Goal: Transaction & Acquisition: Purchase product/service

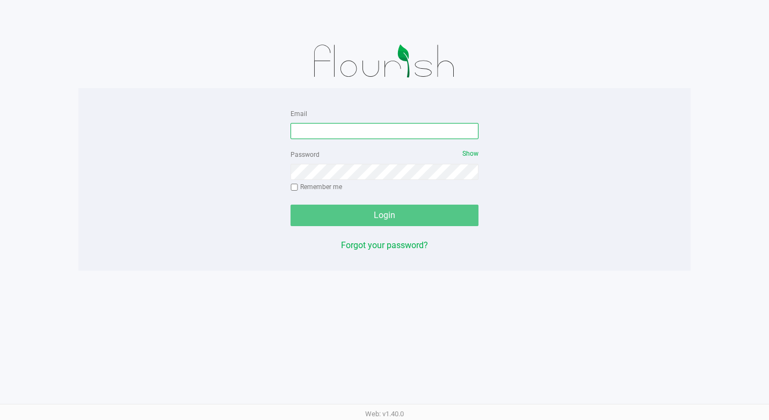
click at [334, 127] on input "Email" at bounding box center [384, 131] width 188 height 16
type input "[EMAIL_ADDRESS][DOMAIN_NAME]"
click at [378, 181] on div "Password Show Remember me" at bounding box center [384, 172] width 188 height 48
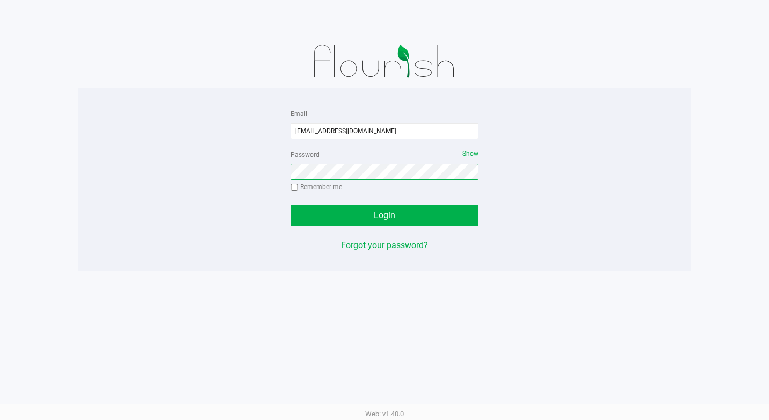
click at [290, 205] on button "Login" at bounding box center [384, 215] width 188 height 21
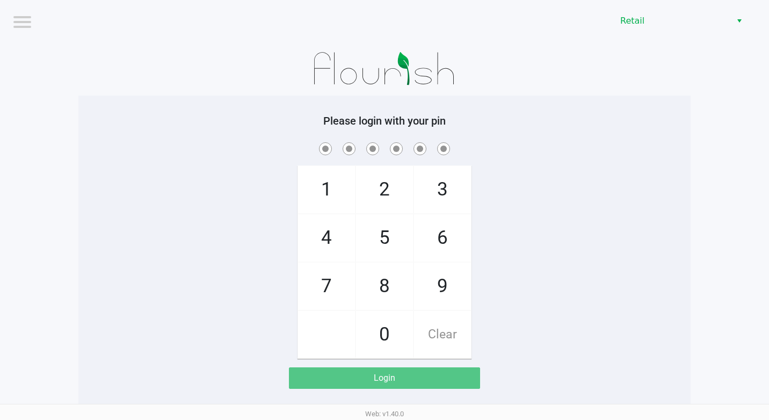
click at [440, 271] on span "9" at bounding box center [442, 286] width 57 height 47
checkbox input "true"
click at [440, 271] on span "9" at bounding box center [442, 286] width 57 height 47
checkbox input "true"
click at [440, 271] on span "9" at bounding box center [442, 286] width 57 height 47
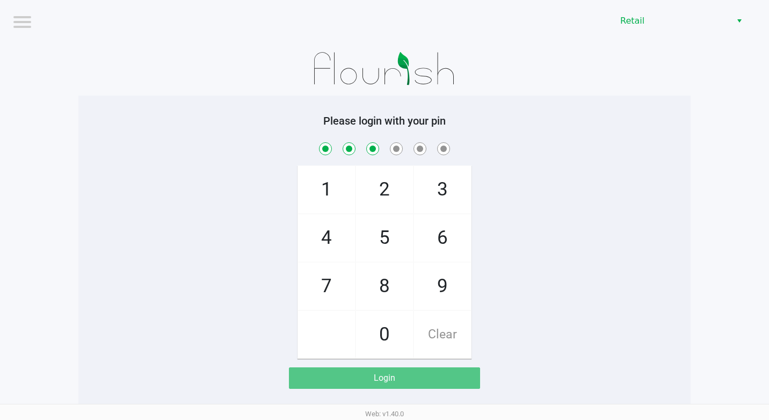
checkbox input "true"
drag, startPoint x: 440, startPoint y: 271, endPoint x: 400, endPoint y: 317, distance: 61.3
click at [385, 327] on span "0" at bounding box center [384, 334] width 57 height 47
checkbox input "true"
click at [425, 289] on span "9" at bounding box center [442, 286] width 57 height 47
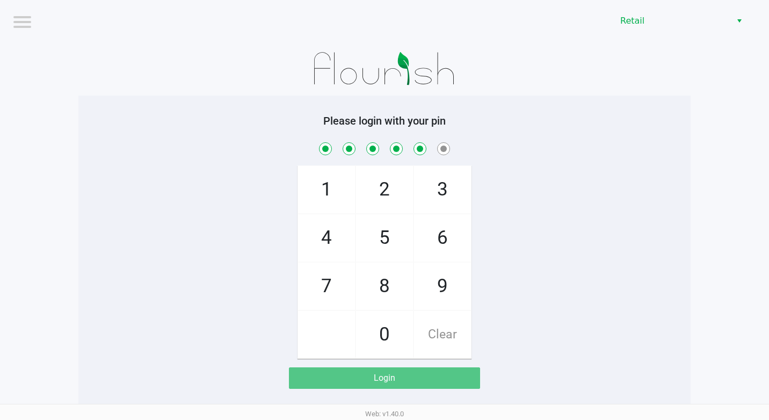
checkbox input "true"
click at [396, 285] on span "8" at bounding box center [384, 286] width 57 height 47
checkbox input "true"
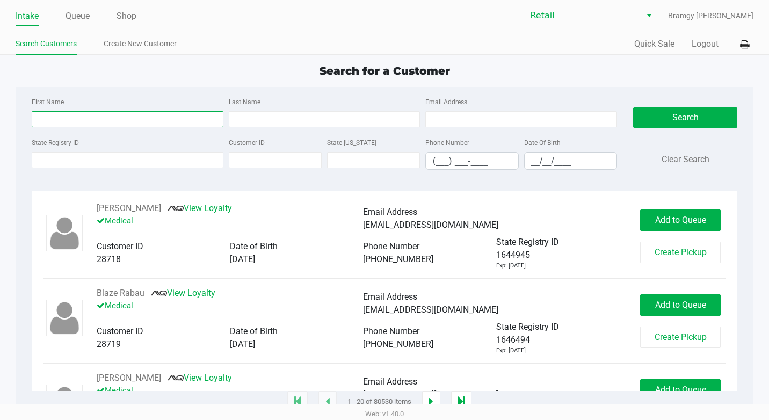
click at [47, 116] on input "First Name" at bounding box center [128, 119] width 192 height 16
type input "diego"
click at [294, 108] on div "Last Name" at bounding box center [324, 111] width 197 height 32
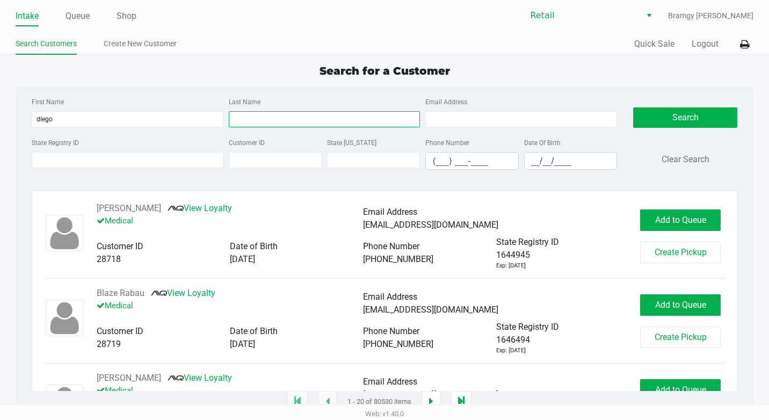
click at [291, 112] on input "Last Name" at bounding box center [325, 119] width 192 height 16
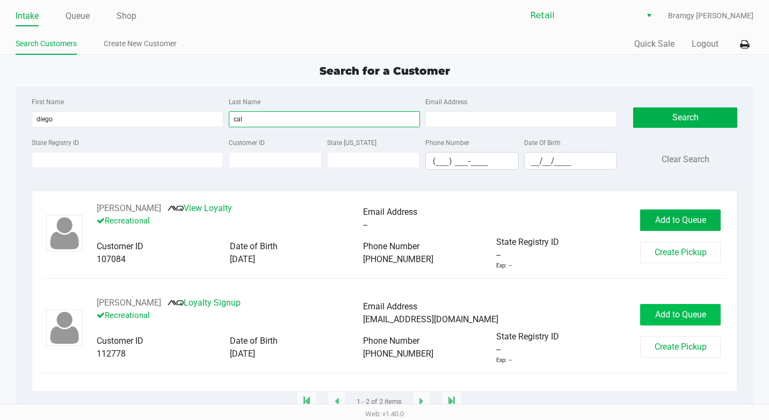
type input "cal"
click at [657, 317] on span "Add to Queue" at bounding box center [680, 314] width 51 height 10
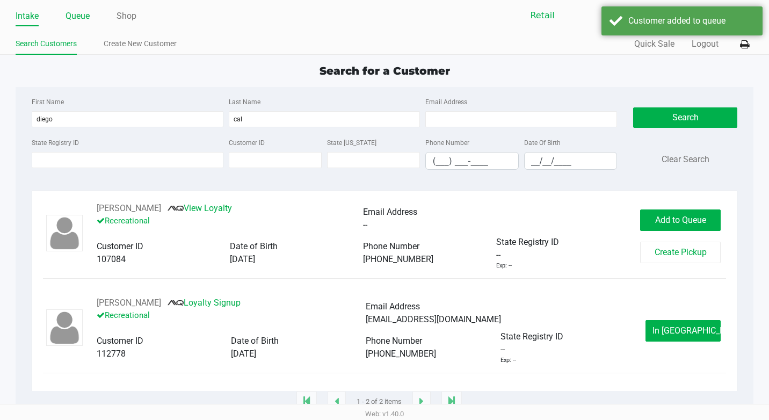
click at [74, 15] on link "Queue" at bounding box center [77, 16] width 24 height 15
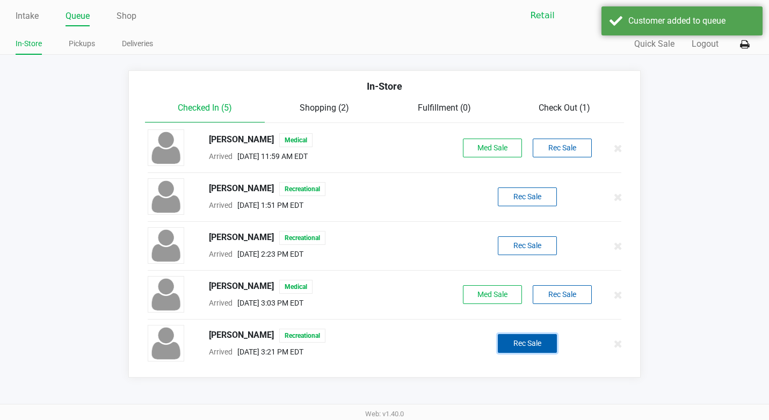
click at [537, 345] on button "Rec Sale" at bounding box center [527, 343] width 59 height 19
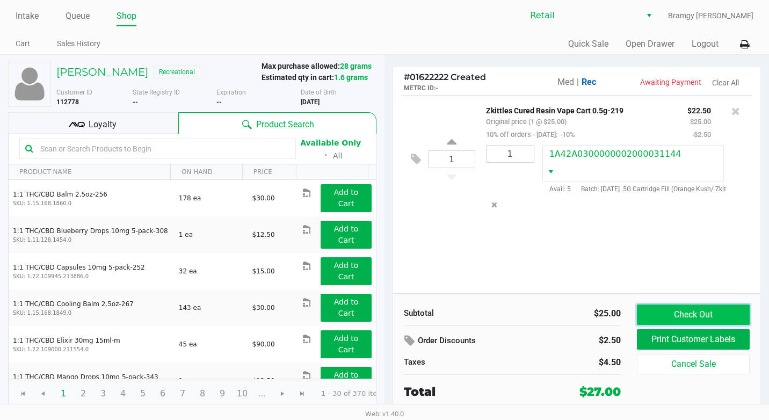
click at [658, 308] on button "Check Out" at bounding box center [693, 314] width 113 height 20
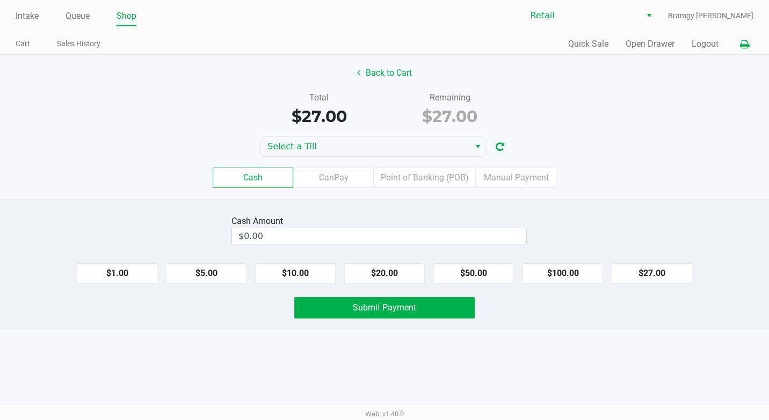
click at [741, 41] on icon at bounding box center [744, 45] width 9 height 8
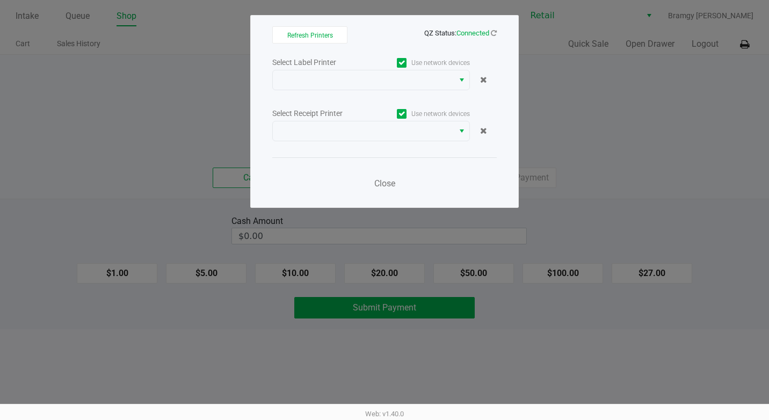
click at [405, 62] on span at bounding box center [402, 63] width 10 height 10
click at [0, 0] on input "Use network devices" at bounding box center [0, 0] width 0 height 0
click at [405, 107] on div "Use network devices" at bounding box center [420, 113] width 99 height 14
click at [405, 114] on icon at bounding box center [401, 114] width 7 height 0
click at [0, 0] on input "Use network devices" at bounding box center [0, 0] width 0 height 0
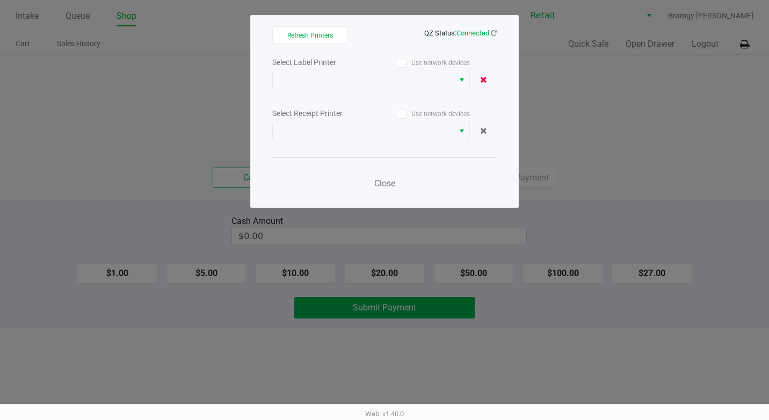
click at [483, 81] on icon at bounding box center [483, 79] width 7 height 9
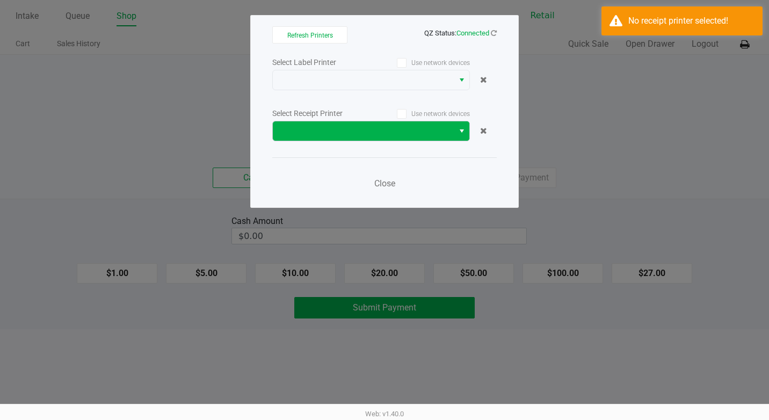
click at [461, 130] on span "Select" at bounding box center [461, 131] width 9 height 13
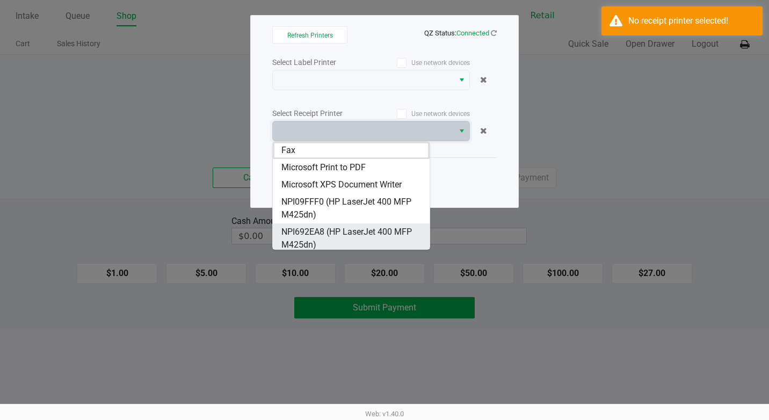
scroll to position [21, 0]
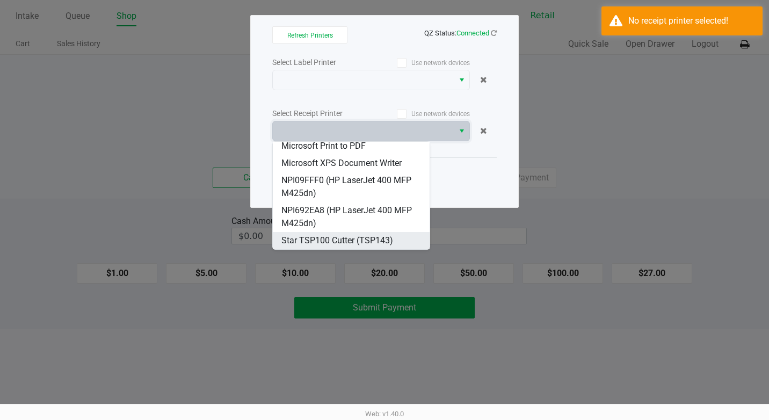
click at [372, 235] on span "Star TSP100 Cutter (TSP143)" at bounding box center [337, 240] width 112 height 13
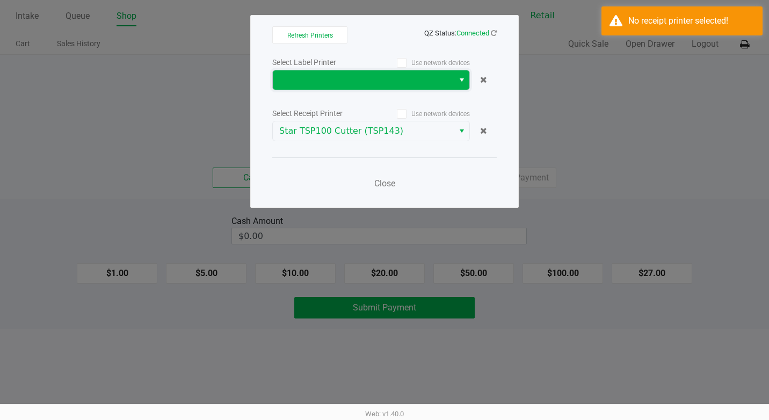
click at [414, 81] on span at bounding box center [363, 80] width 168 height 13
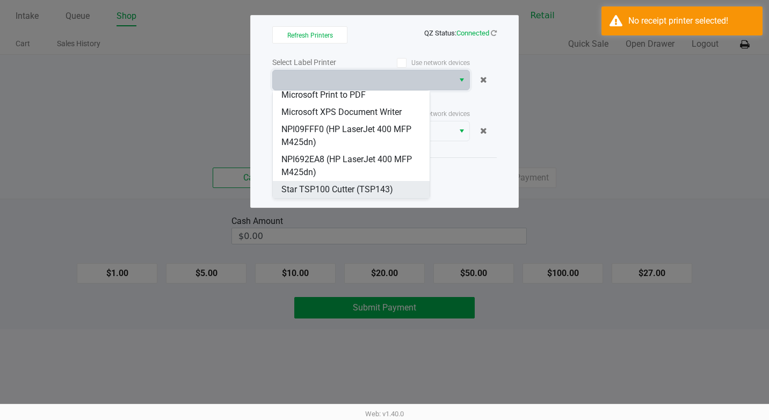
click at [367, 186] on span "Star TSP100 Cutter (TSP143)" at bounding box center [337, 189] width 112 height 13
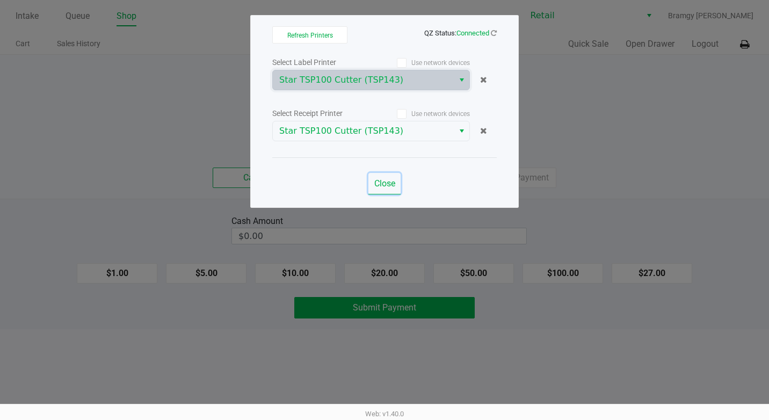
click at [391, 184] on span "Close" at bounding box center [384, 183] width 21 height 10
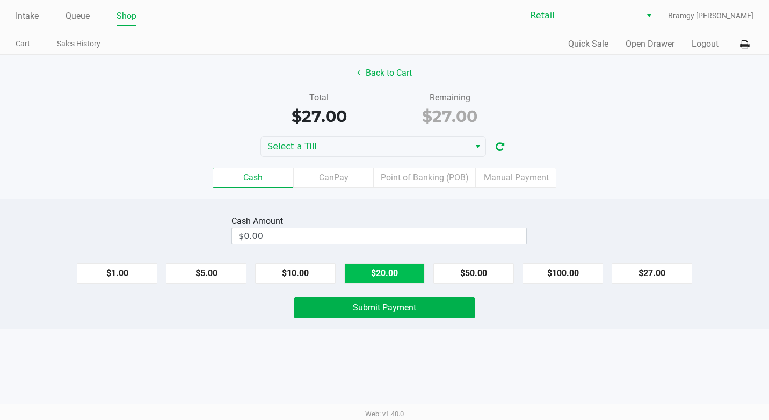
click at [387, 270] on button "$20.00" at bounding box center [384, 273] width 81 height 20
type input "$40.00"
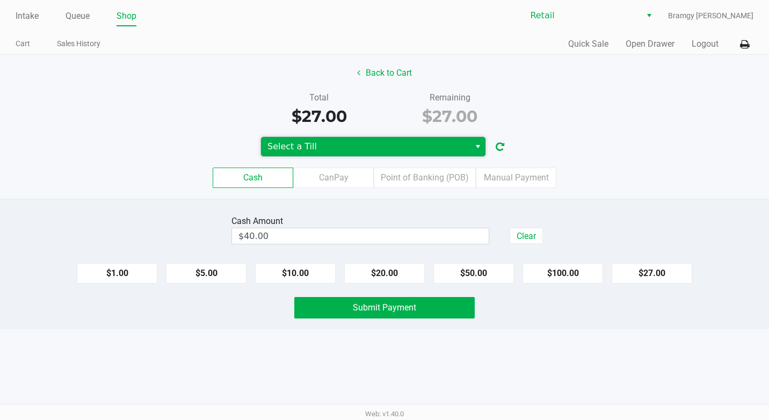
click at [411, 156] on kendo-dropdownlist "Select a Till" at bounding box center [372, 146] width 225 height 20
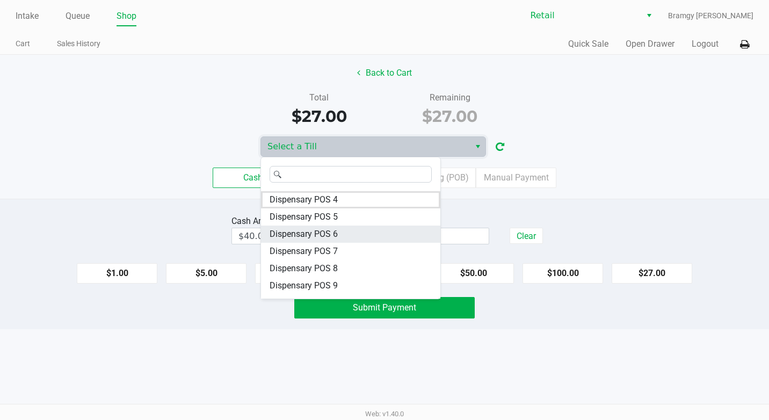
click at [370, 231] on li "Dispensary POS 6" at bounding box center [350, 233] width 179 height 17
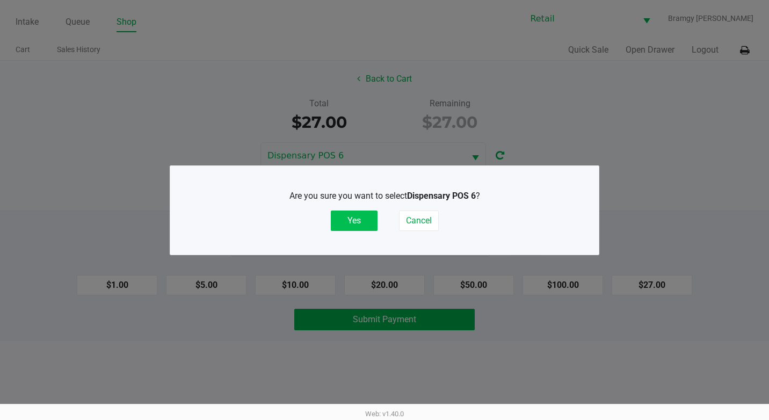
click at [366, 223] on button "Yes" at bounding box center [354, 220] width 47 height 20
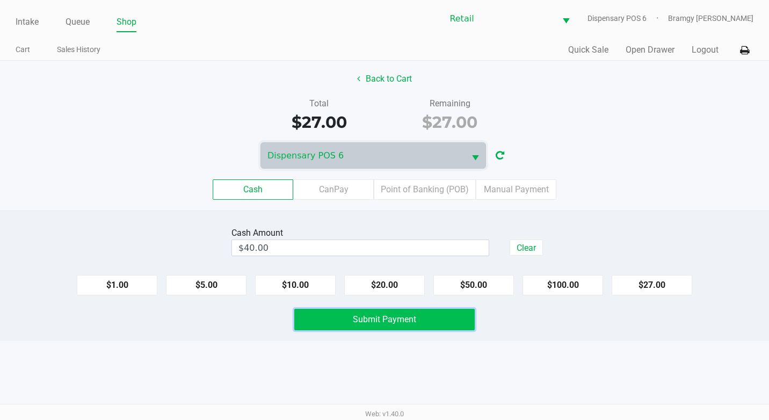
click at [380, 324] on span "Submit Payment" at bounding box center [384, 319] width 63 height 10
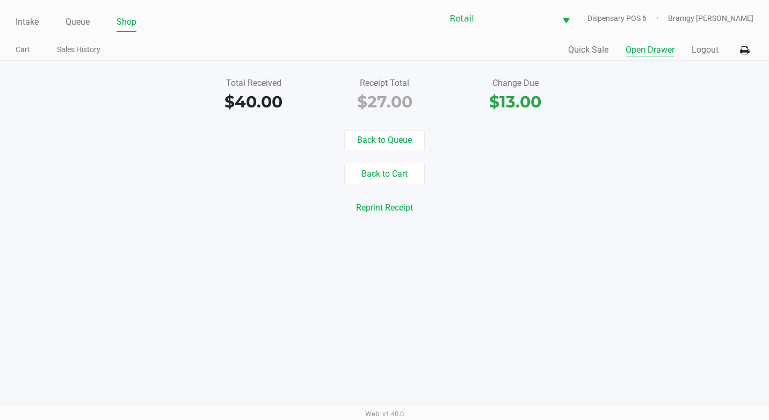
click at [666, 52] on button "Open Drawer" at bounding box center [649, 49] width 49 height 13
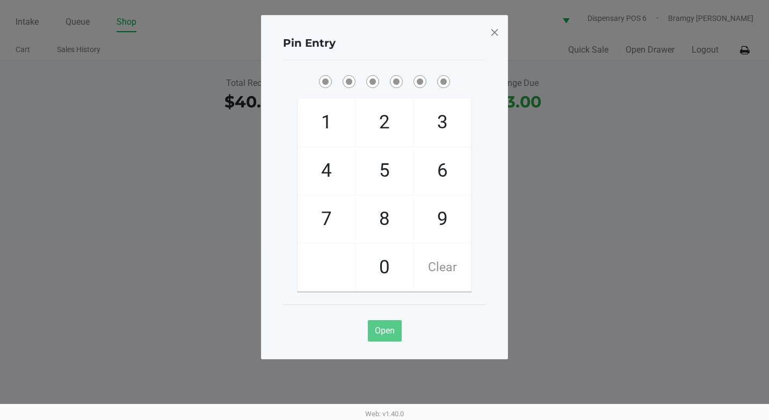
click at [447, 220] on span "9" at bounding box center [442, 218] width 57 height 47
checkbox input "true"
click at [447, 220] on span "9" at bounding box center [442, 218] width 57 height 47
checkbox input "true"
click at [447, 220] on span "9" at bounding box center [442, 218] width 57 height 47
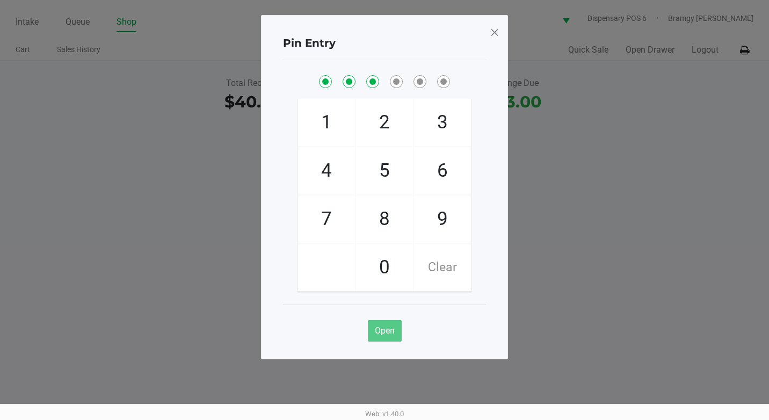
checkbox input "true"
drag, startPoint x: 447, startPoint y: 220, endPoint x: 388, endPoint y: 266, distance: 74.6
click at [387, 267] on span "0" at bounding box center [384, 267] width 57 height 47
checkbox input "true"
click at [423, 221] on span "9" at bounding box center [442, 218] width 57 height 47
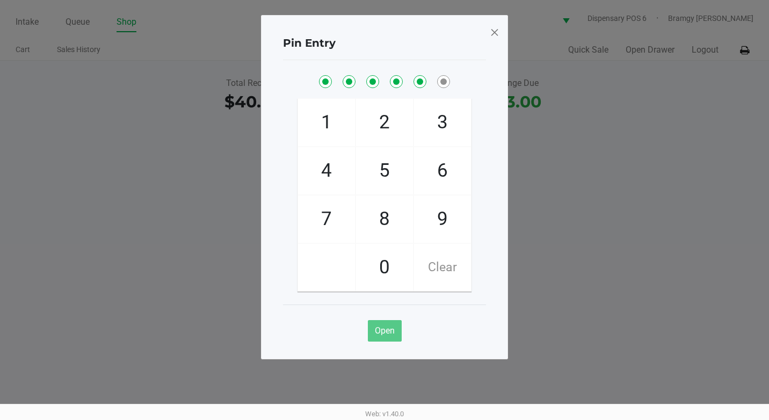
checkbox input "true"
click at [374, 217] on span "8" at bounding box center [384, 218] width 57 height 47
checkbox input "true"
click at [500, 30] on div "Pin Entry 1 4 7 2 5 8 0 3 6 9 Clear Open" at bounding box center [384, 187] width 247 height 344
click at [496, 32] on span at bounding box center [495, 32] width 10 height 17
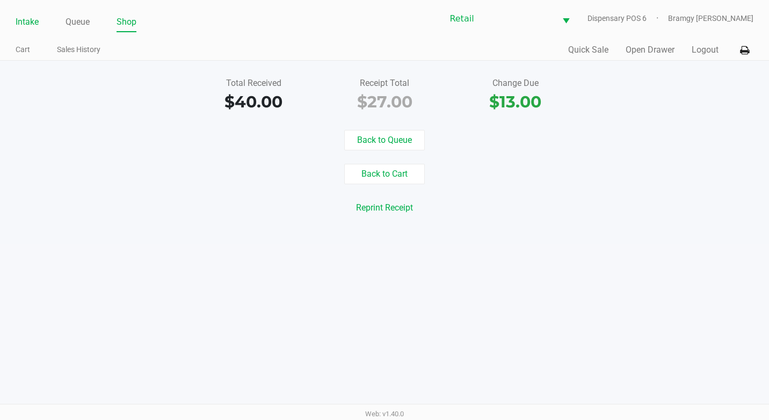
click at [39, 26] on link "Intake" at bounding box center [27, 21] width 23 height 15
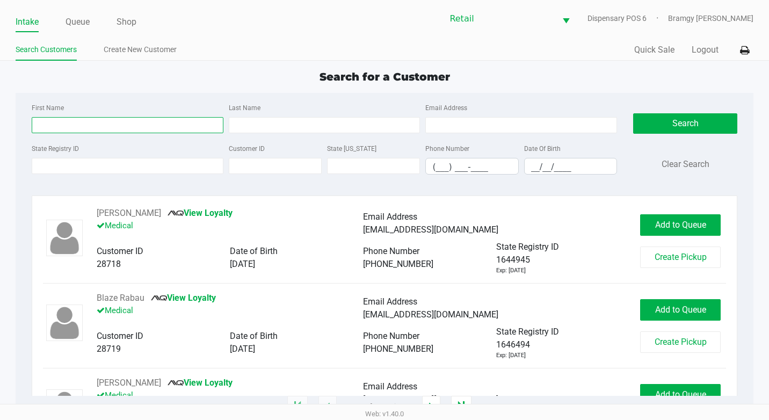
click at [77, 121] on input "First Name" at bounding box center [128, 125] width 192 height 16
type input "[PERSON_NAME]"
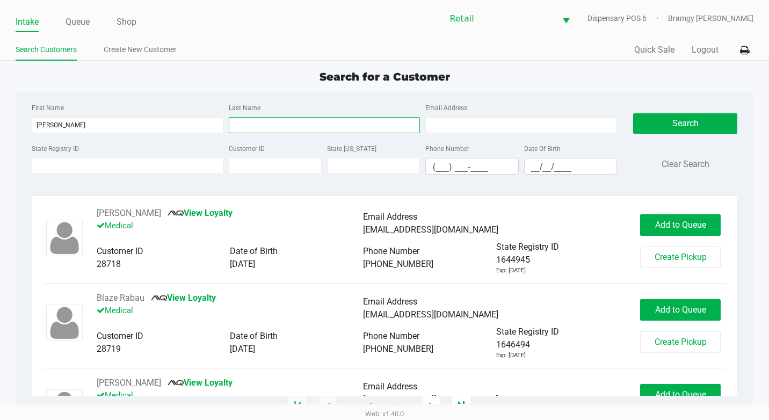
click at [244, 122] on input "Last Name" at bounding box center [325, 125] width 192 height 16
type input "[PERSON_NAME]"
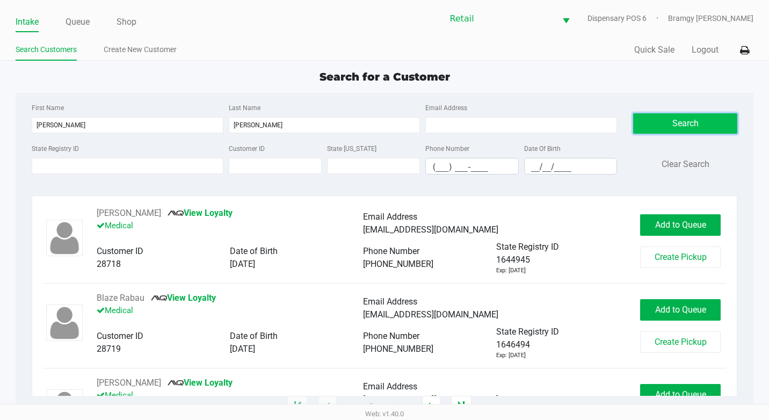
click at [668, 122] on button "Search" at bounding box center [685, 123] width 104 height 20
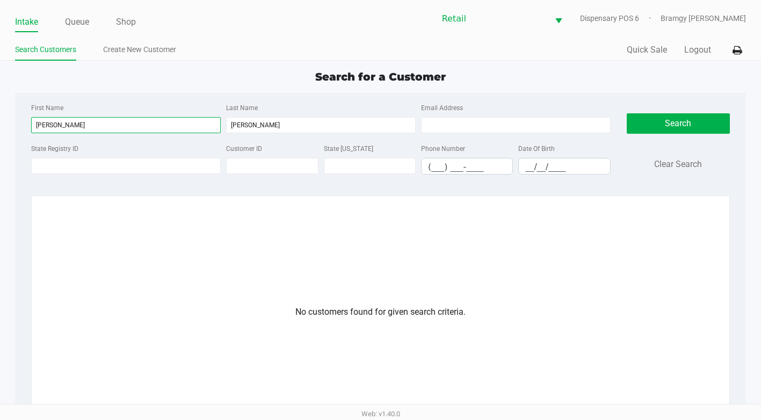
click at [123, 124] on input "[PERSON_NAME]" at bounding box center [126, 125] width 190 height 16
drag, startPoint x: 123, startPoint y: 123, endPoint x: -1, endPoint y: 129, distance: 124.7
click at [0, 129] on html "Intake Queue Shop Retail Dispensary POS 6 Bramgy [PERSON_NAME] Search Customers…" at bounding box center [380, 210] width 761 height 420
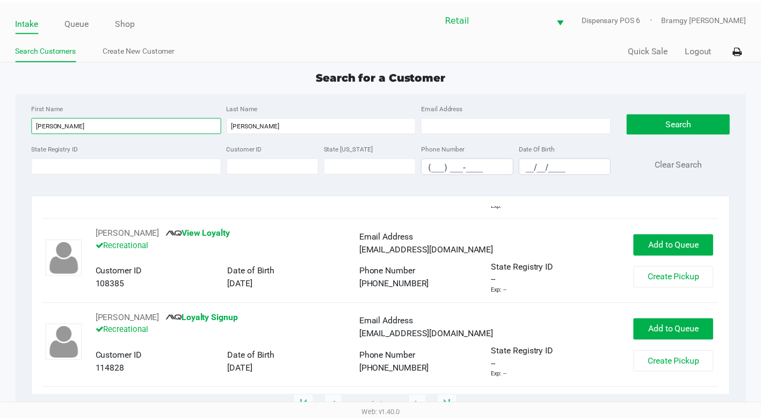
scroll to position [65, 0]
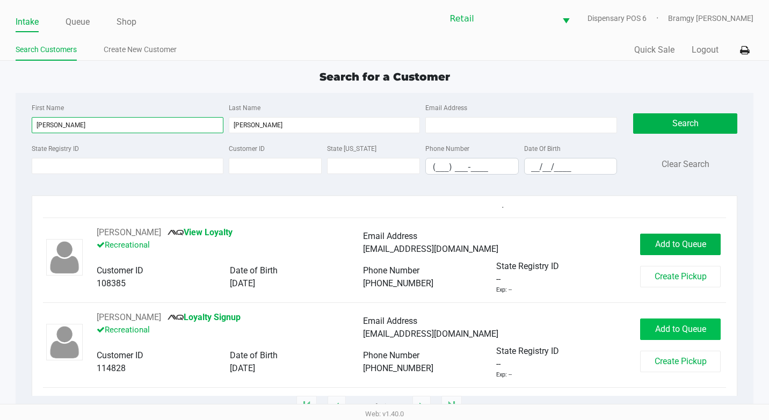
type input "[PERSON_NAME]"
click at [655, 333] on span "Add to Queue" at bounding box center [680, 329] width 51 height 10
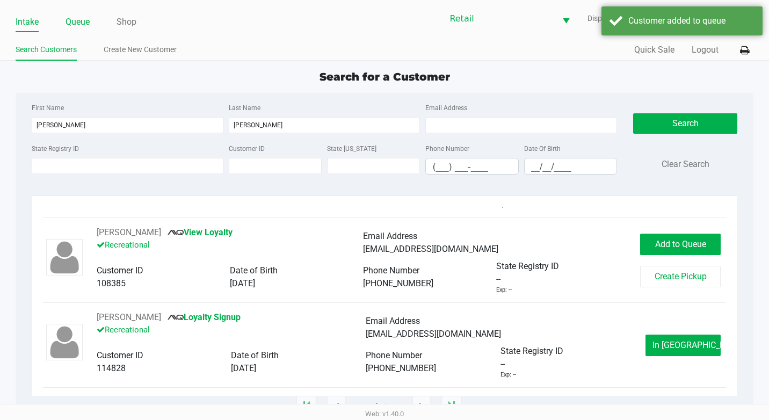
click at [73, 22] on link "Queue" at bounding box center [77, 21] width 24 height 15
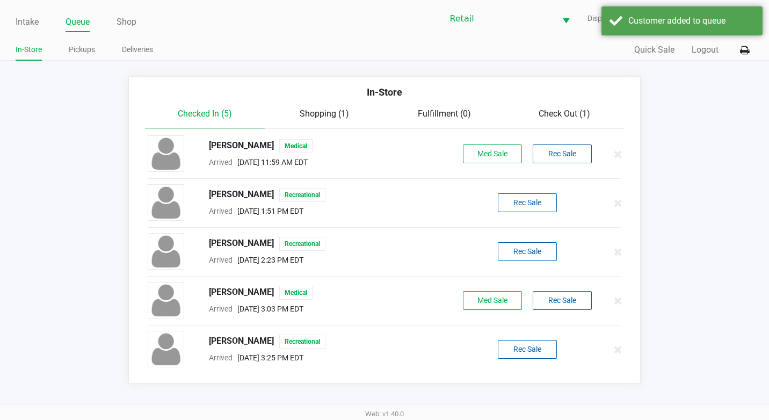
click at [519, 339] on div "[PERSON_NAME] Recreational Arrived [DATE] 3:25 PM EDT Rec Sale" at bounding box center [385, 350] width 490 height 38
click at [520, 343] on button "Rec Sale" at bounding box center [527, 349] width 59 height 19
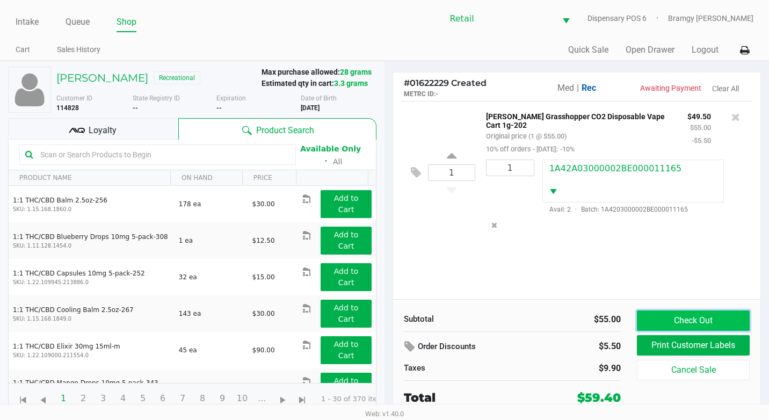
click at [709, 323] on button "Check Out" at bounding box center [693, 320] width 113 height 20
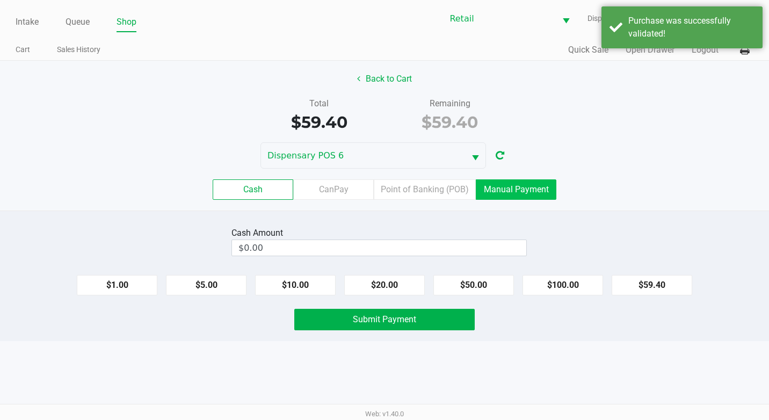
click at [524, 199] on label "Manual Payment" at bounding box center [516, 189] width 81 height 20
click at [0, 0] on 8 "Manual Payment" at bounding box center [0, 0] width 0 height 0
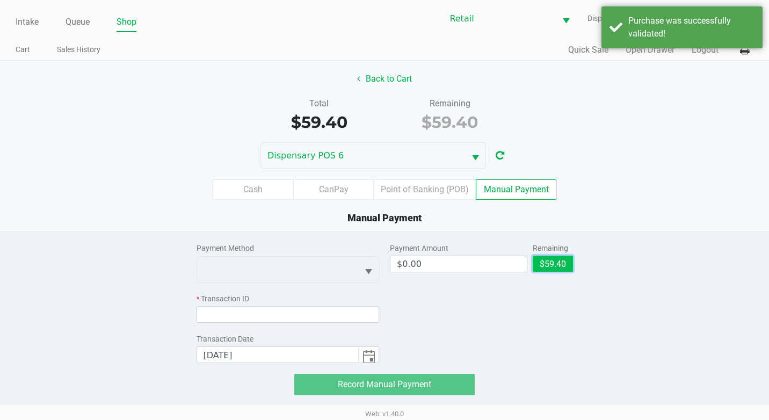
click at [559, 258] on button "$59.40" at bounding box center [553, 264] width 40 height 16
type input "$59.40"
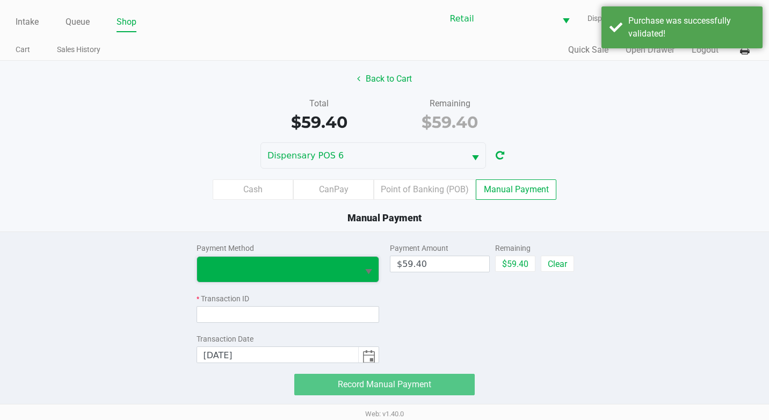
click at [351, 270] on span at bounding box center [277, 269] width 149 height 13
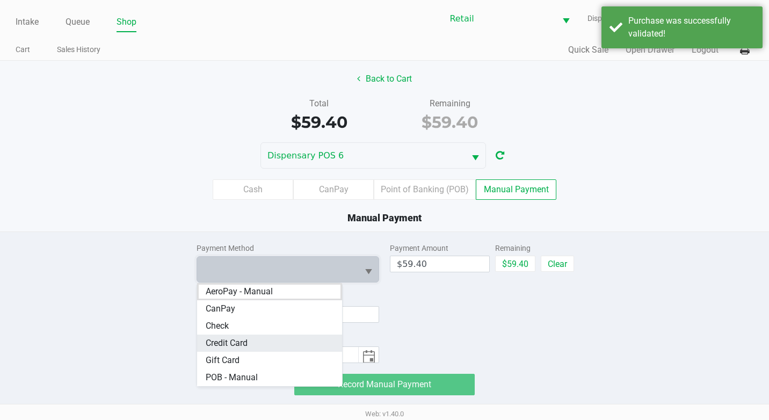
click at [291, 341] on Card "Credit Card" at bounding box center [269, 342] width 145 height 17
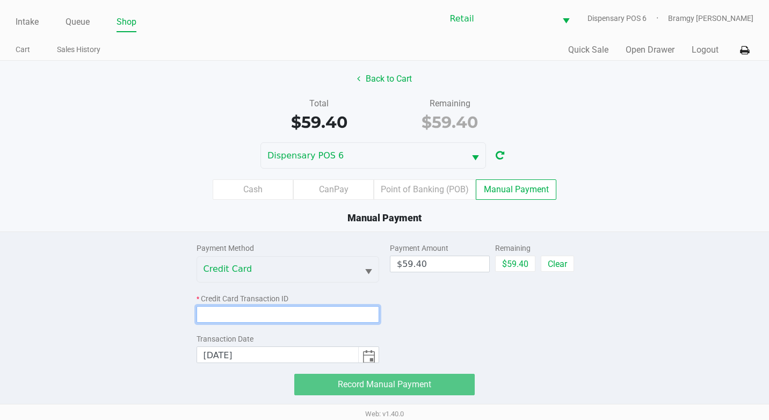
click at [277, 309] on input at bounding box center [287, 314] width 183 height 17
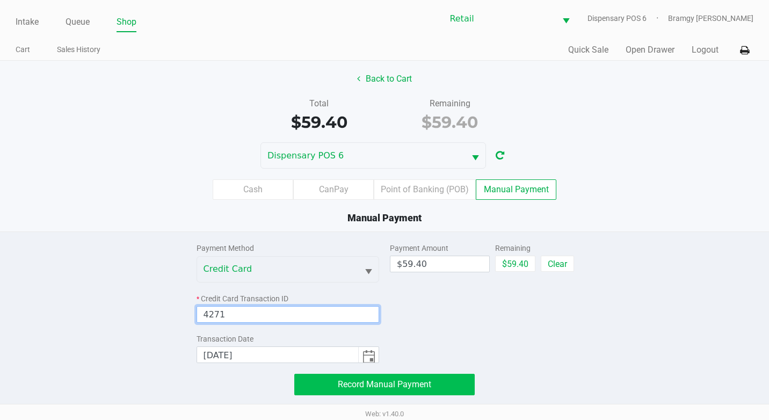
type input "4271"
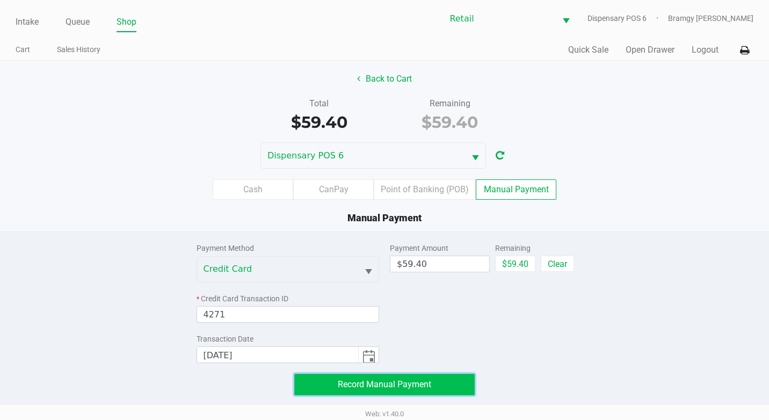
click at [330, 378] on button "Record Manual Payment" at bounding box center [384, 384] width 180 height 21
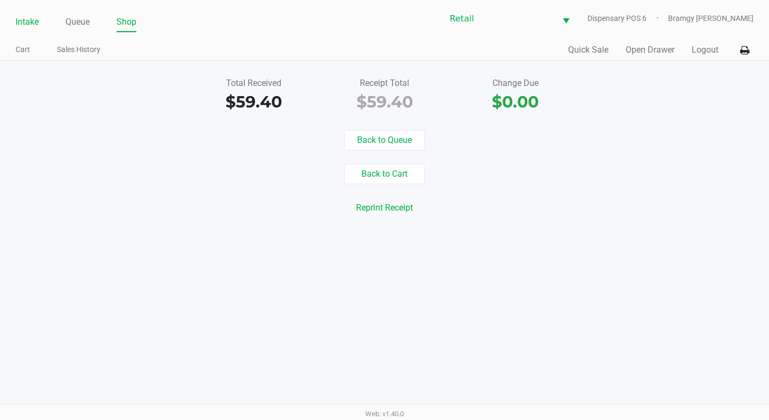
click at [22, 26] on link "Intake" at bounding box center [27, 21] width 23 height 15
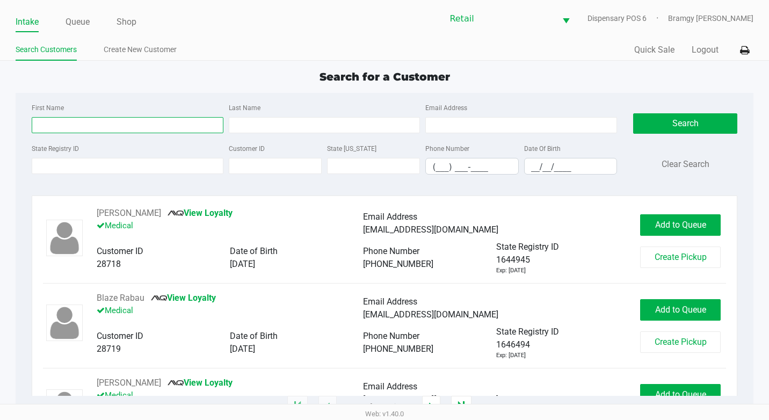
click at [75, 120] on input "First Name" at bounding box center [128, 125] width 192 height 16
type input "[PERSON_NAME]"
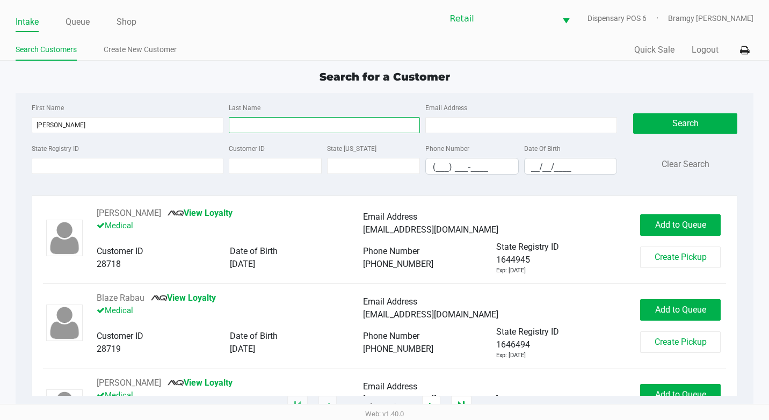
click at [252, 129] on input "Last Name" at bounding box center [325, 125] width 192 height 16
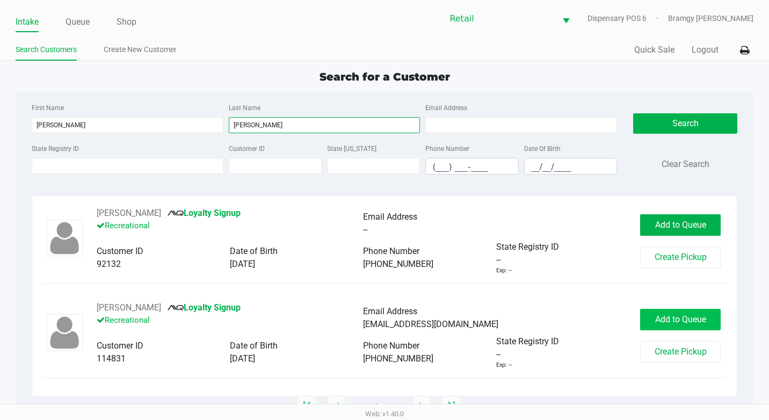
type input "[PERSON_NAME]"
click at [653, 317] on button "Add to Queue" at bounding box center [680, 319] width 81 height 21
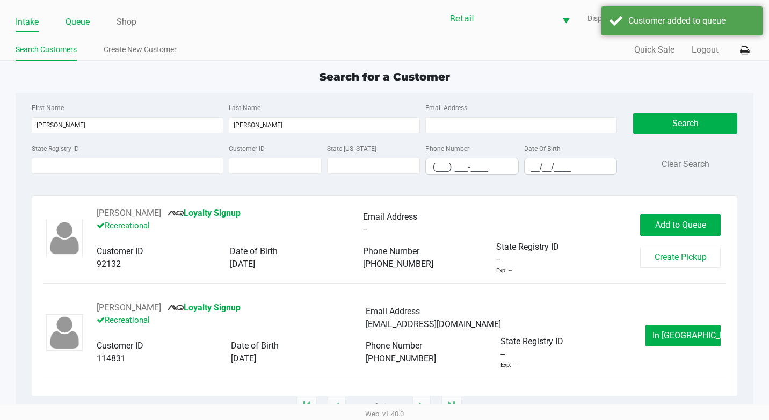
click at [76, 24] on link "Queue" at bounding box center [77, 21] width 24 height 15
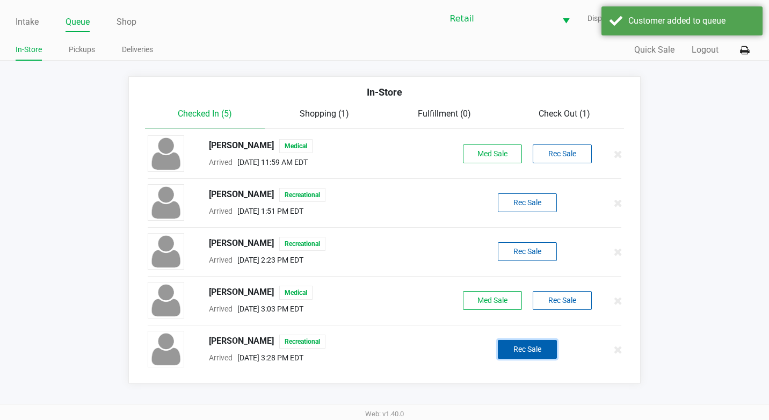
click at [508, 350] on button "Rec Sale" at bounding box center [527, 349] width 59 height 19
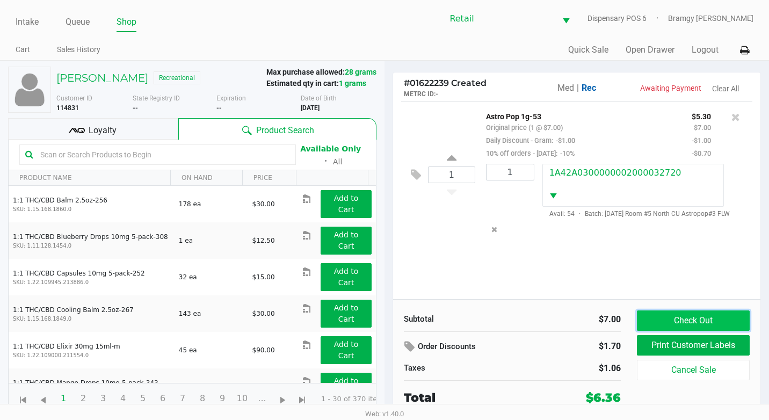
click at [681, 316] on button "Check Out" at bounding box center [693, 320] width 113 height 20
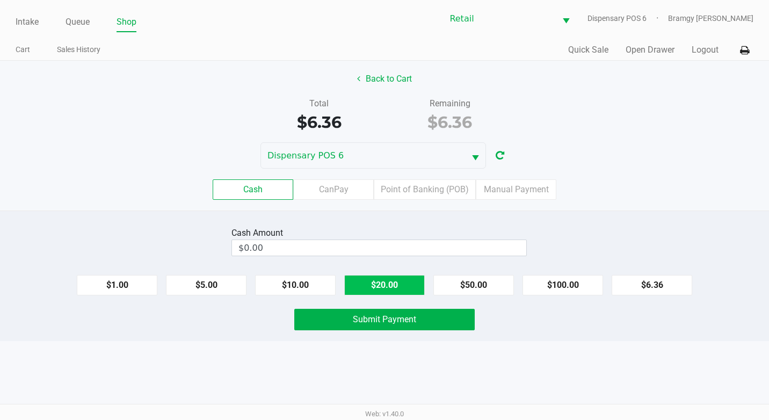
click at [397, 285] on button "$20.00" at bounding box center [384, 285] width 81 height 20
type input "$20.00"
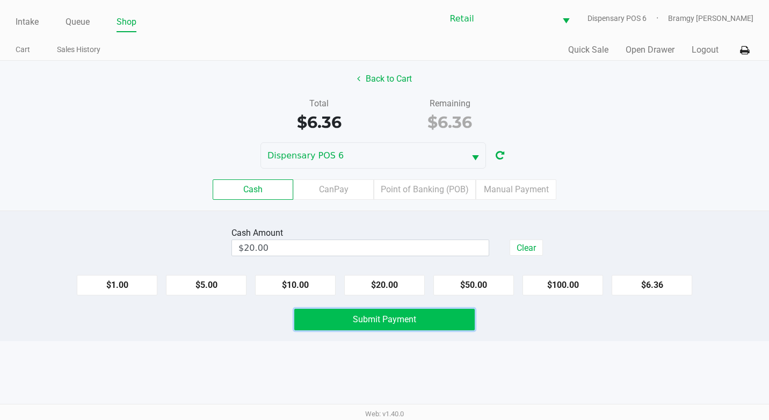
click at [389, 315] on span "Submit Payment" at bounding box center [384, 319] width 63 height 10
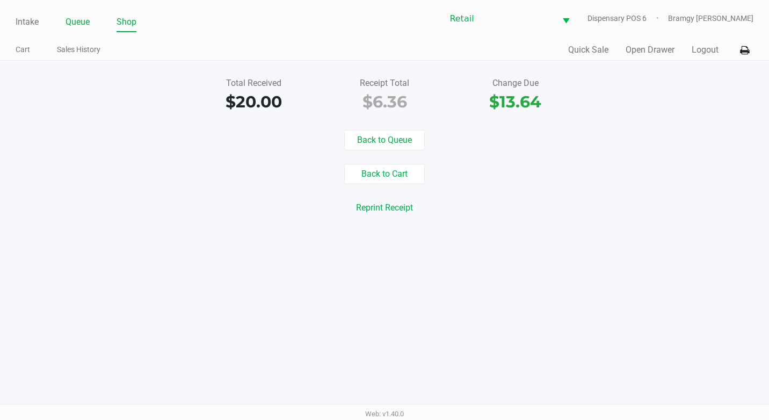
click at [77, 18] on link "Queue" at bounding box center [77, 21] width 24 height 15
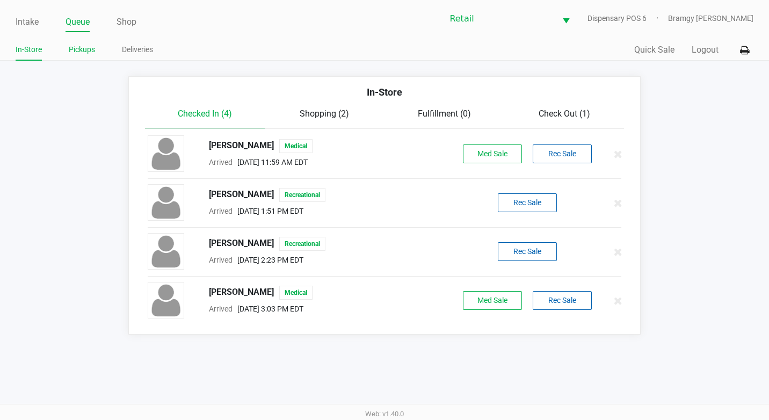
click at [93, 51] on link "Pickups" at bounding box center [82, 49] width 26 height 13
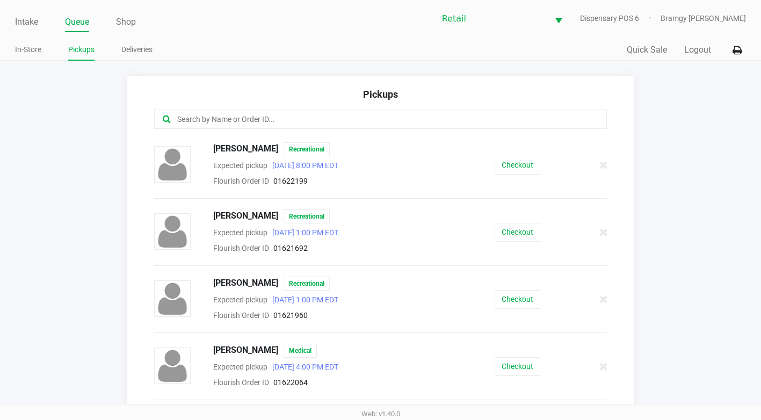
click at [221, 125] on input "text" at bounding box center [372, 119] width 392 height 12
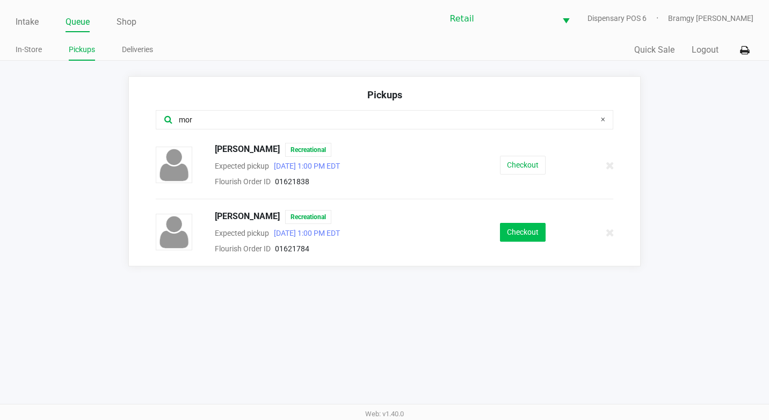
type input "mor"
click at [524, 240] on button "Checkout" at bounding box center [523, 232] width 46 height 19
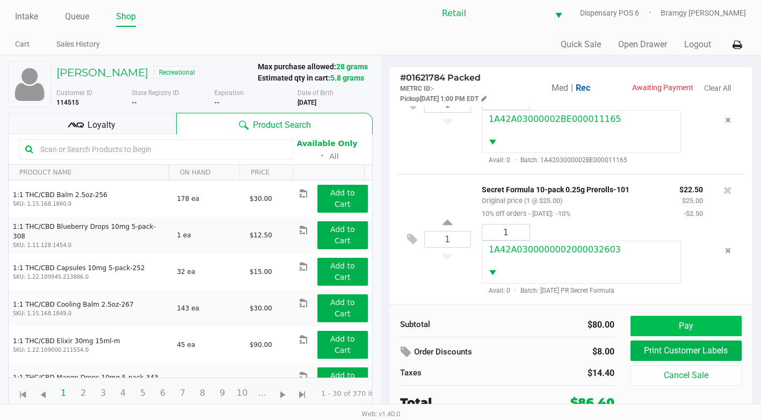
scroll to position [8, 0]
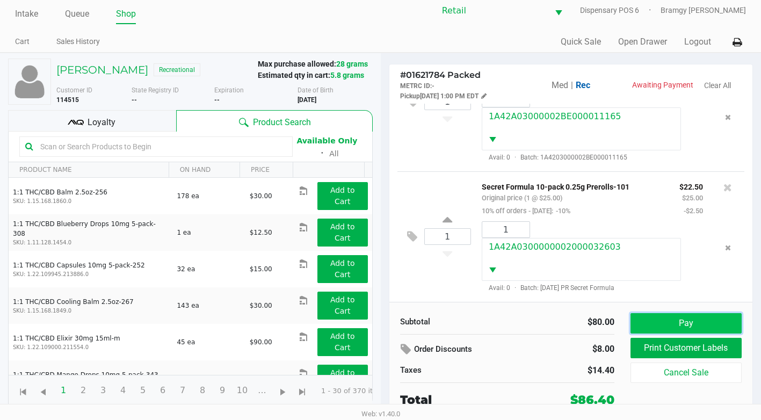
click at [659, 317] on button "Pay" at bounding box center [685, 323] width 111 height 20
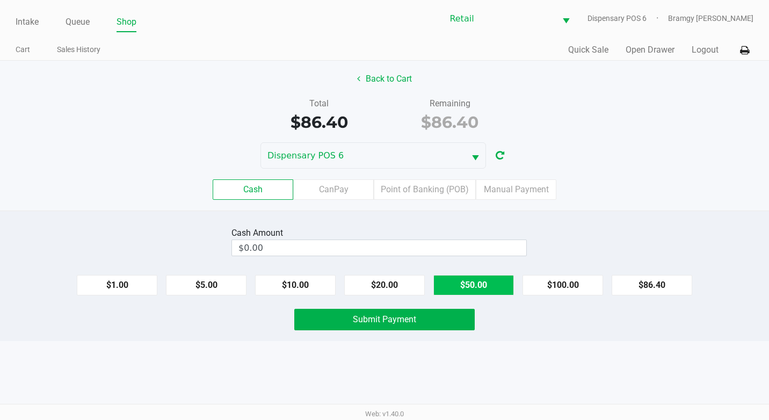
click at [479, 290] on button "$50.00" at bounding box center [473, 285] width 81 height 20
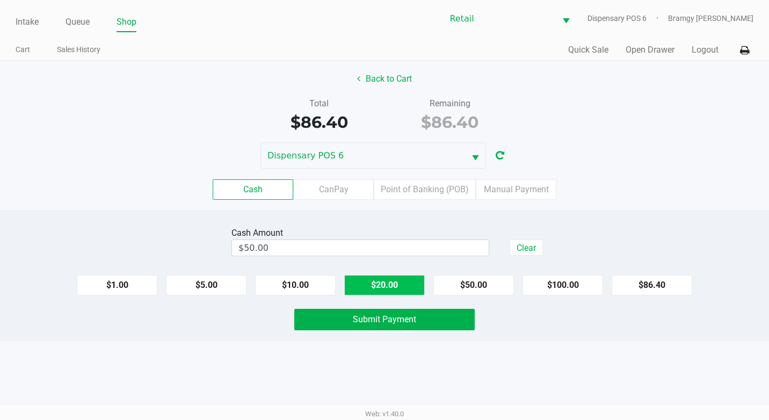
click at [408, 285] on button "$20.00" at bounding box center [384, 285] width 81 height 20
type input "$90.00"
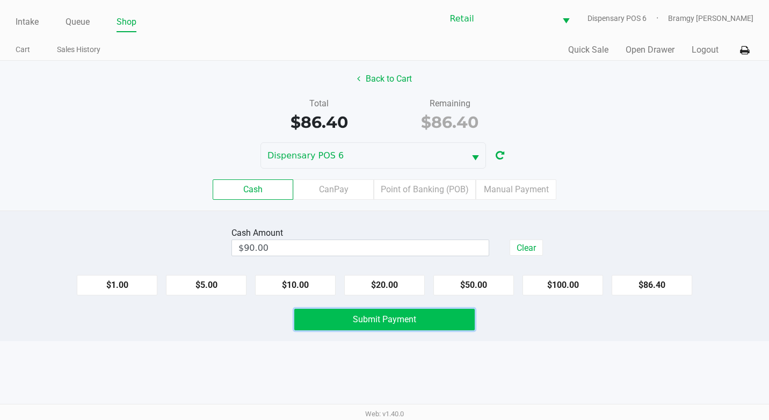
click at [395, 323] on span "Submit Payment" at bounding box center [384, 319] width 63 height 10
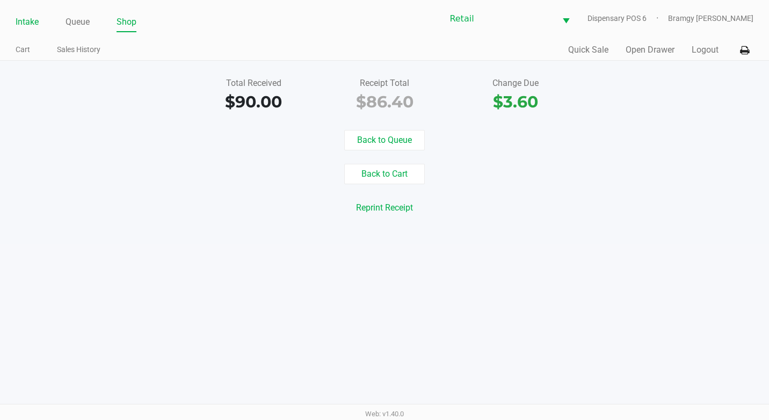
click at [29, 25] on link "Intake" at bounding box center [27, 21] width 23 height 15
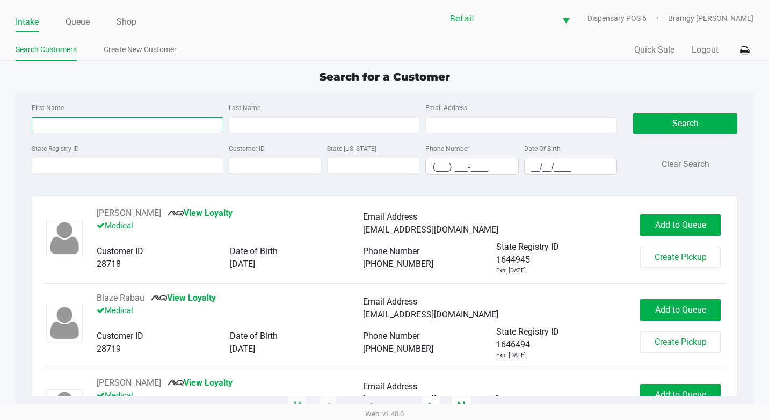
drag, startPoint x: 64, startPoint y: 122, endPoint x: 64, endPoint y: 116, distance: 6.5
click at [64, 122] on input "First Name" at bounding box center [128, 125] width 192 height 16
type input "[PERSON_NAME]"
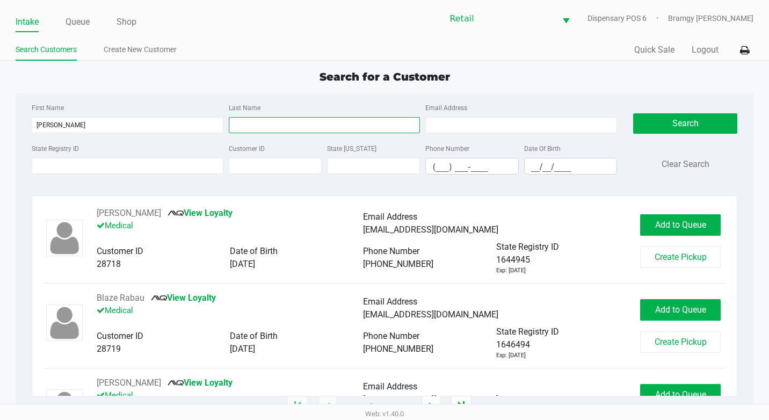
click at [280, 132] on input "Last Name" at bounding box center [325, 125] width 192 height 16
type input "quinli"
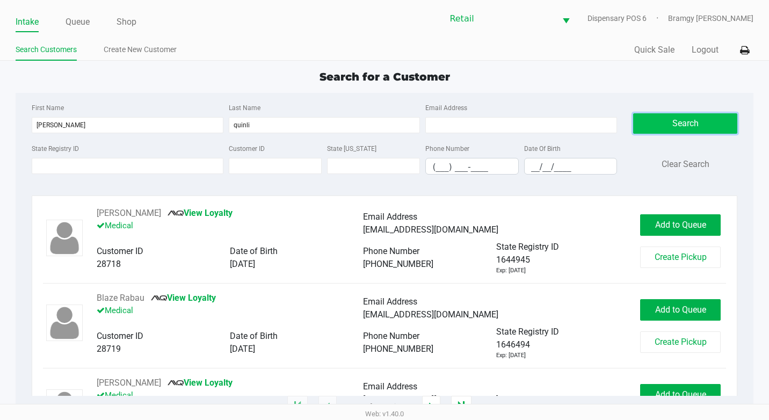
click at [666, 127] on button "Search" at bounding box center [685, 123] width 104 height 20
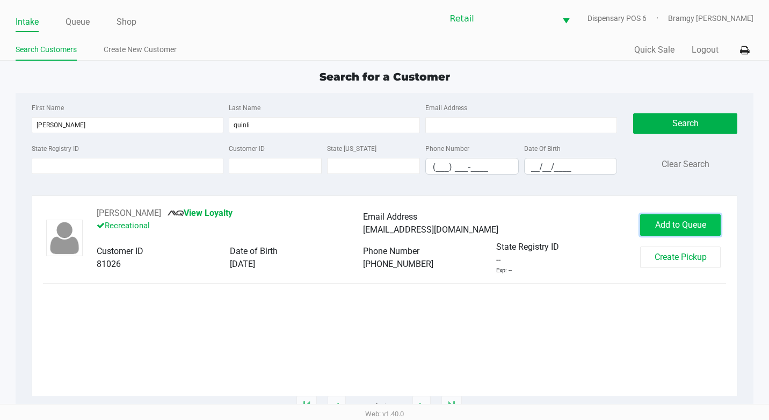
click at [687, 221] on span "Add to Queue" at bounding box center [680, 225] width 51 height 10
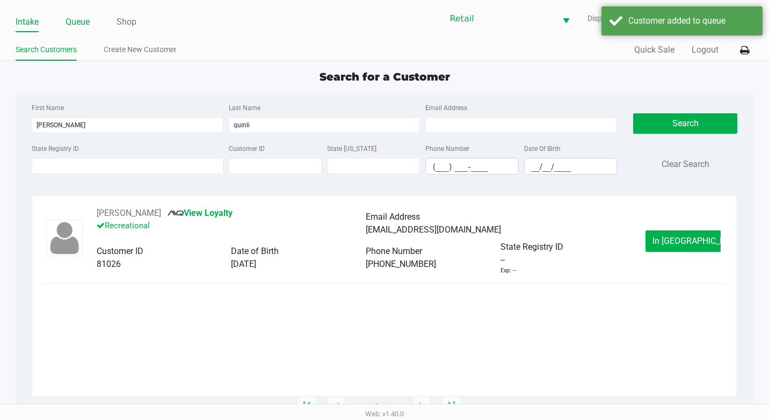
click at [79, 22] on link "Queue" at bounding box center [77, 21] width 24 height 15
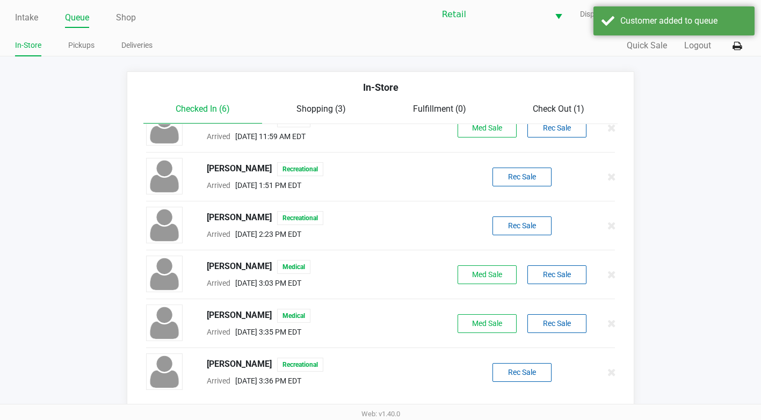
scroll to position [5, 0]
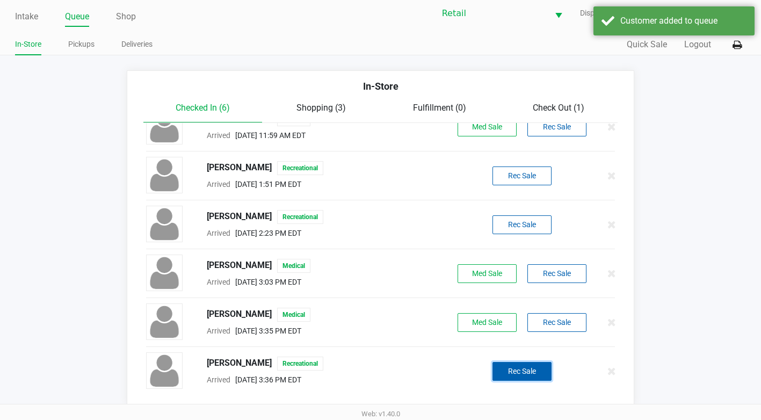
click at [510, 367] on button "Rec Sale" at bounding box center [521, 371] width 59 height 19
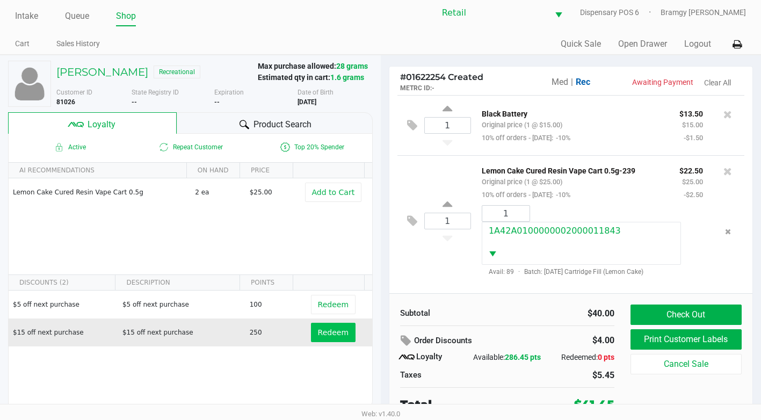
scroll to position [11, 0]
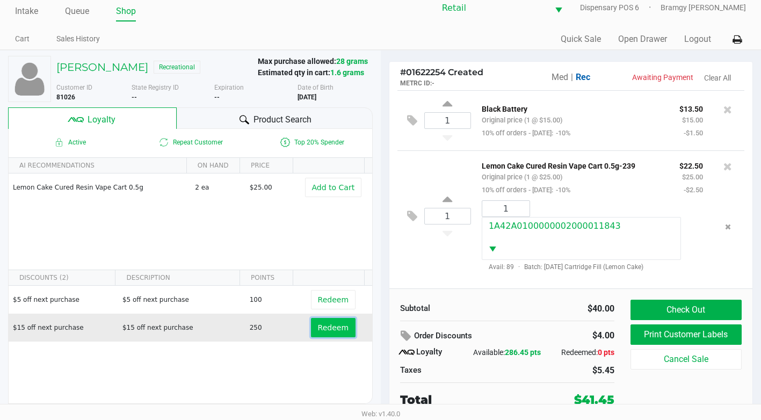
click at [318, 330] on span "Redeem" at bounding box center [333, 327] width 31 height 9
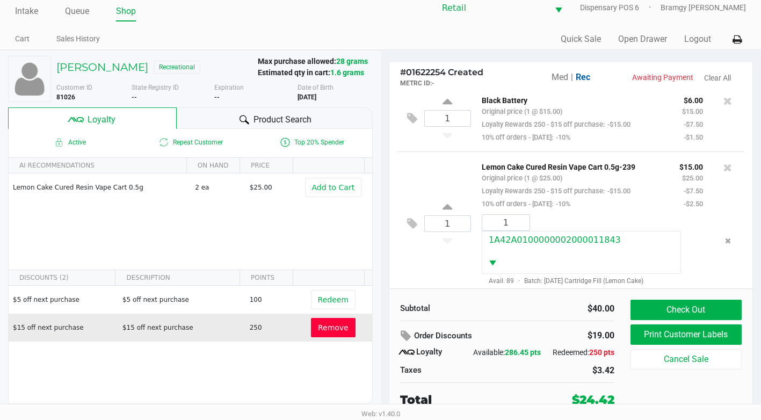
scroll to position [25, 0]
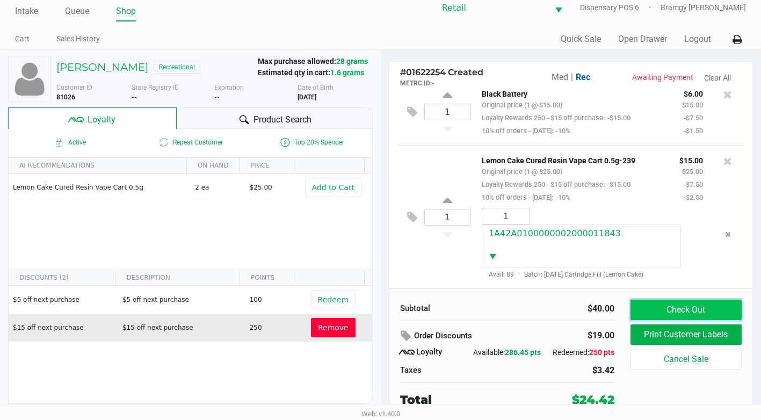
click at [668, 305] on button "Check Out" at bounding box center [685, 310] width 111 height 20
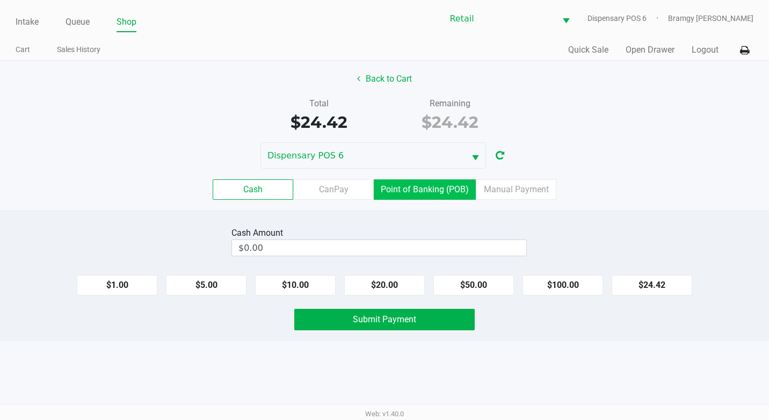
click at [425, 186] on label "Point of Banking (POB)" at bounding box center [425, 189] width 102 height 20
click at [0, 0] on 7 "Point of Banking (POB)" at bounding box center [0, 0] width 0 height 0
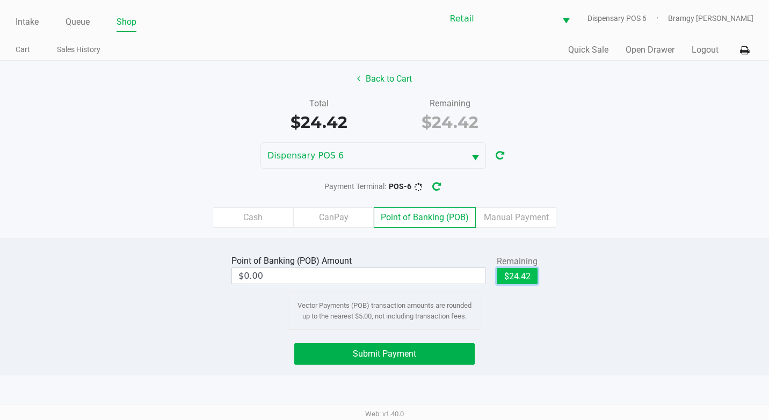
click at [519, 278] on button "$24.42" at bounding box center [517, 276] width 41 height 16
type input "$24.42"
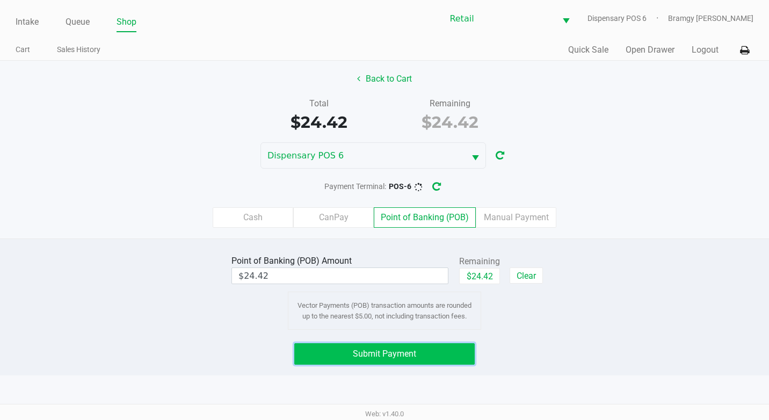
click at [415, 352] on span "Submit Payment" at bounding box center [384, 353] width 63 height 10
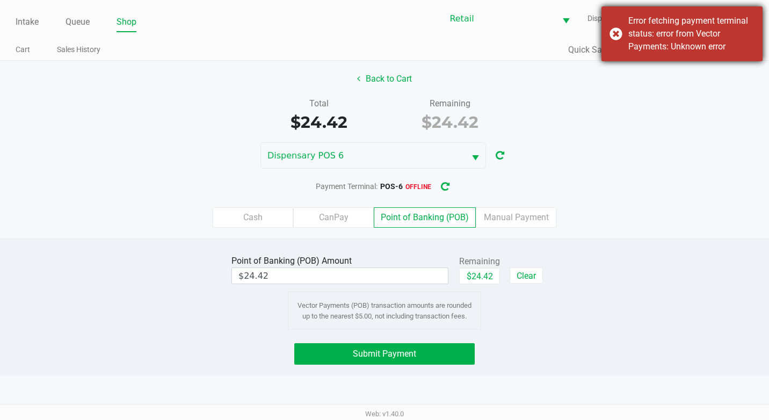
click at [618, 32] on div "Error fetching payment terminal status: error from Vector Payments: Unknown err…" at bounding box center [681, 33] width 161 height 55
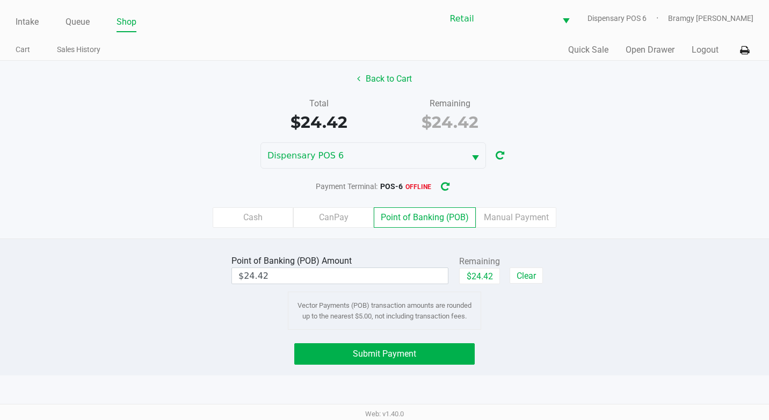
click at [514, 228] on div "Cash CanPay Point of Banking (POB) Manual Payment" at bounding box center [384, 217] width 785 height 42
click at [514, 223] on label "Manual Payment" at bounding box center [516, 217] width 81 height 20
click at [0, 0] on 8 "Manual Payment" at bounding box center [0, 0] width 0 height 0
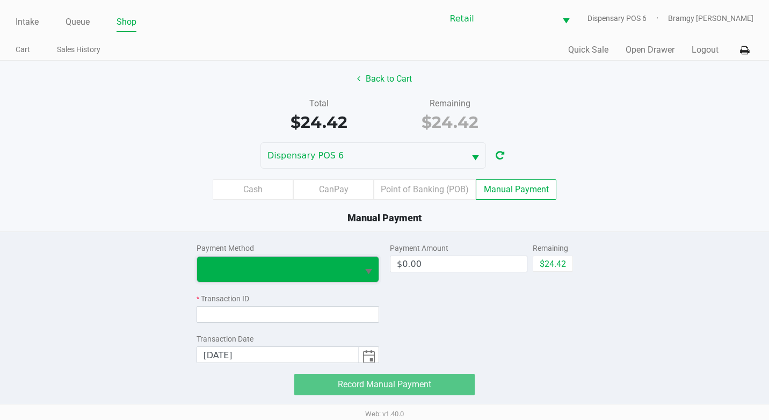
click at [321, 264] on span at bounding box center [277, 269] width 149 height 13
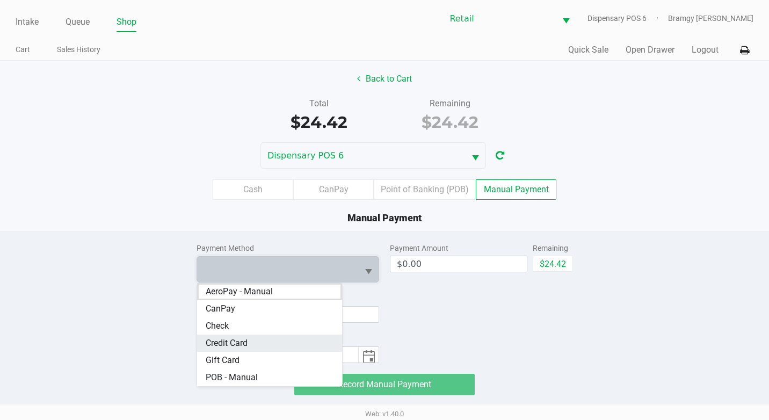
click at [299, 344] on Card "Credit Card" at bounding box center [269, 342] width 145 height 17
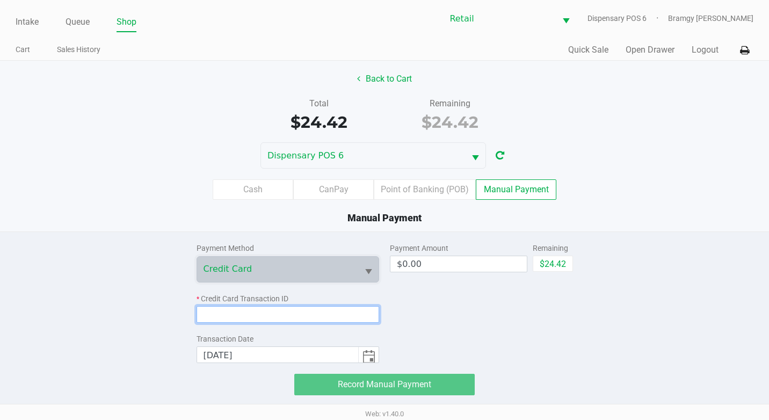
click at [259, 317] on input at bounding box center [287, 314] width 183 height 17
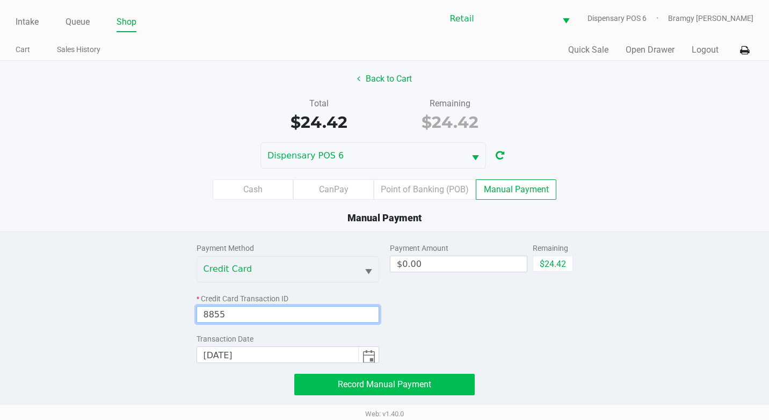
type input "8855"
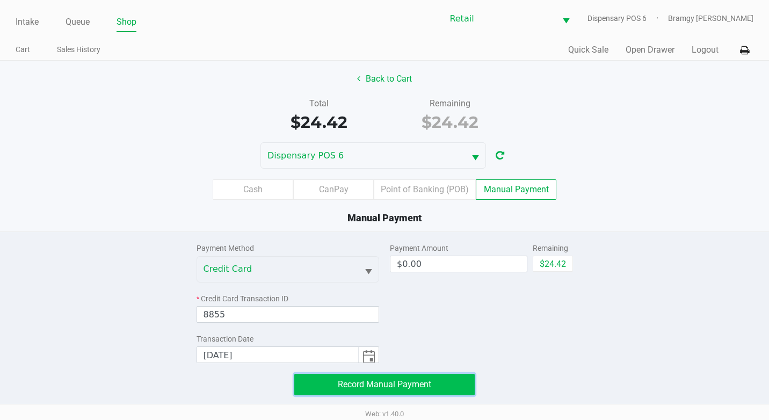
click at [362, 382] on span "Record Manual Payment" at bounding box center [384, 384] width 93 height 10
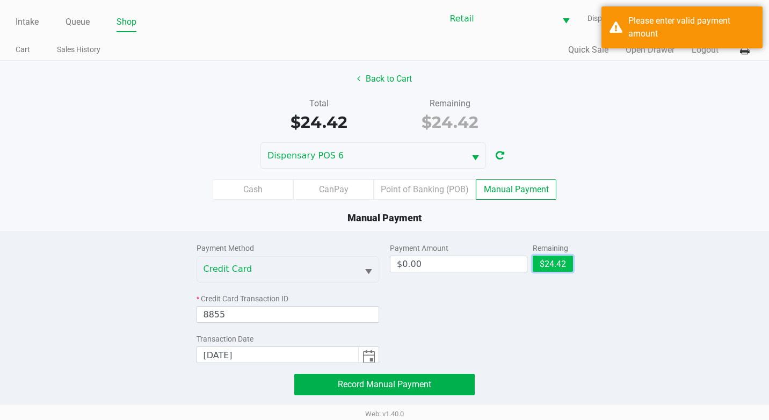
click at [561, 265] on button "$24.42" at bounding box center [553, 264] width 40 height 16
type input "$24.42"
click at [406, 383] on span "Record Manual Payment" at bounding box center [384, 384] width 93 height 10
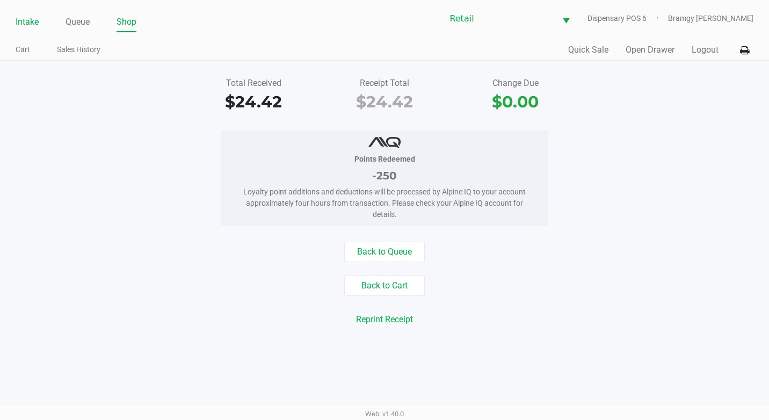
click at [24, 21] on link "Intake" at bounding box center [27, 21] width 23 height 15
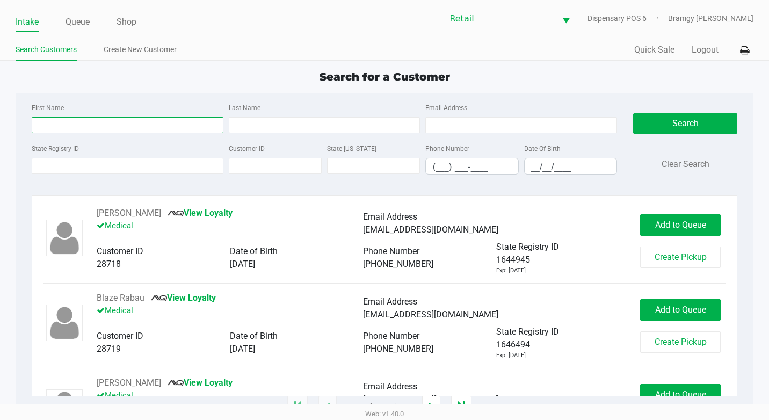
click at [78, 124] on input "First Name" at bounding box center [128, 125] width 192 height 16
type input "[PERSON_NAME]"
click at [316, 103] on div "Last Name" at bounding box center [324, 117] width 197 height 32
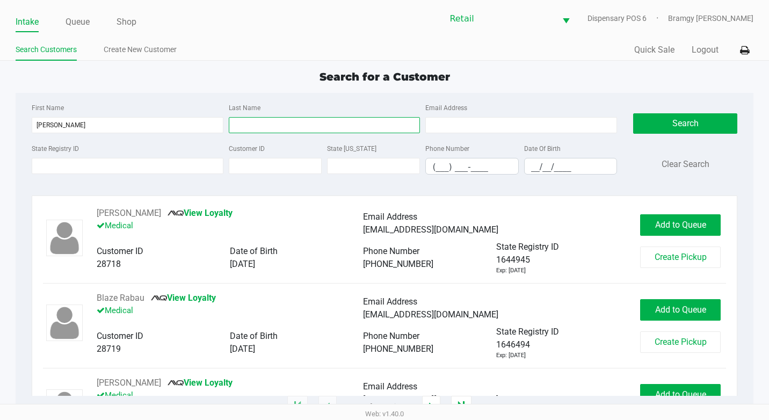
click at [313, 126] on input "Last Name" at bounding box center [325, 125] width 192 height 16
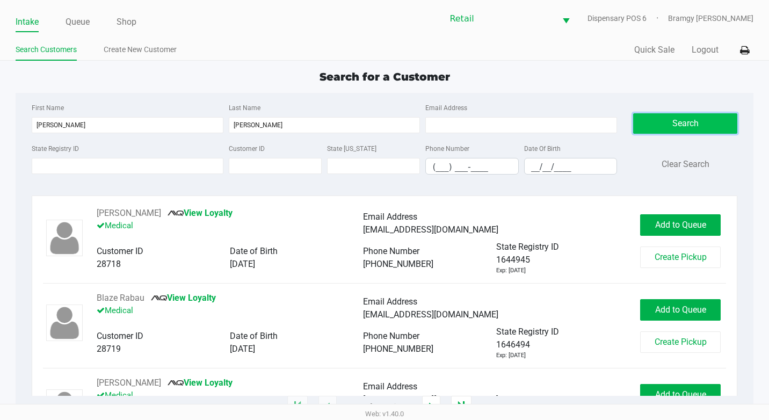
click at [702, 126] on button "Search" at bounding box center [685, 123] width 104 height 20
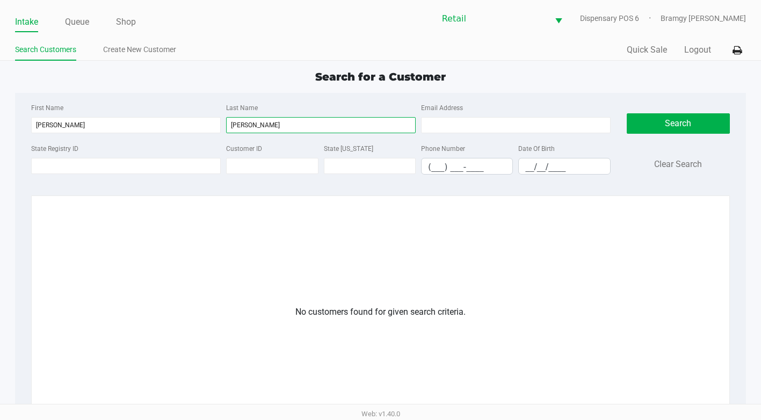
drag, startPoint x: 270, startPoint y: 125, endPoint x: 237, endPoint y: 125, distance: 32.8
click at [237, 125] on input "[PERSON_NAME]" at bounding box center [321, 125] width 190 height 16
type input "din"
click at [98, 121] on input "[PERSON_NAME]" at bounding box center [126, 125] width 190 height 16
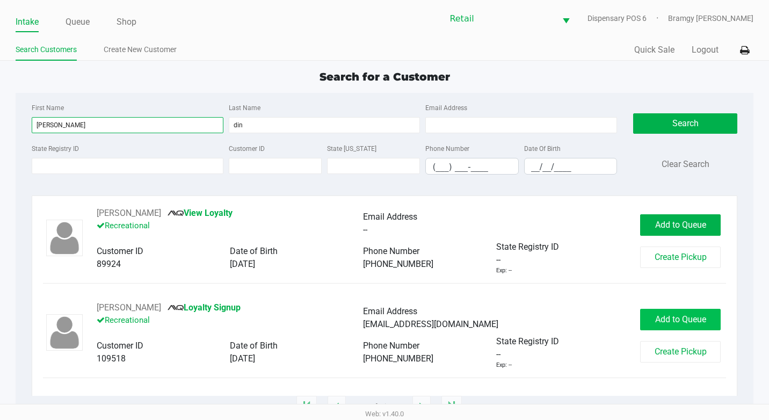
type input "[PERSON_NAME]"
click at [646, 318] on button "Add to Queue" at bounding box center [680, 319] width 81 height 21
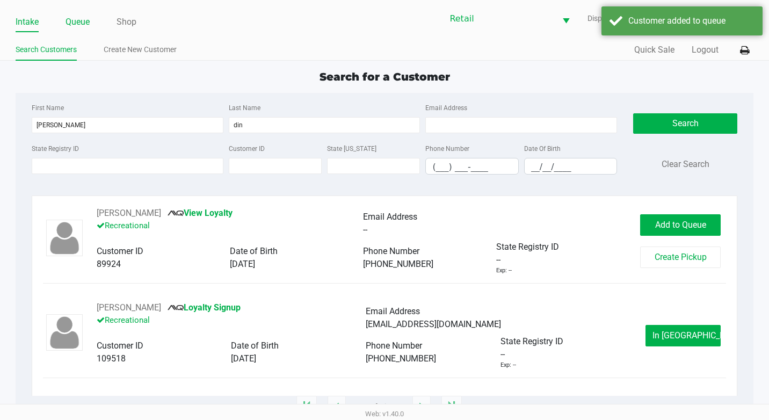
click at [82, 24] on link "Queue" at bounding box center [77, 21] width 24 height 15
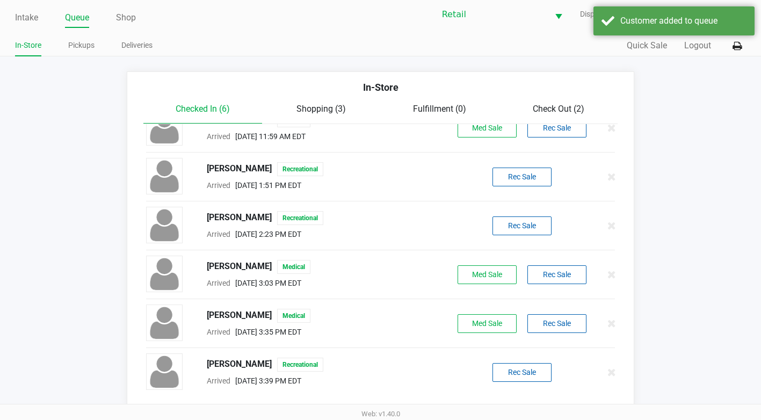
scroll to position [5, 0]
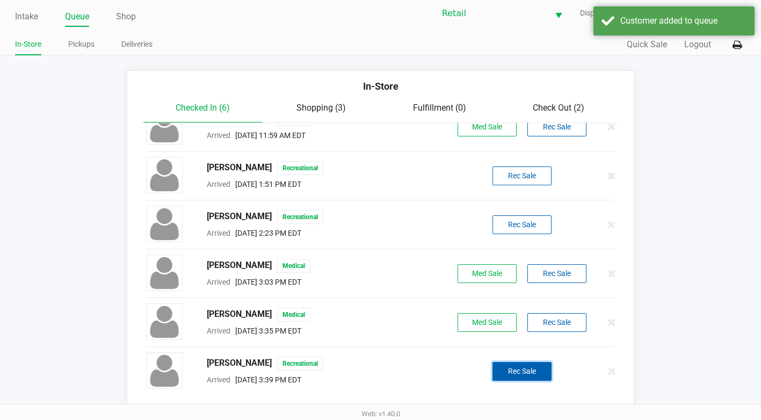
click at [536, 369] on button "Rec Sale" at bounding box center [521, 371] width 59 height 19
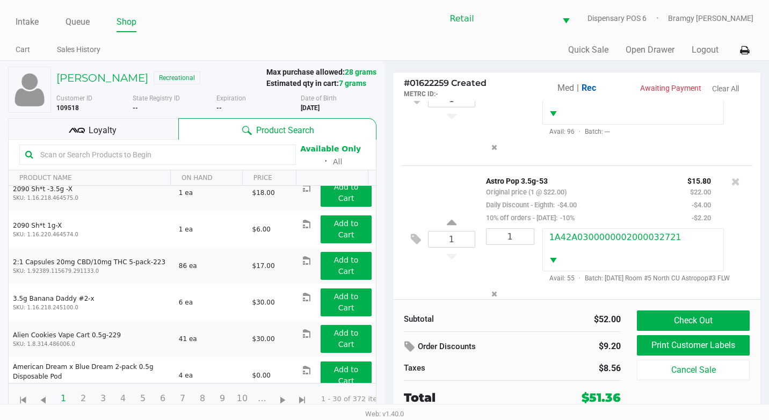
scroll to position [376, 0]
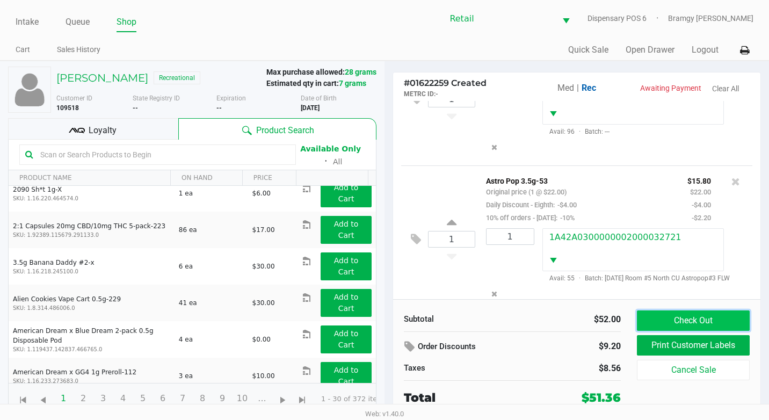
click at [692, 316] on button "Check Out" at bounding box center [693, 320] width 113 height 20
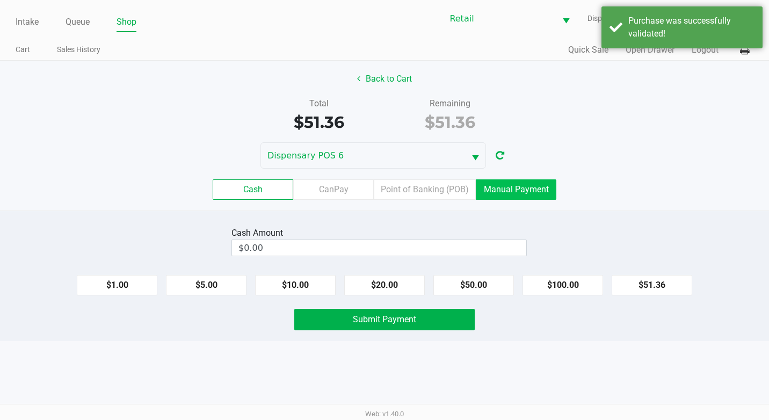
click at [526, 187] on label "Manual Payment" at bounding box center [516, 189] width 81 height 20
click at [0, 0] on 8 "Manual Payment" at bounding box center [0, 0] width 0 height 0
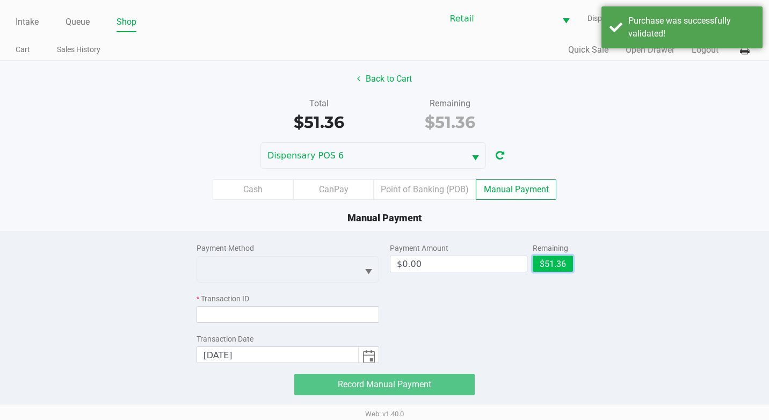
click at [555, 267] on button "$51.36" at bounding box center [553, 264] width 40 height 16
type input "$51.36"
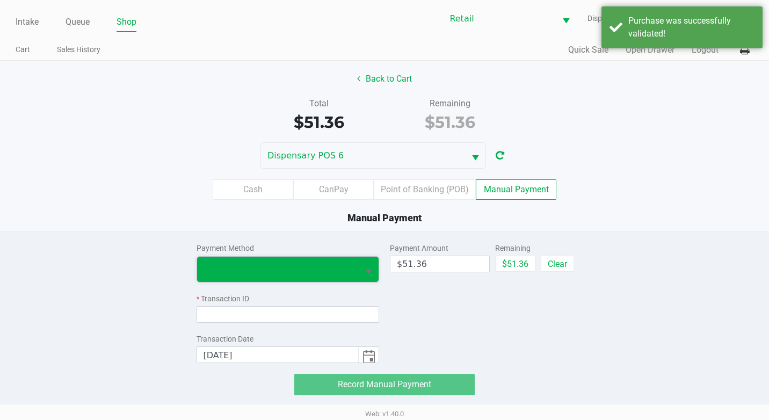
click at [309, 265] on span at bounding box center [277, 269] width 149 height 13
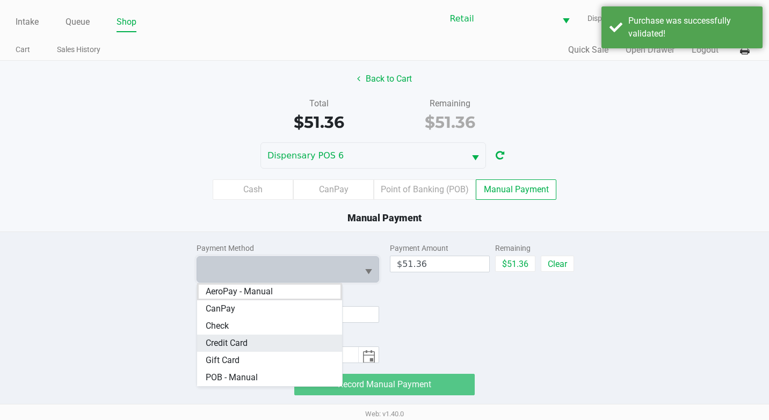
click at [278, 338] on Card "Credit Card" at bounding box center [269, 342] width 145 height 17
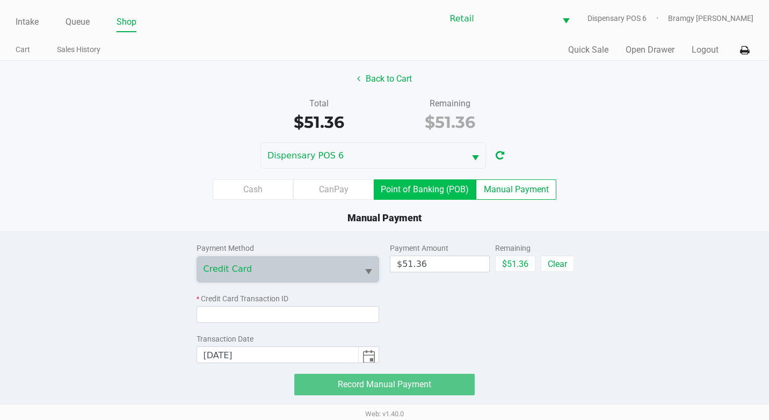
click at [429, 189] on label "Point of Banking (POB)" at bounding box center [425, 189] width 102 height 20
click at [0, 0] on 7 "Point of Banking (POB)" at bounding box center [0, 0] width 0 height 0
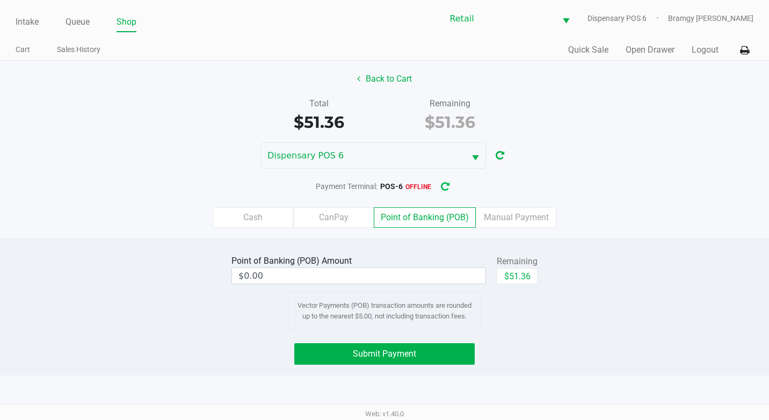
click at [445, 184] on icon "button" at bounding box center [445, 187] width 9 height 8
click at [388, 78] on button "Back to Cart" at bounding box center [384, 79] width 69 height 20
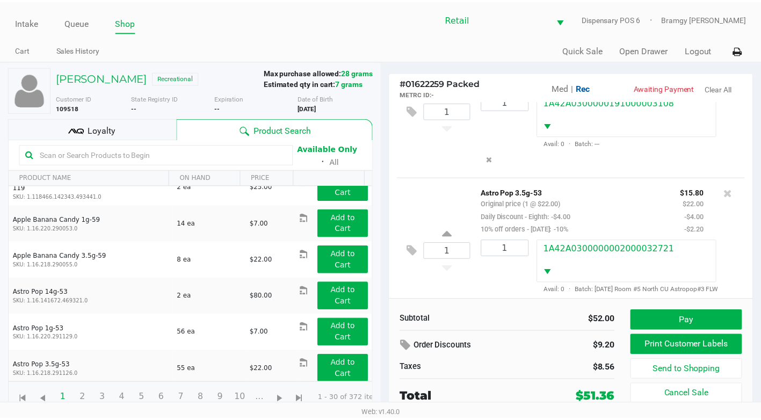
scroll to position [93, 0]
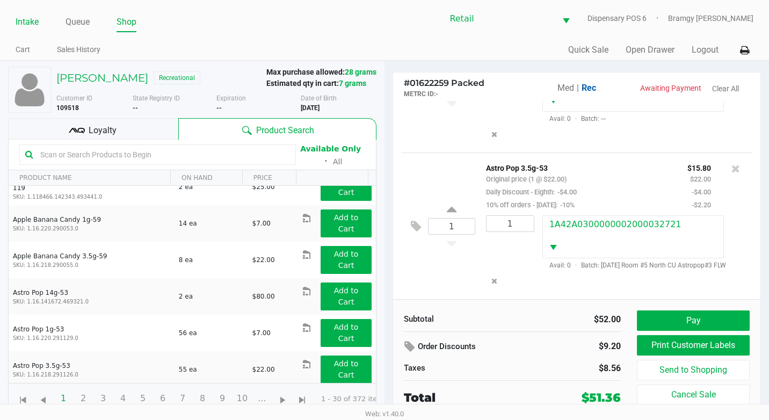
click at [21, 18] on link "Intake" at bounding box center [27, 21] width 23 height 15
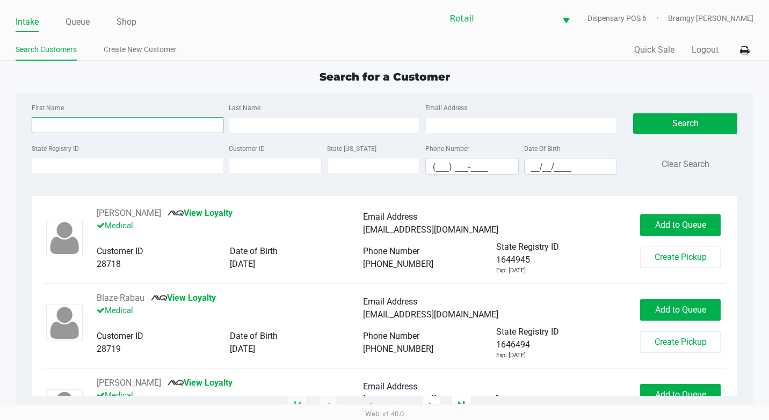
click at [110, 121] on input "First Name" at bounding box center [128, 125] width 192 height 16
type input "[PERSON_NAME]"
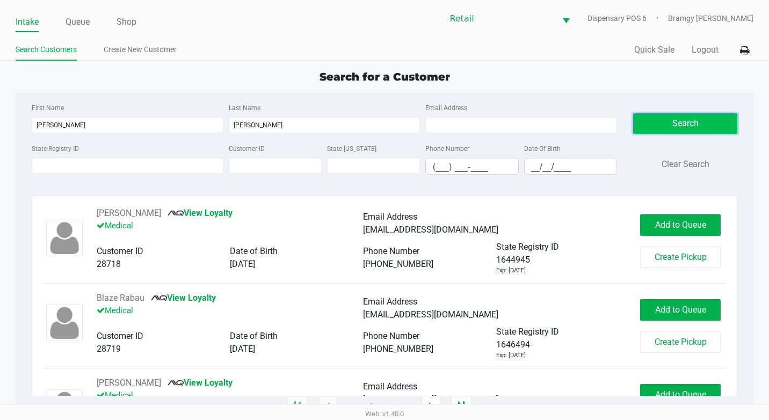
click at [666, 123] on button "Search" at bounding box center [685, 123] width 104 height 20
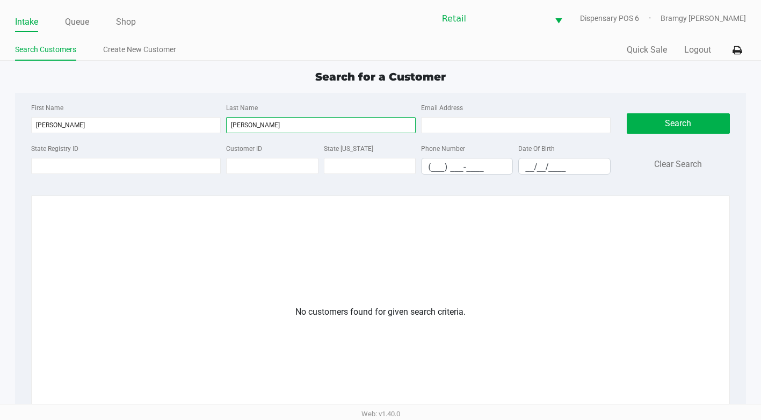
drag, startPoint x: 286, startPoint y: 120, endPoint x: 281, endPoint y: 113, distance: 8.2
type input "dinerma"
click at [104, 115] on div "First Name [PERSON_NAME]" at bounding box center [125, 117] width 195 height 32
click at [105, 122] on input "[PERSON_NAME]" at bounding box center [126, 125] width 190 height 16
type input "[PERSON_NAME]"
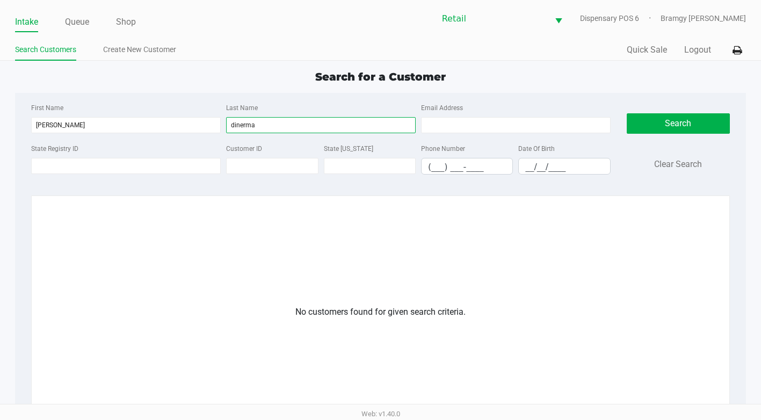
click at [306, 126] on input "dinerma" at bounding box center [321, 125] width 190 height 16
click at [628, 122] on button "Search" at bounding box center [678, 123] width 103 height 20
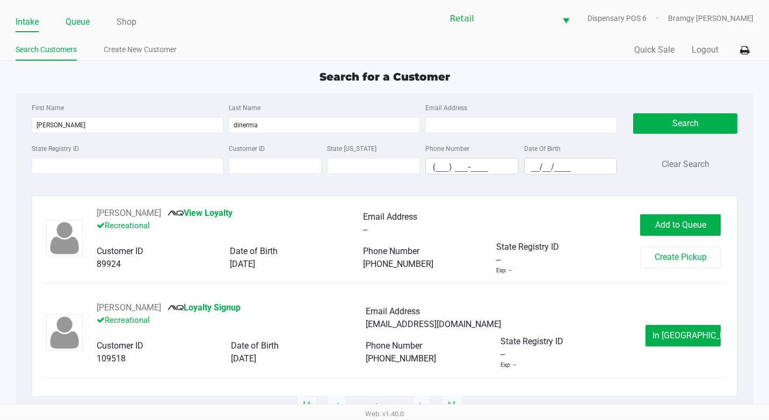
click at [81, 23] on link "Queue" at bounding box center [77, 21] width 24 height 15
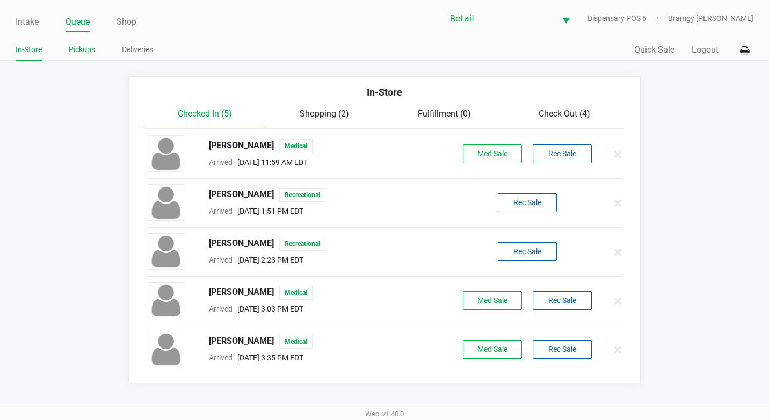
click at [85, 47] on link "Pickups" at bounding box center [82, 49] width 26 height 13
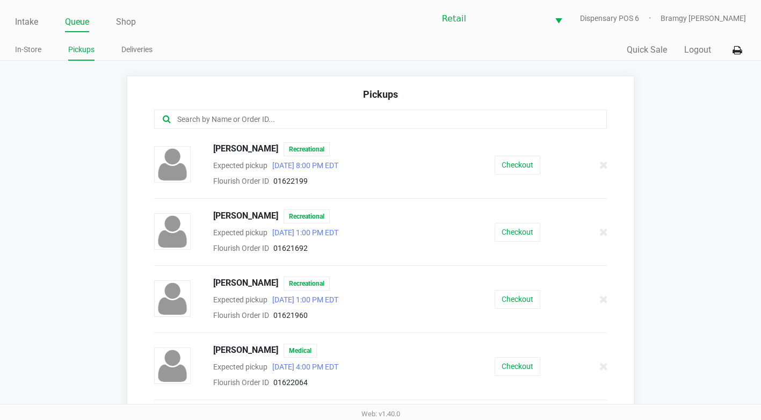
click at [256, 126] on input "text" at bounding box center [372, 119] width 392 height 12
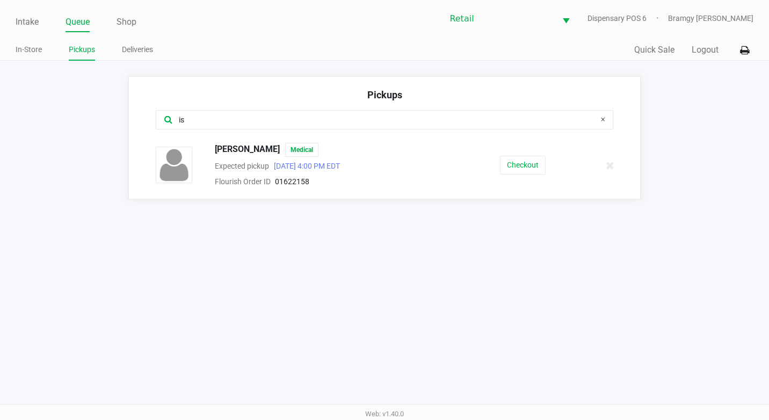
type input "i"
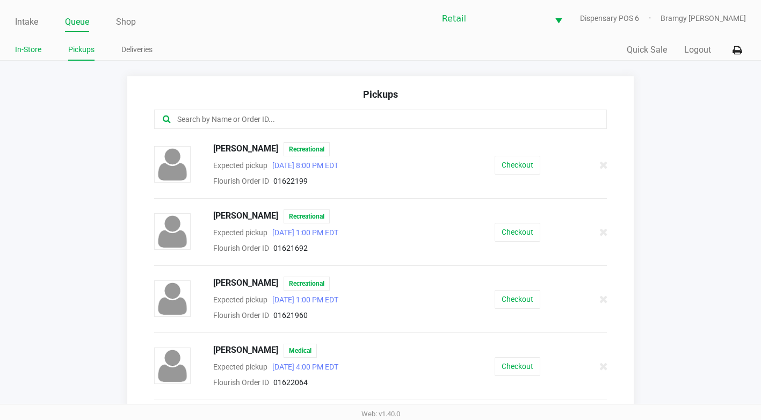
click at [33, 45] on link "In-Store" at bounding box center [28, 49] width 26 height 13
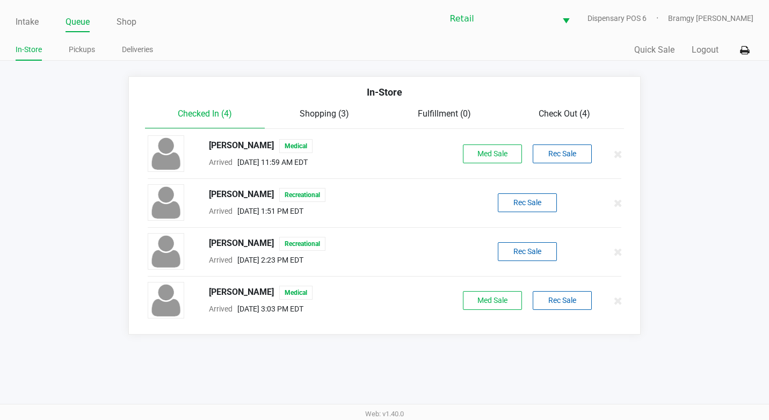
click at [537, 114] on div "Check Out (4)" at bounding box center [564, 113] width 120 height 13
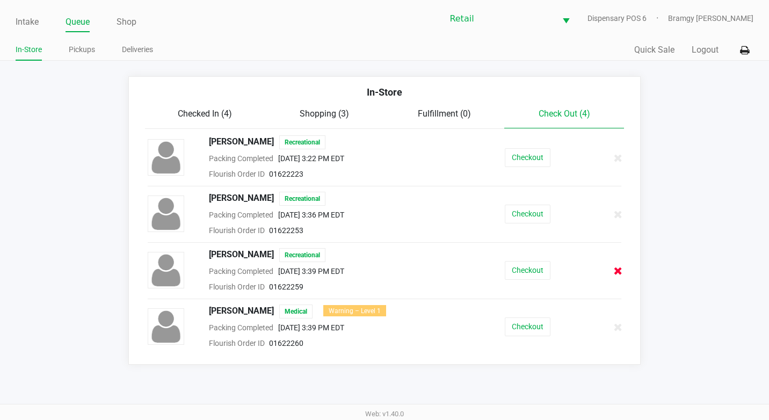
click at [617, 268] on icon at bounding box center [618, 271] width 9 height 8
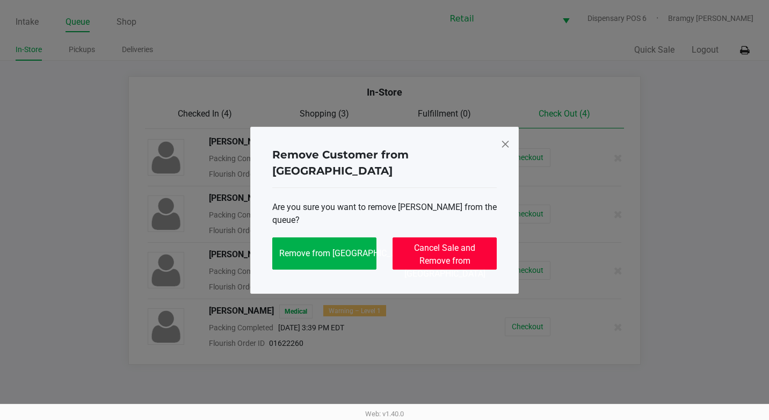
click at [460, 247] on span "Cancel Sale and Remove from [GEOGRAPHIC_DATA]" at bounding box center [444, 261] width 81 height 36
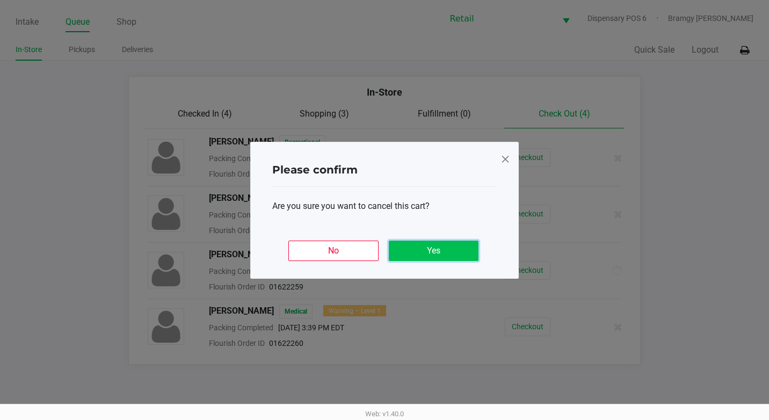
click at [464, 250] on button "Yes" at bounding box center [434, 251] width 90 height 20
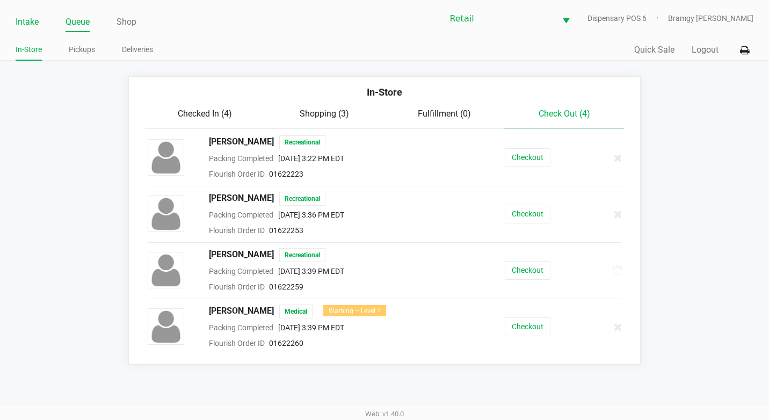
click at [21, 22] on link "Intake" at bounding box center [27, 21] width 23 height 15
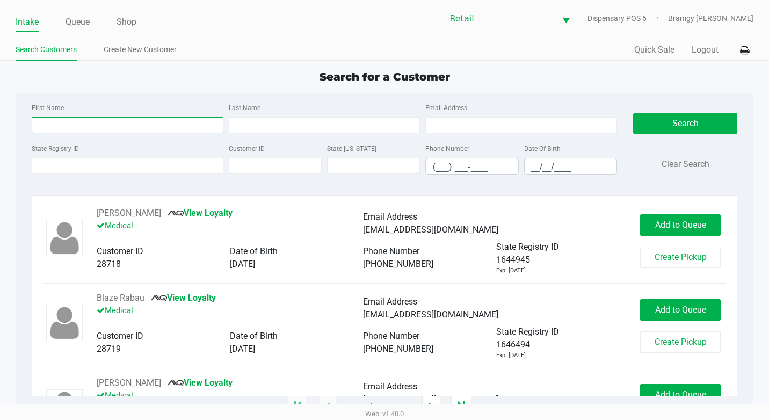
click at [142, 129] on input "First Name" at bounding box center [128, 125] width 192 height 16
type input "[PERSON_NAME]"
click at [315, 134] on div "First Name [PERSON_NAME] Last Name Email Address" at bounding box center [324, 121] width 591 height 41
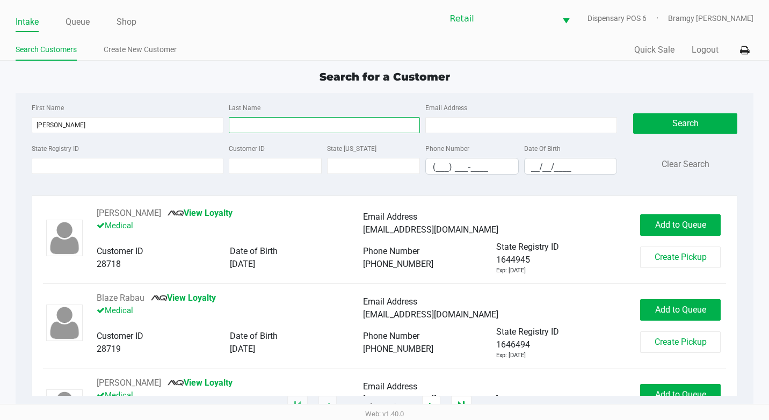
click at [303, 132] on input "Last Name" at bounding box center [325, 125] width 192 height 16
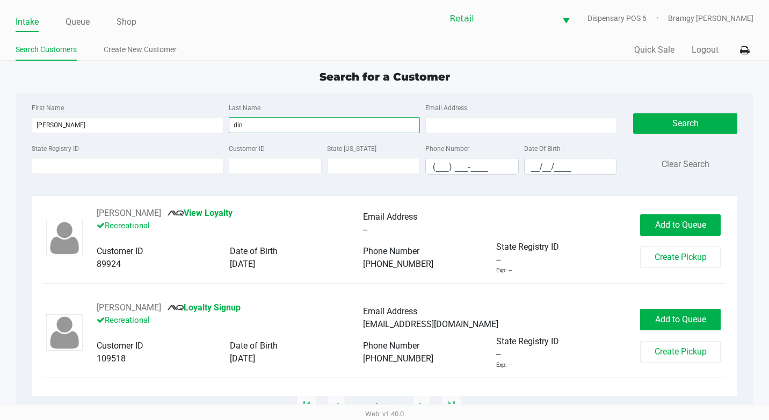
type input "din"
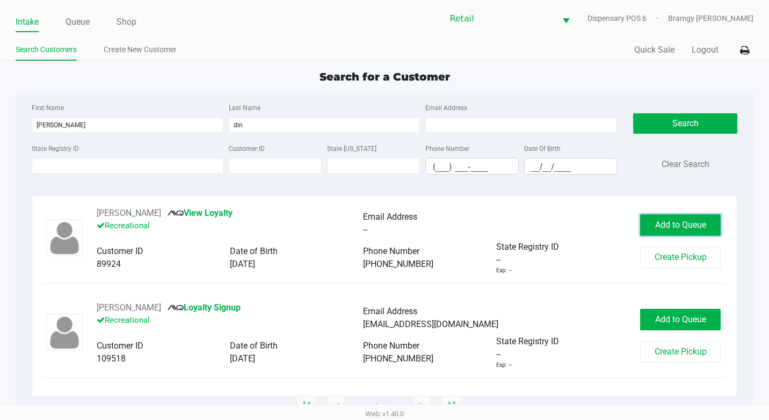
click at [668, 222] on span "Add to Queue" at bounding box center [680, 225] width 51 height 10
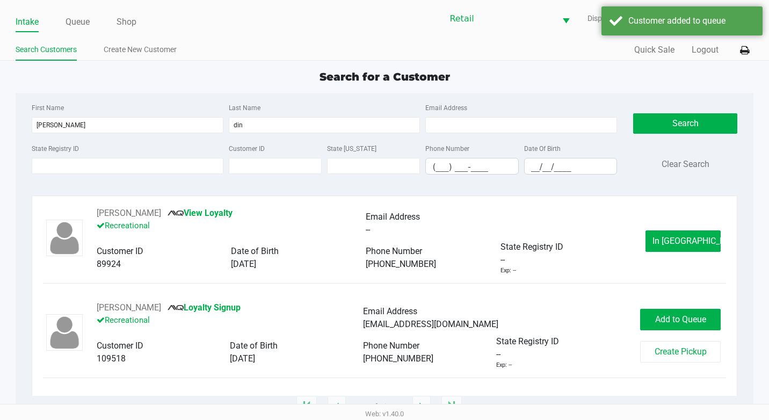
click at [92, 17] on ul "Intake Queue Shop" at bounding box center [200, 22] width 369 height 18
click at [77, 24] on link "Queue" at bounding box center [77, 21] width 24 height 15
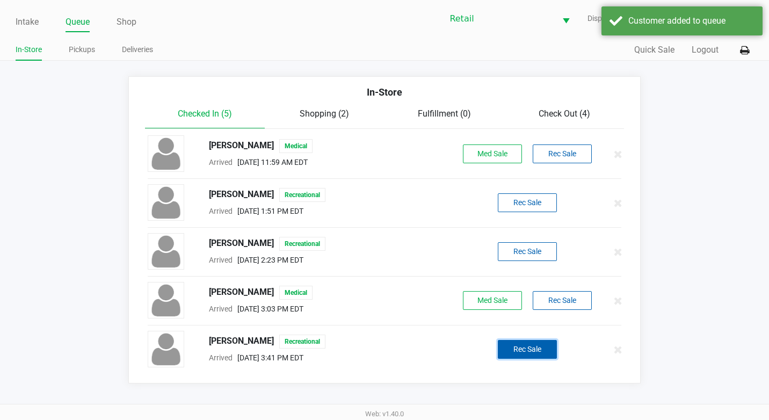
click at [534, 344] on button "Rec Sale" at bounding box center [527, 349] width 59 height 19
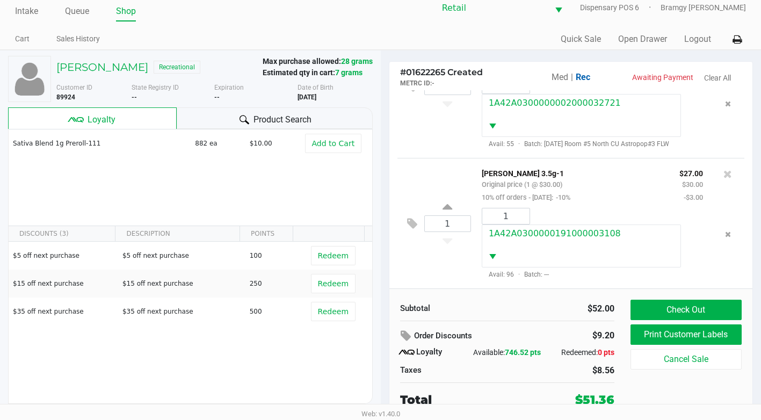
scroll to position [106, 0]
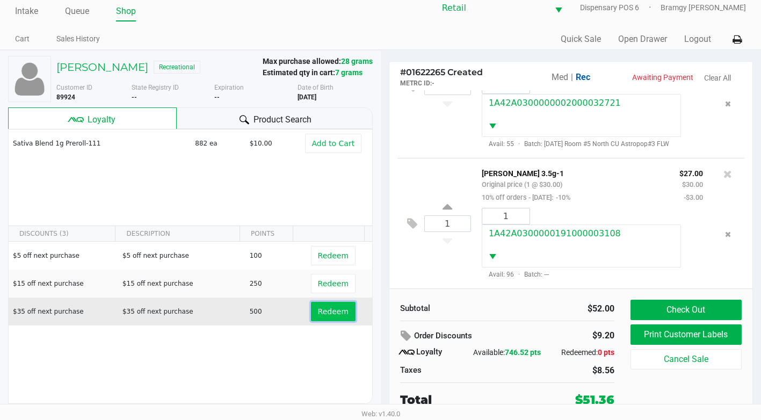
click at [318, 309] on span "Redeem" at bounding box center [333, 311] width 31 height 9
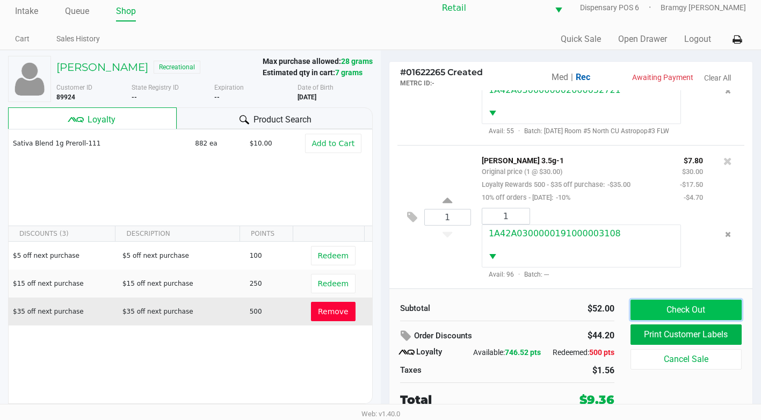
click at [692, 304] on button "Check Out" at bounding box center [685, 310] width 111 height 20
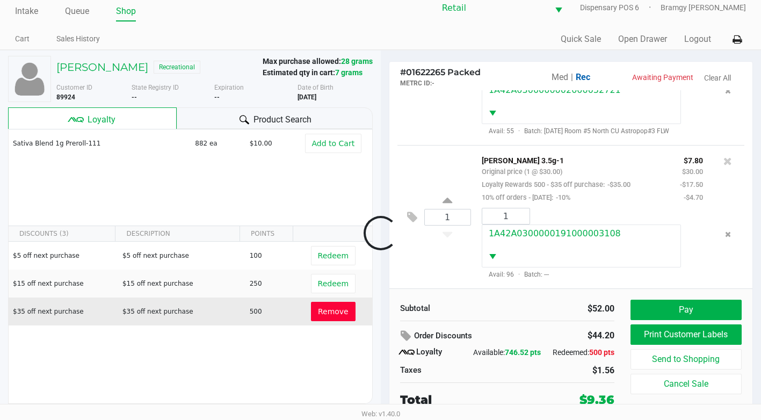
scroll to position [132, 0]
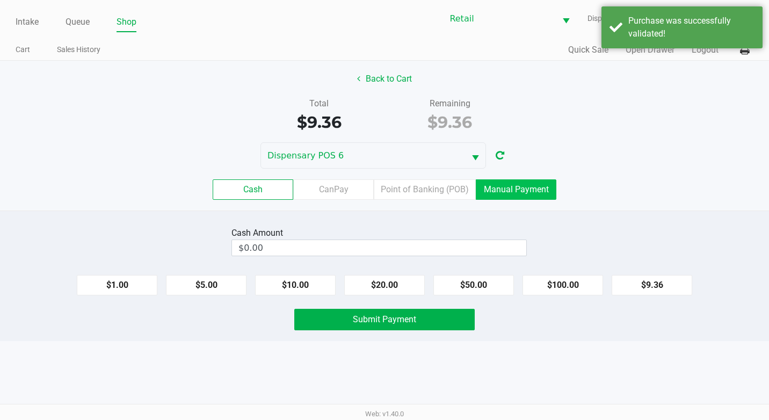
click at [506, 184] on label "Manual Payment" at bounding box center [516, 189] width 81 height 20
click at [0, 0] on 8 "Manual Payment" at bounding box center [0, 0] width 0 height 0
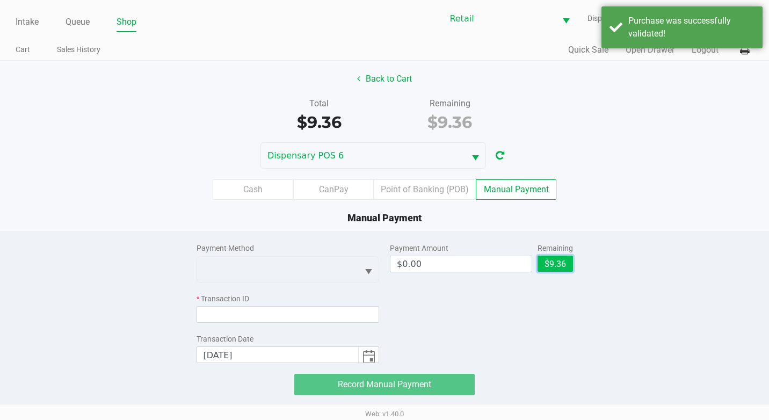
click at [562, 260] on button "$9.36" at bounding box center [554, 264] width 35 height 16
type input "$9.36"
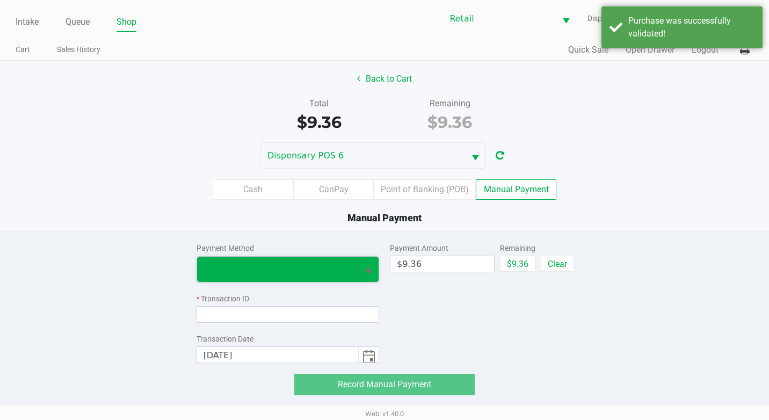
click at [302, 268] on span at bounding box center [277, 269] width 149 height 13
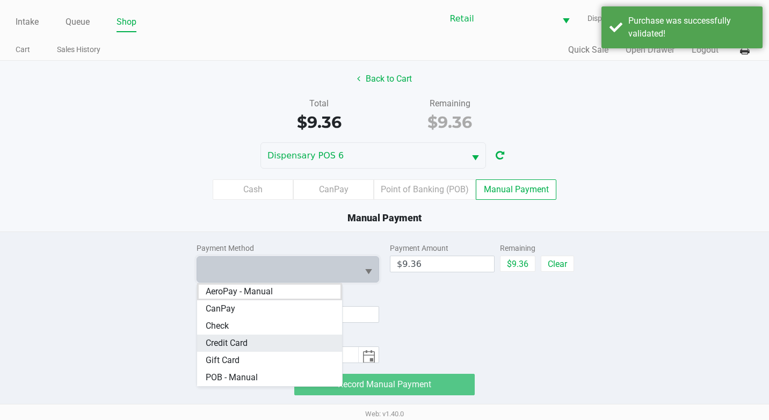
click at [266, 340] on Card "Credit Card" at bounding box center [269, 342] width 145 height 17
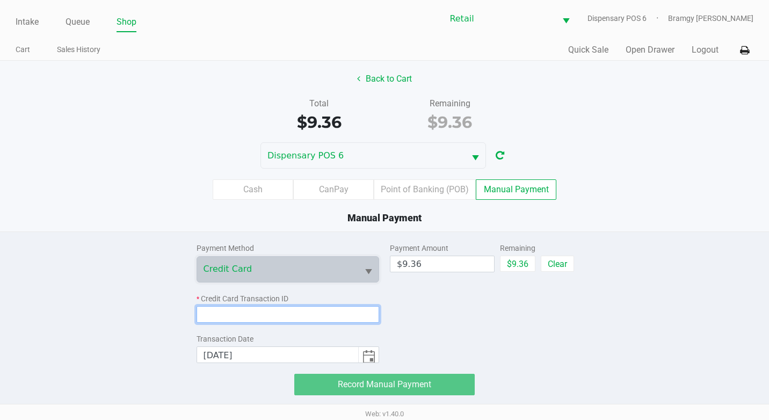
click at [361, 321] on input at bounding box center [287, 314] width 183 height 17
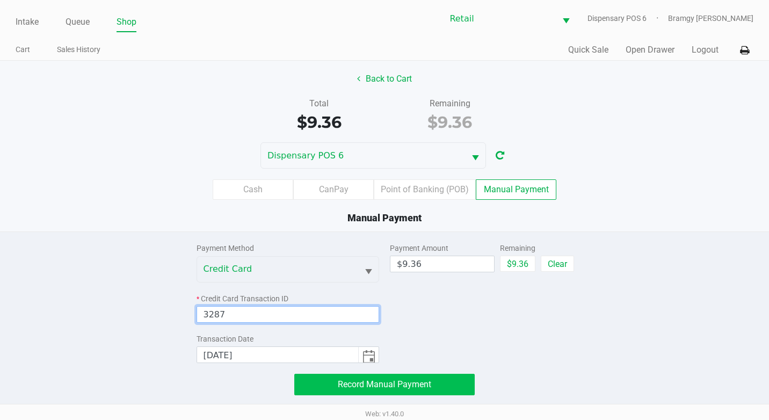
type input "3287"
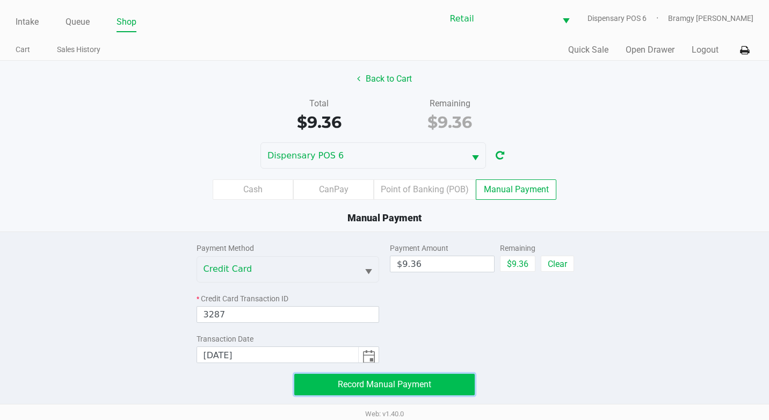
click at [446, 378] on button "Record Manual Payment" at bounding box center [384, 384] width 180 height 21
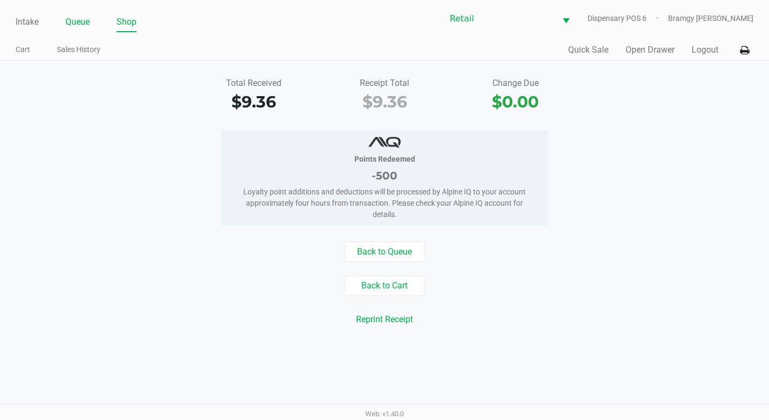
click at [89, 25] on link "Queue" at bounding box center [77, 21] width 24 height 15
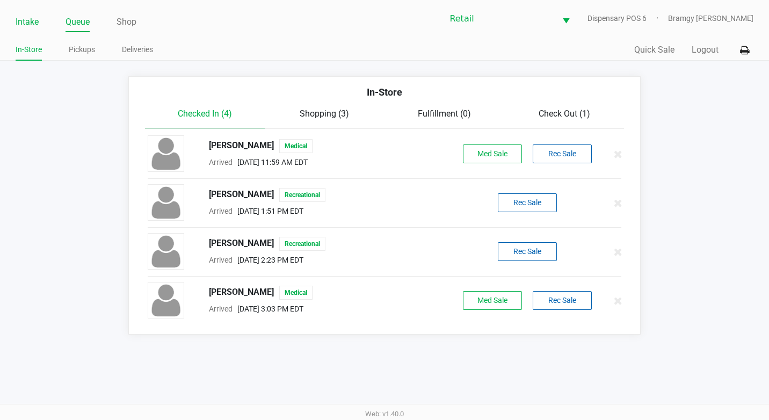
click at [25, 26] on link "Intake" at bounding box center [27, 21] width 23 height 15
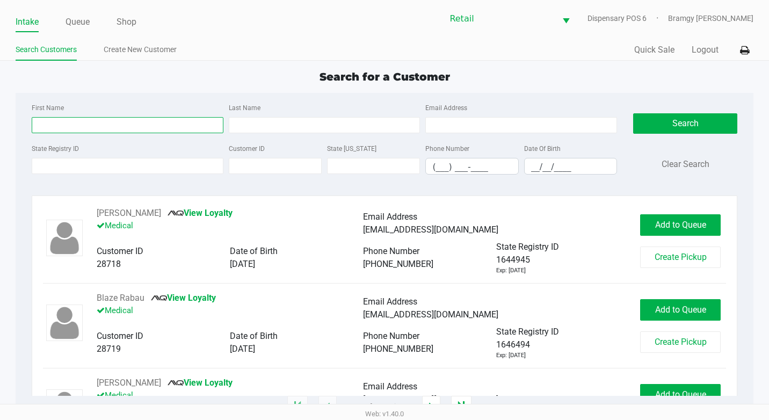
click at [97, 122] on input "First Name" at bounding box center [128, 125] width 192 height 16
type input "vict"
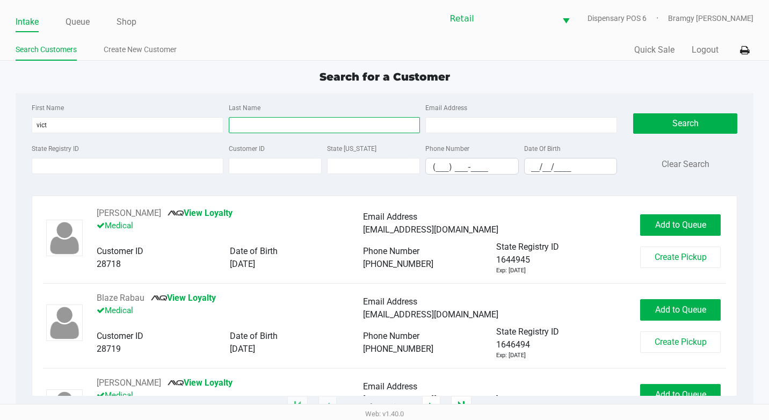
click at [264, 126] on input "Last Name" at bounding box center [325, 125] width 192 height 16
type input "bris"
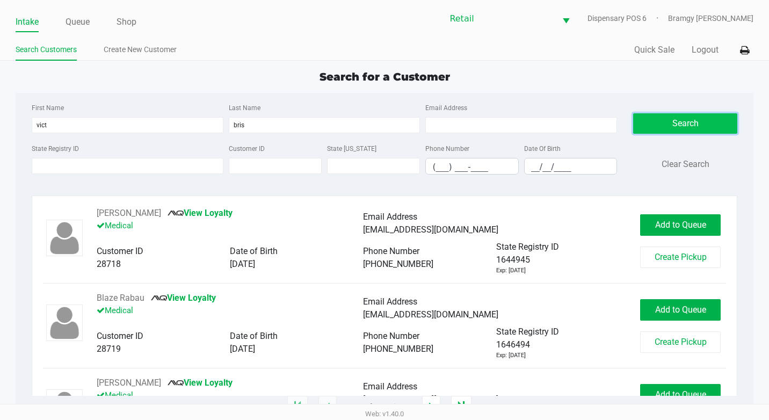
click at [675, 126] on button "Search" at bounding box center [685, 123] width 104 height 20
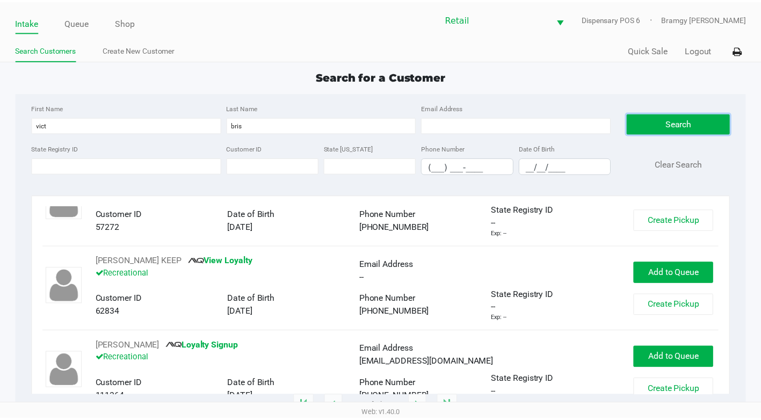
scroll to position [54, 0]
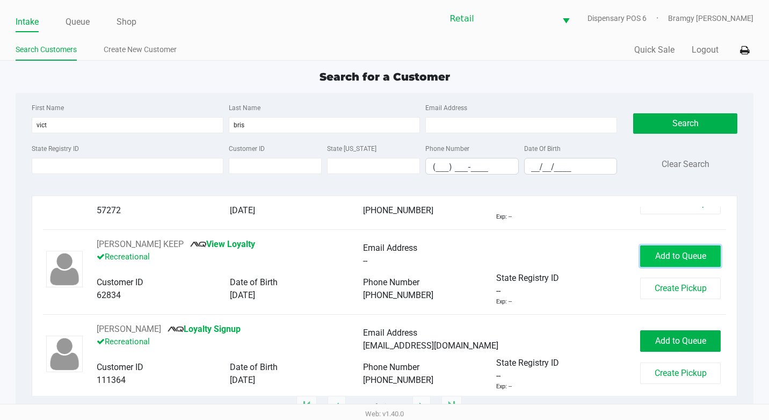
click at [665, 257] on span "Add to Queue" at bounding box center [680, 256] width 51 height 10
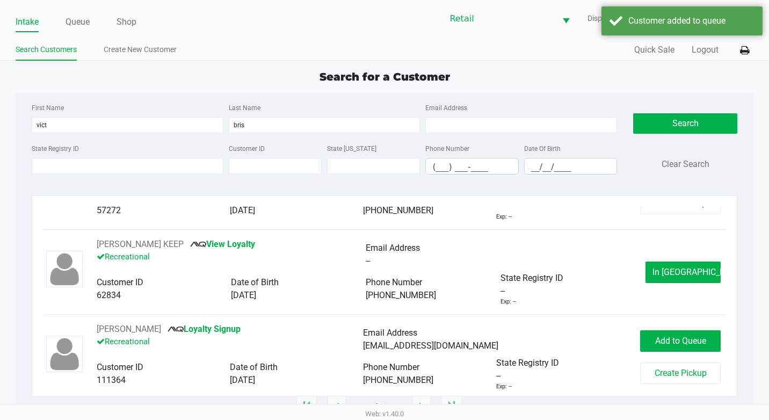
drag, startPoint x: 83, startPoint y: 25, endPoint x: 110, endPoint y: 36, distance: 28.6
click at [83, 24] on link "Queue" at bounding box center [77, 21] width 24 height 15
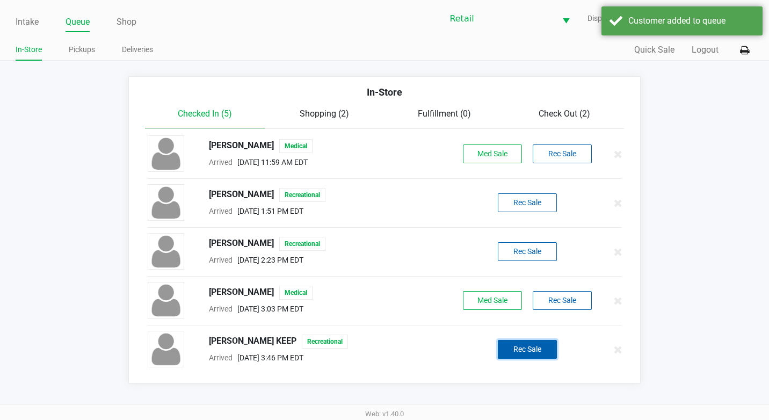
click at [527, 348] on button "Rec Sale" at bounding box center [527, 349] width 59 height 19
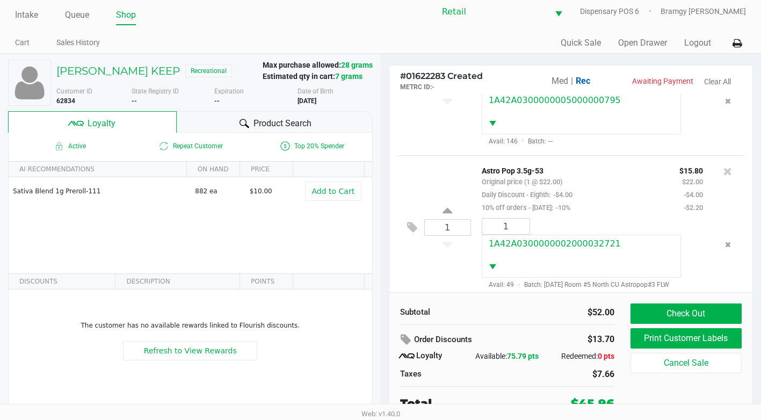
scroll to position [11, 0]
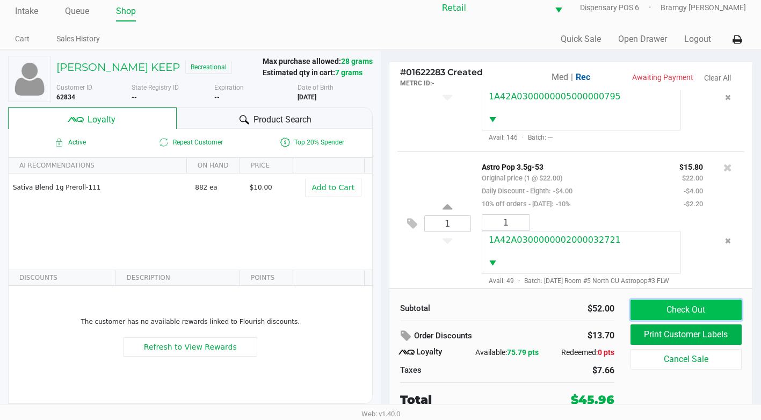
click at [683, 309] on button "Check Out" at bounding box center [685, 310] width 111 height 20
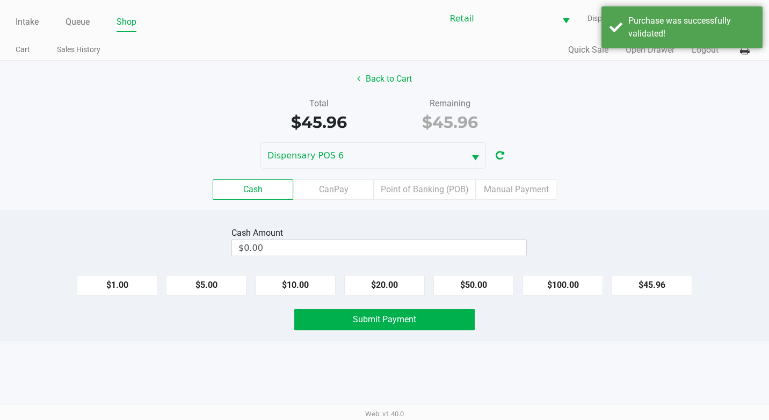
drag, startPoint x: 522, startPoint y: 185, endPoint x: 517, endPoint y: 202, distance: 17.3
click at [522, 185] on label "Manual Payment" at bounding box center [516, 189] width 81 height 20
click at [0, 0] on 8 "Manual Payment" at bounding box center [0, 0] width 0 height 0
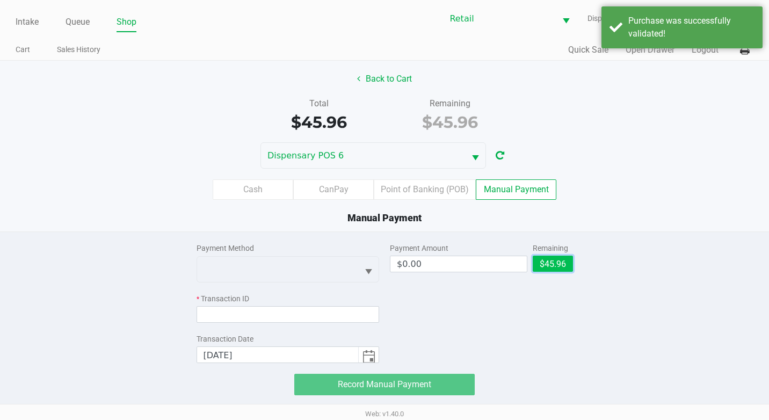
click at [554, 260] on button "$45.96" at bounding box center [553, 264] width 40 height 16
type input "$45.96"
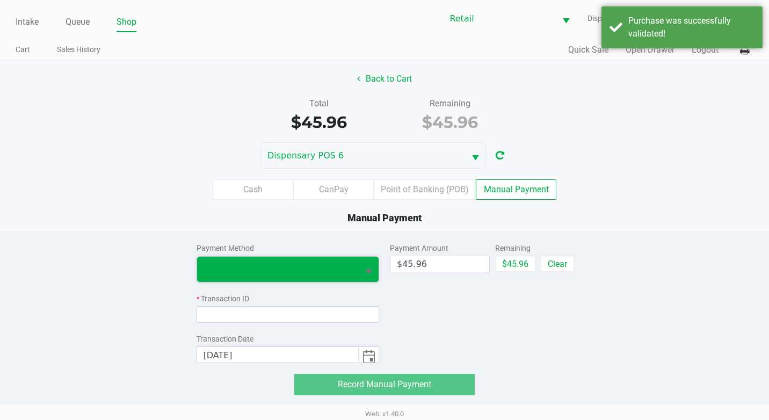
click at [323, 271] on span at bounding box center [277, 269] width 149 height 13
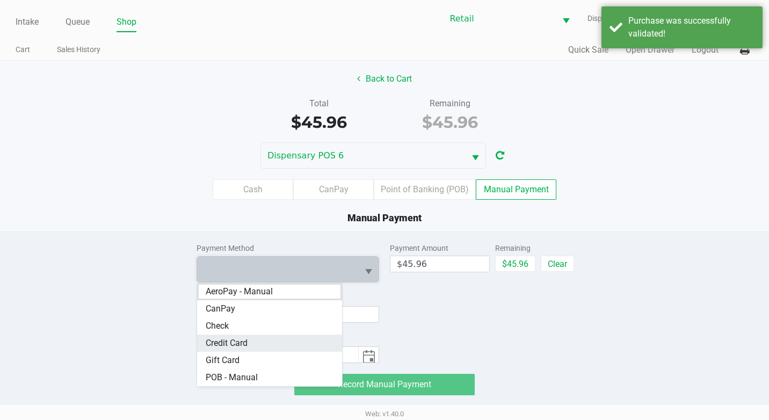
click at [290, 341] on Card "Credit Card" at bounding box center [269, 342] width 145 height 17
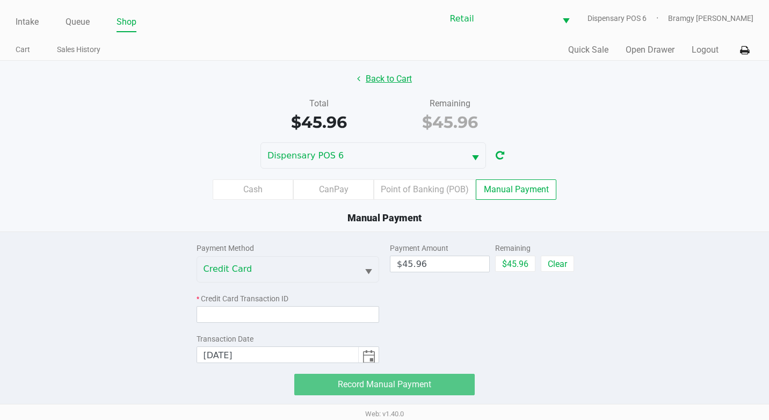
click at [373, 71] on button "Back to Cart" at bounding box center [384, 79] width 69 height 20
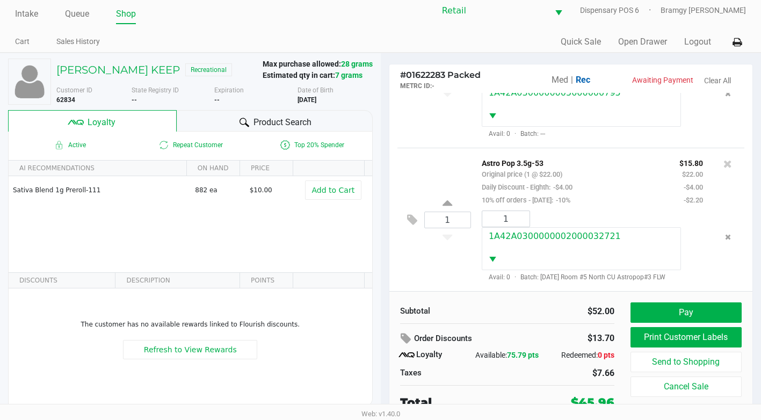
scroll to position [11, 0]
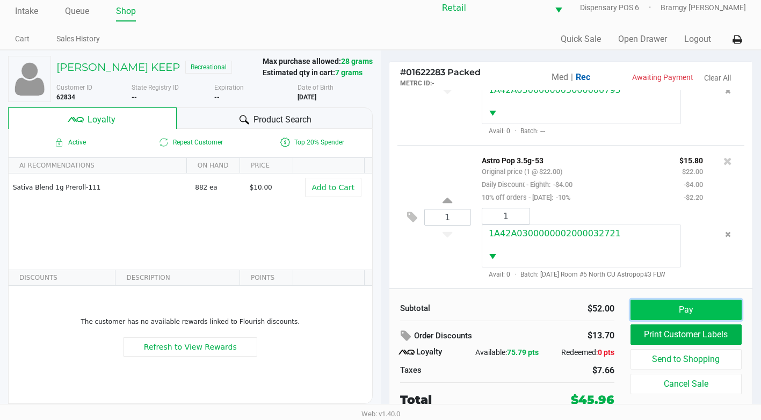
click at [679, 315] on button "Pay" at bounding box center [685, 310] width 111 height 20
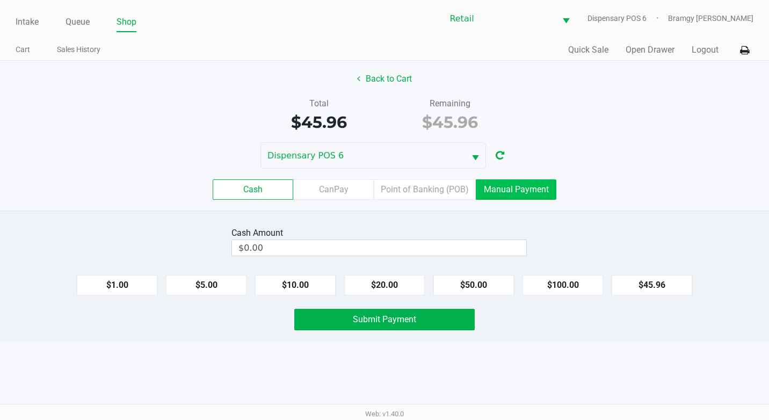
click at [529, 194] on label "Manual Payment" at bounding box center [516, 189] width 81 height 20
click at [0, 0] on 8 "Manual Payment" at bounding box center [0, 0] width 0 height 0
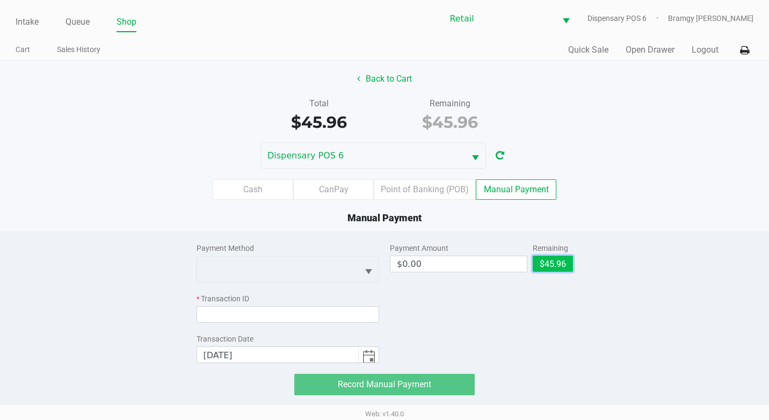
click at [563, 263] on button "$45.96" at bounding box center [553, 264] width 40 height 16
type input "$45.96"
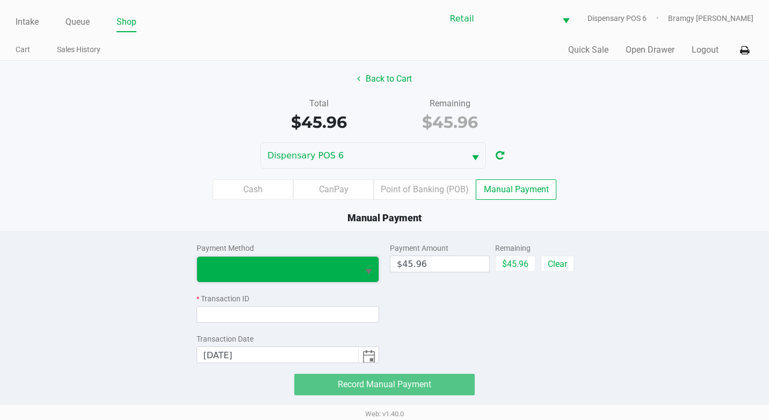
click at [342, 263] on span at bounding box center [277, 269] width 149 height 13
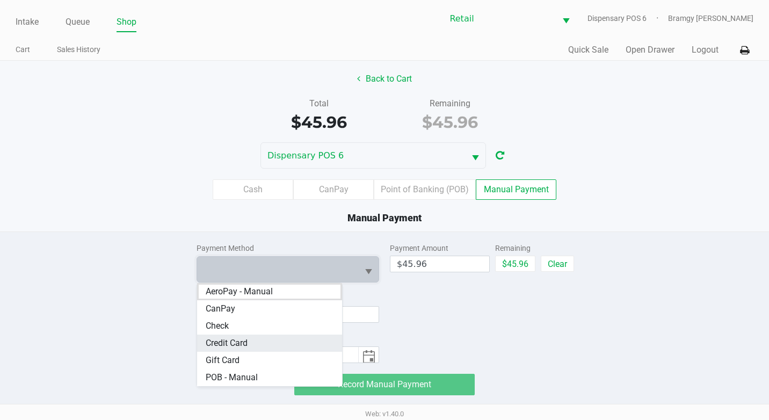
click at [294, 337] on Card "Credit Card" at bounding box center [269, 342] width 145 height 17
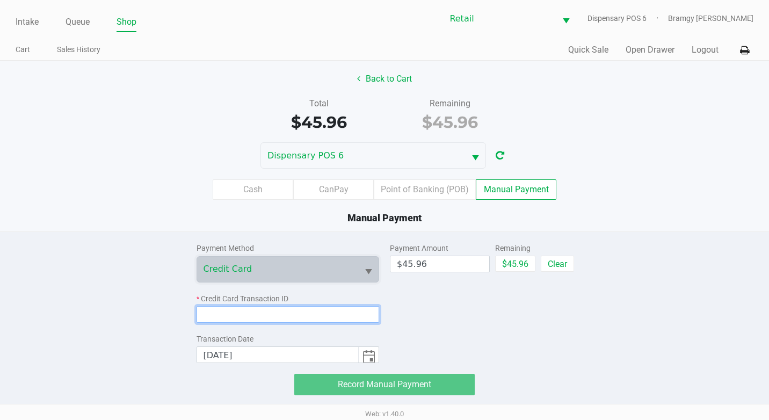
click at [276, 315] on input at bounding box center [287, 314] width 183 height 17
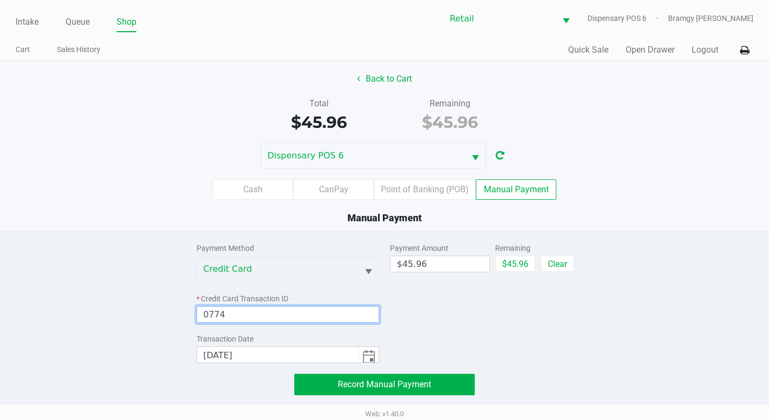
type input "0774"
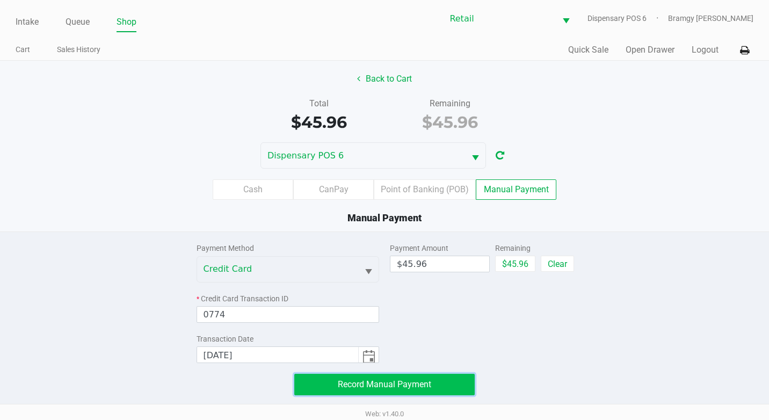
click at [428, 379] on span "Record Manual Payment" at bounding box center [384, 384] width 93 height 10
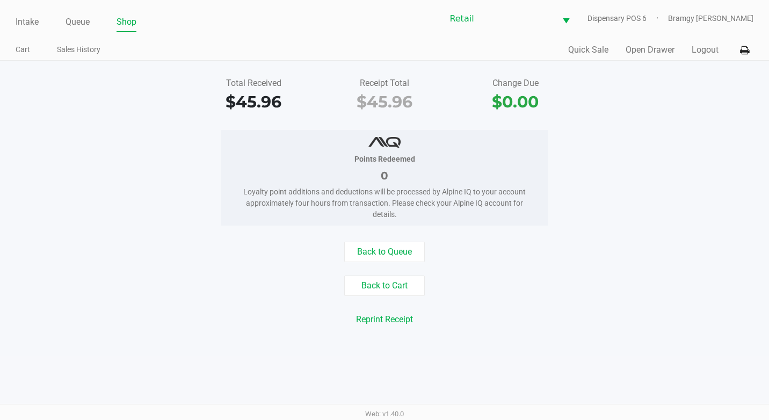
drag, startPoint x: 18, startPoint y: 12, endPoint x: 25, endPoint y: 16, distance: 7.9
click at [18, 12] on div "Intake Queue Shop" at bounding box center [200, 22] width 369 height 20
click at [27, 17] on link "Intake" at bounding box center [27, 21] width 23 height 15
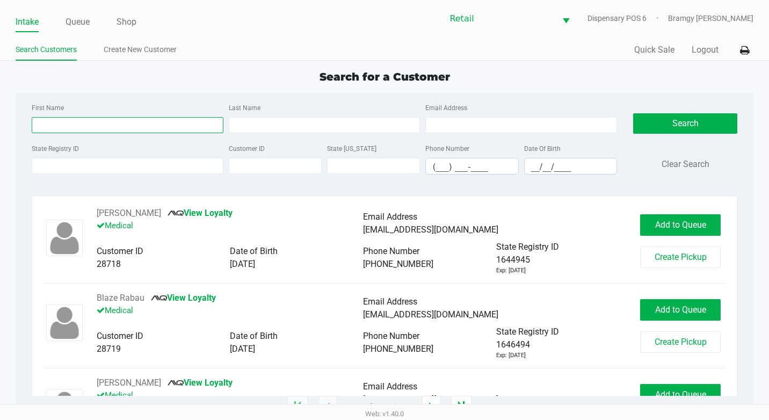
click at [90, 126] on input "First Name" at bounding box center [128, 125] width 192 height 16
type input "angel"
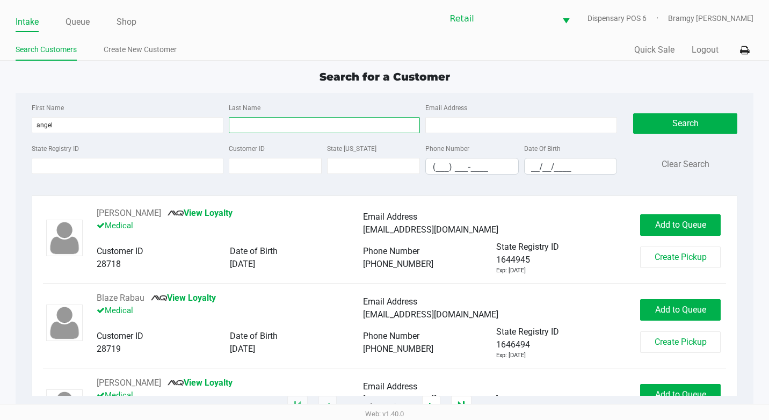
click at [312, 126] on input "Last Name" at bounding box center [325, 125] width 192 height 16
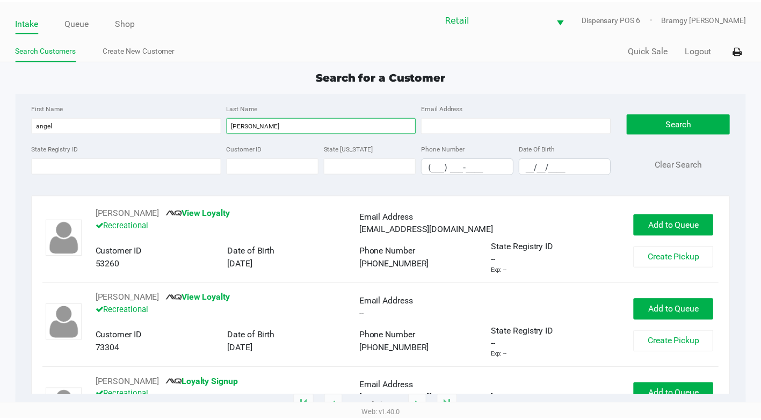
scroll to position [54, 0]
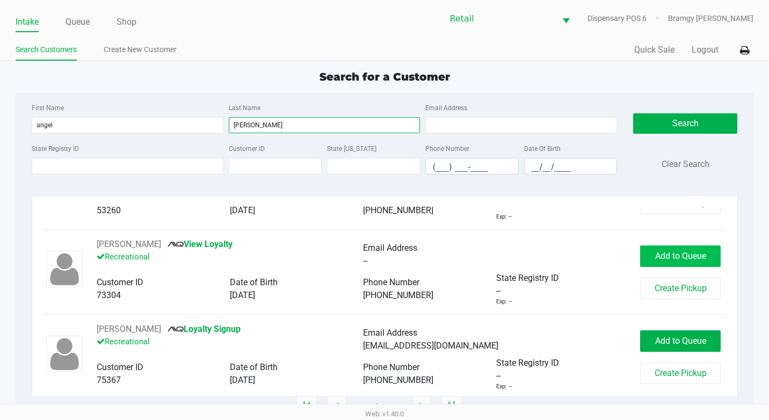
type input "[PERSON_NAME]"
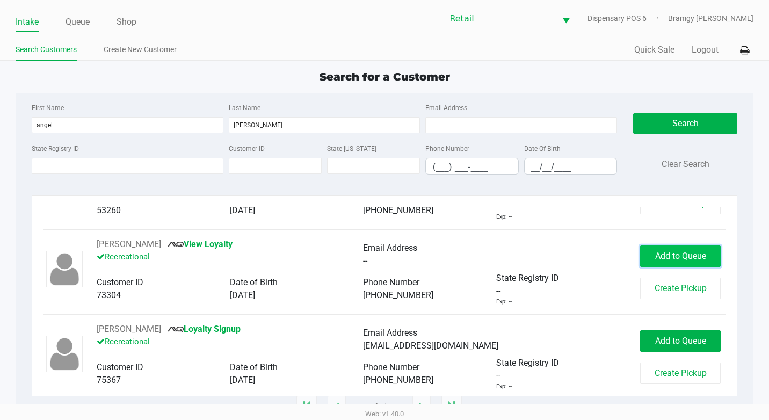
click at [655, 251] on span "Add to Queue" at bounding box center [680, 256] width 51 height 10
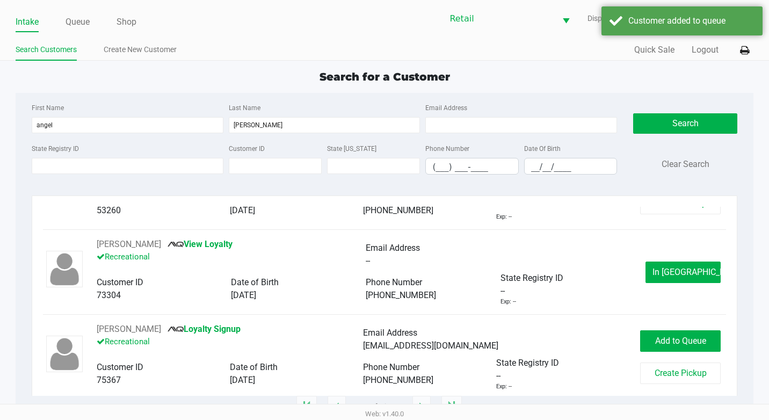
click at [87, 10] on div "Intake Queue Shop Retail Dispensary POS 6 Bramgy [PERSON_NAME]" at bounding box center [385, 18] width 738 height 26
click at [86, 17] on link "Queue" at bounding box center [77, 21] width 24 height 15
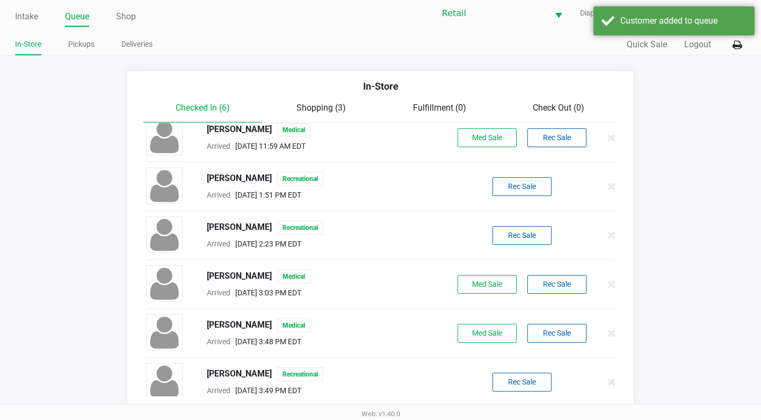
scroll to position [21, 0]
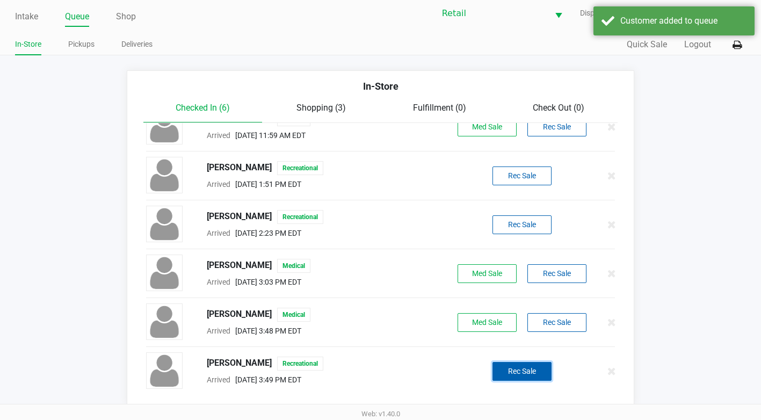
click at [521, 367] on button "Rec Sale" at bounding box center [521, 371] width 59 height 19
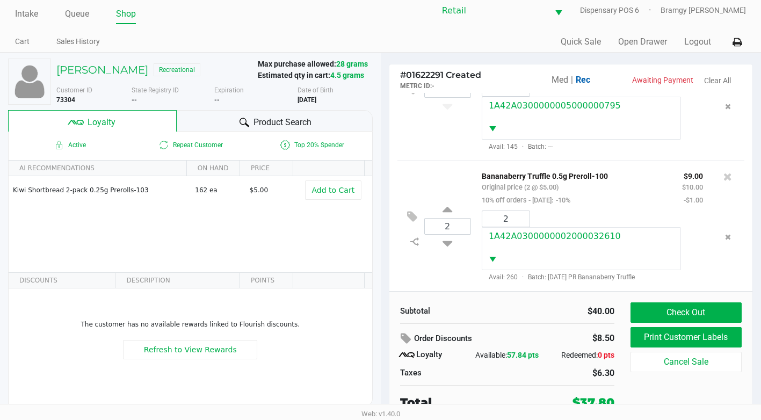
scroll to position [11, 0]
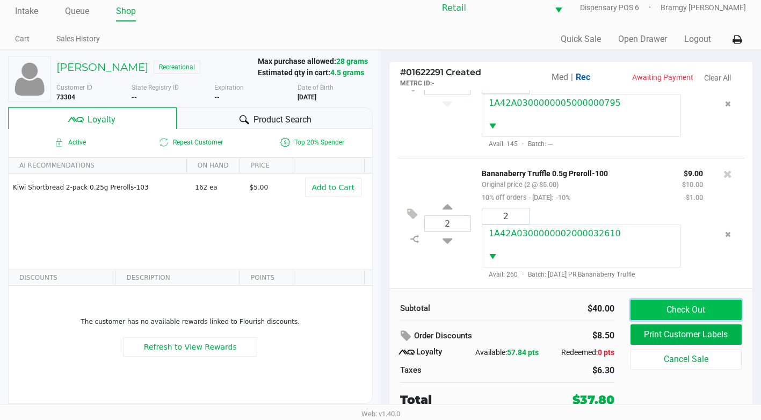
click at [708, 306] on button "Check Out" at bounding box center [685, 310] width 111 height 20
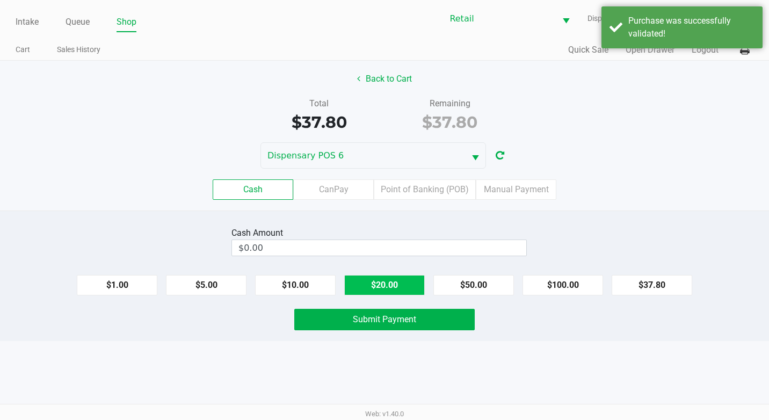
click at [405, 281] on button "$20.00" at bounding box center [384, 285] width 81 height 20
type input "$40.00"
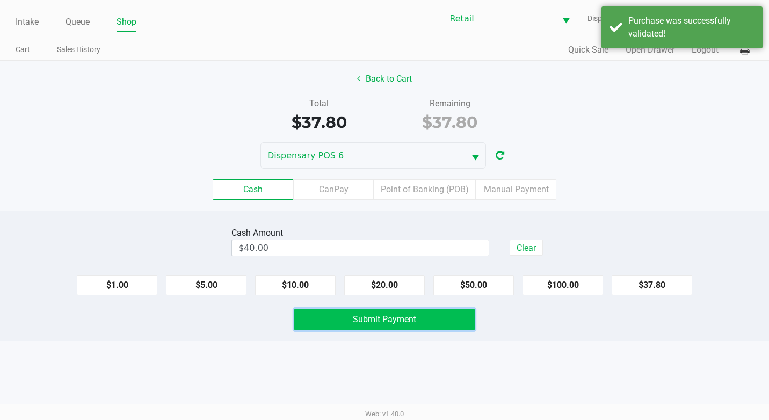
click at [405, 314] on button "Submit Payment" at bounding box center [384, 319] width 180 height 21
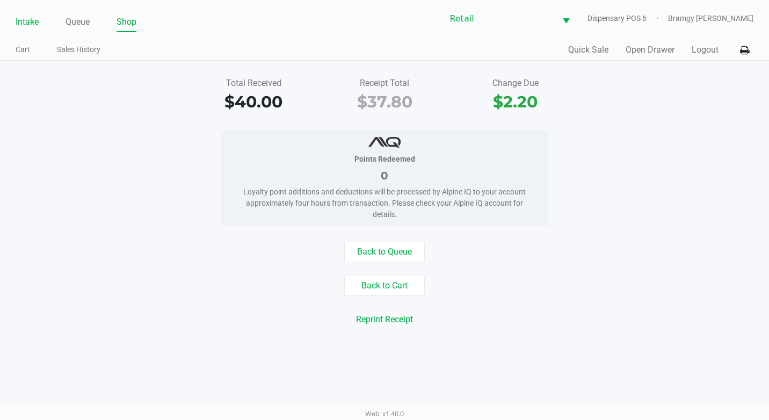
click at [29, 26] on link "Intake" at bounding box center [27, 21] width 23 height 15
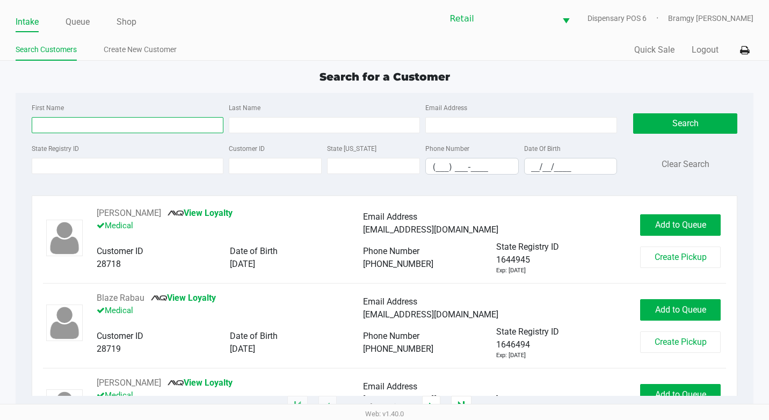
click at [89, 120] on input "First Name" at bounding box center [128, 125] width 192 height 16
type input "[PERSON_NAME]"
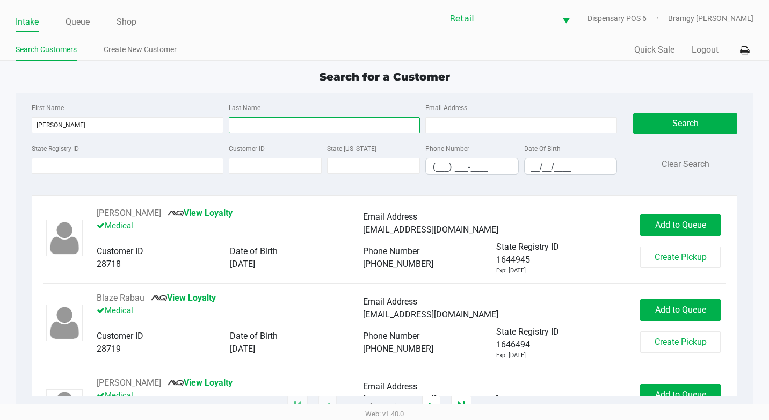
click at [324, 131] on input "Last Name" at bounding box center [325, 125] width 192 height 16
type input "jordan"
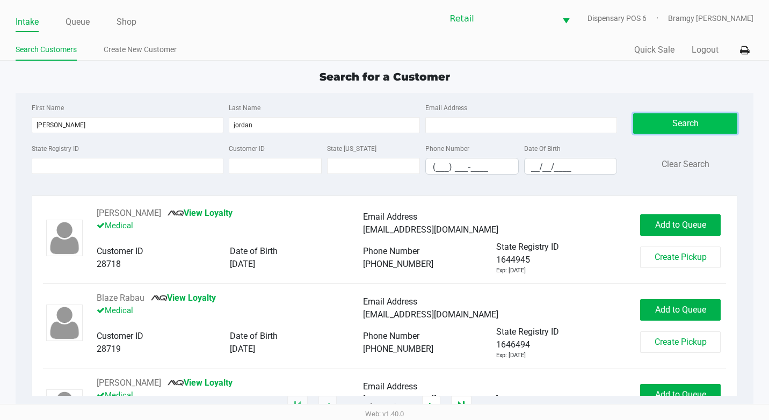
click at [668, 123] on button "Search" at bounding box center [685, 123] width 104 height 20
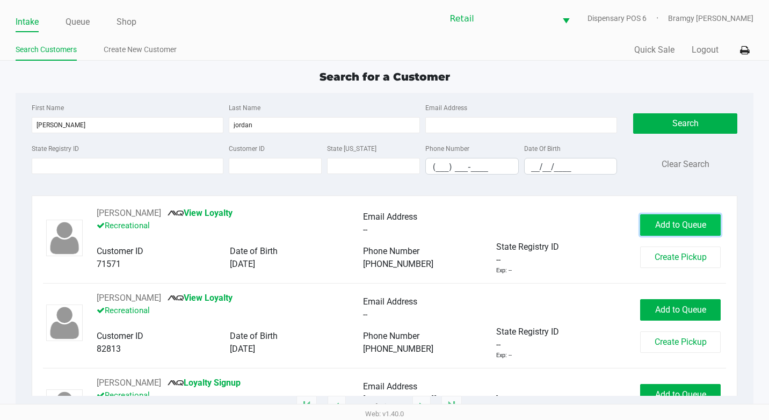
click at [660, 215] on button "Add to Queue" at bounding box center [680, 224] width 81 height 21
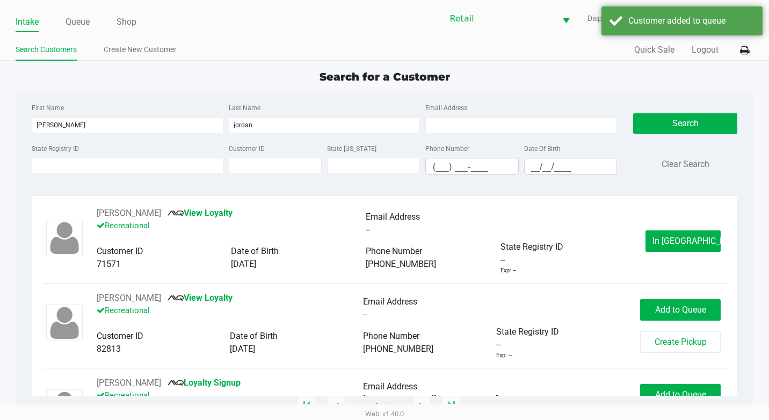
click at [92, 21] on ul "Intake Queue Shop" at bounding box center [200, 22] width 369 height 18
click at [83, 23] on link "Queue" at bounding box center [77, 21] width 24 height 15
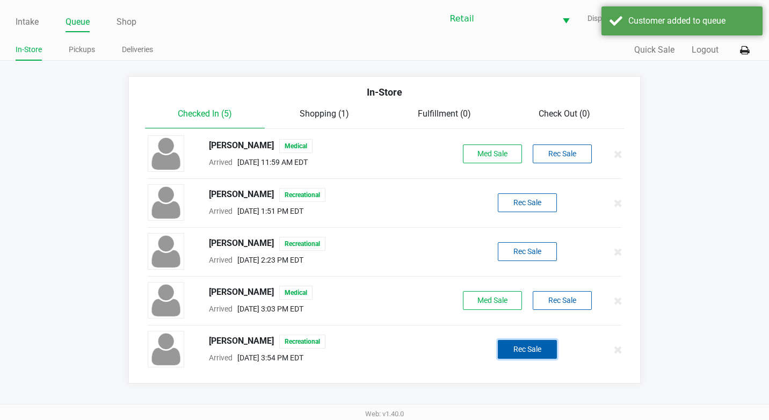
click at [540, 346] on button "Rec Sale" at bounding box center [527, 349] width 59 height 19
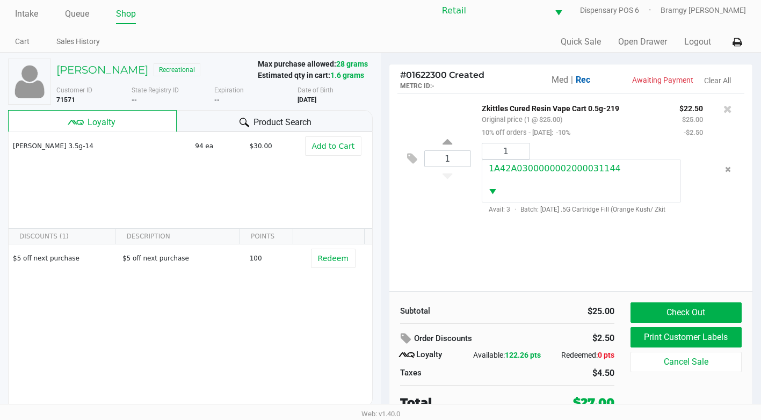
scroll to position [11, 0]
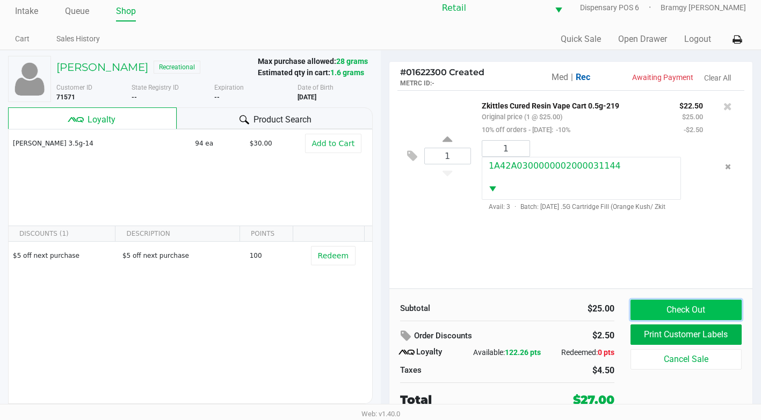
click at [672, 308] on button "Check Out" at bounding box center [685, 310] width 111 height 20
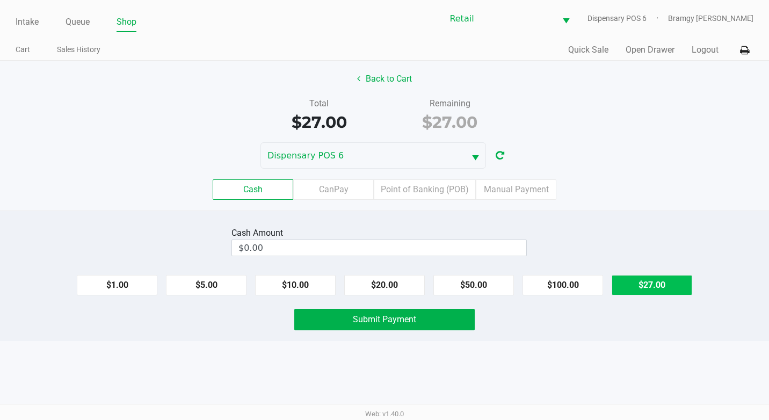
click at [641, 281] on button "$27.00" at bounding box center [651, 285] width 81 height 20
type input "$27.00"
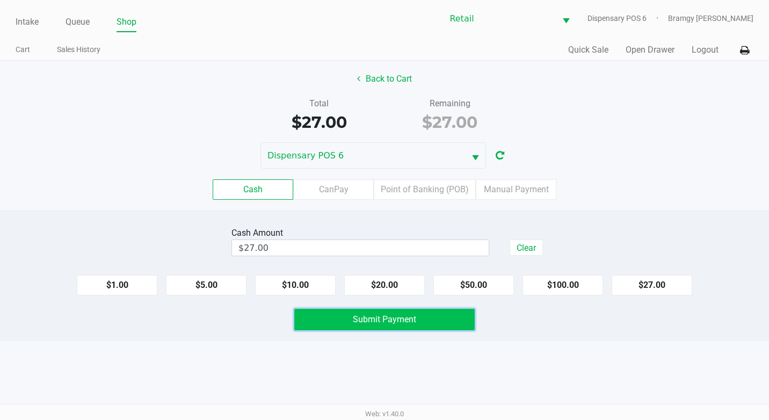
click at [430, 313] on button "Submit Payment" at bounding box center [384, 319] width 180 height 21
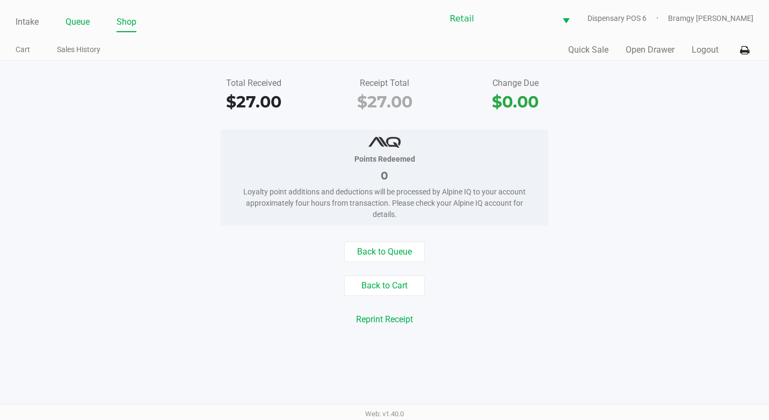
click at [74, 24] on link "Queue" at bounding box center [77, 21] width 24 height 15
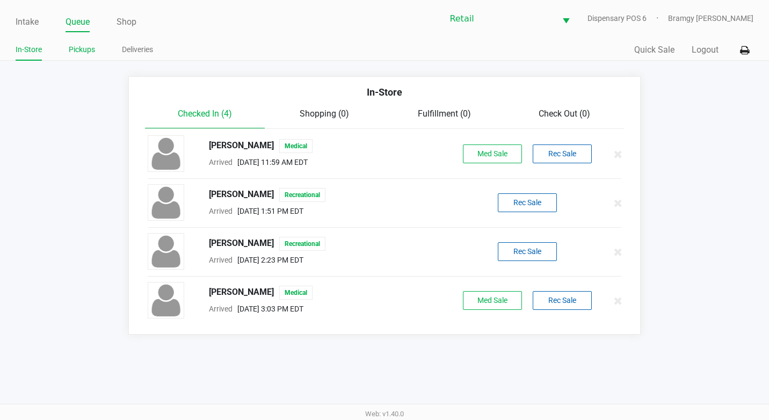
click at [85, 50] on link "Pickups" at bounding box center [82, 49] width 26 height 13
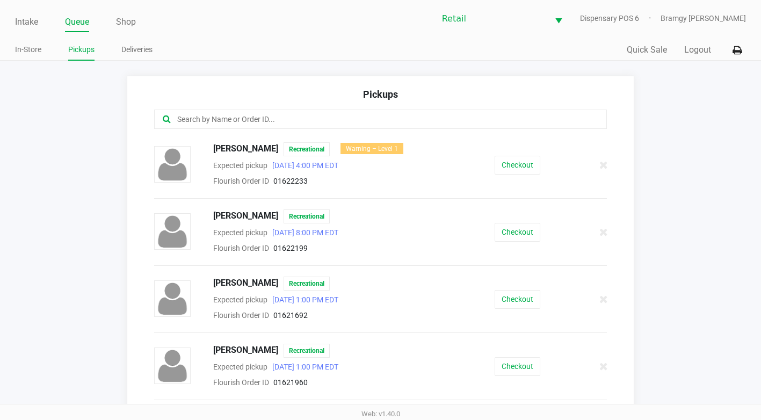
click at [214, 114] on input "text" at bounding box center [372, 119] width 392 height 12
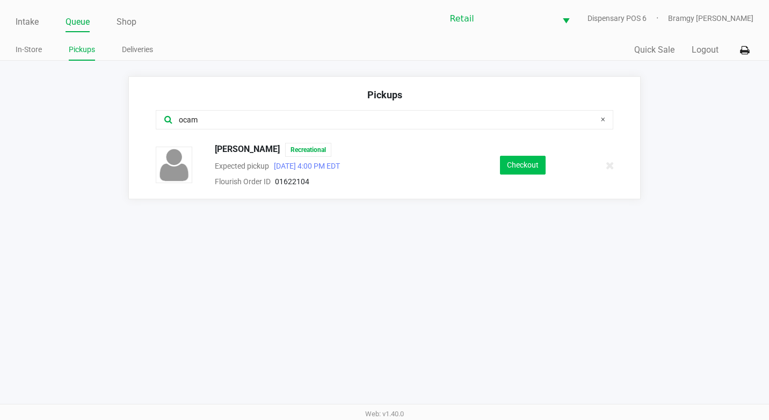
type input "ocam"
click at [519, 159] on button "Checkout" at bounding box center [523, 165] width 46 height 19
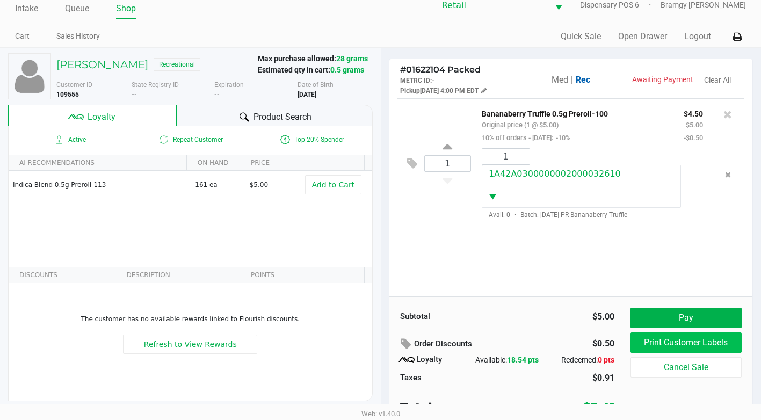
scroll to position [21, 0]
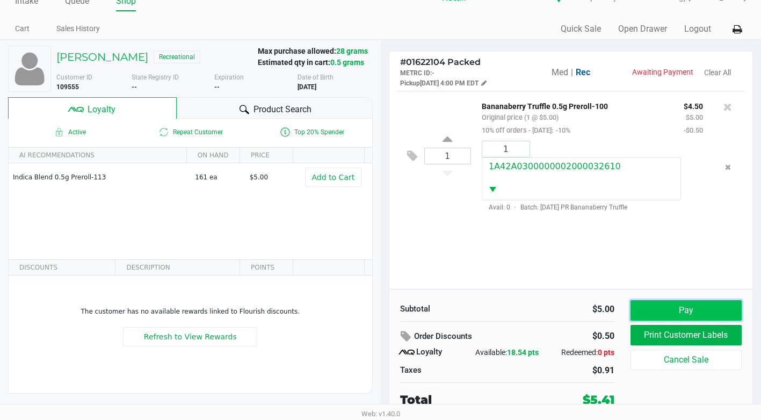
click at [700, 309] on button "Pay" at bounding box center [685, 310] width 111 height 20
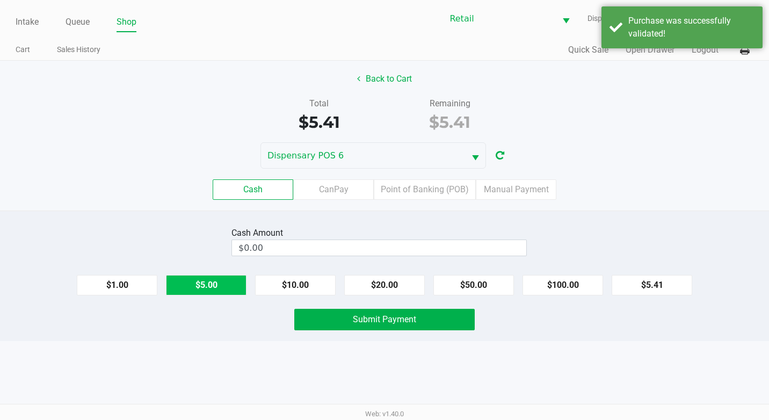
click at [222, 291] on button "$5.00" at bounding box center [206, 285] width 81 height 20
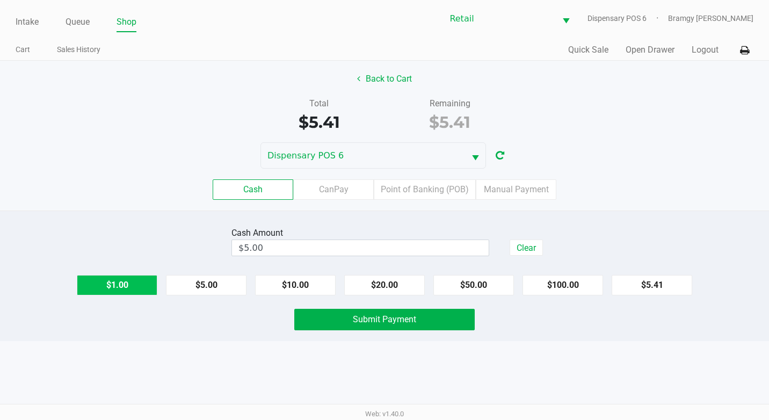
click at [121, 286] on button "$1.00" at bounding box center [117, 285] width 81 height 20
type input "$6.00"
click at [332, 318] on button "Submit Payment" at bounding box center [384, 319] width 180 height 21
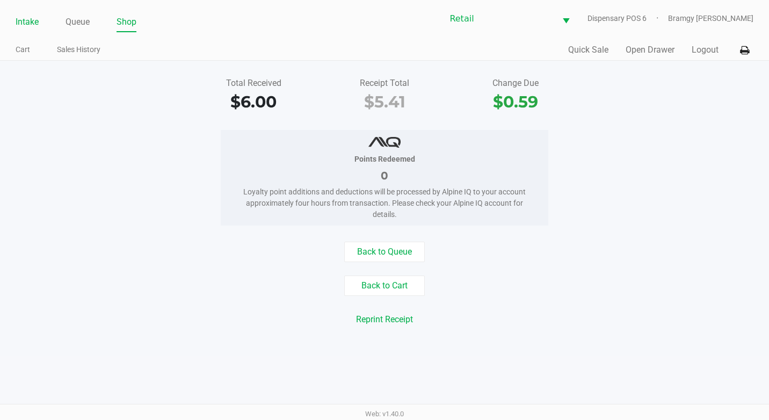
click at [25, 19] on link "Intake" at bounding box center [27, 21] width 23 height 15
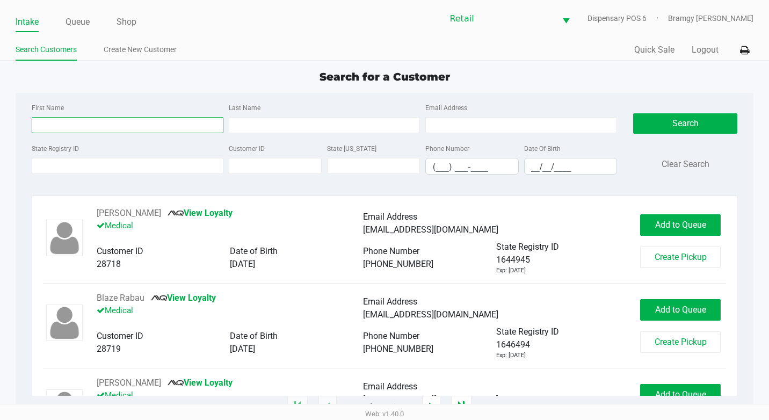
click at [67, 118] on input "First Name" at bounding box center [128, 125] width 192 height 16
type input "[PERSON_NAME]"
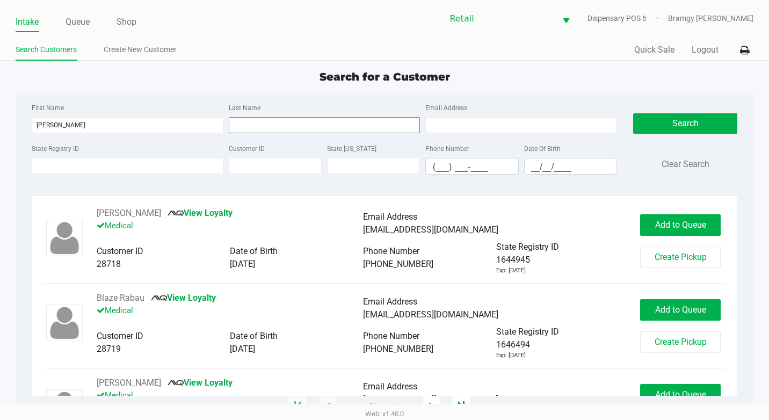
click at [246, 127] on input "Last Name" at bounding box center [325, 125] width 192 height 16
type input "wash"
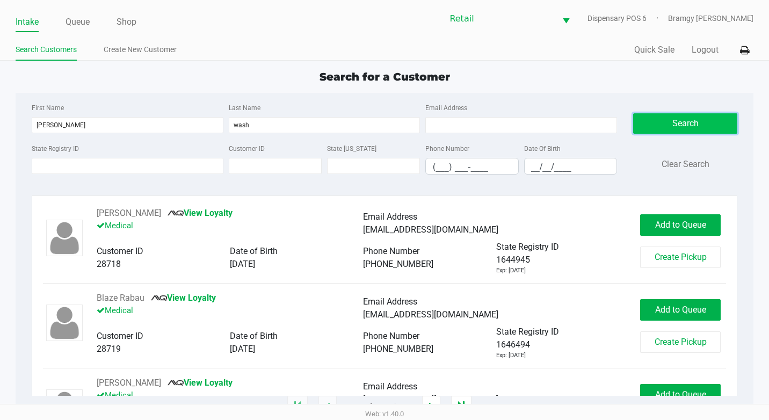
click at [678, 115] on button "Search" at bounding box center [685, 123] width 104 height 20
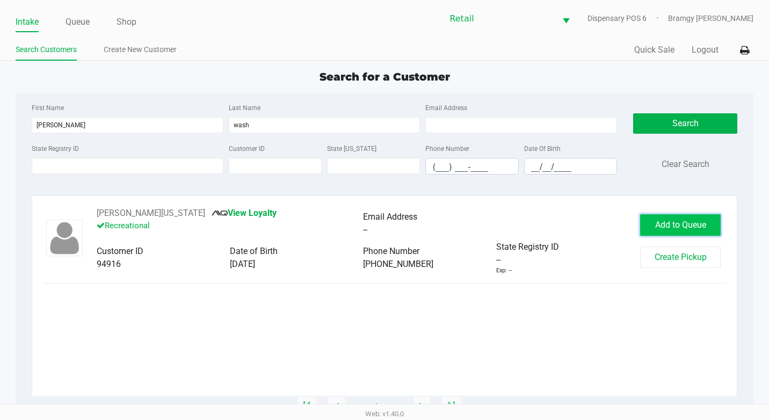
click at [671, 226] on span "Add to Queue" at bounding box center [680, 225] width 51 height 10
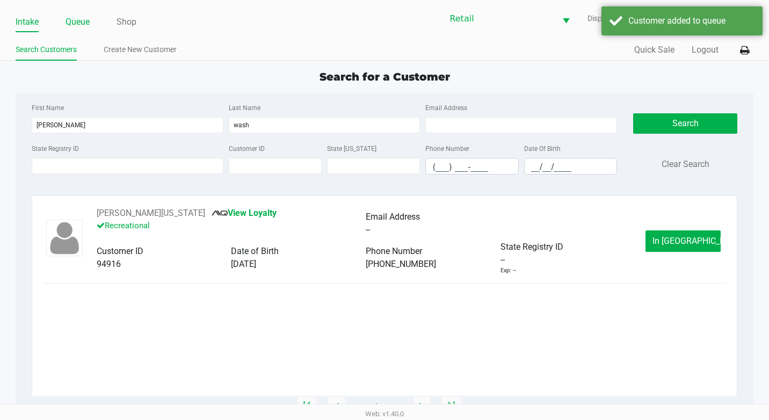
click at [83, 27] on link "Queue" at bounding box center [77, 21] width 24 height 15
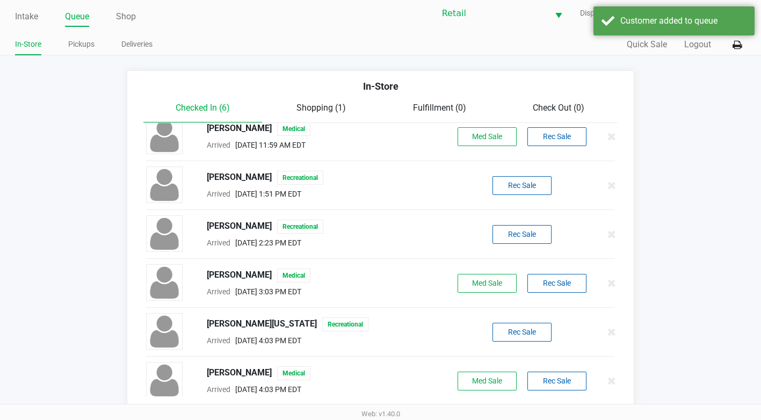
scroll to position [21, 0]
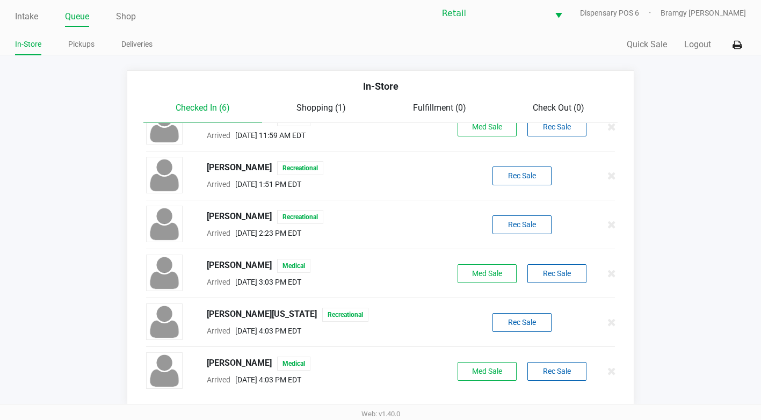
click at [551, 107] on span "Check Out (0)" at bounding box center [559, 108] width 52 height 10
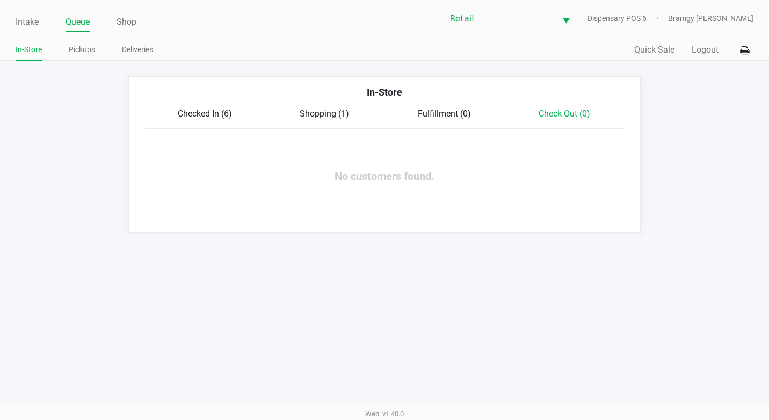
click at [90, 27] on link "Queue" at bounding box center [77, 21] width 24 height 15
click at [78, 57] on li "Pickups" at bounding box center [82, 51] width 26 height 19
click at [35, 21] on link "Intake" at bounding box center [27, 21] width 23 height 15
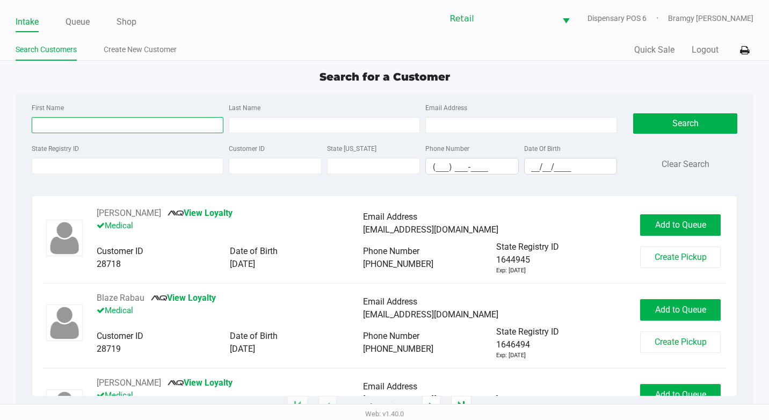
click at [96, 124] on input "First Name" at bounding box center [128, 125] width 192 height 16
type input "[PERSON_NAME]"
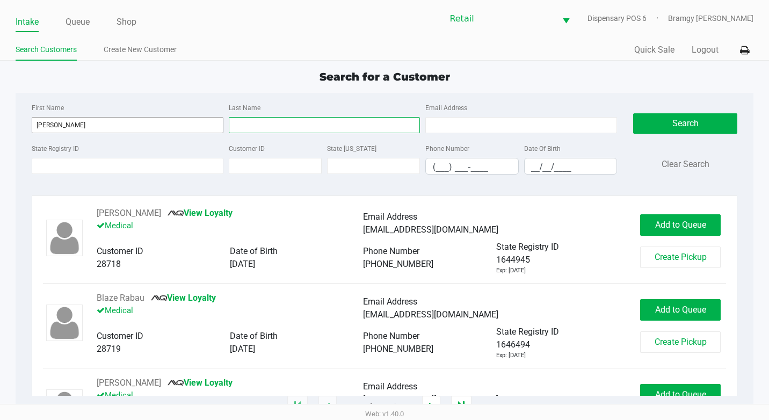
type input "wash"
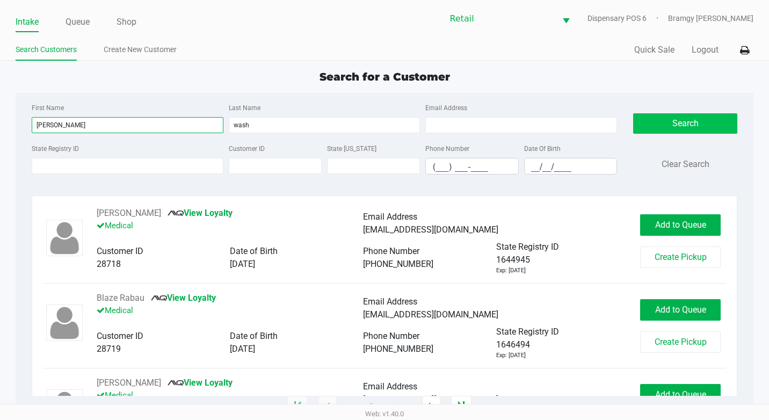
type input "[PERSON_NAME]"
click at [653, 121] on button "Search" at bounding box center [685, 123] width 104 height 20
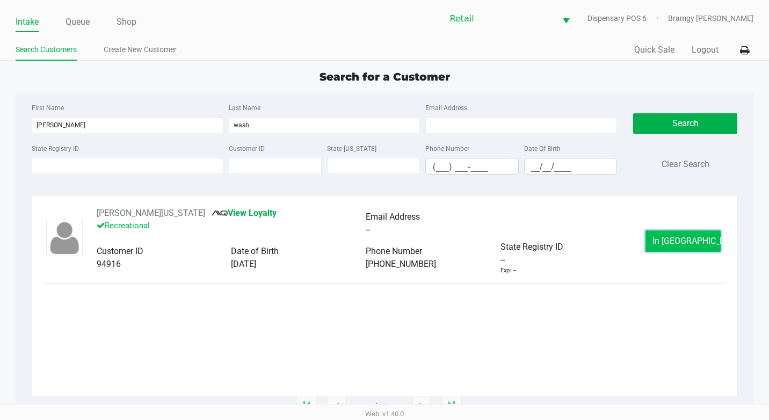
click at [702, 244] on button "In [GEOGRAPHIC_DATA]" at bounding box center [682, 240] width 75 height 21
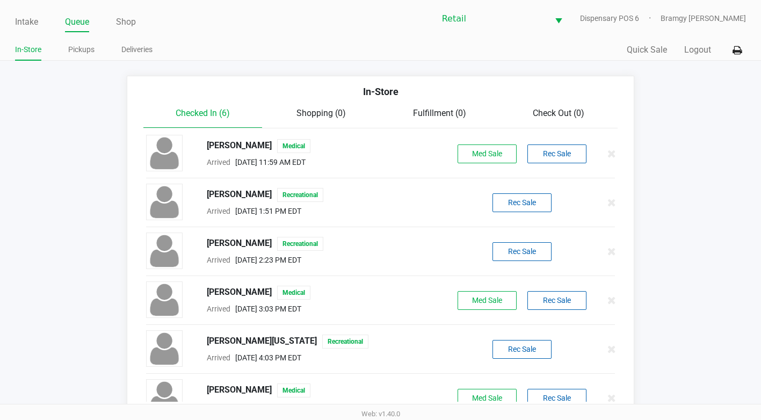
scroll to position [21, 0]
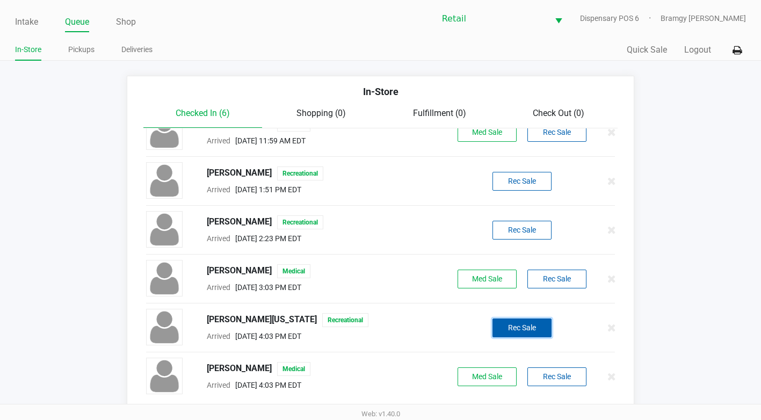
click at [519, 329] on button "Rec Sale" at bounding box center [521, 327] width 59 height 19
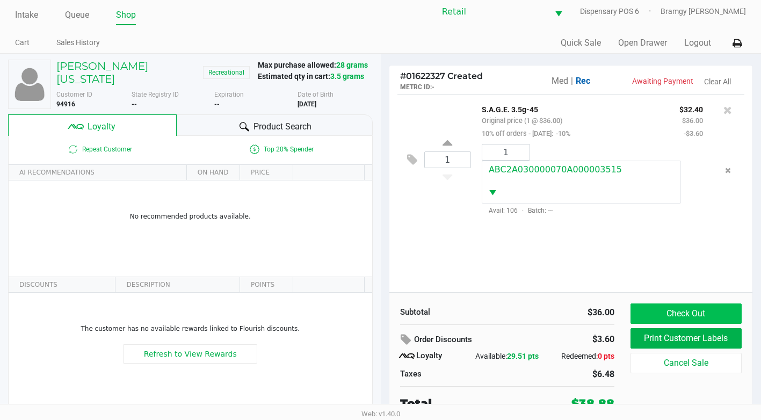
scroll to position [11, 0]
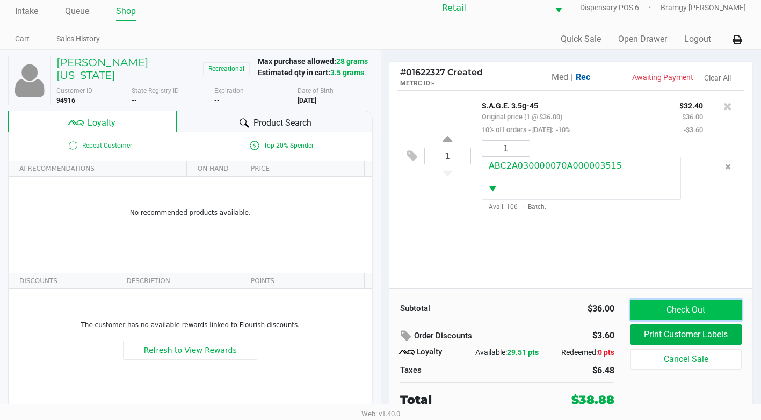
click at [664, 309] on button "Check Out" at bounding box center [685, 310] width 111 height 20
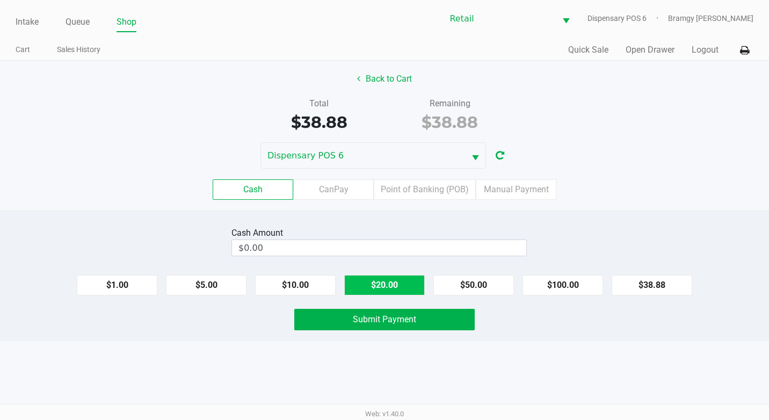
click at [394, 279] on button "$20.00" at bounding box center [384, 285] width 81 height 20
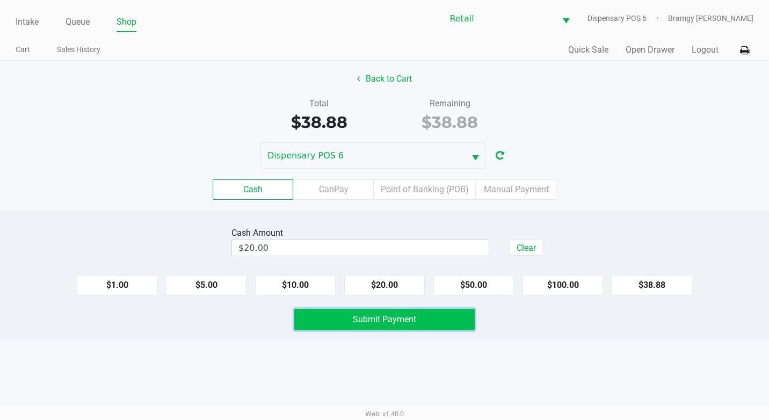
click at [414, 317] on span "Submit Payment" at bounding box center [384, 319] width 63 height 10
type input "$0.00"
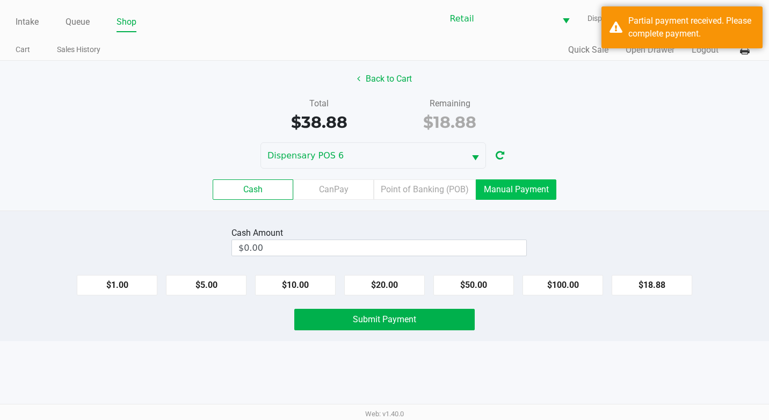
click at [517, 190] on label "Manual Payment" at bounding box center [516, 189] width 81 height 20
click at [0, 0] on 8 "Manual Payment" at bounding box center [0, 0] width 0 height 0
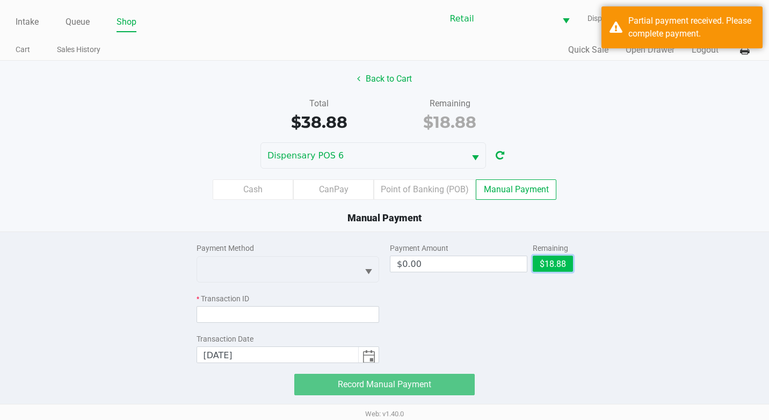
click at [562, 266] on button "$18.88" at bounding box center [553, 264] width 40 height 16
type input "$18.88"
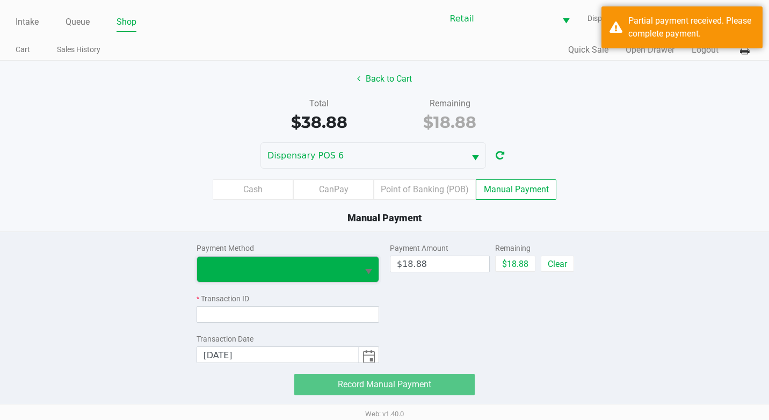
click at [323, 279] on span at bounding box center [278, 269] width 162 height 25
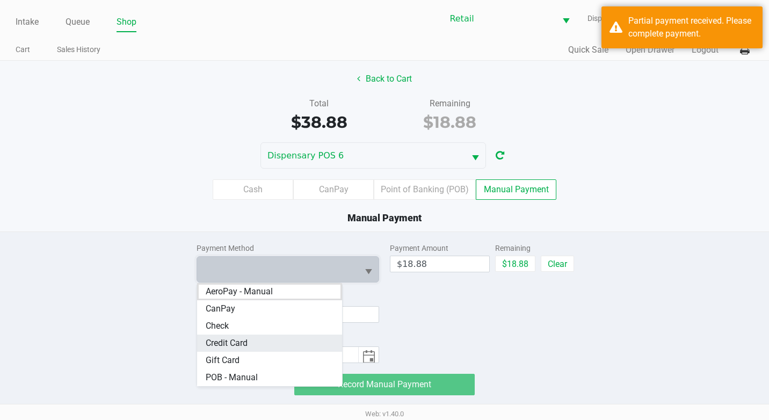
click at [286, 343] on Card "Credit Card" at bounding box center [269, 342] width 145 height 17
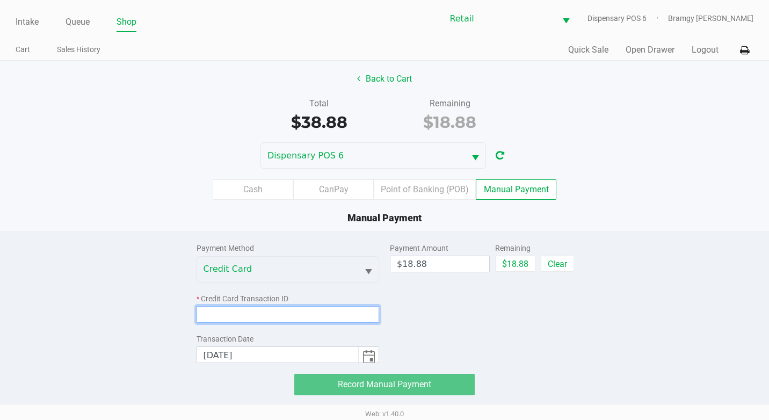
click at [235, 315] on input at bounding box center [287, 314] width 183 height 17
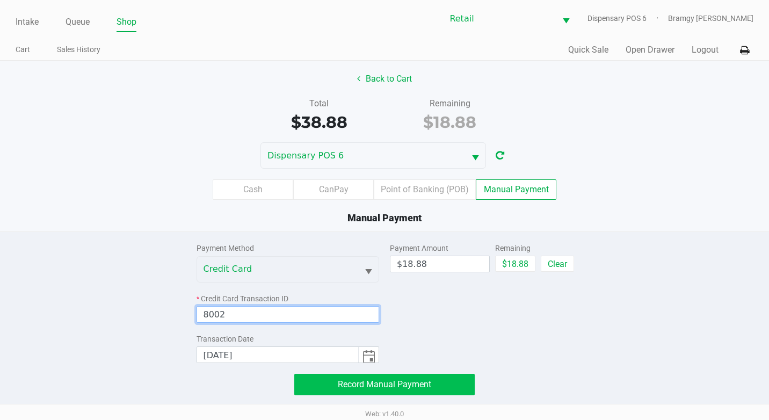
type input "8002"
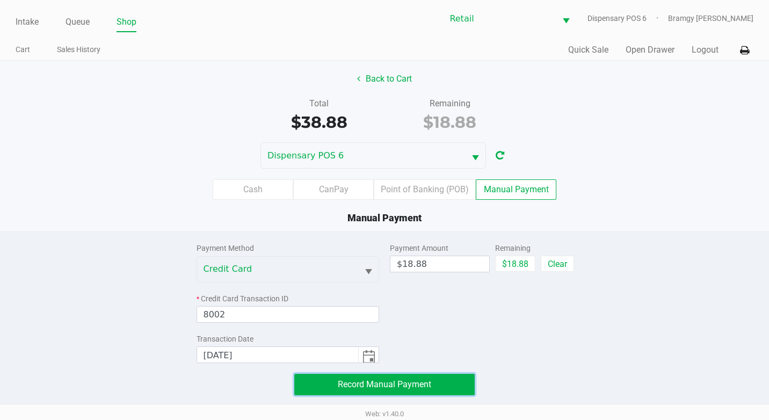
drag, startPoint x: 317, startPoint y: 376, endPoint x: 306, endPoint y: 359, distance: 21.0
click at [318, 374] on button "Record Manual Payment" at bounding box center [384, 384] width 180 height 21
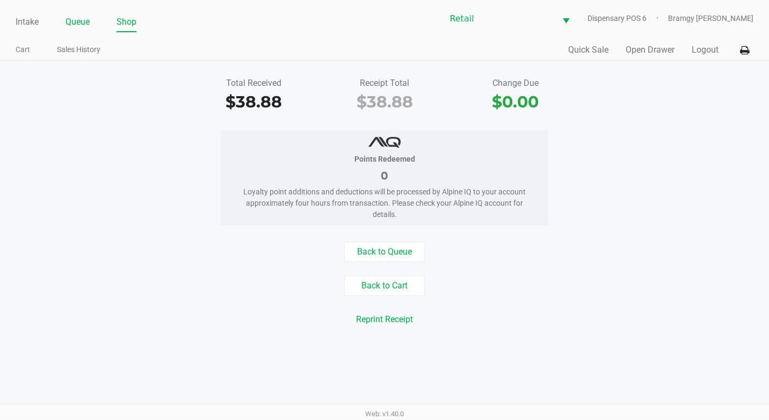
click at [84, 20] on link "Queue" at bounding box center [77, 21] width 24 height 15
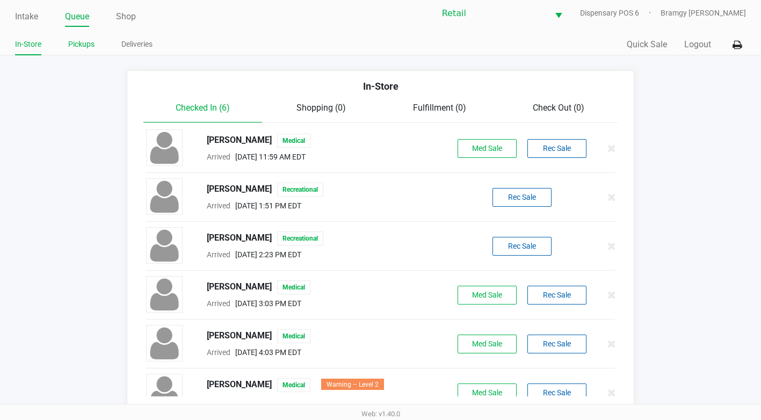
click at [87, 43] on link "Pickups" at bounding box center [81, 44] width 26 height 13
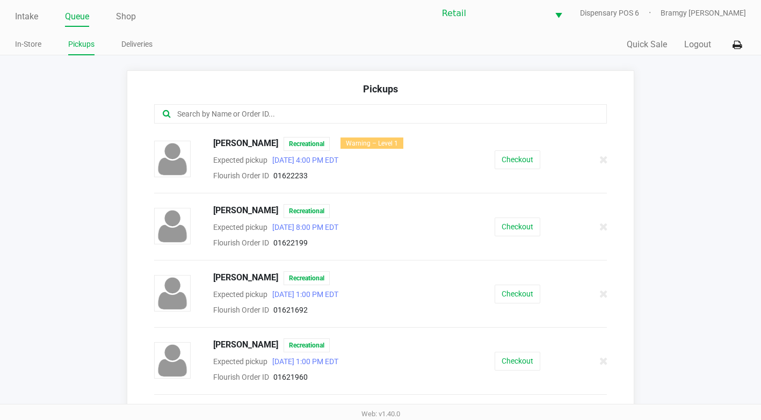
click at [237, 118] on input "text" at bounding box center [372, 114] width 392 height 12
click at [236, 117] on input "text" at bounding box center [372, 114] width 392 height 12
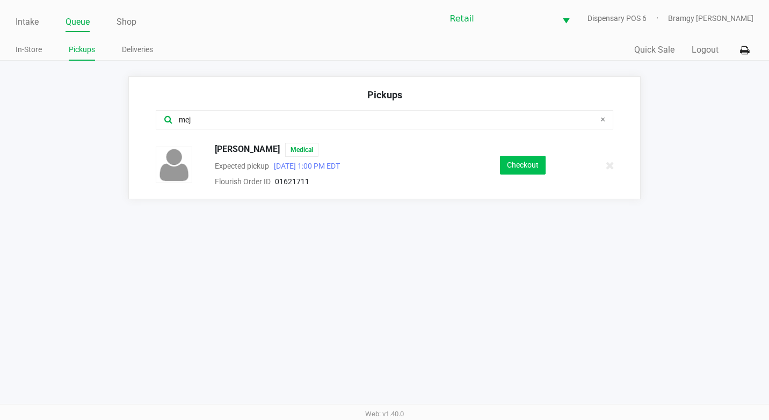
type input "mej"
click at [529, 162] on button "Checkout" at bounding box center [523, 165] width 46 height 19
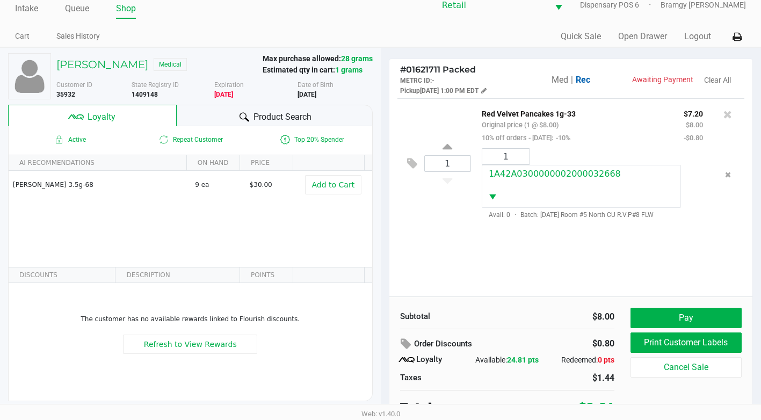
scroll to position [21, 0]
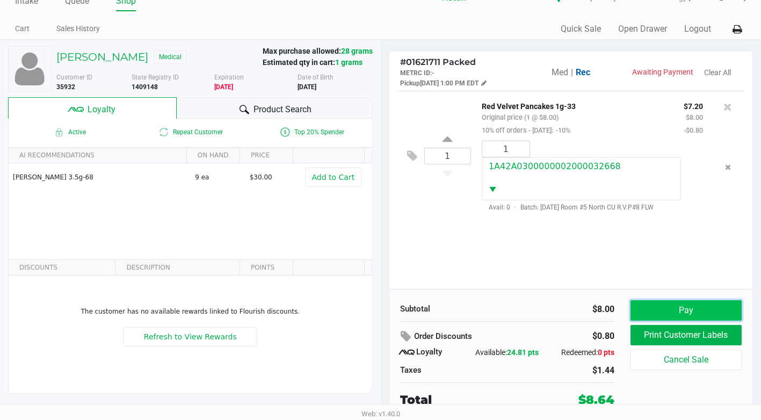
click at [701, 307] on button "Pay" at bounding box center [685, 310] width 111 height 20
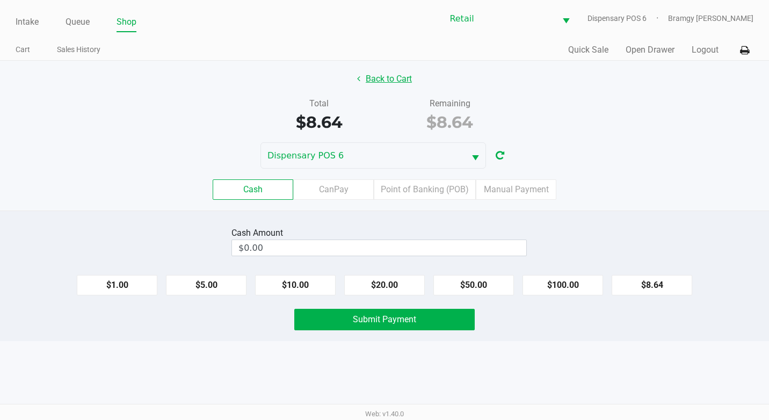
click at [397, 81] on button "Back to Cart" at bounding box center [384, 79] width 69 height 20
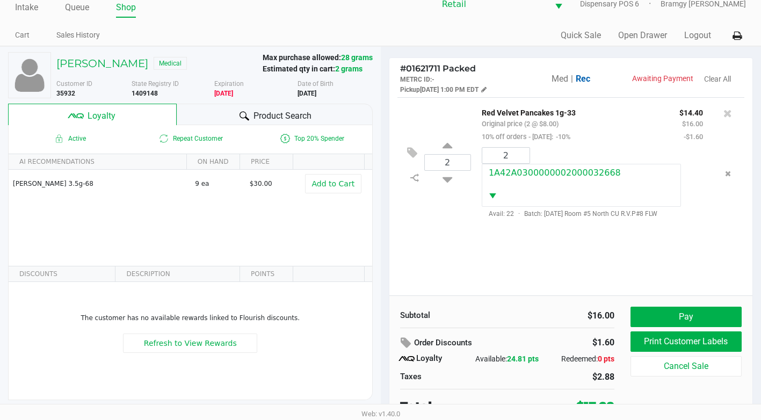
scroll to position [21, 0]
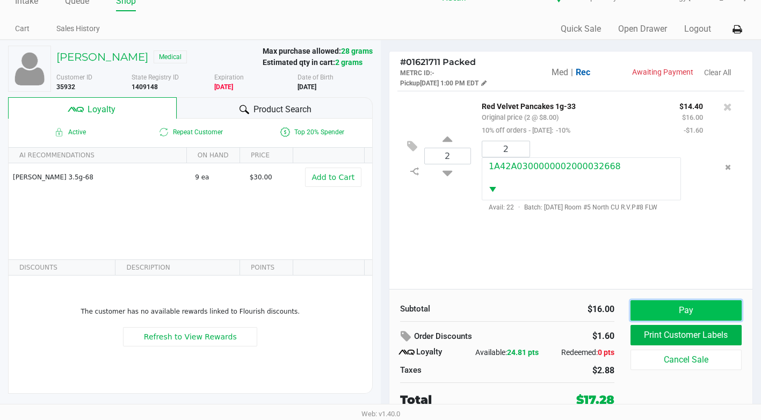
click at [652, 315] on button "Pay" at bounding box center [685, 310] width 111 height 20
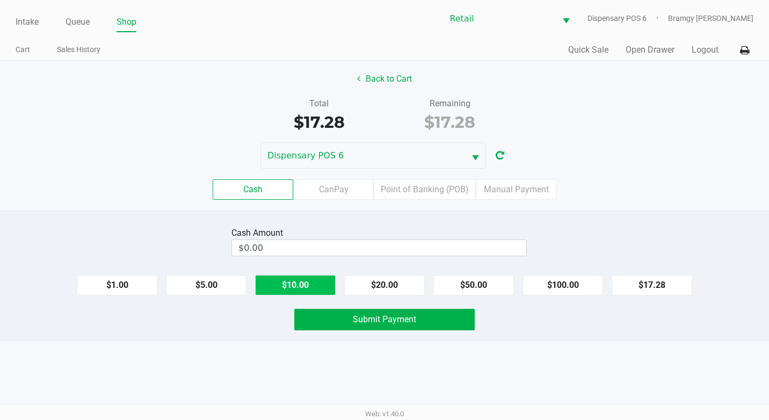
click at [296, 281] on button "$10.00" at bounding box center [295, 285] width 81 height 20
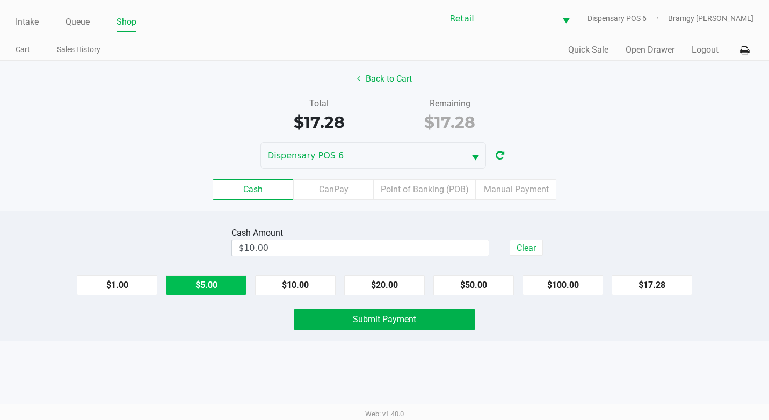
click at [179, 282] on button "$5.00" at bounding box center [206, 285] width 81 height 20
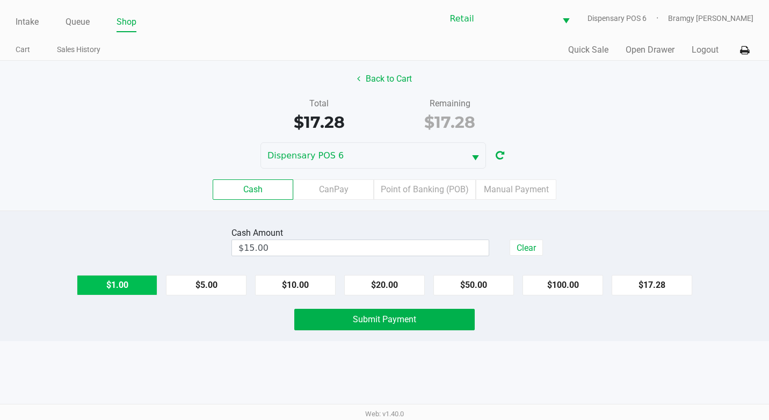
click at [156, 285] on button "$1.00" at bounding box center [117, 285] width 81 height 20
type input "$18.00"
click at [340, 319] on button "Submit Payment" at bounding box center [384, 319] width 180 height 21
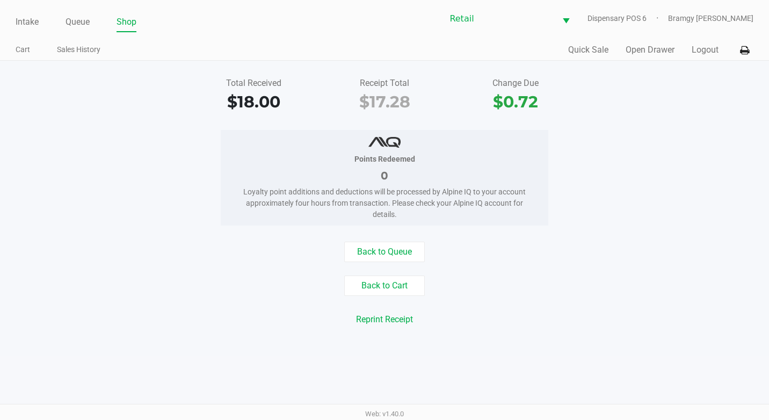
click at [14, 22] on div "Intake Queue Shop Retail Dispensary POS 6 Bramgy [PERSON_NAME] Cart Sales Histo…" at bounding box center [384, 30] width 769 height 61
click at [34, 27] on link "Intake" at bounding box center [27, 21] width 23 height 15
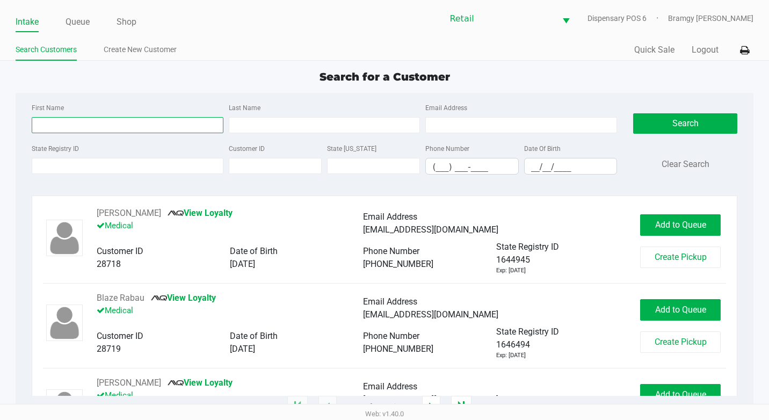
click at [70, 118] on input "First Name" at bounding box center [128, 125] width 192 height 16
type input "rich"
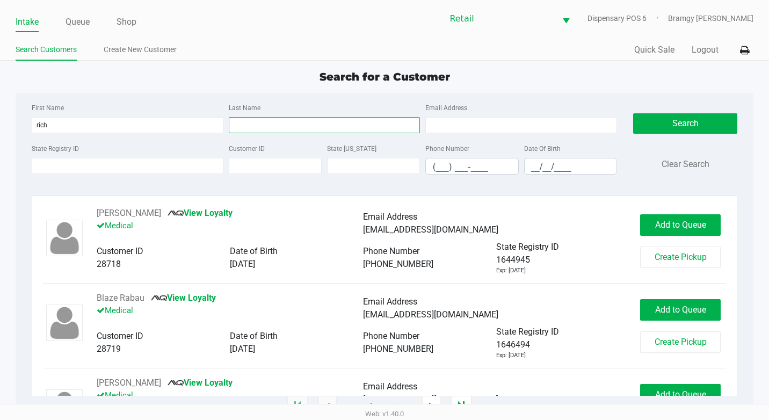
click at [275, 128] on input "Last Name" at bounding box center [325, 125] width 192 height 16
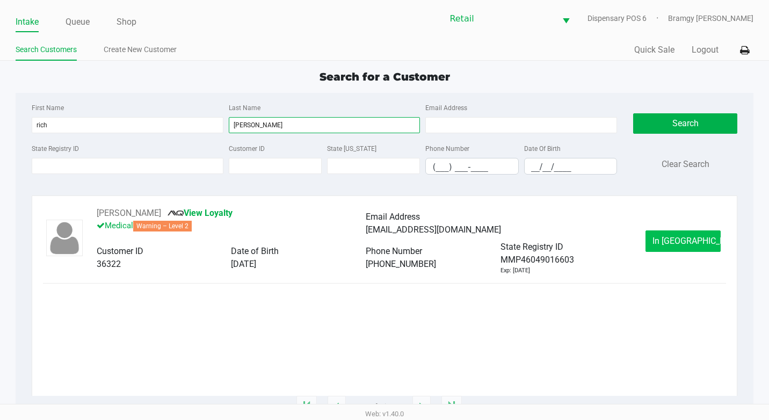
type input "[PERSON_NAME]"
click at [700, 238] on span "In [GEOGRAPHIC_DATA]" at bounding box center [697, 241] width 90 height 10
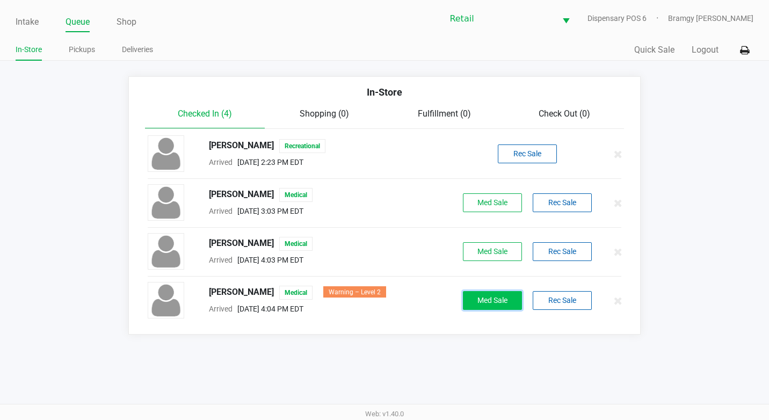
click at [505, 302] on button "Med Sale" at bounding box center [492, 300] width 59 height 19
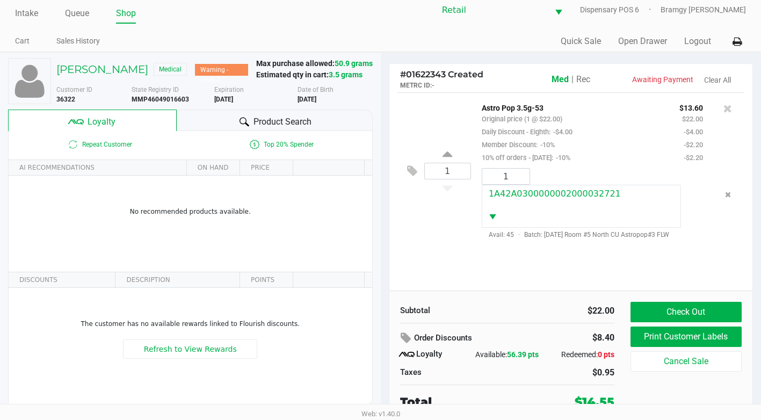
scroll to position [11, 0]
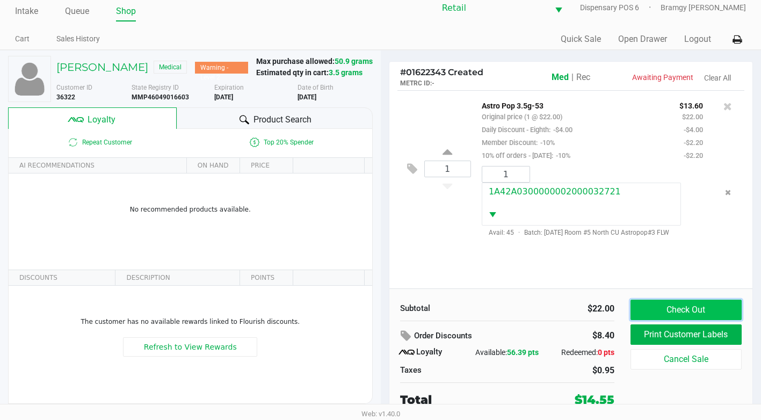
click at [700, 302] on button "Check Out" at bounding box center [685, 310] width 111 height 20
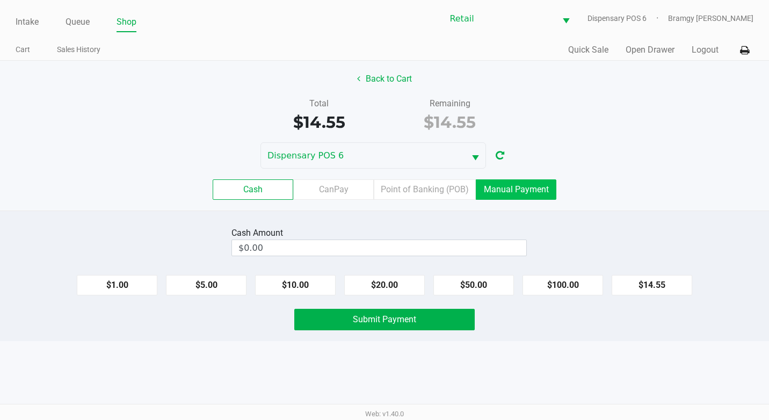
click at [534, 188] on label "Manual Payment" at bounding box center [516, 189] width 81 height 20
click at [0, 0] on 8 "Manual Payment" at bounding box center [0, 0] width 0 height 0
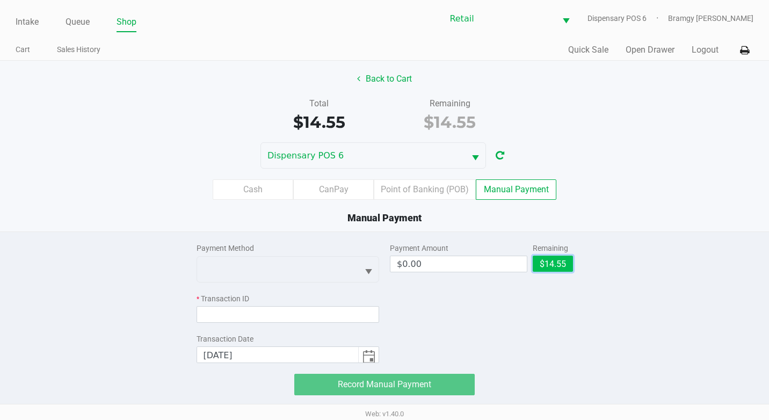
click at [566, 264] on button "$14.55" at bounding box center [553, 264] width 40 height 16
type input "$14.55"
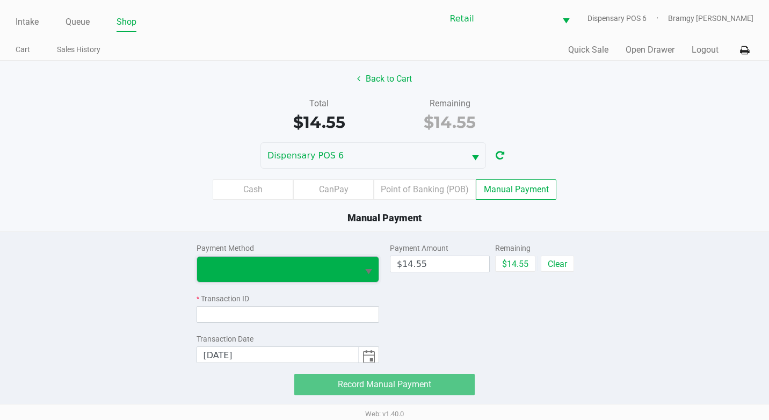
click at [343, 270] on span at bounding box center [277, 269] width 149 height 13
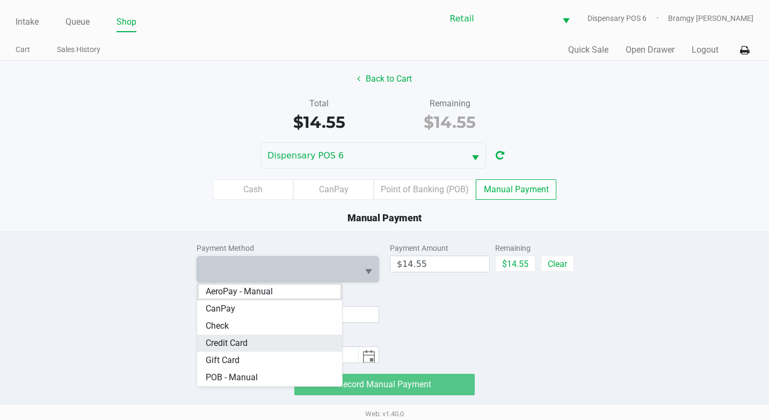
click at [297, 337] on Card "Credit Card" at bounding box center [269, 342] width 145 height 17
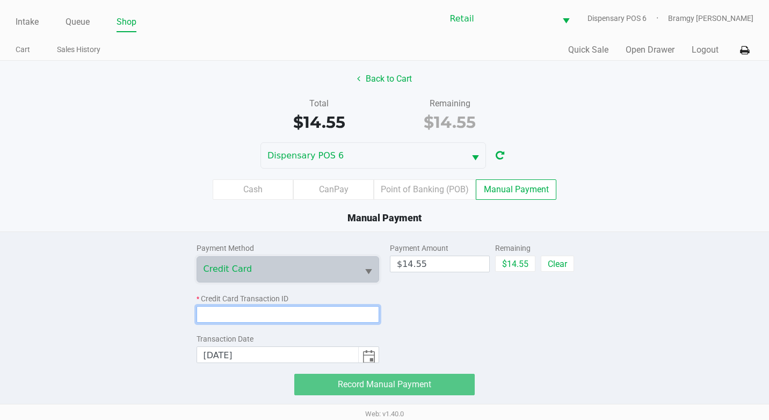
click at [272, 316] on input at bounding box center [287, 314] width 183 height 17
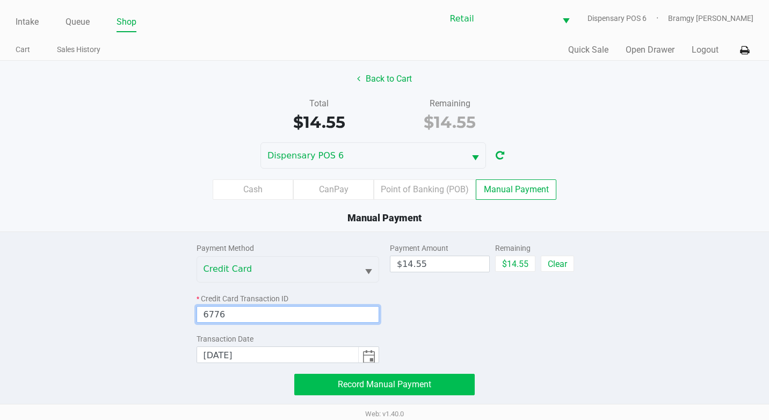
type input "6776"
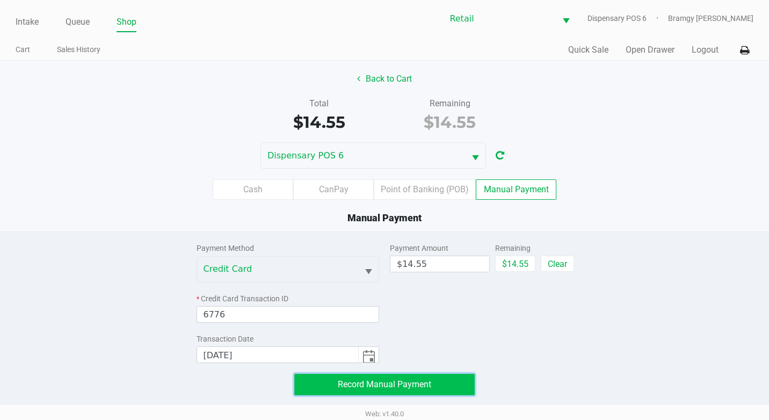
click at [440, 389] on button "Record Manual Payment" at bounding box center [384, 384] width 180 height 21
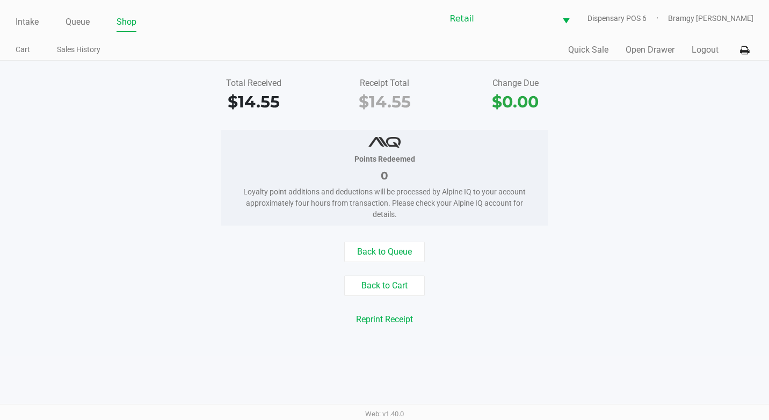
click at [27, 13] on div "Intake Queue Shop" at bounding box center [200, 22] width 369 height 20
click at [30, 19] on link "Intake" at bounding box center [27, 21] width 23 height 15
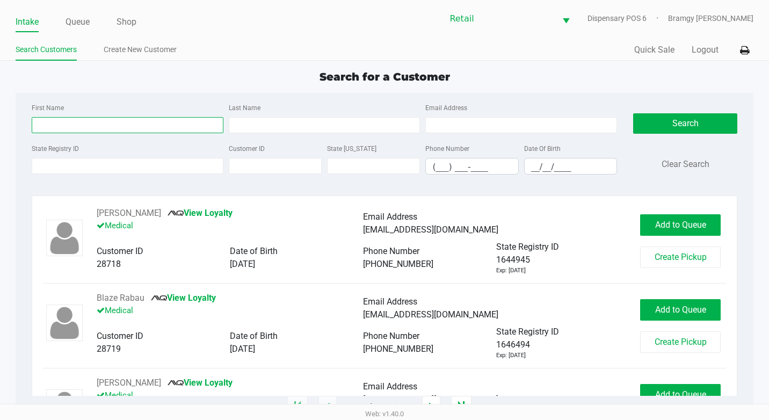
click at [90, 122] on input "First Name" at bounding box center [128, 125] width 192 height 16
type input "nuri"
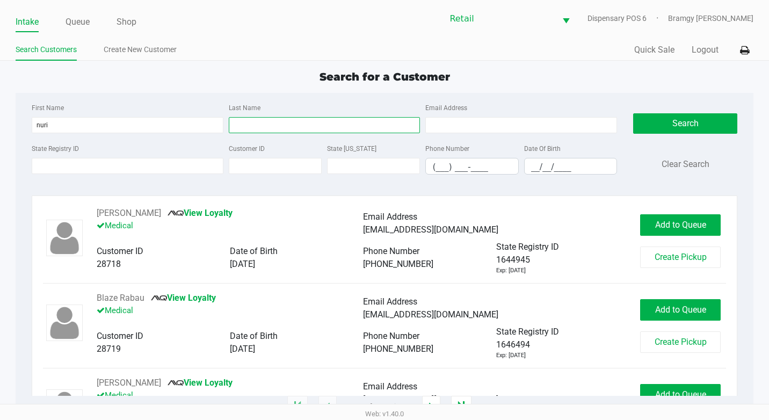
click at [294, 126] on input "Last Name" at bounding box center [325, 125] width 192 height 16
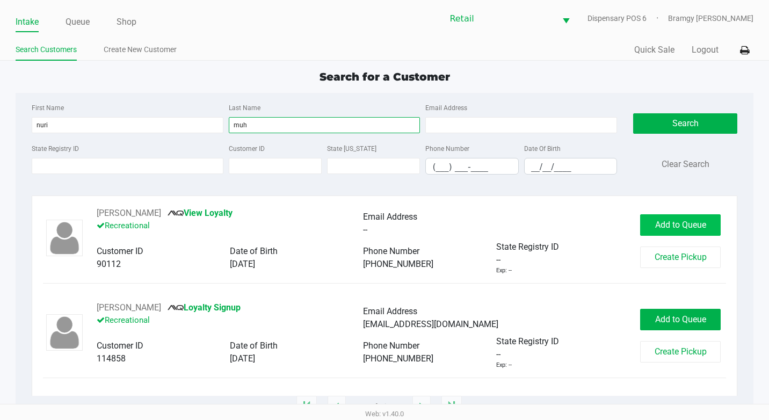
type input "muh"
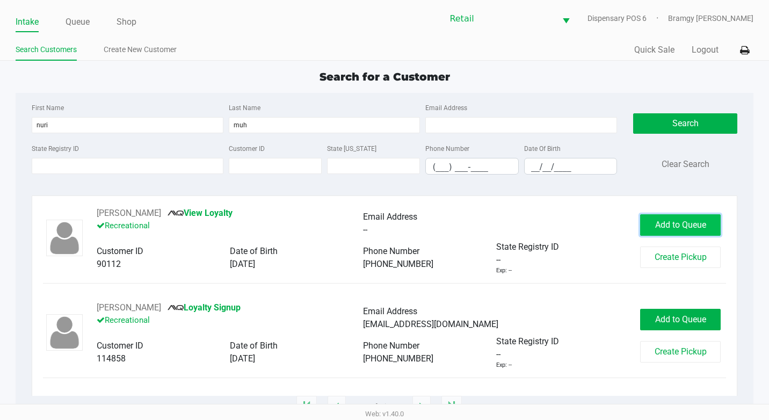
click at [652, 228] on button "Add to Queue" at bounding box center [680, 224] width 81 height 21
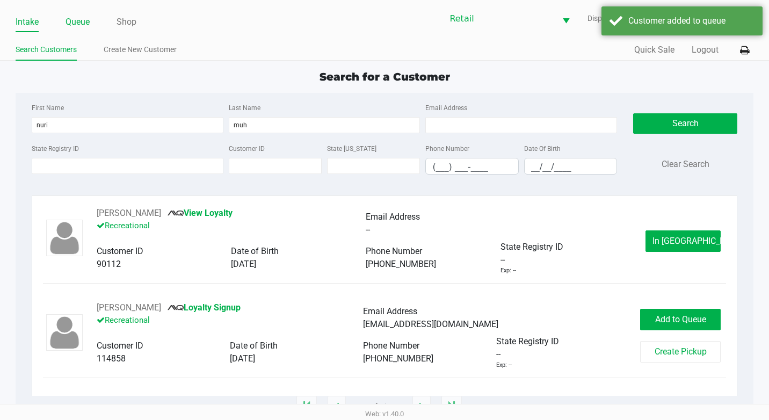
click at [84, 21] on link "Queue" at bounding box center [77, 21] width 24 height 15
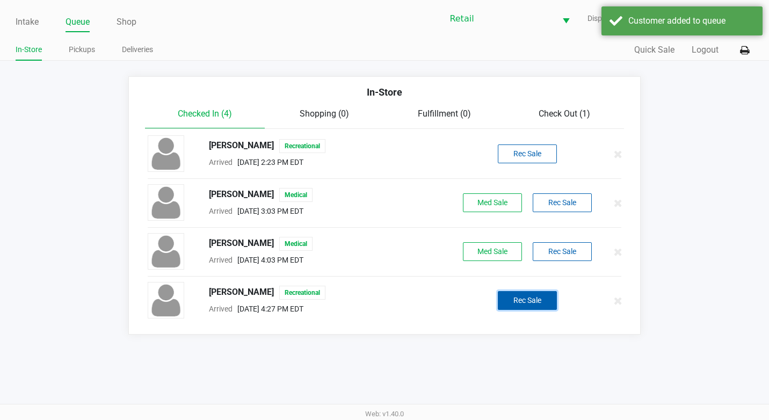
click at [532, 304] on button "Rec Sale" at bounding box center [527, 300] width 59 height 19
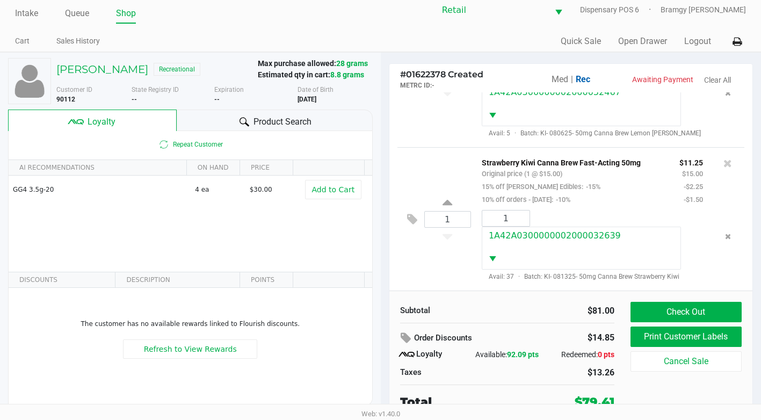
scroll to position [11, 0]
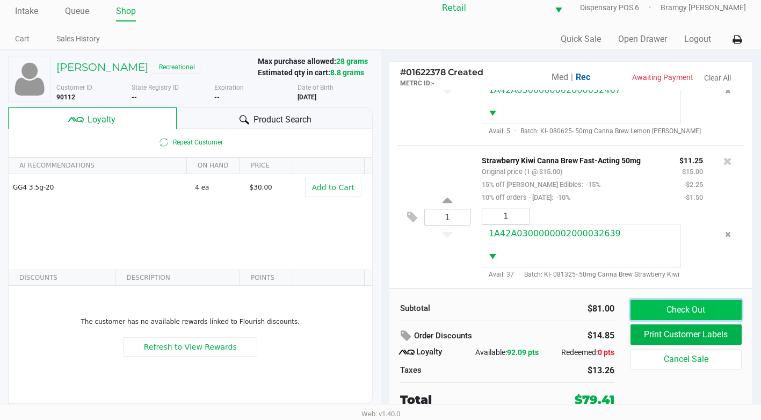
click at [660, 305] on button "Check Out" at bounding box center [685, 310] width 111 height 20
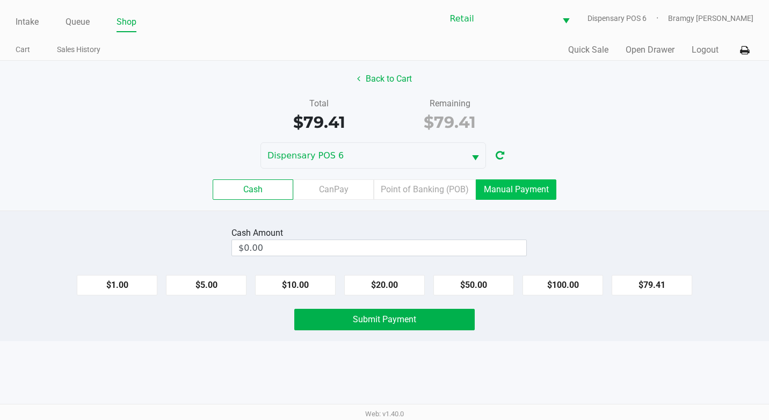
click at [523, 188] on label "Manual Payment" at bounding box center [516, 189] width 81 height 20
click at [0, 0] on 8 "Manual Payment" at bounding box center [0, 0] width 0 height 0
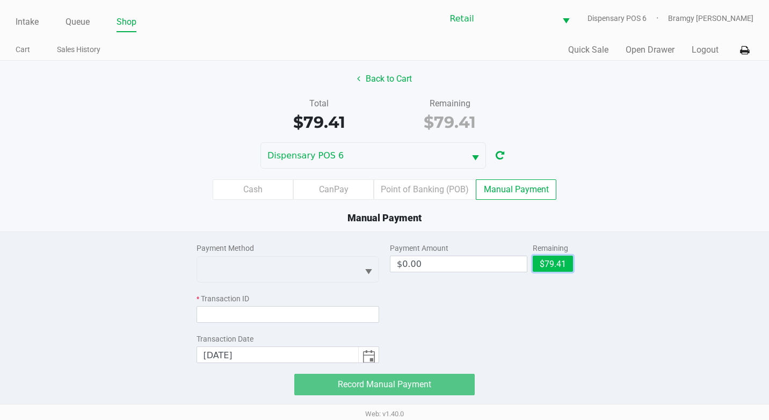
click at [568, 266] on button "$79.41" at bounding box center [553, 264] width 40 height 16
type input "$79.41"
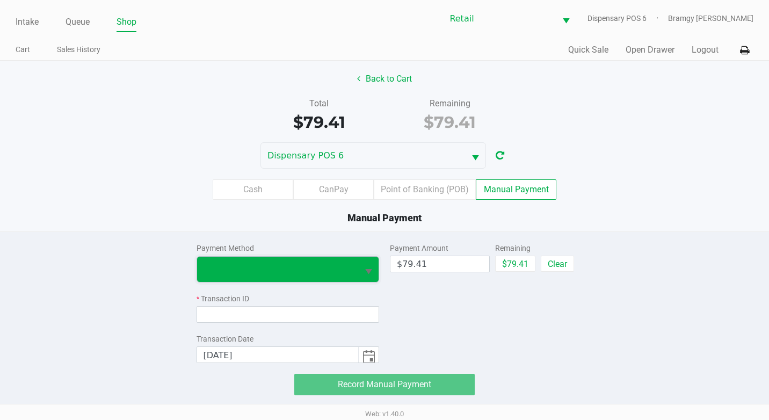
click at [351, 270] on span at bounding box center [277, 269] width 149 height 13
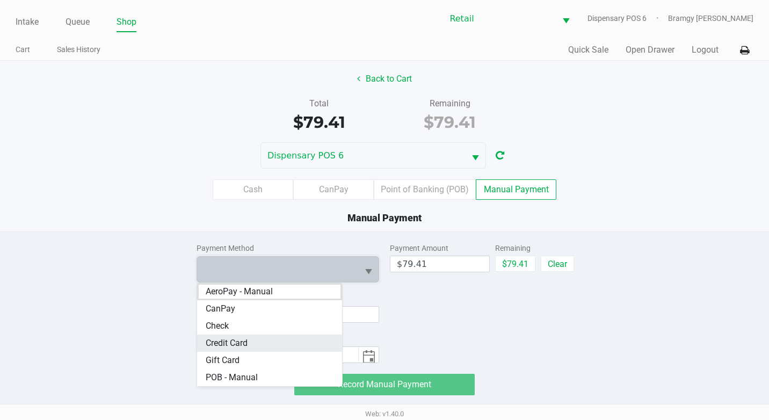
click at [310, 337] on Card "Credit Card" at bounding box center [269, 342] width 145 height 17
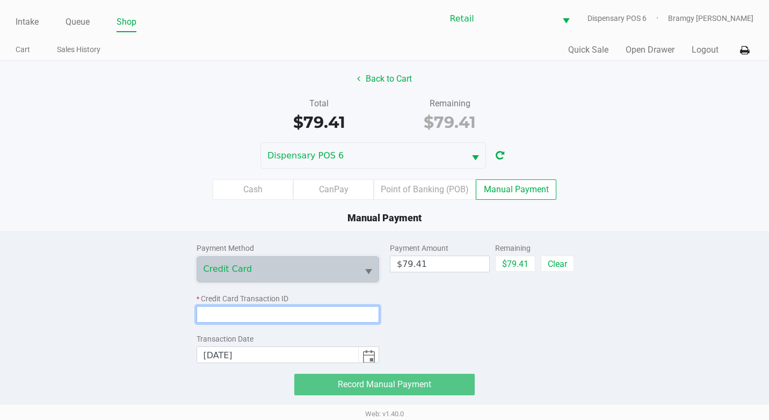
click at [352, 314] on input at bounding box center [287, 314] width 183 height 17
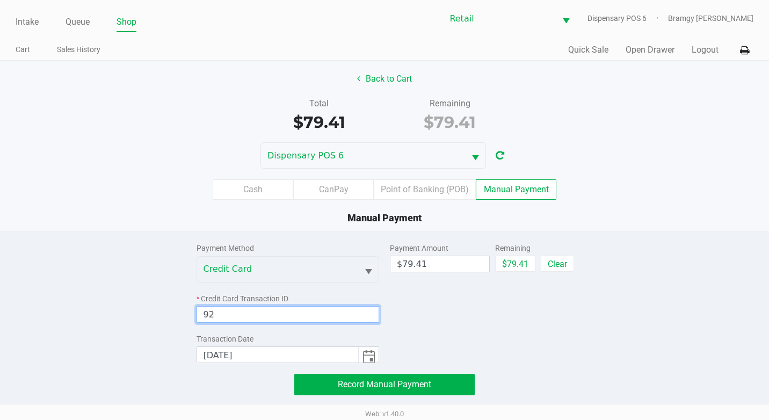
type input "9"
type input "9526"
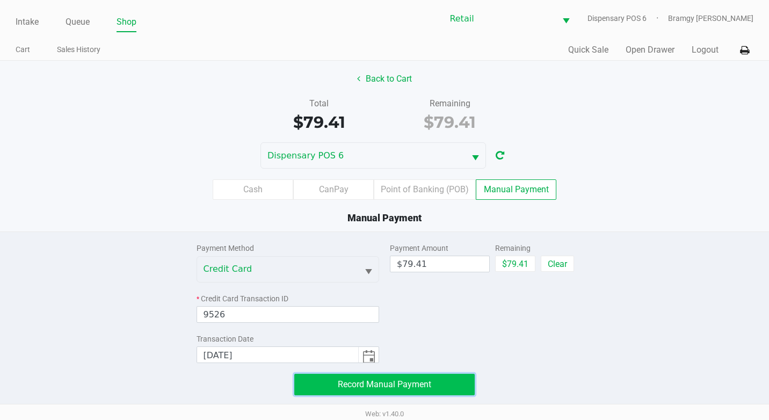
click at [348, 384] on span "Record Manual Payment" at bounding box center [384, 384] width 93 height 10
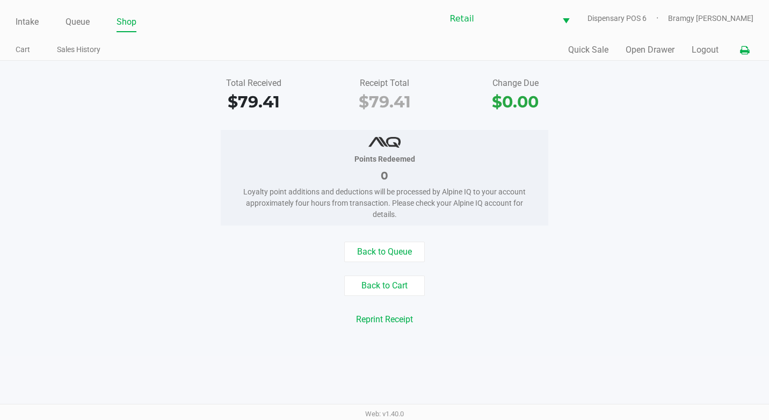
click at [741, 53] on icon at bounding box center [744, 51] width 9 height 8
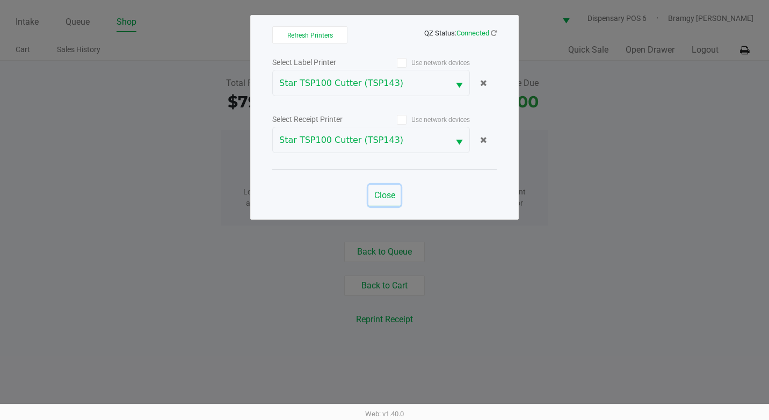
click at [391, 193] on span "Close" at bounding box center [384, 195] width 21 height 10
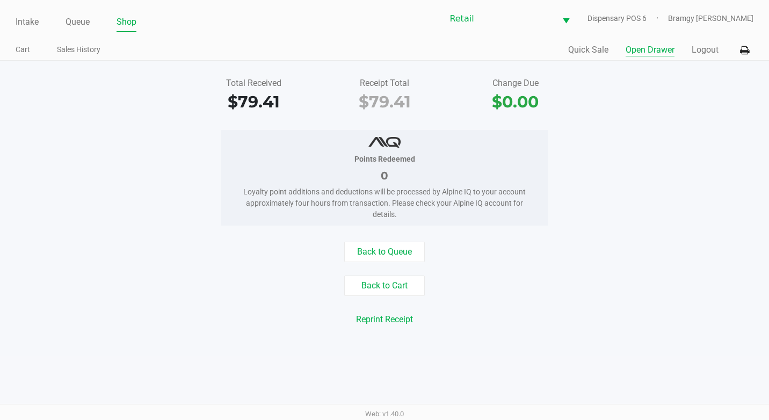
click at [653, 53] on button "Open Drawer" at bounding box center [649, 49] width 49 height 13
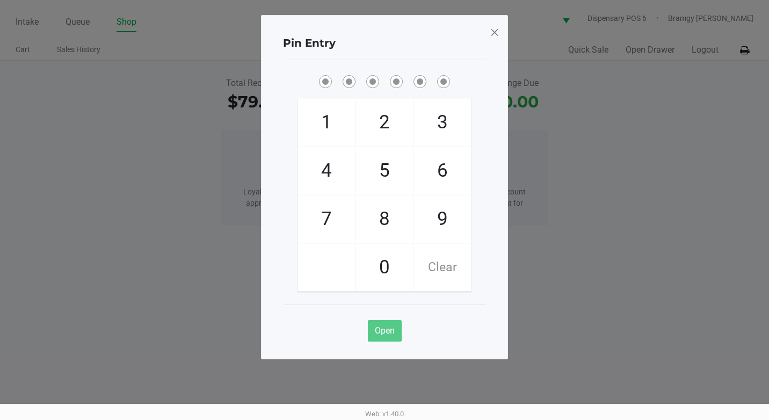
click at [442, 219] on span "9" at bounding box center [442, 218] width 57 height 47
checkbox input "true"
click at [442, 219] on span "9" at bounding box center [442, 218] width 57 height 47
checkbox input "true"
click at [442, 219] on span "9" at bounding box center [442, 218] width 57 height 47
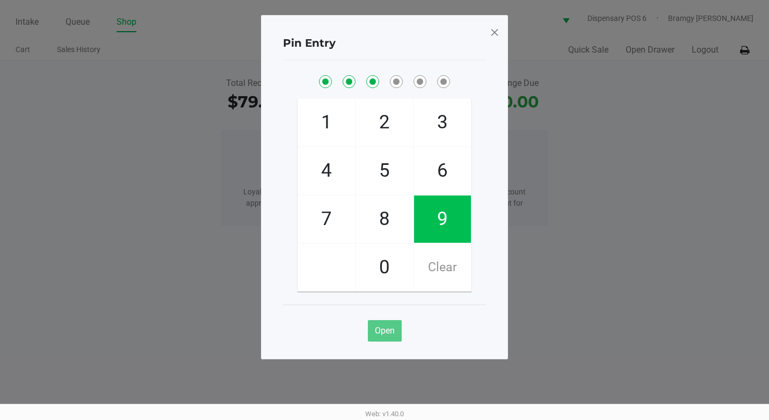
checkbox input "true"
drag, startPoint x: 442, startPoint y: 219, endPoint x: 414, endPoint y: 243, distance: 36.9
click at [380, 252] on span "0" at bounding box center [384, 267] width 57 height 47
checkbox input "true"
drag, startPoint x: 432, startPoint y: 229, endPoint x: 412, endPoint y: 225, distance: 20.7
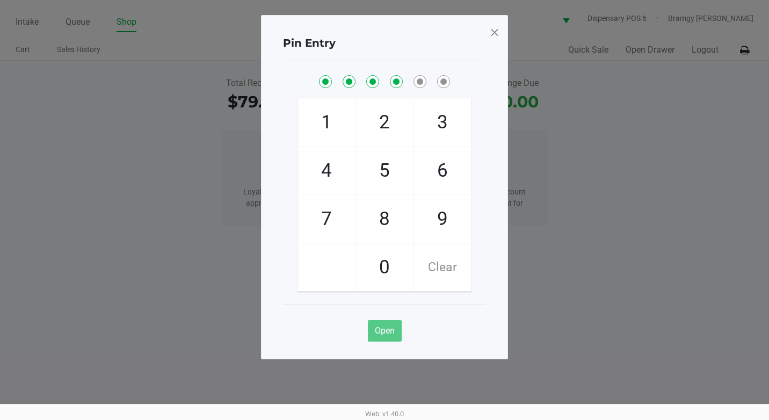
click at [432, 229] on span "9" at bounding box center [442, 218] width 57 height 47
checkbox input "true"
click at [374, 220] on span "8" at bounding box center [384, 218] width 57 height 47
checkbox input "true"
click at [493, 32] on span at bounding box center [495, 32] width 10 height 17
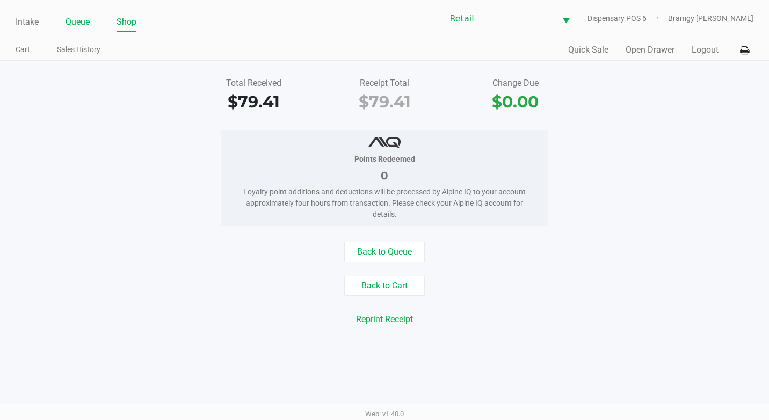
click at [78, 22] on link "Queue" at bounding box center [77, 21] width 24 height 15
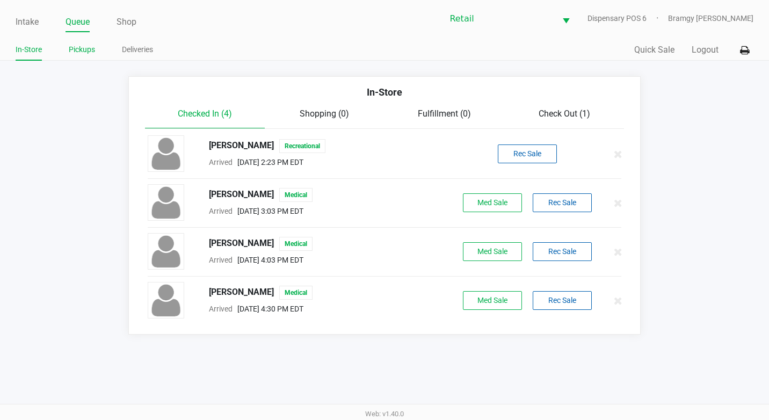
click at [86, 50] on link "Pickups" at bounding box center [82, 49] width 26 height 13
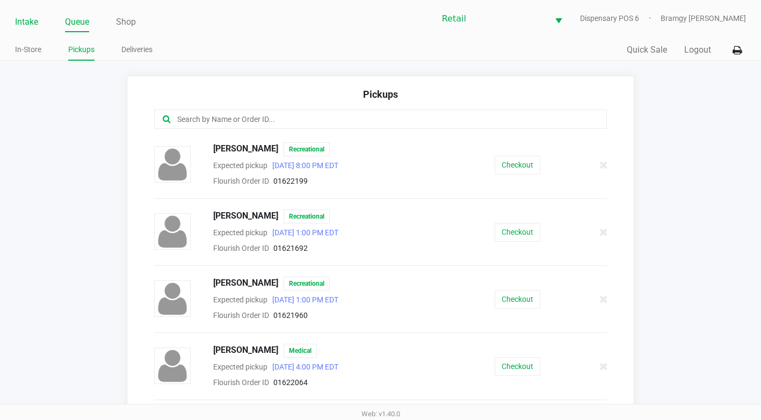
click at [31, 19] on link "Intake" at bounding box center [26, 21] width 23 height 15
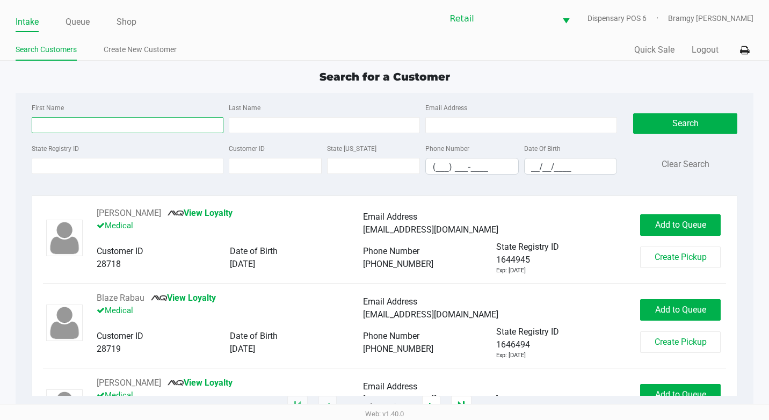
click at [96, 121] on input "First Name" at bounding box center [128, 125] width 192 height 16
type input "[PERSON_NAME]"
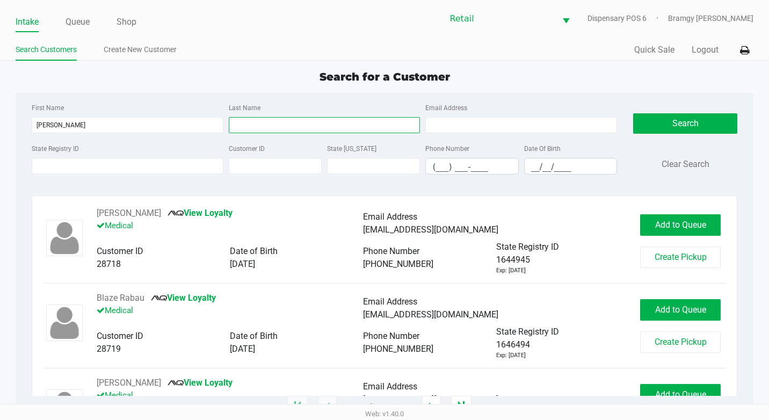
click at [274, 130] on input "Last Name" at bounding box center [325, 125] width 192 height 16
type input "n"
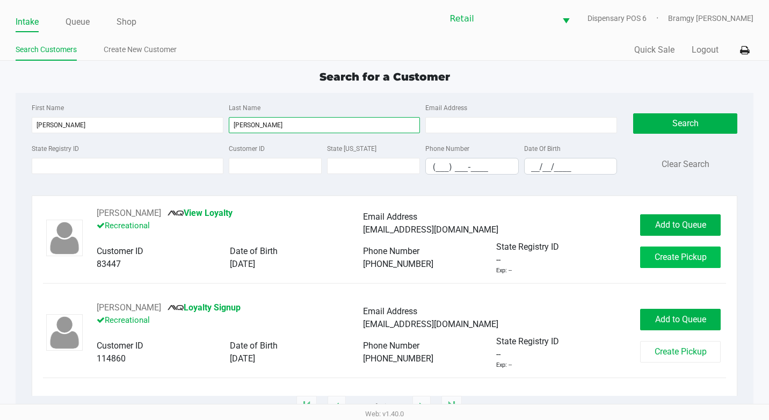
type input "[PERSON_NAME]"
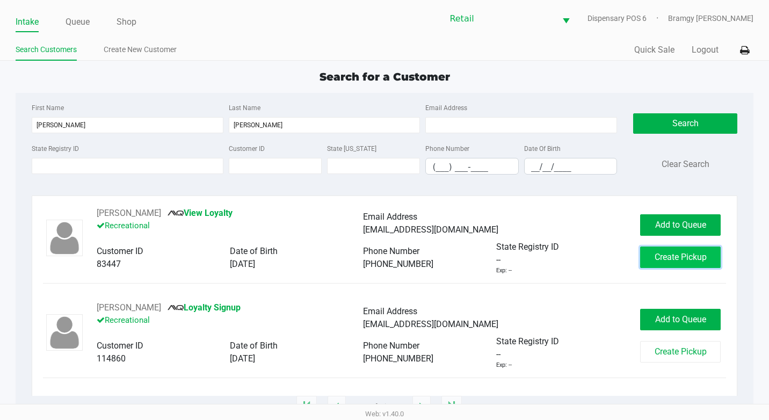
click at [660, 257] on span "Create Pickup" at bounding box center [680, 257] width 52 height 10
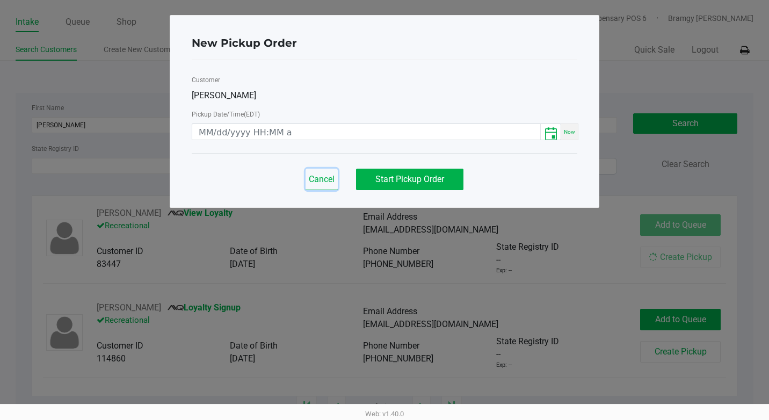
drag, startPoint x: 326, startPoint y: 176, endPoint x: 582, endPoint y: 230, distance: 261.2
click at [327, 176] on span "Cancel" at bounding box center [322, 179] width 26 height 10
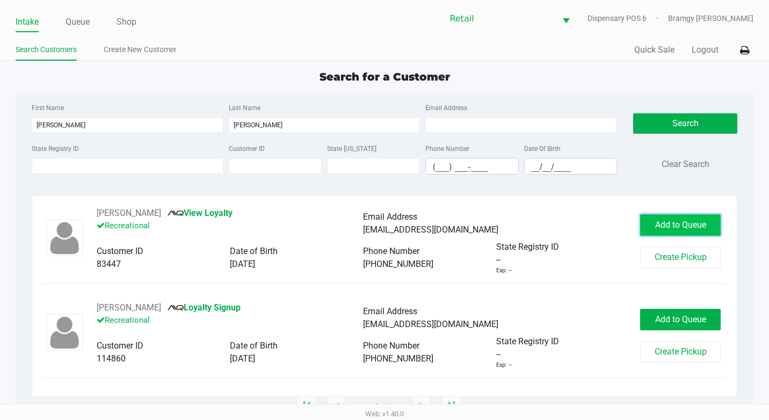
click at [667, 222] on span "Add to Queue" at bounding box center [680, 225] width 51 height 10
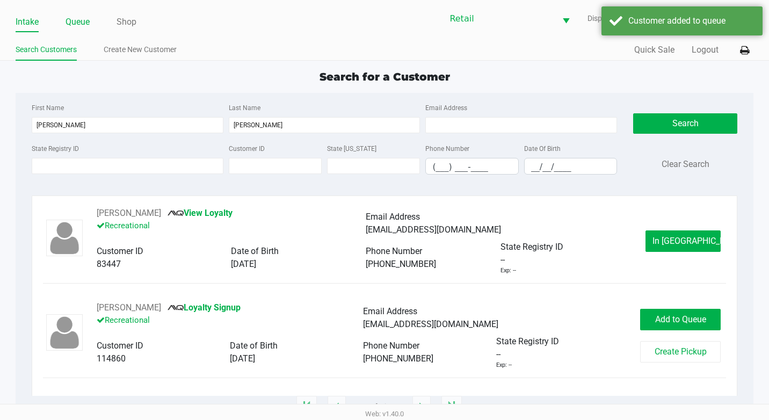
click at [83, 25] on link "Queue" at bounding box center [77, 21] width 24 height 15
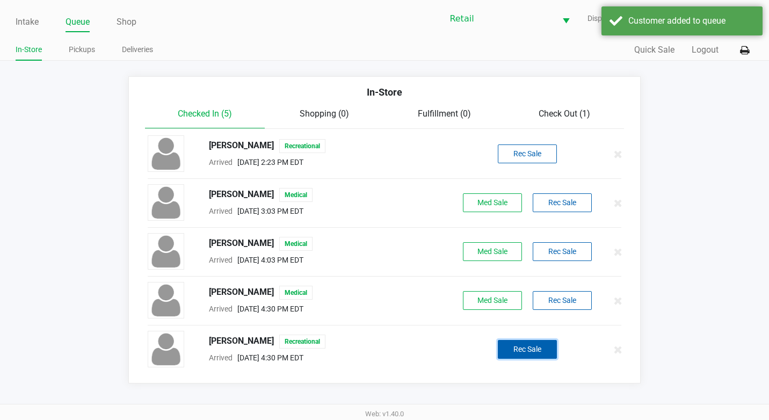
click at [512, 347] on button "Rec Sale" at bounding box center [527, 349] width 59 height 19
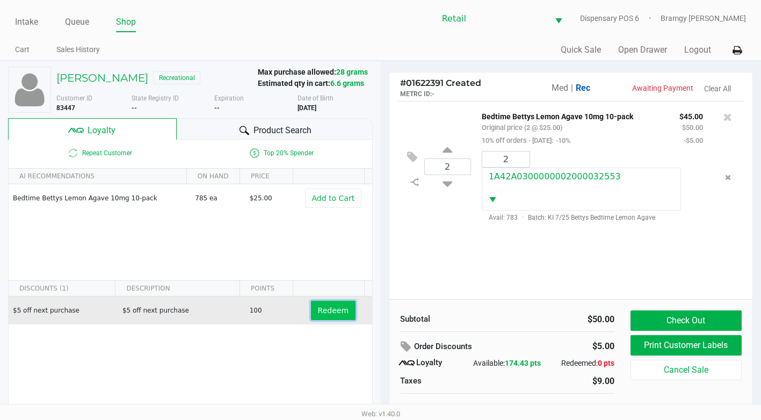
click at [318, 311] on span "Redeem" at bounding box center [333, 310] width 31 height 9
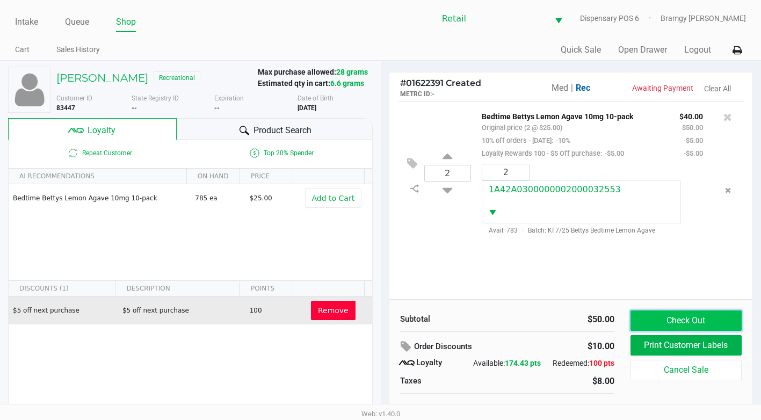
click at [689, 323] on button "Check Out" at bounding box center [685, 320] width 111 height 20
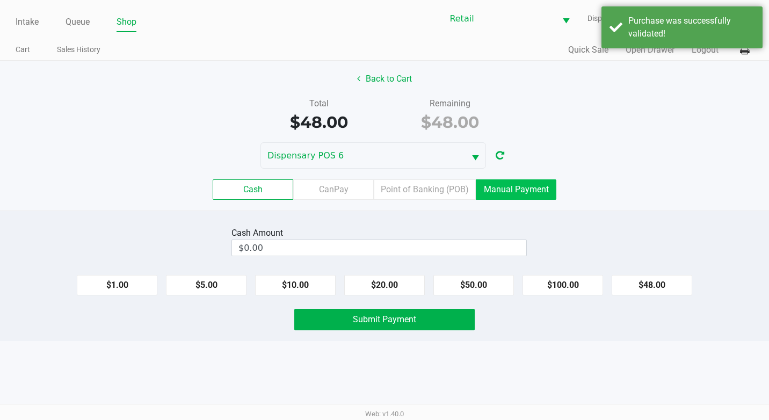
click at [515, 191] on label "Manual Payment" at bounding box center [516, 189] width 81 height 20
click at [0, 0] on 8 "Manual Payment" at bounding box center [0, 0] width 0 height 0
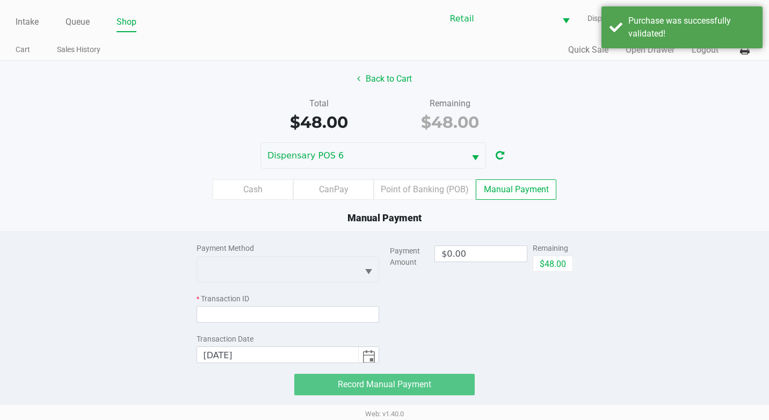
click at [335, 252] on div "Payment Method" at bounding box center [287, 248] width 183 height 11
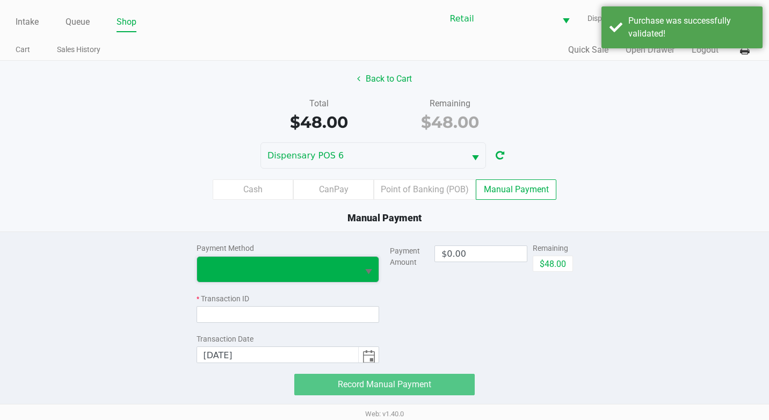
click at [336, 264] on span at bounding box center [277, 269] width 149 height 13
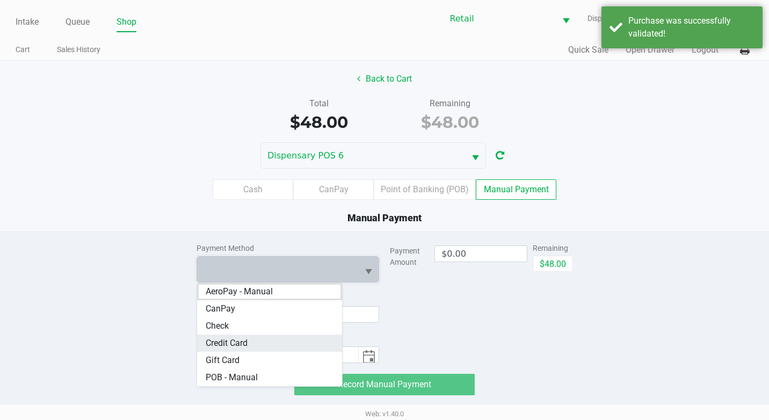
click at [291, 344] on Card "Credit Card" at bounding box center [269, 342] width 145 height 17
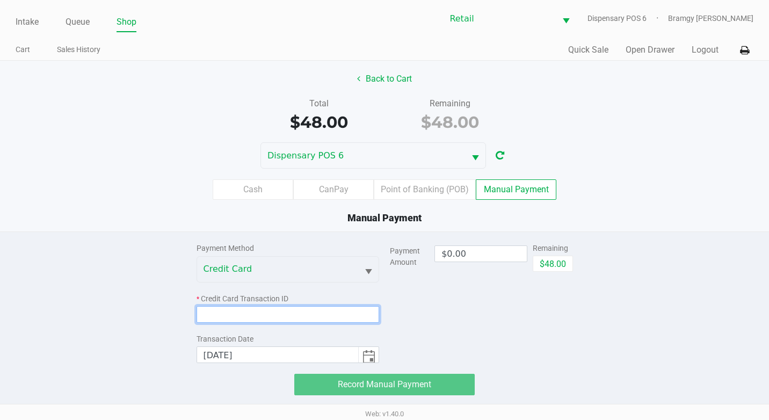
click at [289, 317] on input at bounding box center [287, 314] width 183 height 17
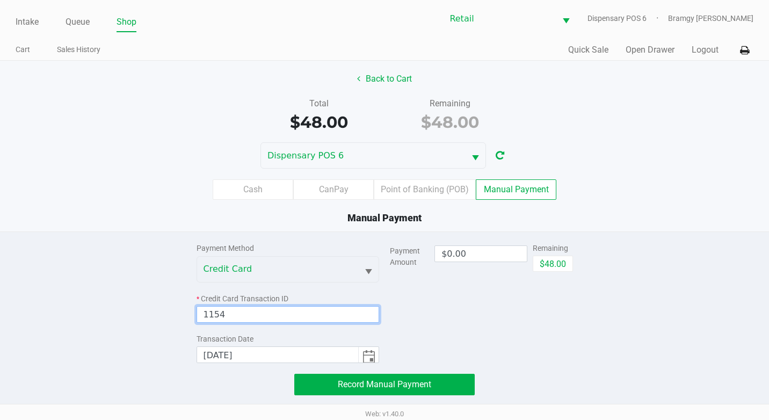
type input "1154"
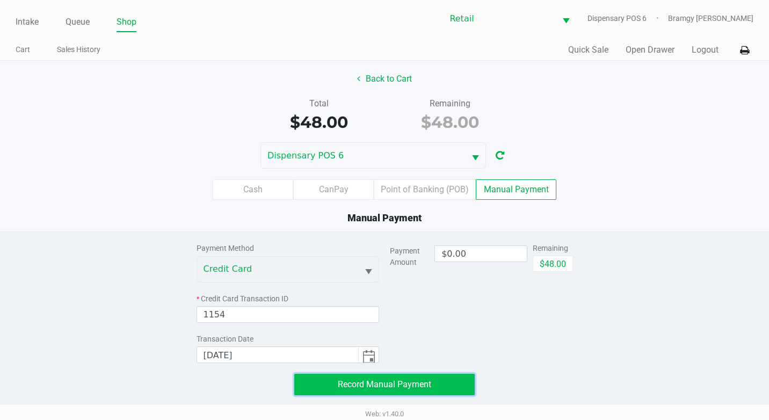
click at [361, 389] on span "Record Manual Payment" at bounding box center [384, 384] width 93 height 10
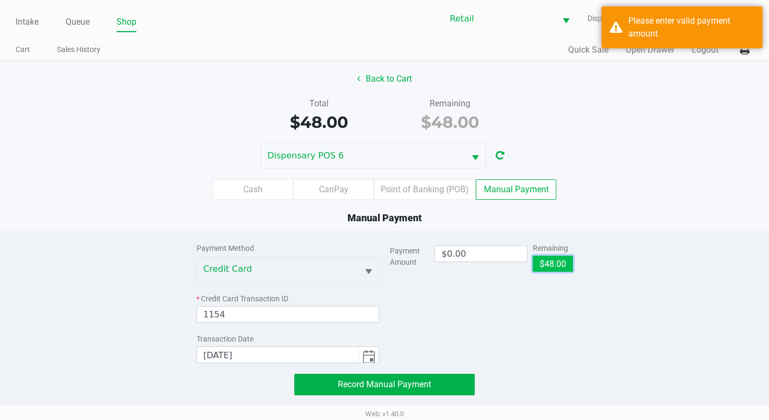
click at [545, 259] on button "$48.00" at bounding box center [553, 264] width 40 height 16
type input "$48.00"
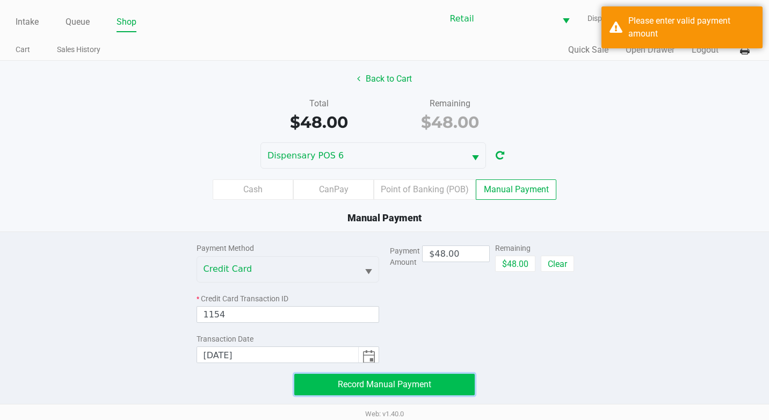
click at [419, 393] on button "Record Manual Payment" at bounding box center [384, 384] width 180 height 21
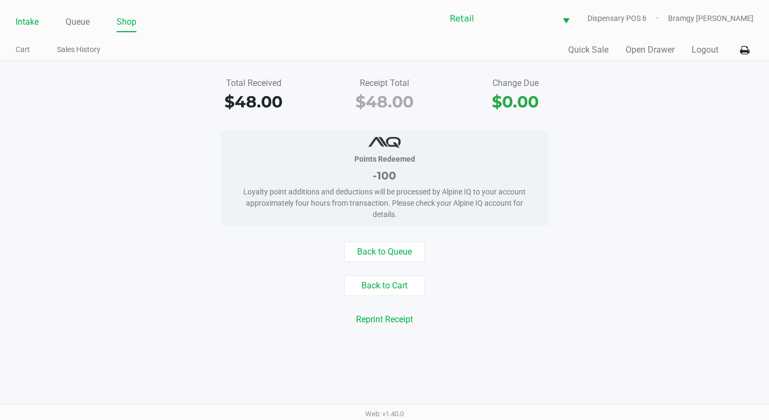
click at [32, 24] on link "Intake" at bounding box center [27, 21] width 23 height 15
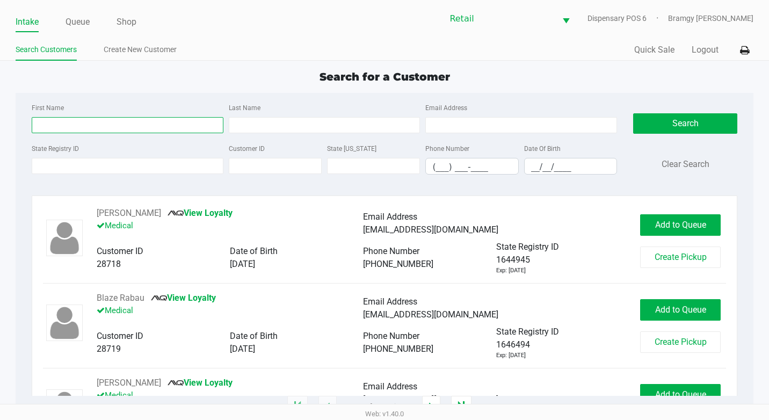
drag, startPoint x: 61, startPoint y: 125, endPoint x: 65, endPoint y: 119, distance: 7.7
click at [61, 125] on input "First Name" at bounding box center [128, 125] width 192 height 16
type input "[PERSON_NAME]"
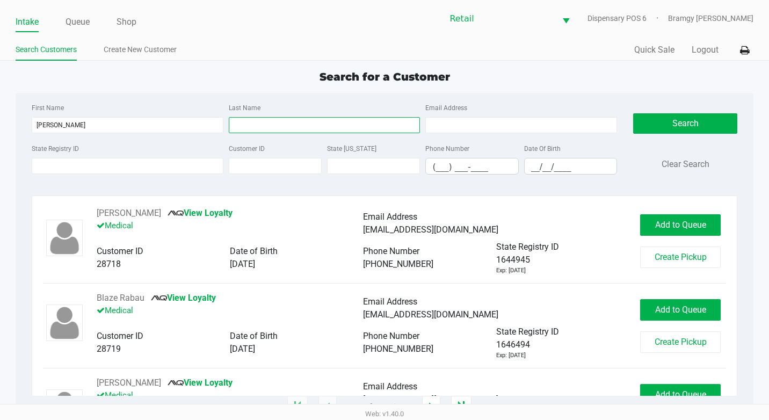
click at [292, 123] on input "Last Name" at bounding box center [325, 125] width 192 height 16
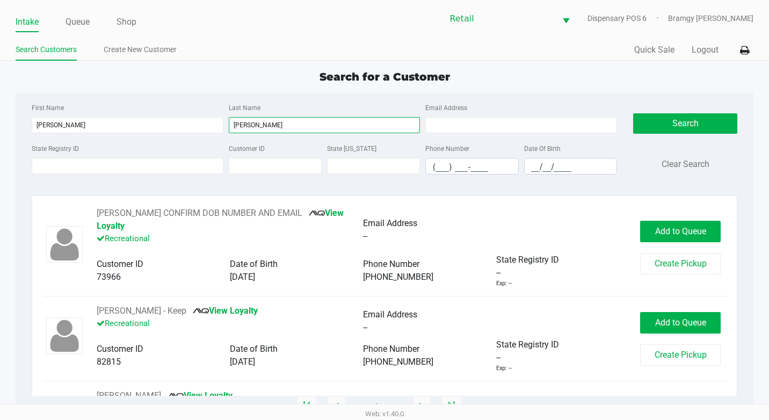
type input "[PERSON_NAME]"
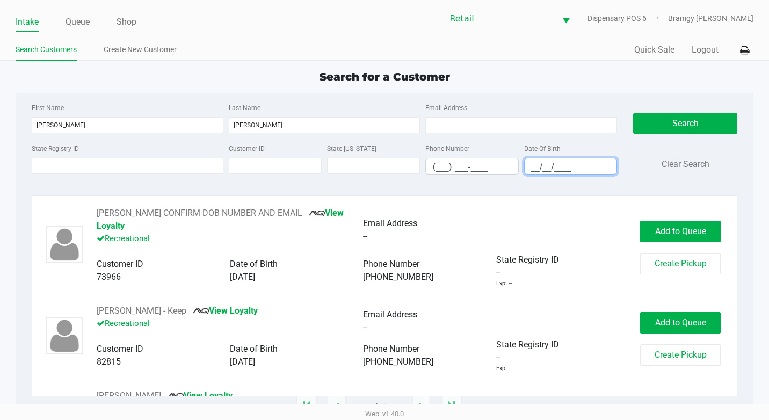
click at [526, 164] on input "__/__/____" at bounding box center [571, 166] width 92 height 17
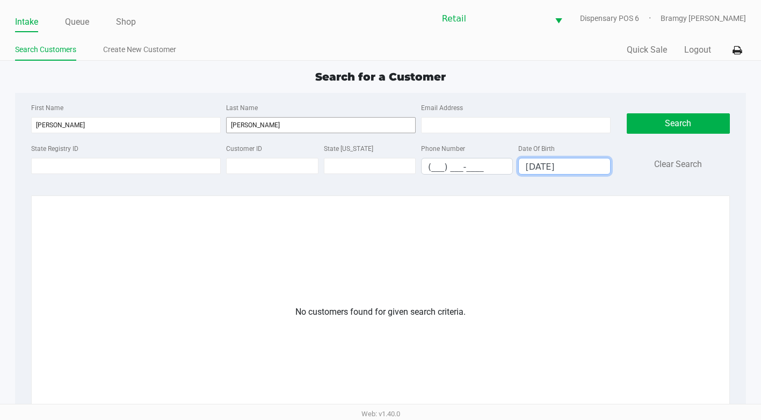
type input "[DATE]"
drag, startPoint x: 276, startPoint y: 130, endPoint x: 165, endPoint y: 133, distance: 110.6
click at [166, 133] on div "First Name [PERSON_NAME] Last Name [PERSON_NAME] Email Address" at bounding box center [320, 121] width 585 height 41
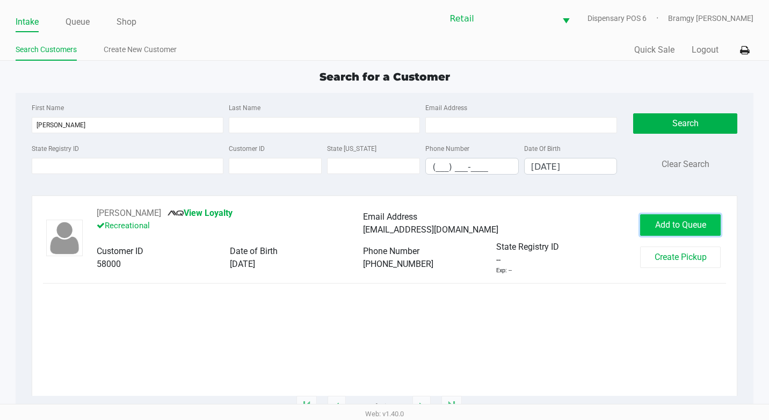
click at [673, 222] on span "Add to Queue" at bounding box center [680, 225] width 51 height 10
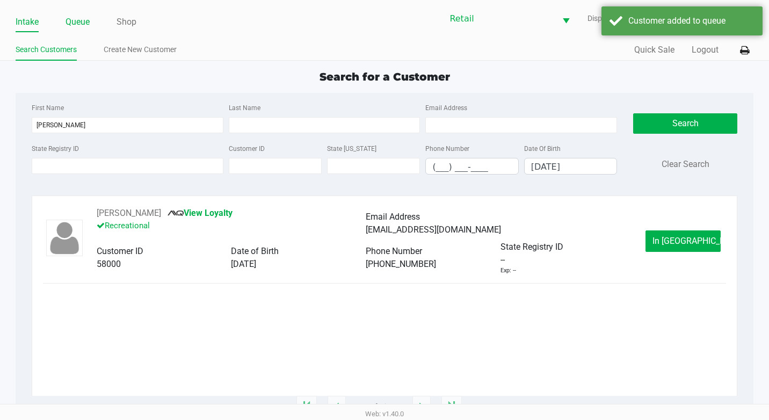
click at [90, 20] on link "Queue" at bounding box center [77, 21] width 24 height 15
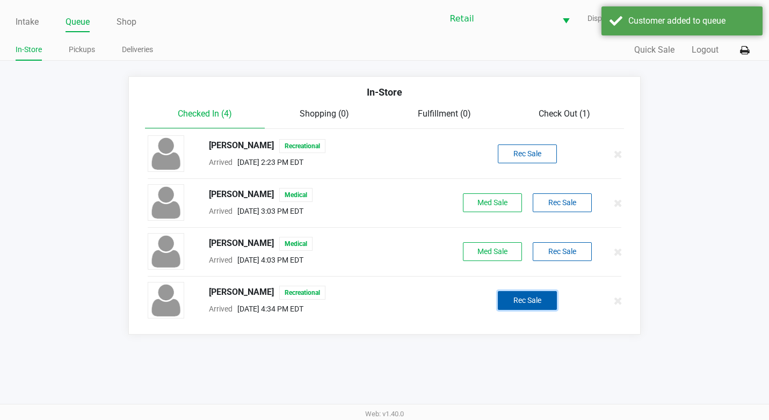
click at [539, 304] on button "Rec Sale" at bounding box center [527, 300] width 59 height 19
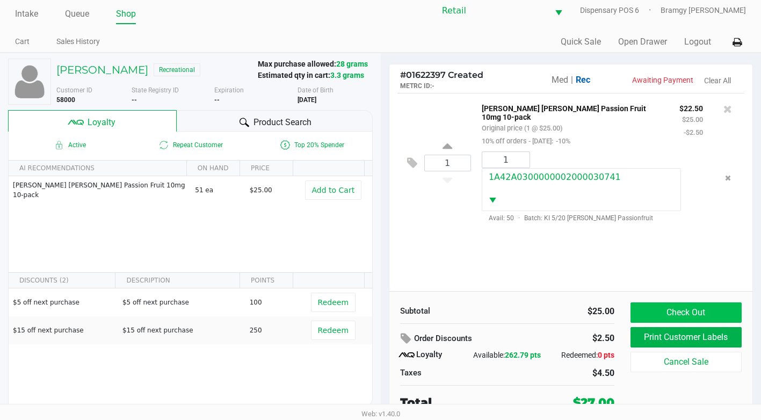
scroll to position [11, 0]
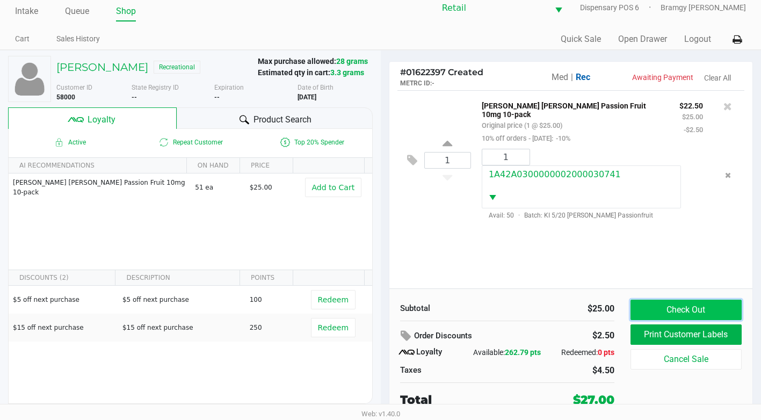
click at [661, 308] on button "Check Out" at bounding box center [685, 310] width 111 height 20
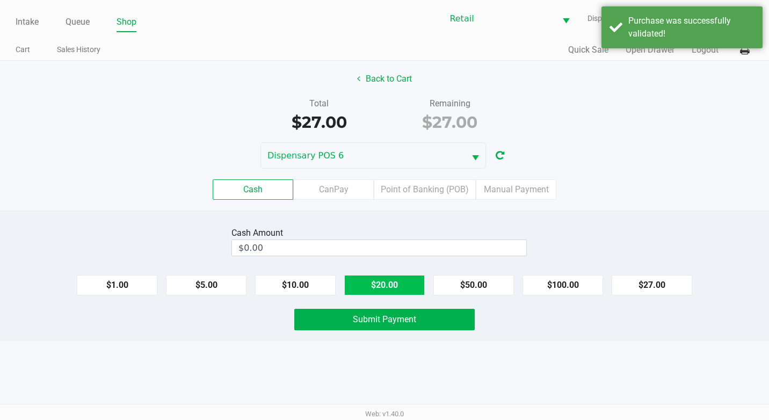
click at [405, 278] on button "$20.00" at bounding box center [384, 285] width 81 height 20
type input "$40.00"
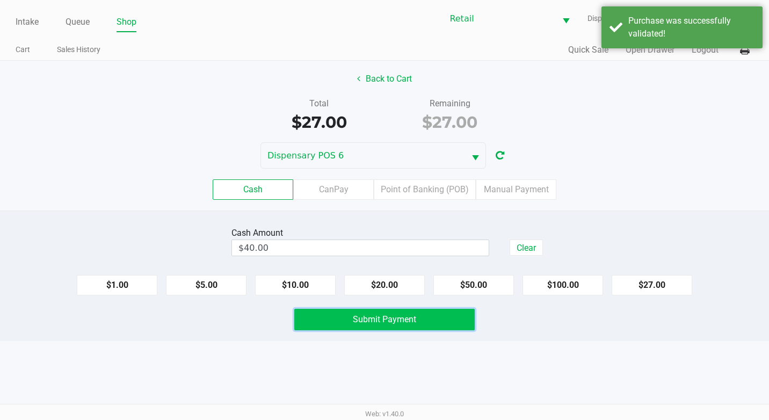
click at [404, 313] on button "Submit Payment" at bounding box center [384, 319] width 180 height 21
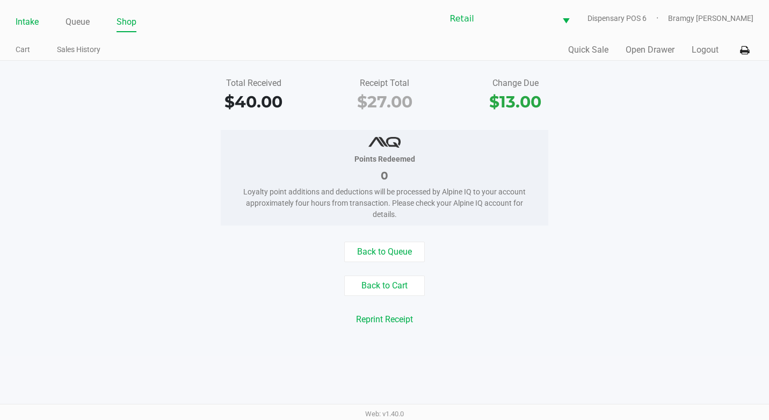
click at [30, 16] on link "Intake" at bounding box center [27, 21] width 23 height 15
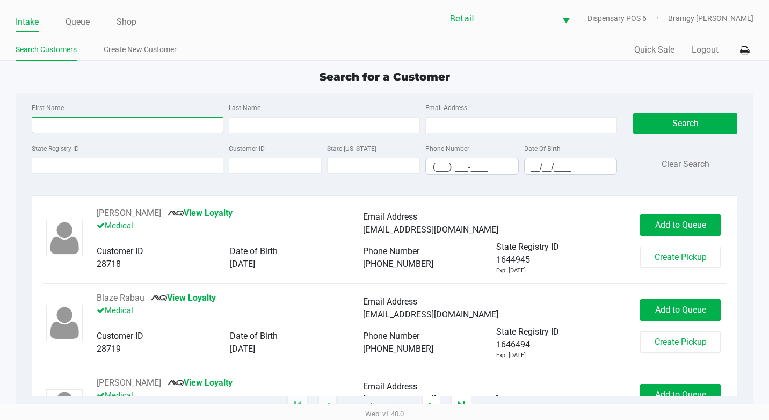
click at [63, 120] on input "First Name" at bounding box center [128, 125] width 192 height 16
type input "[PERSON_NAME]"
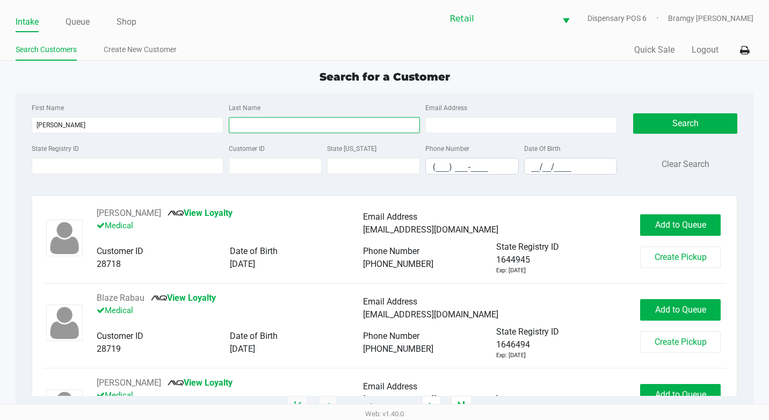
click at [295, 126] on input "Last Name" at bounding box center [325, 125] width 192 height 16
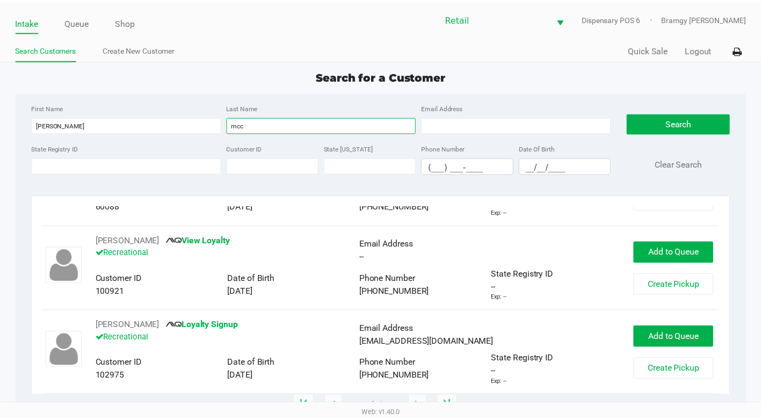
scroll to position [161, 0]
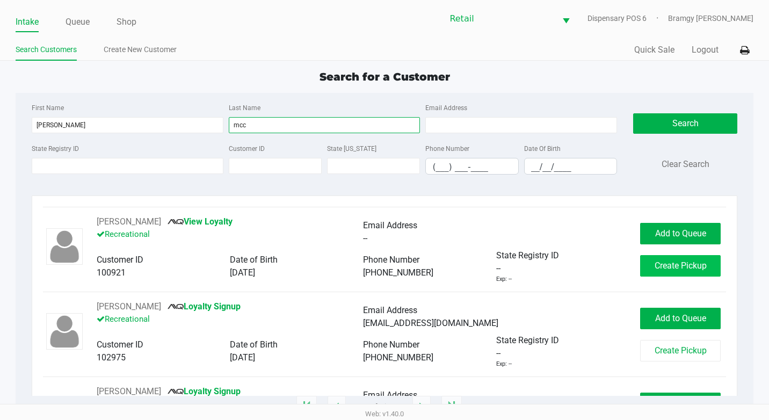
type input "mcc"
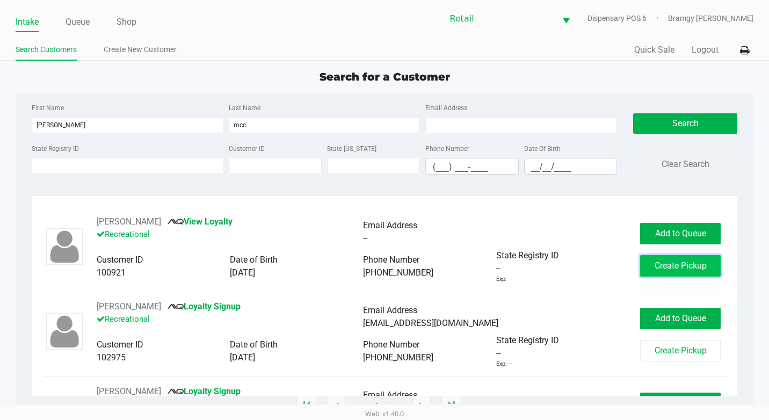
click at [654, 267] on span "Create Pickup" at bounding box center [680, 265] width 52 height 10
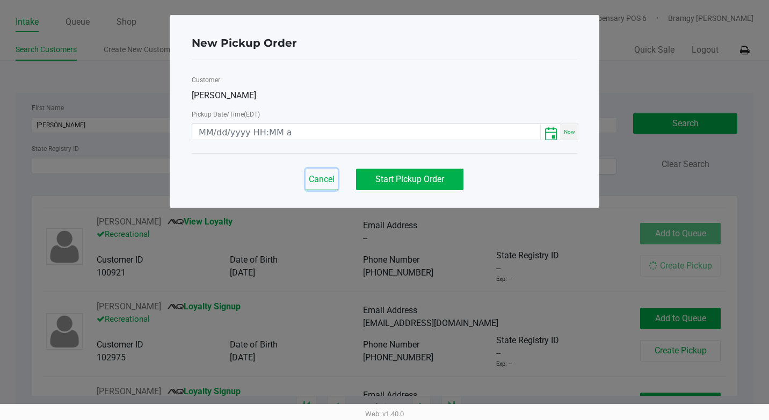
click at [317, 179] on span "Cancel" at bounding box center [322, 179] width 26 height 10
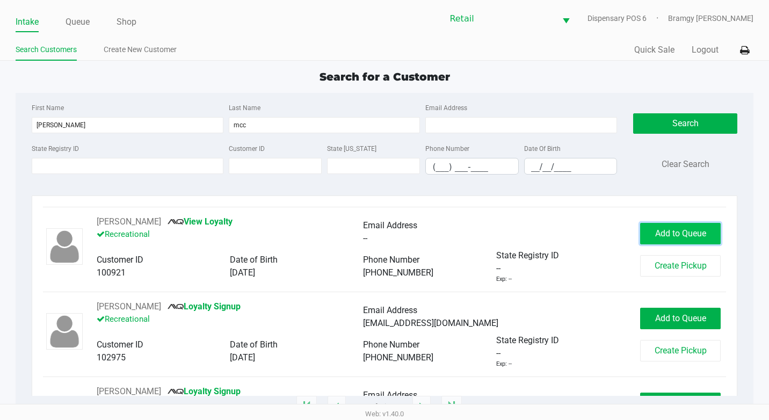
click at [680, 230] on span "Add to Queue" at bounding box center [680, 233] width 51 height 10
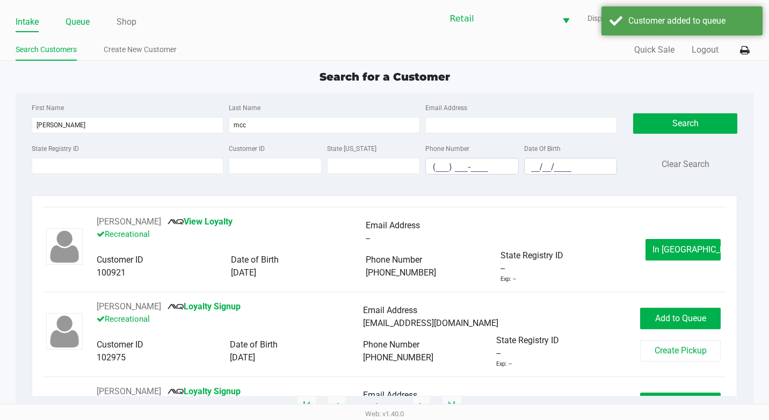
click at [81, 25] on link "Queue" at bounding box center [77, 21] width 24 height 15
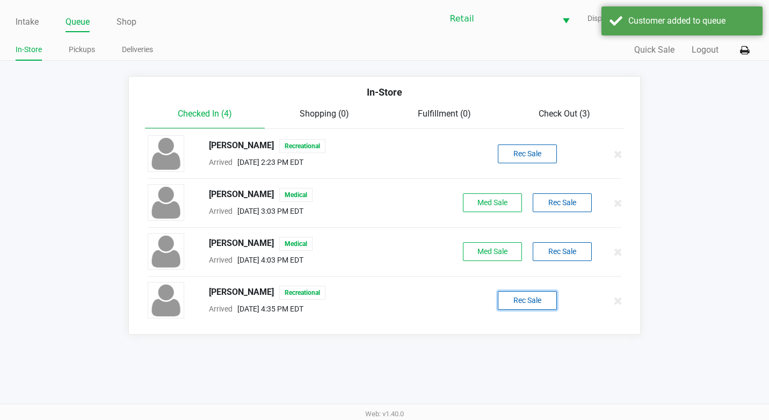
click at [504, 299] on button "Rec Sale" at bounding box center [527, 300] width 59 height 19
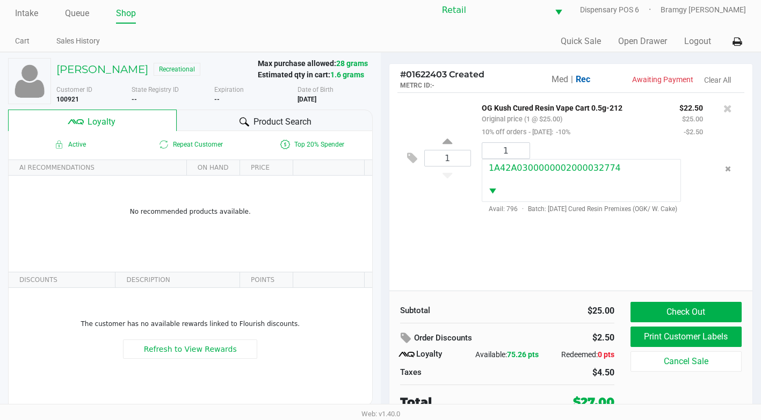
scroll to position [11, 0]
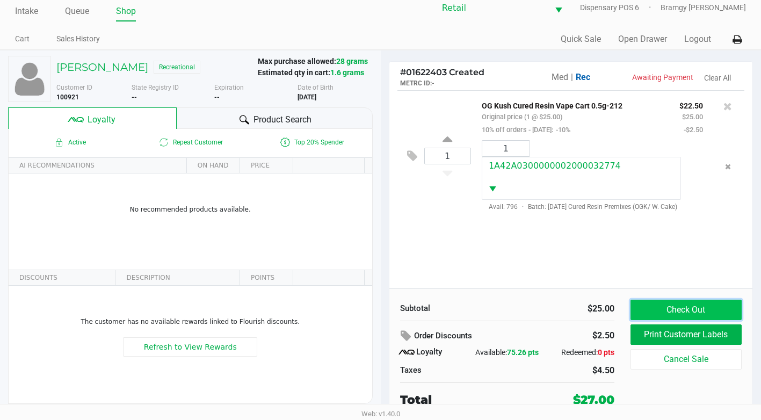
click at [653, 304] on button "Check Out" at bounding box center [685, 310] width 111 height 20
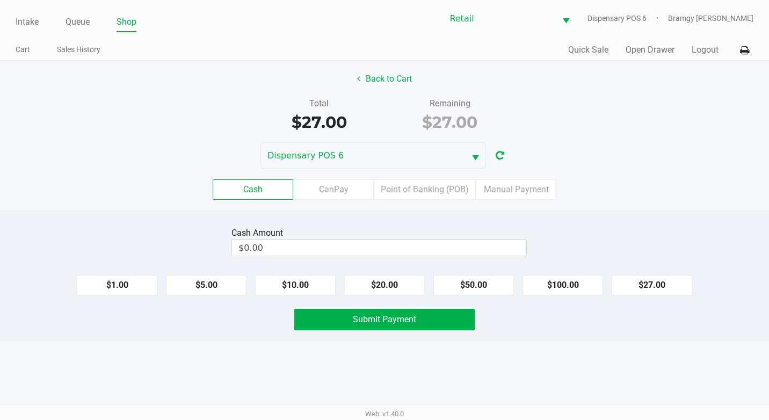
drag, startPoint x: 397, startPoint y: 289, endPoint x: 344, endPoint y: 288, distance: 53.2
click at [397, 290] on button "$20.00" at bounding box center [384, 285] width 81 height 20
click at [301, 287] on button "$10.00" at bounding box center [295, 285] width 81 height 20
click at [536, 251] on button "Clear" at bounding box center [525, 247] width 33 height 16
click at [471, 281] on button "$50.00" at bounding box center [473, 285] width 81 height 20
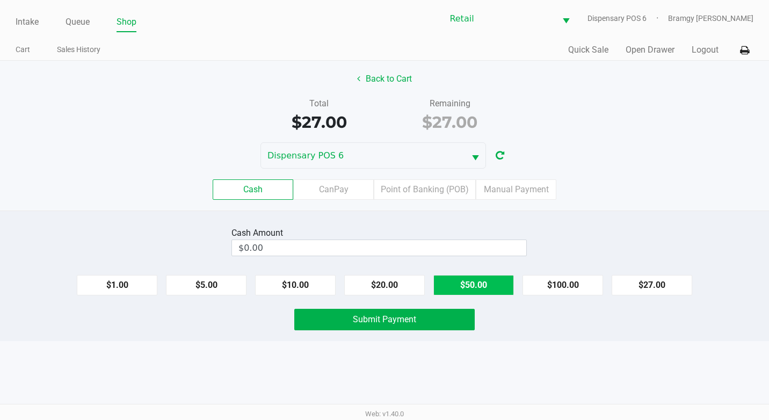
type input "$50.00"
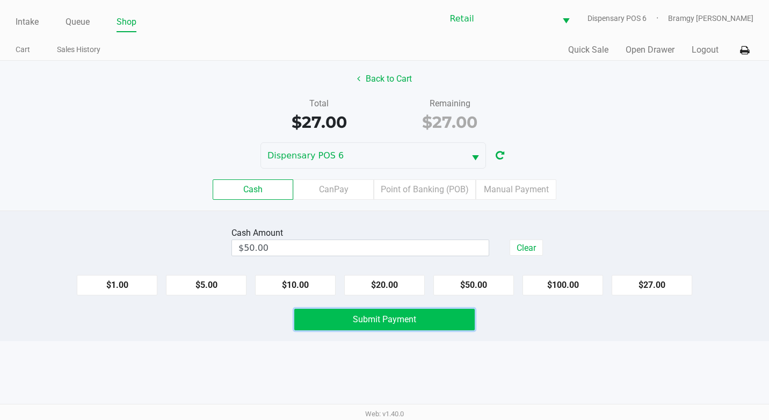
click at [396, 330] on button "Submit Payment" at bounding box center [384, 319] width 180 height 21
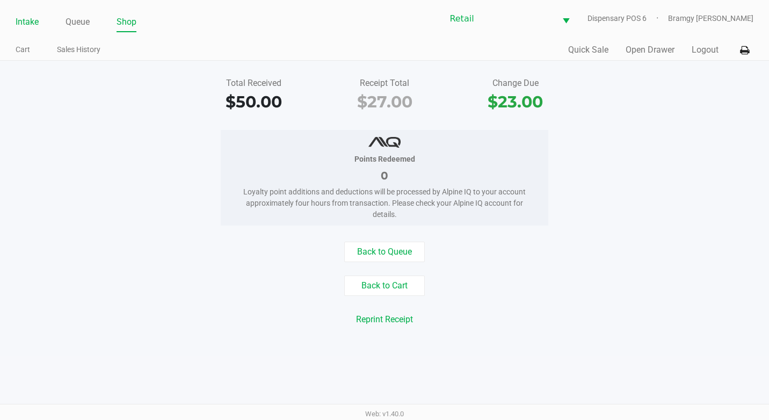
click at [17, 13] on li "Intake" at bounding box center [27, 22] width 23 height 19
click at [18, 16] on link "Intake" at bounding box center [27, 21] width 23 height 15
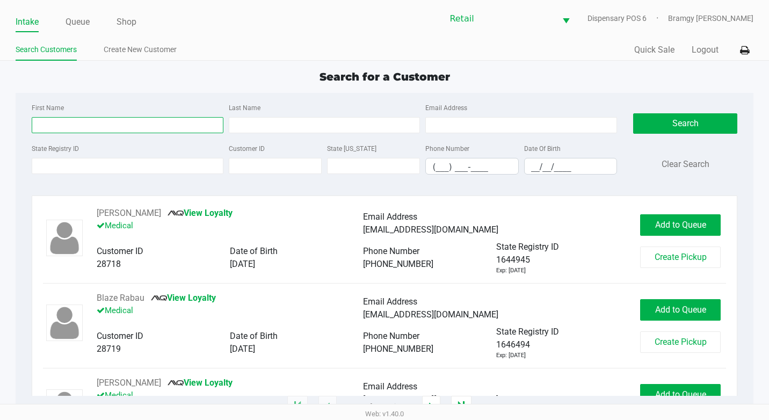
click at [71, 123] on input "First Name" at bounding box center [128, 125] width 192 height 16
type input "[DEMOGRAPHIC_DATA]"
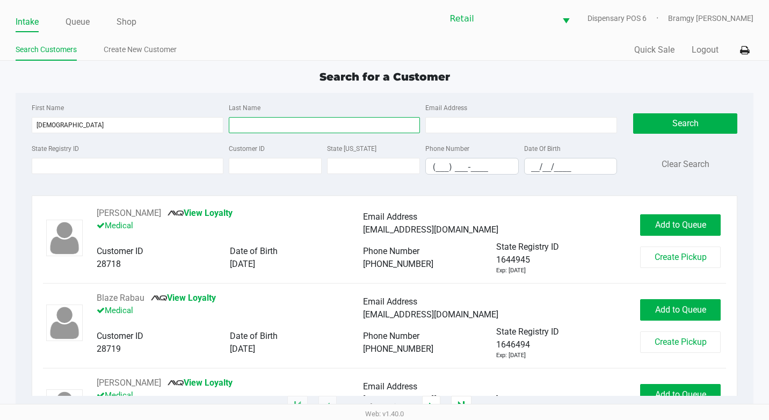
click at [292, 125] on input "Last Name" at bounding box center [325, 125] width 192 height 16
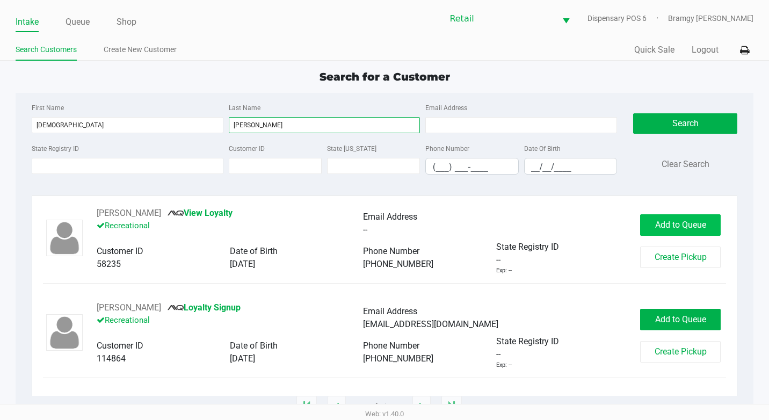
type input "[PERSON_NAME]"
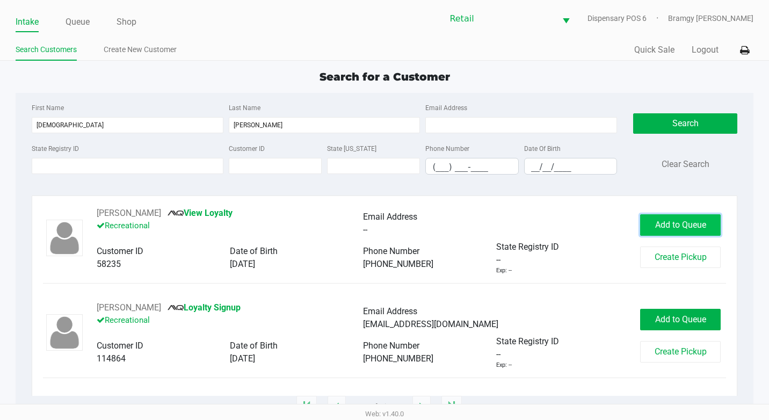
click at [664, 221] on span "Add to Queue" at bounding box center [680, 225] width 51 height 10
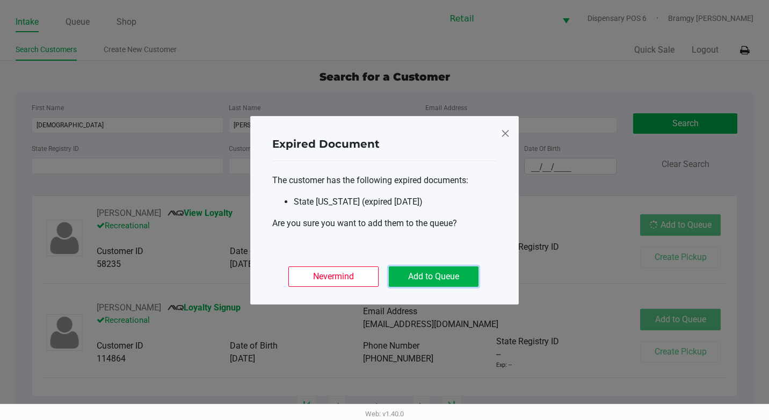
click at [443, 267] on button "Add to Queue" at bounding box center [434, 276] width 90 height 20
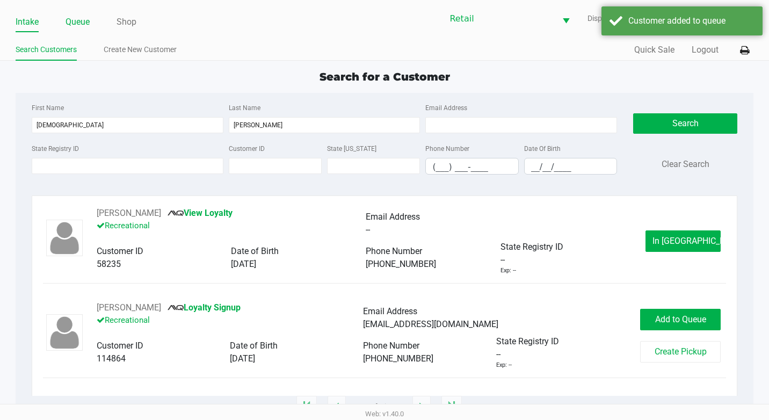
click at [81, 23] on link "Queue" at bounding box center [77, 21] width 24 height 15
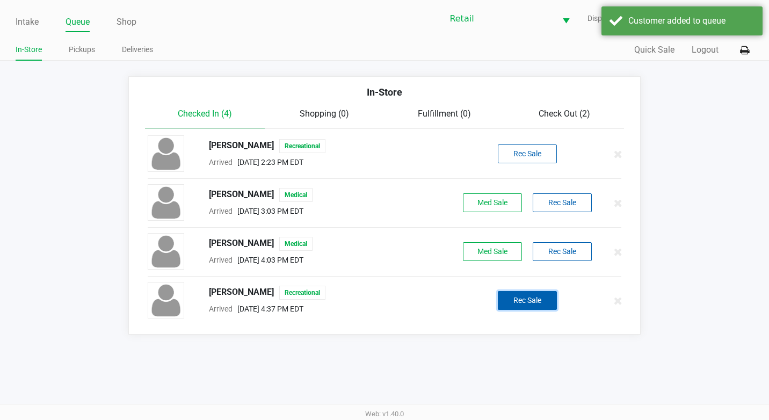
click at [552, 304] on button "Rec Sale" at bounding box center [527, 300] width 59 height 19
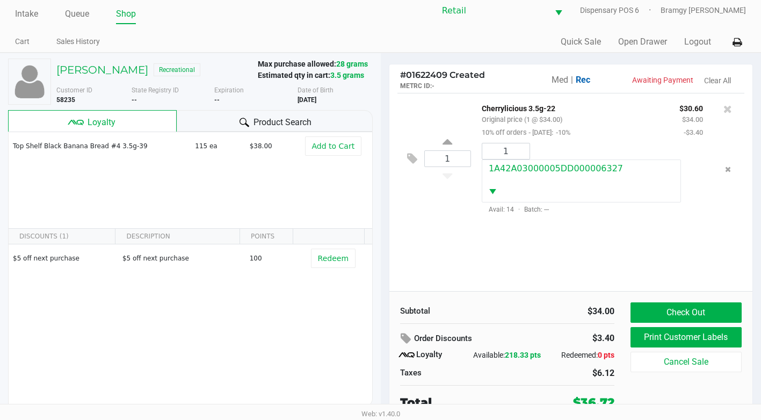
scroll to position [11, 0]
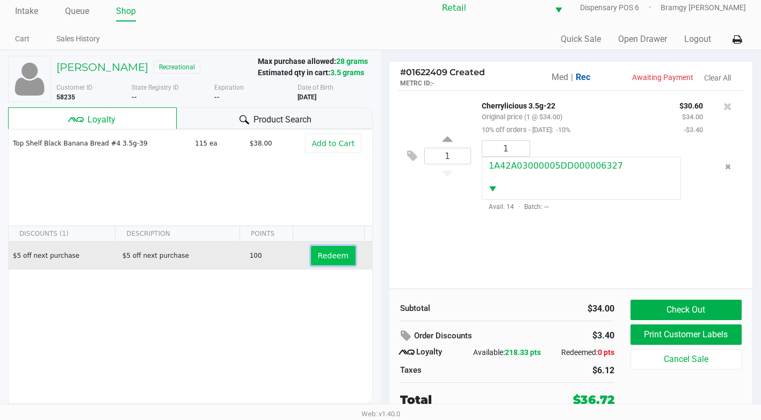
click at [329, 253] on span "Redeem" at bounding box center [333, 255] width 31 height 9
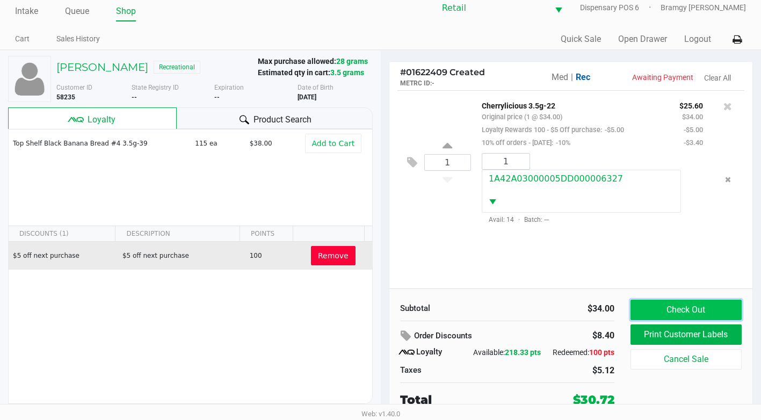
click at [665, 314] on button "Check Out" at bounding box center [685, 310] width 111 height 20
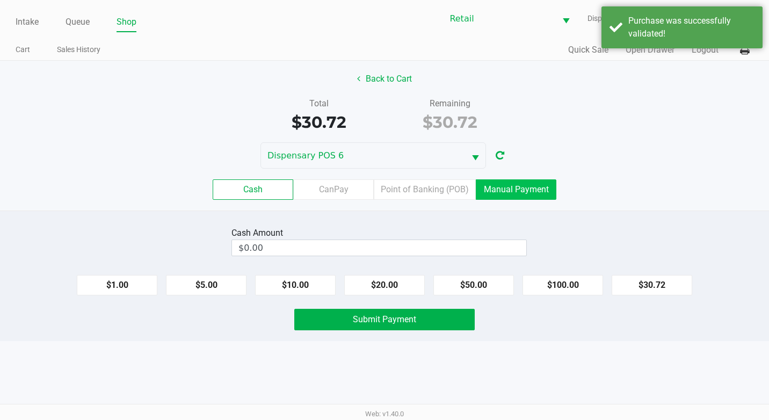
click at [513, 184] on label "Manual Payment" at bounding box center [516, 189] width 81 height 20
click at [0, 0] on 8 "Manual Payment" at bounding box center [0, 0] width 0 height 0
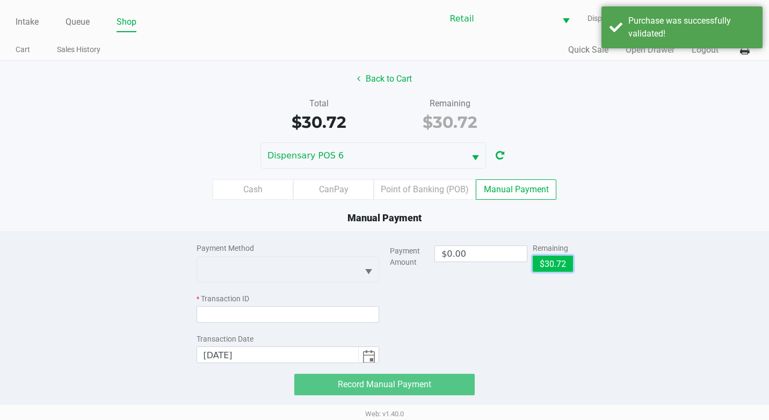
click at [554, 262] on button "$30.72" at bounding box center [553, 264] width 40 height 16
type input "$30.72"
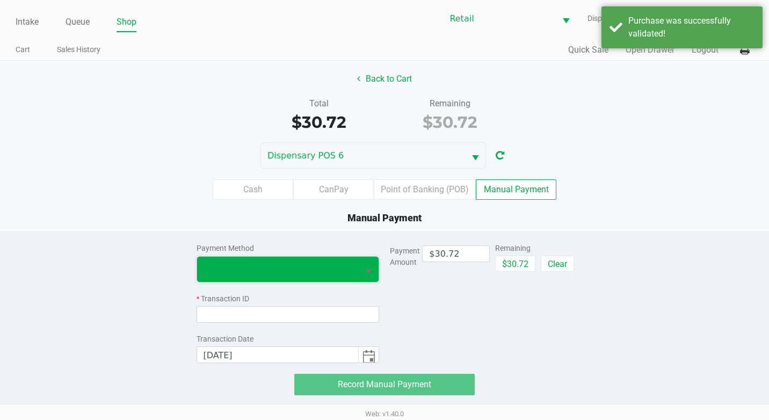
click at [349, 272] on span at bounding box center [277, 269] width 149 height 13
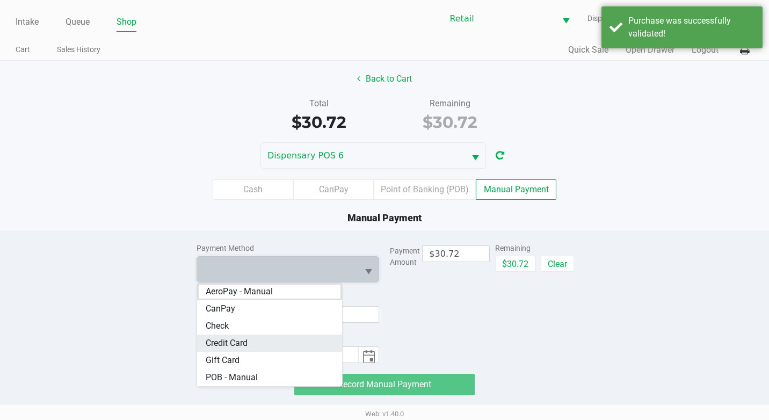
click at [275, 341] on Card "Credit Card" at bounding box center [269, 342] width 145 height 17
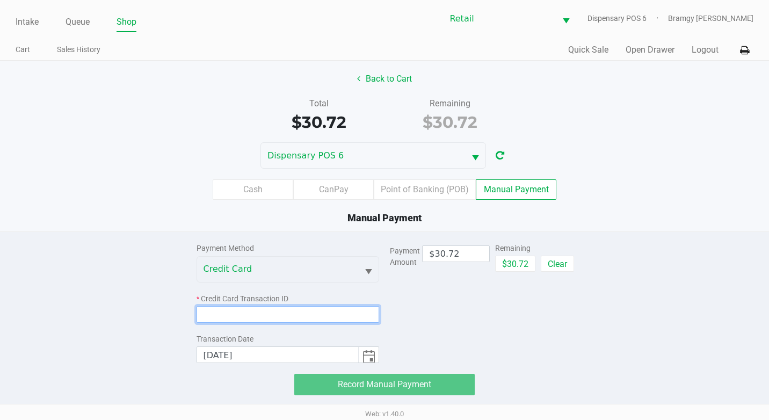
click at [275, 320] on input at bounding box center [287, 314] width 183 height 17
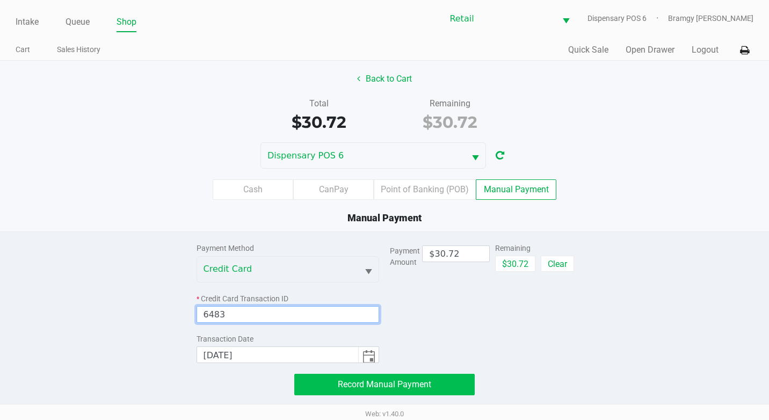
type input "6483"
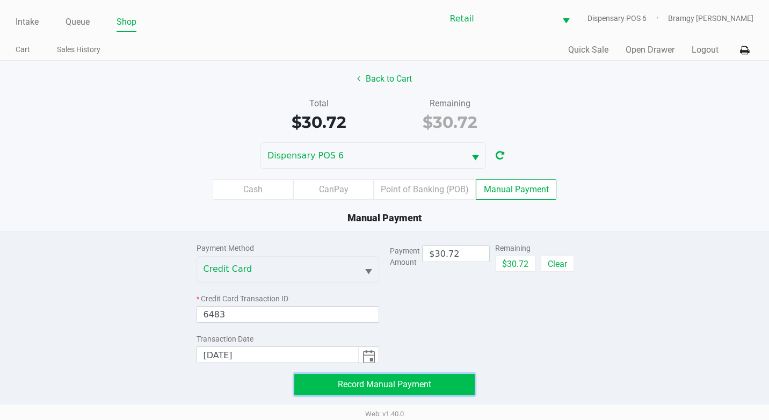
click at [344, 384] on span "Record Manual Payment" at bounding box center [384, 384] width 93 height 10
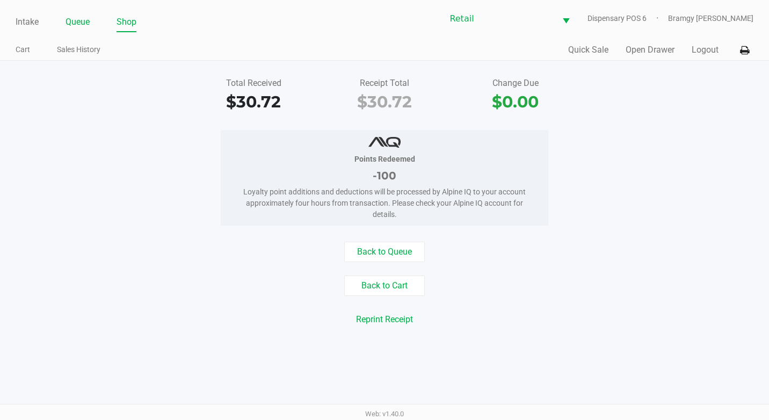
click at [70, 23] on link "Queue" at bounding box center [77, 21] width 24 height 15
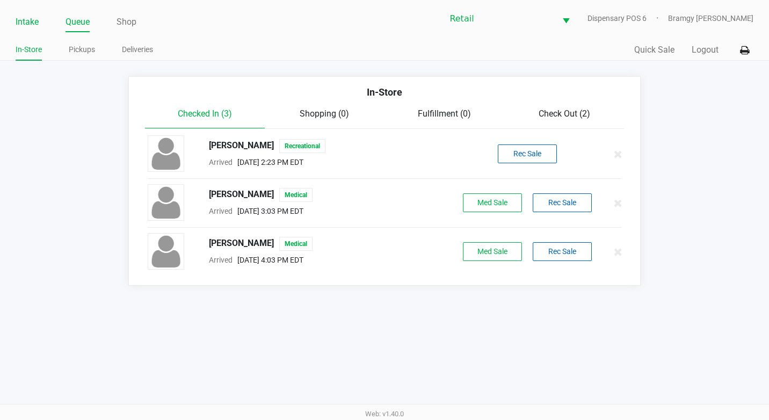
click at [30, 26] on link "Intake" at bounding box center [27, 21] width 23 height 15
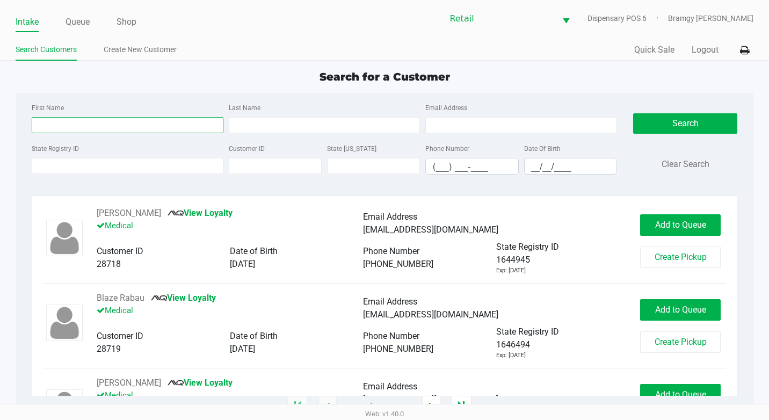
click at [49, 127] on input "First Name" at bounding box center [128, 125] width 192 height 16
type input "rob"
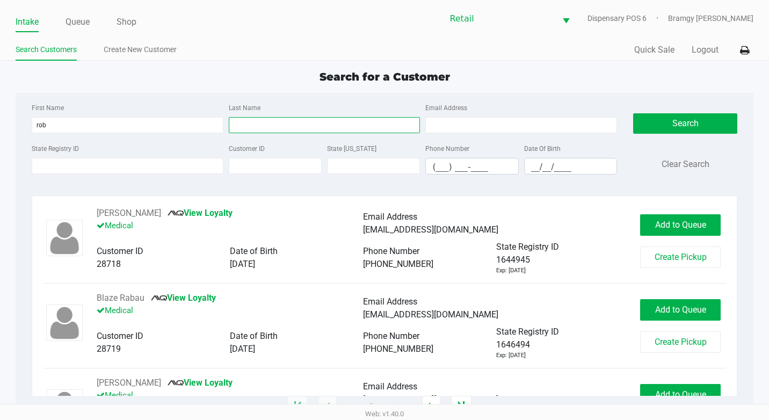
click at [293, 120] on input "Last Name" at bounding box center [325, 125] width 192 height 16
click at [261, 125] on input "Last Name" at bounding box center [325, 125] width 192 height 16
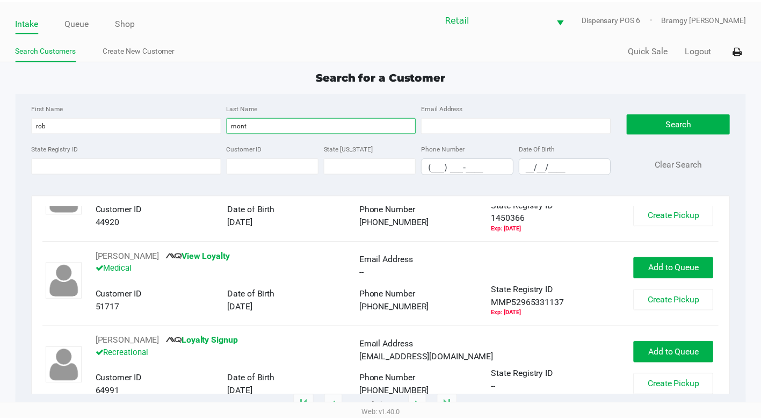
scroll to position [114, 0]
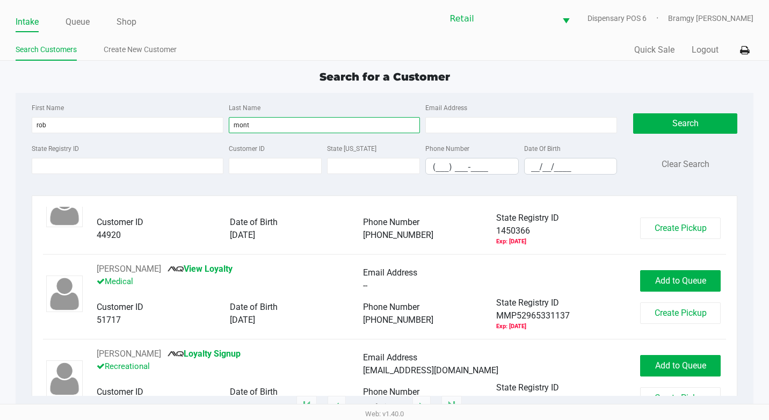
type input "mont"
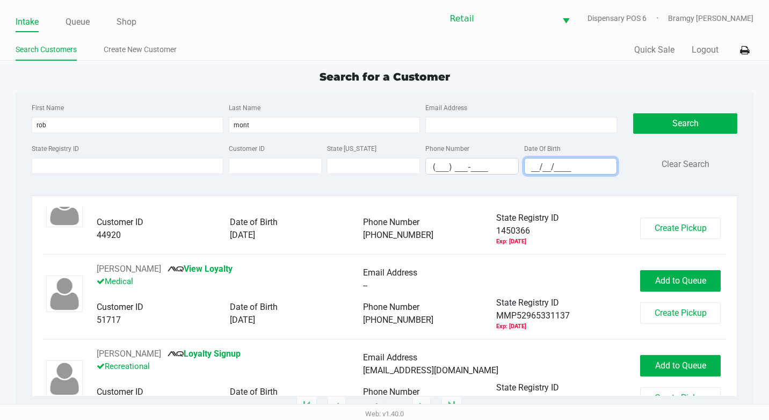
click at [530, 168] on input "__/__/____" at bounding box center [571, 166] width 92 height 17
type input "[DATE]"
click at [660, 134] on div "Search Clear Search" at bounding box center [685, 142] width 104 height 82
click at [663, 122] on button "Search" at bounding box center [685, 123] width 104 height 20
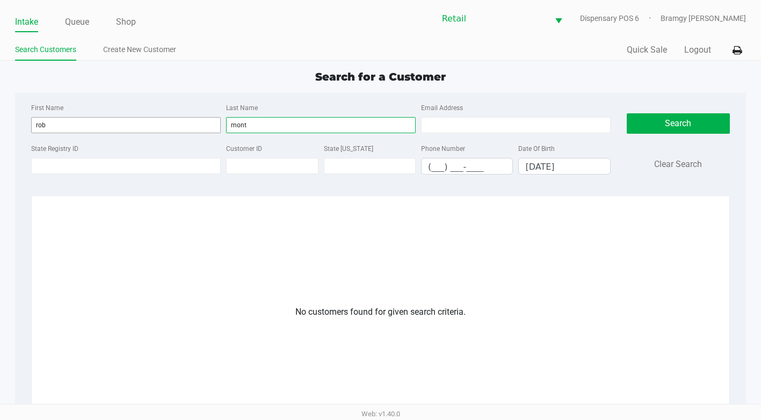
drag, startPoint x: 300, startPoint y: 123, endPoint x: 203, endPoint y: 123, distance: 97.2
click at [203, 123] on div "First Name [PERSON_NAME] Last Name mont Email Address" at bounding box center [320, 121] width 585 height 41
click at [656, 121] on button "Search" at bounding box center [678, 123] width 103 height 20
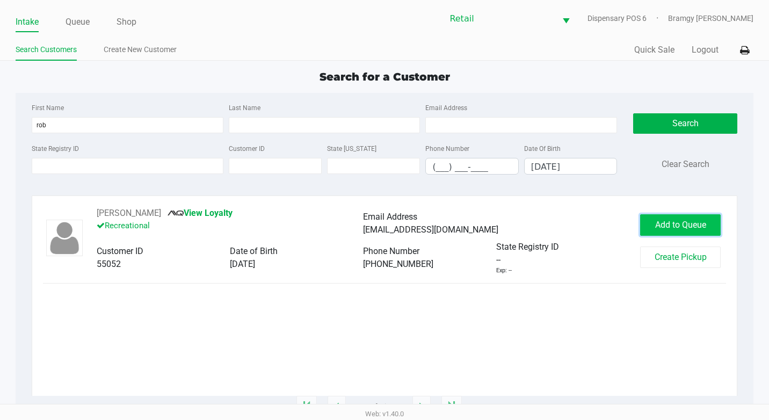
click at [649, 223] on button "Add to Queue" at bounding box center [680, 224] width 81 height 21
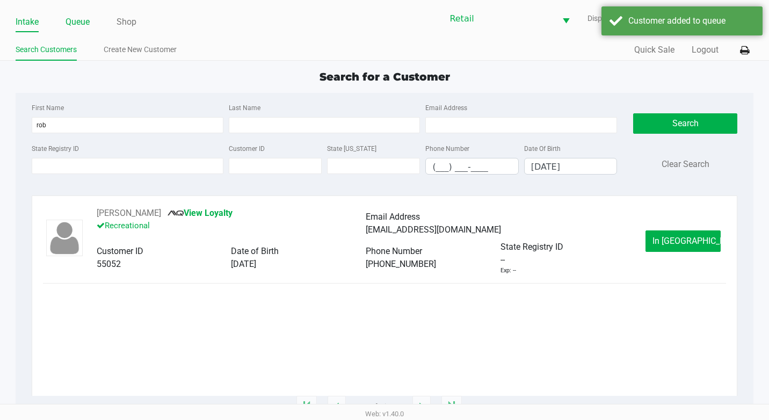
click at [82, 20] on link "Queue" at bounding box center [77, 21] width 24 height 15
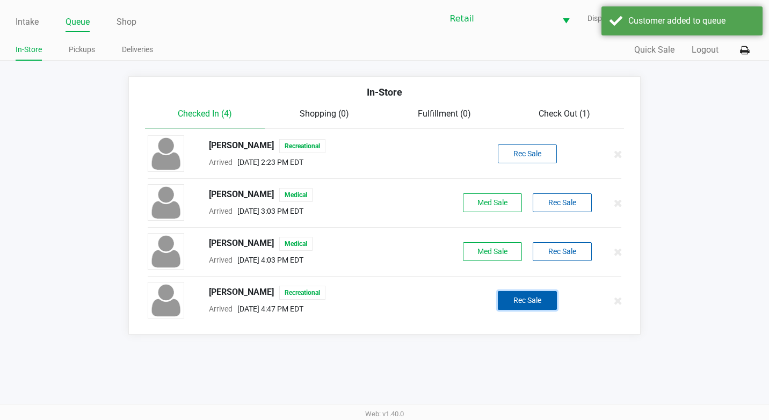
click at [513, 296] on button "Rec Sale" at bounding box center [527, 300] width 59 height 19
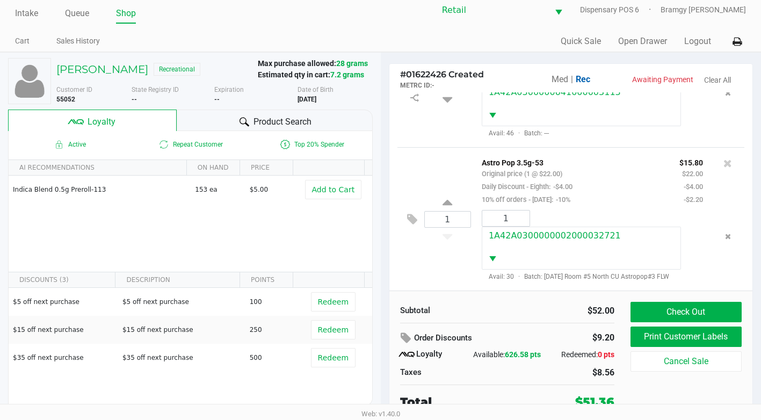
scroll to position [11, 0]
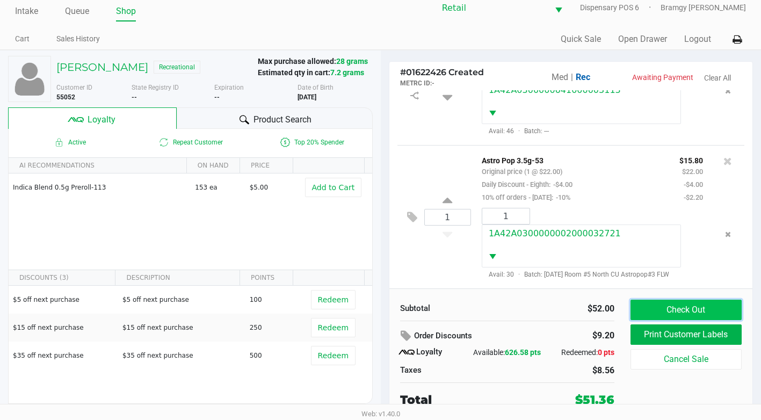
click at [691, 312] on button "Check Out" at bounding box center [685, 310] width 111 height 20
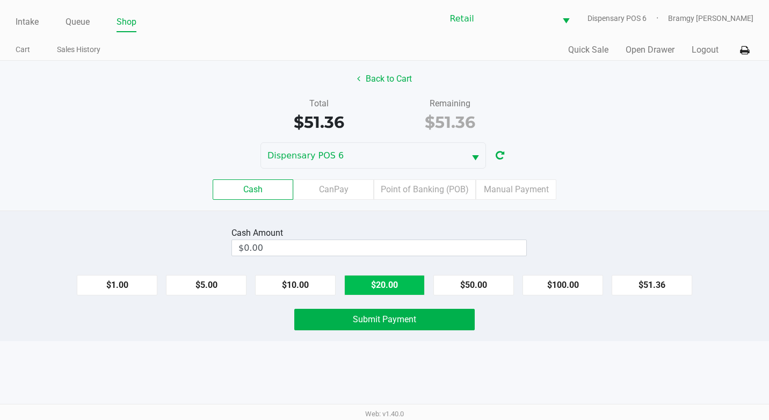
click at [414, 283] on button "$20.00" at bounding box center [384, 285] width 81 height 20
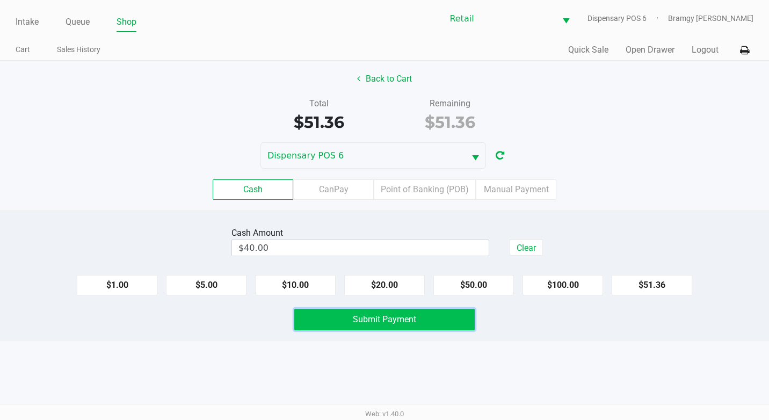
click at [403, 316] on span "Submit Payment" at bounding box center [384, 319] width 63 height 10
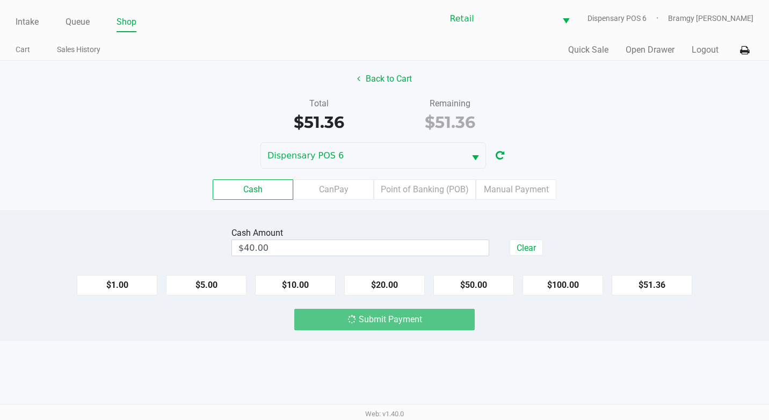
type input "$0.00"
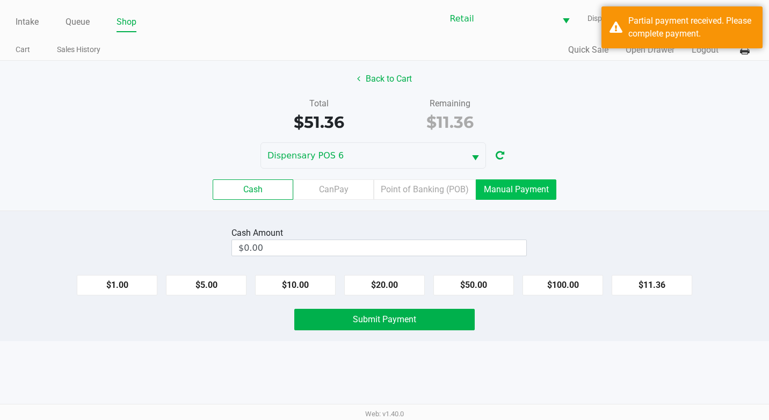
click at [530, 195] on label "Manual Payment" at bounding box center [516, 189] width 81 height 20
click at [0, 0] on 8 "Manual Payment" at bounding box center [0, 0] width 0 height 0
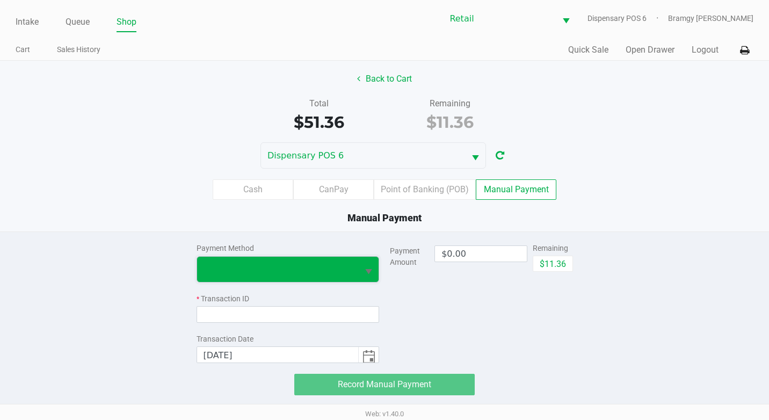
click at [273, 264] on span at bounding box center [277, 269] width 149 height 13
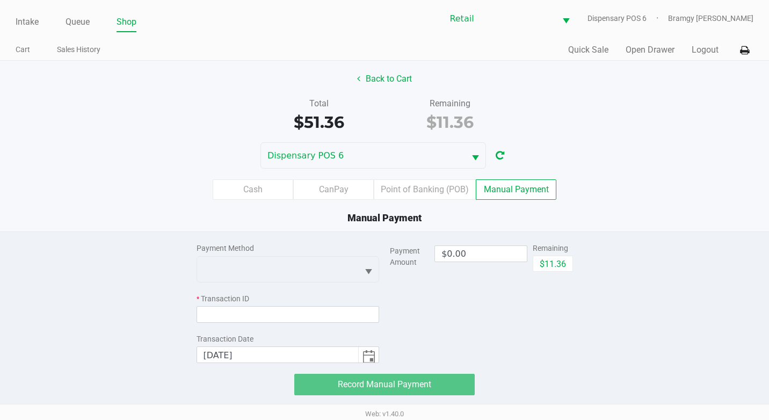
click at [195, 223] on div "Manual Payment" at bounding box center [384, 217] width 785 height 14
click at [391, 83] on button "Back to Cart" at bounding box center [384, 79] width 69 height 20
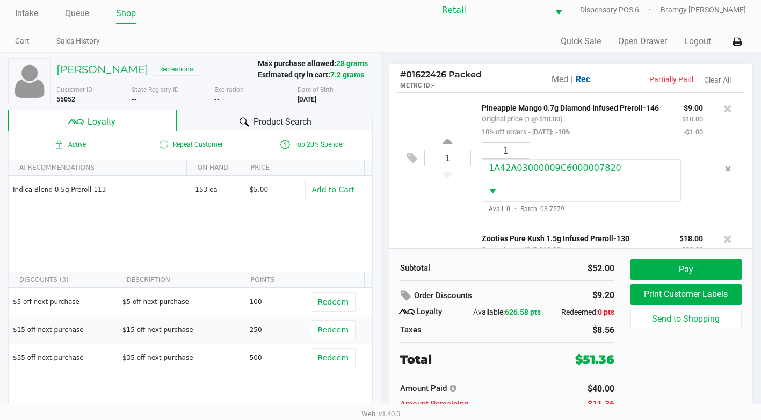
scroll to position [11, 0]
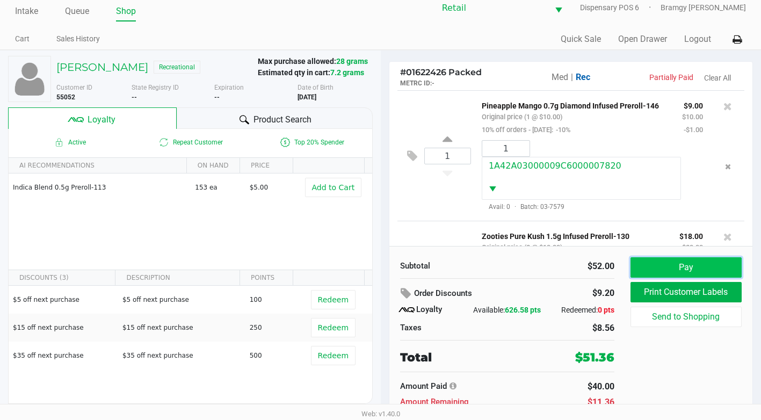
click at [667, 266] on button "Pay" at bounding box center [685, 267] width 111 height 20
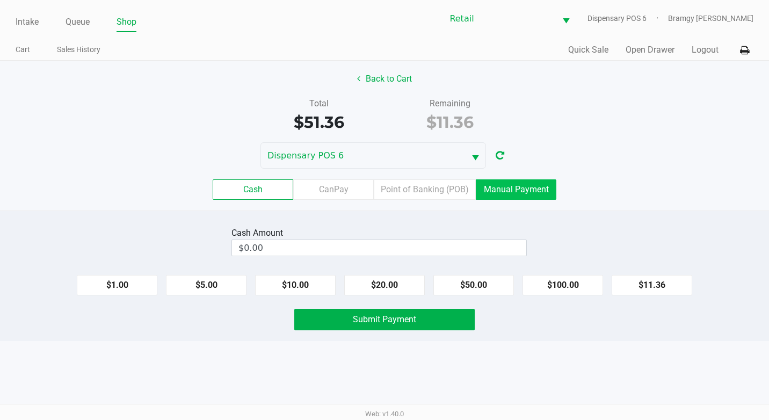
click at [533, 186] on label "Manual Payment" at bounding box center [516, 189] width 81 height 20
click at [0, 0] on 8 "Manual Payment" at bounding box center [0, 0] width 0 height 0
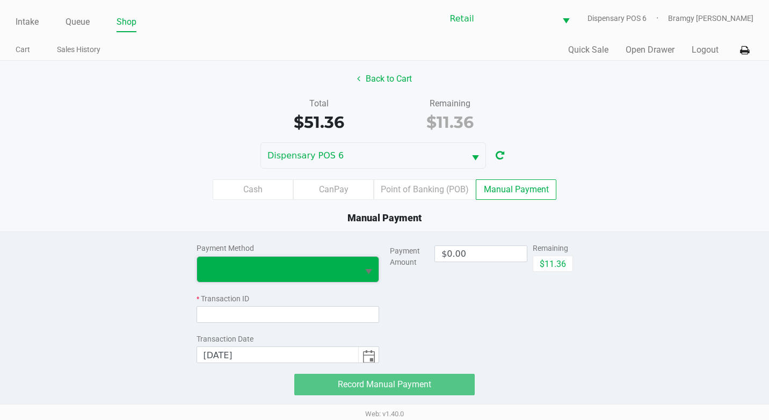
click at [281, 273] on span at bounding box center [277, 269] width 149 height 13
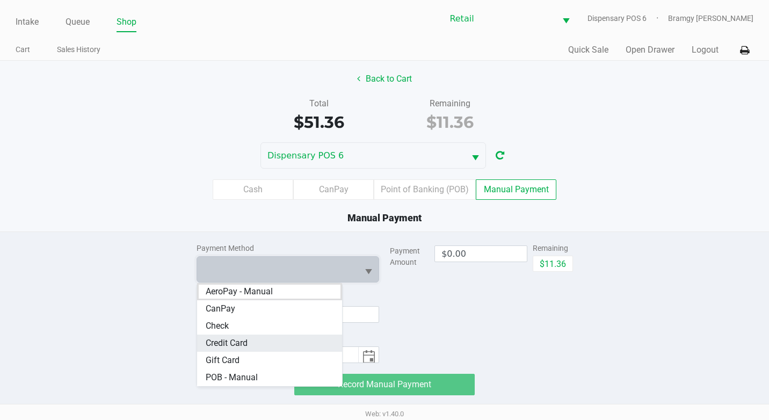
click at [242, 346] on span "Credit Card" at bounding box center [227, 343] width 42 height 13
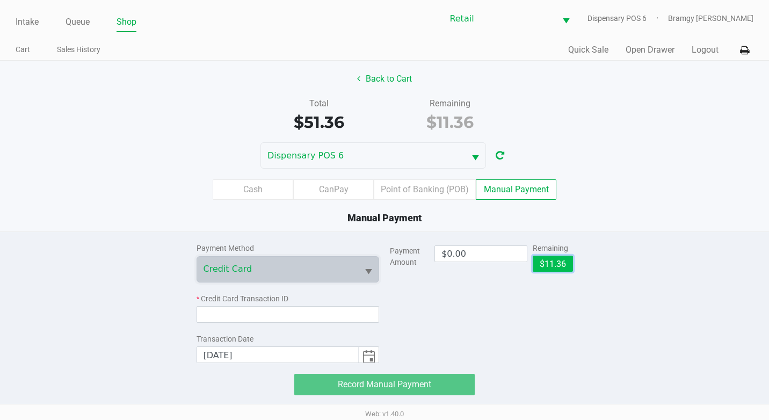
click at [544, 257] on button "$11.36" at bounding box center [553, 264] width 40 height 16
type input "$11.36"
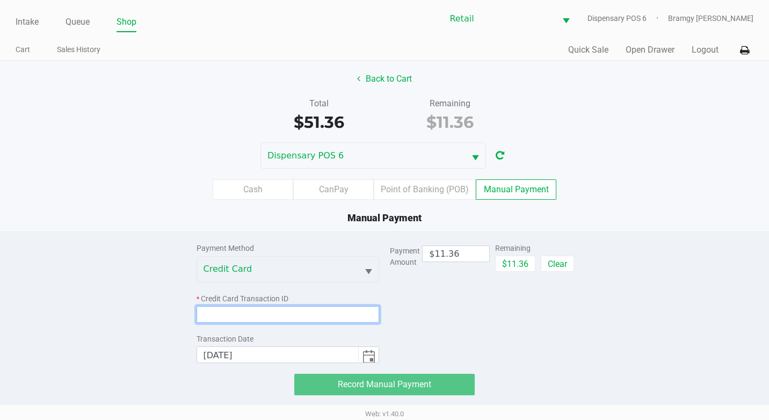
click at [292, 317] on input at bounding box center [287, 314] width 183 height 17
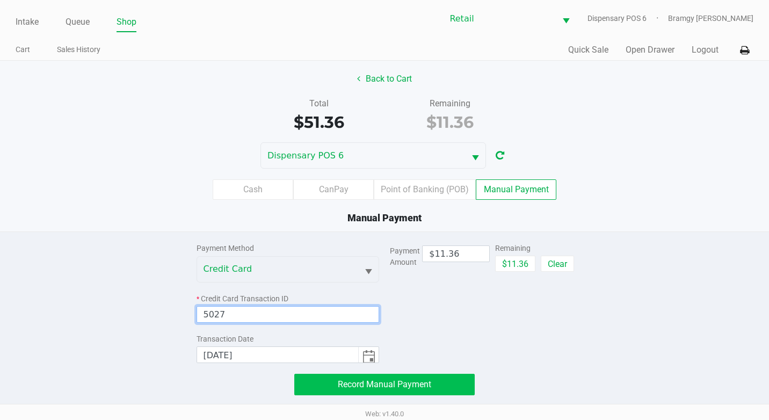
type input "5027"
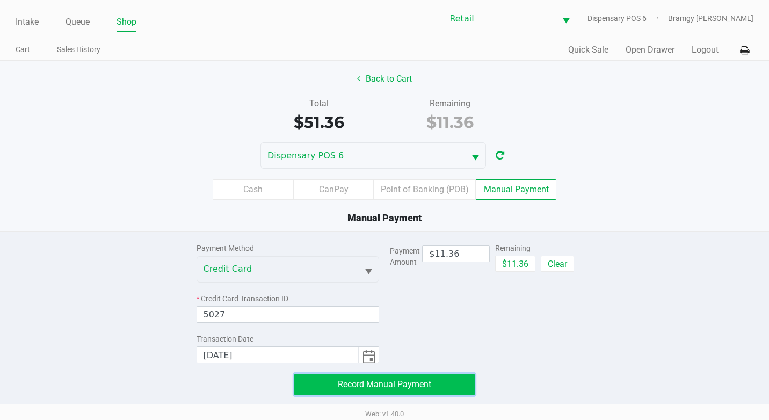
click at [391, 385] on span "Record Manual Payment" at bounding box center [384, 384] width 93 height 10
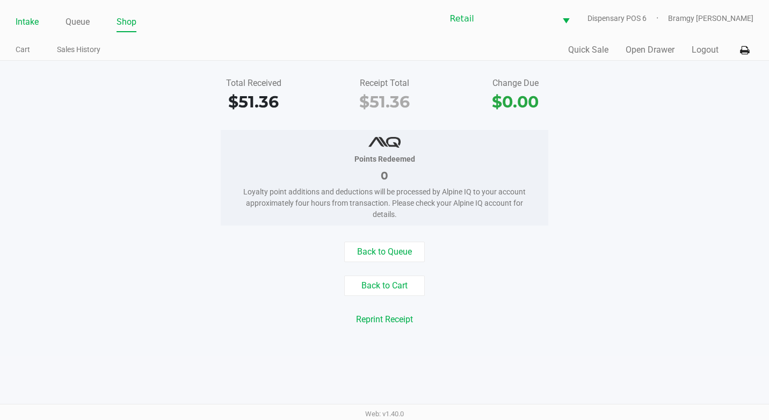
click at [33, 19] on link "Intake" at bounding box center [27, 21] width 23 height 15
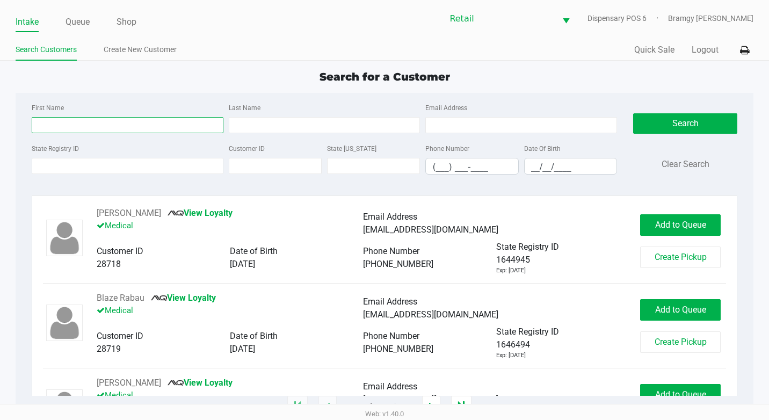
click at [62, 122] on input "First Name" at bounding box center [128, 125] width 192 height 16
type input "deni"
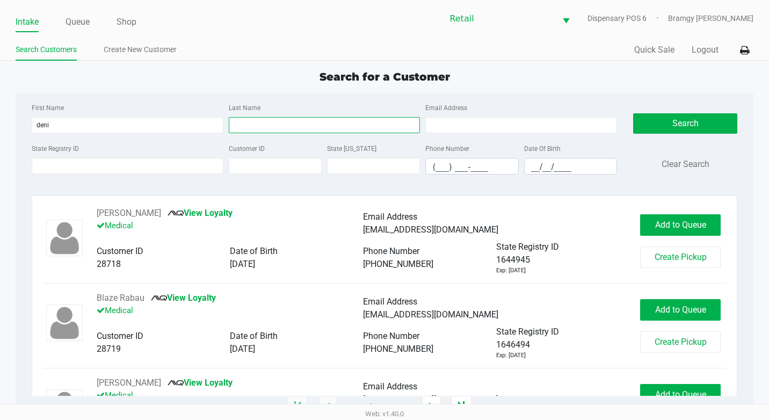
click at [316, 123] on input "Last Name" at bounding box center [325, 125] width 192 height 16
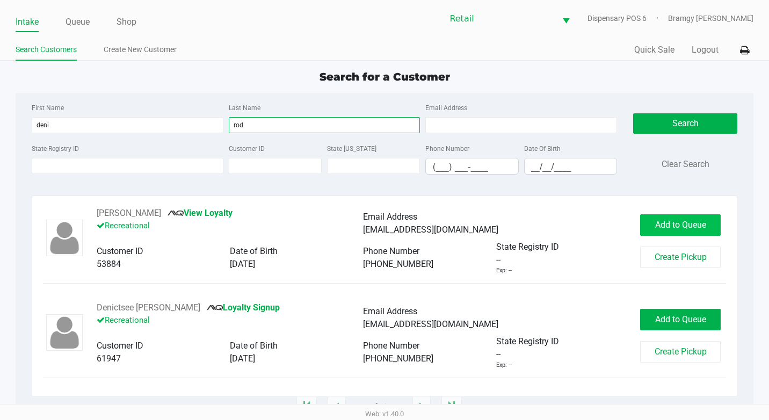
type input "rod"
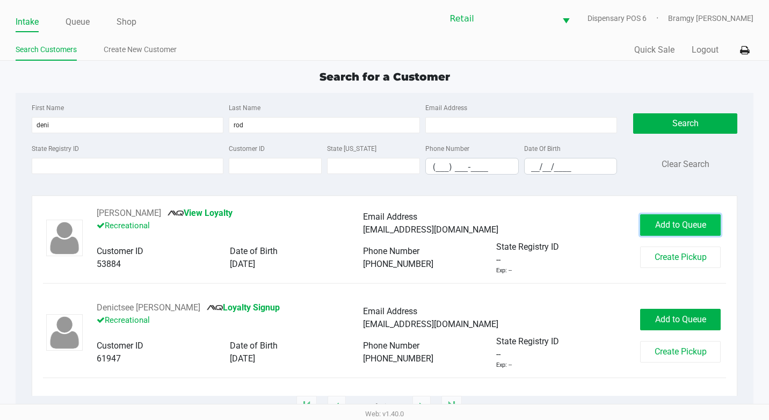
click at [659, 231] on button "Add to Queue" at bounding box center [680, 224] width 81 height 21
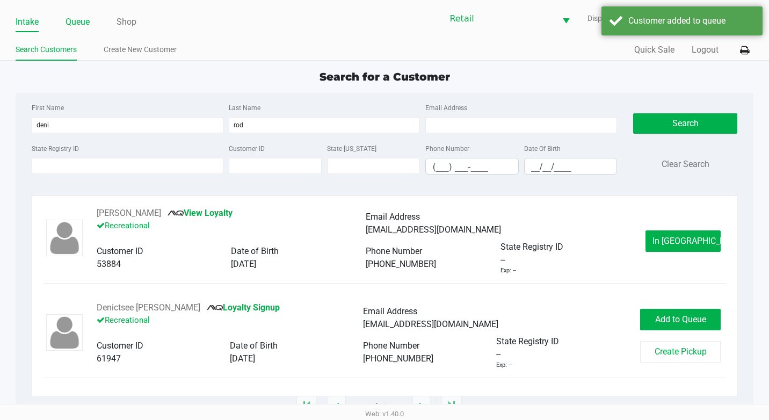
click at [80, 19] on link "Queue" at bounding box center [77, 21] width 24 height 15
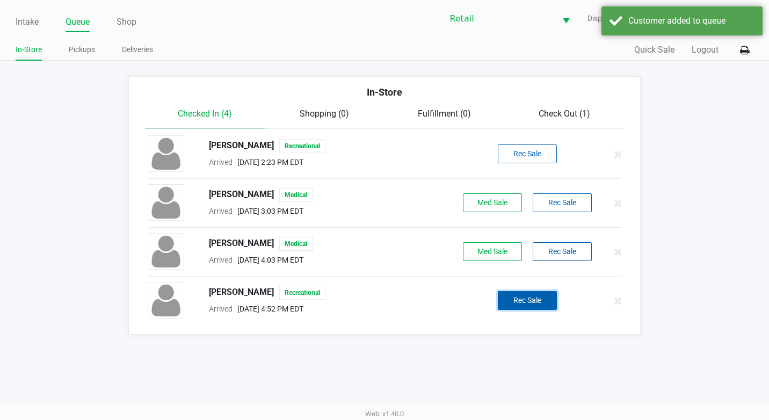
click at [537, 302] on button "Rec Sale" at bounding box center [527, 300] width 59 height 19
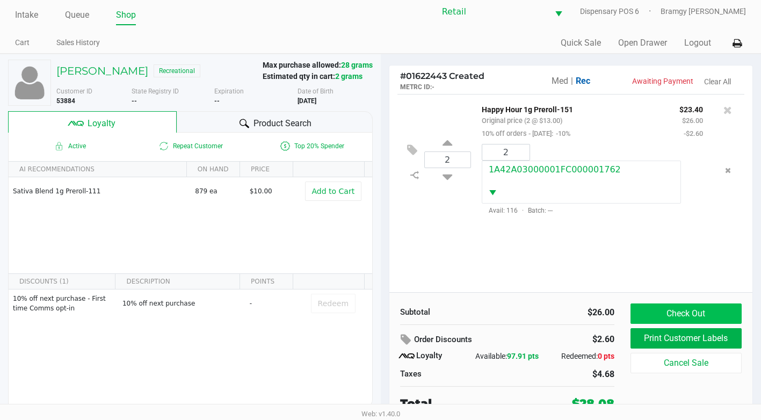
scroll to position [11, 0]
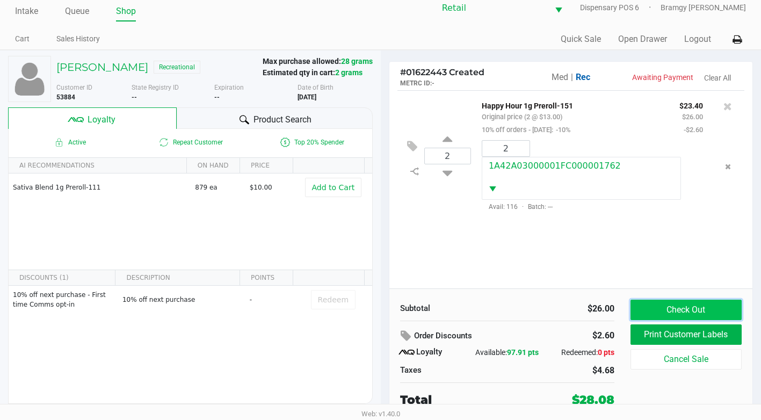
click at [681, 308] on button "Check Out" at bounding box center [685, 310] width 111 height 20
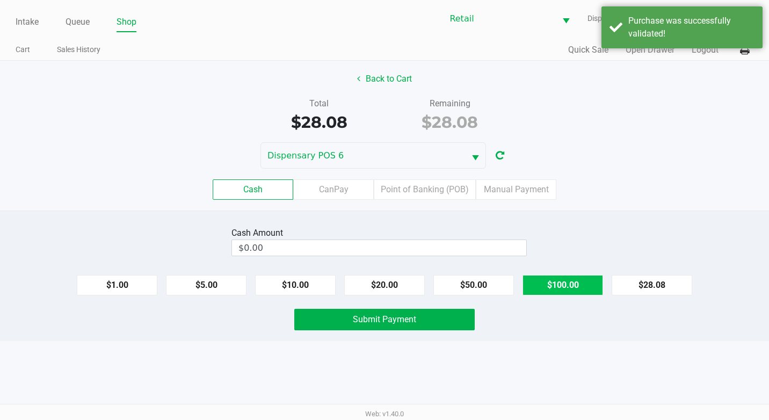
click at [545, 287] on button "$100.00" at bounding box center [562, 285] width 81 height 20
type input "$100.00"
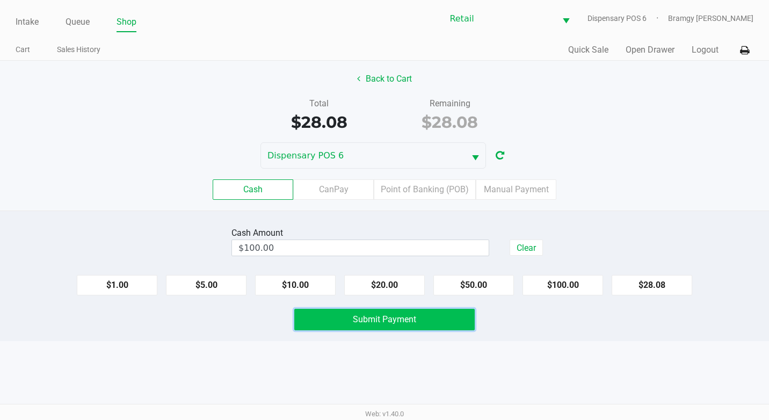
click at [452, 315] on button "Submit Payment" at bounding box center [384, 319] width 180 height 21
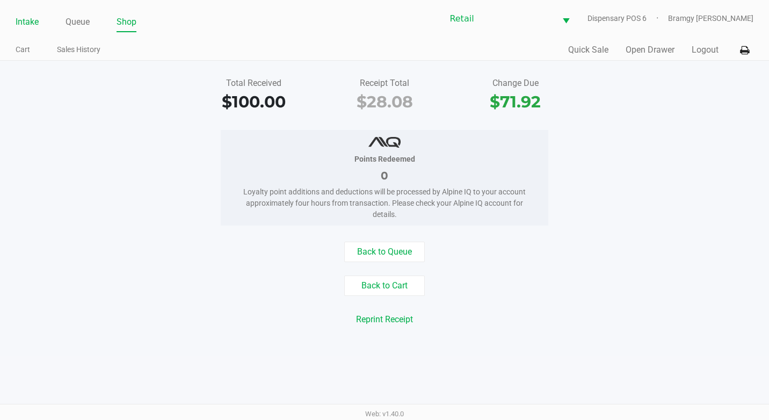
click at [36, 19] on link "Intake" at bounding box center [27, 21] width 23 height 15
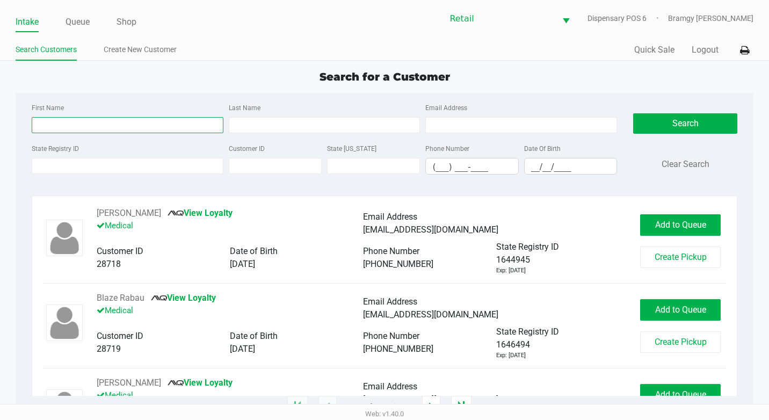
click at [70, 117] on input "First Name" at bounding box center [128, 125] width 192 height 16
type input "ehtan"
click at [319, 133] on div "First Name [PERSON_NAME] Last Name Email Address" at bounding box center [324, 121] width 591 height 41
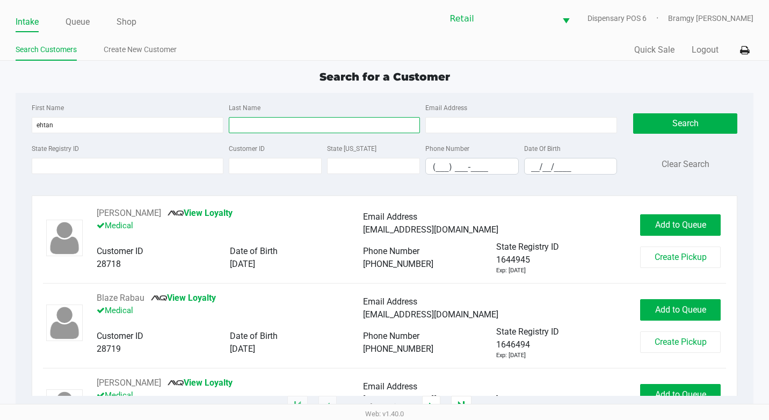
click at [319, 119] on input "Last Name" at bounding box center [325, 125] width 192 height 16
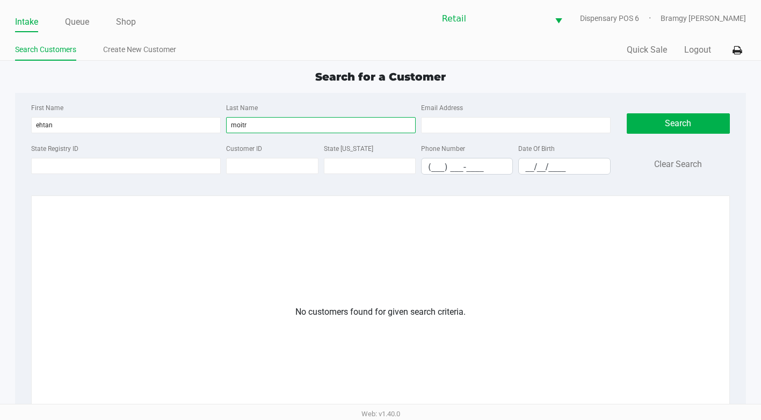
type input "[PERSON_NAME]"
drag, startPoint x: 258, startPoint y: 128, endPoint x: 194, endPoint y: 128, distance: 63.9
click at [194, 128] on div "First Name [PERSON_NAME] Last Name [PERSON_NAME] Email Address" at bounding box center [320, 121] width 585 height 41
drag, startPoint x: 70, startPoint y: 128, endPoint x: -2, endPoint y: 128, distance: 71.9
click at [0, 128] on html "Intake Queue Shop Retail Dispensary POS 6 Bramgy [PERSON_NAME] Search Customers…" at bounding box center [380, 210] width 761 height 420
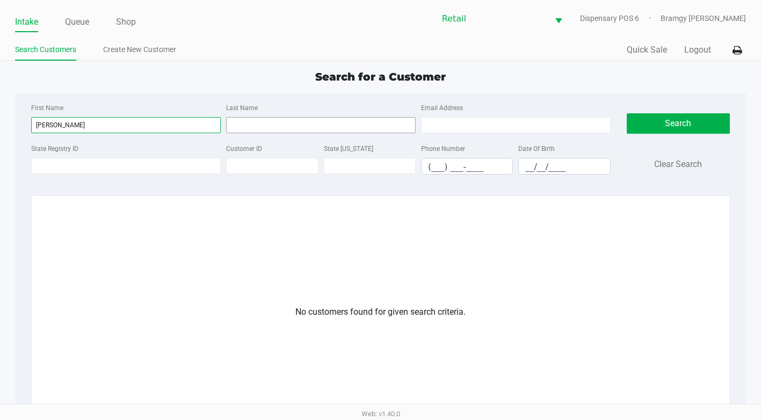
type input "[PERSON_NAME]"
click at [263, 119] on input "Last Name" at bounding box center [321, 125] width 190 height 16
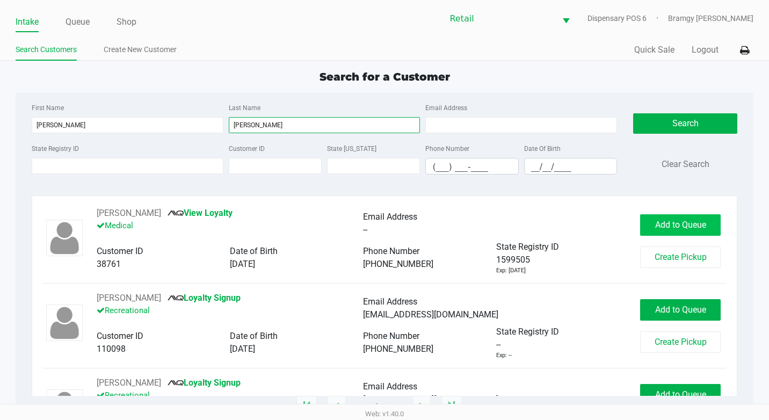
type input "[PERSON_NAME]"
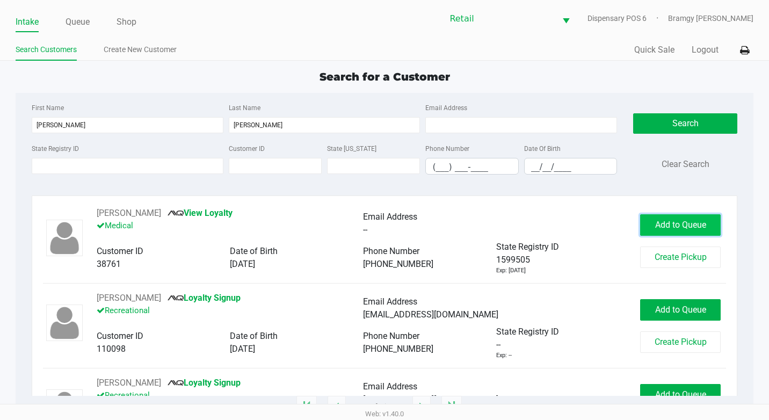
click at [681, 227] on span "Add to Queue" at bounding box center [680, 225] width 51 height 10
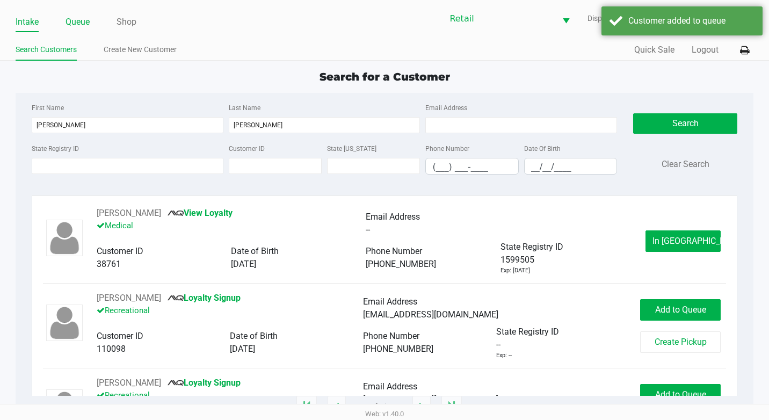
click at [89, 25] on link "Queue" at bounding box center [77, 21] width 24 height 15
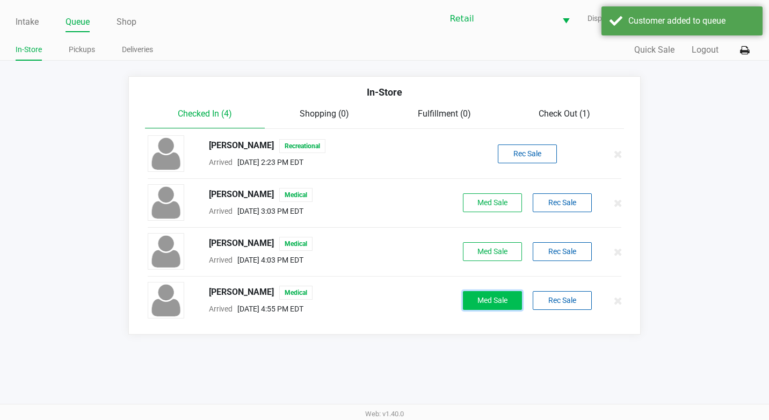
click at [501, 298] on button "Med Sale" at bounding box center [492, 300] width 59 height 19
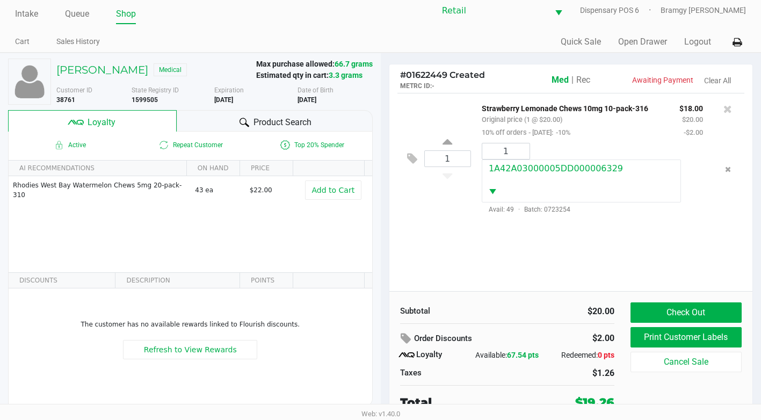
scroll to position [11, 0]
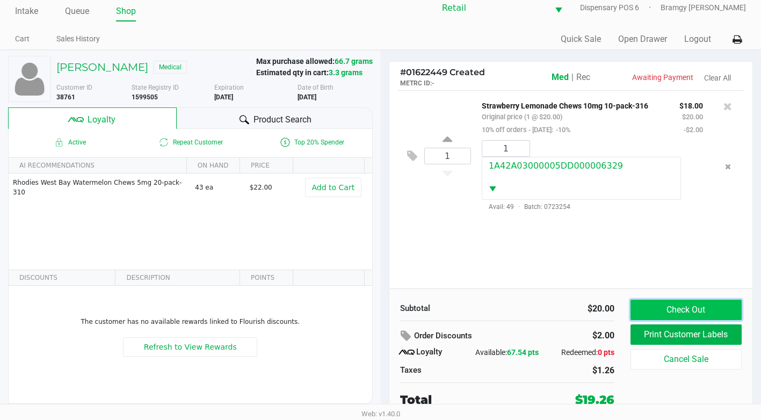
click at [658, 308] on button "Check Out" at bounding box center [685, 310] width 111 height 20
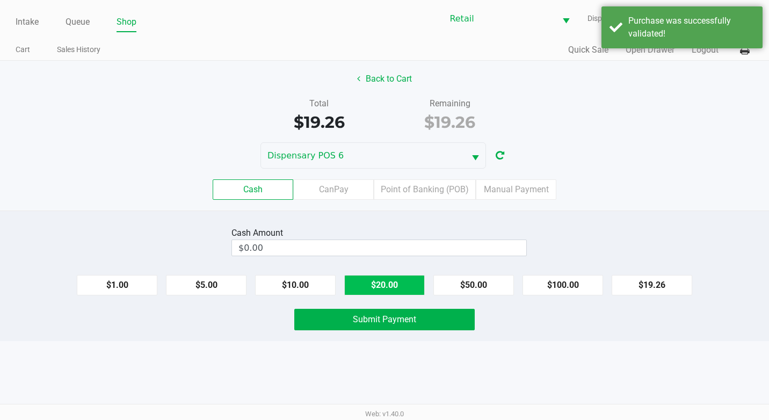
click at [376, 276] on button "$20.00" at bounding box center [384, 285] width 81 height 20
type input "$20.00"
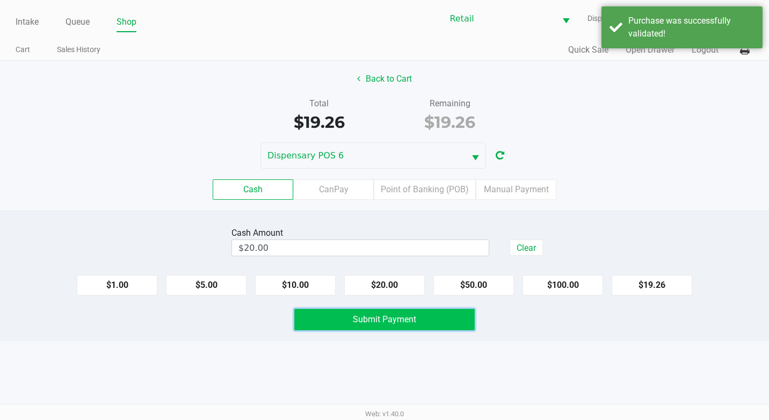
click at [383, 319] on span "Submit Payment" at bounding box center [384, 319] width 63 height 10
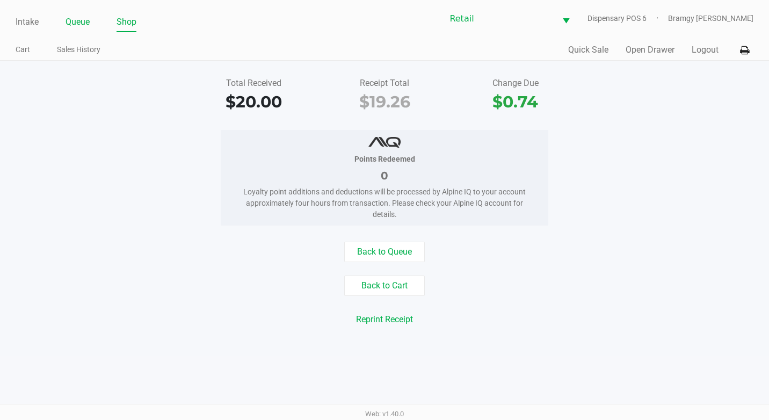
click at [83, 17] on link "Queue" at bounding box center [77, 21] width 24 height 15
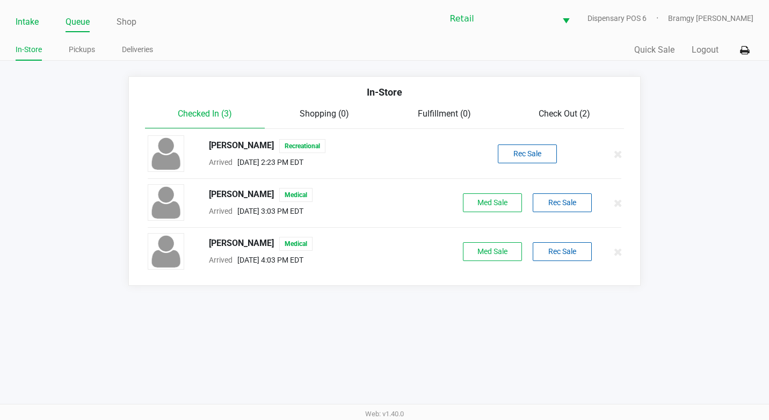
click at [28, 21] on link "Intake" at bounding box center [27, 21] width 23 height 15
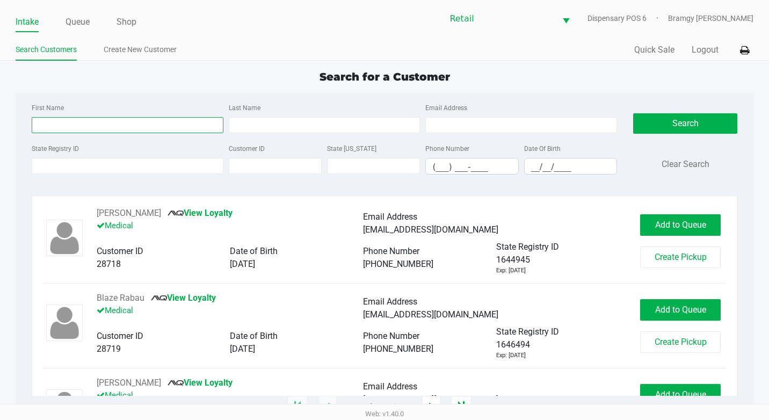
click at [51, 126] on input "First Name" at bounding box center [128, 125] width 192 height 16
type input "sai"
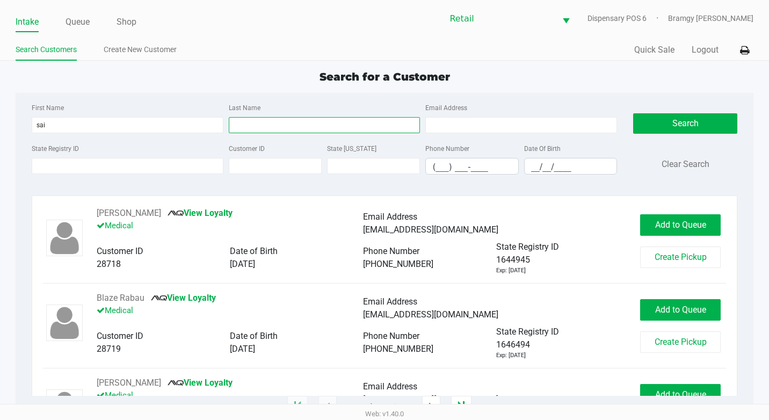
click at [250, 119] on input "Last Name" at bounding box center [325, 125] width 192 height 16
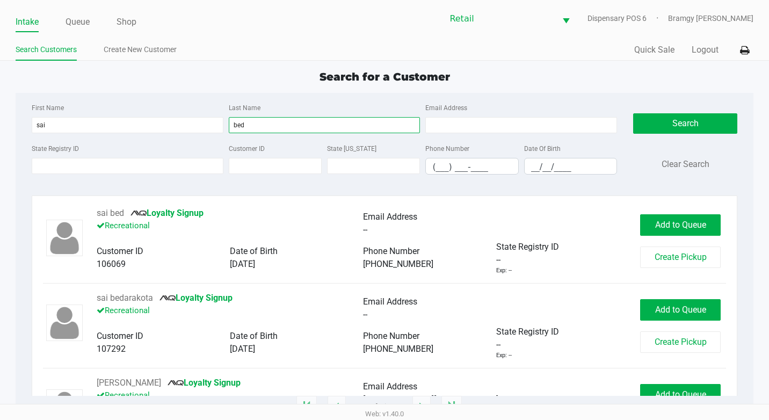
scroll to position [65, 0]
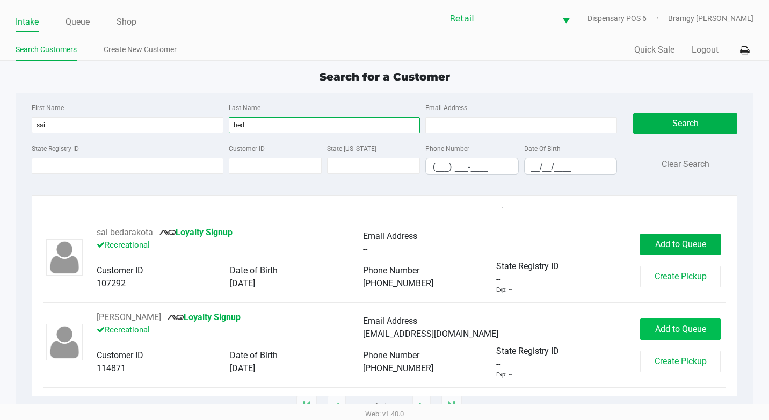
type input "bed"
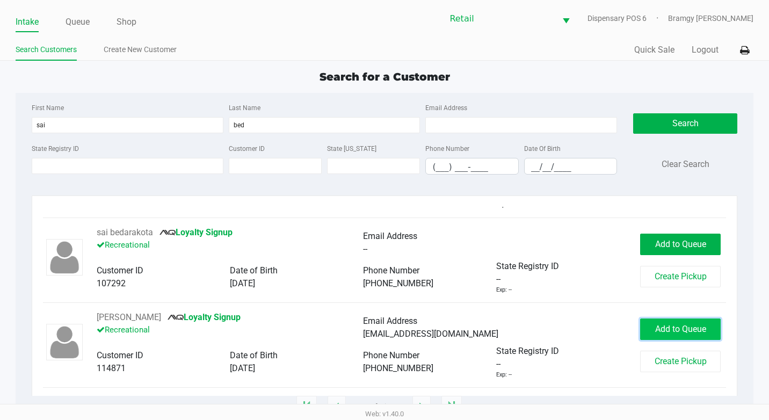
click at [679, 334] on button "Add to Queue" at bounding box center [680, 328] width 81 height 21
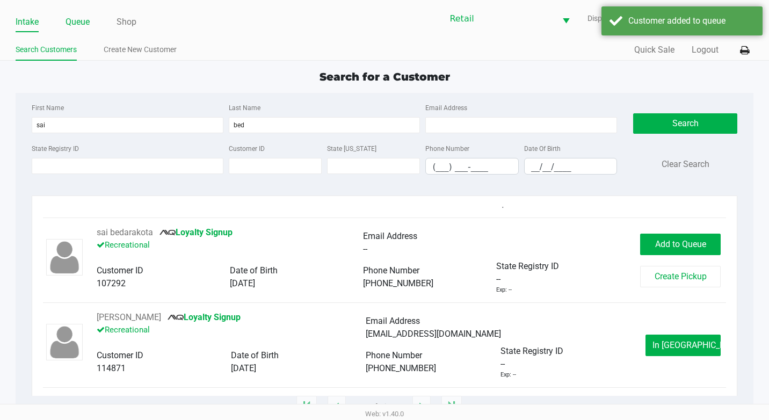
click at [90, 25] on link "Queue" at bounding box center [77, 21] width 24 height 15
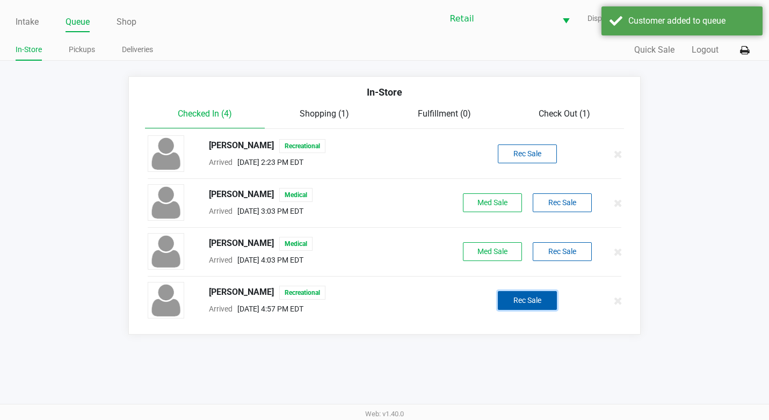
click at [516, 303] on button "Rec Sale" at bounding box center [527, 300] width 59 height 19
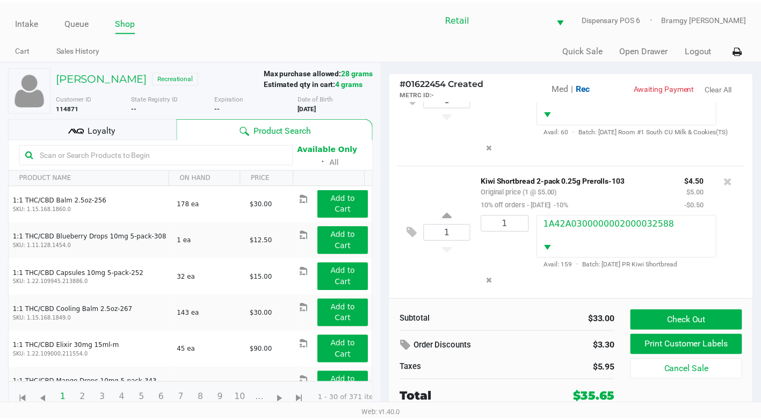
scroll to position [93, 0]
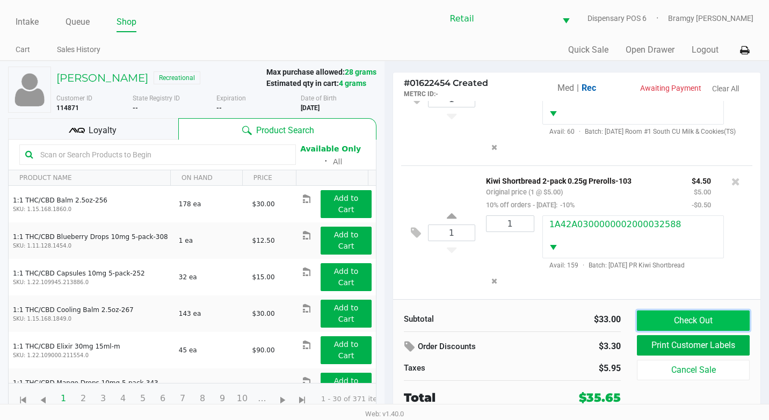
click at [682, 317] on button "Check Out" at bounding box center [693, 320] width 113 height 20
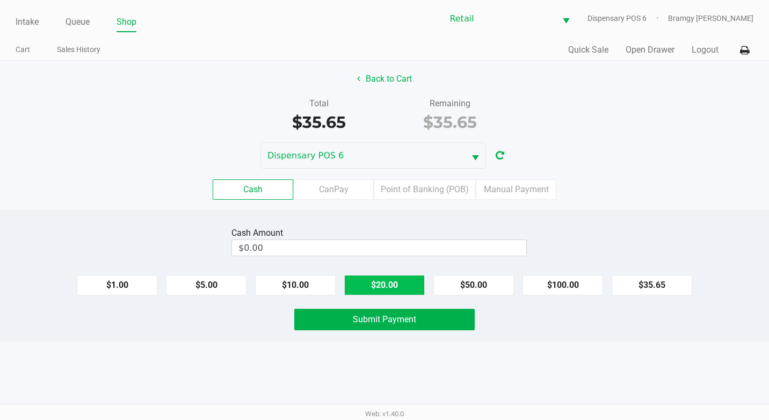
click at [406, 284] on button "$20.00" at bounding box center [384, 285] width 81 height 20
type input "$40.00"
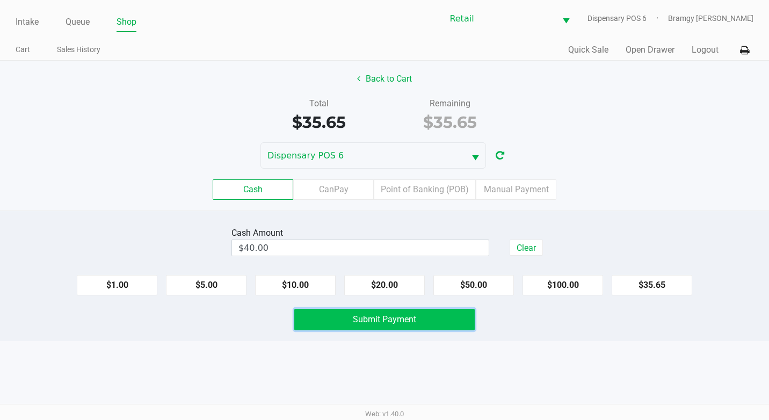
click at [401, 315] on span "Submit Payment" at bounding box center [384, 319] width 63 height 10
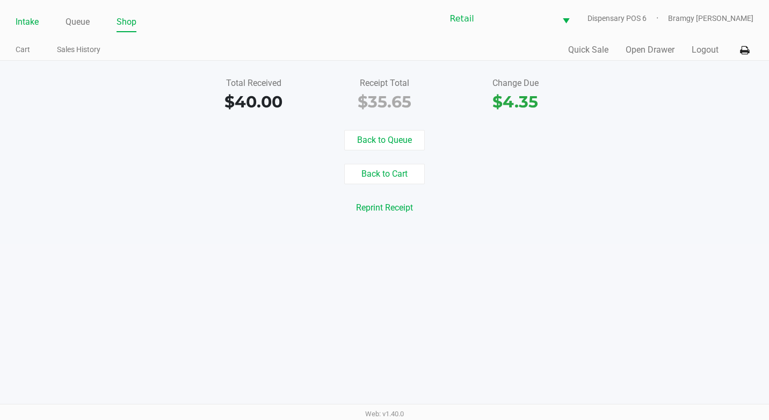
click at [37, 22] on link "Intake" at bounding box center [27, 21] width 23 height 15
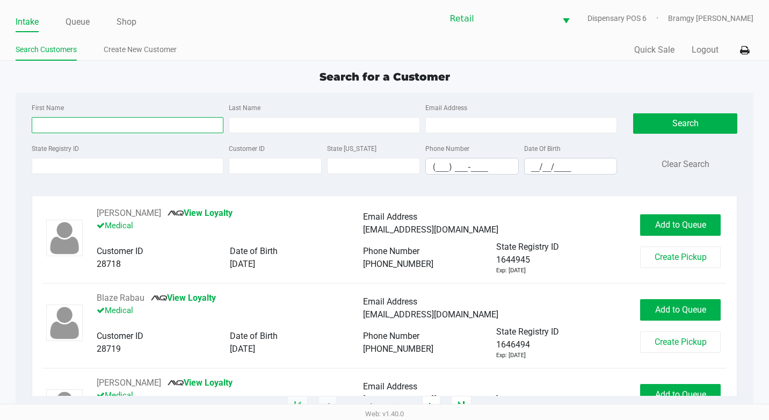
click at [76, 119] on input "First Name" at bounding box center [128, 125] width 192 height 16
type input "[PERSON_NAME]"
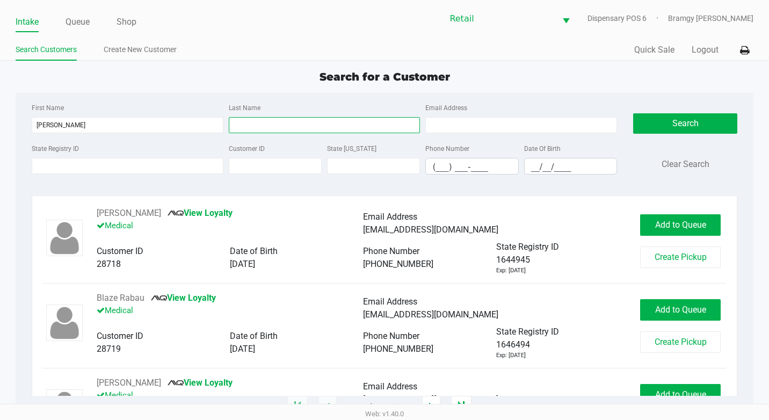
click at [286, 133] on input "Last Name" at bounding box center [325, 125] width 192 height 16
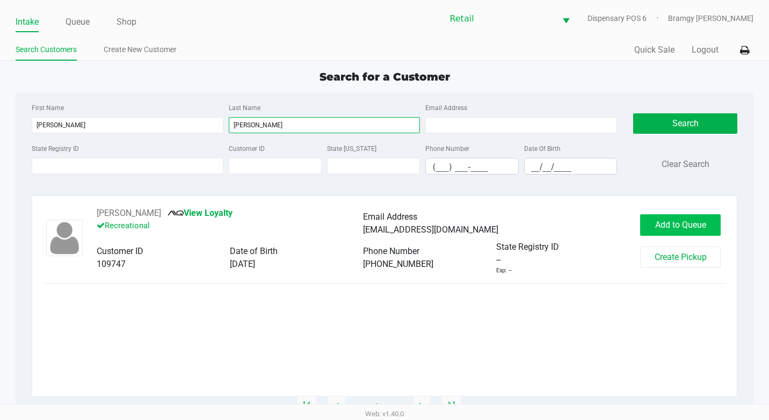
type input "[PERSON_NAME]"
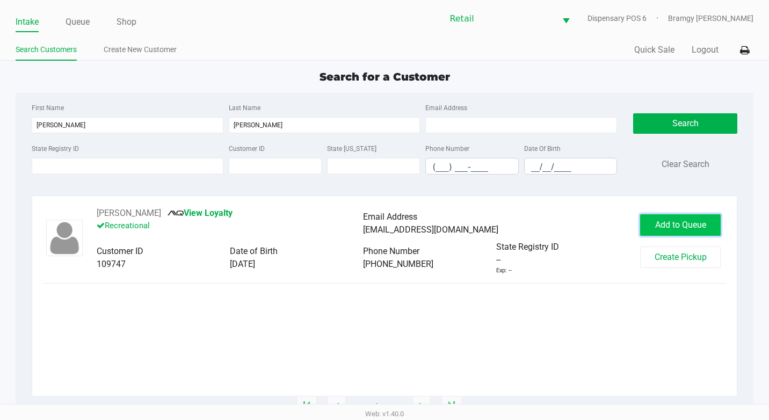
click at [681, 217] on button "Add to Queue" at bounding box center [680, 224] width 81 height 21
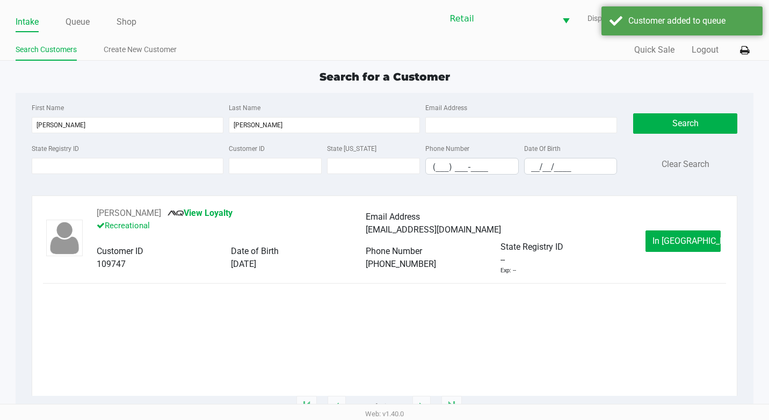
click at [62, 24] on ul "Intake Queue Shop" at bounding box center [200, 22] width 369 height 18
click at [70, 24] on link "Queue" at bounding box center [77, 21] width 24 height 15
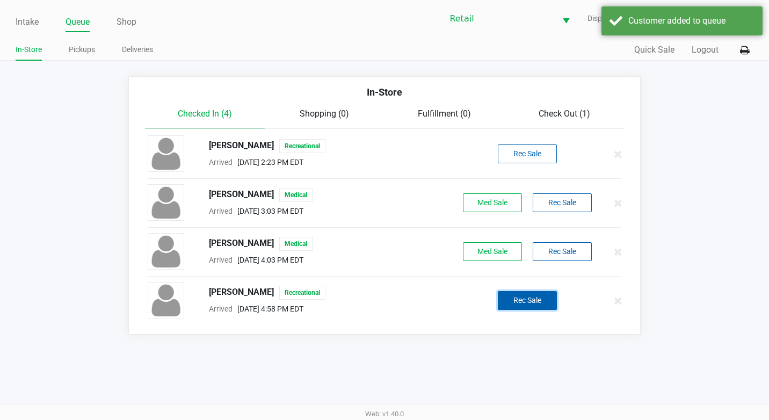
click at [501, 300] on button "Rec Sale" at bounding box center [527, 300] width 59 height 19
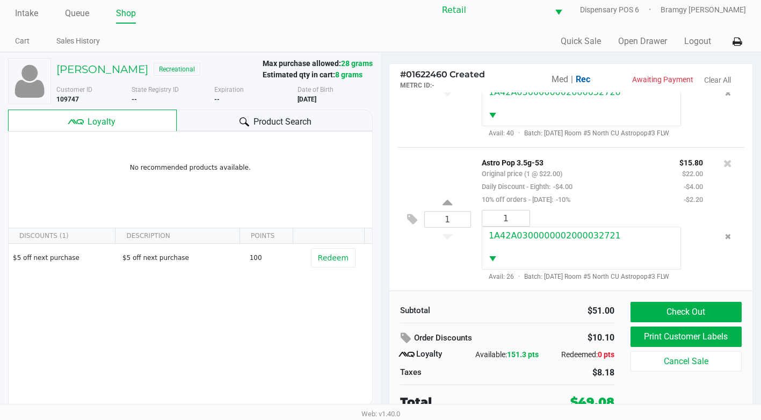
scroll to position [11, 0]
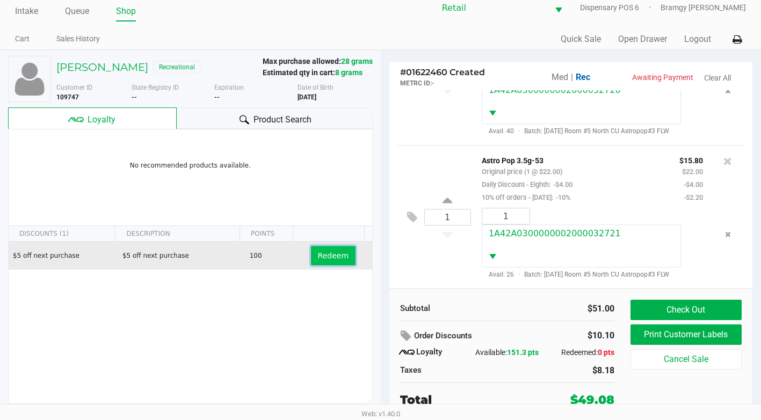
click at [313, 261] on button "Redeem" at bounding box center [333, 255] width 45 height 19
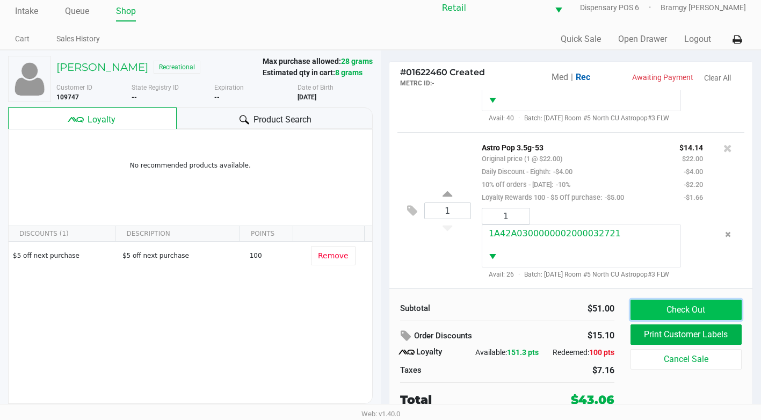
click at [673, 311] on button "Check Out" at bounding box center [685, 310] width 111 height 20
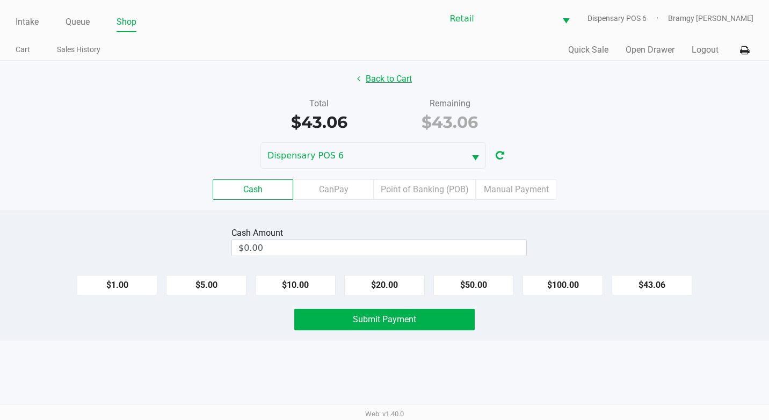
click at [394, 83] on button "Back to Cart" at bounding box center [384, 79] width 69 height 20
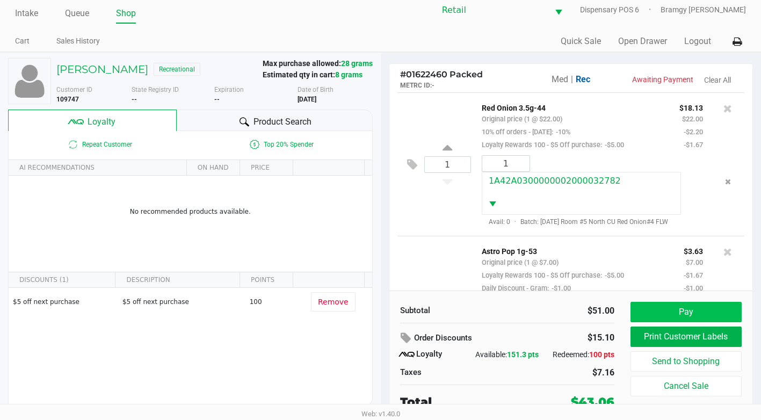
scroll to position [11, 0]
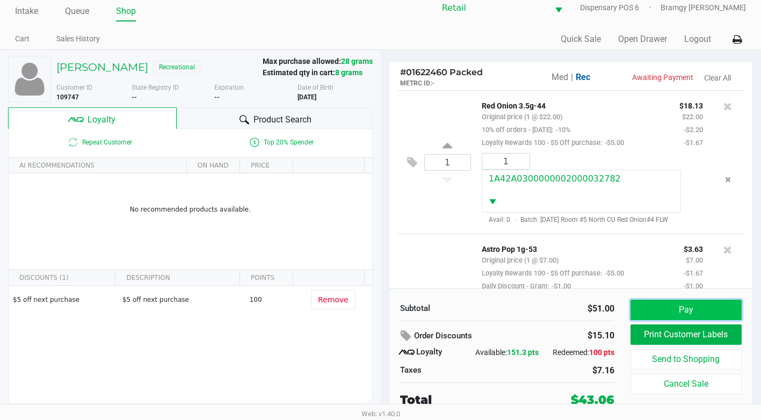
click at [696, 308] on button "Pay" at bounding box center [685, 310] width 111 height 20
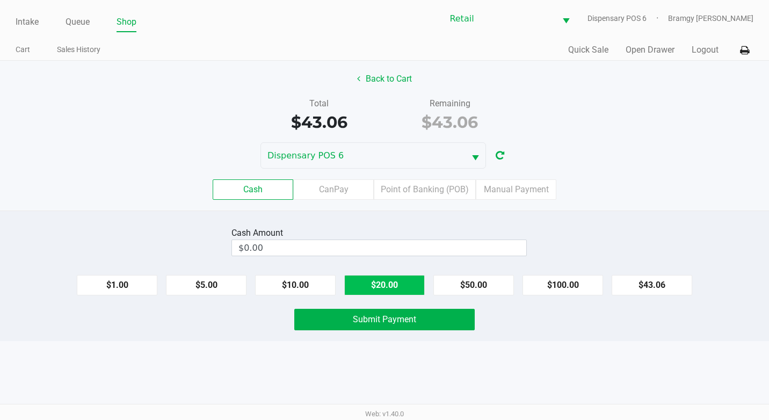
click at [376, 290] on button "$20.00" at bounding box center [384, 285] width 81 height 20
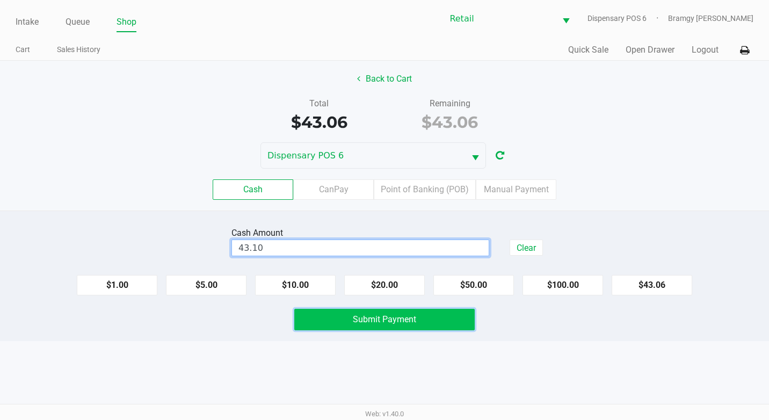
type input "$43.10"
click at [409, 321] on span "Submit Payment" at bounding box center [384, 319] width 63 height 10
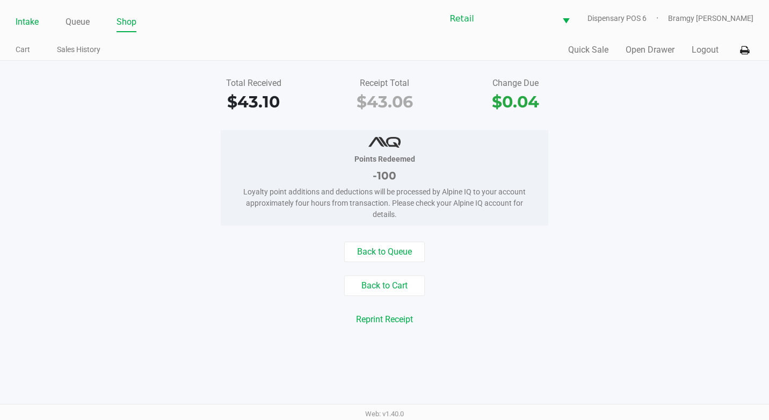
click at [16, 19] on link "Intake" at bounding box center [27, 21] width 23 height 15
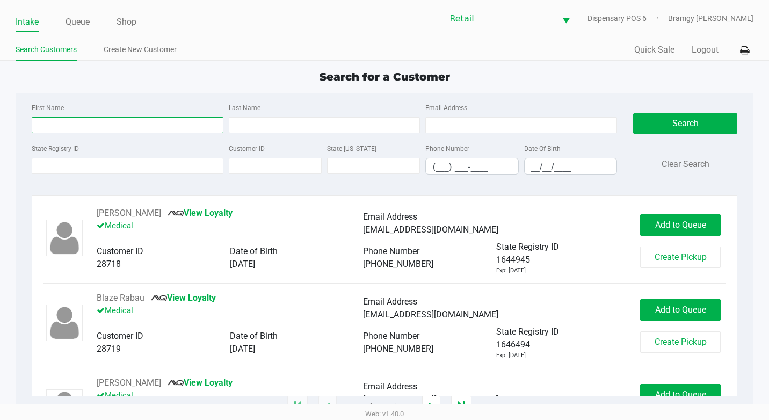
click at [101, 128] on input "First Name" at bounding box center [128, 125] width 192 height 16
type input "[PERSON_NAME]"
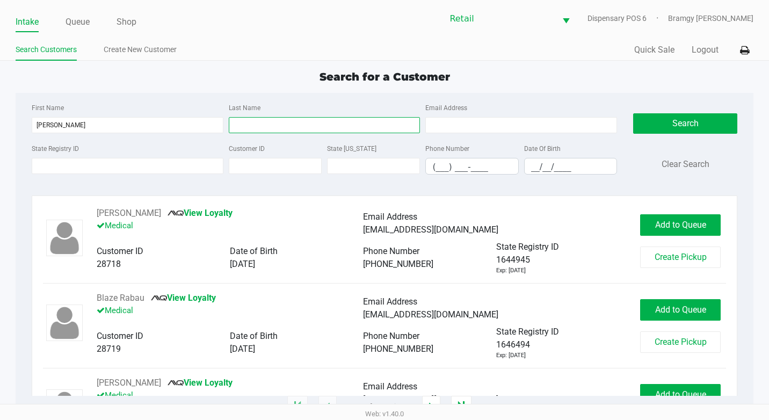
click at [246, 123] on input "Last Name" at bounding box center [325, 125] width 192 height 16
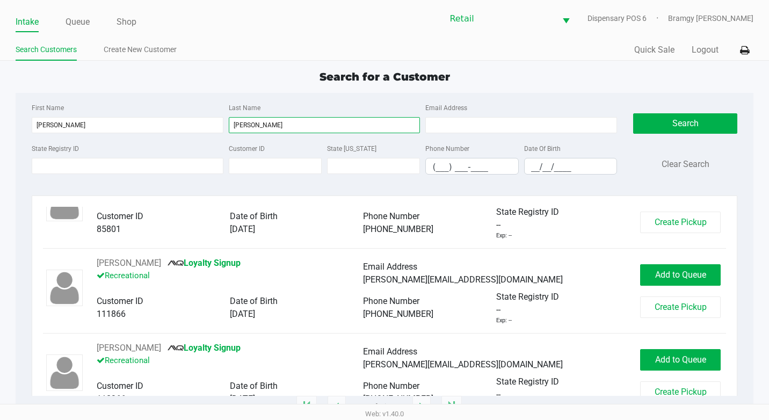
scroll to position [54, 0]
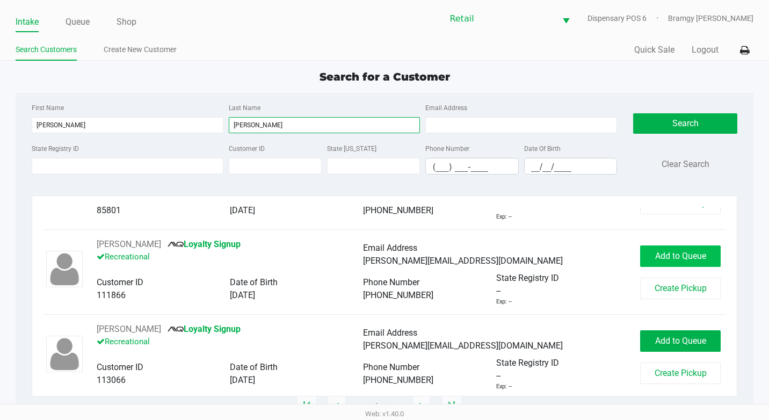
type input "[PERSON_NAME]"
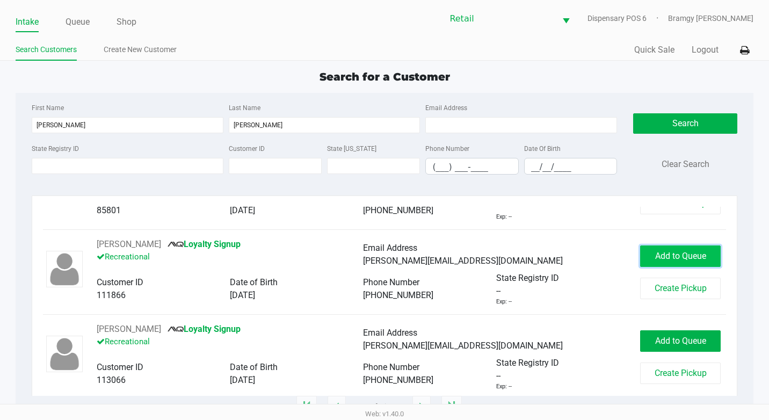
click at [671, 260] on span "Add to Queue" at bounding box center [680, 256] width 51 height 10
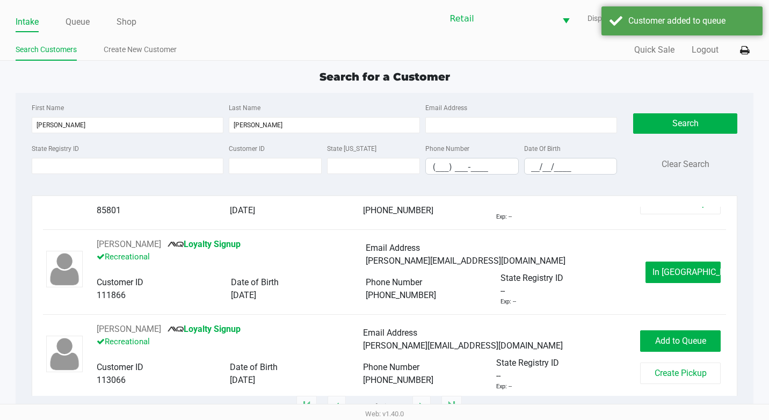
click at [91, 21] on ul "Intake Queue Shop" at bounding box center [200, 22] width 369 height 18
click at [89, 23] on link "Queue" at bounding box center [77, 21] width 24 height 15
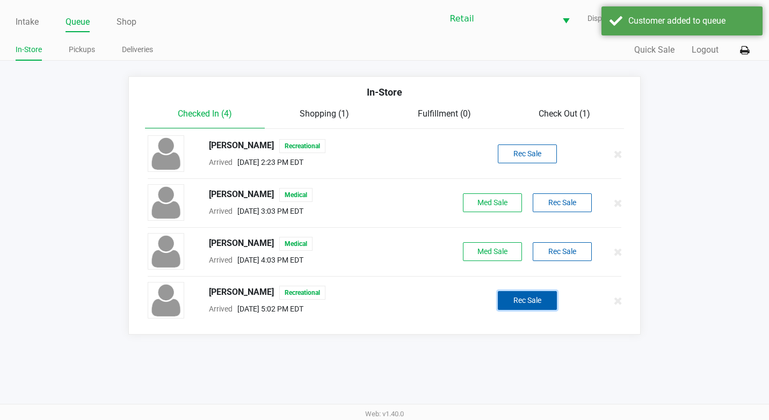
click at [507, 296] on button "Rec Sale" at bounding box center [527, 300] width 59 height 19
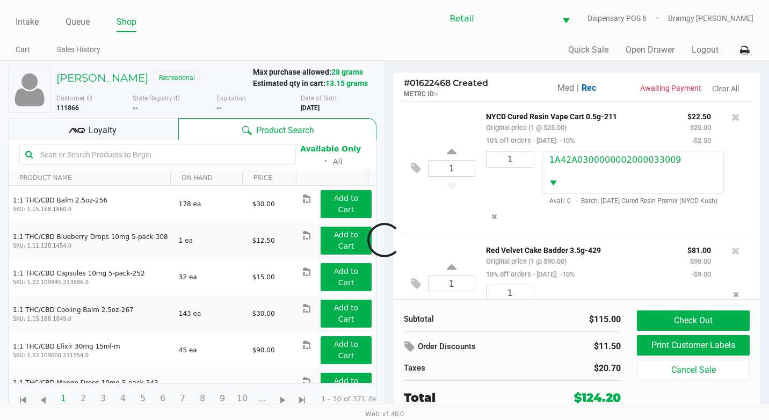
scroll to position [56, 0]
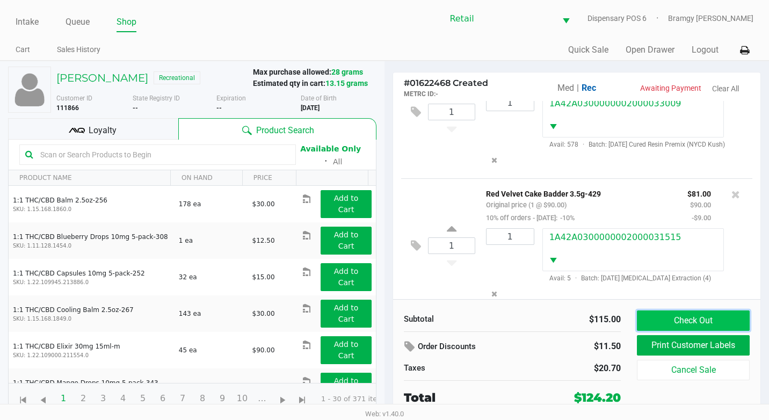
click at [680, 314] on button "Check Out" at bounding box center [693, 320] width 113 height 20
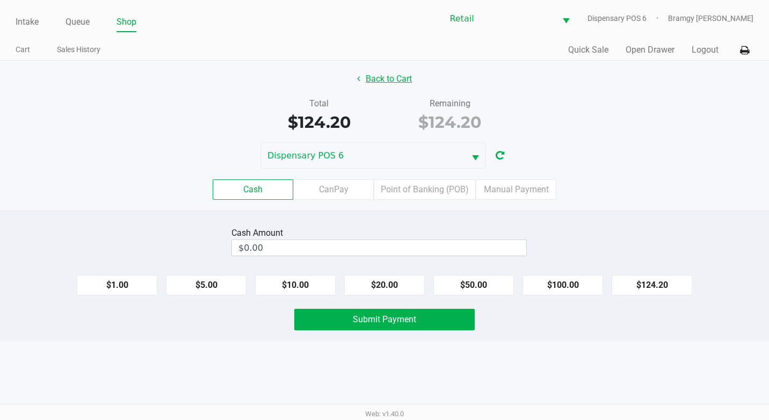
click at [395, 81] on button "Back to Cart" at bounding box center [384, 79] width 69 height 20
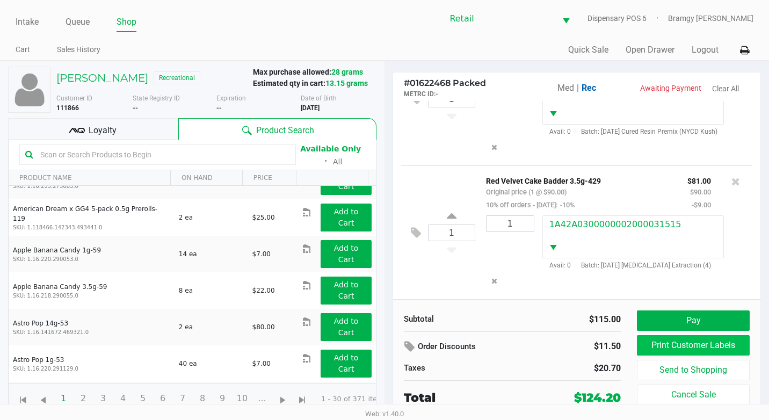
scroll to position [601, 0]
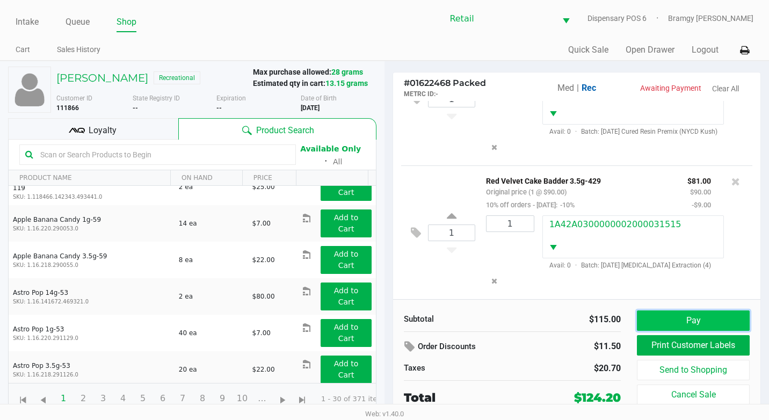
click at [687, 317] on button "Pay" at bounding box center [693, 320] width 113 height 20
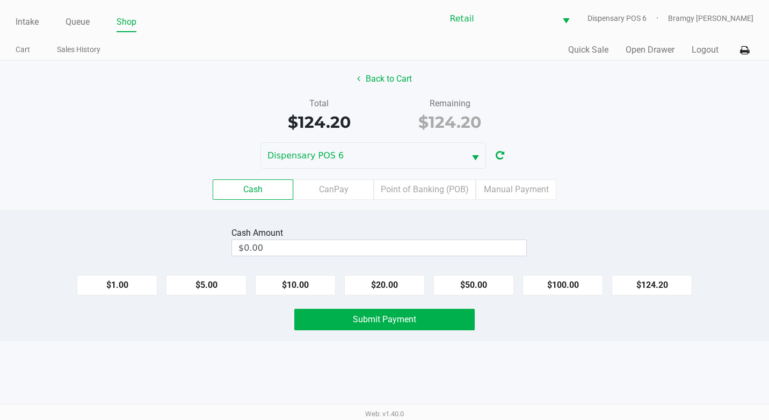
drag, startPoint x: 566, startPoint y: 287, endPoint x: 430, endPoint y: 287, distance: 135.8
click at [565, 287] on button "$100.00" at bounding box center [562, 285] width 81 height 20
click at [406, 287] on button "$20.00" at bounding box center [384, 285] width 81 height 20
type input "$140.00"
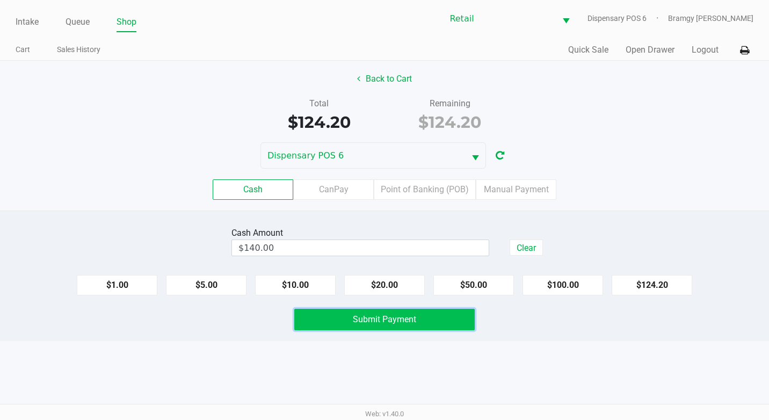
click at [402, 325] on button "Submit Payment" at bounding box center [384, 319] width 180 height 21
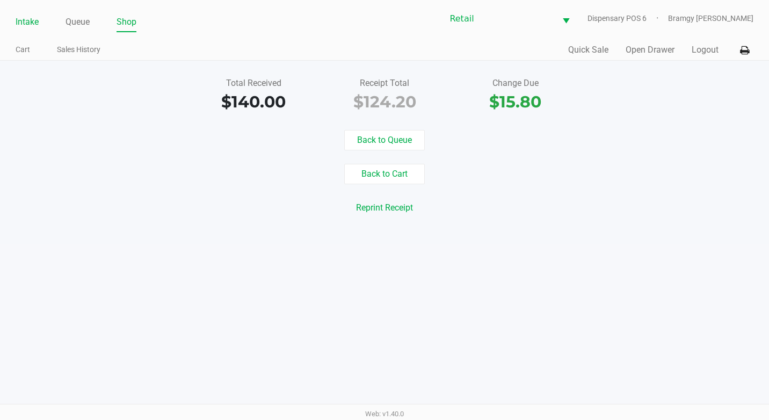
click at [37, 20] on link "Intake" at bounding box center [27, 21] width 23 height 15
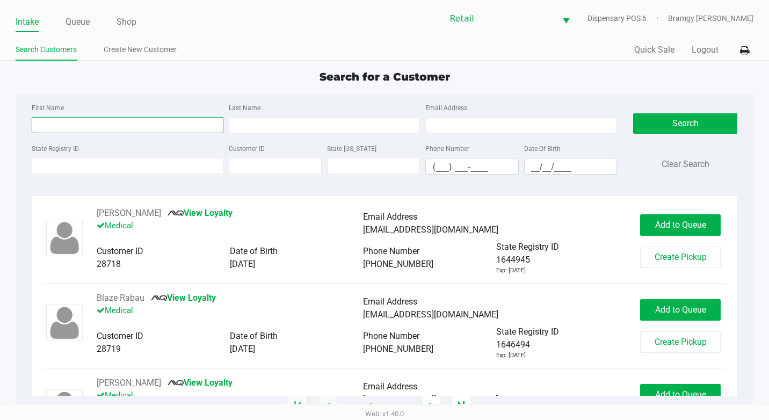
click at [89, 119] on input "First Name" at bounding box center [128, 125] width 192 height 16
type input "[PERSON_NAME]"
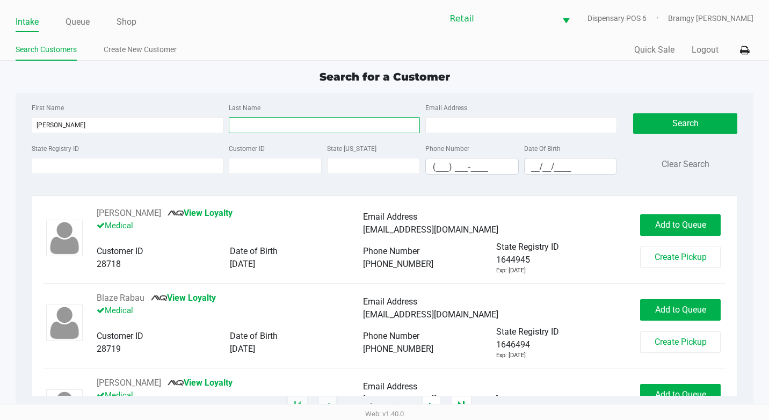
click at [261, 121] on input "Last Name" at bounding box center [325, 125] width 192 height 16
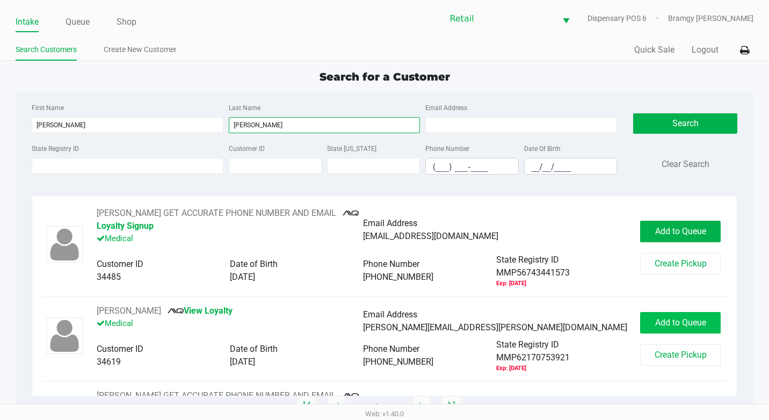
type input "[PERSON_NAME]"
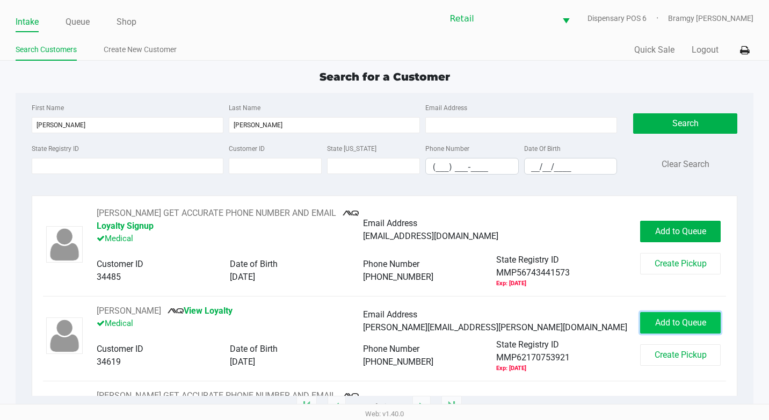
click at [664, 321] on span "Add to Queue" at bounding box center [680, 322] width 51 height 10
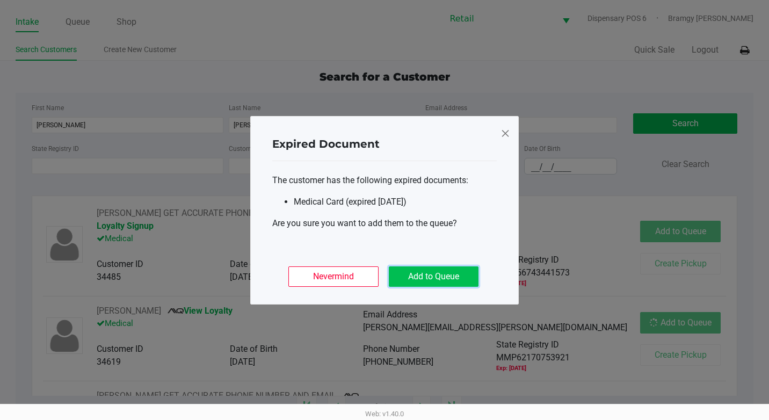
click at [425, 282] on button "Add to Queue" at bounding box center [434, 276] width 90 height 20
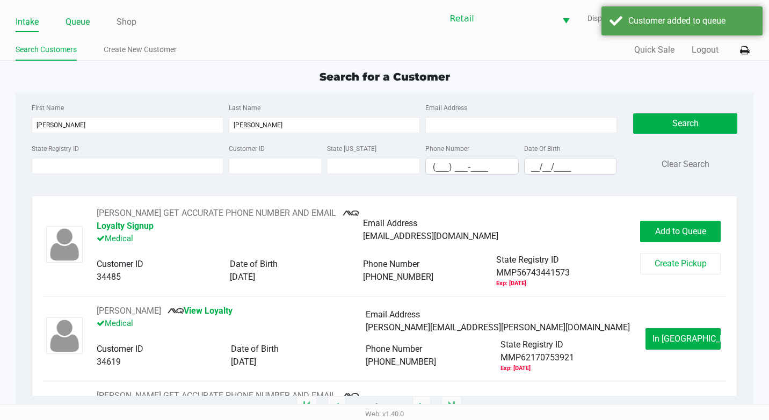
click at [78, 22] on link "Queue" at bounding box center [77, 21] width 24 height 15
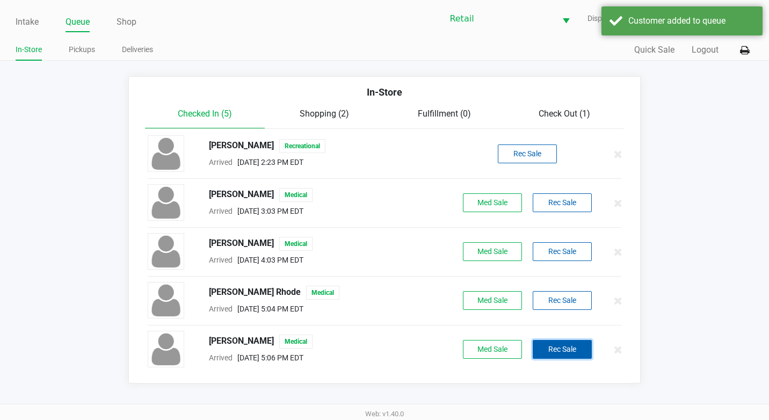
click at [559, 345] on button "Rec Sale" at bounding box center [562, 349] width 59 height 19
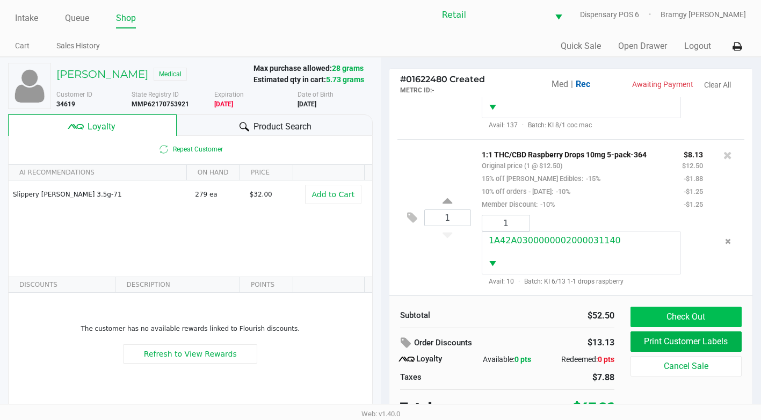
scroll to position [11, 0]
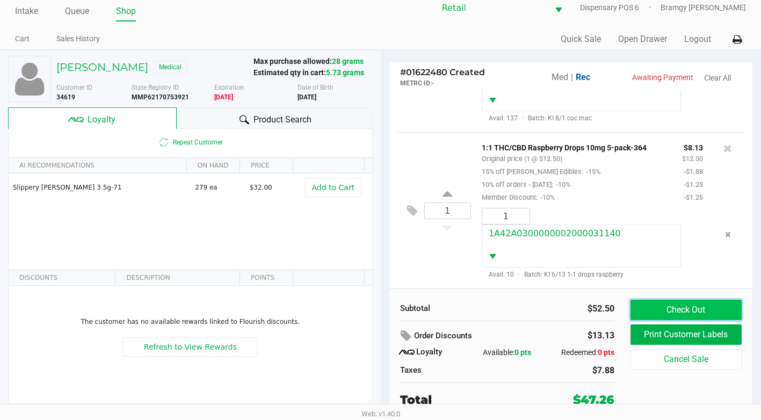
click at [666, 309] on button "Check Out" at bounding box center [685, 310] width 111 height 20
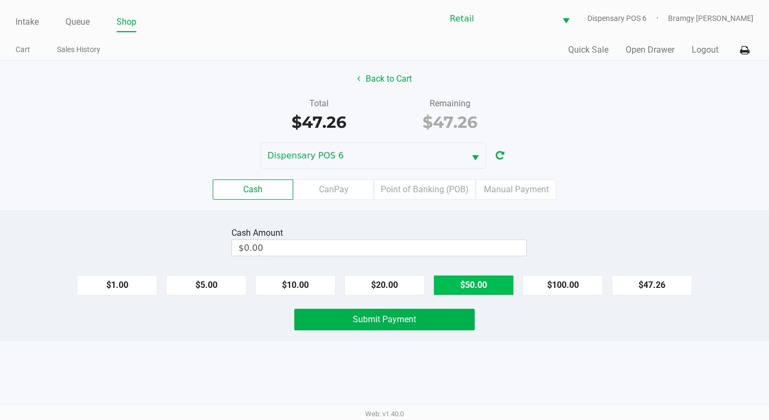
click at [461, 281] on button "$50.00" at bounding box center [473, 285] width 81 height 20
type input "$50.00"
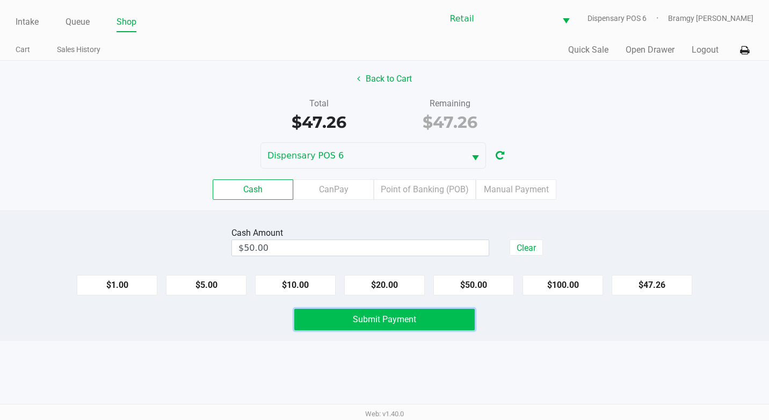
click at [414, 318] on span "Submit Payment" at bounding box center [384, 319] width 63 height 10
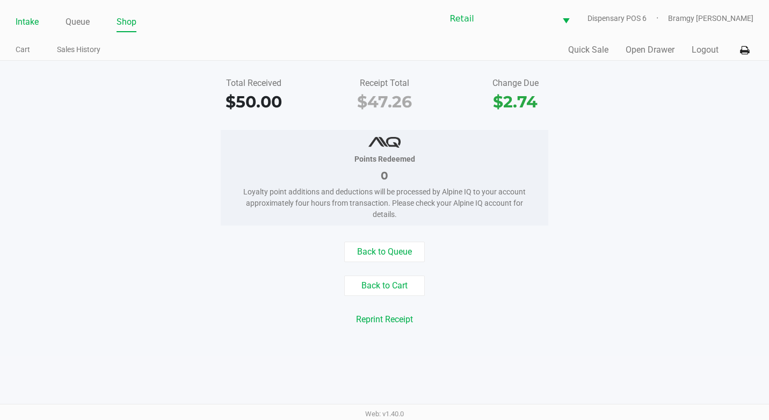
click at [37, 25] on link "Intake" at bounding box center [27, 21] width 23 height 15
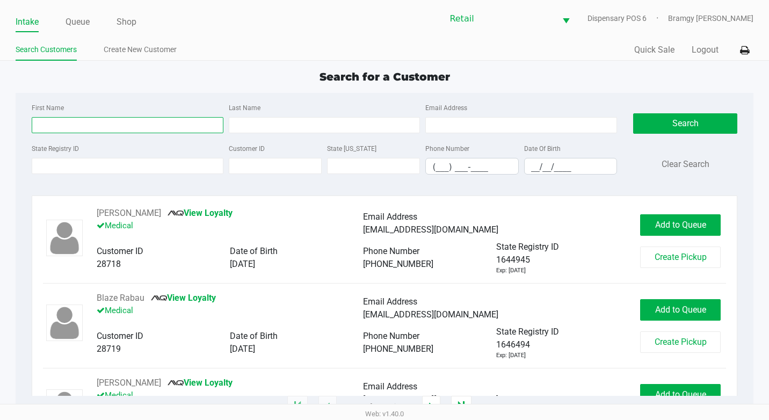
click at [54, 121] on input "First Name" at bounding box center [128, 125] width 192 height 16
type input "[PERSON_NAME]"
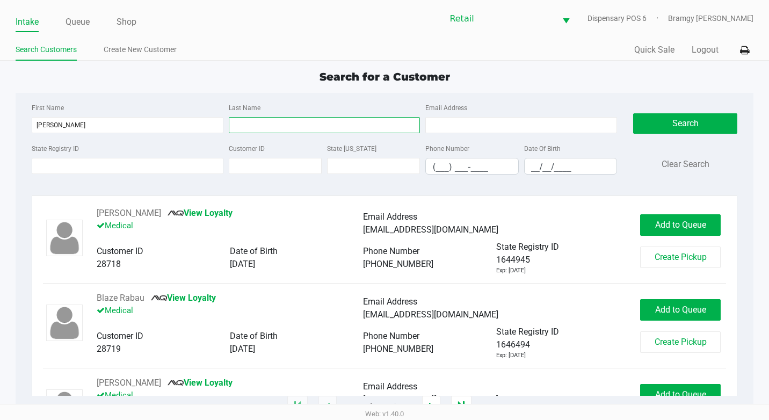
drag, startPoint x: 257, startPoint y: 130, endPoint x: 253, endPoint y: 121, distance: 10.4
click at [257, 130] on input "Last Name" at bounding box center [325, 125] width 192 height 16
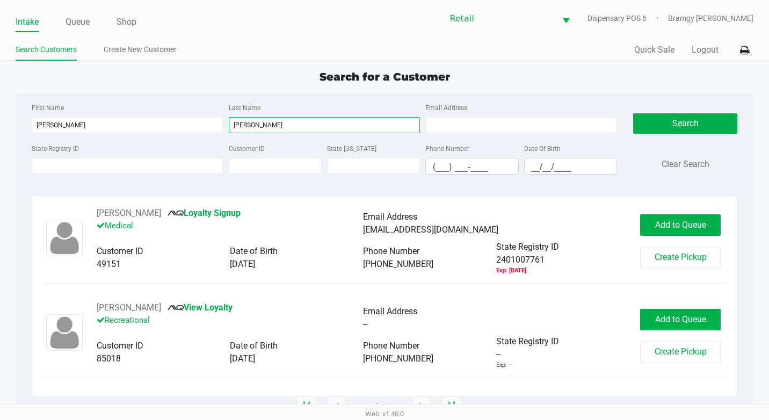
click at [268, 128] on input "[PERSON_NAME]" at bounding box center [325, 125] width 192 height 16
type input "[PERSON_NAME]"
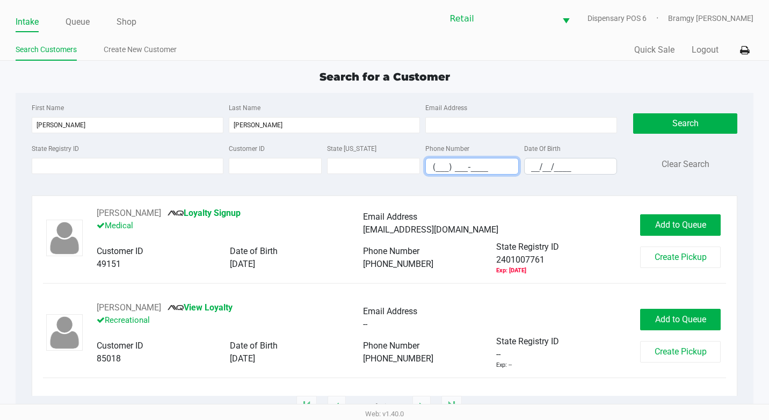
click at [437, 164] on input "(___) ___-____" at bounding box center [472, 166] width 92 height 17
click at [530, 162] on input "__/__/____" at bounding box center [571, 166] width 92 height 17
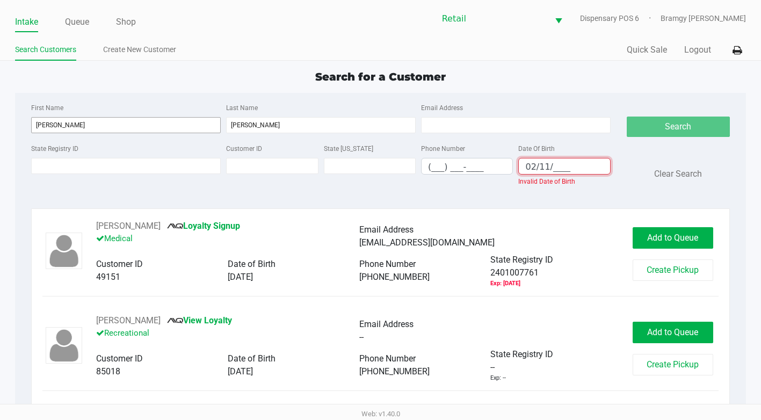
type input "02/11/____"
click at [127, 120] on input "[PERSON_NAME]" at bounding box center [126, 125] width 190 height 16
type input "[PERSON_NAME]"
click at [556, 168] on input "02/11/____" at bounding box center [564, 166] width 91 height 17
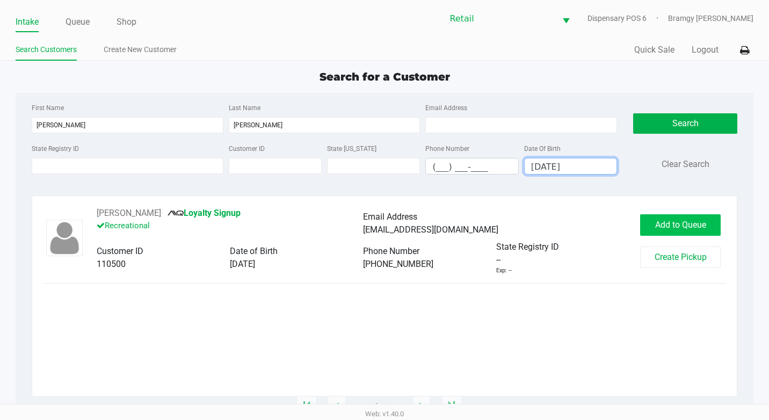
type input "[DATE]"
click at [703, 224] on span "Add to Queue" at bounding box center [680, 225] width 51 height 10
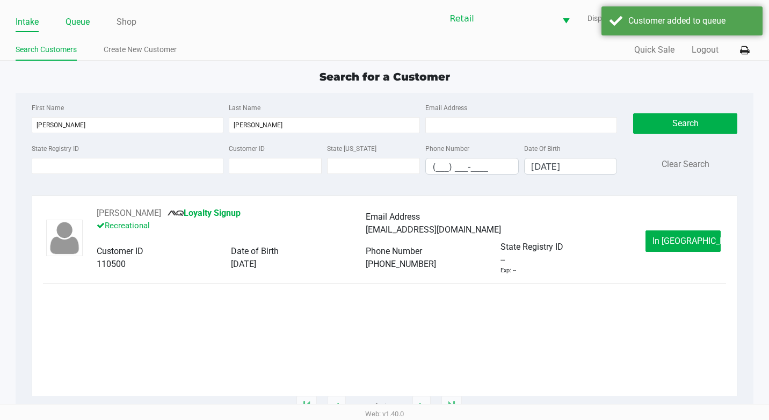
click at [78, 20] on link "Queue" at bounding box center [77, 21] width 24 height 15
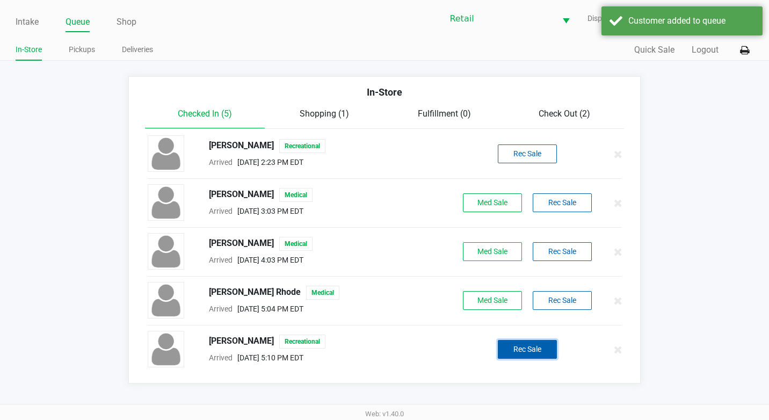
click at [518, 348] on button "Rec Sale" at bounding box center [527, 349] width 59 height 19
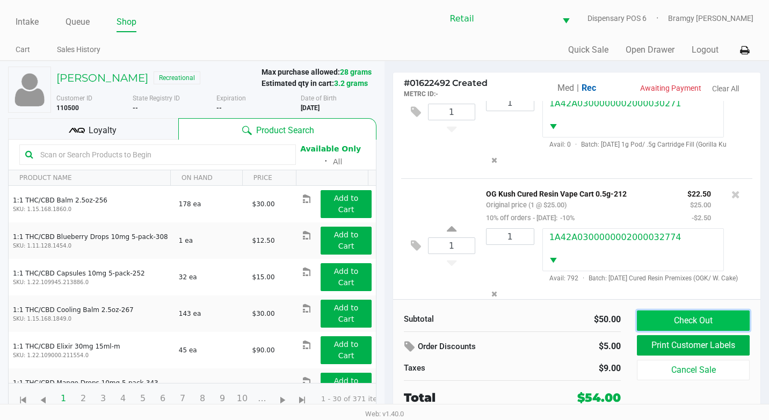
click at [685, 319] on button "Check Out" at bounding box center [693, 320] width 113 height 20
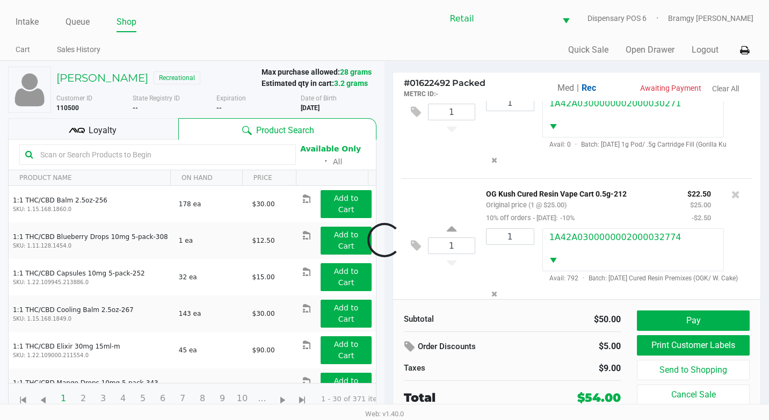
scroll to position [93, 0]
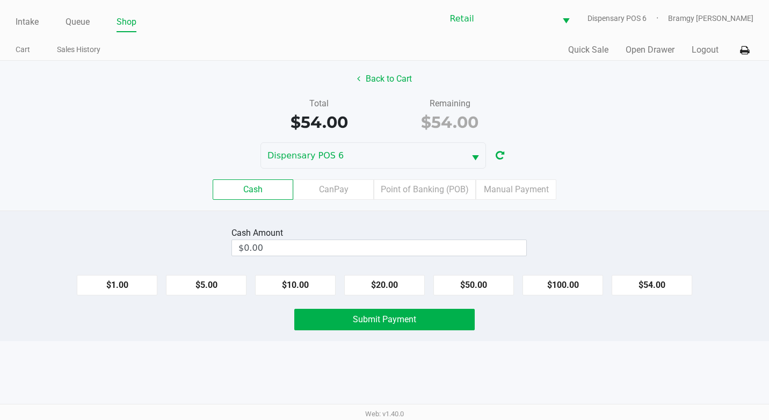
click at [450, 235] on div "Cash Amount" at bounding box center [378, 233] width 295 height 13
click at [566, 282] on button "$100.00" at bounding box center [562, 285] width 81 height 20
type input "$100.00"
click at [427, 315] on button "Submit Payment" at bounding box center [384, 319] width 180 height 21
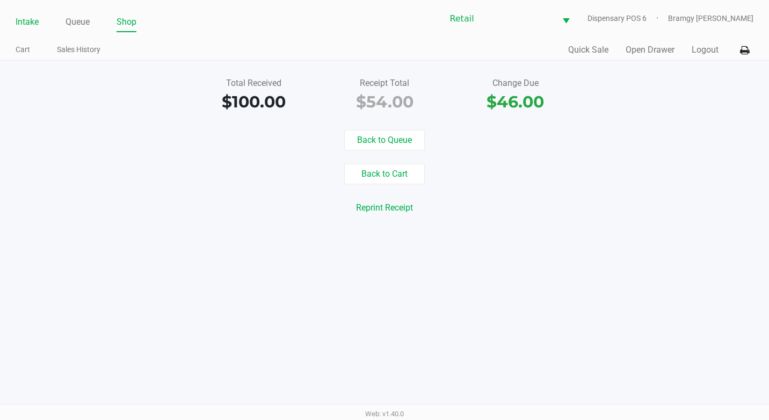
click at [31, 21] on link "Intake" at bounding box center [27, 21] width 23 height 15
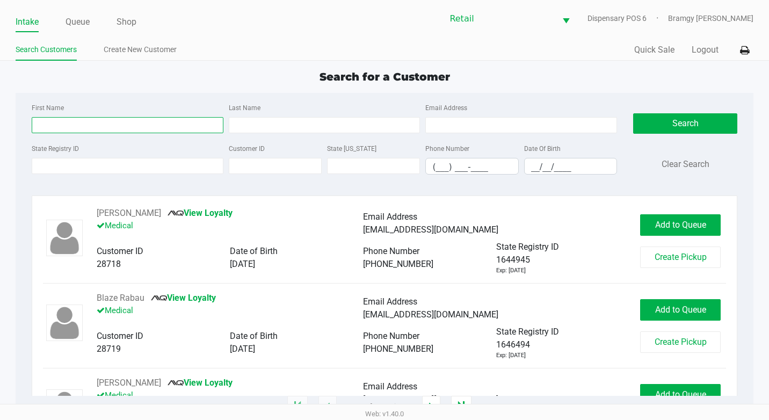
click at [73, 122] on input "First Name" at bounding box center [128, 125] width 192 height 16
type input "[PERSON_NAME]"
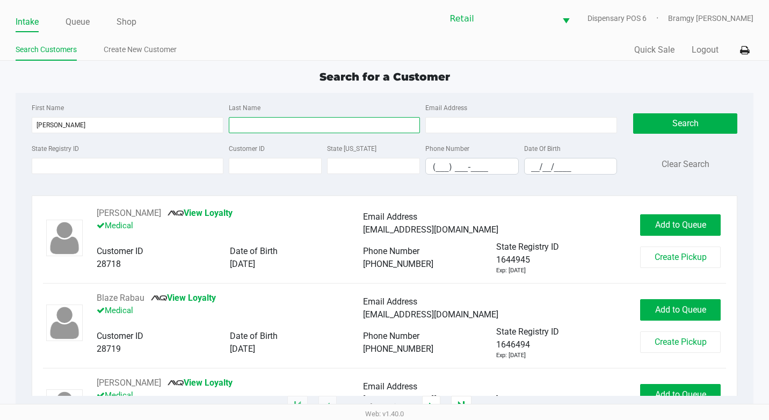
click at [285, 122] on input "Last Name" at bounding box center [325, 125] width 192 height 16
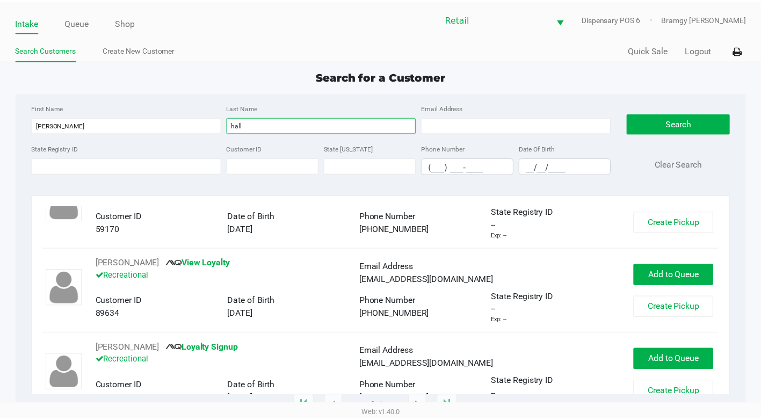
scroll to position [54, 0]
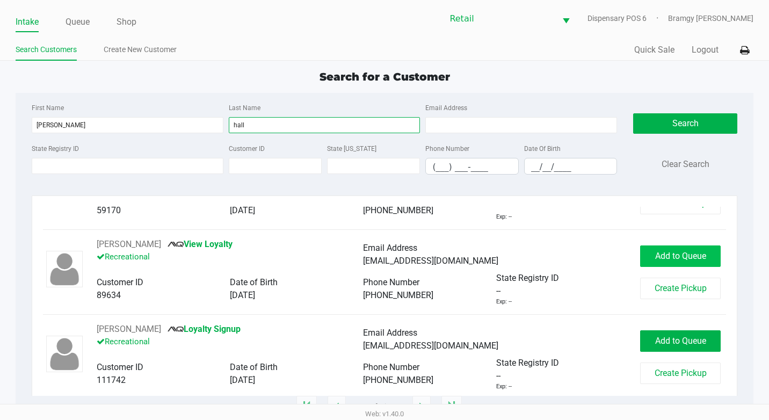
type input "hall"
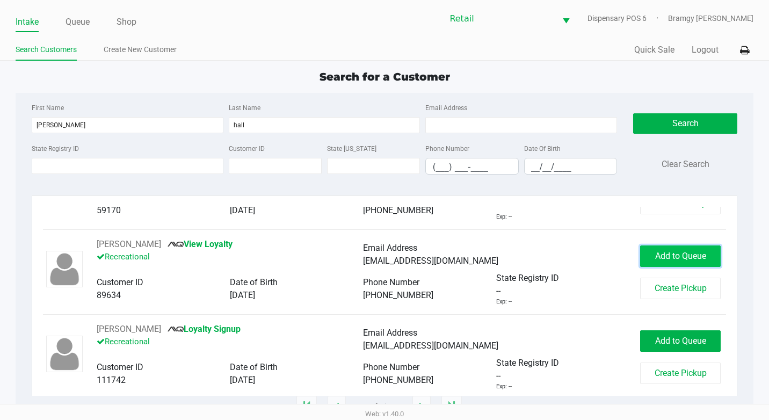
click at [641, 250] on button "Add to Queue" at bounding box center [680, 255] width 81 height 21
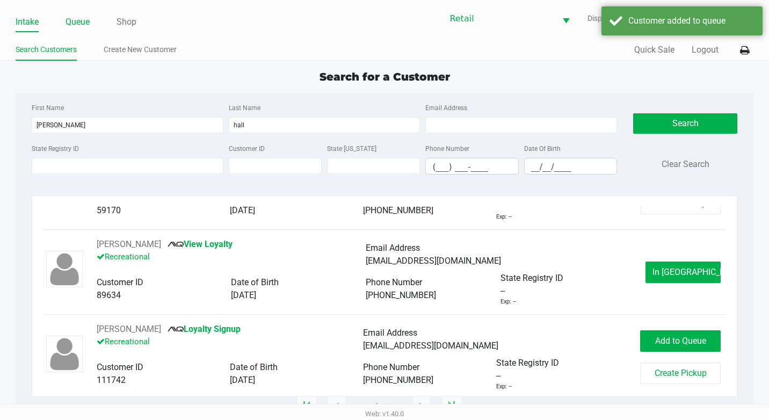
click at [81, 22] on link "Queue" at bounding box center [77, 21] width 24 height 15
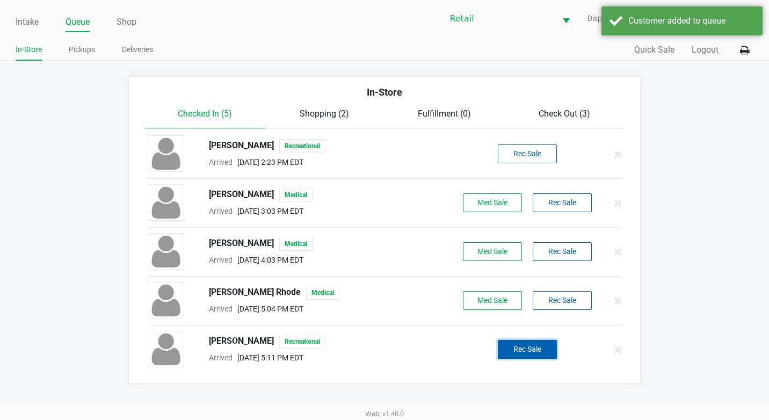
click at [512, 345] on button "Rec Sale" at bounding box center [527, 349] width 59 height 19
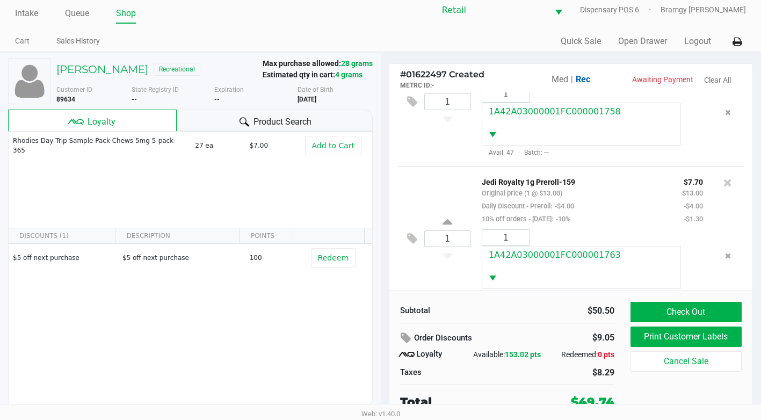
scroll to position [11, 0]
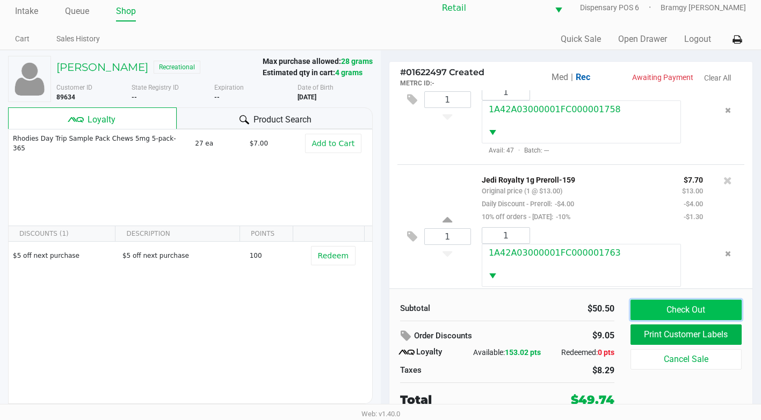
click at [661, 310] on button "Check Out" at bounding box center [685, 310] width 111 height 20
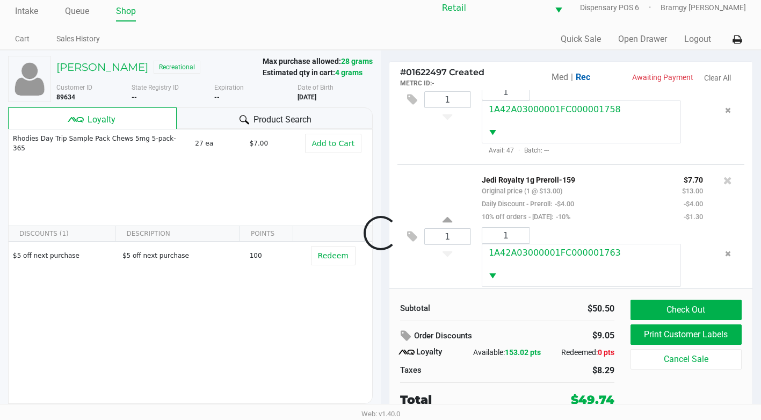
scroll to position [93, 0]
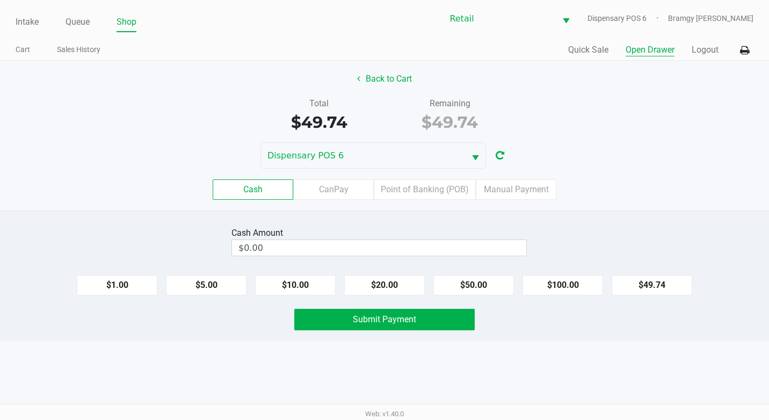
click at [658, 51] on button "Open Drawer" at bounding box center [649, 49] width 49 height 13
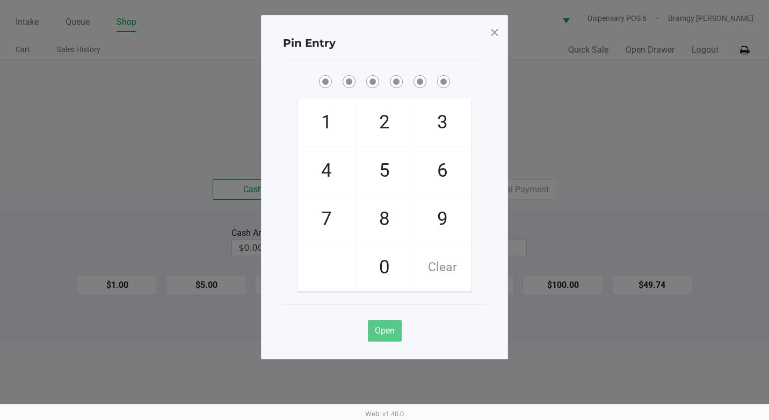
click at [437, 217] on span "9" at bounding box center [442, 218] width 57 height 47
checkbox input "true"
click at [439, 217] on span "9" at bounding box center [442, 218] width 57 height 47
checkbox input "true"
click at [439, 217] on span "9" at bounding box center [442, 218] width 57 height 47
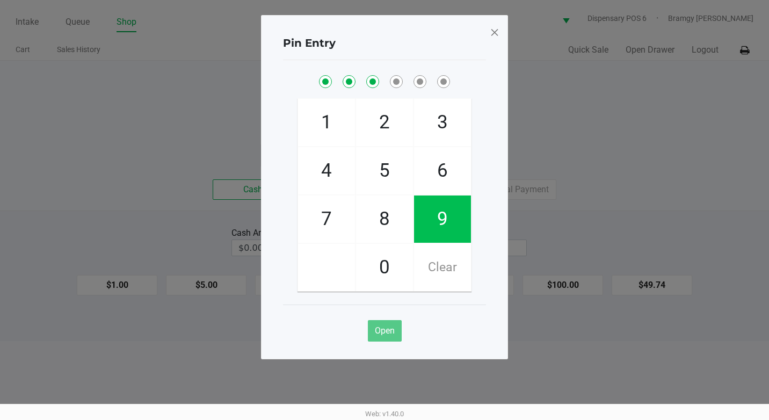
checkbox input "true"
drag, startPoint x: 439, startPoint y: 217, endPoint x: 410, endPoint y: 247, distance: 41.4
click at [392, 251] on span "0" at bounding box center [384, 267] width 57 height 47
checkbox input "true"
drag, startPoint x: 449, startPoint y: 224, endPoint x: 398, endPoint y: 216, distance: 51.7
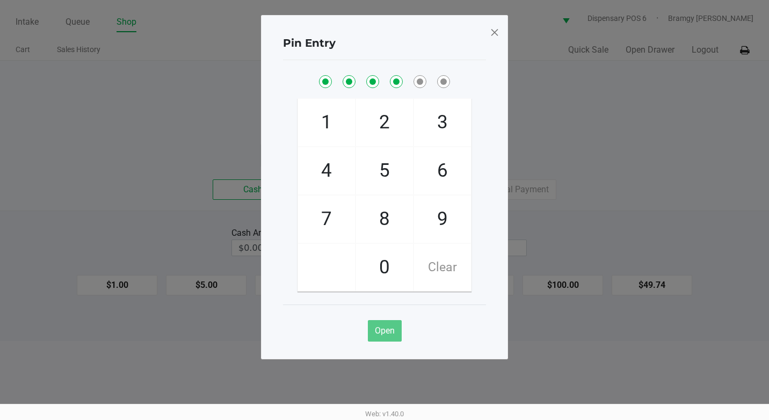
click at [449, 224] on span "9" at bounding box center [442, 218] width 57 height 47
checkbox input "true"
click at [398, 216] on span "8" at bounding box center [384, 218] width 57 height 47
checkbox input "true"
click at [497, 34] on span at bounding box center [495, 32] width 10 height 17
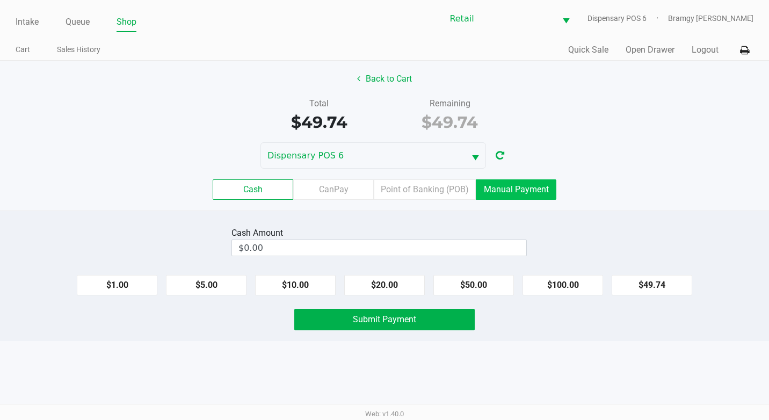
click at [530, 196] on label "Manual Payment" at bounding box center [516, 189] width 81 height 20
click at [0, 0] on 8 "Manual Payment" at bounding box center [0, 0] width 0 height 0
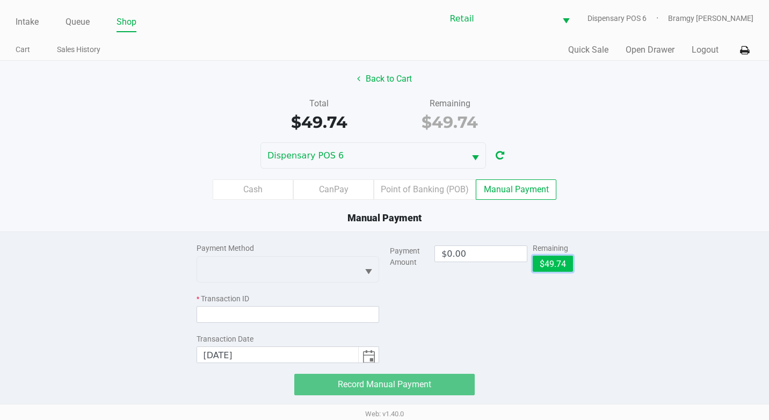
click at [564, 258] on button "$49.74" at bounding box center [553, 264] width 40 height 16
type input "$49.74"
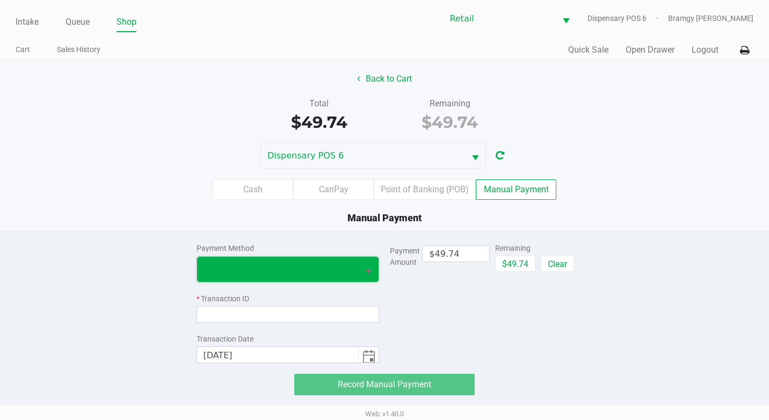
click at [347, 276] on span at bounding box center [278, 269] width 162 height 25
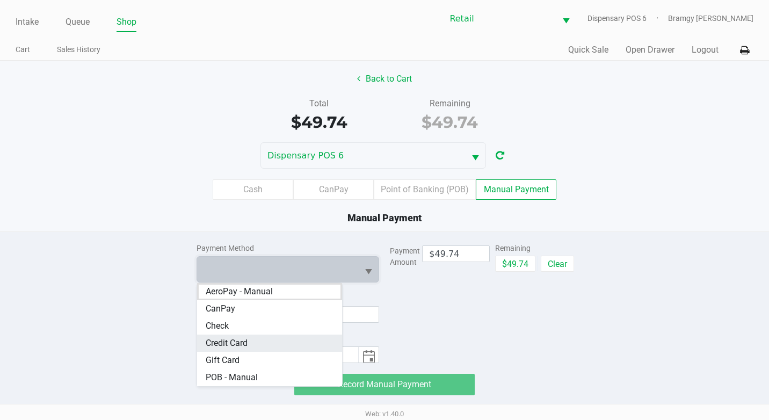
click at [287, 340] on Card "Credit Card" at bounding box center [269, 342] width 145 height 17
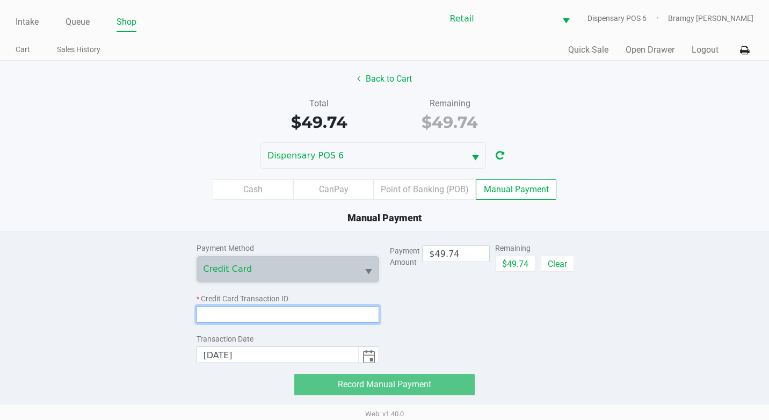
click at [311, 322] on input at bounding box center [287, 314] width 183 height 17
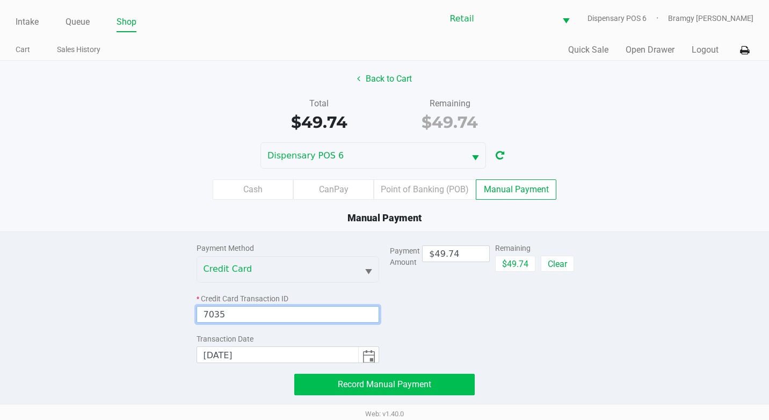
type input "7035"
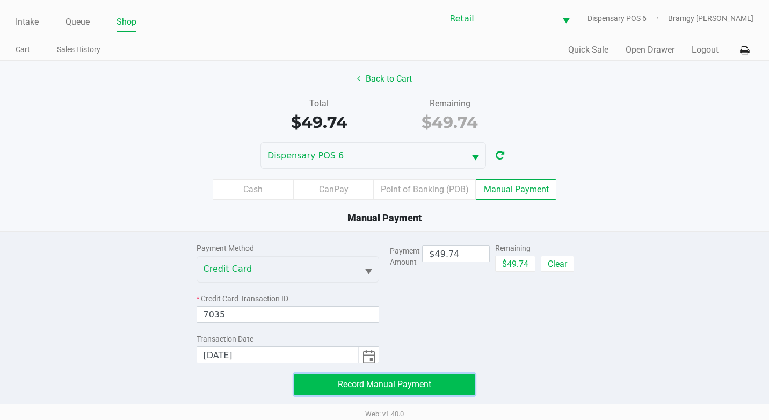
click at [374, 375] on button "Record Manual Payment" at bounding box center [384, 384] width 180 height 21
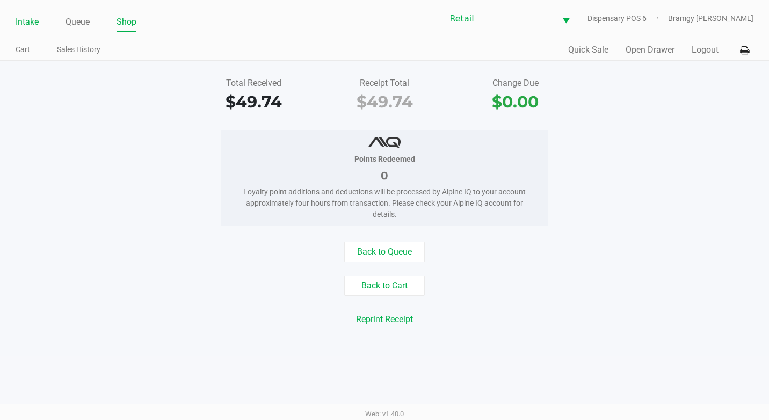
click at [37, 18] on link "Intake" at bounding box center [27, 21] width 23 height 15
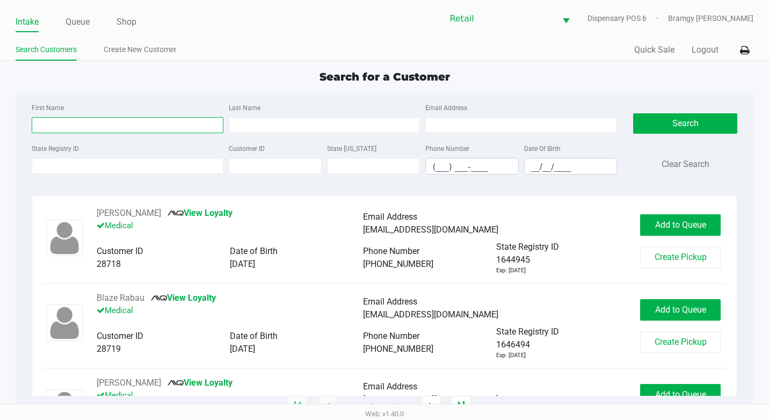
click at [58, 124] on input "First Name" at bounding box center [128, 125] width 192 height 16
type input "d"
type input "dj"
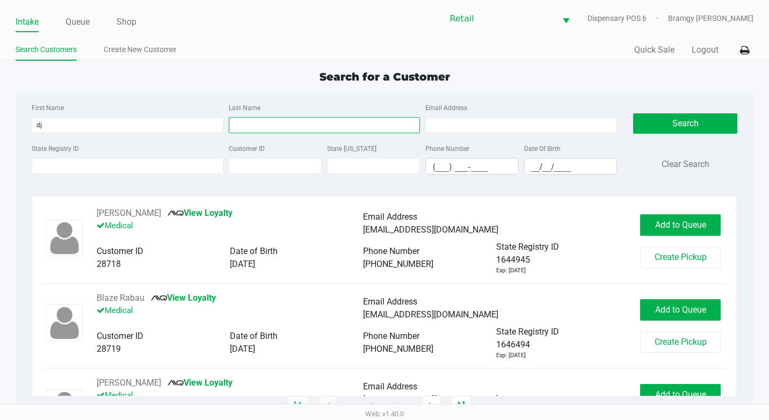
click at [279, 128] on input "Last Name" at bounding box center [325, 125] width 192 height 16
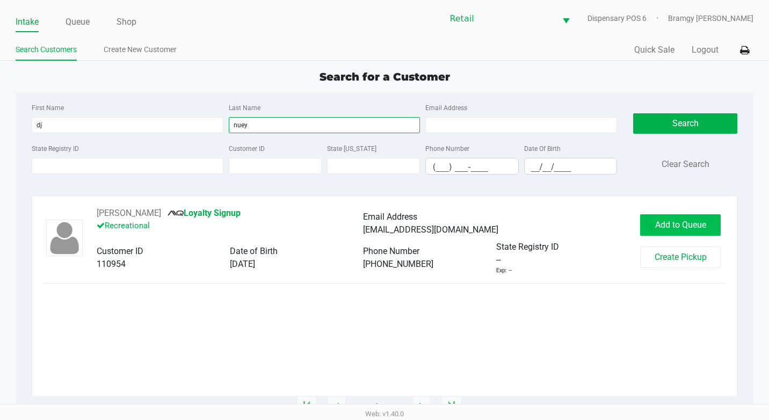
type input "nuey"
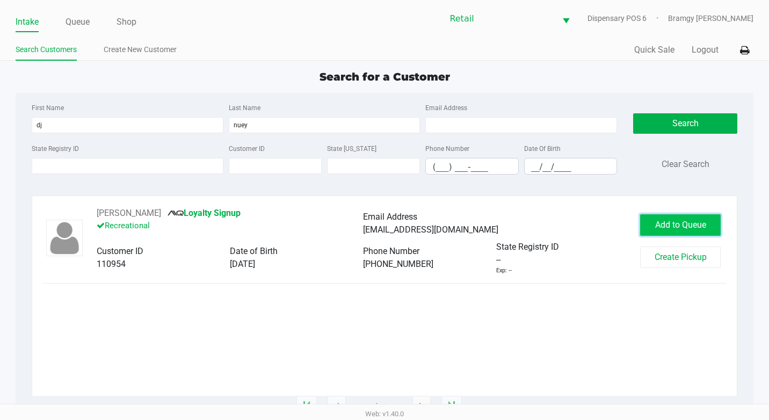
click at [696, 225] on span "Add to Queue" at bounding box center [680, 225] width 51 height 10
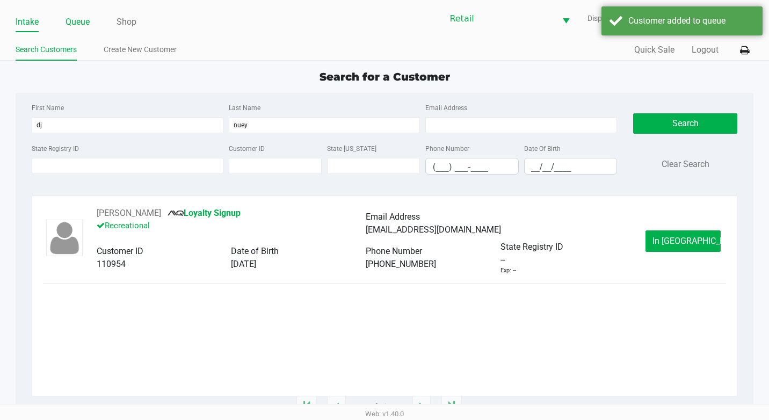
click at [80, 16] on link "Queue" at bounding box center [77, 21] width 24 height 15
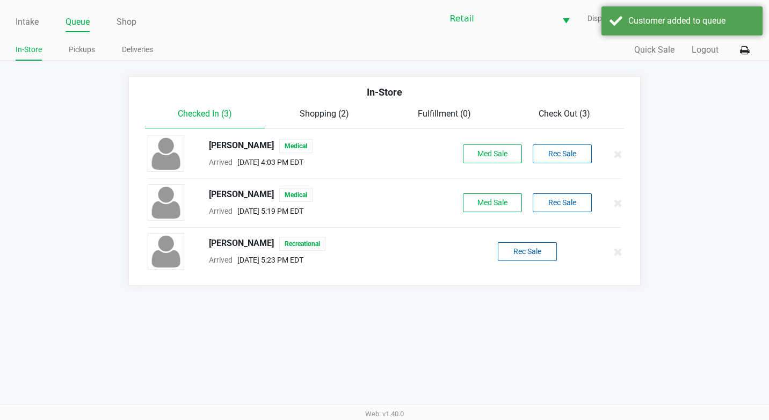
drag, startPoint x: 542, startPoint y: 241, endPoint x: 535, endPoint y: 254, distance: 15.6
click at [542, 241] on div "[PERSON_NAME] Recreational Arrived [DATE] 5:23 PM EDT Rec Sale" at bounding box center [385, 252] width 490 height 38
click at [535, 254] on button "Rec Sale" at bounding box center [527, 251] width 59 height 19
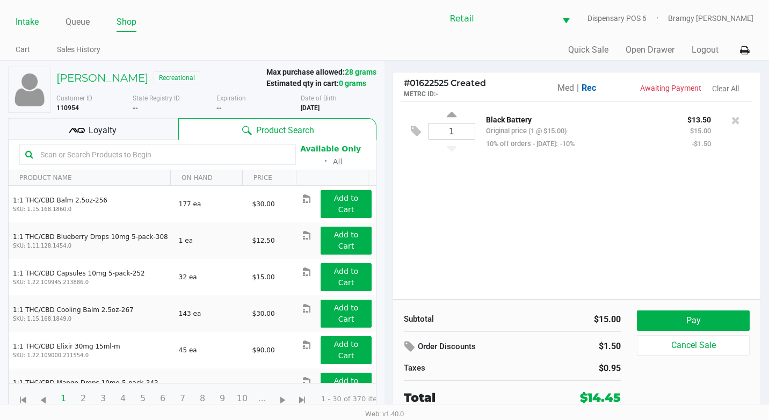
click at [27, 17] on link "Intake" at bounding box center [27, 21] width 23 height 15
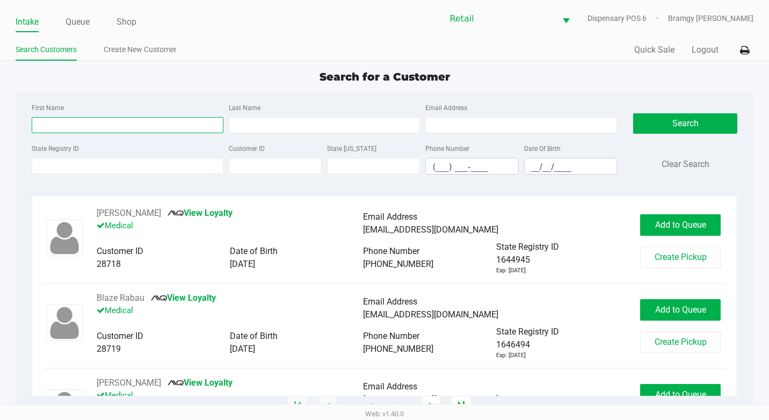
click at [145, 123] on input "First Name" at bounding box center [128, 125] width 192 height 16
type input "[PERSON_NAME]"
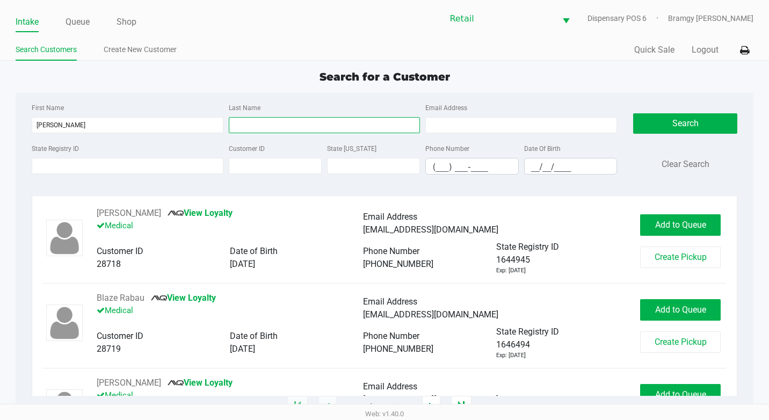
click at [290, 128] on input "Last Name" at bounding box center [325, 125] width 192 height 16
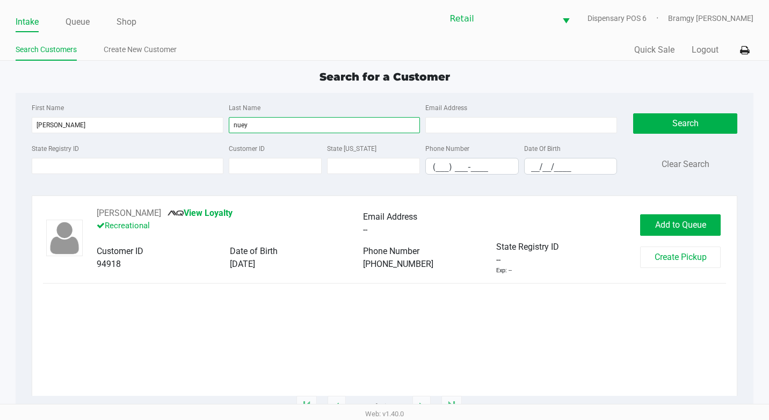
type input "nuey"
click at [359, 360] on div "[PERSON_NAME] View Loyalty Recreational Email Address -- Customer ID 94918 Date…" at bounding box center [384, 301] width 683 height 189
click at [172, 208] on link "View Loyalty" at bounding box center [200, 213] width 65 height 10
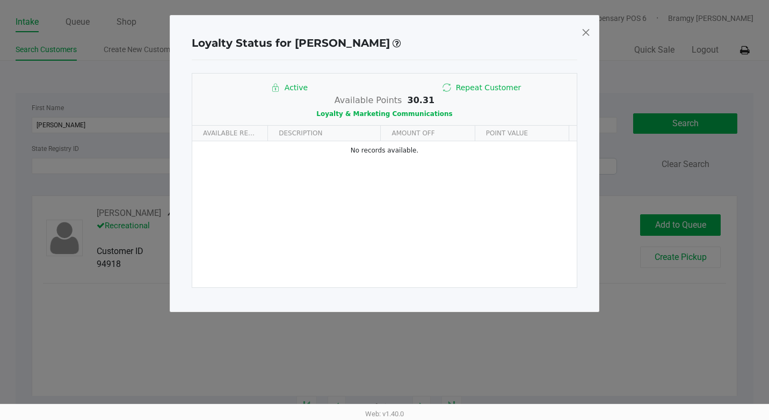
click at [585, 31] on span at bounding box center [586, 32] width 10 height 17
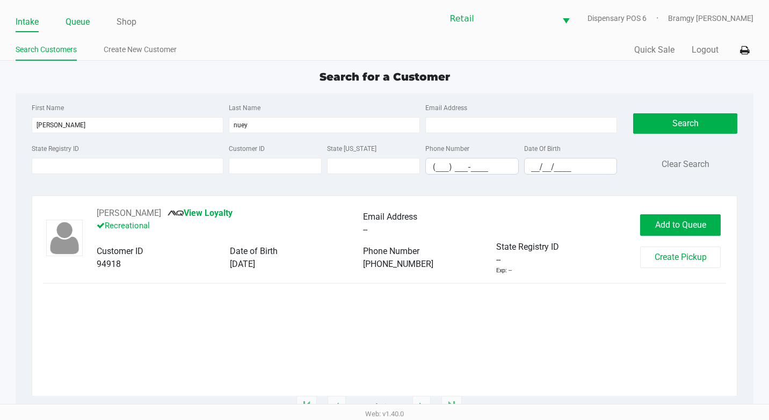
click at [76, 18] on link "Queue" at bounding box center [77, 21] width 24 height 15
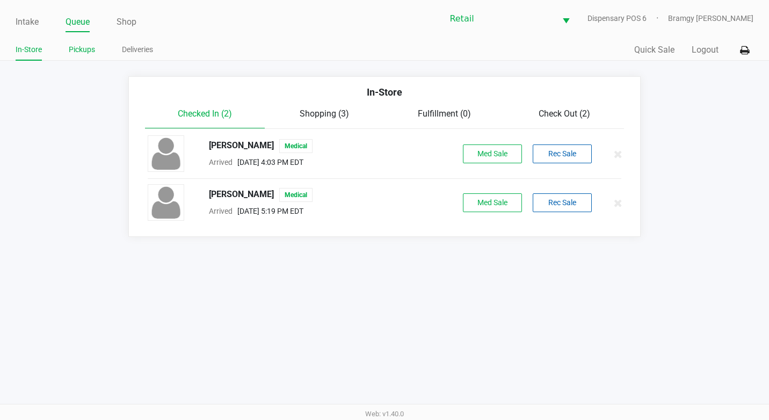
click at [81, 53] on link "Pickups" at bounding box center [82, 49] width 26 height 13
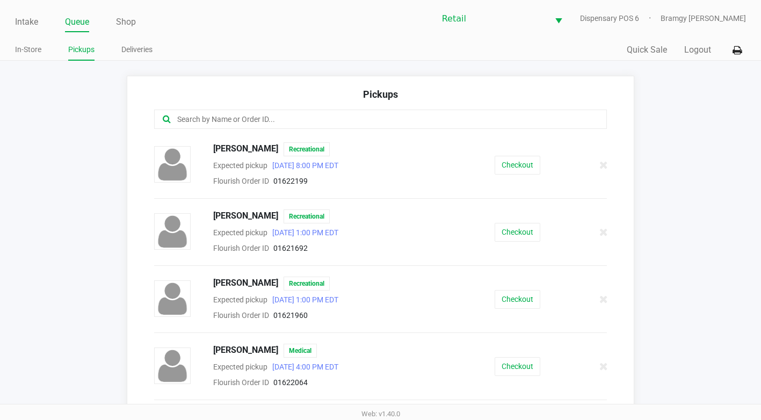
click at [236, 121] on input "text" at bounding box center [372, 119] width 392 height 12
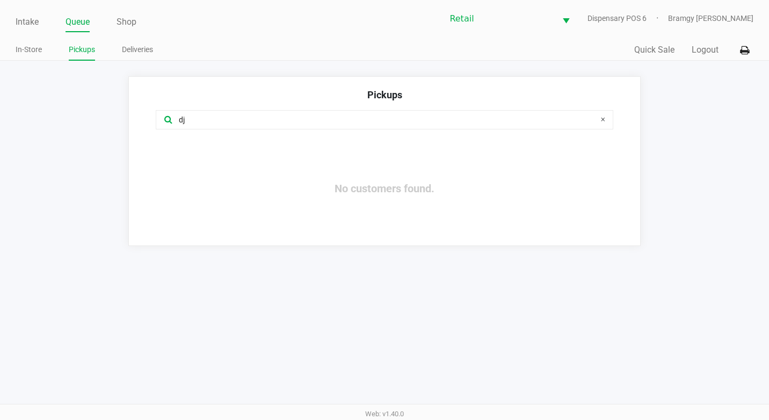
type input "dj"
click at [0, 10] on html "Intake Queue Shop Retail Dispensary POS 6 Bramgy [PERSON_NAME] In-Store Pickups…" at bounding box center [384, 210] width 769 height 420
click at [20, 13] on li "Intake" at bounding box center [27, 22] width 23 height 19
click at [20, 14] on link "Intake" at bounding box center [27, 21] width 23 height 15
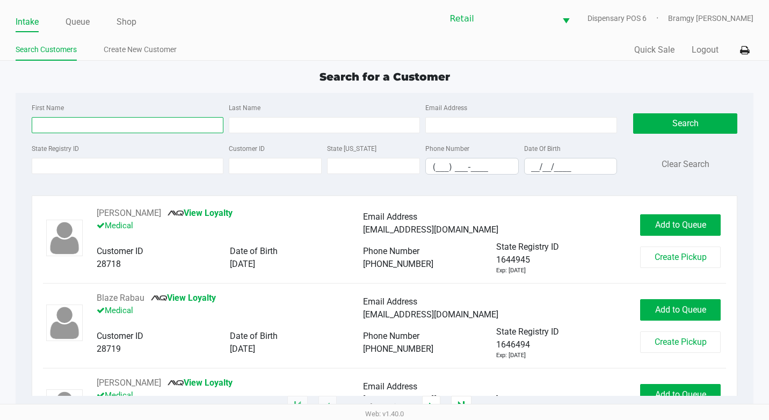
drag, startPoint x: 20, startPoint y: 14, endPoint x: 85, endPoint y: 121, distance: 125.0
click at [85, 121] on input "First Name" at bounding box center [128, 125] width 192 height 16
type input "dj"
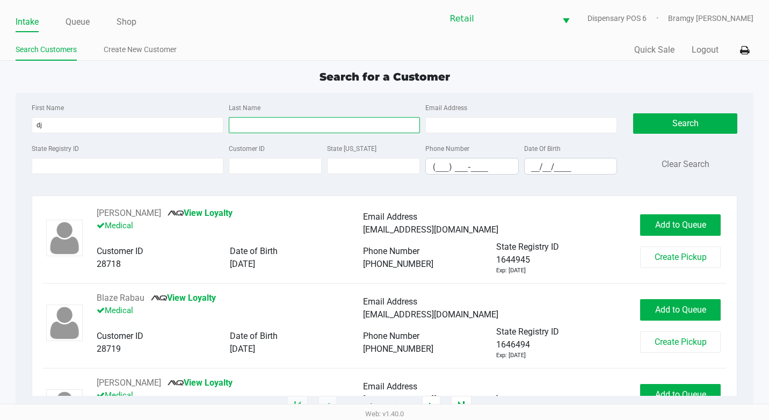
click at [258, 132] on input "Last Name" at bounding box center [325, 125] width 192 height 16
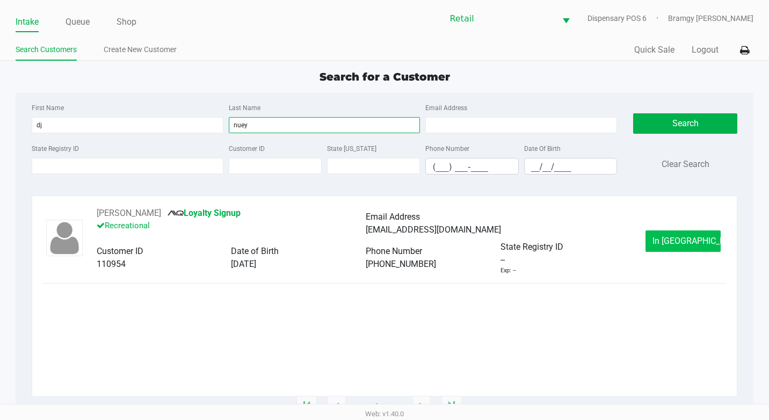
type input "nuey"
click at [690, 243] on span "In [GEOGRAPHIC_DATA]" at bounding box center [697, 241] width 90 height 10
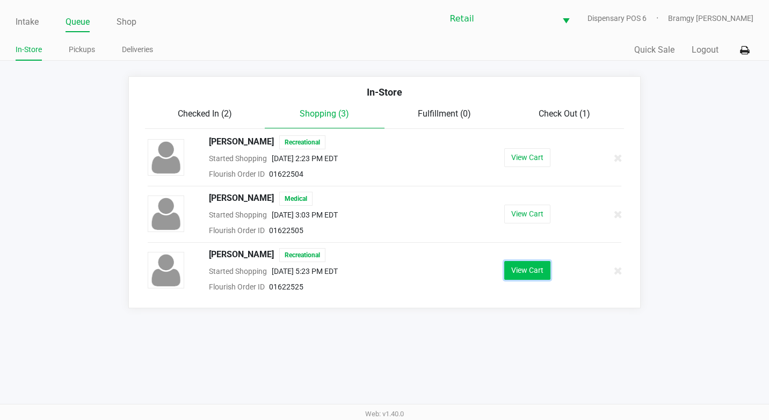
click at [530, 271] on button "View Cart" at bounding box center [527, 270] width 46 height 19
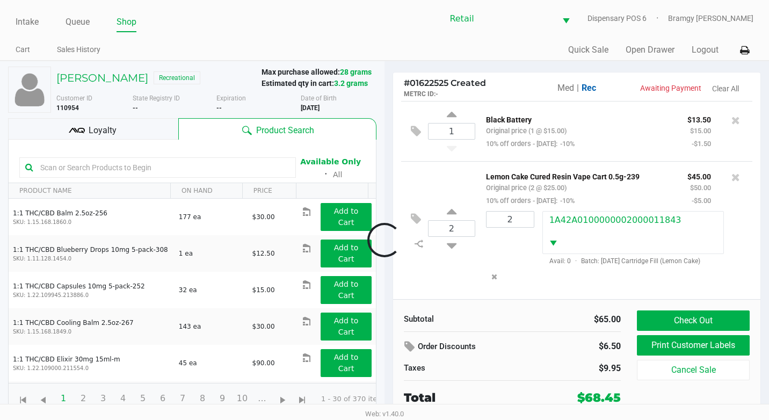
scroll to position [5, 0]
click at [682, 317] on button "Check Out" at bounding box center [693, 320] width 113 height 20
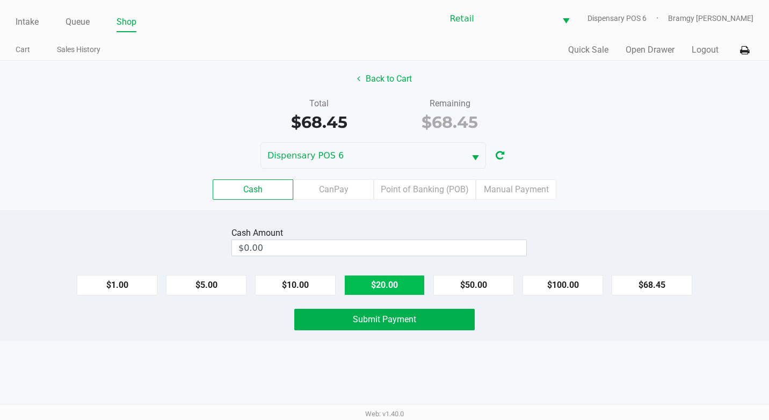
click at [403, 288] on button "$20.00" at bounding box center [384, 285] width 81 height 20
type input "$80.00"
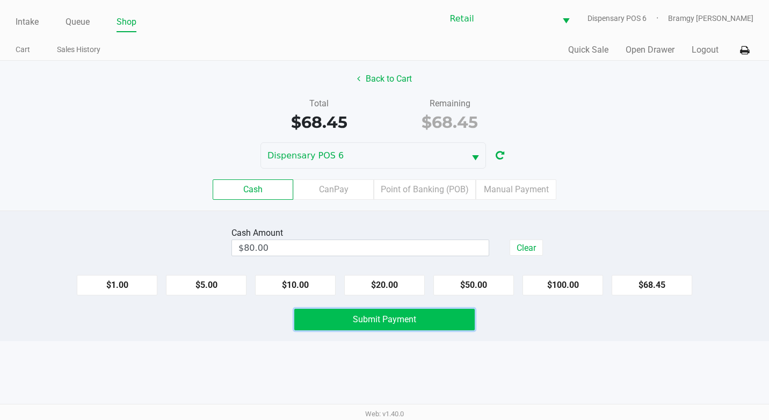
click at [407, 317] on span "Submit Payment" at bounding box center [384, 319] width 63 height 10
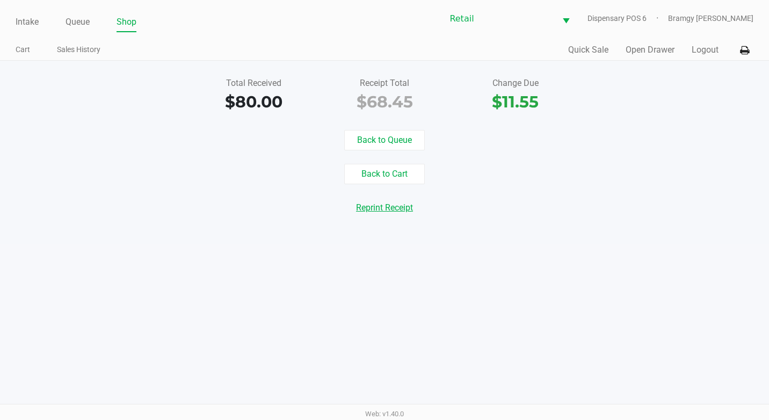
click at [390, 203] on button "Reprint Receipt" at bounding box center [384, 208] width 71 height 20
click at [27, 16] on link "Intake" at bounding box center [27, 21] width 23 height 15
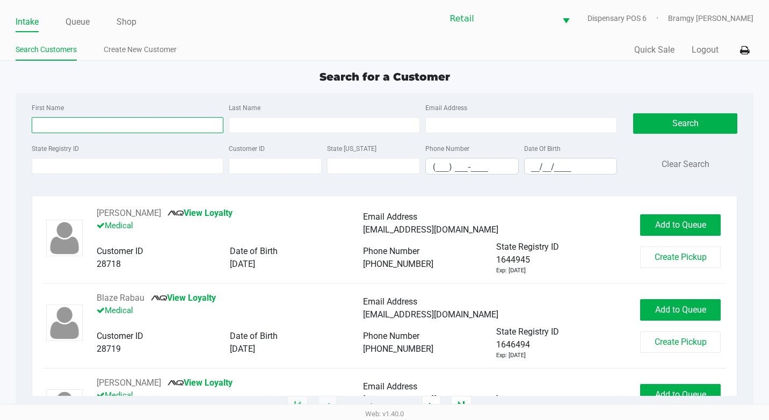
click at [69, 123] on input "First Name" at bounding box center [128, 125] width 192 height 16
type input "[PERSON_NAME]"
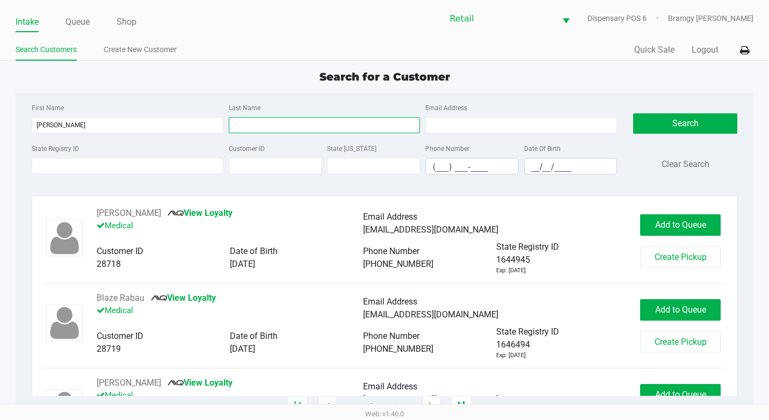
click at [259, 126] on input "Last Name" at bounding box center [325, 125] width 192 height 16
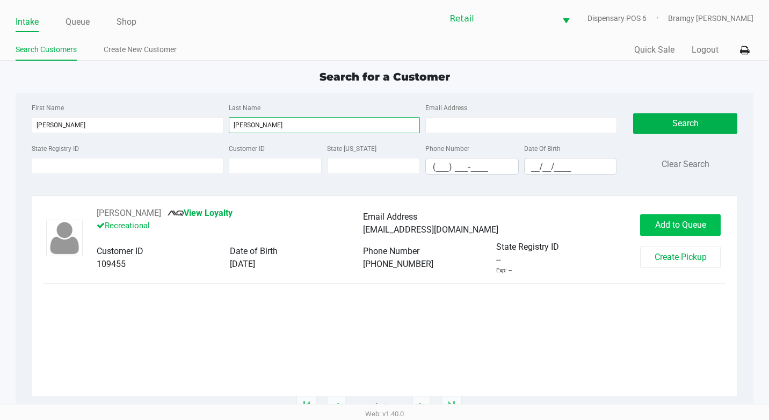
type input "[PERSON_NAME]"
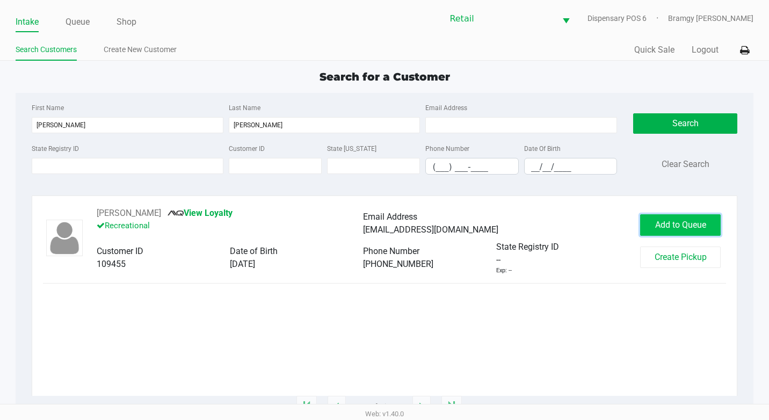
click at [685, 225] on span "Add to Queue" at bounding box center [680, 225] width 51 height 10
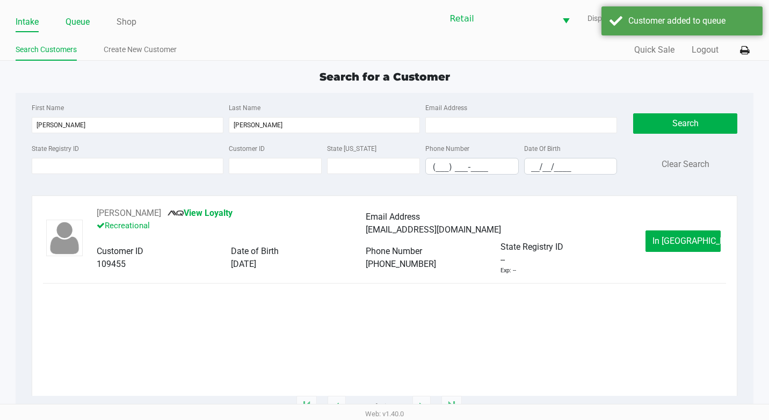
click at [80, 26] on link "Queue" at bounding box center [77, 21] width 24 height 15
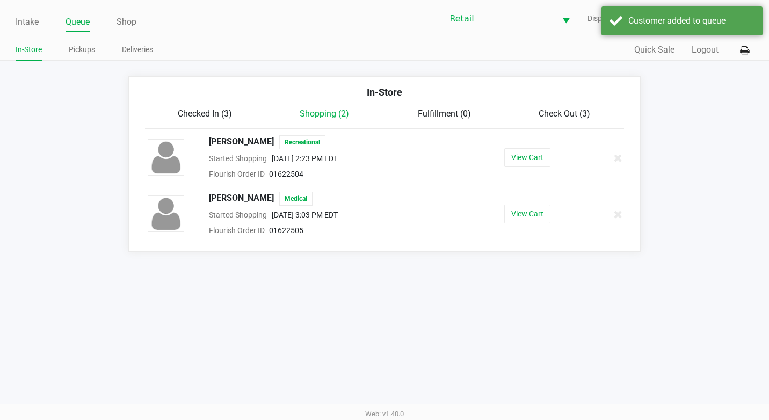
click at [556, 121] on div "Checked In (3) Shopping (2) Fulfillment (0) Check Out (3)" at bounding box center [384, 117] width 479 height 21
click at [549, 111] on span "Check Out (3)" at bounding box center [564, 113] width 52 height 10
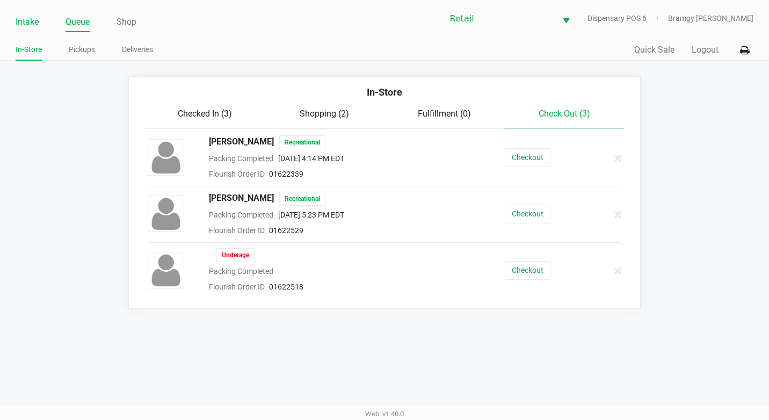
click at [19, 19] on link "Intake" at bounding box center [27, 21] width 23 height 15
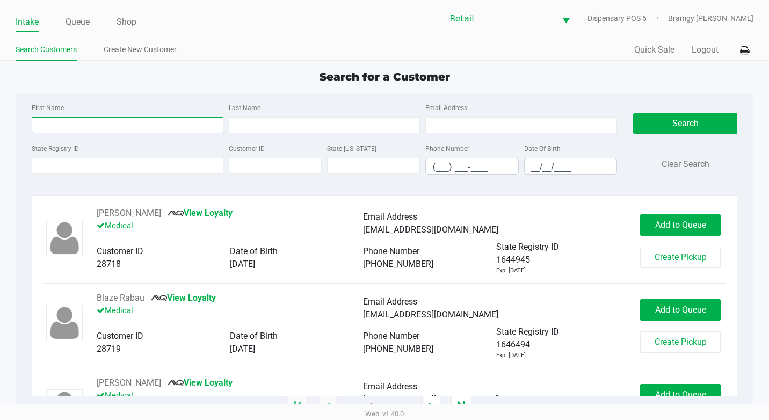
click at [125, 127] on input "First Name" at bounding box center [128, 125] width 192 height 16
type input "[PERSON_NAME]"
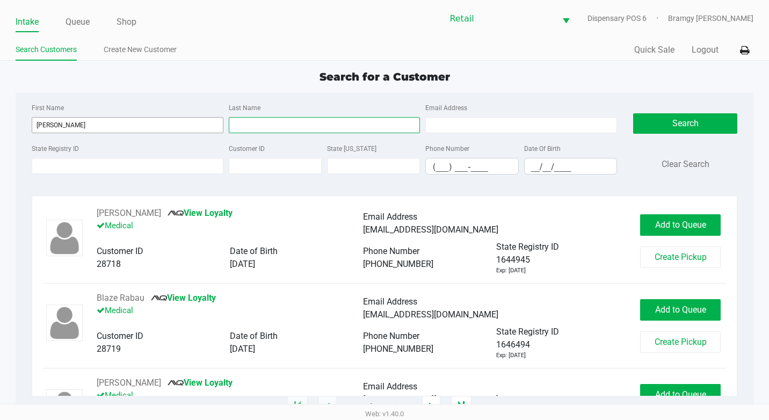
type input "[PERSON_NAME]"
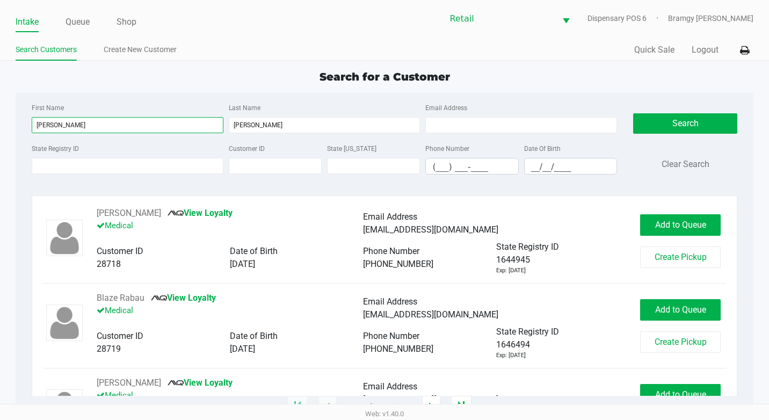
type input "[PERSON_NAME]"
click at [630, 124] on div "Search Clear Search" at bounding box center [685, 142] width 120 height 82
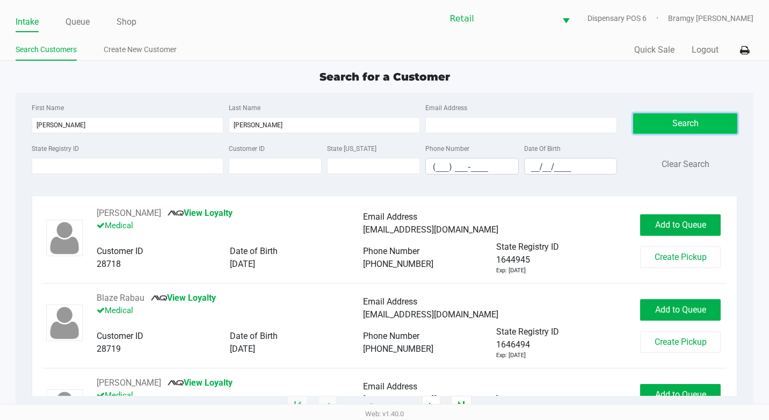
click at [643, 124] on button "Search" at bounding box center [685, 123] width 104 height 20
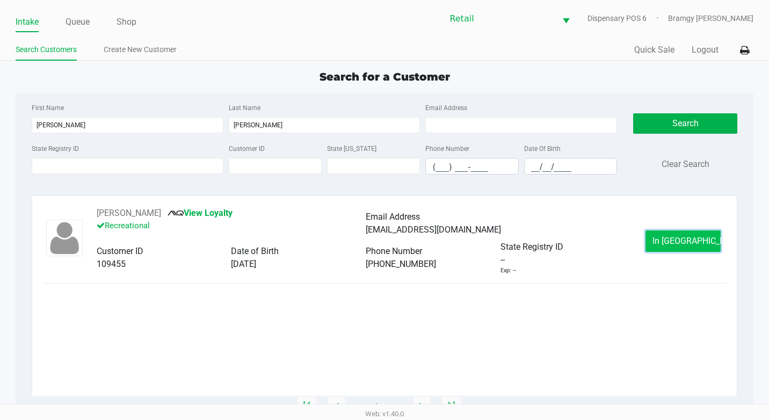
click at [694, 247] on button "In [GEOGRAPHIC_DATA]" at bounding box center [682, 240] width 75 height 21
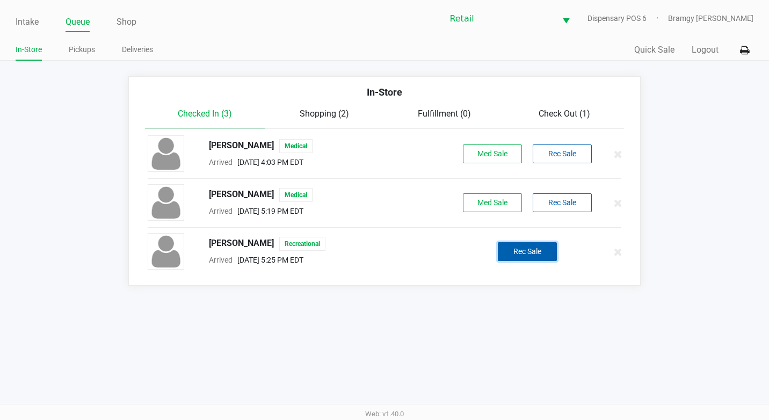
click at [513, 251] on button "Rec Sale" at bounding box center [527, 251] width 59 height 19
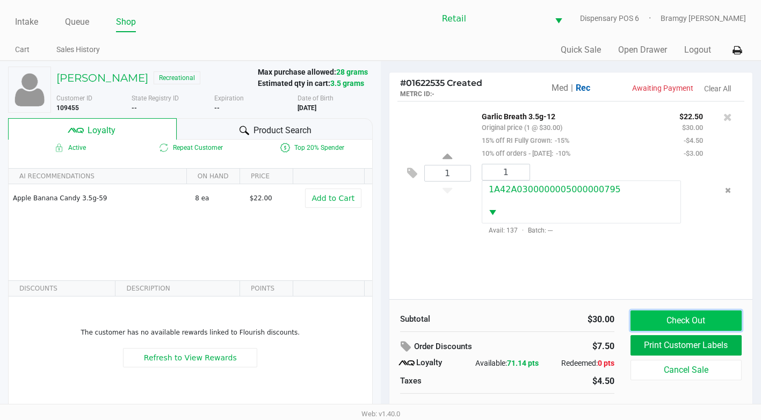
click at [696, 319] on button "Check Out" at bounding box center [685, 320] width 111 height 20
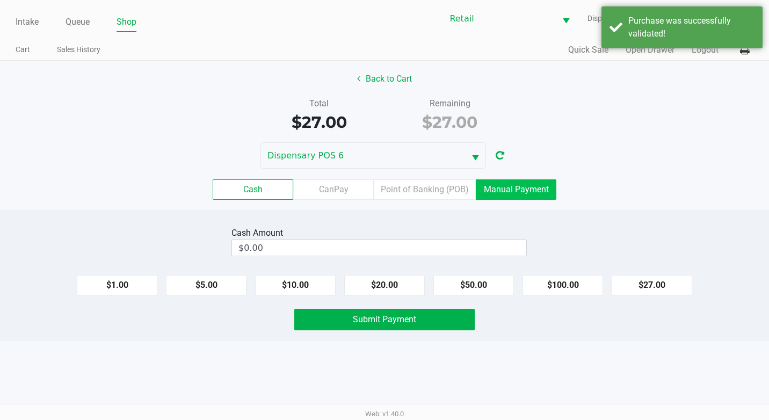
click at [520, 190] on label "Manual Payment" at bounding box center [516, 189] width 81 height 20
click at [0, 0] on 8 "Manual Payment" at bounding box center [0, 0] width 0 height 0
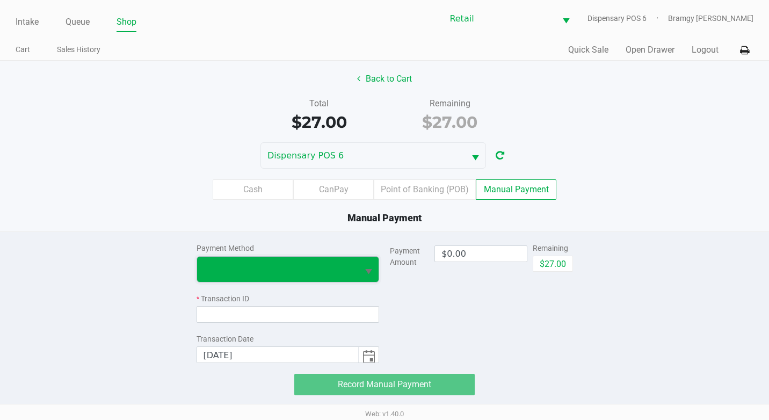
drag, startPoint x: 300, startPoint y: 259, endPoint x: 303, endPoint y: 265, distance: 6.7
click at [301, 261] on span at bounding box center [278, 269] width 162 height 25
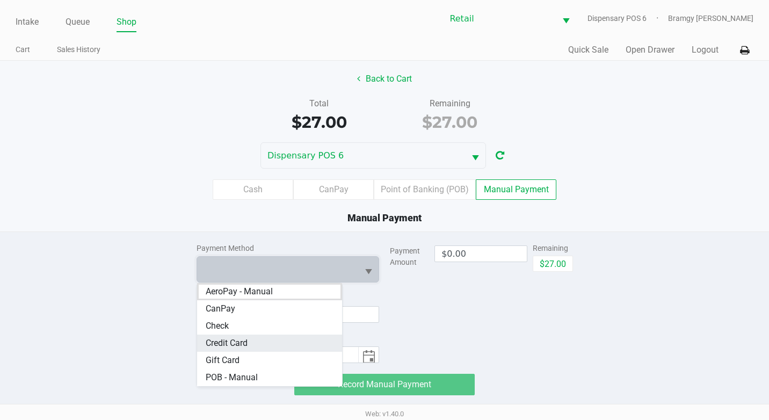
click at [272, 339] on Card "Credit Card" at bounding box center [269, 342] width 145 height 17
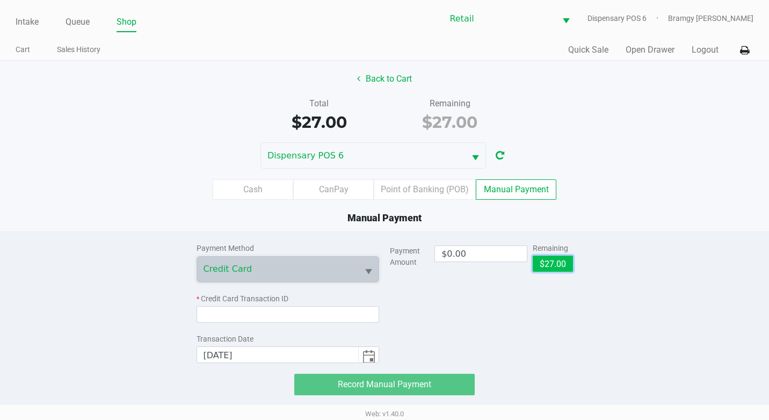
click at [542, 260] on button "$27.00" at bounding box center [553, 264] width 40 height 16
type input "$27.00"
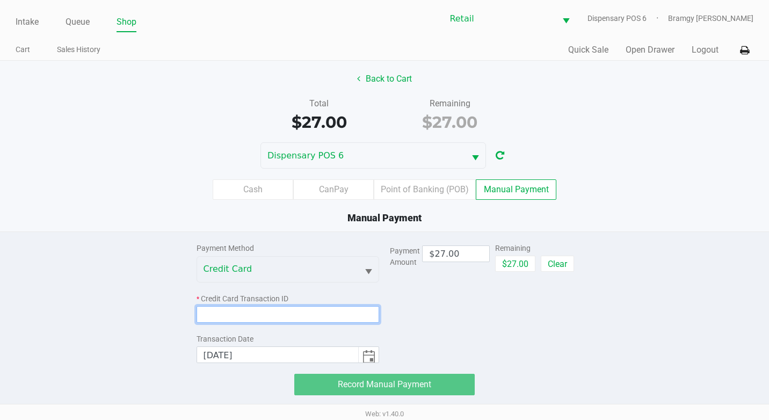
click at [277, 306] on input at bounding box center [287, 314] width 183 height 17
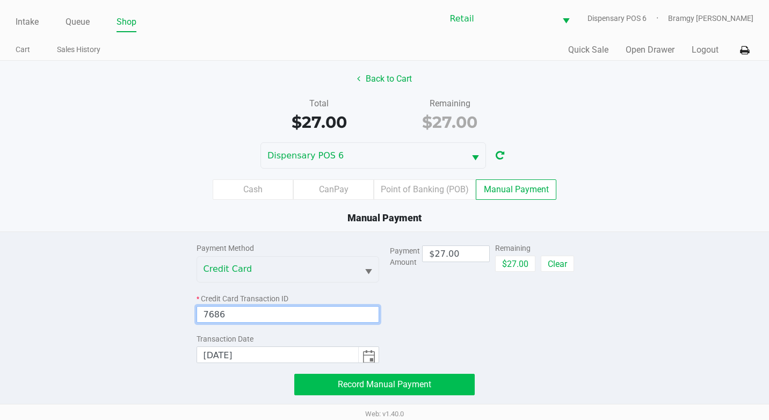
type input "7686"
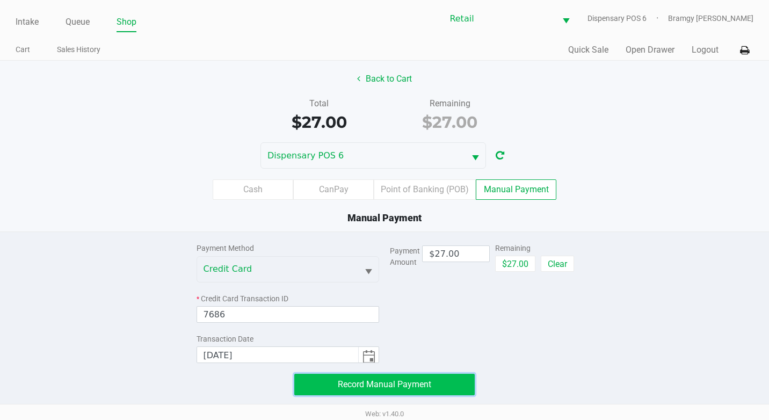
click at [323, 380] on button "Record Manual Payment" at bounding box center [384, 384] width 180 height 21
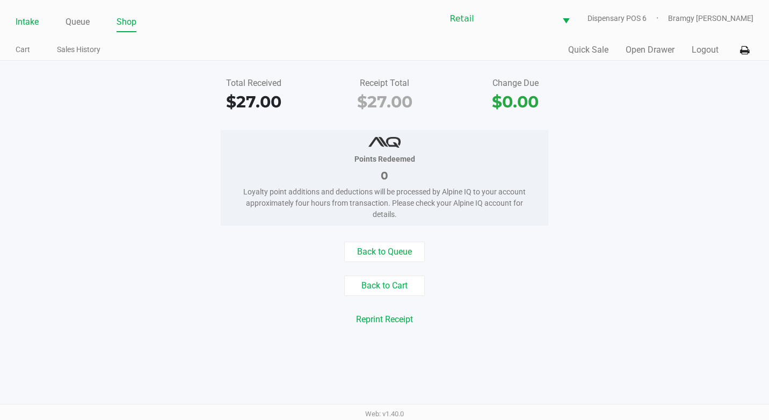
drag, startPoint x: 47, startPoint y: 25, endPoint x: 37, endPoint y: 24, distance: 10.3
click at [46, 25] on ul "Intake Queue Shop" at bounding box center [200, 22] width 369 height 18
click at [34, 23] on link "Intake" at bounding box center [27, 21] width 23 height 15
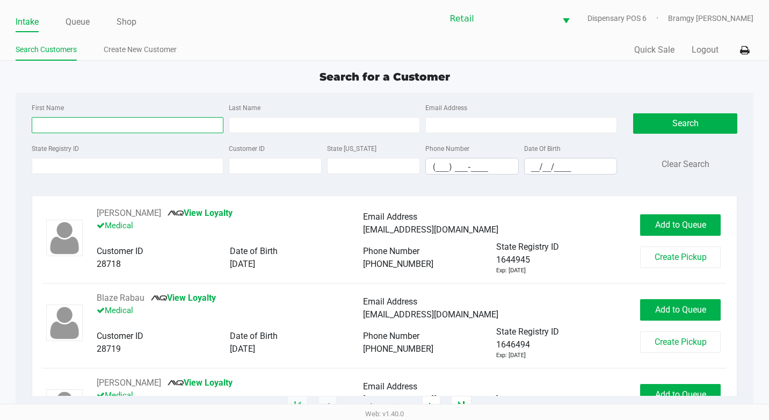
click at [77, 131] on input "First Name" at bounding box center [128, 125] width 192 height 16
type input "[PERSON_NAME]"
drag, startPoint x: 78, startPoint y: 123, endPoint x: 26, endPoint y: 117, distance: 53.1
click at [26, 117] on div "First Name [PERSON_NAME] Last Name Email Address State Registry ID Customer ID …" at bounding box center [325, 142] width 602 height 82
type input "[PERSON_NAME]"
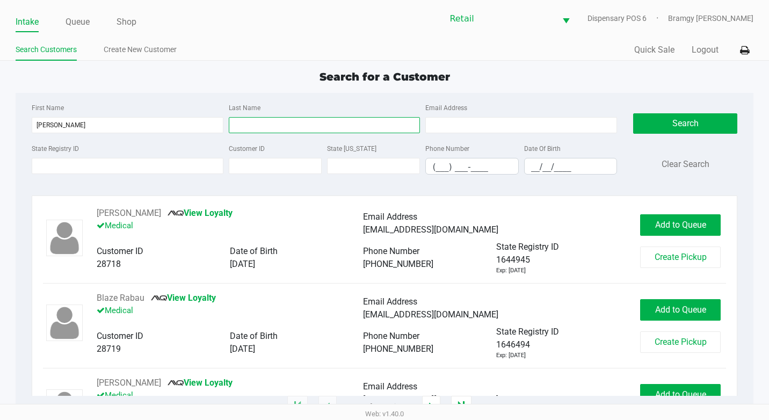
click at [275, 128] on input "Last Name" at bounding box center [325, 125] width 192 height 16
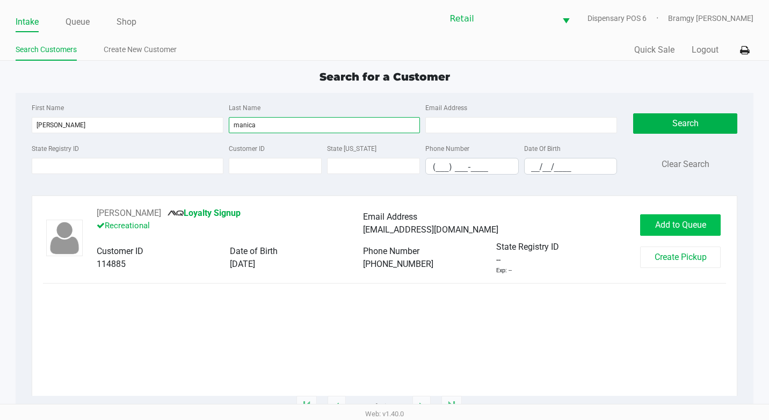
type input "manica"
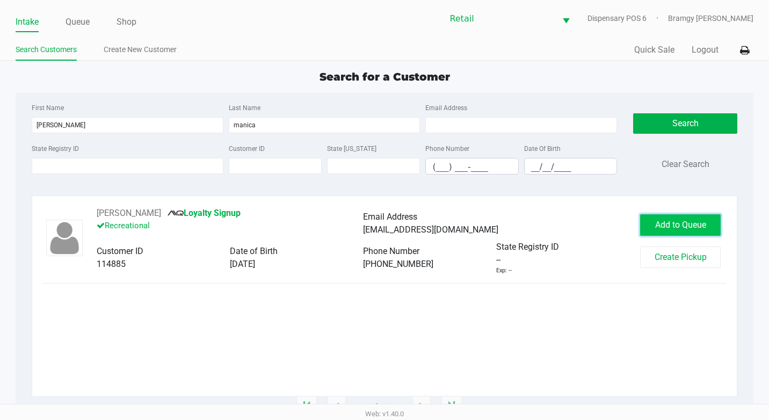
click at [652, 218] on button "Add to Queue" at bounding box center [680, 224] width 81 height 21
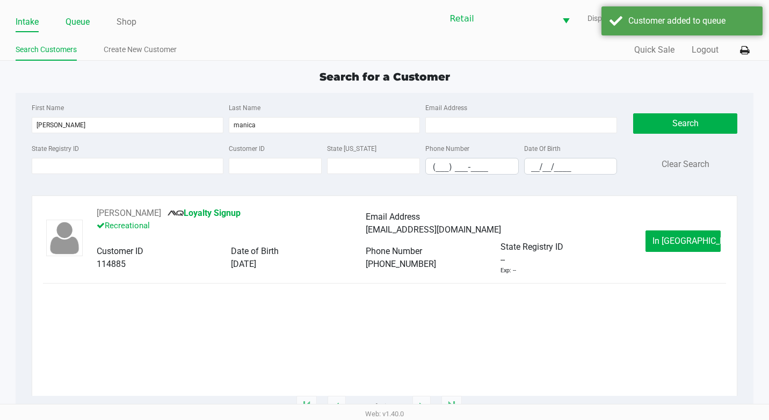
click at [79, 27] on link "Queue" at bounding box center [77, 21] width 24 height 15
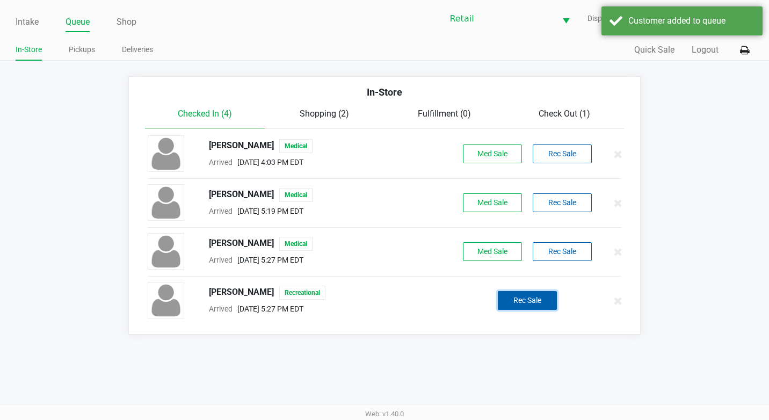
click at [508, 297] on button "Rec Sale" at bounding box center [527, 300] width 59 height 19
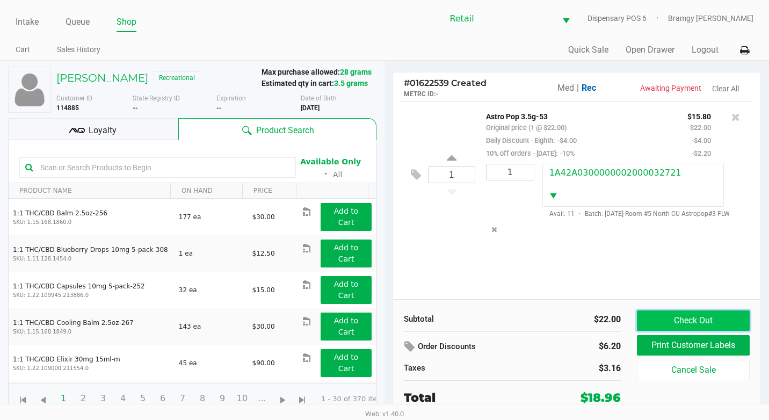
click at [694, 319] on button "Check Out" at bounding box center [693, 320] width 113 height 20
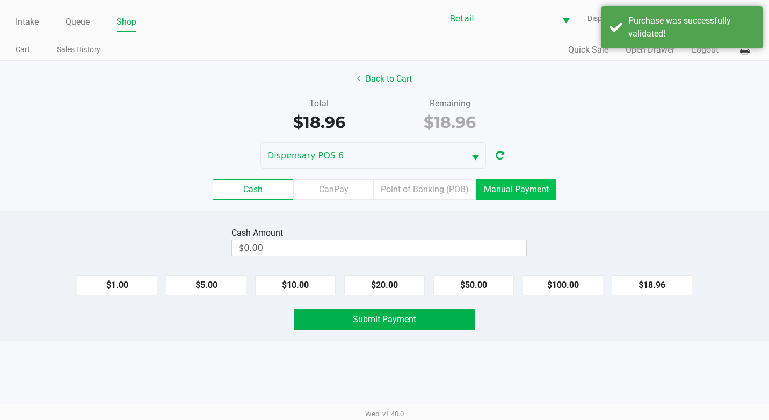
click at [517, 193] on label "Manual Payment" at bounding box center [516, 189] width 81 height 20
click at [0, 0] on 8 "Manual Payment" at bounding box center [0, 0] width 0 height 0
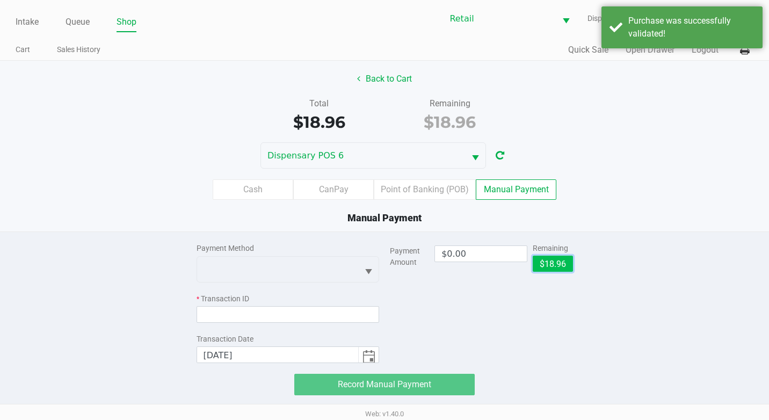
click at [554, 262] on button "$18.96" at bounding box center [553, 264] width 40 height 16
type input "$18.96"
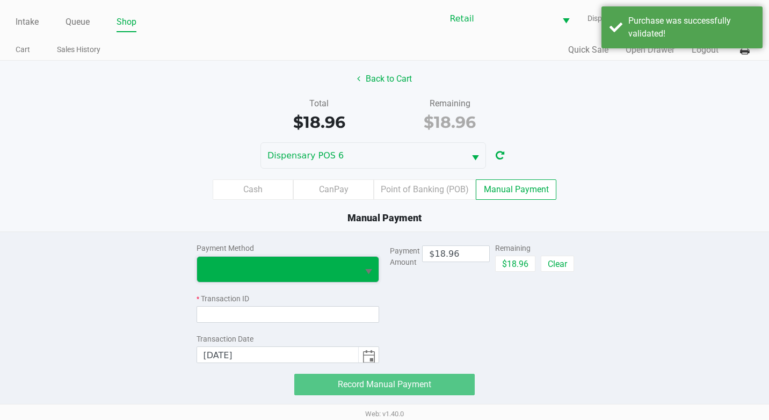
click at [265, 271] on span at bounding box center [277, 269] width 149 height 13
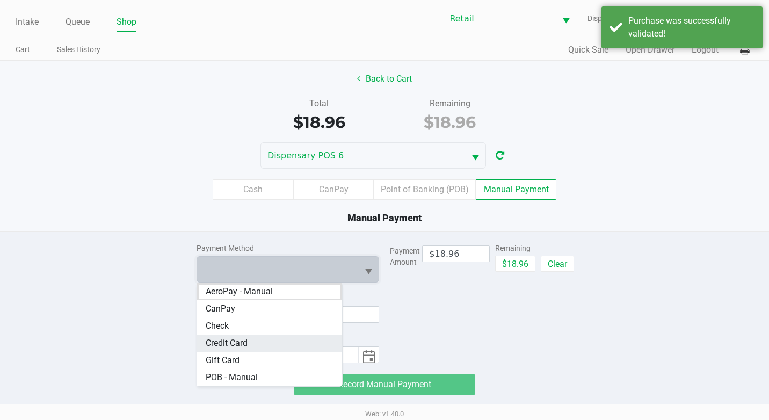
click at [264, 341] on Card "Credit Card" at bounding box center [269, 342] width 145 height 17
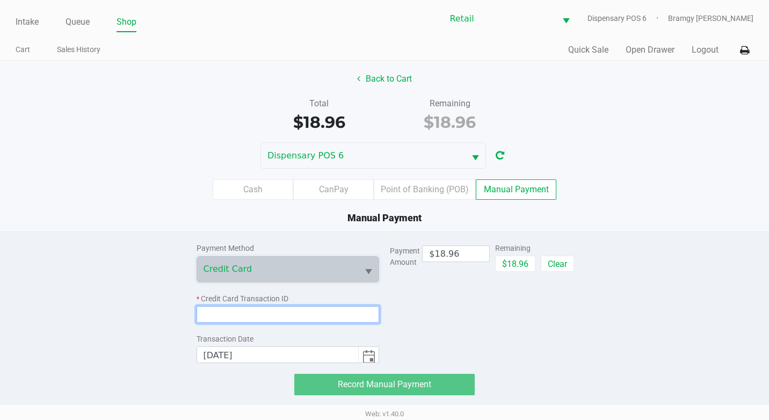
click at [291, 321] on input at bounding box center [287, 314] width 183 height 17
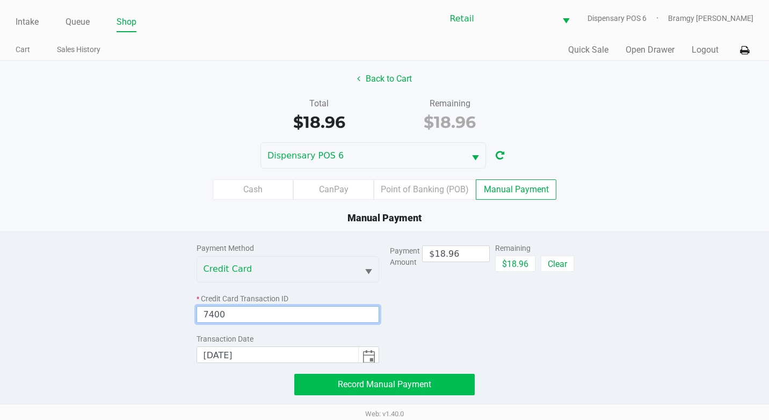
type input "7400"
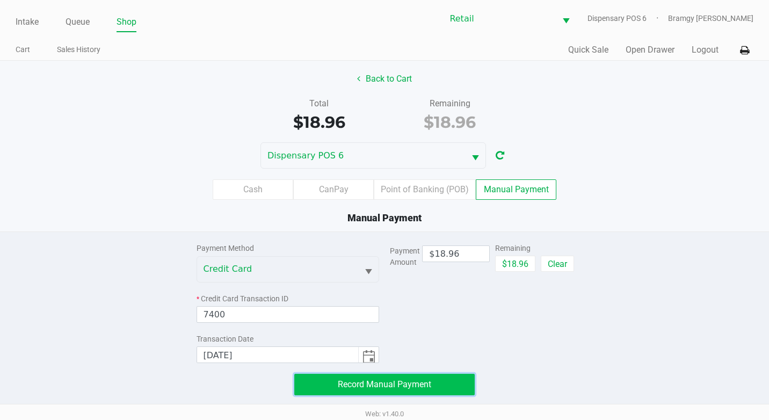
click at [428, 379] on span "Record Manual Payment" at bounding box center [384, 384] width 93 height 10
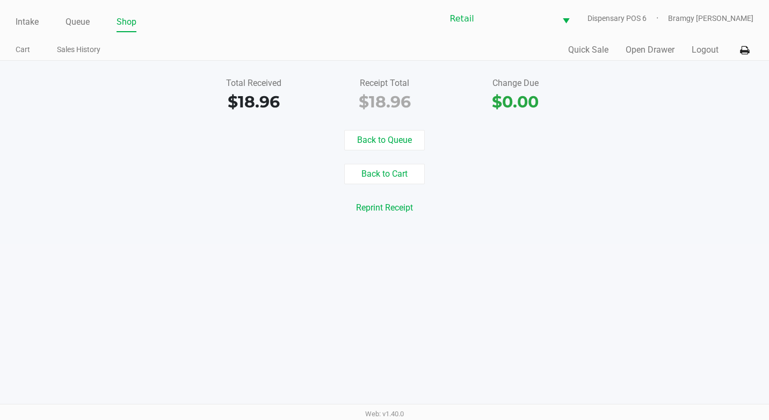
click at [42, 19] on ul "Intake Queue Shop" at bounding box center [200, 22] width 369 height 18
click at [30, 19] on link "Intake" at bounding box center [27, 21] width 23 height 15
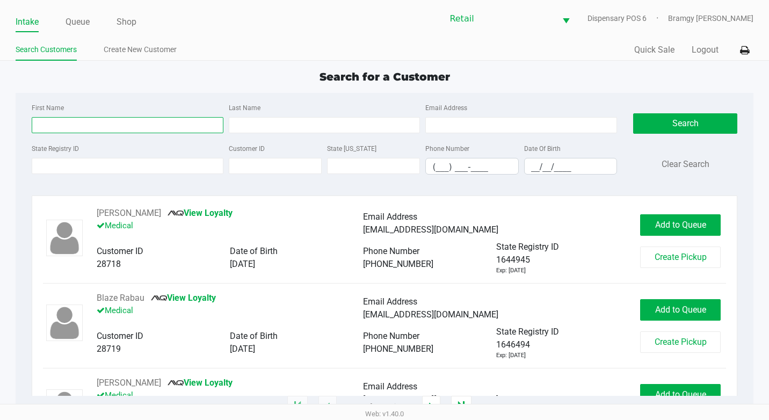
click at [74, 131] on input "First Name" at bounding box center [128, 125] width 192 height 16
type input "[PERSON_NAME]"
click at [282, 133] on div "First Name [PERSON_NAME] Last Name Email Address" at bounding box center [324, 121] width 591 height 41
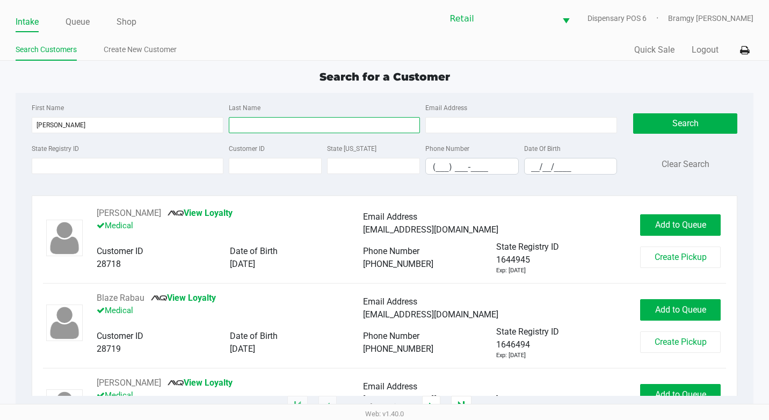
click at [283, 128] on input "Last Name" at bounding box center [325, 125] width 192 height 16
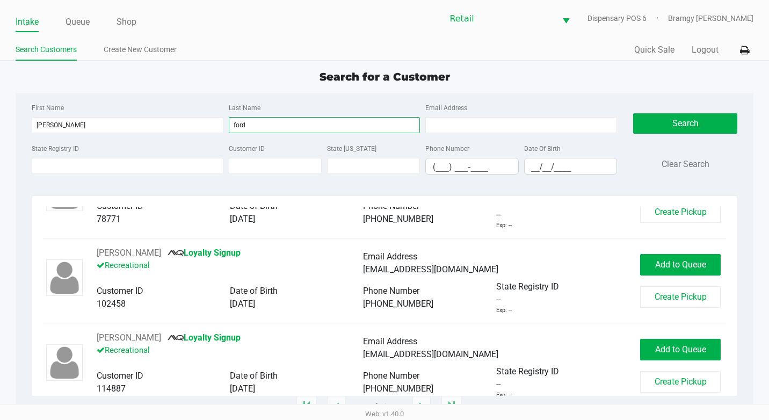
scroll to position [235, 0]
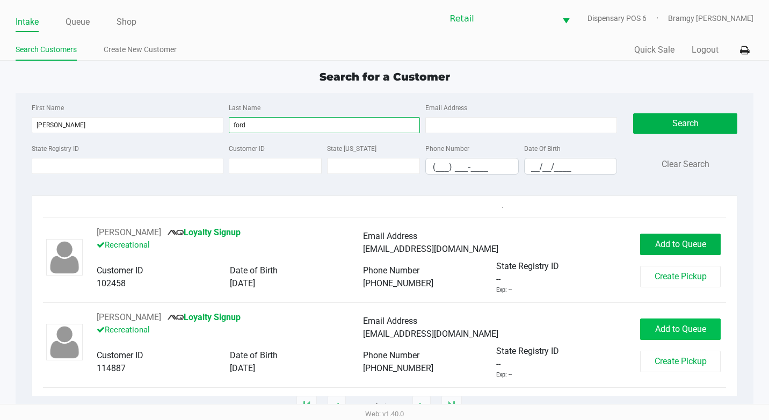
type input "ford"
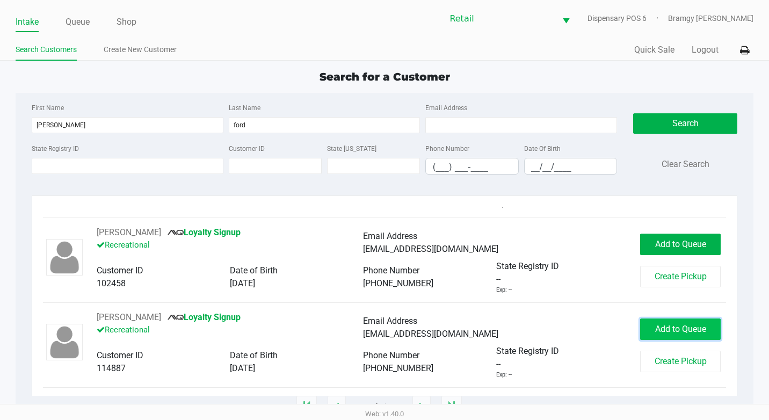
click at [684, 327] on span "Add to Queue" at bounding box center [680, 329] width 51 height 10
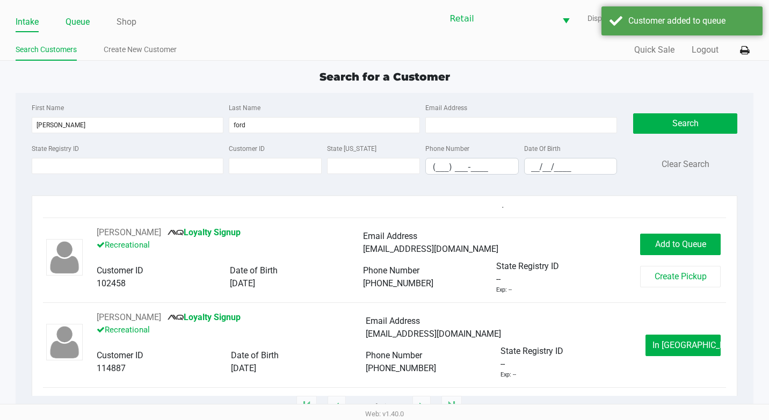
click at [88, 25] on link "Queue" at bounding box center [77, 21] width 24 height 15
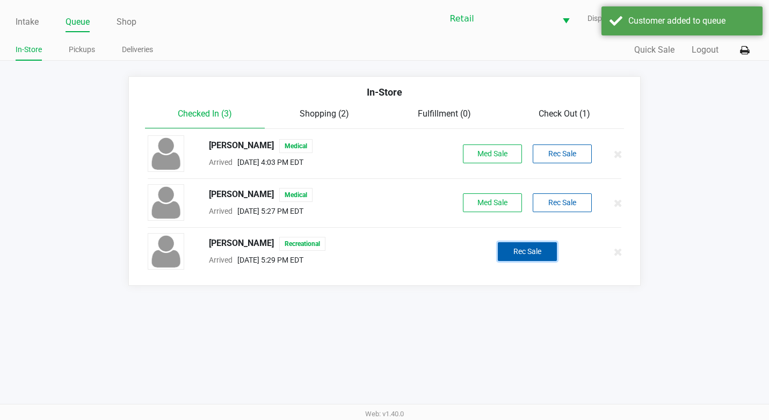
click at [515, 251] on button "Rec Sale" at bounding box center [527, 251] width 59 height 19
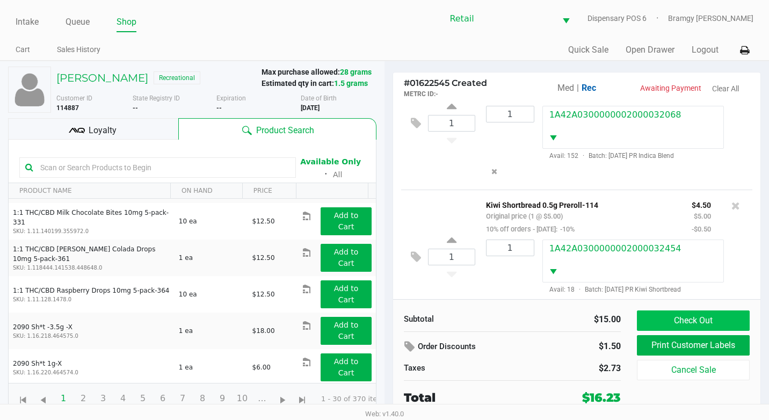
scroll to position [216, 0]
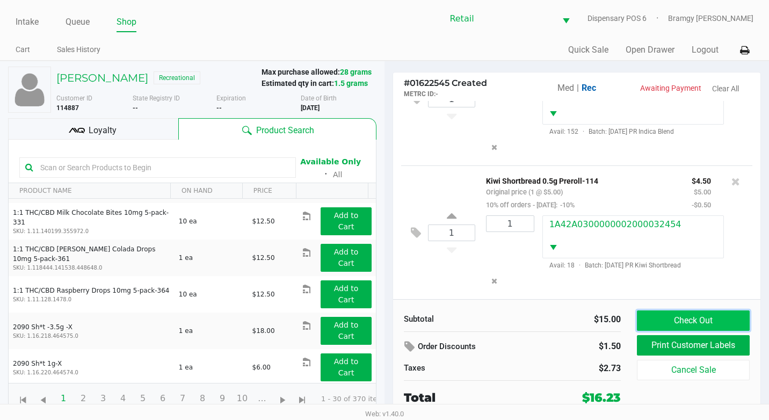
click at [715, 324] on button "Check Out" at bounding box center [693, 320] width 113 height 20
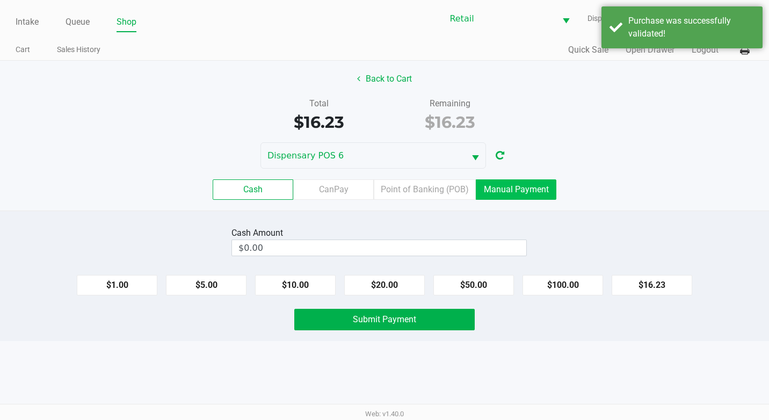
click at [487, 180] on label "Manual Payment" at bounding box center [516, 189] width 81 height 20
click at [0, 0] on 8 "Manual Payment" at bounding box center [0, 0] width 0 height 0
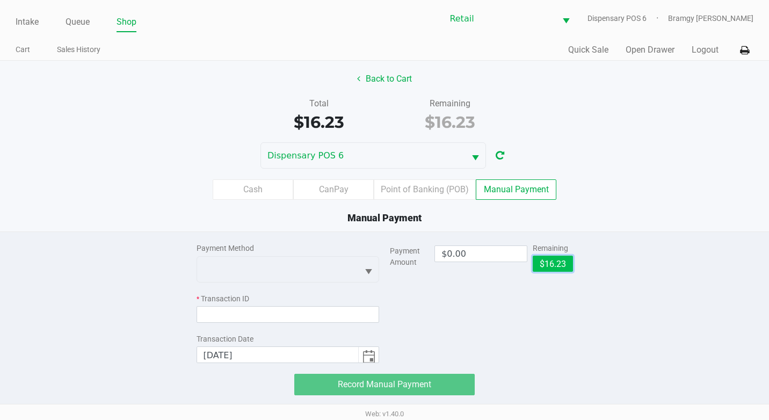
click at [556, 260] on button "$16.23" at bounding box center [553, 264] width 40 height 16
type input "$16.23"
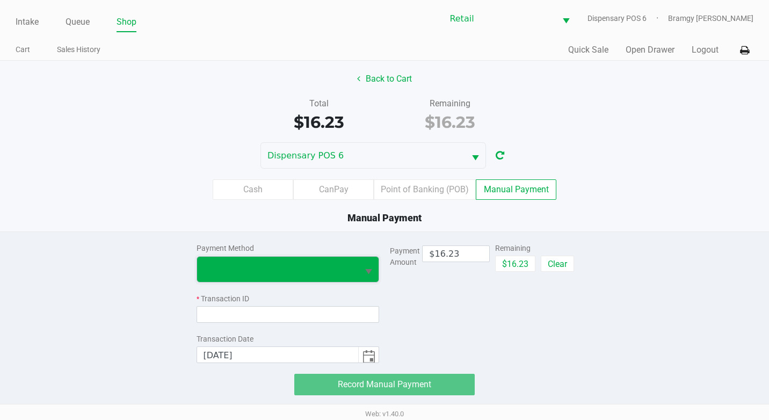
click at [353, 264] on span at bounding box center [278, 269] width 162 height 25
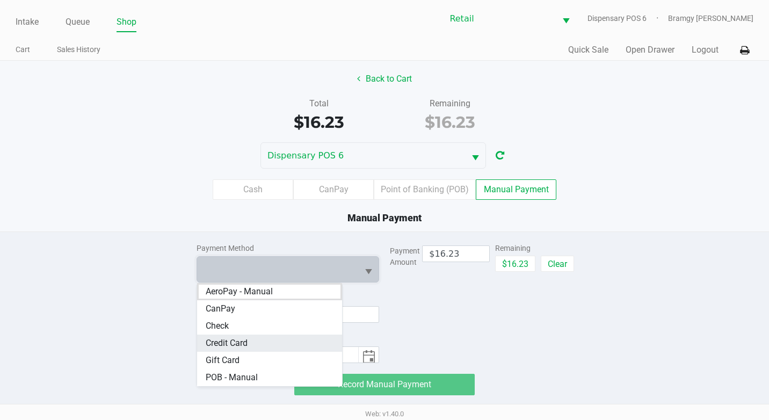
click at [293, 345] on Card "Credit Card" at bounding box center [269, 342] width 145 height 17
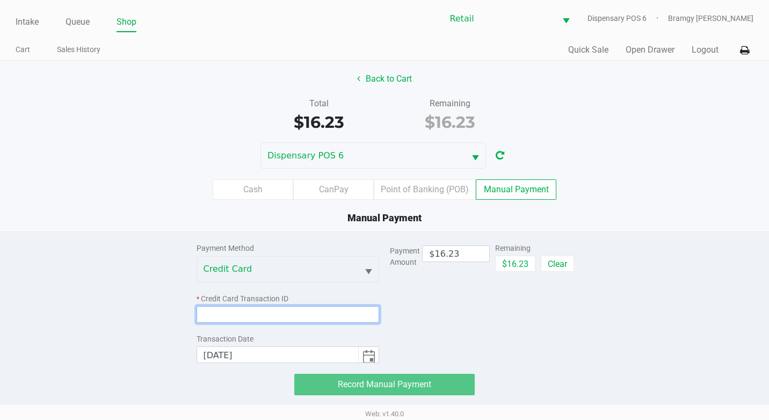
click at [290, 309] on input at bounding box center [287, 314] width 183 height 17
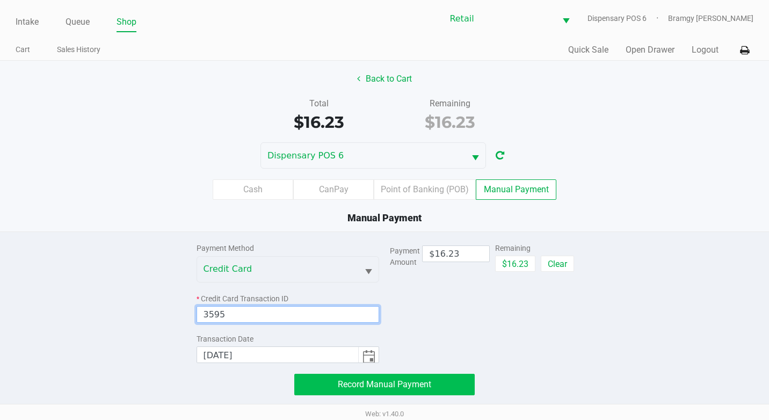
type input "3595"
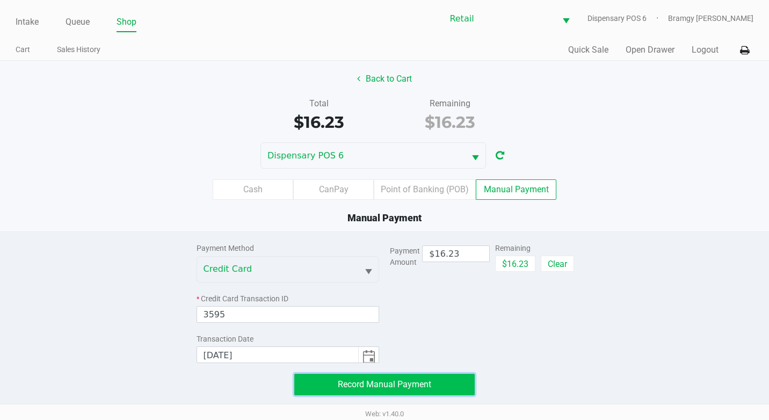
click at [388, 377] on button "Record Manual Payment" at bounding box center [384, 384] width 180 height 21
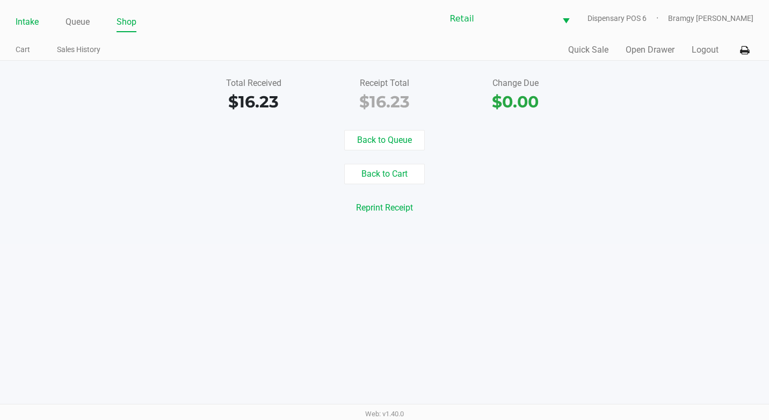
click at [26, 22] on link "Intake" at bounding box center [27, 21] width 23 height 15
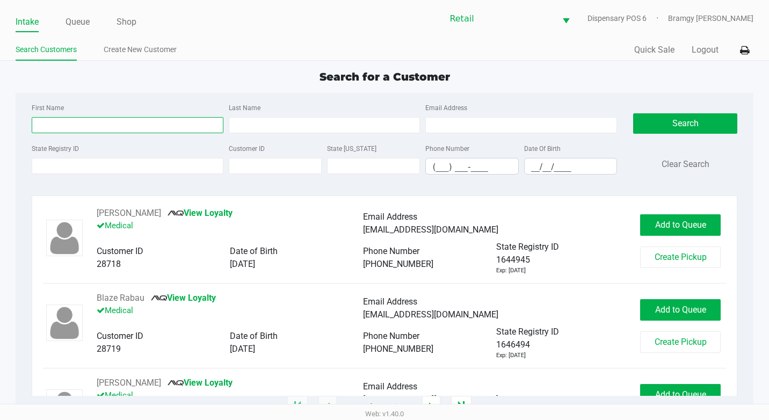
click at [75, 122] on input "First Name" at bounding box center [128, 125] width 192 height 16
type input "per"
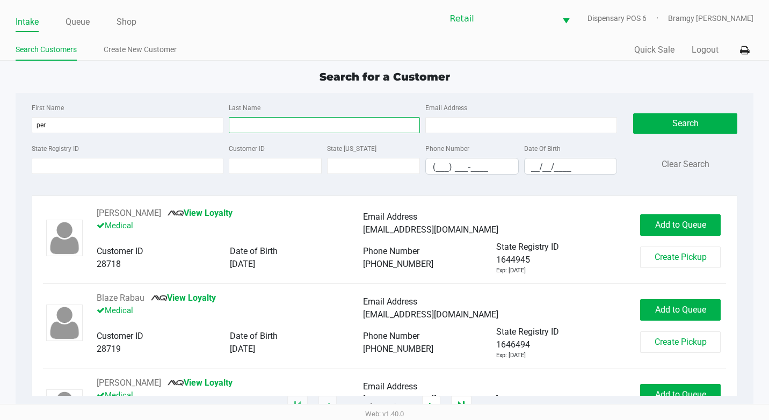
click at [287, 127] on input "Last Name" at bounding box center [325, 125] width 192 height 16
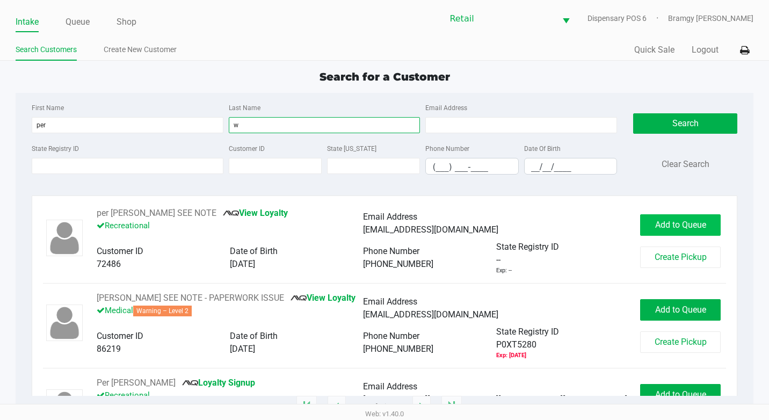
type input "w"
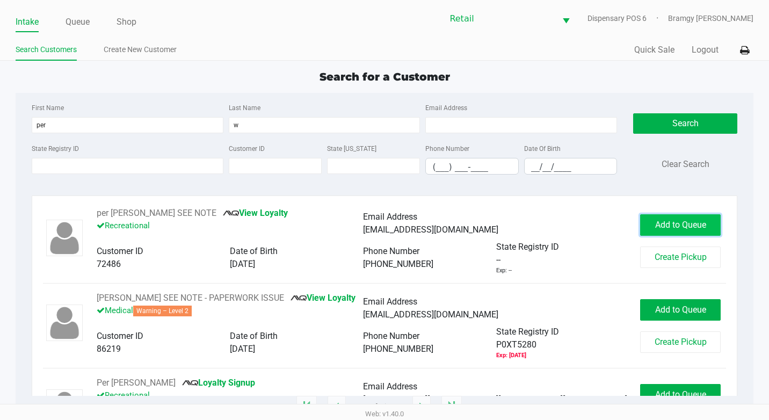
click at [655, 222] on span "Add to Queue" at bounding box center [680, 225] width 51 height 10
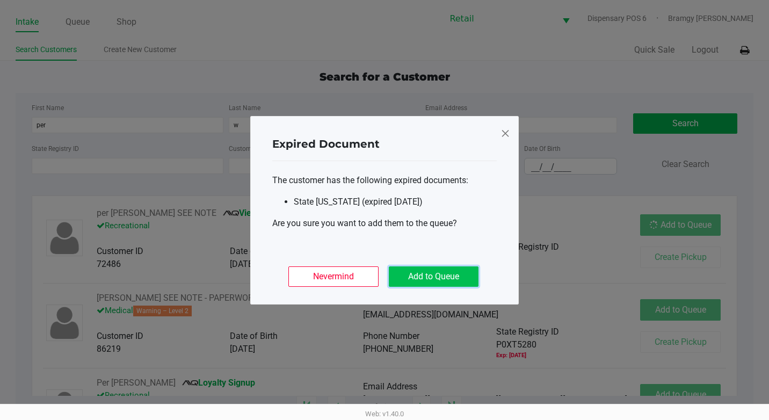
click at [428, 275] on button "Add to Queue" at bounding box center [434, 276] width 90 height 20
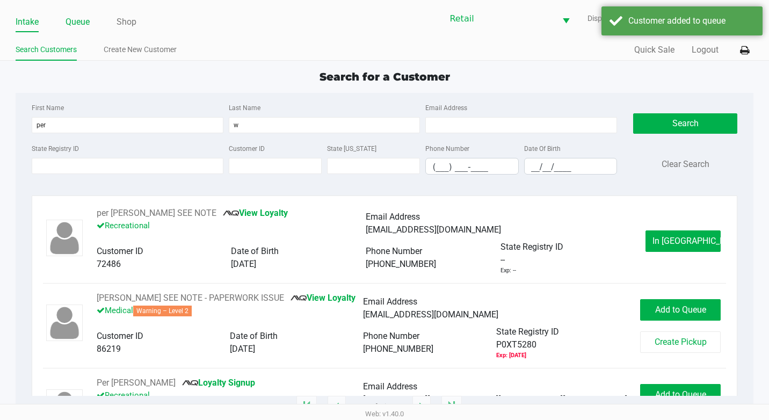
click at [89, 19] on link "Queue" at bounding box center [77, 21] width 24 height 15
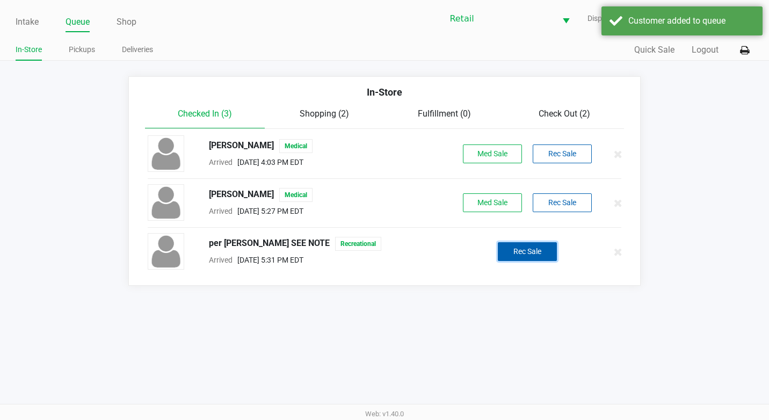
click at [521, 255] on button "Rec Sale" at bounding box center [527, 251] width 59 height 19
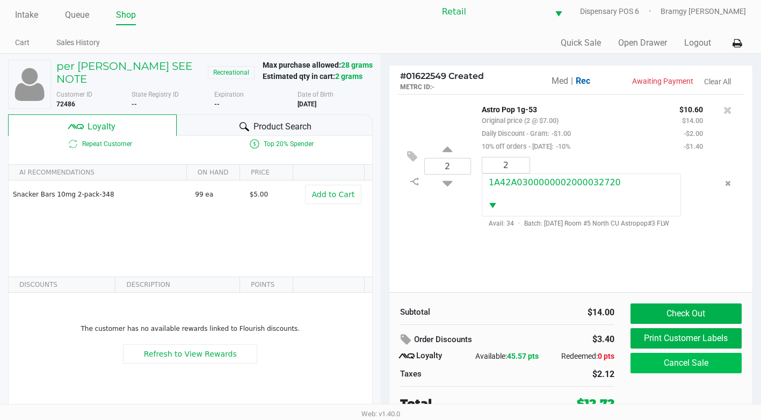
scroll to position [11, 0]
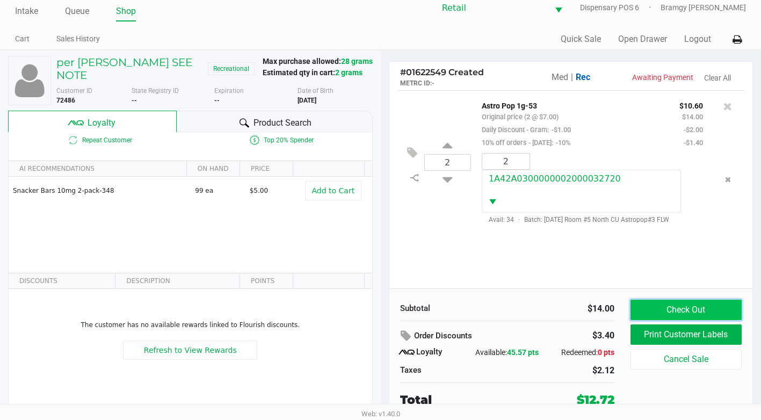
click at [701, 310] on button "Check Out" at bounding box center [685, 310] width 111 height 20
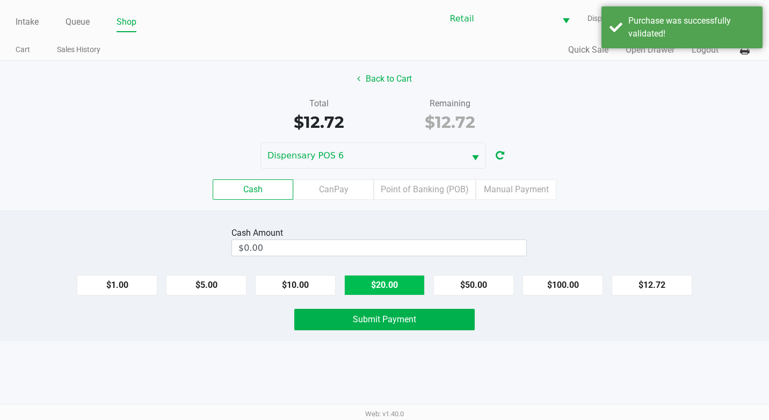
click at [391, 280] on button "$20.00" at bounding box center [384, 285] width 81 height 20
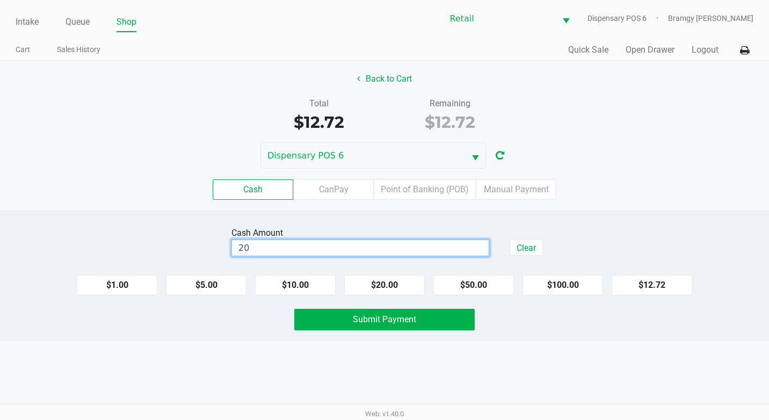
click at [280, 254] on input "20" at bounding box center [360, 248] width 257 height 16
type input "2"
type input "$20.50"
click at [376, 321] on span "Submit Payment" at bounding box center [384, 319] width 63 height 10
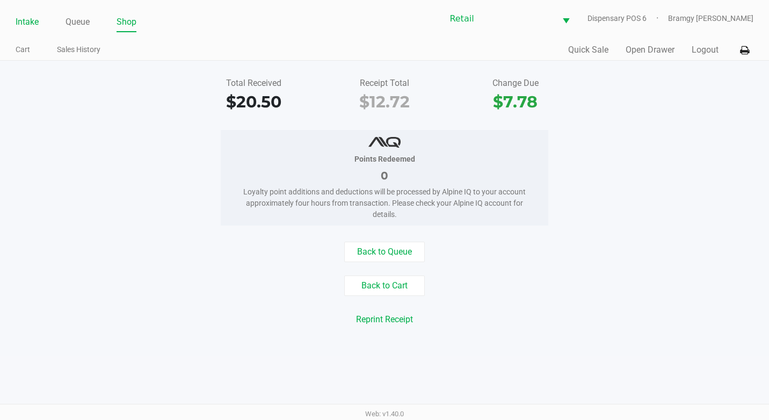
click at [21, 23] on link "Intake" at bounding box center [27, 21] width 23 height 15
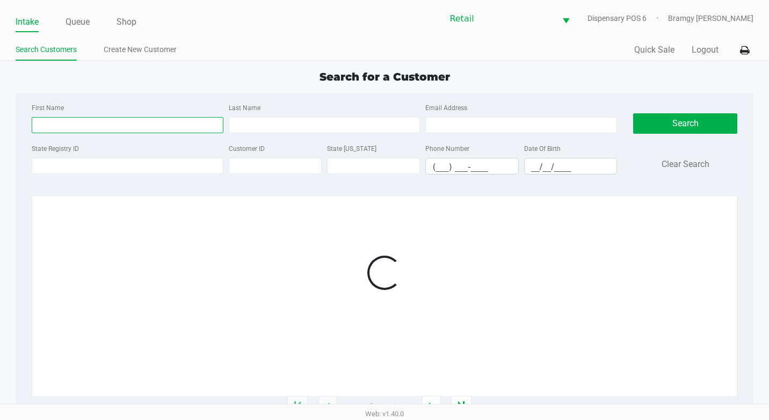
click at [67, 124] on input "First Name" at bounding box center [128, 125] width 192 height 16
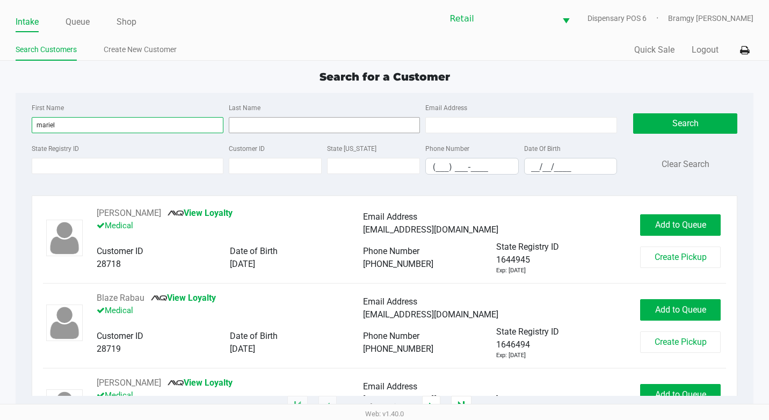
type input "mariel"
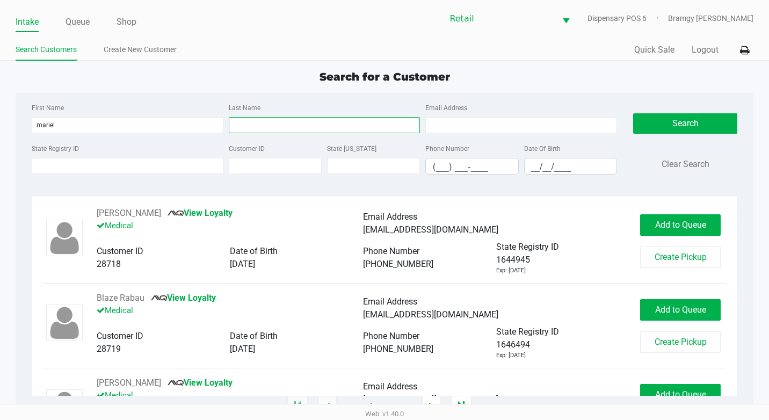
click at [285, 122] on input "Last Name" at bounding box center [325, 125] width 192 height 16
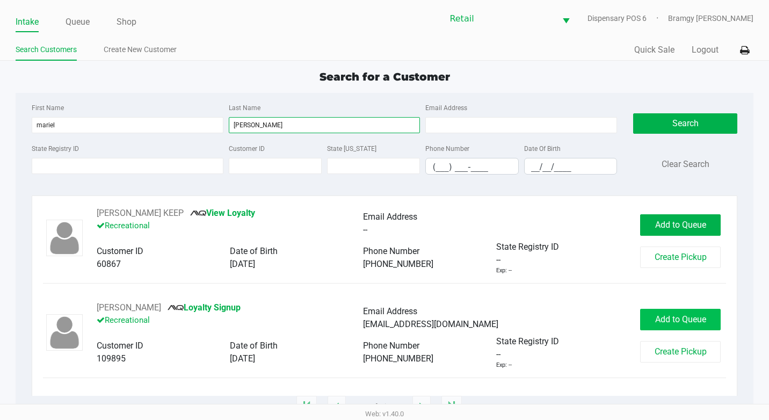
type input "[PERSON_NAME]"
click at [655, 318] on span "Add to Queue" at bounding box center [680, 319] width 51 height 10
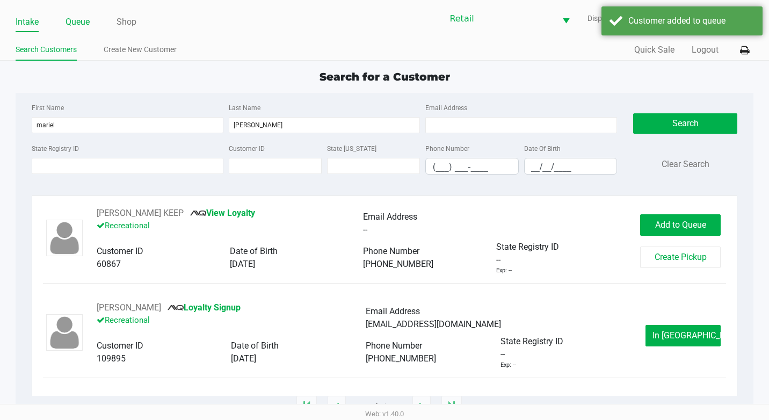
click at [76, 18] on link "Queue" at bounding box center [77, 21] width 24 height 15
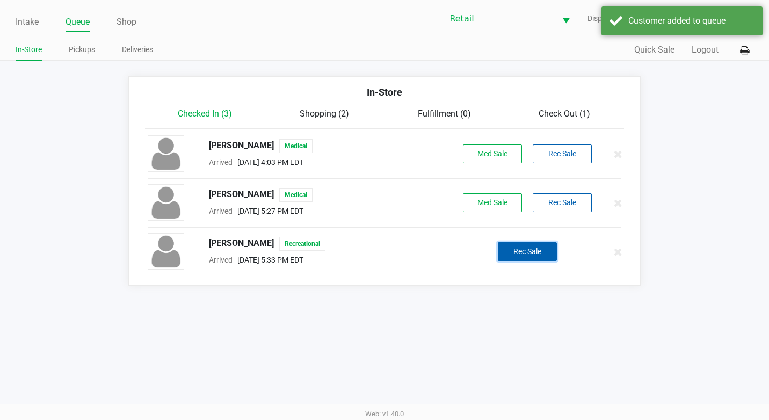
click at [543, 248] on button "Rec Sale" at bounding box center [527, 251] width 59 height 19
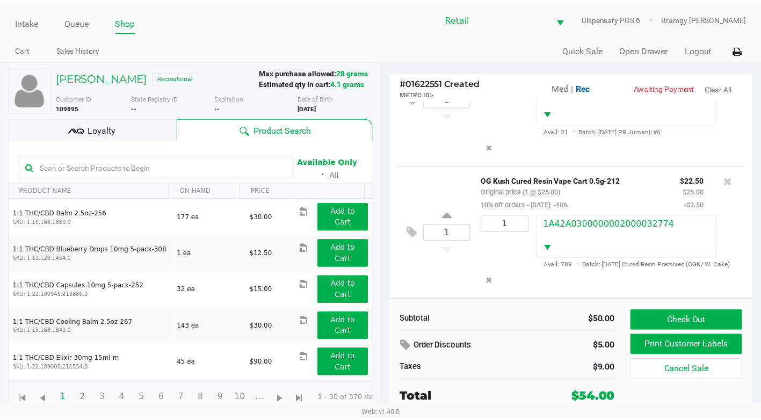
scroll to position [93, 0]
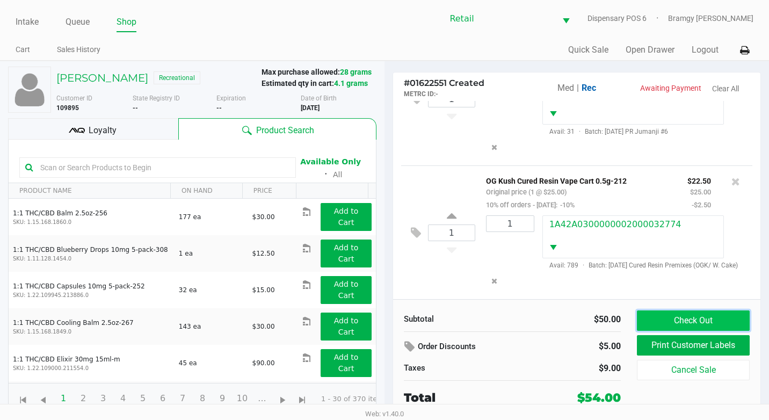
click at [719, 316] on button "Check Out" at bounding box center [693, 320] width 113 height 20
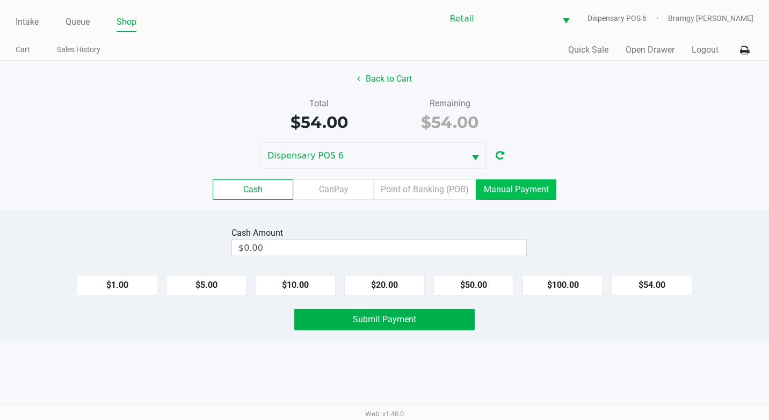
click at [521, 199] on label "Manual Payment" at bounding box center [516, 189] width 81 height 20
click at [0, 0] on 8 "Manual Payment" at bounding box center [0, 0] width 0 height 0
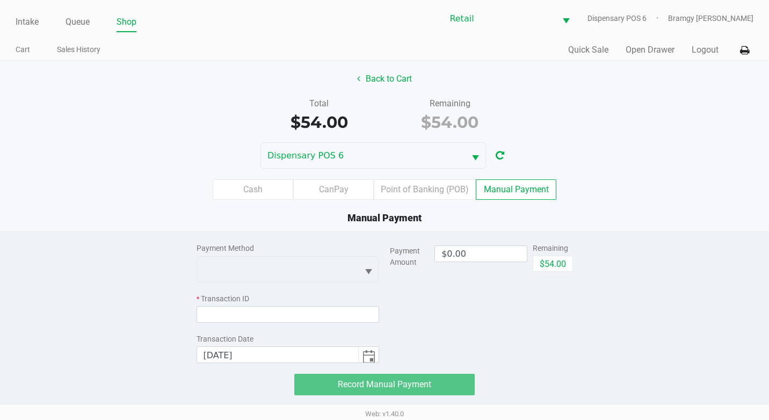
click at [525, 195] on label "Manual Payment" at bounding box center [516, 189] width 81 height 20
click at [0, 0] on 8 "Manual Payment" at bounding box center [0, 0] width 0 height 0
click at [552, 262] on button "$54.00" at bounding box center [553, 264] width 40 height 16
type input "$54.00"
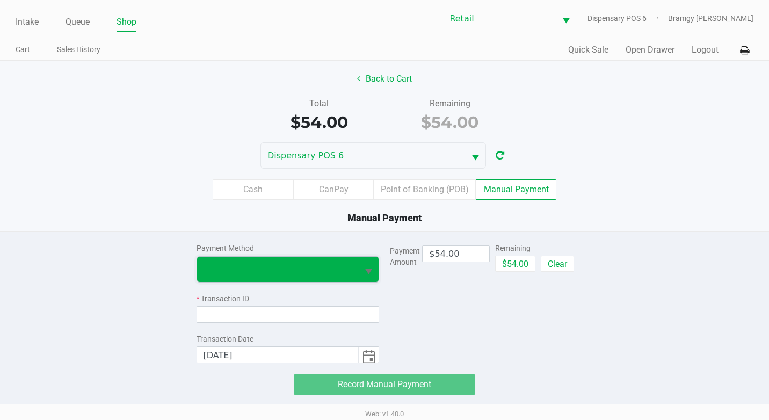
click at [292, 269] on span at bounding box center [277, 269] width 149 height 13
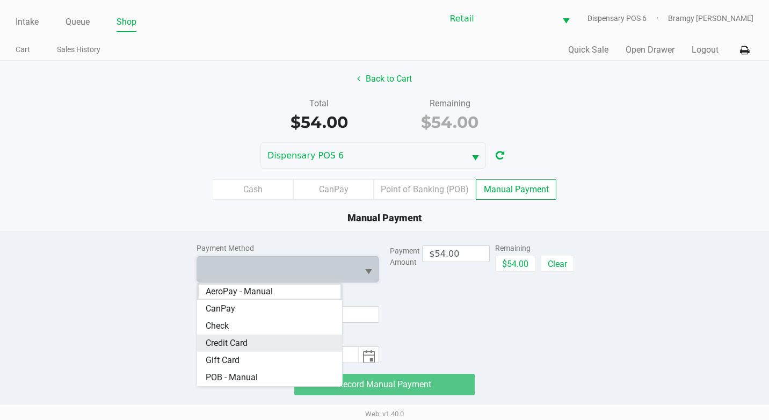
click at [245, 340] on span "Credit Card" at bounding box center [227, 343] width 42 height 13
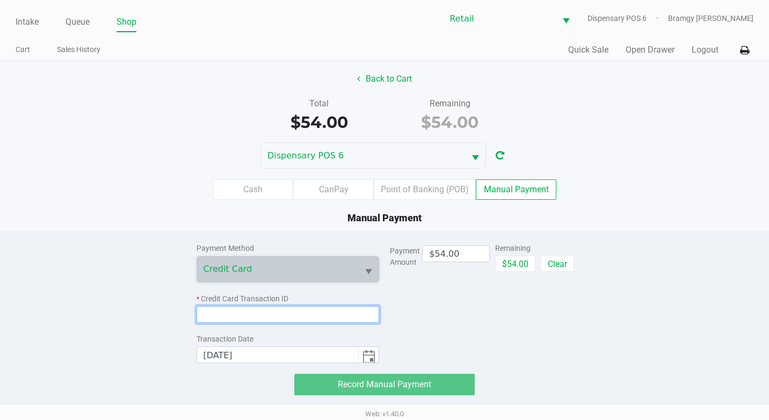
click at [264, 311] on input at bounding box center [287, 314] width 183 height 17
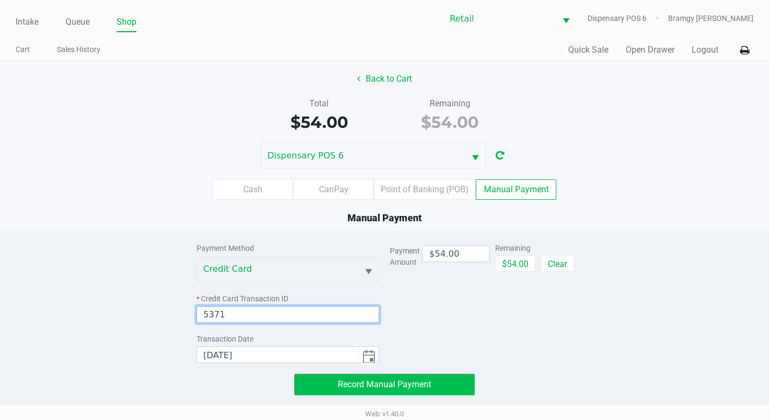
type input "5371"
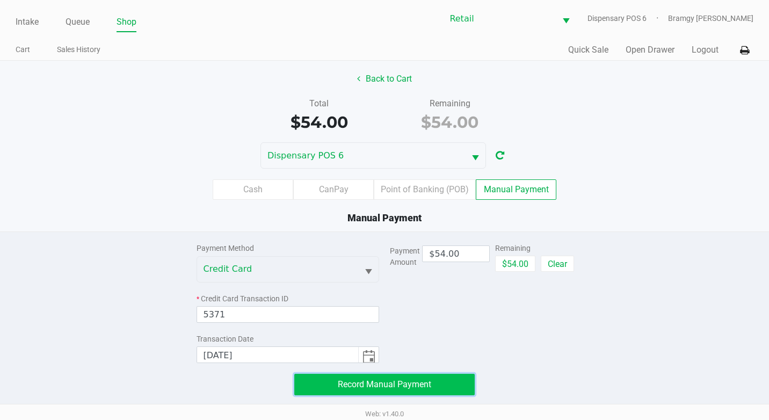
click at [359, 387] on span "Record Manual Payment" at bounding box center [384, 384] width 93 height 10
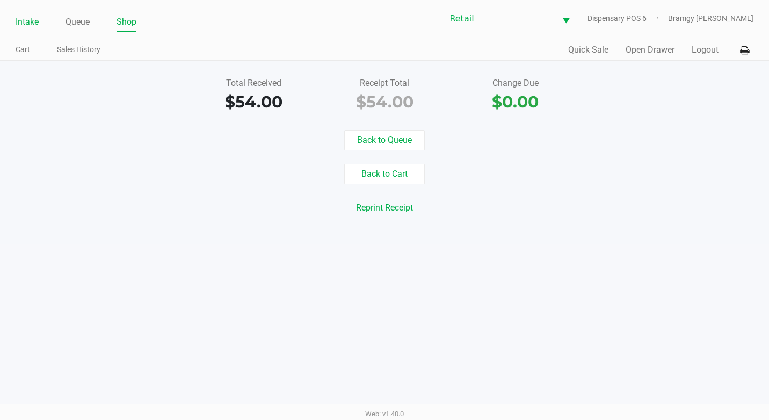
click at [26, 19] on link "Intake" at bounding box center [27, 21] width 23 height 15
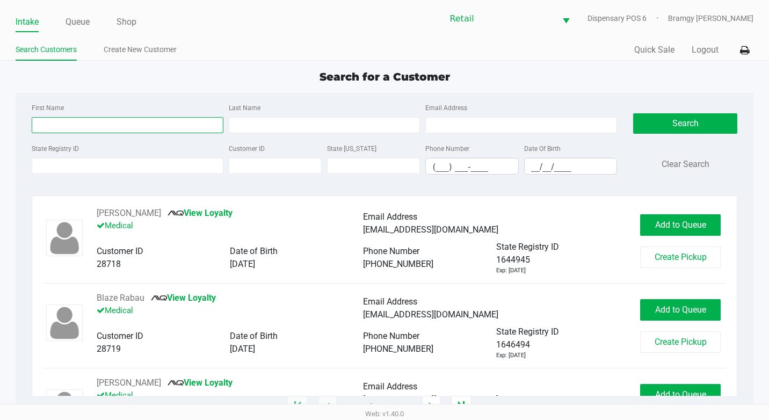
click at [133, 126] on input "First Name" at bounding box center [128, 125] width 192 height 16
type input "shemetress"
click at [240, 141] on div "First Name shemetress Last Name Email Address" at bounding box center [324, 121] width 591 height 41
click at [242, 134] on div "First Name shemetress Last Name Email Address" at bounding box center [324, 121] width 591 height 41
click at [241, 113] on div "Last Name" at bounding box center [324, 117] width 197 height 32
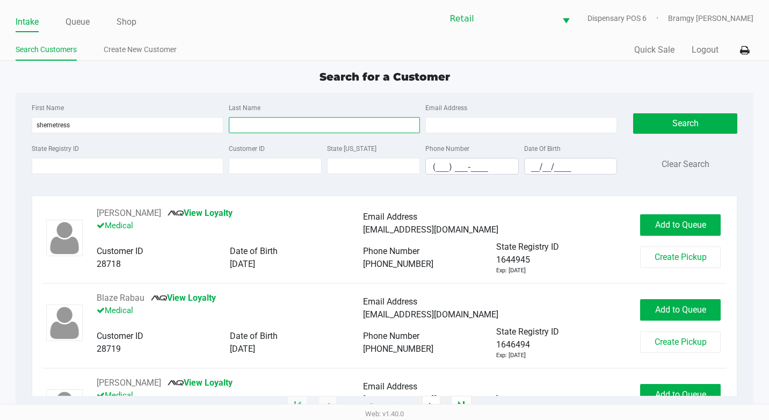
click at [238, 121] on input "Last Name" at bounding box center [325, 125] width 192 height 16
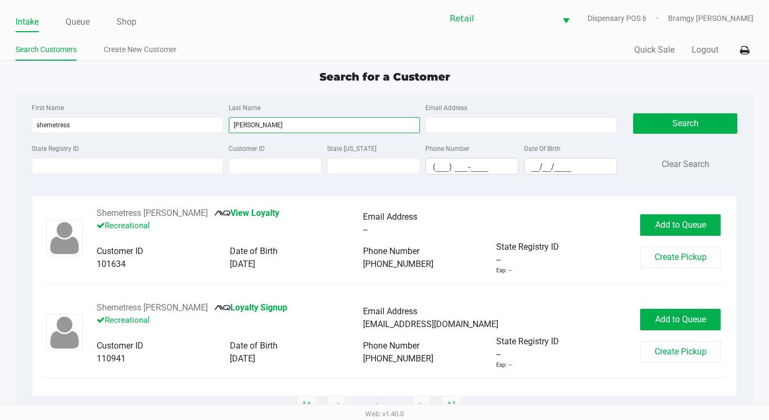
type input "[PERSON_NAME]"
drag, startPoint x: 242, startPoint y: 246, endPoint x: 257, endPoint y: 251, distance: 16.0
drag, startPoint x: 257, startPoint y: 251, endPoint x: 194, endPoint y: 243, distance: 63.9
click at [194, 243] on div "Customer ID 101634 Date of Birth [DEMOGRAPHIC_DATA] Phone Number [PHONE_NUMBER]…" at bounding box center [363, 258] width 533 height 35
click at [661, 323] on span "Add to Queue" at bounding box center [680, 319] width 51 height 10
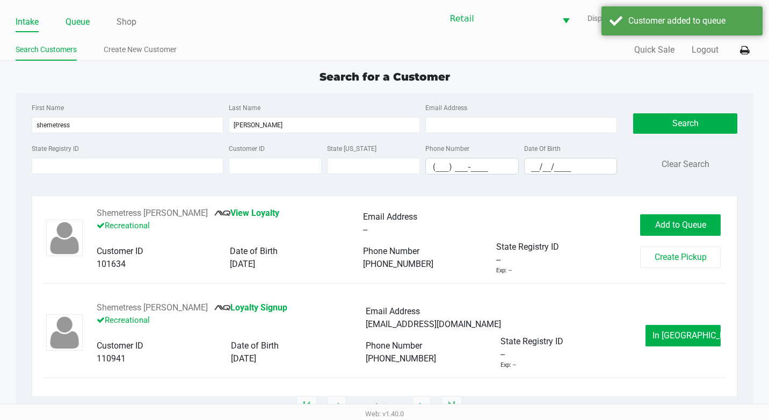
click at [79, 23] on link "Queue" at bounding box center [77, 21] width 24 height 15
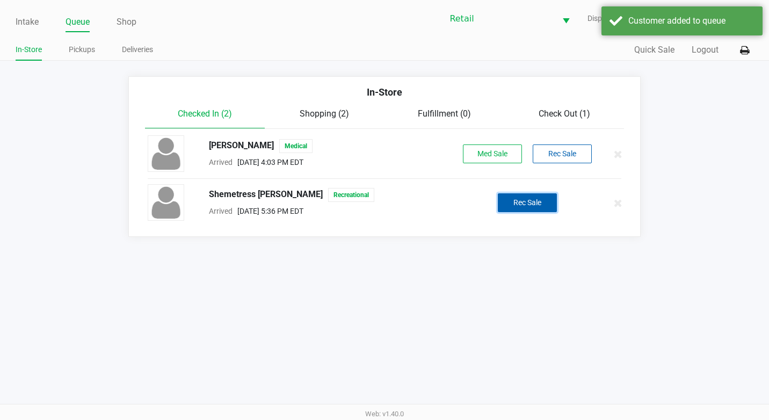
click at [542, 207] on button "Rec Sale" at bounding box center [527, 202] width 59 height 19
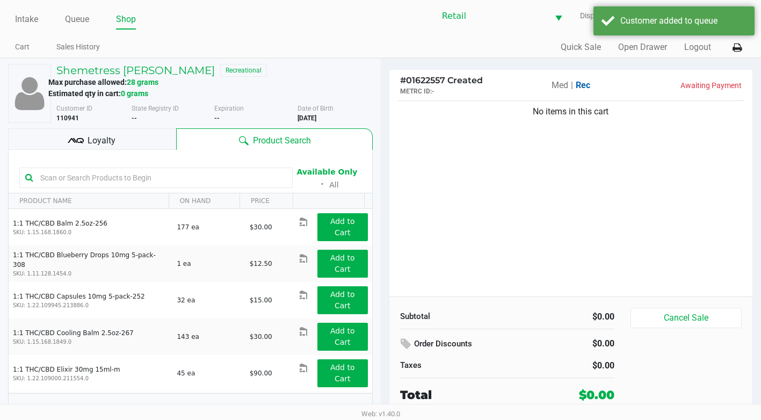
scroll to position [3, 0]
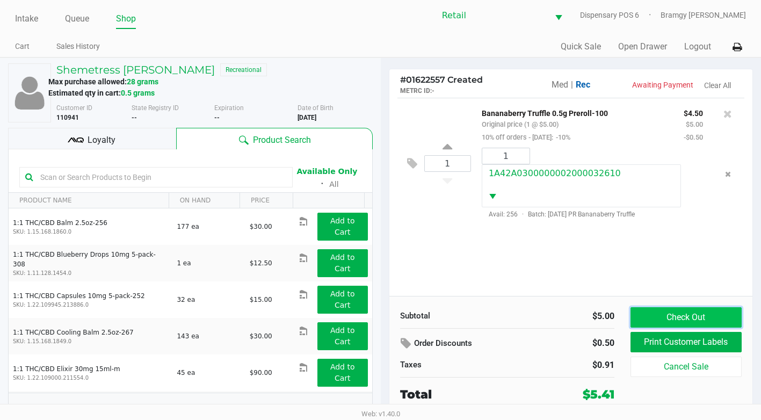
click at [710, 314] on button "Check Out" at bounding box center [685, 317] width 111 height 20
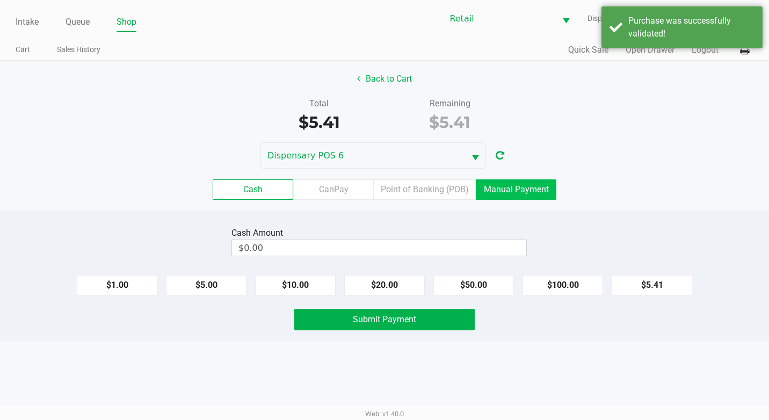
click at [542, 181] on label "Manual Payment" at bounding box center [516, 189] width 81 height 20
click at [0, 0] on 8 "Manual Payment" at bounding box center [0, 0] width 0 height 0
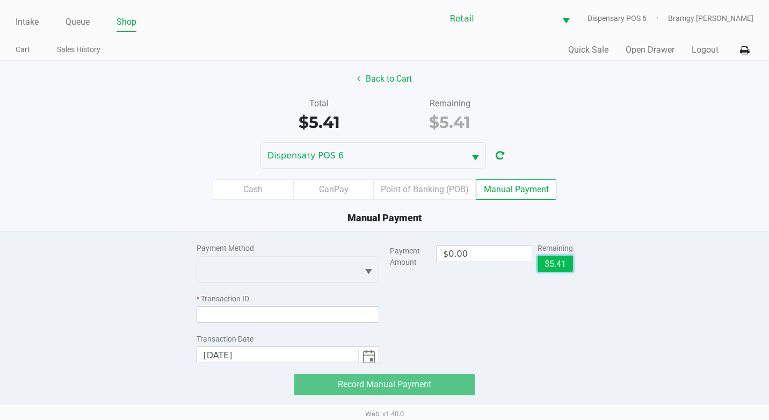
click at [545, 256] on button "$5.41" at bounding box center [554, 264] width 35 height 16
type input "$5.41"
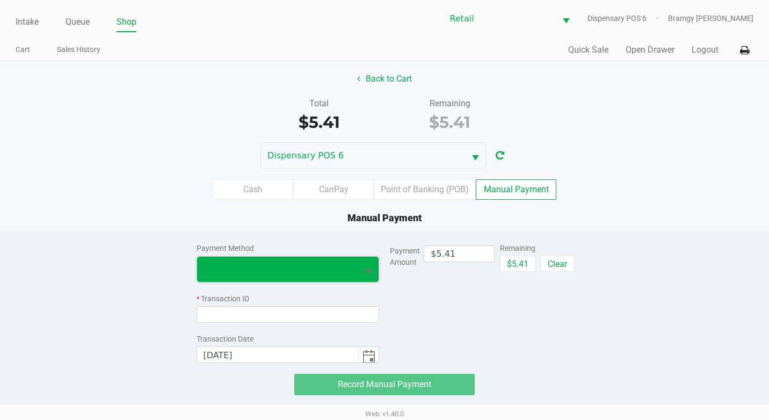
click at [339, 257] on span at bounding box center [278, 269] width 162 height 25
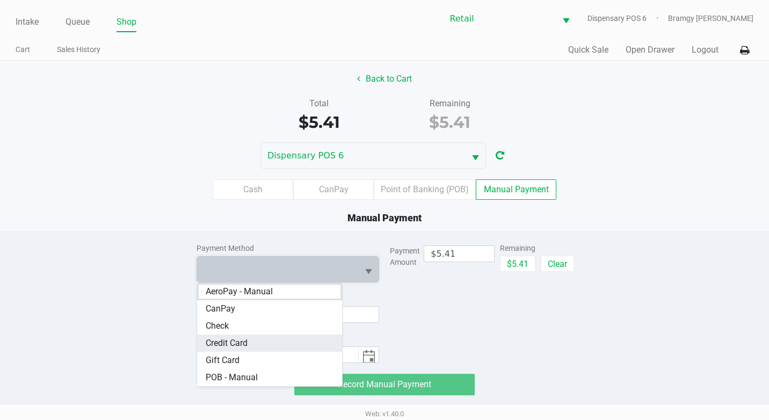
click at [291, 335] on Card "Credit Card" at bounding box center [269, 342] width 145 height 17
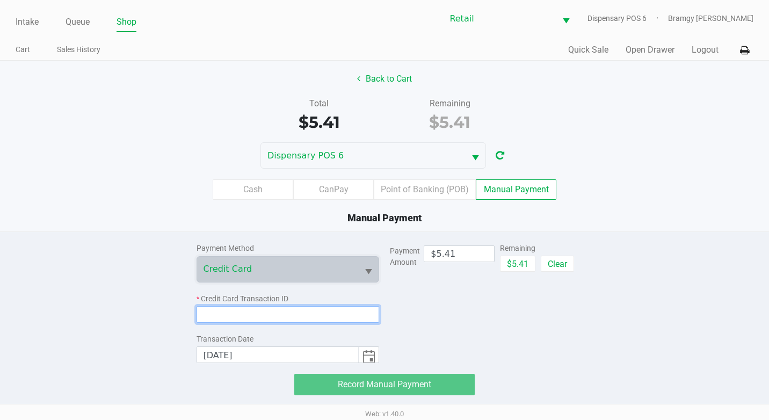
click at [284, 319] on input at bounding box center [287, 314] width 183 height 17
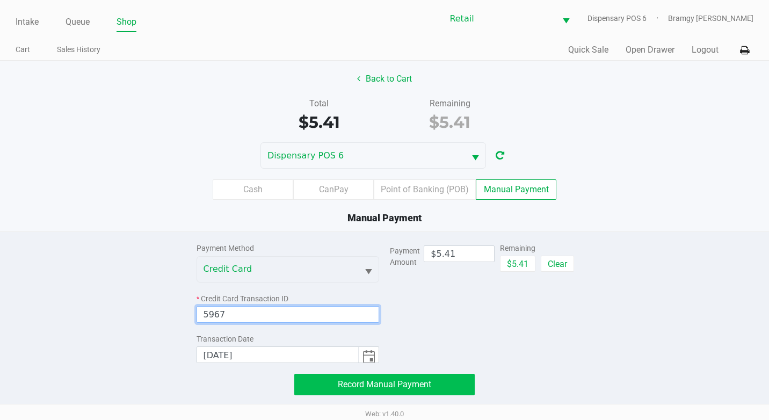
type input "5967"
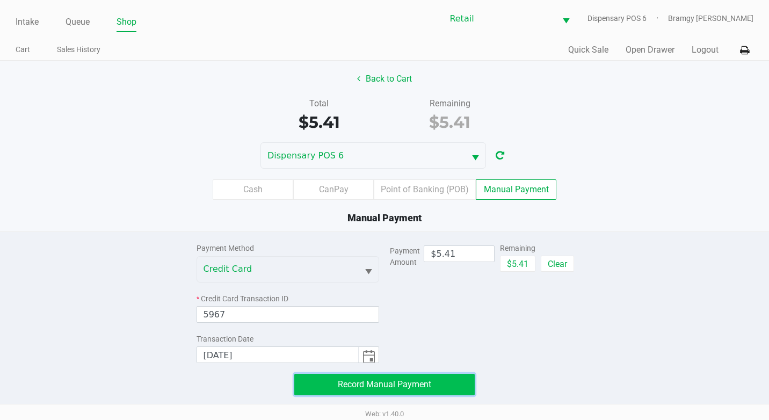
click at [351, 378] on button "Record Manual Payment" at bounding box center [384, 384] width 180 height 21
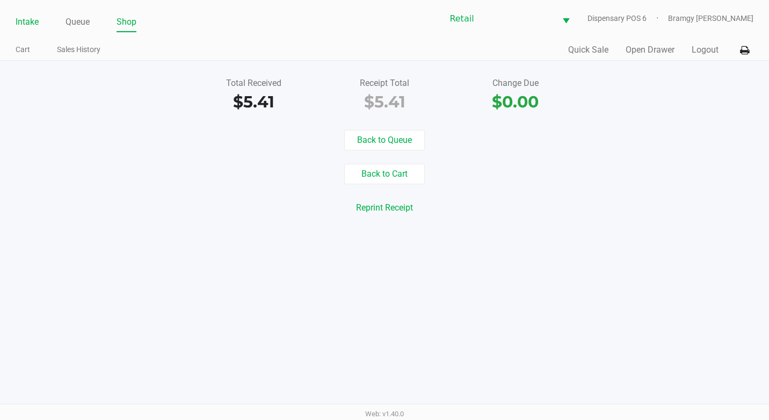
click at [26, 20] on link "Intake" at bounding box center [27, 21] width 23 height 15
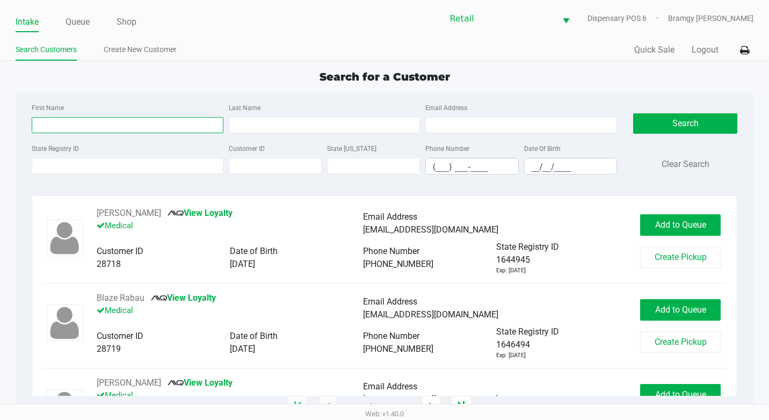
click at [72, 125] on input "First Name" at bounding box center [128, 125] width 192 height 16
type input "[PERSON_NAME]"
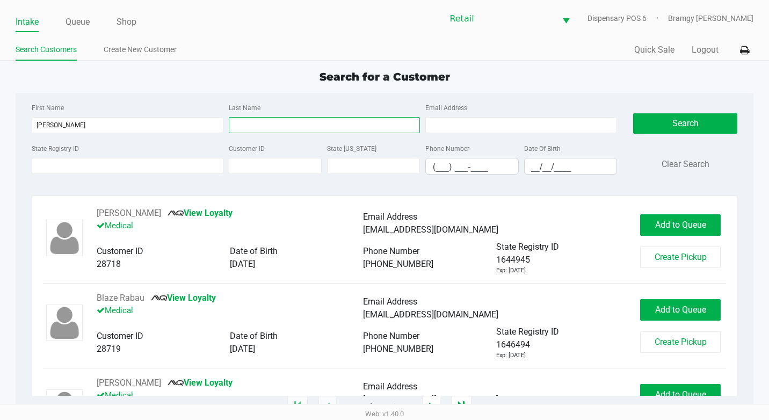
click at [300, 128] on input "Last Name" at bounding box center [325, 125] width 192 height 16
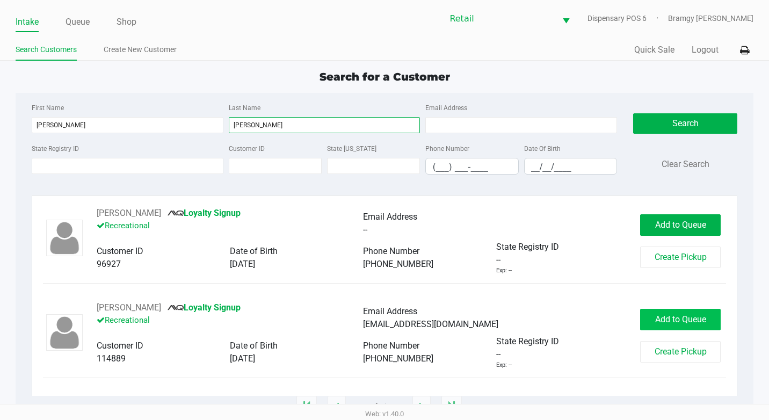
type input "[PERSON_NAME]"
click at [651, 312] on button "Add to Queue" at bounding box center [680, 319] width 81 height 21
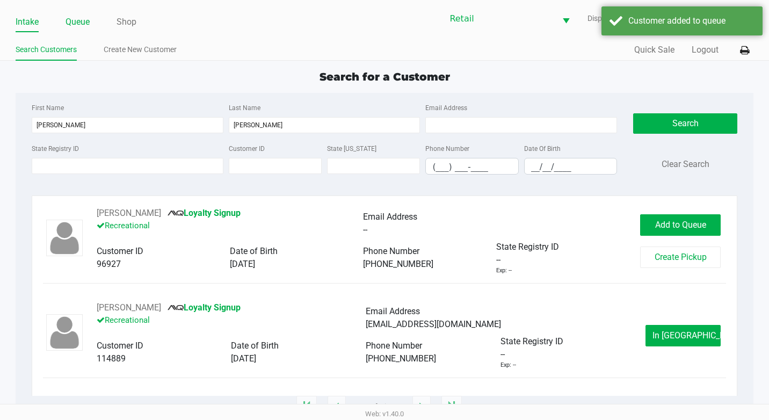
click at [80, 15] on link "Queue" at bounding box center [77, 21] width 24 height 15
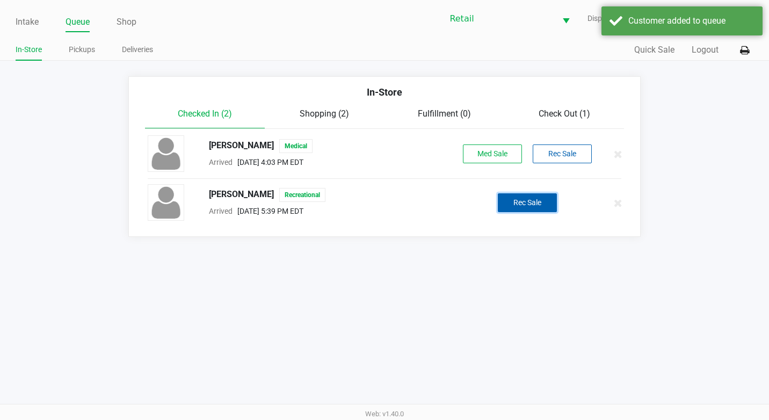
click at [541, 203] on button "Rec Sale" at bounding box center [527, 202] width 59 height 19
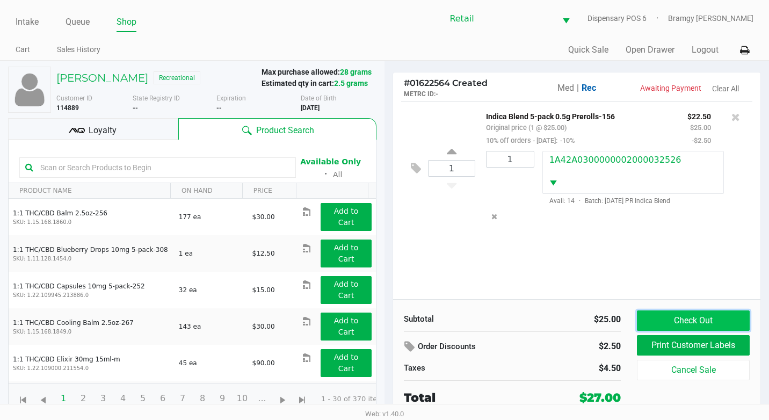
click at [707, 323] on button "Check Out" at bounding box center [693, 320] width 113 height 20
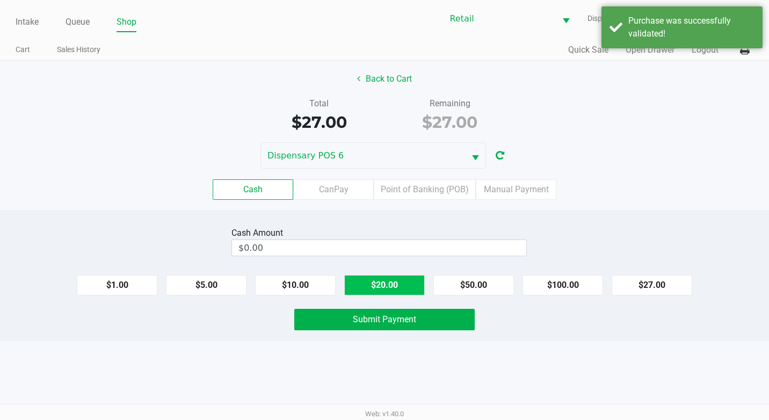
click at [412, 287] on button "$20.00" at bounding box center [384, 285] width 81 height 20
type input "$40.00"
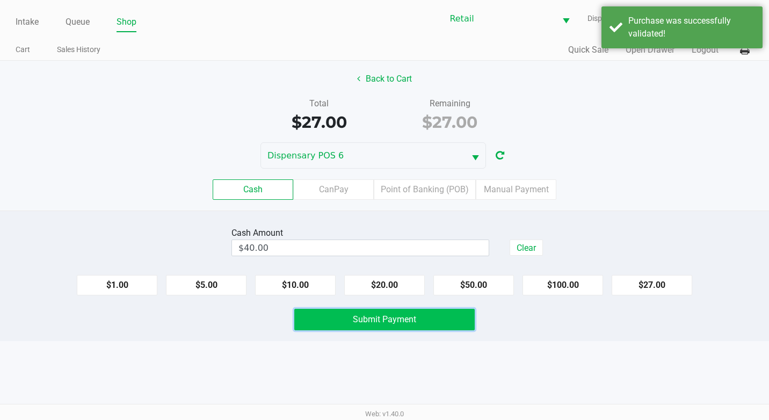
click at [416, 312] on button "Submit Payment" at bounding box center [384, 319] width 180 height 21
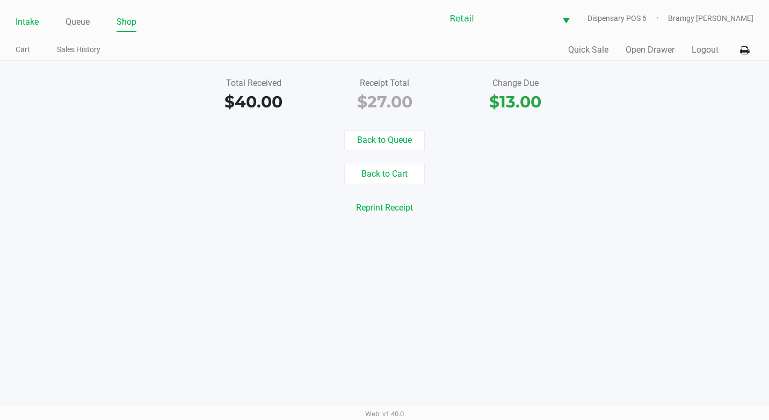
click at [23, 20] on link "Intake" at bounding box center [27, 21] width 23 height 15
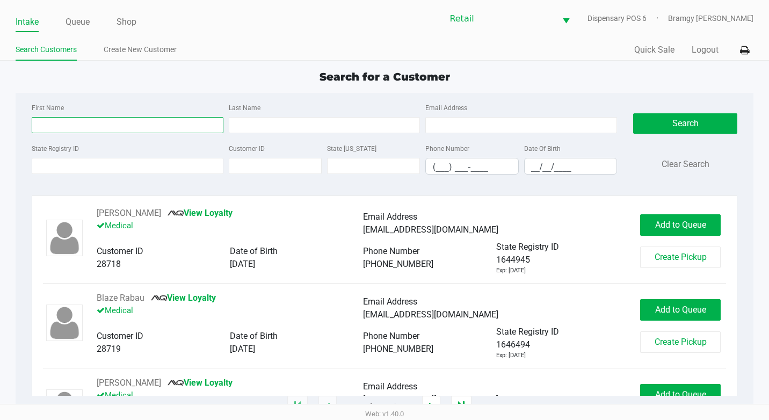
click at [66, 128] on input "First Name" at bounding box center [128, 125] width 192 height 16
type input "grant"
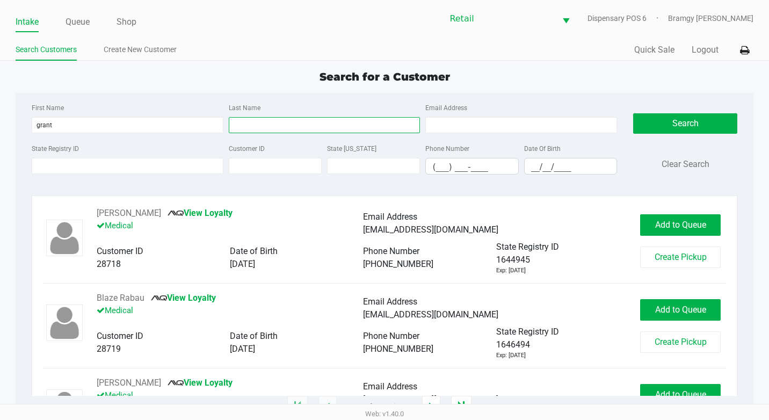
click at [253, 127] on input "Last Name" at bounding box center [325, 125] width 192 height 16
type input "[PERSON_NAME]"
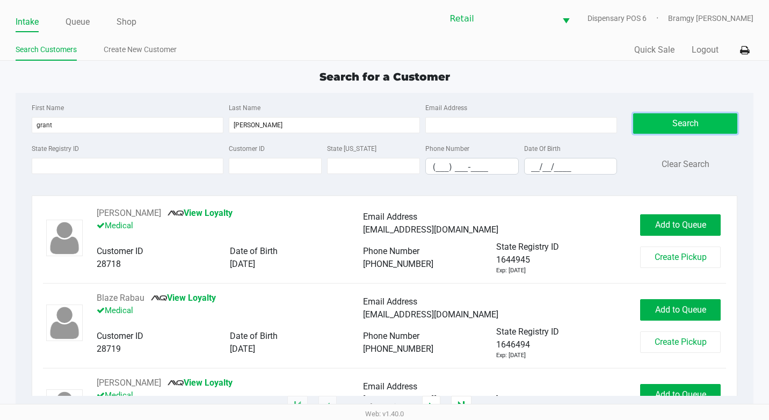
click at [668, 121] on button "Search" at bounding box center [685, 123] width 104 height 20
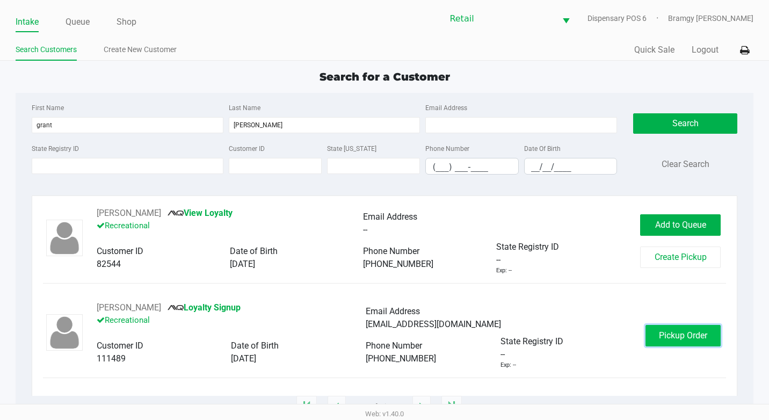
click at [683, 343] on button "Pickup Order" at bounding box center [682, 335] width 75 height 21
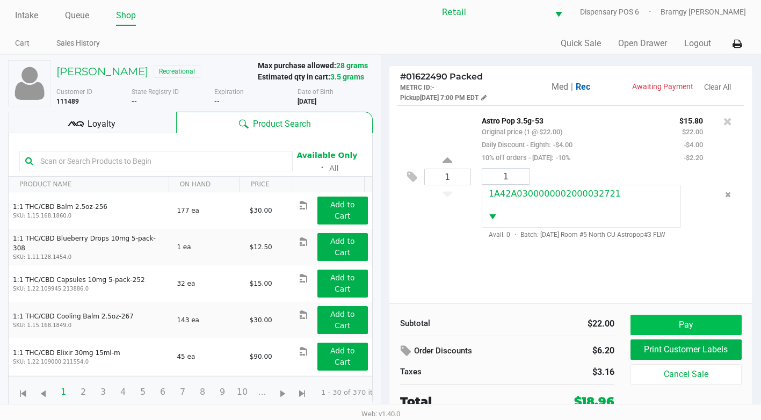
scroll to position [8, 0]
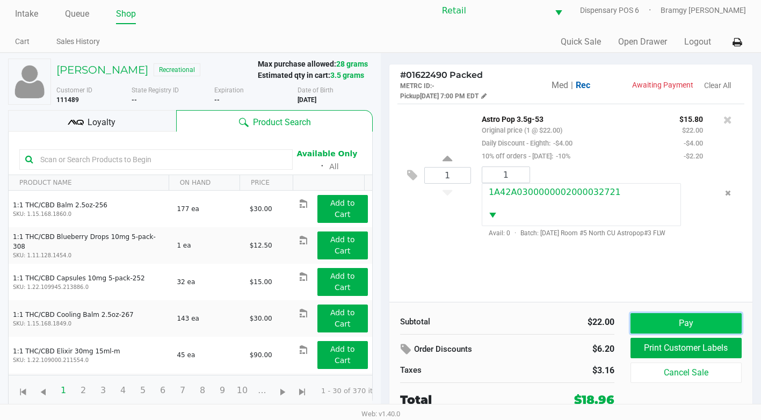
click at [706, 324] on button "Pay" at bounding box center [685, 323] width 111 height 20
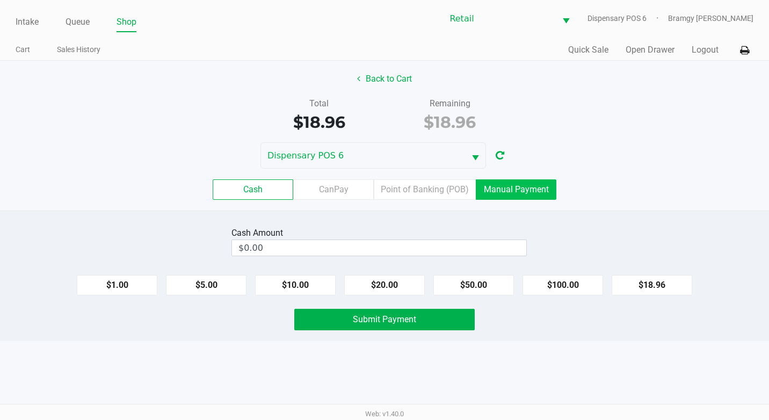
click at [512, 183] on label "Manual Payment" at bounding box center [516, 189] width 81 height 20
click at [0, 0] on 8 "Manual Payment" at bounding box center [0, 0] width 0 height 0
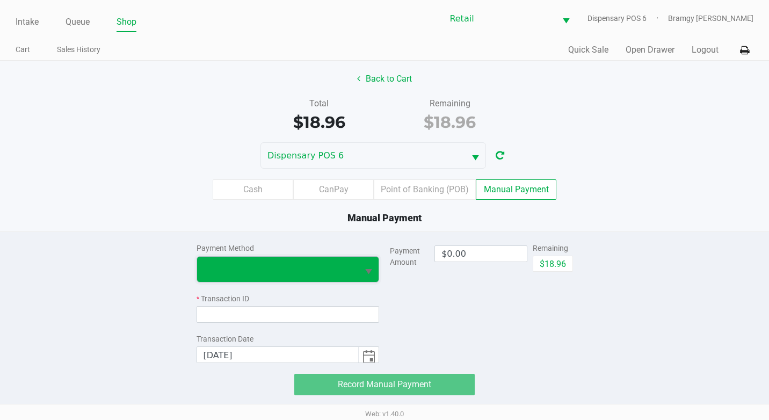
click at [288, 265] on span at bounding box center [277, 269] width 149 height 13
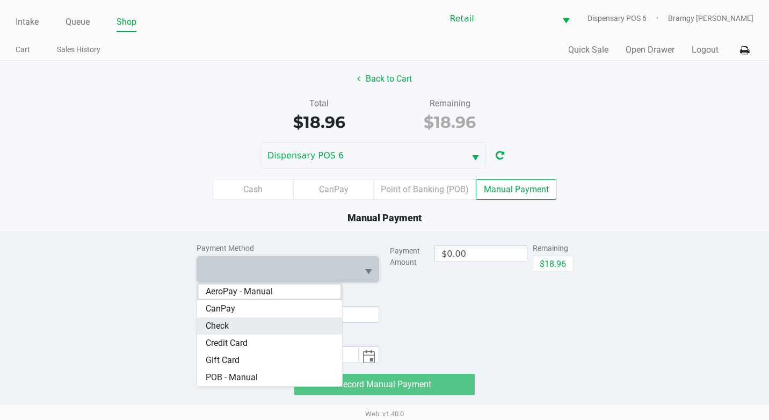
click at [257, 323] on li "Check" at bounding box center [269, 325] width 145 height 17
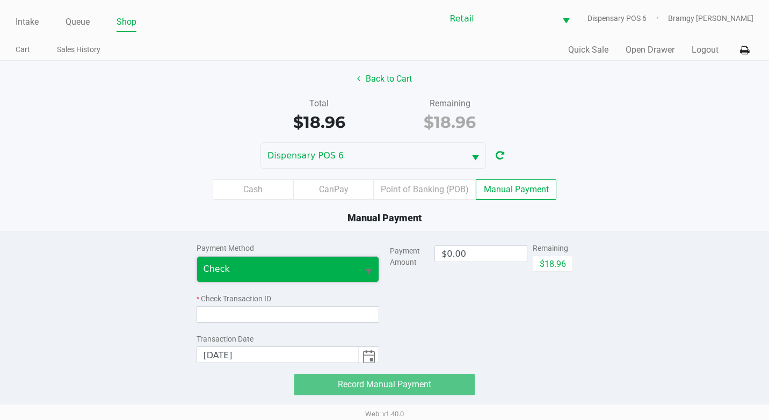
click at [275, 267] on span "Check" at bounding box center [277, 269] width 149 height 13
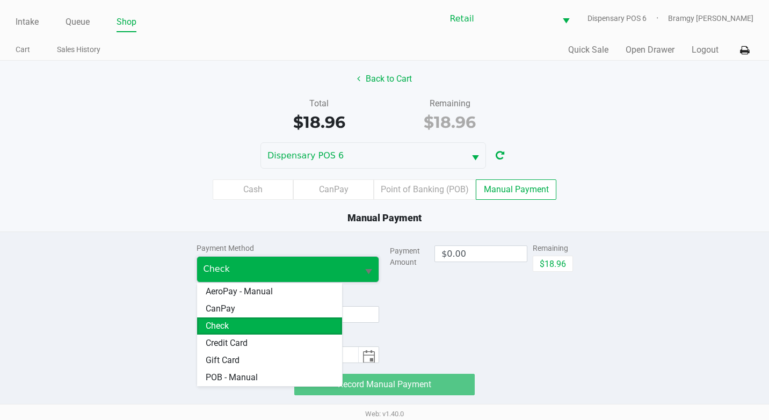
click at [275, 267] on span "Check" at bounding box center [277, 269] width 149 height 13
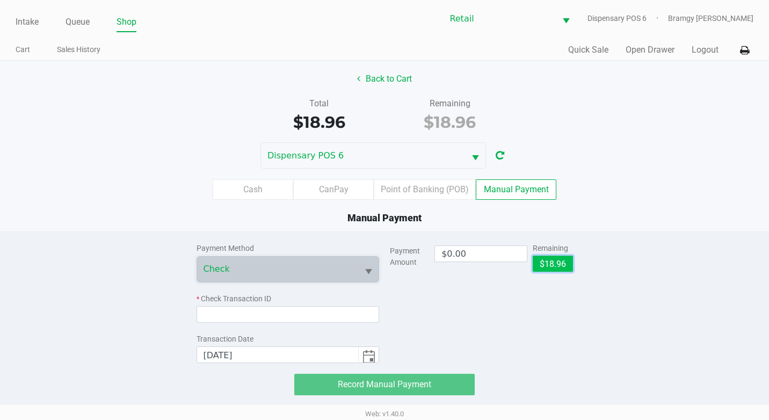
click at [555, 264] on button "$18.96" at bounding box center [553, 264] width 40 height 16
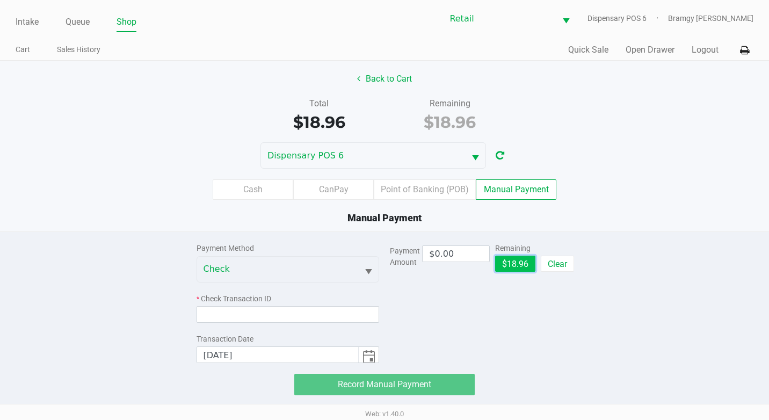
type input "$18.96"
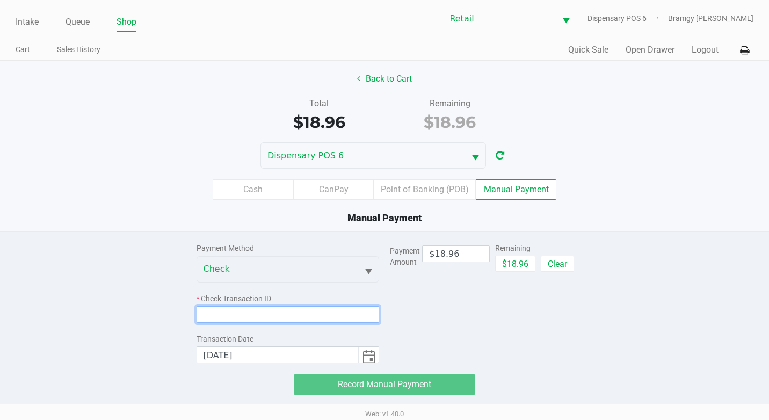
click at [242, 318] on input at bounding box center [287, 314] width 183 height 17
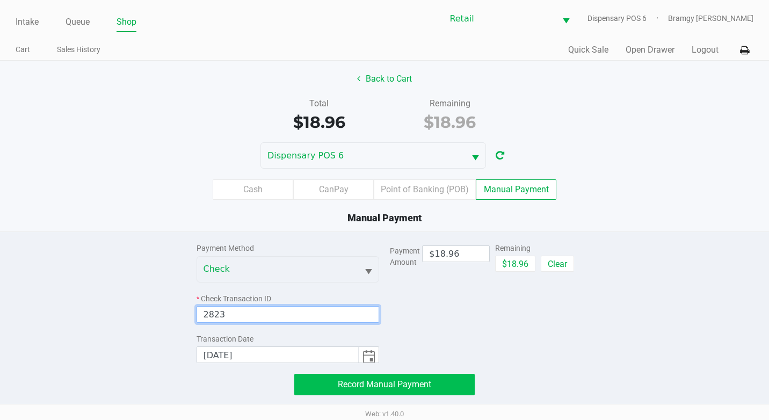
type input "2823"
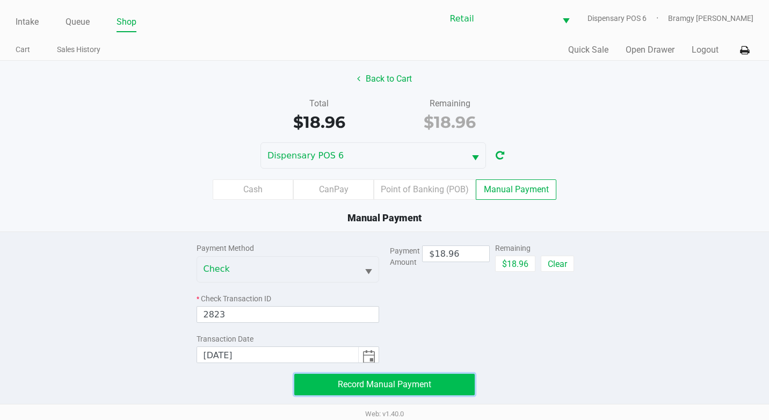
click at [338, 381] on span "Record Manual Payment" at bounding box center [384, 384] width 93 height 10
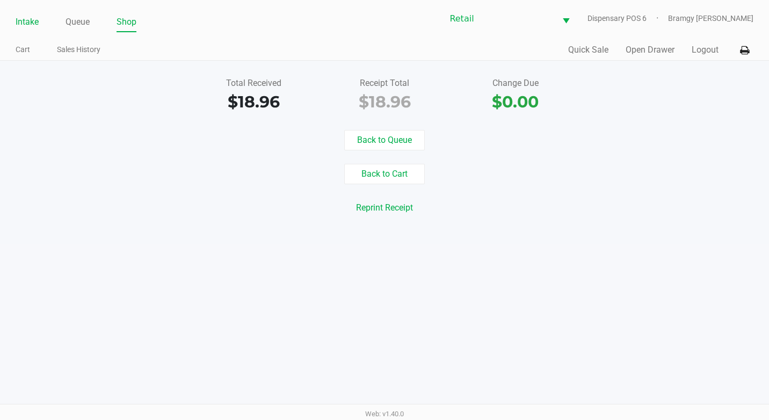
click at [19, 19] on link "Intake" at bounding box center [27, 21] width 23 height 15
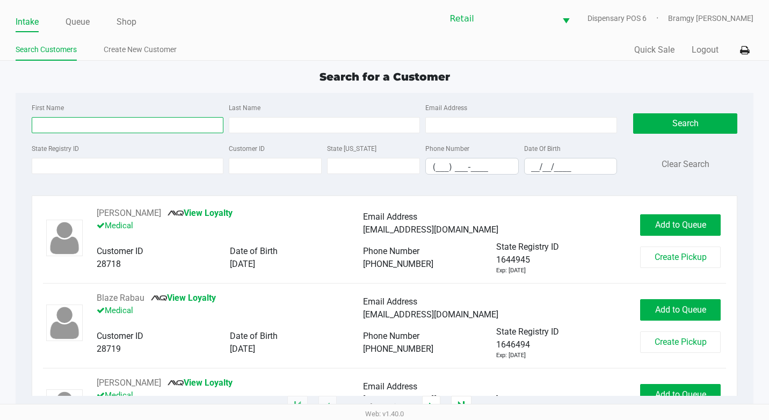
click at [75, 127] on input "First Name" at bounding box center [128, 125] width 192 height 16
type input "divine"
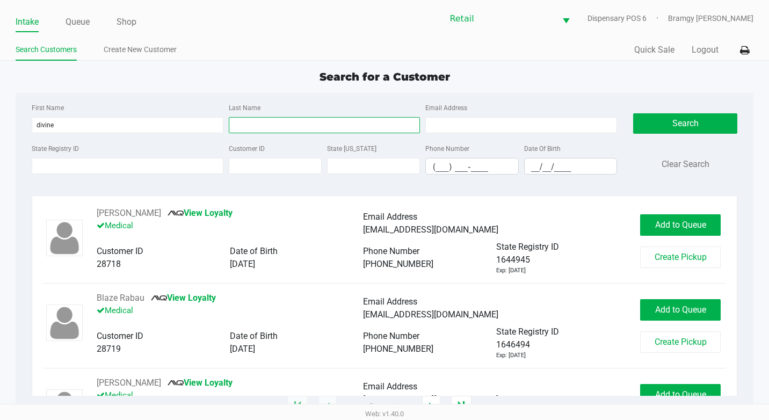
click at [262, 129] on input "Last Name" at bounding box center [325, 125] width 192 height 16
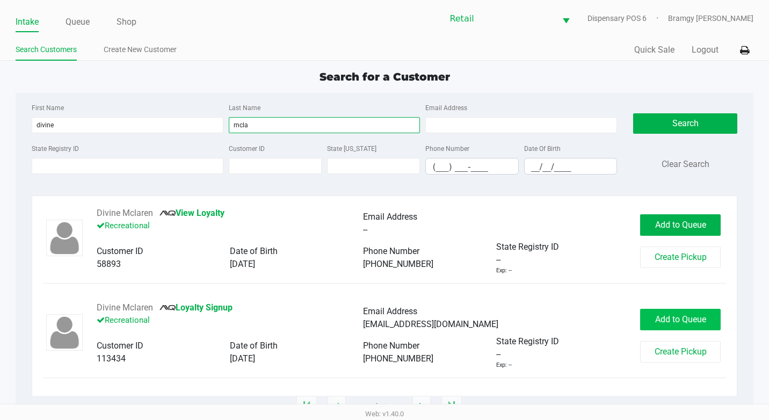
type input "mcla"
click at [649, 316] on button "Add to Queue" at bounding box center [680, 319] width 81 height 21
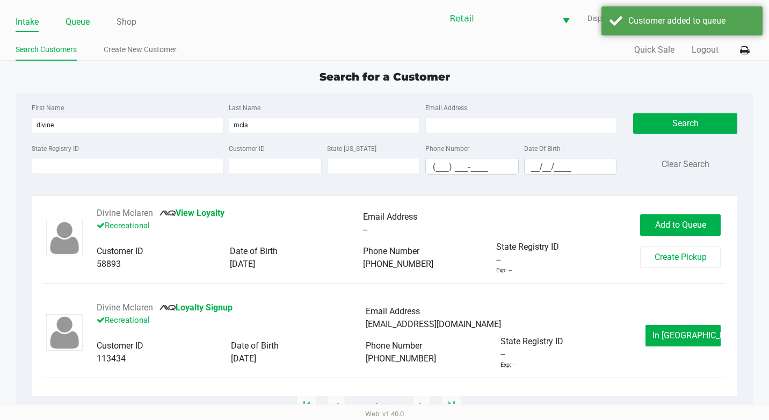
click at [85, 25] on link "Queue" at bounding box center [77, 21] width 24 height 15
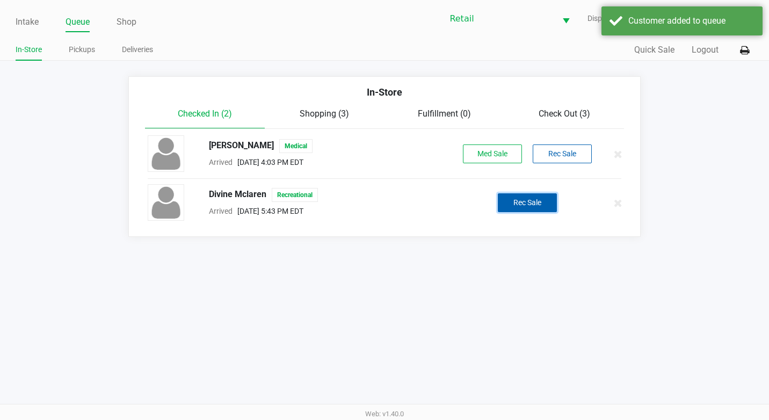
click at [550, 210] on button "Rec Sale" at bounding box center [527, 202] width 59 height 19
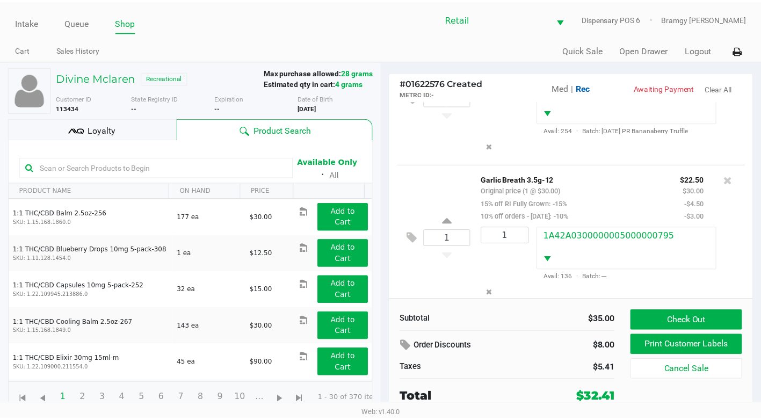
scroll to position [93, 0]
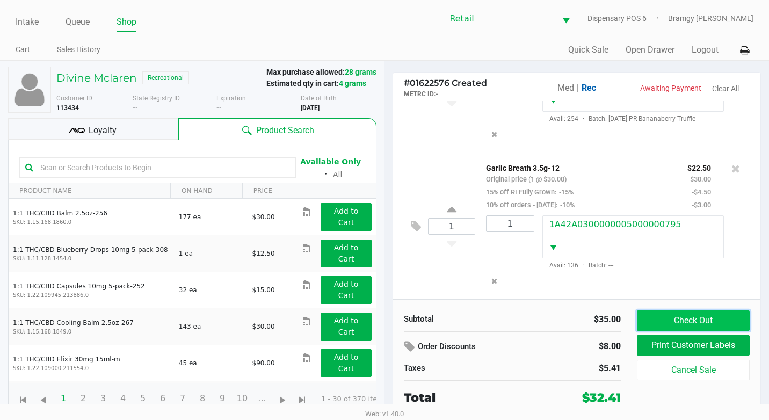
click at [661, 322] on button "Check Out" at bounding box center [693, 320] width 113 height 20
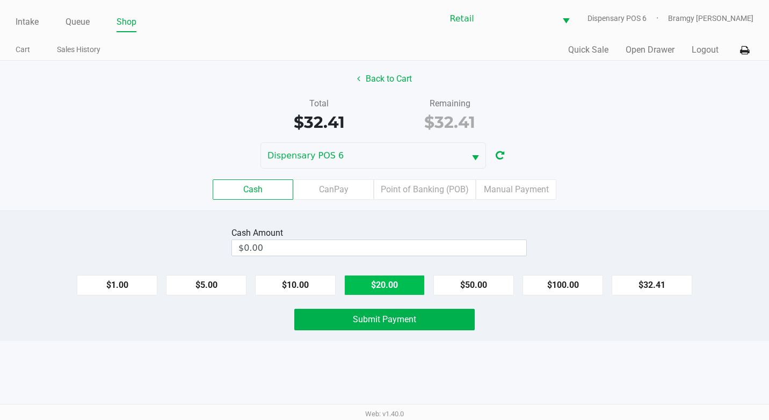
click at [404, 285] on button "$20.00" at bounding box center [384, 285] width 81 height 20
type input "$40.00"
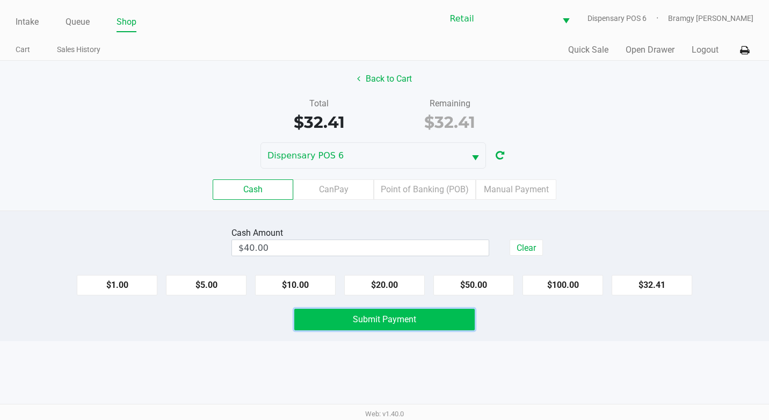
click at [405, 314] on span "Submit Payment" at bounding box center [384, 319] width 63 height 10
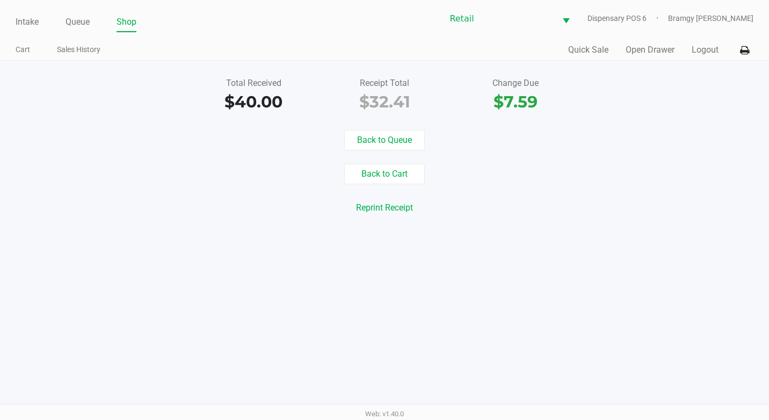
click at [37, 17] on link "Intake" at bounding box center [27, 21] width 23 height 15
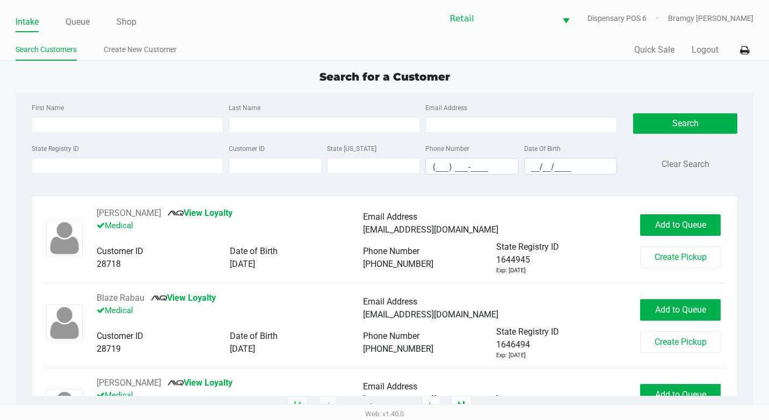
drag, startPoint x: 40, startPoint y: 17, endPoint x: 133, endPoint y: 114, distance: 134.8
click at [134, 114] on div "First Name" at bounding box center [127, 117] width 197 height 32
click at [130, 122] on input "First Name" at bounding box center [128, 125] width 192 height 16
type input "[PERSON_NAME]"
click at [269, 123] on input "Last Name" at bounding box center [325, 125] width 192 height 16
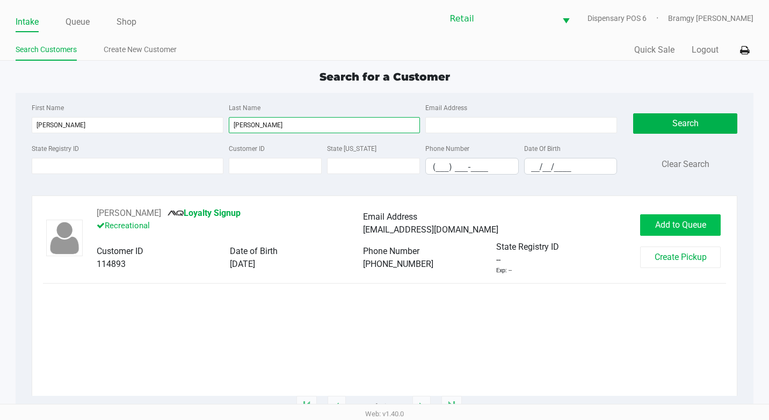
type input "[PERSON_NAME]"
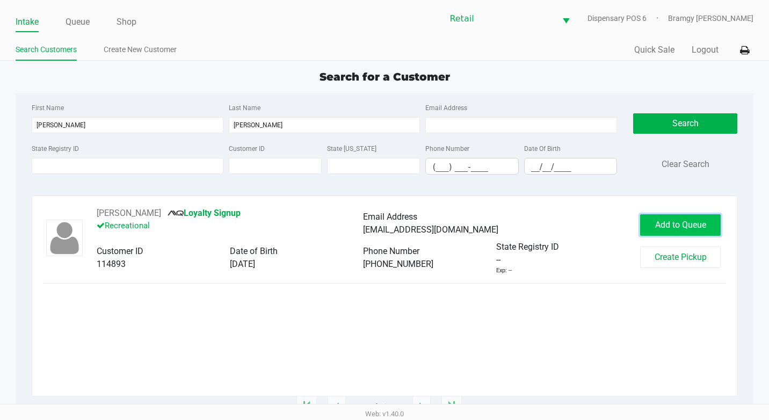
click at [672, 222] on span "Add to Queue" at bounding box center [680, 225] width 51 height 10
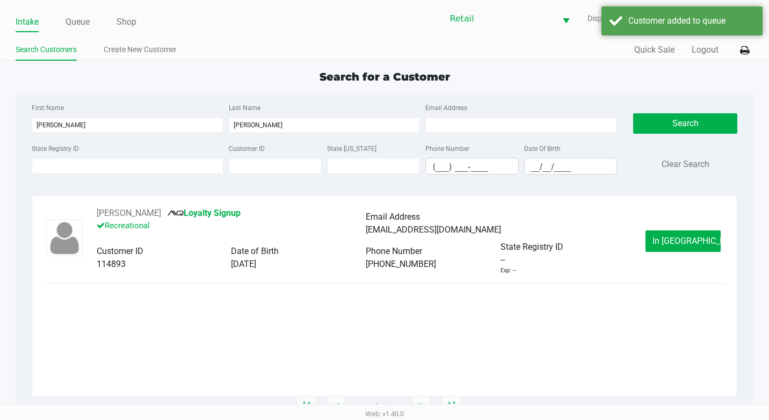
click at [69, 12] on div "Intake Queue Shop" at bounding box center [200, 22] width 369 height 20
click at [76, 19] on link "Queue" at bounding box center [77, 21] width 24 height 15
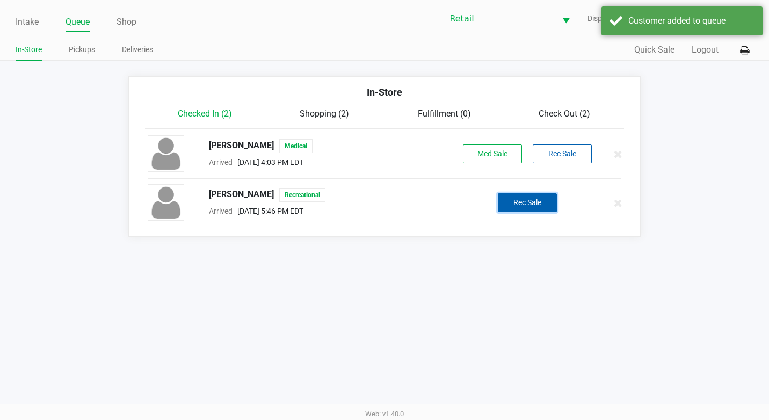
click at [508, 203] on button "Rec Sale" at bounding box center [527, 202] width 59 height 19
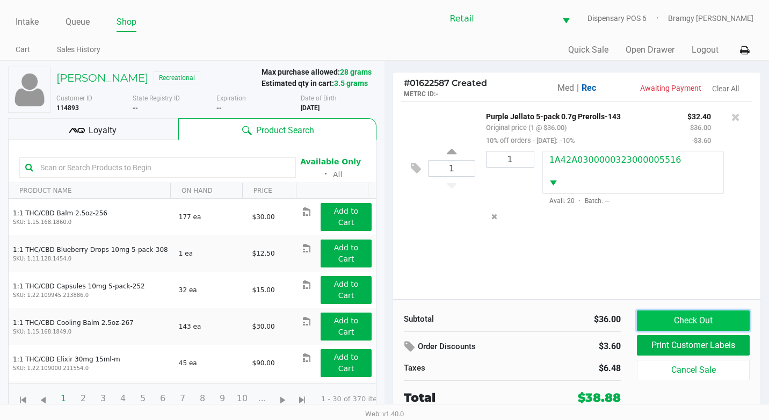
click at [710, 321] on button "Check Out" at bounding box center [693, 320] width 113 height 20
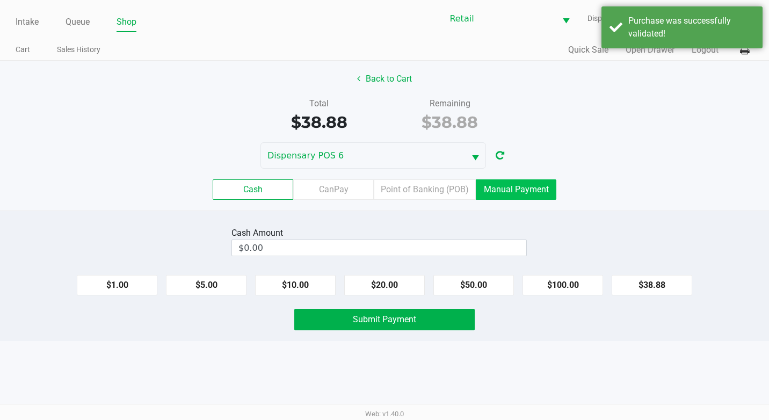
click at [516, 195] on label "Manual Payment" at bounding box center [516, 189] width 81 height 20
click at [0, 0] on 8 "Manual Payment" at bounding box center [0, 0] width 0 height 0
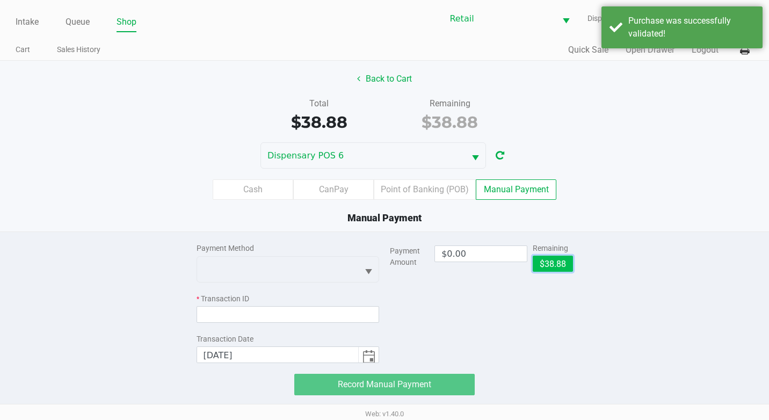
click at [554, 265] on button "$38.88" at bounding box center [553, 264] width 40 height 16
type input "$38.88"
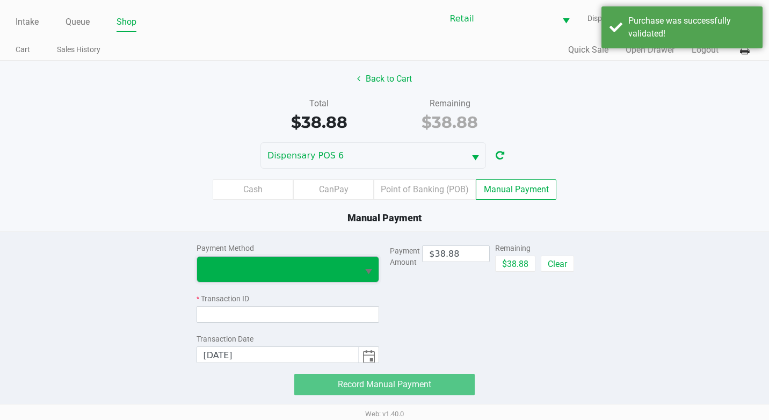
click at [222, 270] on span at bounding box center [277, 269] width 149 height 13
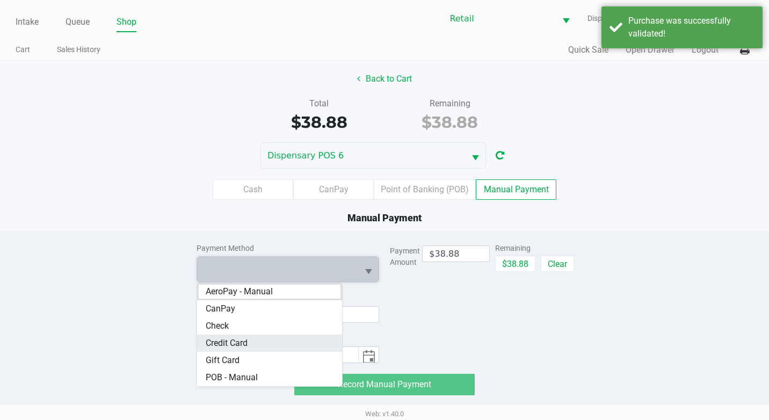
click at [252, 341] on Card "Credit Card" at bounding box center [269, 342] width 145 height 17
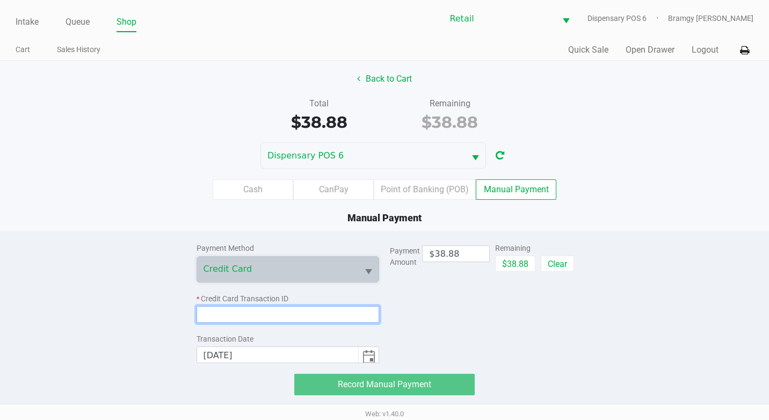
click at [221, 322] on input at bounding box center [287, 314] width 183 height 17
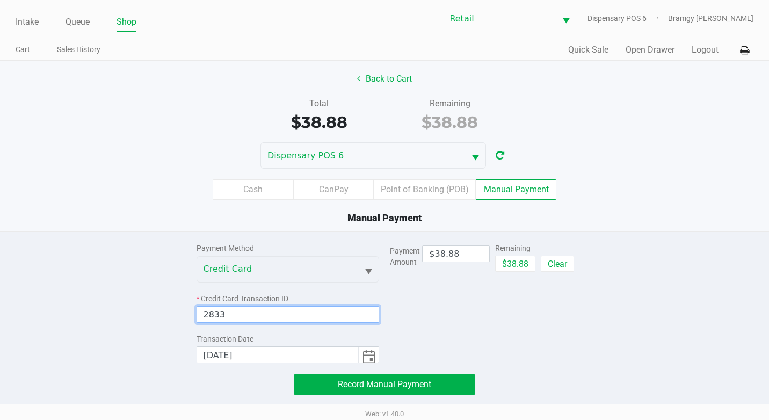
type input "2833"
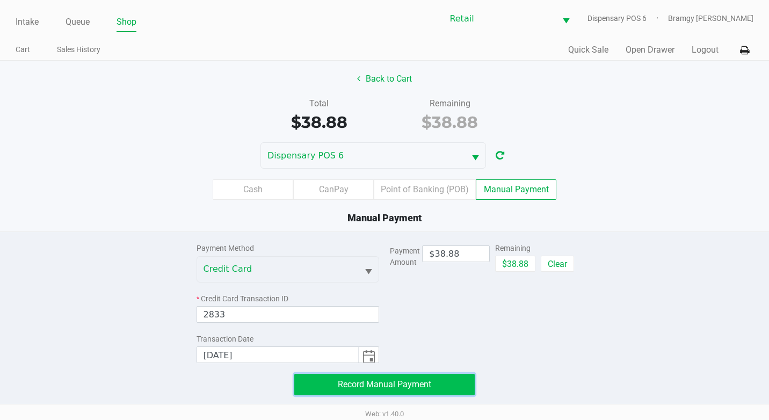
drag, startPoint x: 340, startPoint y: 382, endPoint x: 324, endPoint y: 373, distance: 17.8
click at [339, 382] on span "Record Manual Payment" at bounding box center [384, 384] width 93 height 10
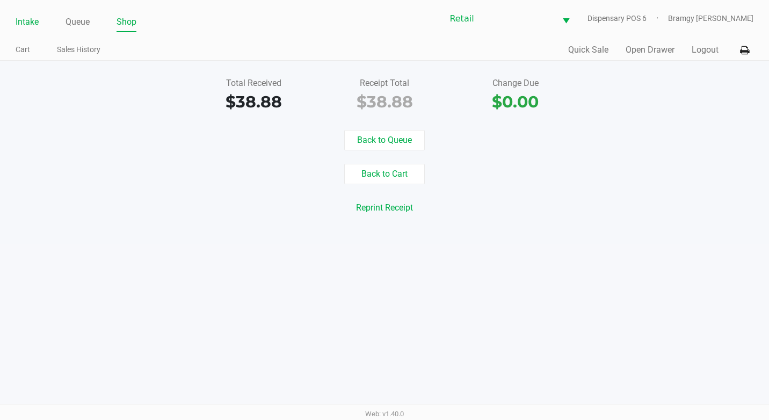
click at [23, 23] on link "Intake" at bounding box center [27, 21] width 23 height 15
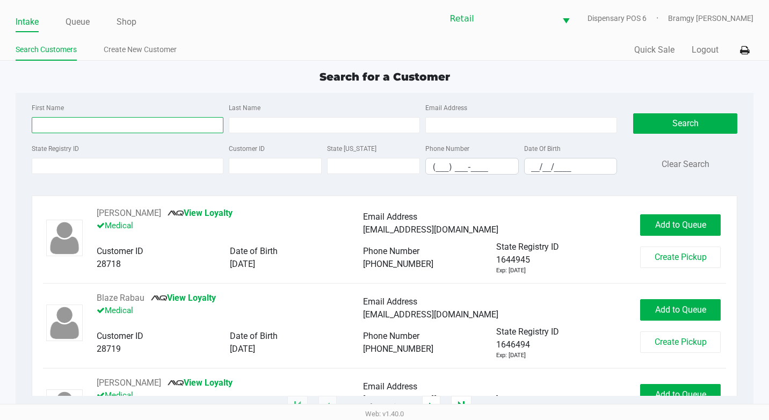
click at [89, 120] on input "First Name" at bounding box center [128, 125] width 192 height 16
type input "[DEMOGRAPHIC_DATA]"
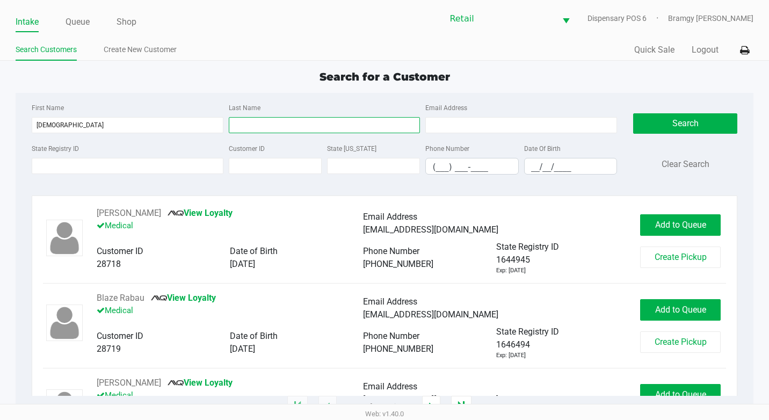
click at [256, 122] on input "Last Name" at bounding box center [325, 125] width 192 height 16
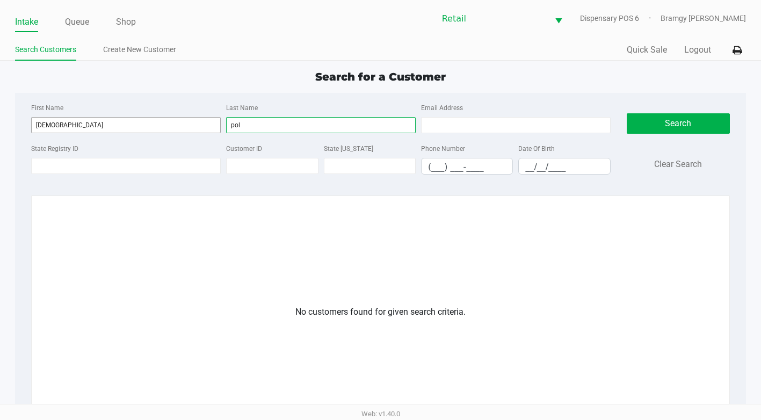
type input "pol"
drag, startPoint x: 97, startPoint y: 127, endPoint x: 24, endPoint y: 127, distance: 73.0
click at [22, 127] on div "First Name juianna Last Name pol Email Address State Registry ID Customer ID St…" at bounding box center [380, 299] width 730 height 413
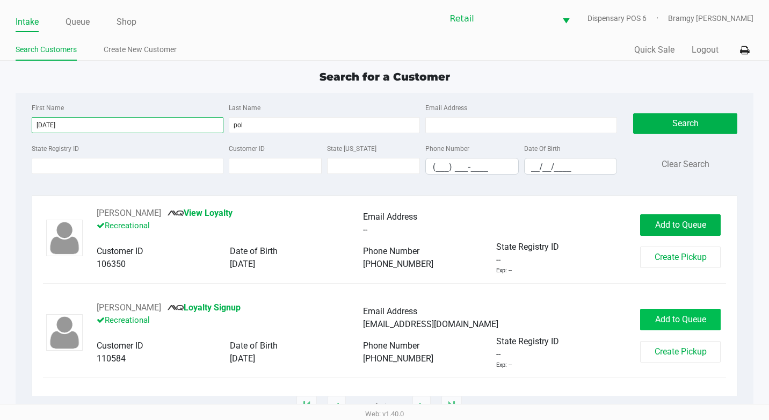
type input "[DATE]"
click at [664, 321] on span "Add to Queue" at bounding box center [680, 319] width 51 height 10
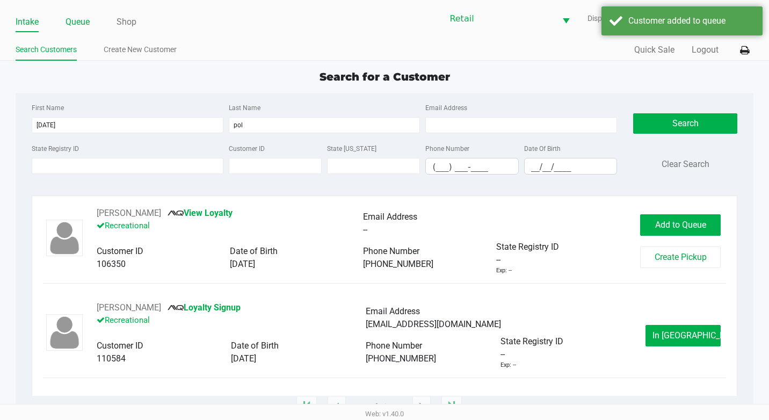
click at [75, 26] on link "Queue" at bounding box center [77, 21] width 24 height 15
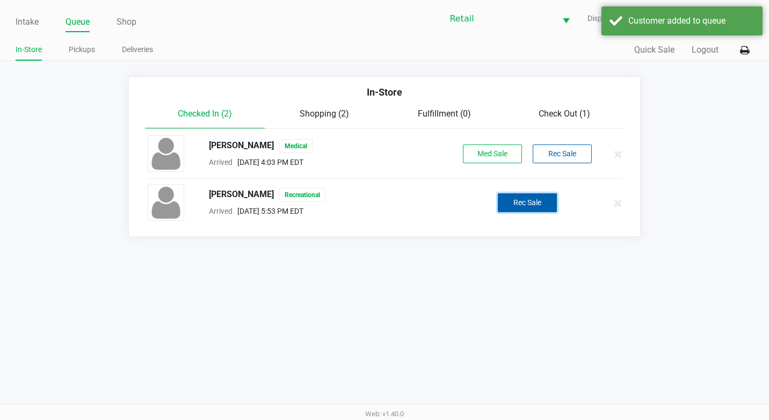
click at [510, 208] on button "Rec Sale" at bounding box center [527, 202] width 59 height 19
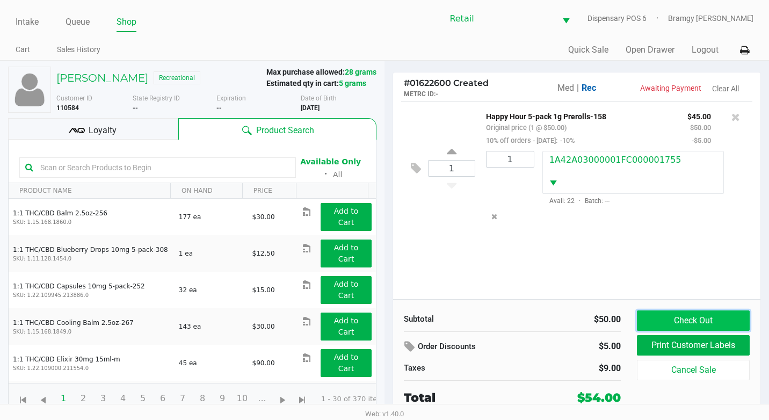
click at [682, 326] on button "Check Out" at bounding box center [693, 320] width 113 height 20
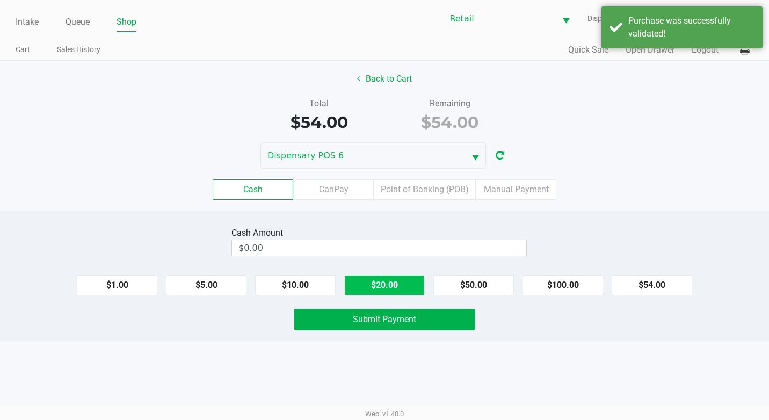
click at [385, 280] on button "$20.00" at bounding box center [384, 285] width 81 height 20
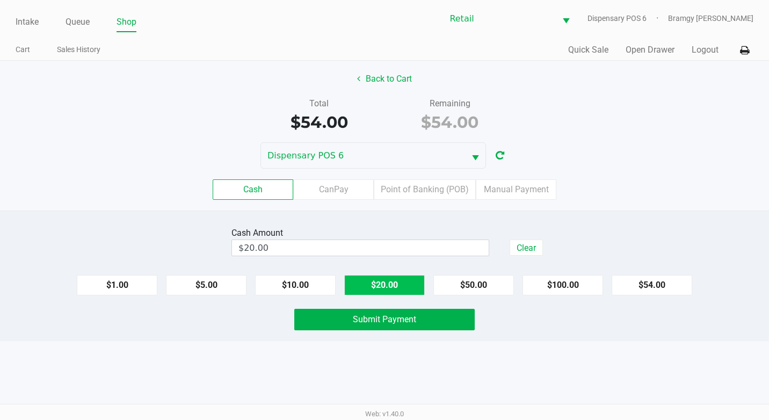
click at [385, 280] on button "$20.00" at bounding box center [384, 285] width 81 height 20
click at [386, 280] on button "$20.00" at bounding box center [384, 285] width 81 height 20
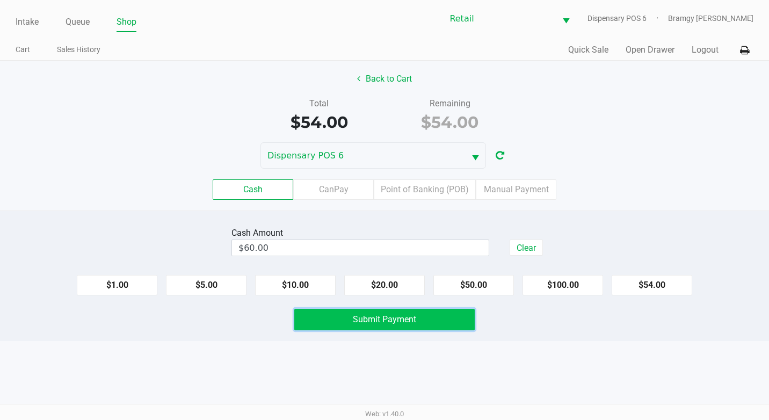
click at [377, 328] on button "Submit Payment" at bounding box center [384, 319] width 180 height 21
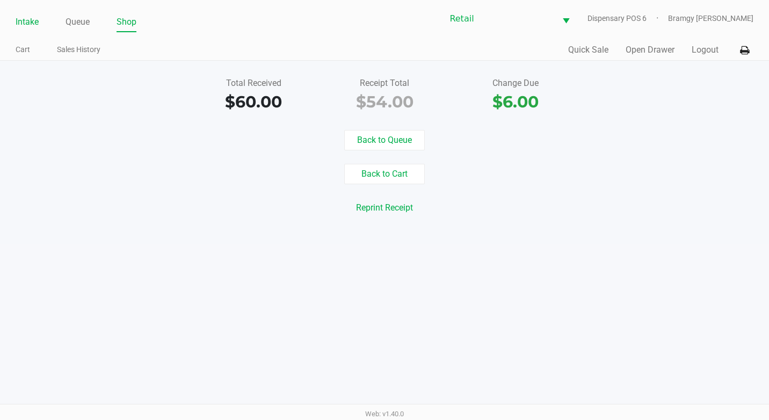
click at [23, 16] on link "Intake" at bounding box center [27, 21] width 23 height 15
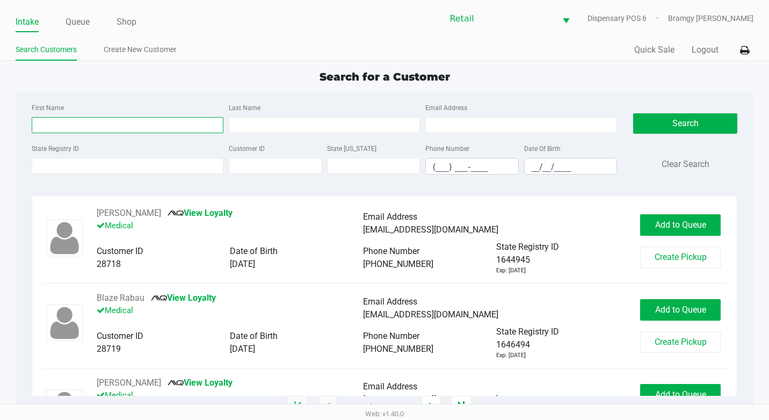
click at [74, 127] on input "First Name" at bounding box center [128, 125] width 192 height 16
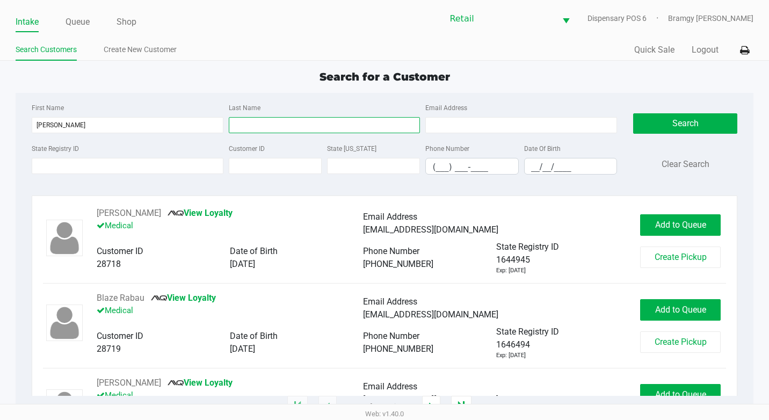
click at [254, 130] on input "Last Name" at bounding box center [325, 125] width 192 height 16
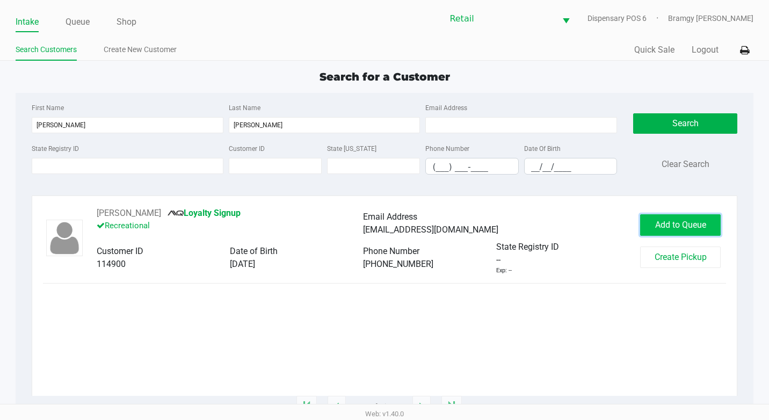
click at [685, 228] on span "Add to Queue" at bounding box center [680, 225] width 51 height 10
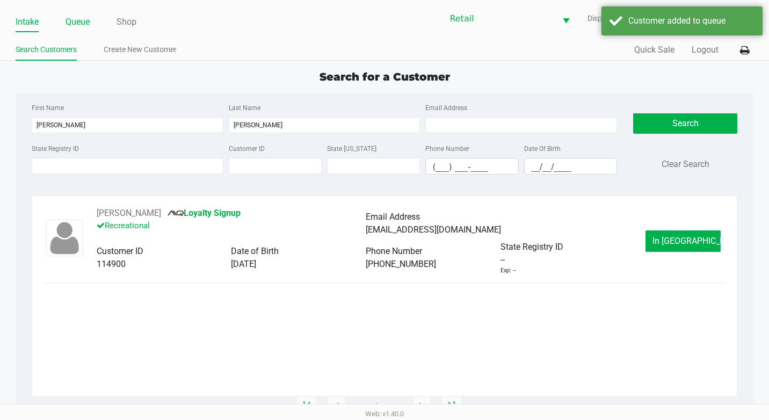
click at [81, 22] on link "Queue" at bounding box center [77, 21] width 24 height 15
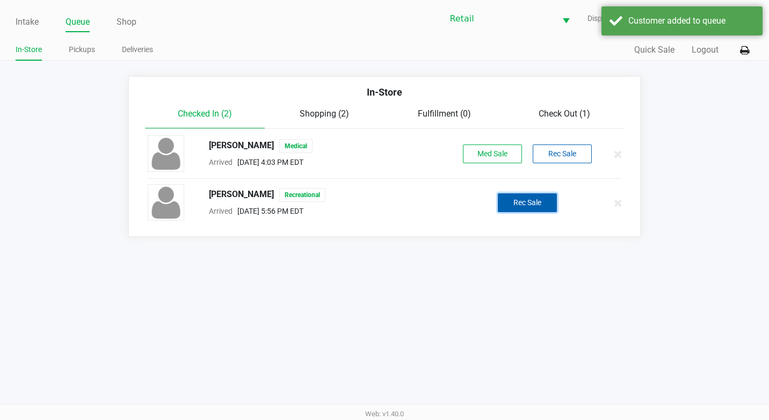
click at [524, 199] on button "Rec Sale" at bounding box center [527, 202] width 59 height 19
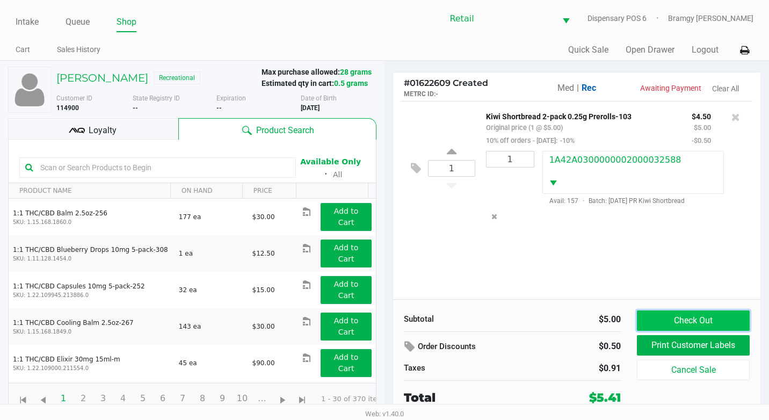
click at [691, 317] on button "Check Out" at bounding box center [693, 320] width 113 height 20
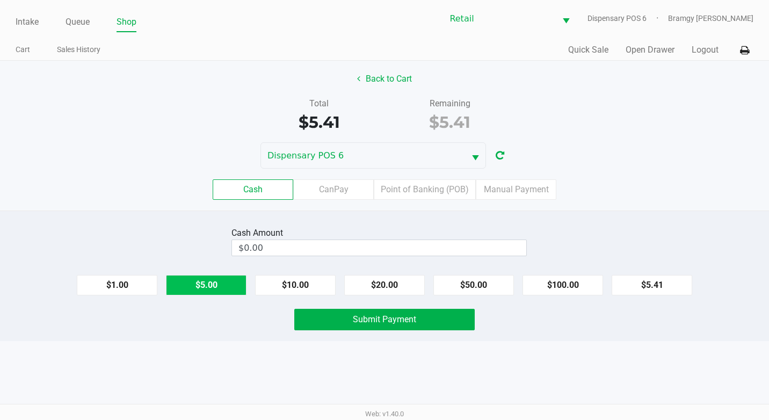
click at [223, 288] on button "$5.00" at bounding box center [206, 285] width 81 height 20
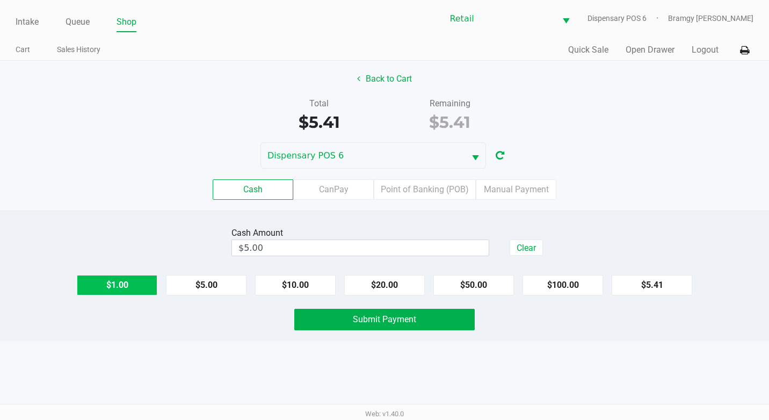
click at [151, 293] on button "$1.00" at bounding box center [117, 285] width 81 height 20
click at [353, 319] on span "Submit Payment" at bounding box center [384, 319] width 63 height 10
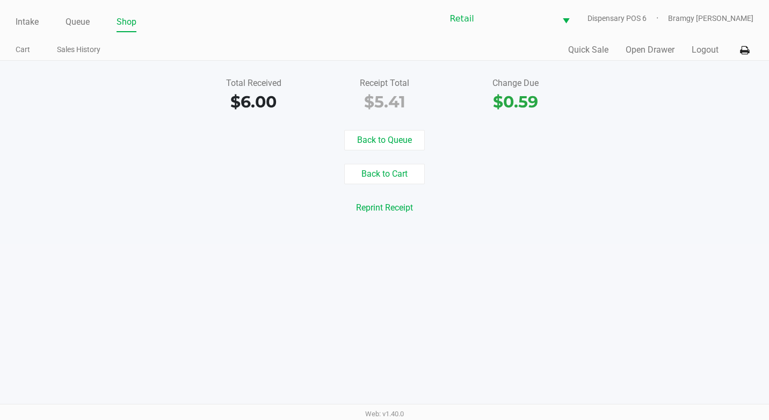
click at [23, 8] on div "Intake Queue Shop Retail Dispensary POS 6 Bramgy [PERSON_NAME]" at bounding box center [385, 18] width 738 height 26
click at [25, 24] on link "Intake" at bounding box center [27, 21] width 23 height 15
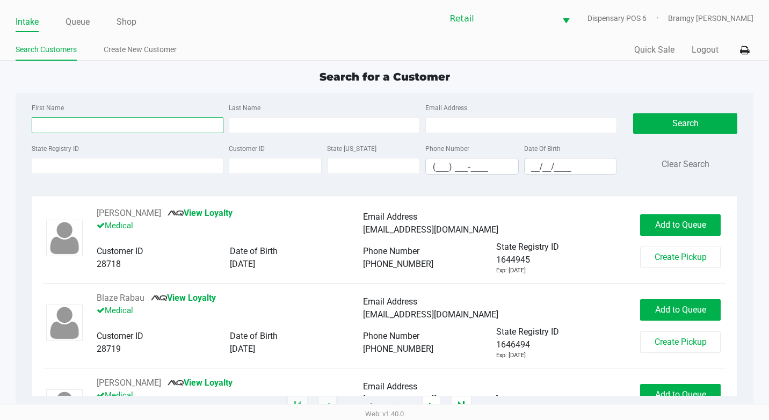
drag, startPoint x: 71, startPoint y: 125, endPoint x: 74, endPoint y: 106, distance: 19.5
click at [71, 125] on input "First Name" at bounding box center [128, 125] width 192 height 16
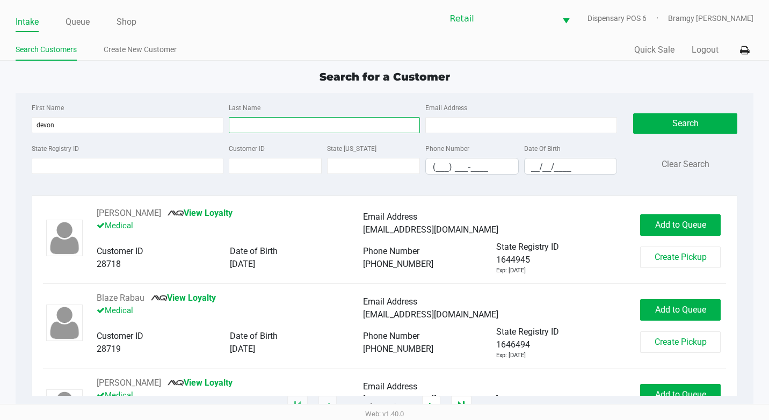
click at [309, 122] on input "Last Name" at bounding box center [325, 125] width 192 height 16
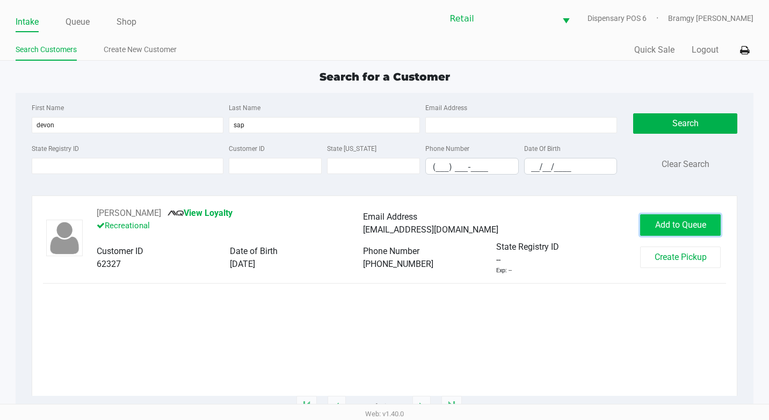
click at [652, 230] on button "Add to Queue" at bounding box center [680, 224] width 81 height 21
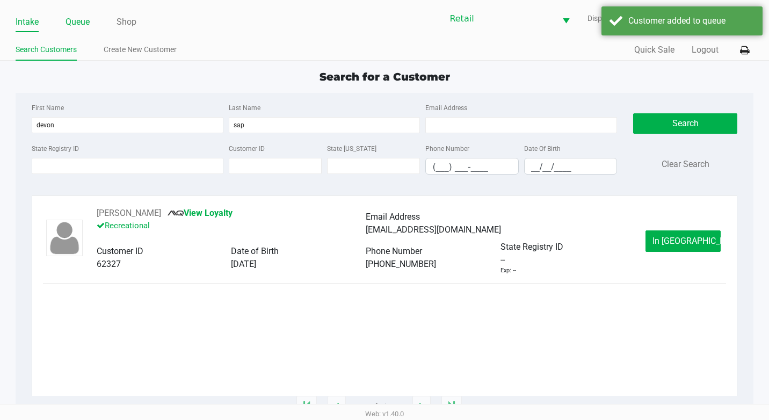
click at [77, 24] on link "Queue" at bounding box center [77, 21] width 24 height 15
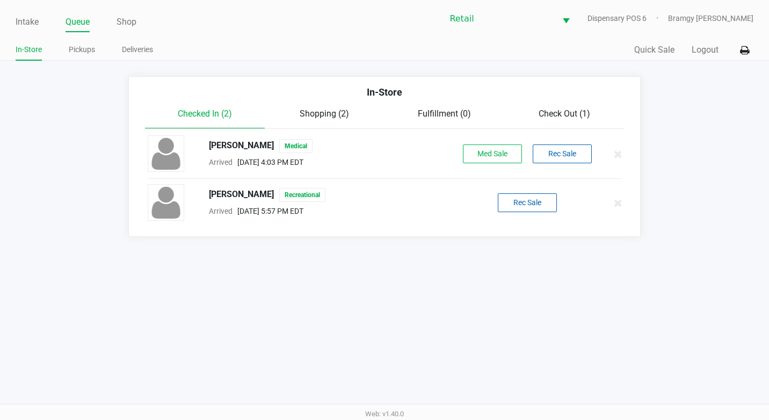
drag, startPoint x: 279, startPoint y: 215, endPoint x: 502, endPoint y: 258, distance: 227.4
click at [464, 275] on div "Intake Queue Shop Retail Dispensary POS 6 Bramgy [PERSON_NAME] In-Store Pickups…" at bounding box center [384, 210] width 769 height 420
click at [525, 205] on button "Rec Sale" at bounding box center [527, 202] width 59 height 19
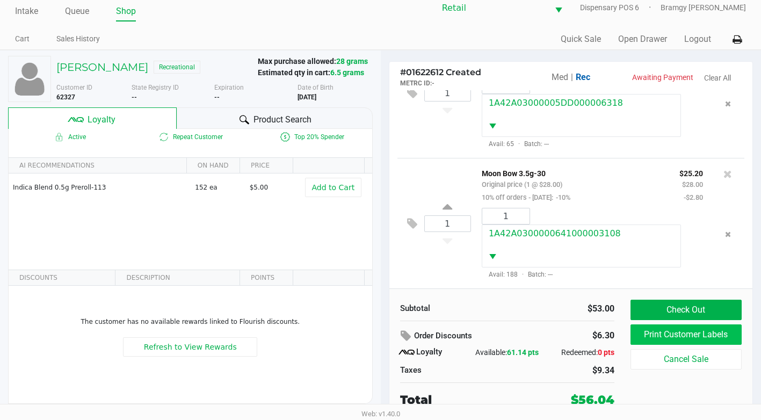
scroll to position [377, 0]
click at [674, 289] on div "Subtotal $53.00 Order Discounts $6.30 Loyalty Available: 61.14 pts Redeemed: 0 …" at bounding box center [570, 353] width 363 height 131
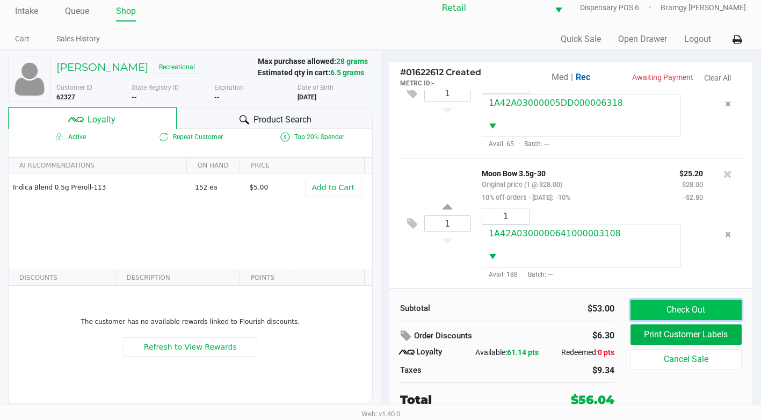
click at [678, 305] on button "Check Out" at bounding box center [685, 310] width 111 height 20
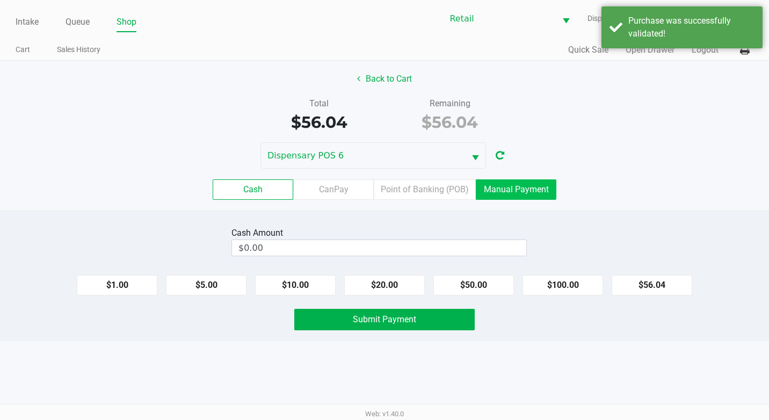
click at [511, 182] on label "Manual Payment" at bounding box center [516, 189] width 81 height 20
click at [0, 0] on 8 "Manual Payment" at bounding box center [0, 0] width 0 height 0
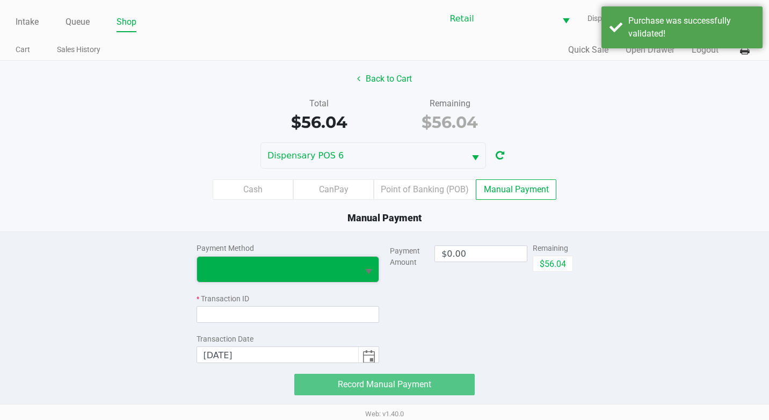
click at [326, 269] on span at bounding box center [277, 269] width 149 height 13
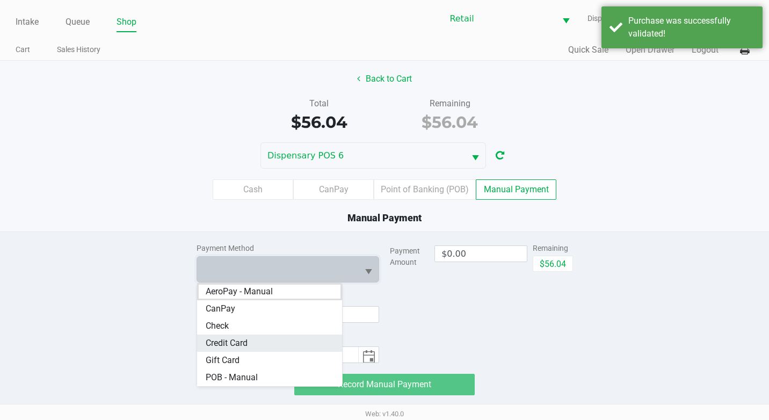
click at [281, 343] on Card "Credit Card" at bounding box center [269, 342] width 145 height 17
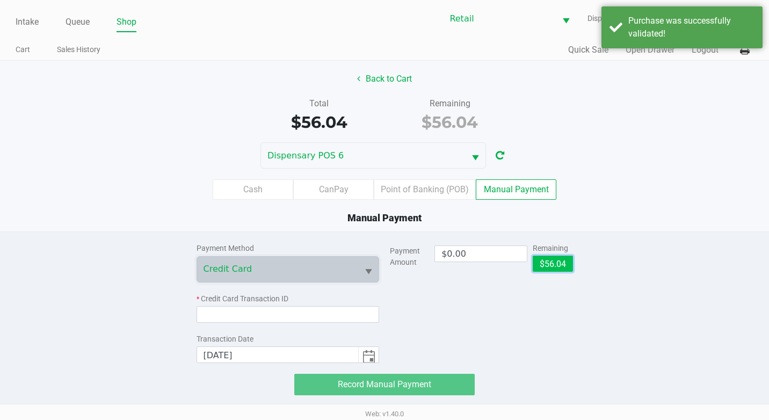
click at [558, 260] on button "$56.04" at bounding box center [553, 264] width 40 height 16
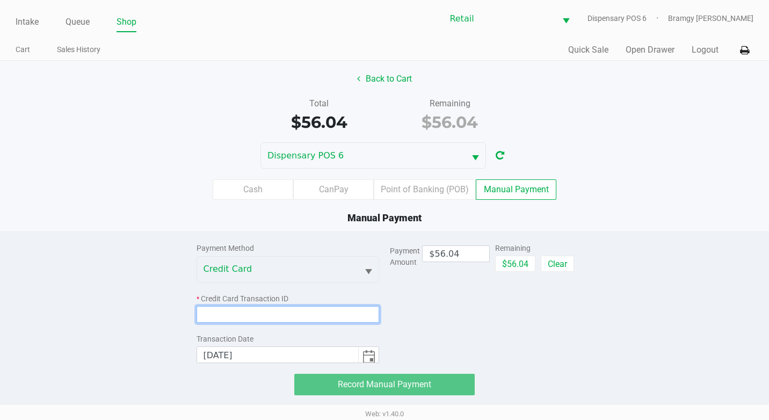
click at [350, 312] on input at bounding box center [287, 314] width 183 height 17
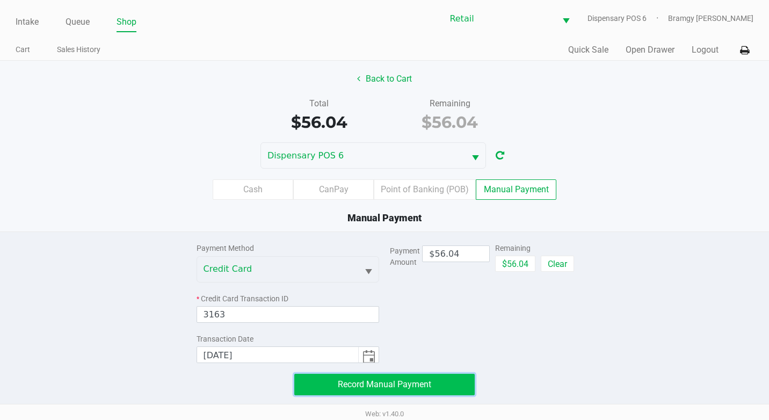
click at [442, 377] on button "Record Manual Payment" at bounding box center [384, 384] width 180 height 21
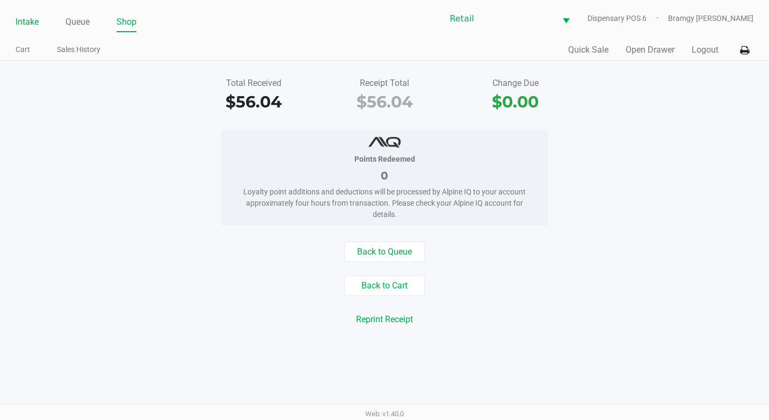
click at [25, 20] on link "Intake" at bounding box center [27, 21] width 23 height 15
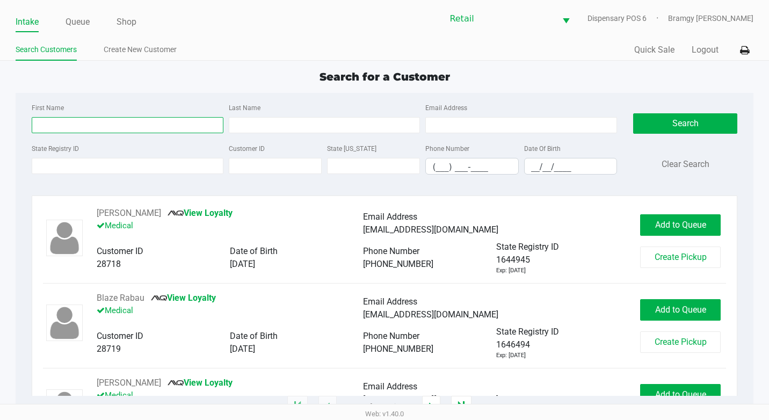
click at [91, 132] on input "First Name" at bounding box center [128, 125] width 192 height 16
click at [294, 114] on div "Last Name" at bounding box center [324, 117] width 197 height 32
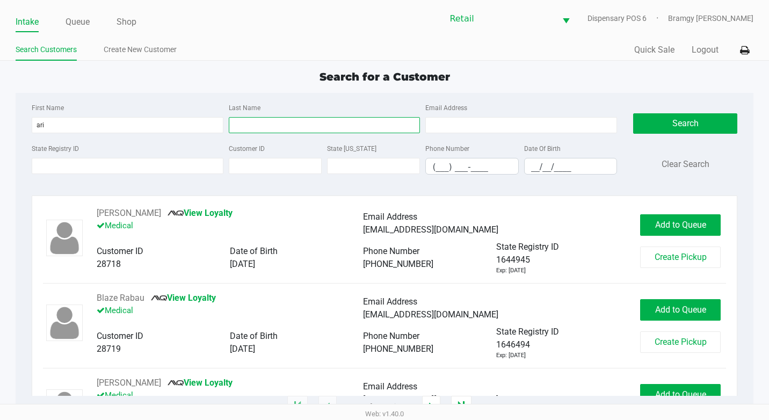
click at [294, 125] on input "Last Name" at bounding box center [325, 125] width 192 height 16
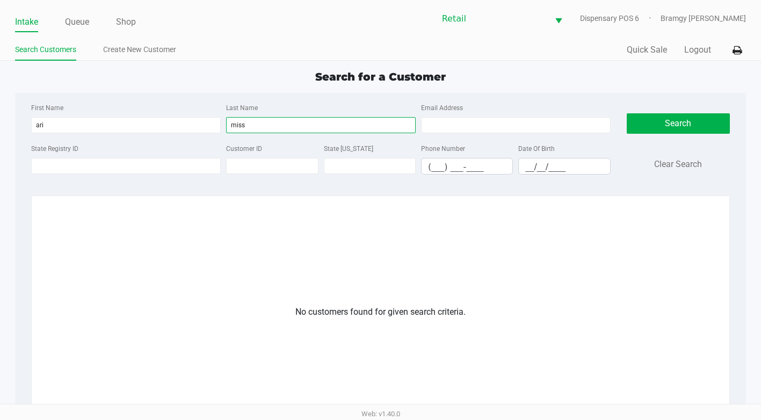
drag, startPoint x: 279, startPoint y: 123, endPoint x: 230, endPoint y: 128, distance: 49.6
click at [230, 128] on input "miss" at bounding box center [321, 125] width 190 height 16
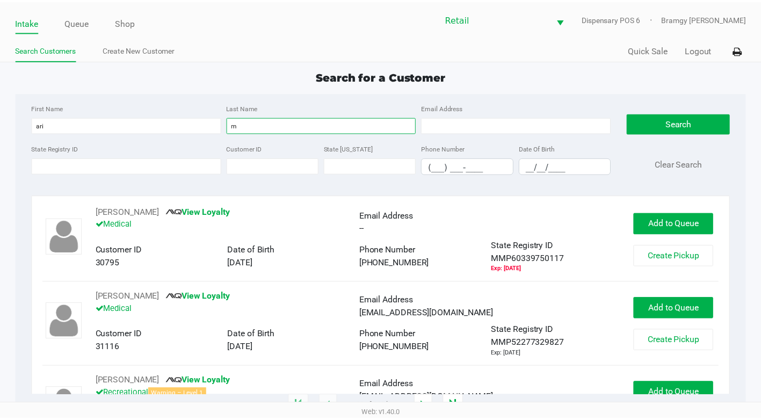
scroll to position [698, 0]
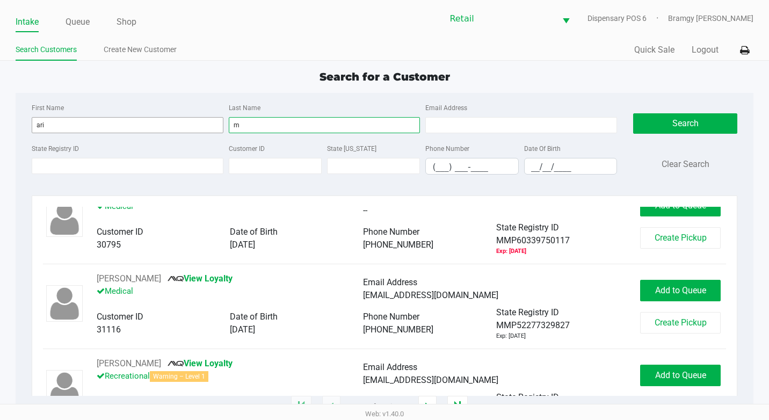
drag, startPoint x: 260, startPoint y: 124, endPoint x: 184, endPoint y: 121, distance: 76.8
click at [192, 121] on div "First Name [PERSON_NAME] Last Name m Email Address" at bounding box center [324, 121] width 591 height 41
click at [276, 122] on input "m" at bounding box center [325, 125] width 192 height 16
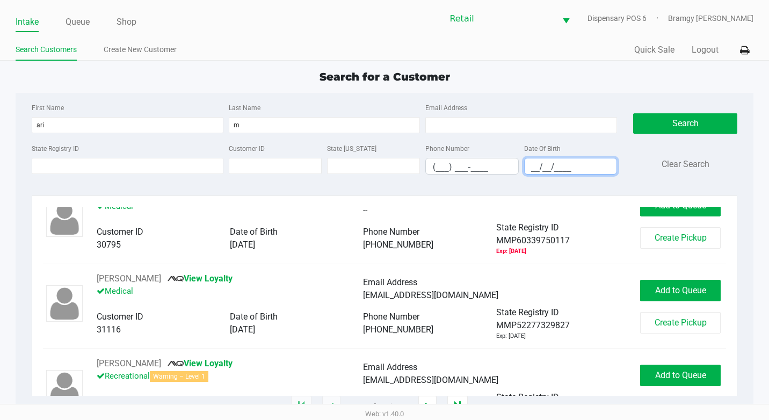
click at [529, 166] on input "__/__/____" at bounding box center [571, 166] width 92 height 17
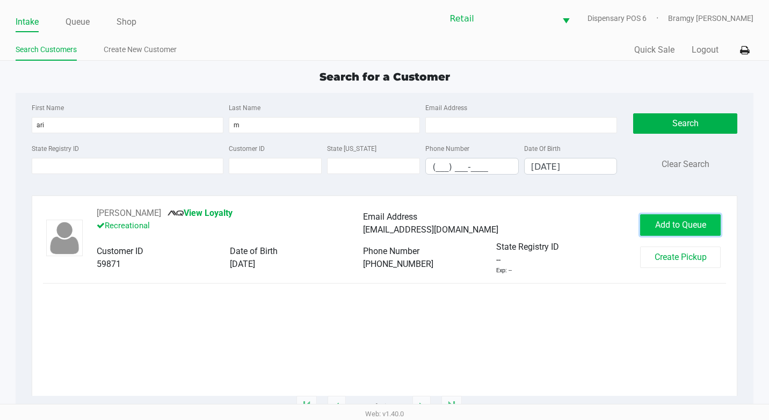
click at [652, 220] on button "Add to Queue" at bounding box center [680, 224] width 81 height 21
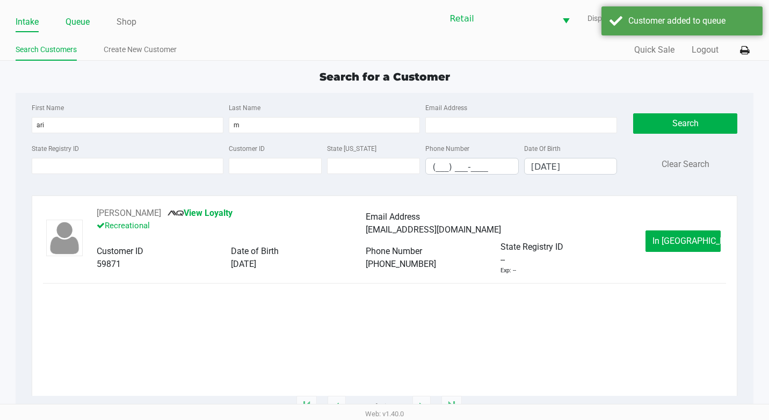
click at [82, 20] on link "Queue" at bounding box center [77, 21] width 24 height 15
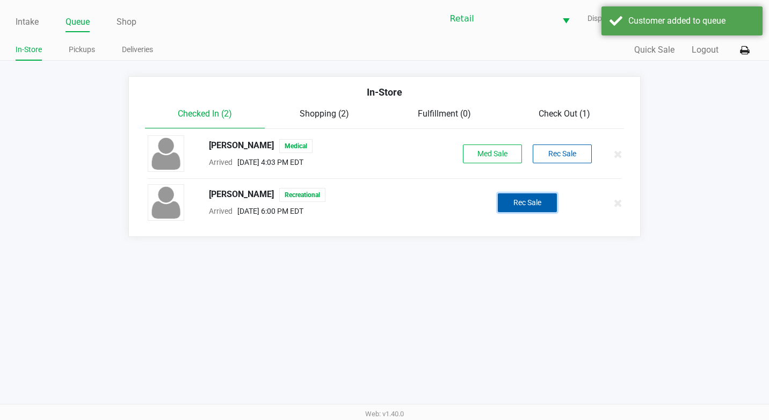
click at [538, 205] on button "Rec Sale" at bounding box center [527, 202] width 59 height 19
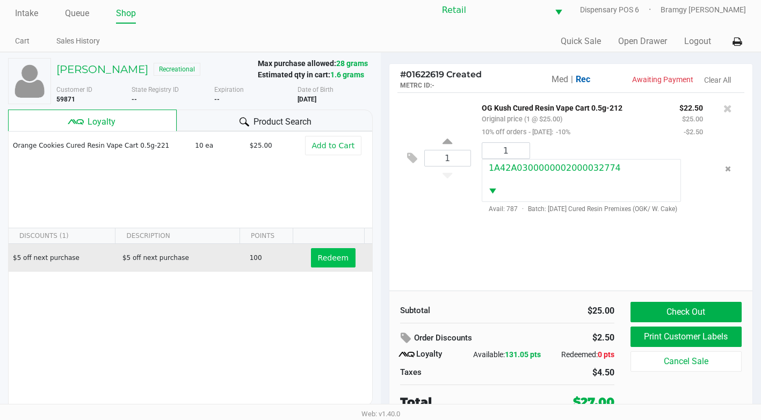
scroll to position [11, 0]
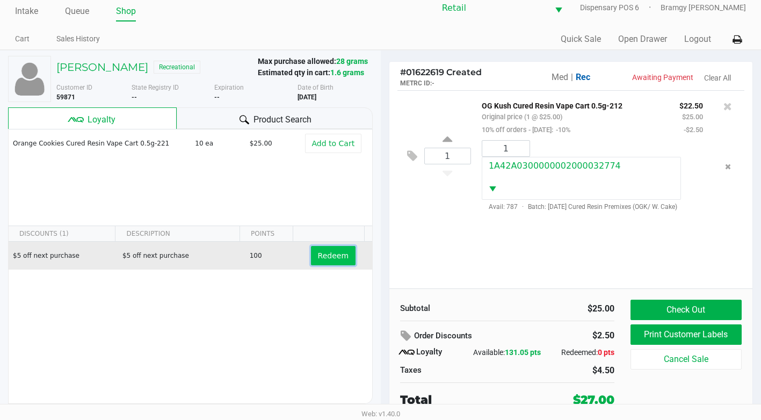
click at [330, 260] on span "Redeem" at bounding box center [333, 255] width 31 height 9
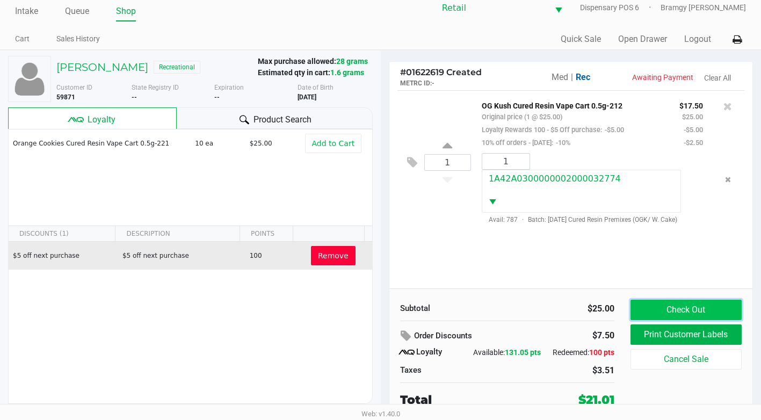
click at [707, 304] on button "Check Out" at bounding box center [685, 310] width 111 height 20
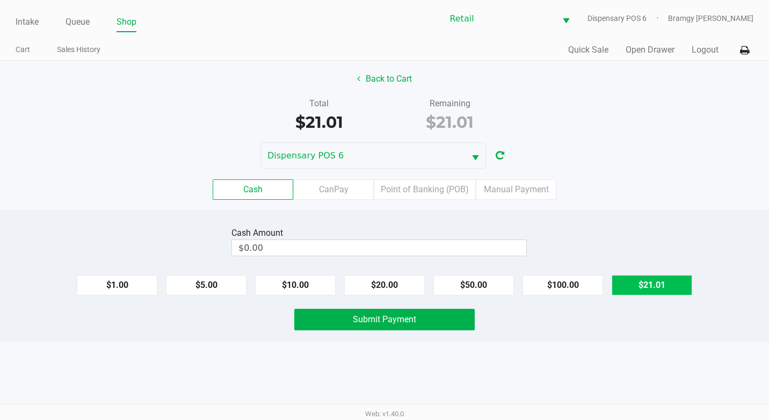
click at [670, 286] on button "$21.01" at bounding box center [651, 285] width 81 height 20
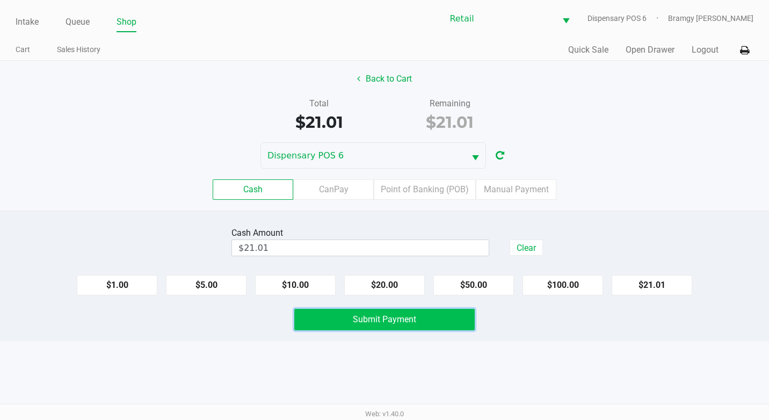
click at [420, 321] on button "Submit Payment" at bounding box center [384, 319] width 180 height 21
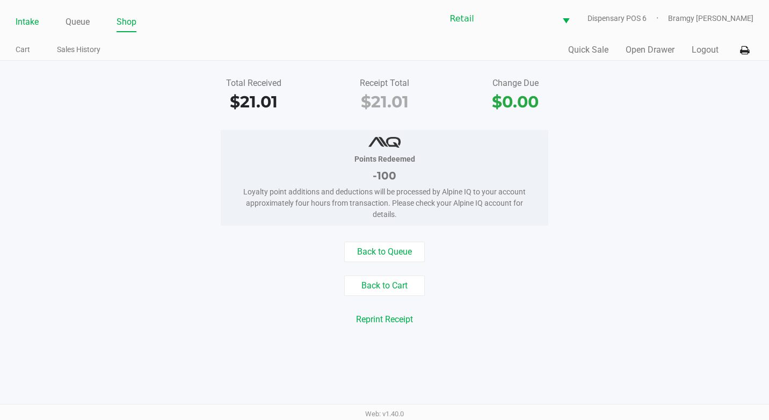
click at [34, 19] on link "Intake" at bounding box center [27, 21] width 23 height 15
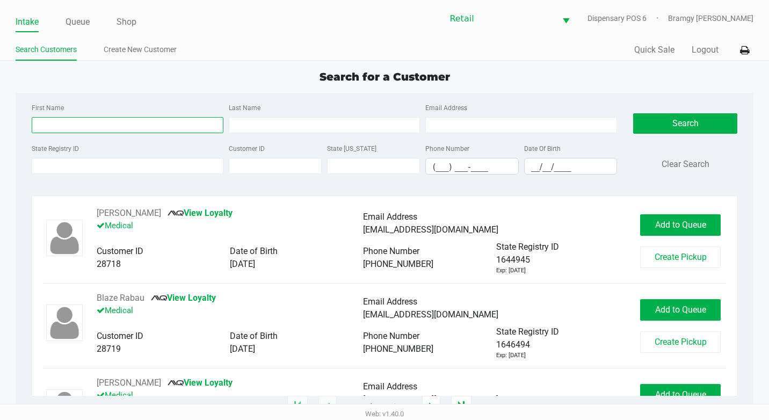
click at [113, 126] on input "First Name" at bounding box center [128, 125] width 192 height 16
click at [301, 134] on div "First Name [PERSON_NAME] Last Name Email Address" at bounding box center [324, 121] width 591 height 41
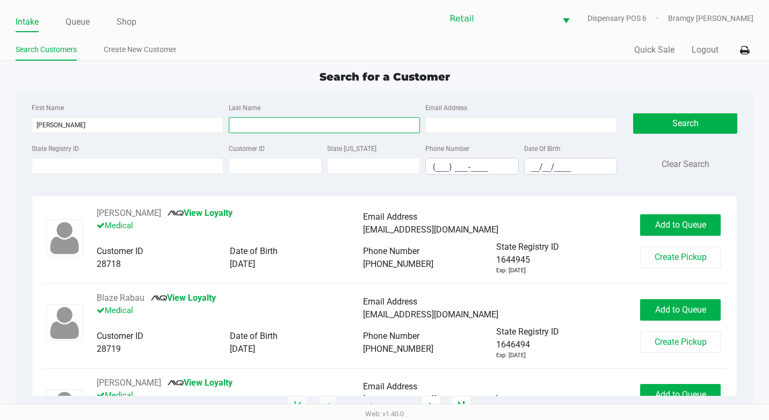
click at [300, 130] on input "Last Name" at bounding box center [325, 125] width 192 height 16
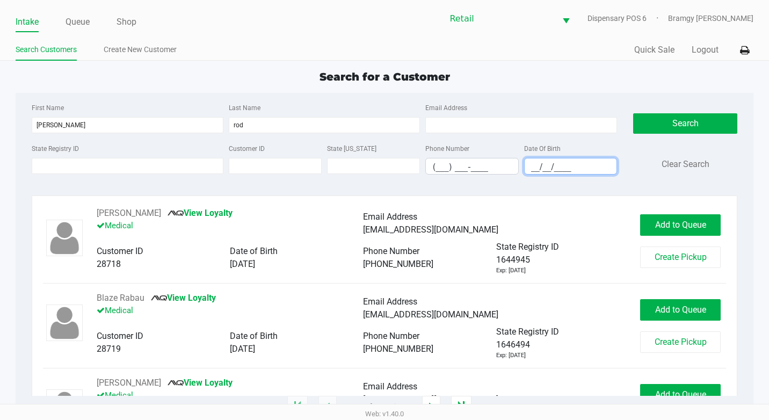
click at [532, 162] on input "__/__/____" at bounding box center [571, 166] width 92 height 17
click at [708, 125] on button "Search" at bounding box center [685, 123] width 104 height 20
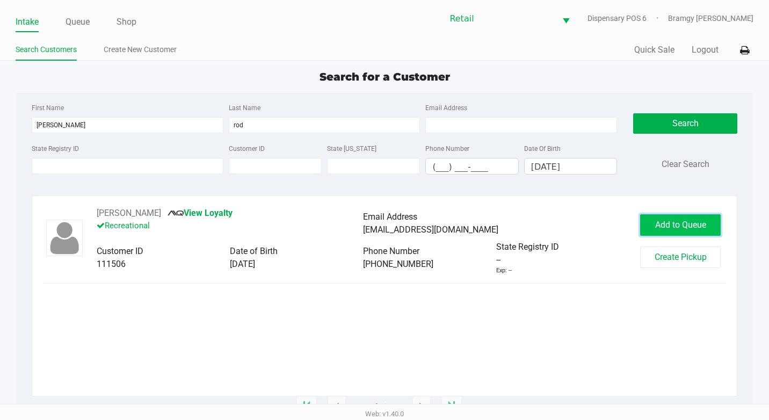
click at [690, 224] on span "Add to Queue" at bounding box center [680, 225] width 51 height 10
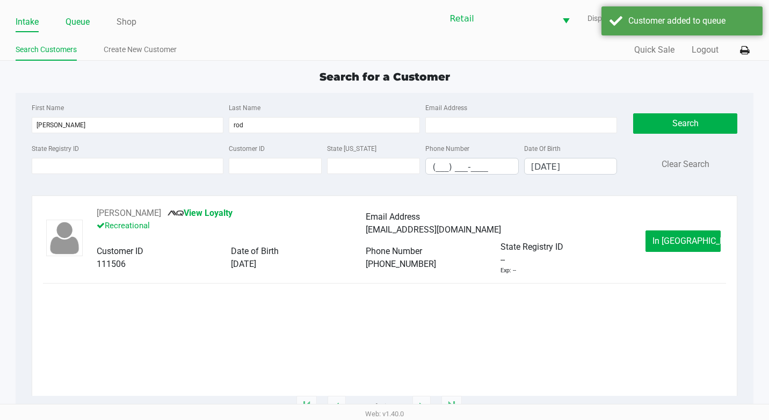
click at [79, 20] on link "Queue" at bounding box center [77, 21] width 24 height 15
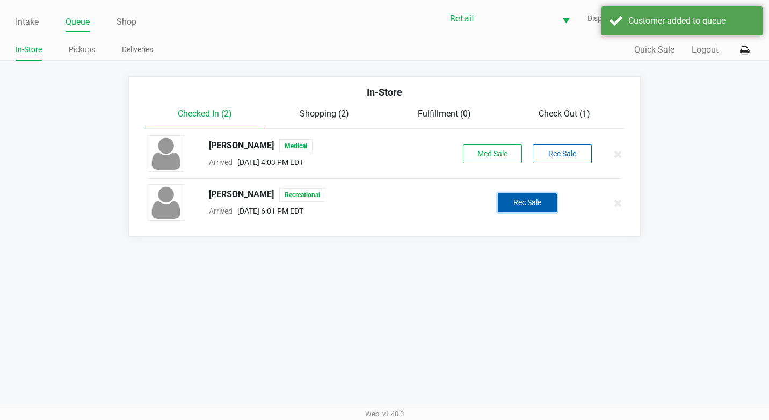
click at [521, 200] on button "Rec Sale" at bounding box center [527, 202] width 59 height 19
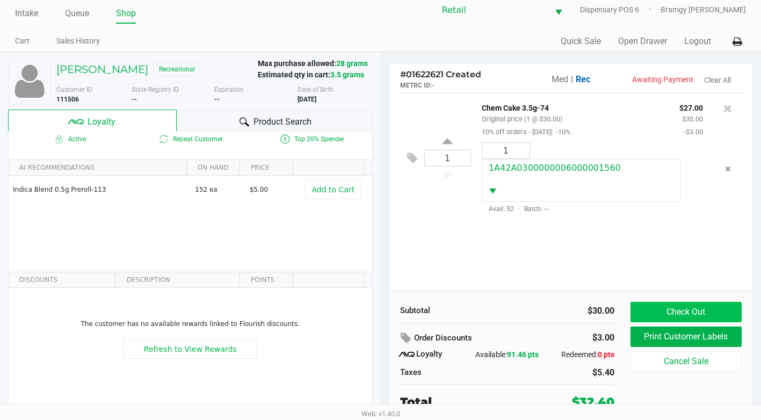
scroll to position [11, 0]
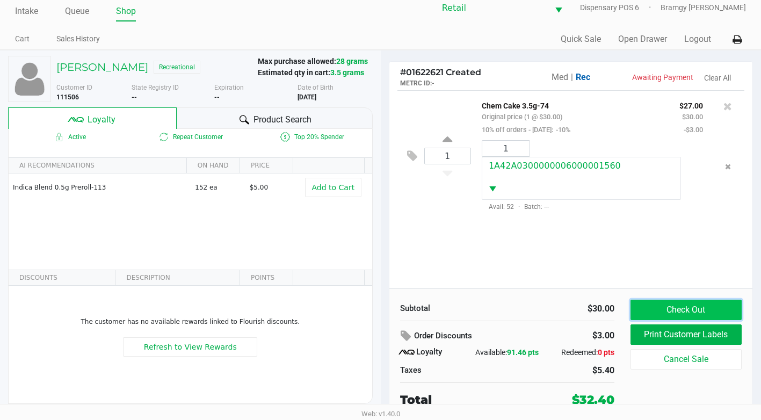
click at [670, 304] on button "Check Out" at bounding box center [685, 310] width 111 height 20
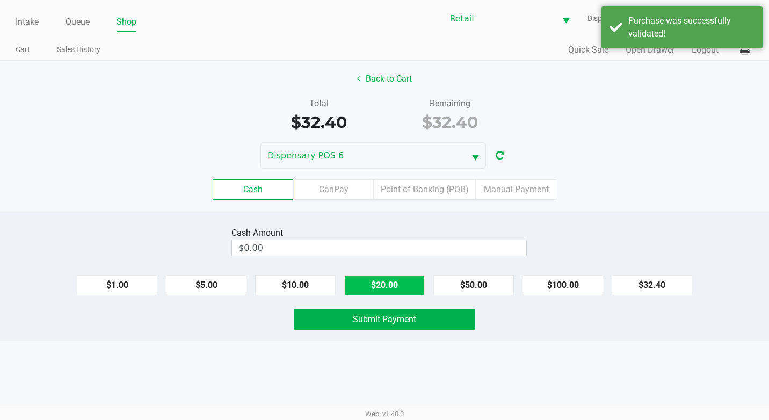
click at [381, 287] on button "$20.00" at bounding box center [384, 285] width 81 height 20
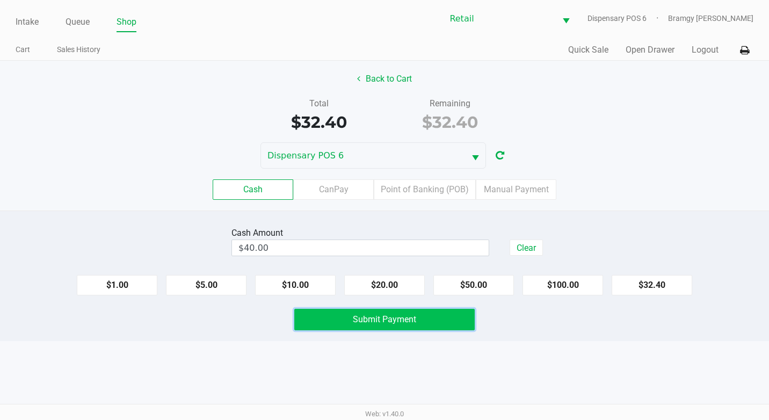
click at [392, 315] on span "Submit Payment" at bounding box center [384, 319] width 63 height 10
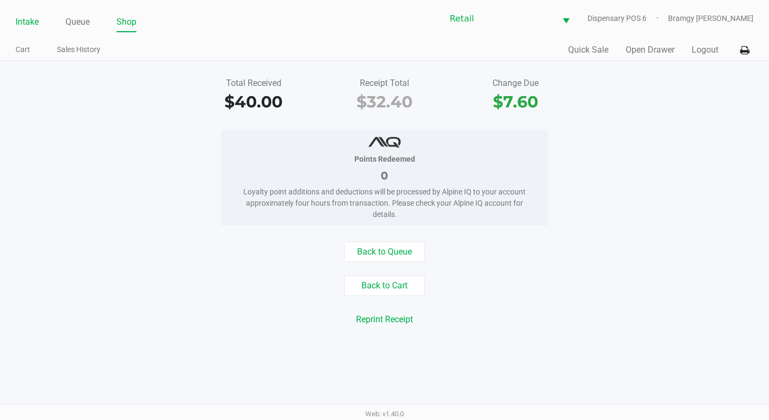
click at [27, 14] on link "Intake" at bounding box center [27, 21] width 23 height 15
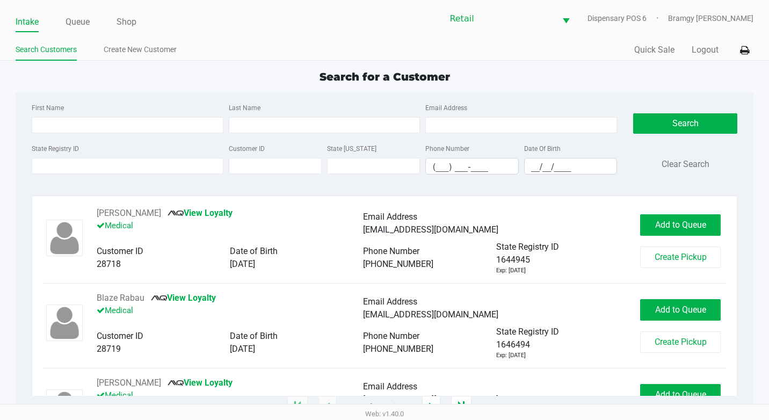
click at [64, 134] on div "First Name Last Name Email Address" at bounding box center [324, 121] width 591 height 41
click at [62, 129] on input "First Name" at bounding box center [128, 125] width 192 height 16
click at [288, 127] on input "Last Name" at bounding box center [325, 125] width 192 height 16
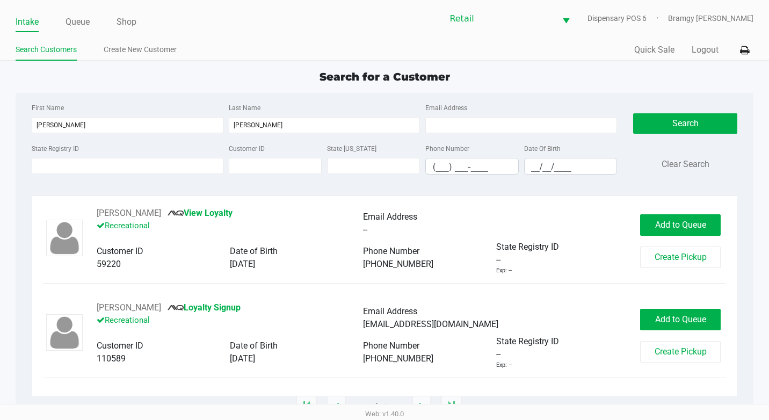
click at [295, 310] on div "[PERSON_NAME] Loyalty Signup Recreational" at bounding box center [230, 318] width 266 height 34
click at [664, 318] on span "Add to Queue" at bounding box center [680, 319] width 51 height 10
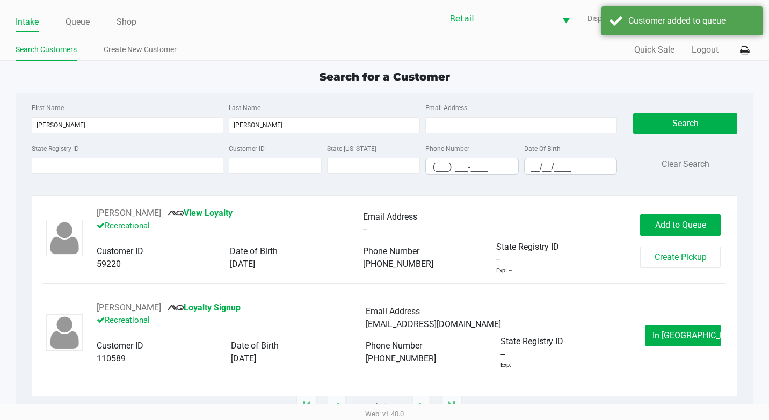
click at [64, 25] on ul "Intake Queue Shop" at bounding box center [200, 22] width 369 height 18
click at [72, 24] on link "Queue" at bounding box center [77, 21] width 24 height 15
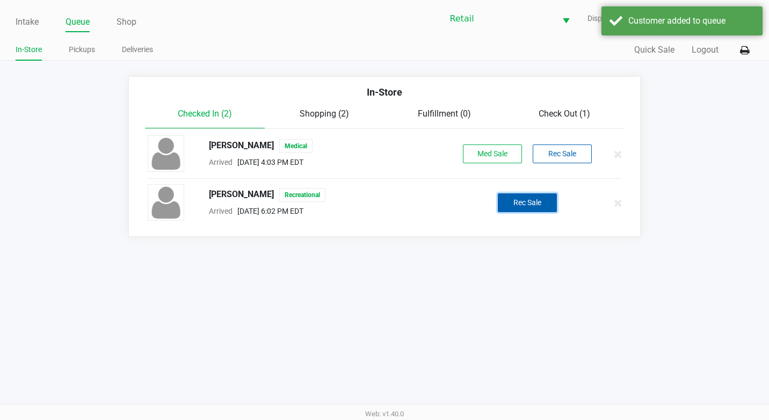
click at [510, 196] on button "Rec Sale" at bounding box center [527, 202] width 59 height 19
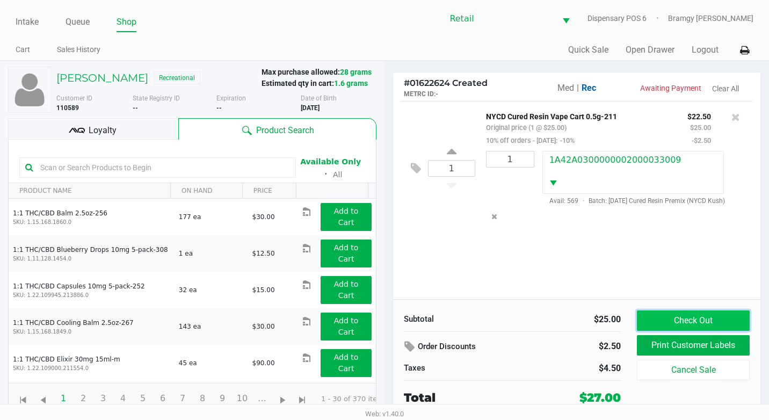
click at [667, 317] on button "Check Out" at bounding box center [693, 320] width 113 height 20
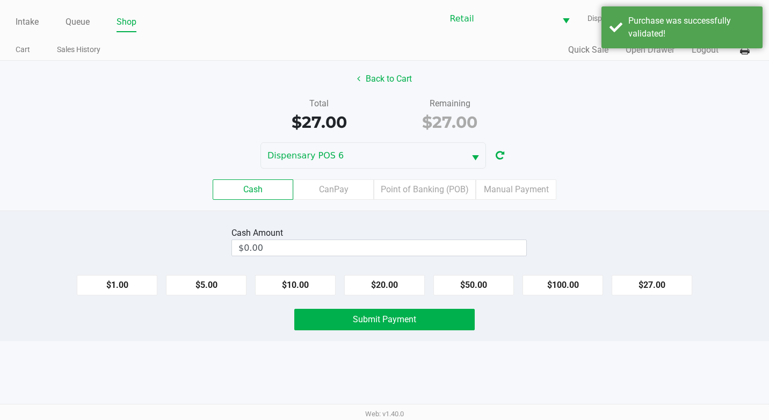
click at [505, 172] on div "Cash CanPay Point of Banking (POB) Manual Payment" at bounding box center [384, 190] width 785 height 42
click at [518, 187] on label "Manual Payment" at bounding box center [516, 189] width 81 height 20
click at [0, 0] on 8 "Manual Payment" at bounding box center [0, 0] width 0 height 0
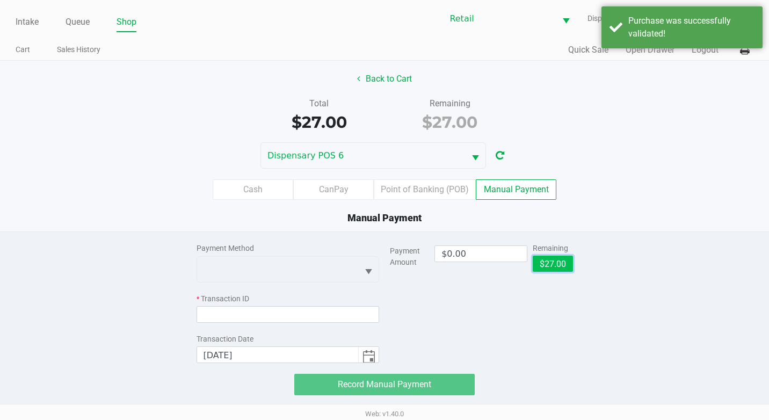
click at [548, 263] on button "$27.00" at bounding box center [553, 264] width 40 height 16
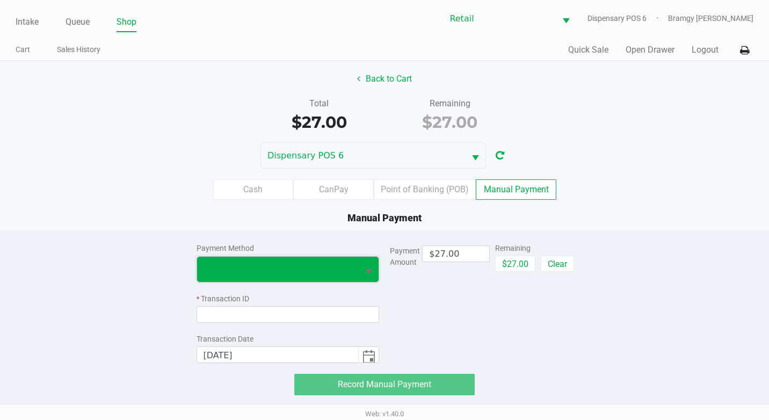
drag, startPoint x: 267, startPoint y: 260, endPoint x: 267, endPoint y: 271, distance: 10.7
click at [268, 260] on span at bounding box center [278, 269] width 162 height 25
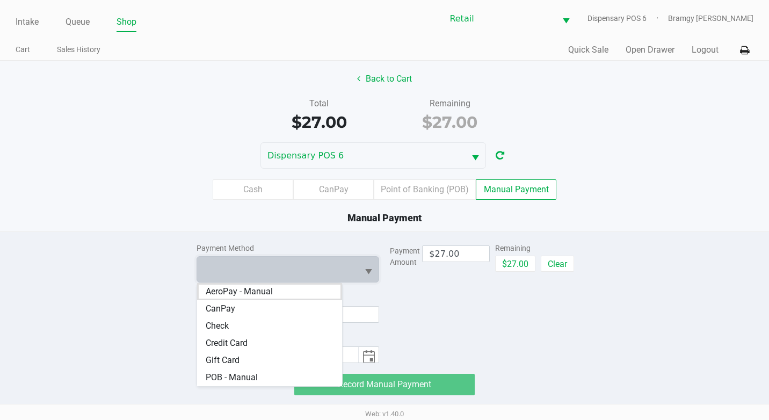
click at [271, 339] on Card "Credit Card" at bounding box center [269, 342] width 145 height 17
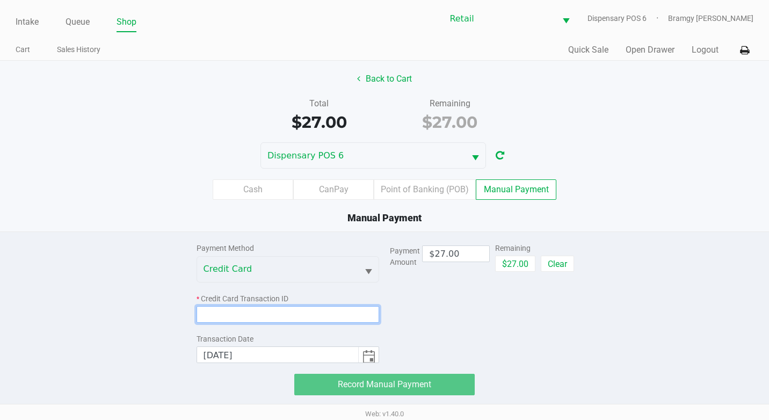
click at [258, 321] on input at bounding box center [287, 314] width 183 height 17
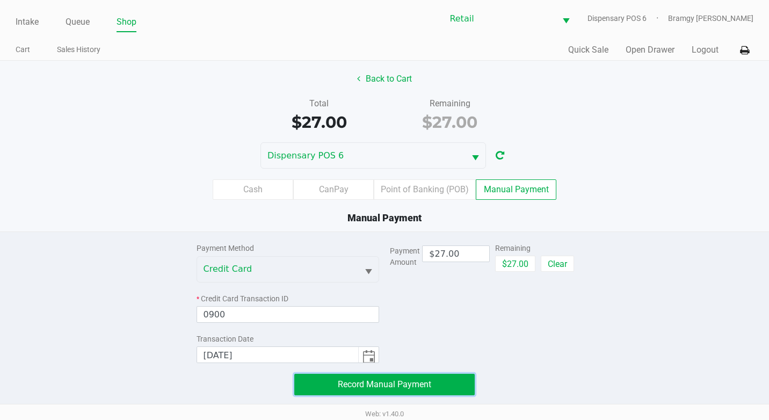
click at [355, 379] on span "Record Manual Payment" at bounding box center [384, 384] width 93 height 10
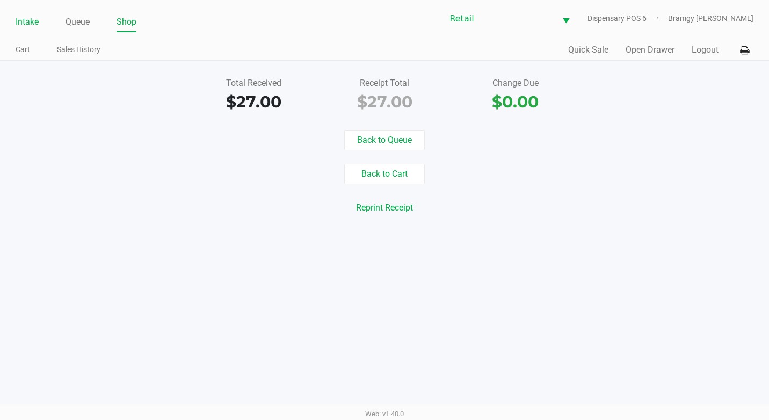
click at [26, 24] on link "Intake" at bounding box center [27, 21] width 23 height 15
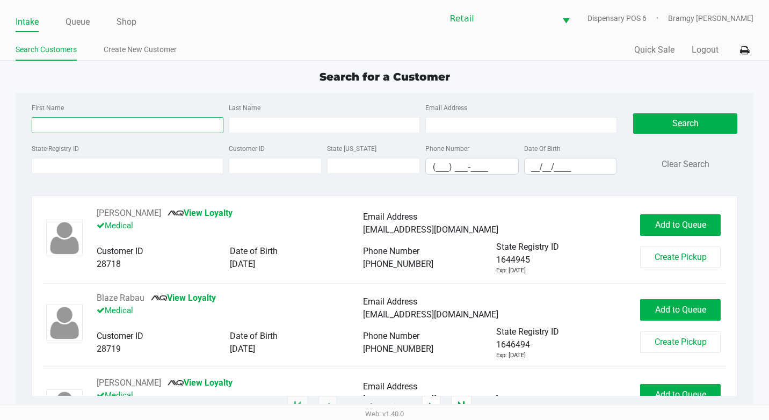
click at [77, 127] on input "First Name" at bounding box center [128, 125] width 192 height 16
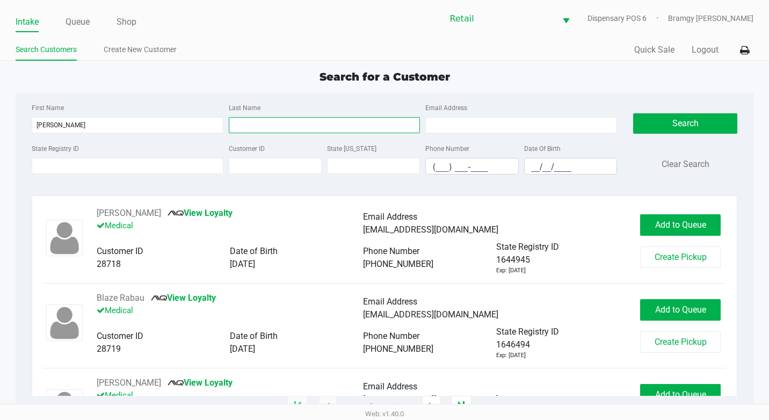
click at [248, 125] on input "Last Name" at bounding box center [325, 125] width 192 height 16
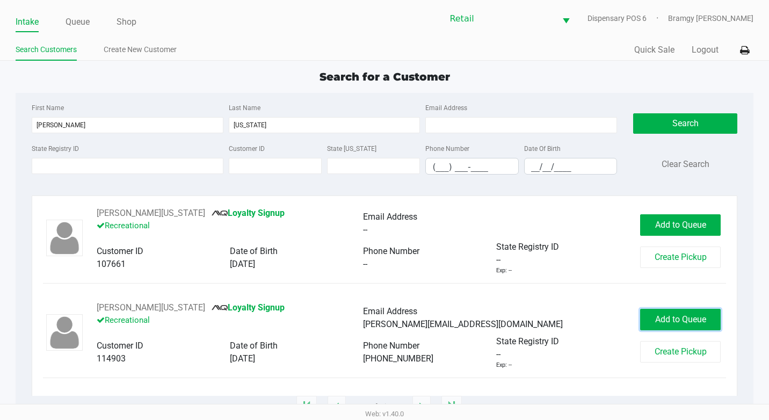
click at [657, 315] on span "Add to Queue" at bounding box center [680, 319] width 51 height 10
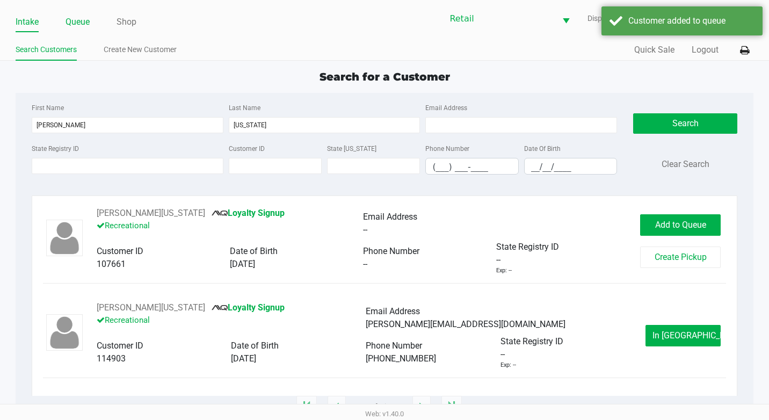
click at [86, 16] on link "Queue" at bounding box center [77, 21] width 24 height 15
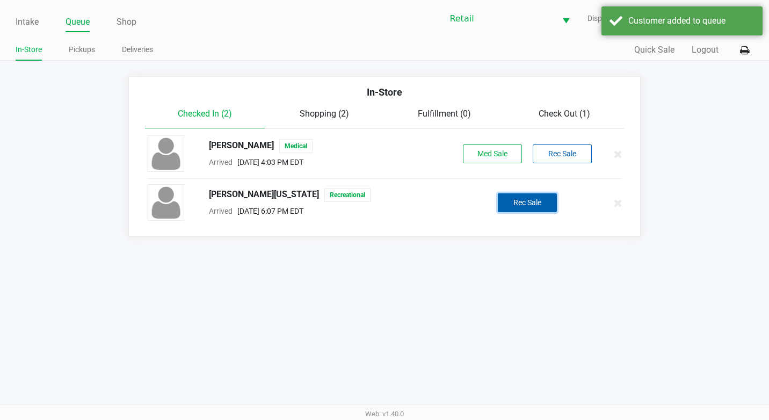
click at [531, 202] on button "Rec Sale" at bounding box center [527, 202] width 59 height 19
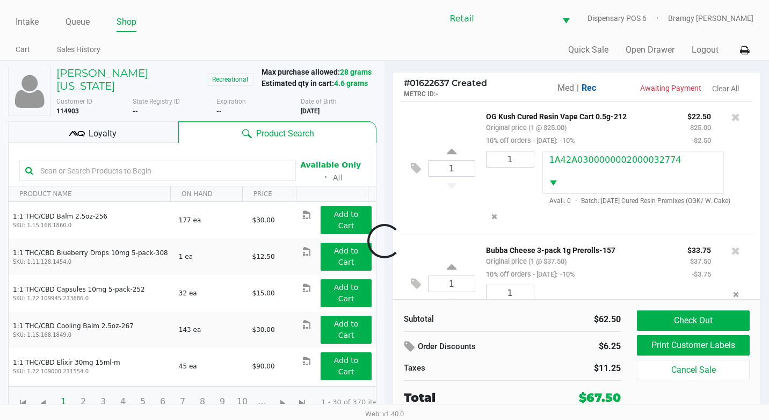
scroll to position [43, 0]
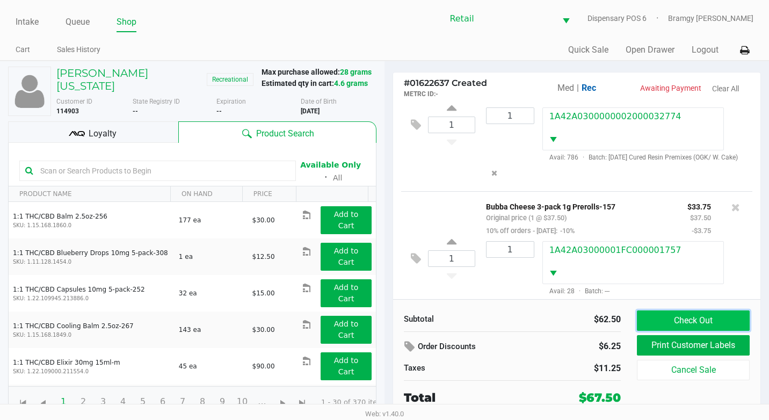
click at [665, 320] on button "Check Out" at bounding box center [693, 320] width 113 height 20
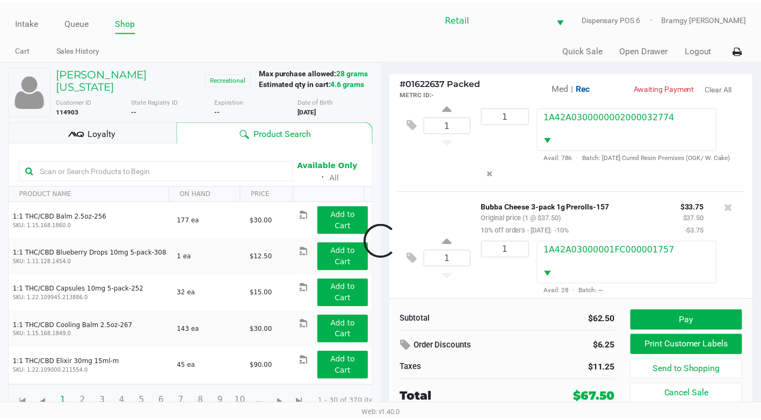
scroll to position [93, 0]
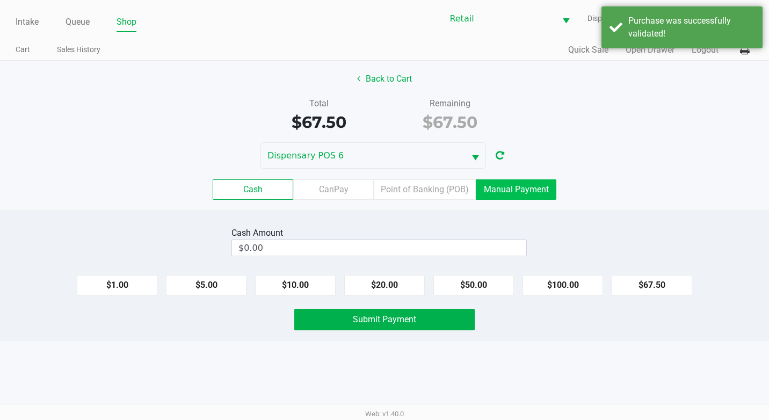
click at [526, 191] on label "Manual Payment" at bounding box center [516, 189] width 81 height 20
click at [0, 0] on 8 "Manual Payment" at bounding box center [0, 0] width 0 height 0
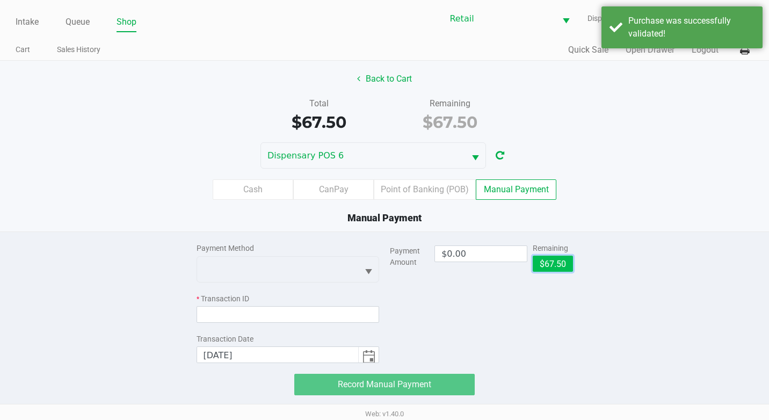
click at [560, 267] on button "$67.50" at bounding box center [553, 264] width 40 height 16
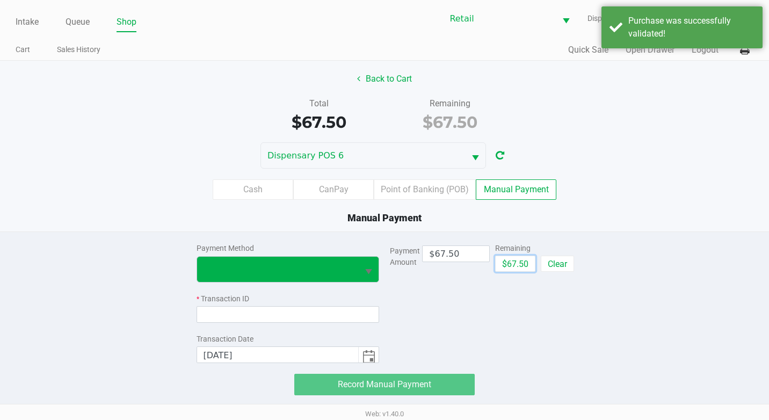
click at [361, 272] on button "Select" at bounding box center [368, 269] width 20 height 25
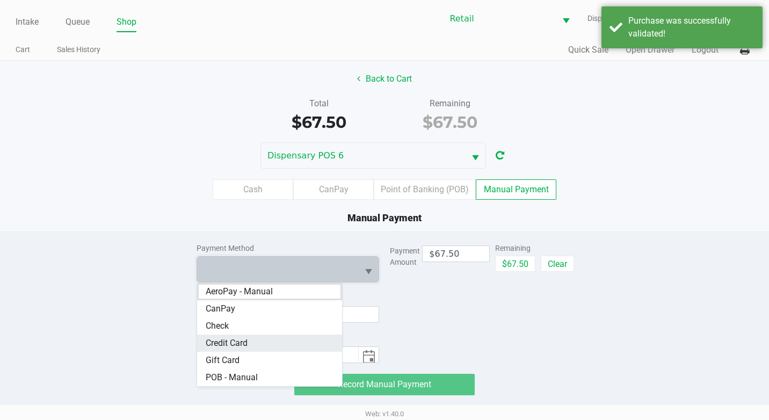
click at [294, 344] on Card "Credit Card" at bounding box center [269, 342] width 145 height 17
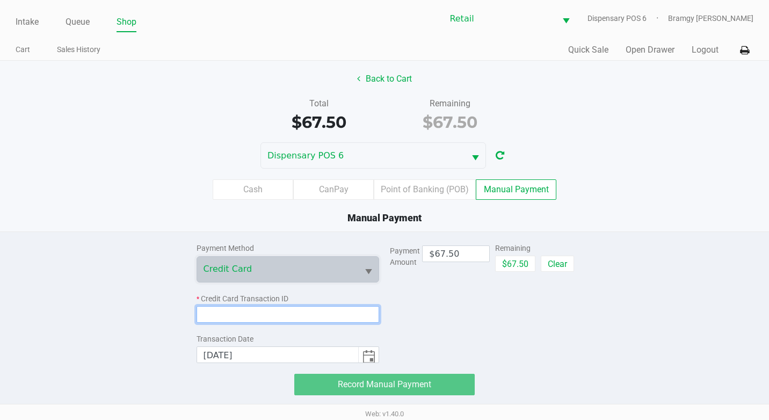
click at [319, 309] on input at bounding box center [287, 314] width 183 height 17
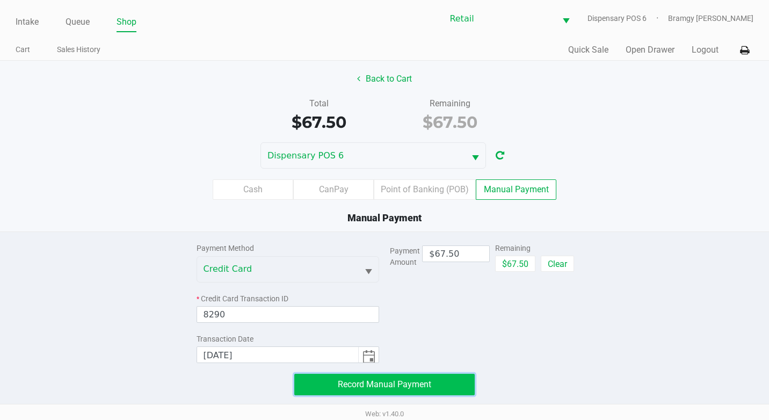
click at [370, 381] on span "Record Manual Payment" at bounding box center [384, 384] width 93 height 10
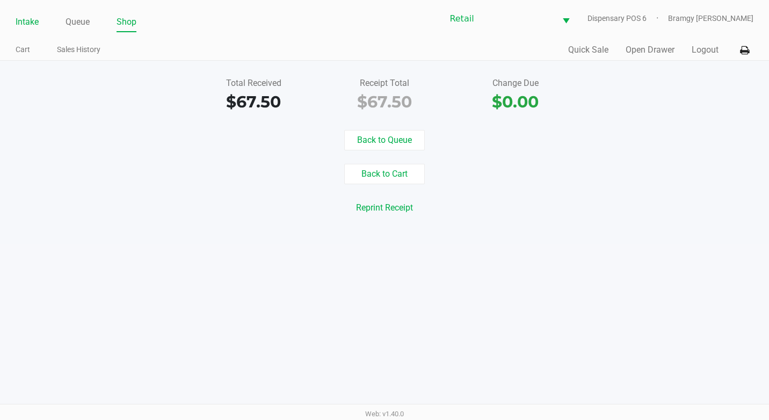
click at [37, 18] on link "Intake" at bounding box center [27, 21] width 23 height 15
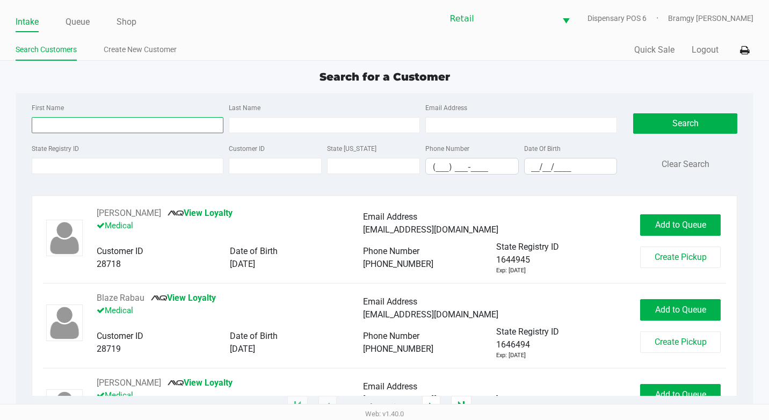
click at [61, 117] on div "First Name" at bounding box center [127, 117] width 197 height 32
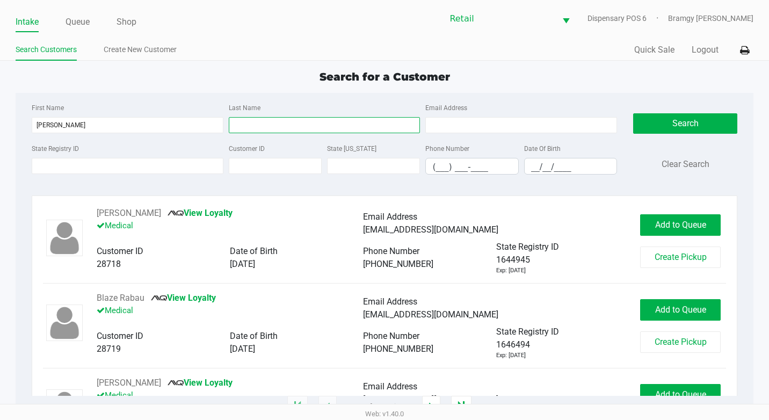
click at [276, 126] on input "Last Name" at bounding box center [325, 125] width 192 height 16
click at [271, 127] on input "Last Name" at bounding box center [325, 125] width 192 height 16
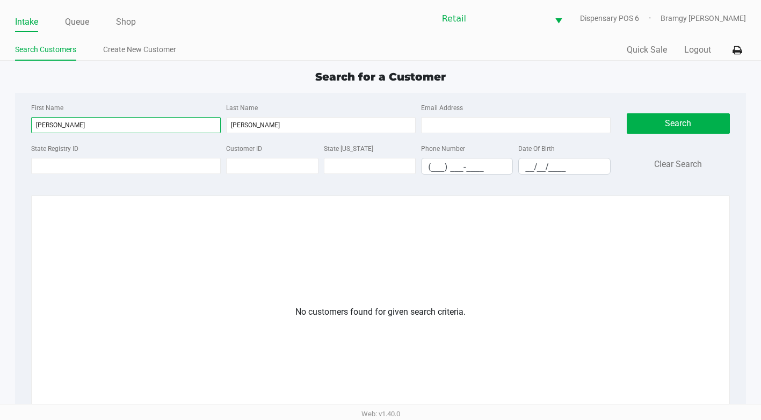
click at [145, 130] on input "[PERSON_NAME]" at bounding box center [126, 125] width 190 height 16
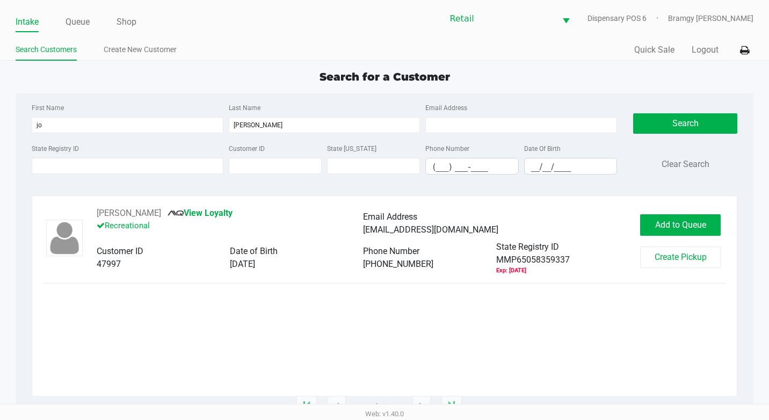
click at [249, 416] on div "Web: v1.40.0" at bounding box center [384, 413] width 769 height 19
click at [673, 223] on span "Add to Queue" at bounding box center [680, 225] width 51 height 10
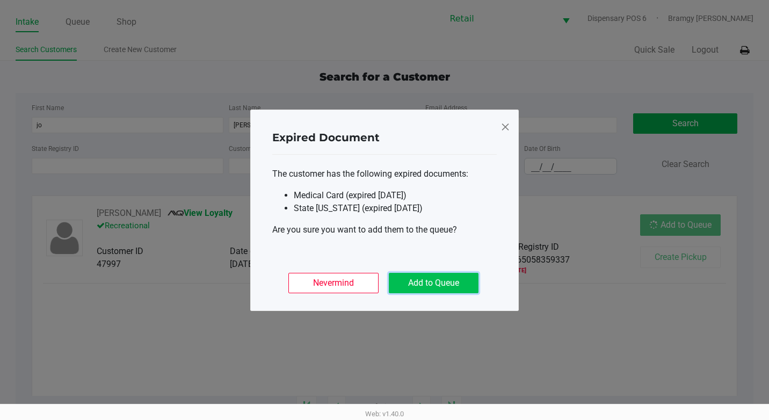
click at [440, 282] on button "Add to Queue" at bounding box center [434, 283] width 90 height 20
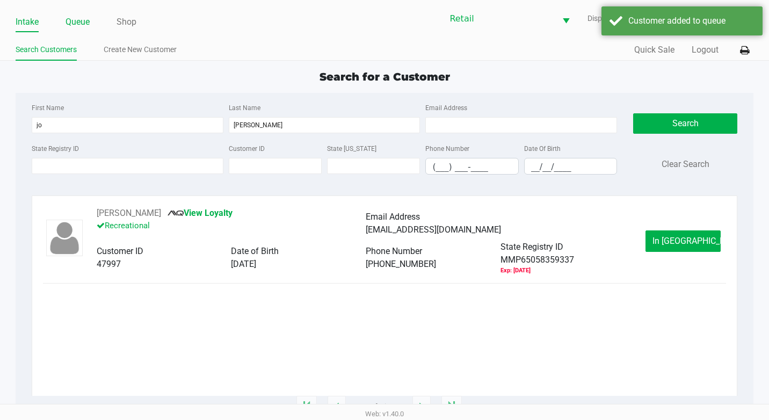
click at [82, 25] on link "Queue" at bounding box center [77, 21] width 24 height 15
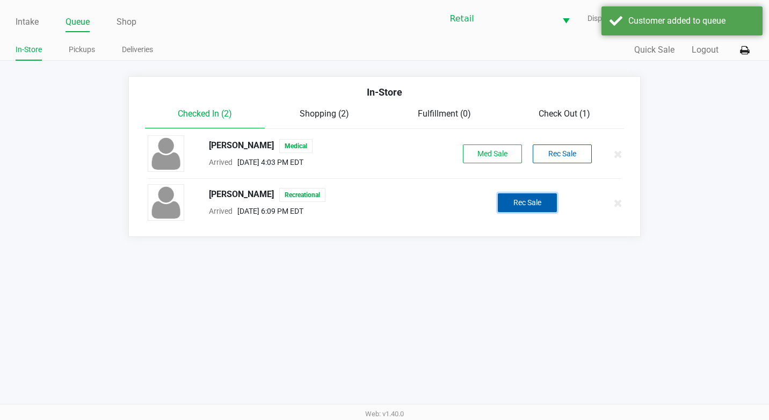
click at [520, 212] on button "Rec Sale" at bounding box center [527, 202] width 59 height 19
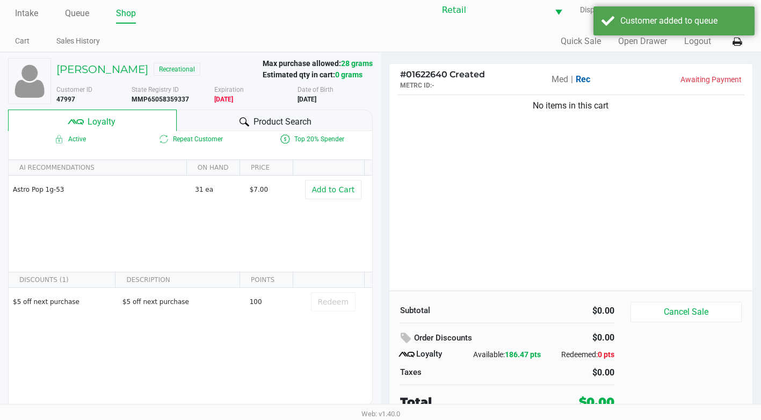
scroll to position [11, 0]
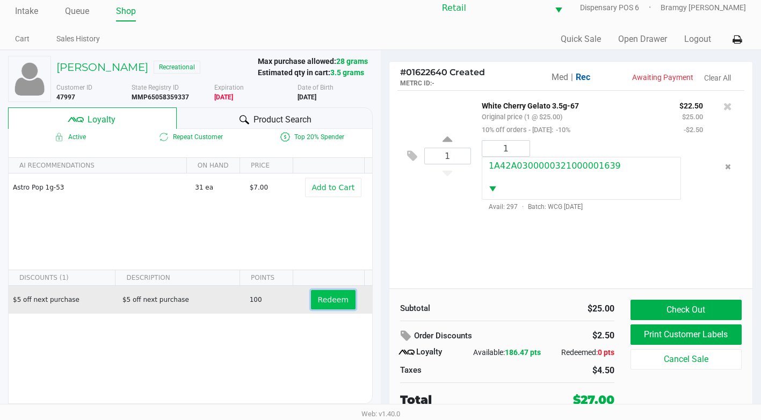
click at [322, 304] on span "Redeem" at bounding box center [333, 299] width 31 height 9
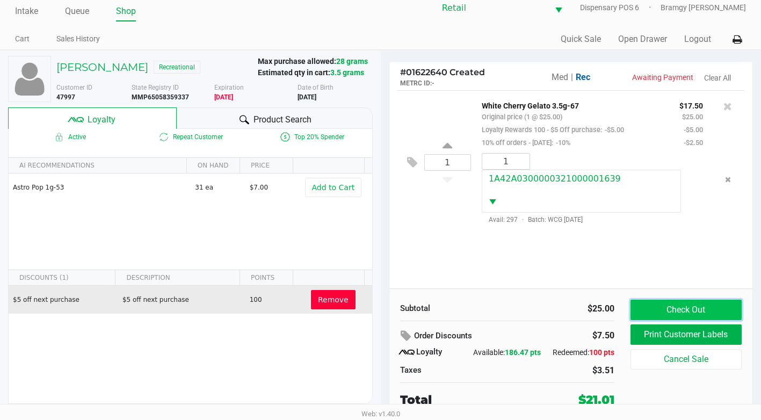
click at [693, 314] on button "Check Out" at bounding box center [685, 310] width 111 height 20
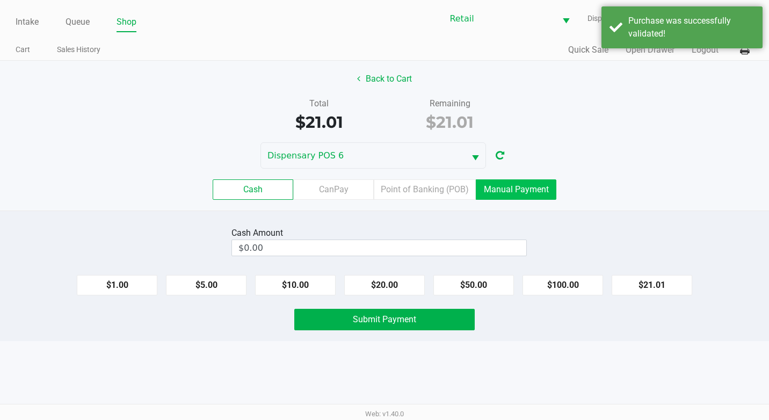
click at [517, 195] on label "Manual Payment" at bounding box center [516, 189] width 81 height 20
click at [0, 0] on 8 "Manual Payment" at bounding box center [0, 0] width 0 height 0
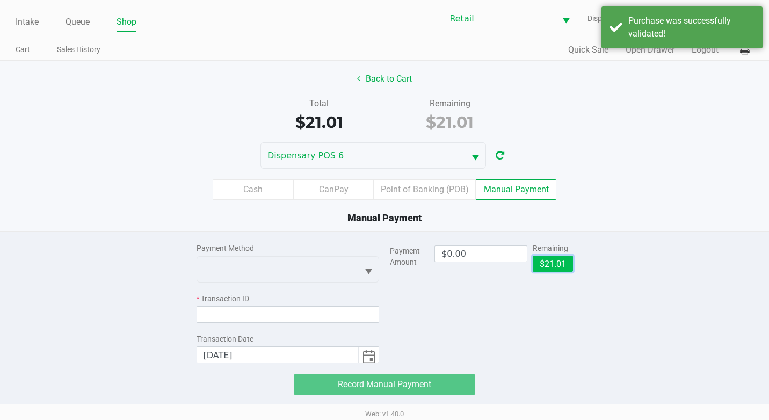
click at [559, 271] on button "$21.01" at bounding box center [553, 264] width 40 height 16
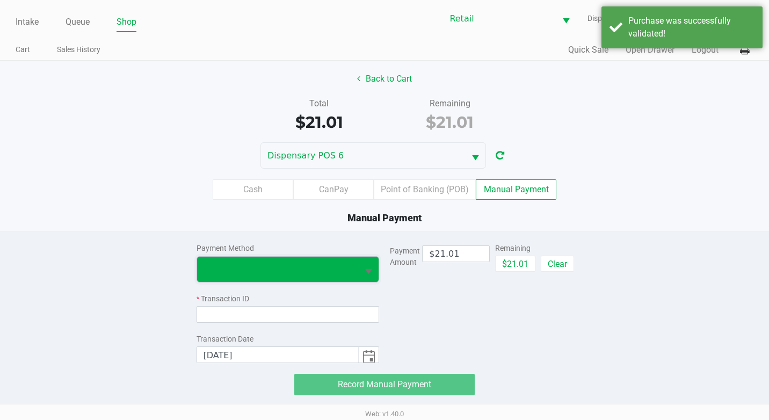
drag, startPoint x: 209, startPoint y: 272, endPoint x: 217, endPoint y: 281, distance: 12.2
click at [209, 273] on span at bounding box center [277, 269] width 149 height 13
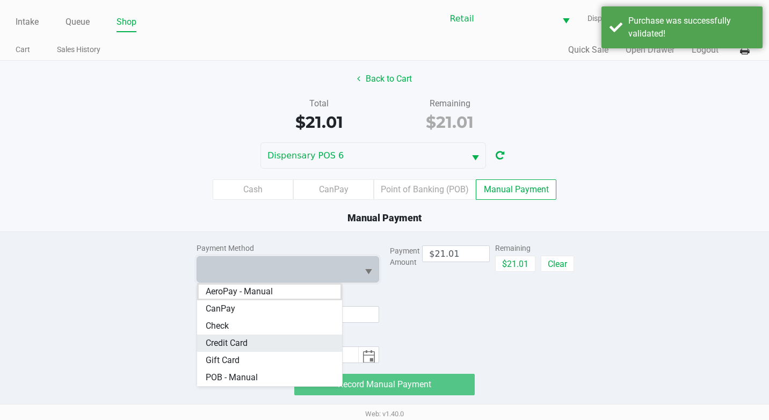
click at [236, 348] on span "Credit Card" at bounding box center [227, 343] width 42 height 13
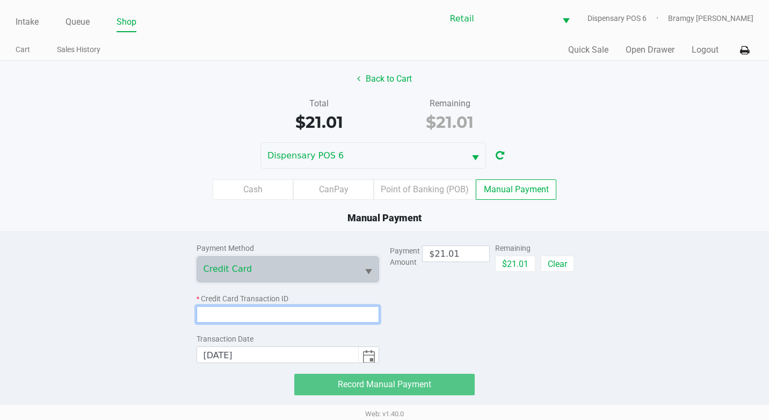
click at [268, 315] on input at bounding box center [287, 314] width 183 height 17
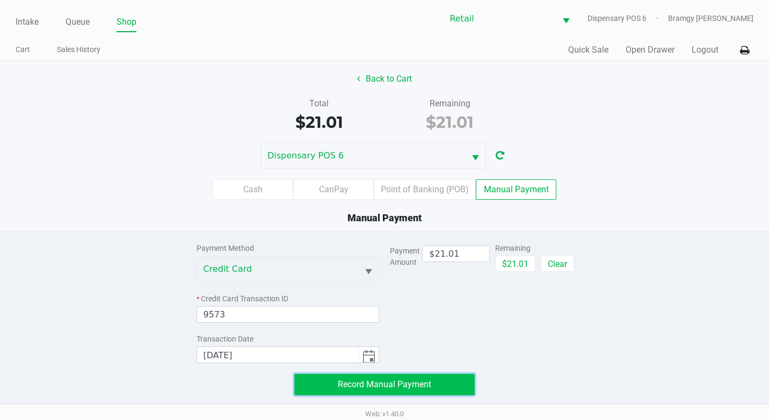
click at [356, 374] on button "Record Manual Payment" at bounding box center [384, 384] width 180 height 21
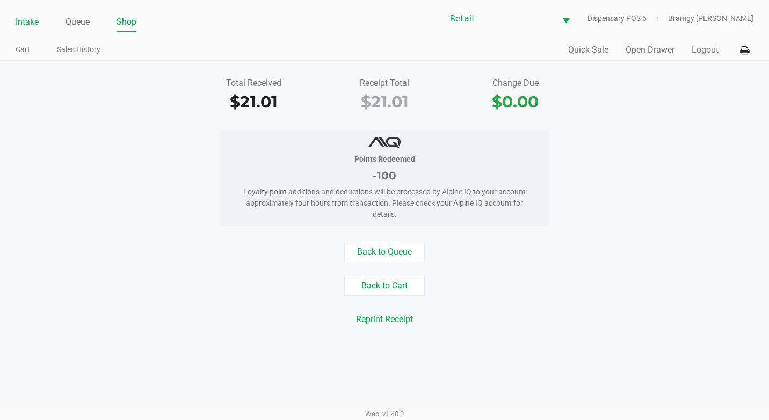
click at [37, 17] on link "Intake" at bounding box center [27, 21] width 23 height 15
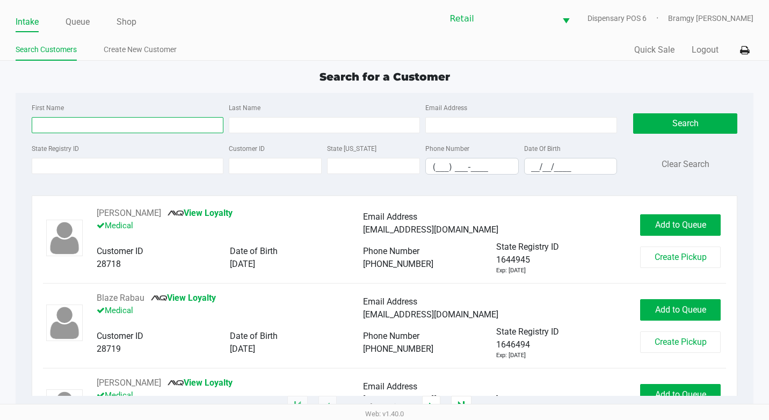
click at [88, 129] on input "First Name" at bounding box center [128, 125] width 192 height 16
click at [315, 117] on div "Last Name" at bounding box center [324, 117] width 197 height 32
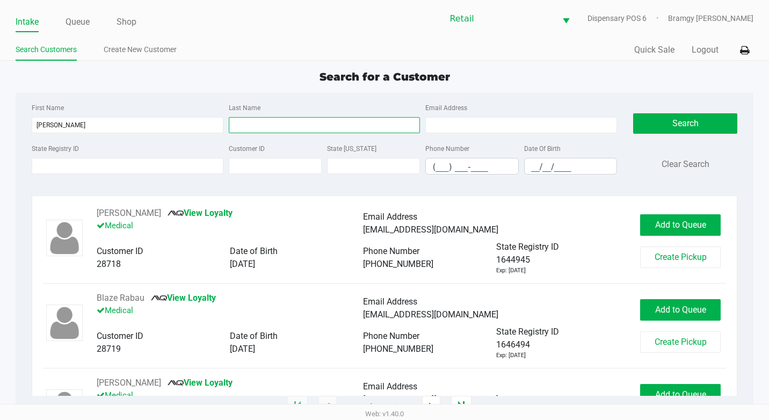
click at [315, 122] on input "Last Name" at bounding box center [325, 125] width 192 height 16
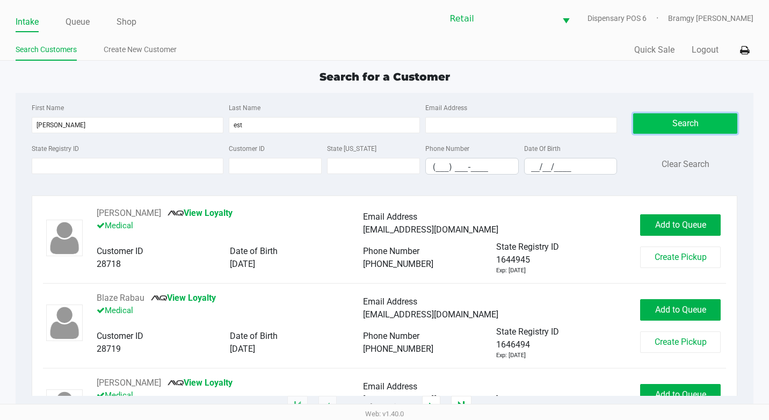
click at [717, 122] on button "Search" at bounding box center [685, 123] width 104 height 20
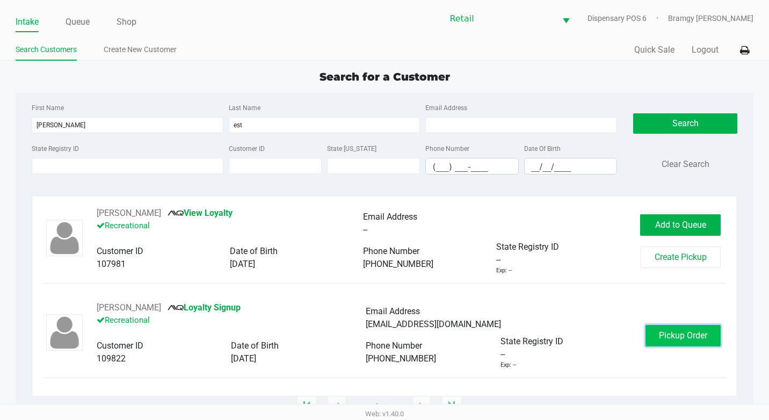
click at [700, 337] on span "Pickup Order" at bounding box center [683, 335] width 48 height 10
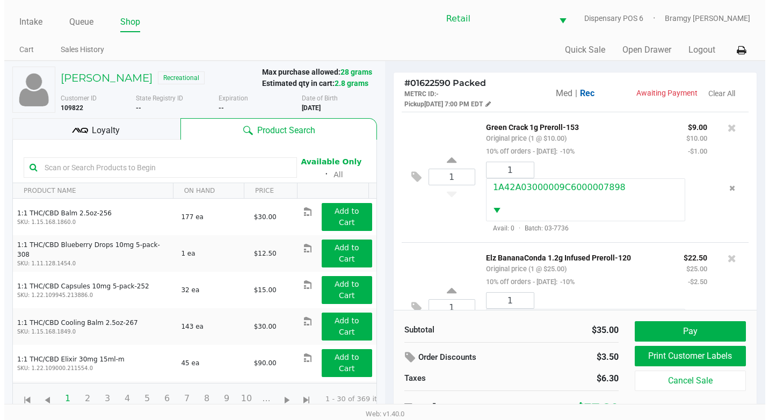
scroll to position [54, 0]
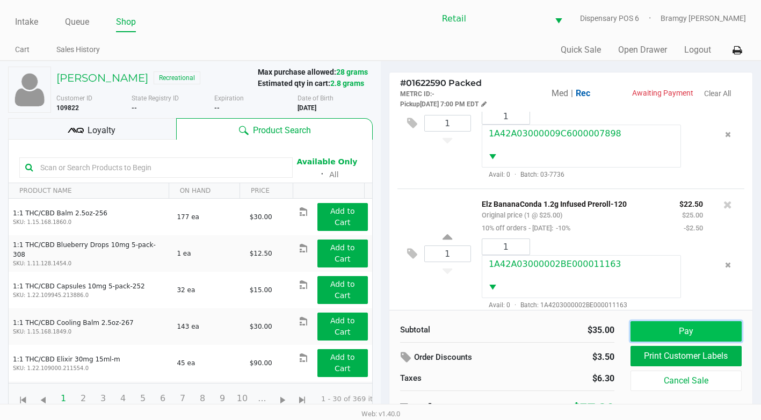
click at [667, 327] on button "Pay" at bounding box center [685, 331] width 111 height 20
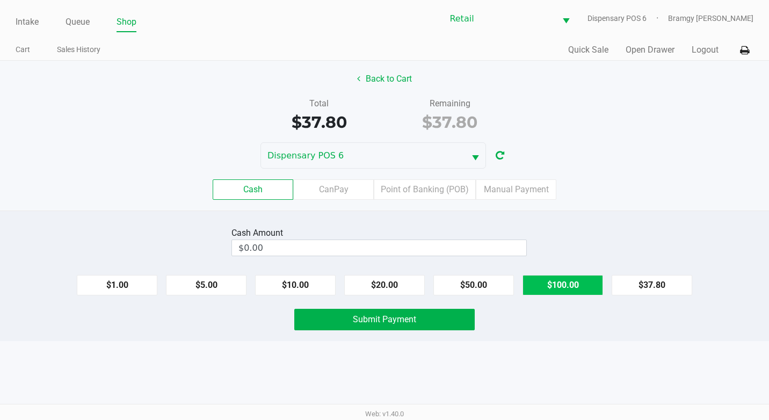
click at [550, 284] on button "$100.00" at bounding box center [562, 285] width 81 height 20
click at [569, 279] on button "$100.00" at bounding box center [562, 285] width 81 height 20
click at [529, 254] on button "Clear" at bounding box center [525, 247] width 33 height 16
click at [550, 280] on button "$100.00" at bounding box center [562, 285] width 81 height 20
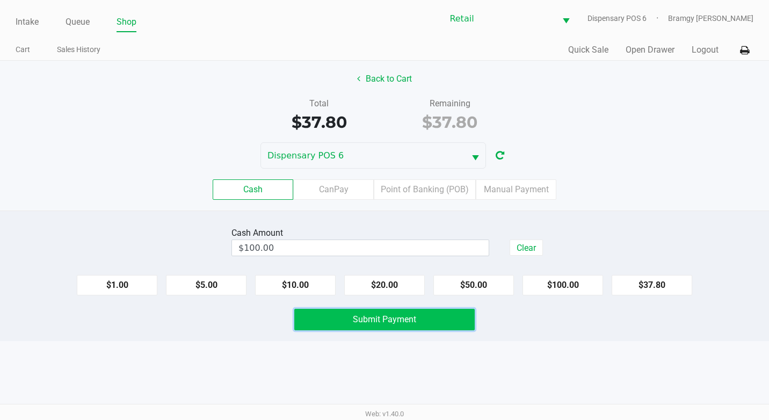
click at [409, 319] on span "Submit Payment" at bounding box center [384, 319] width 63 height 10
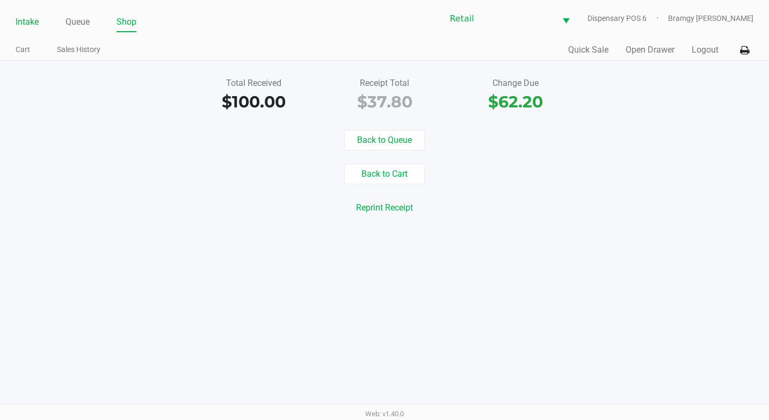
click at [25, 22] on link "Intake" at bounding box center [27, 21] width 23 height 15
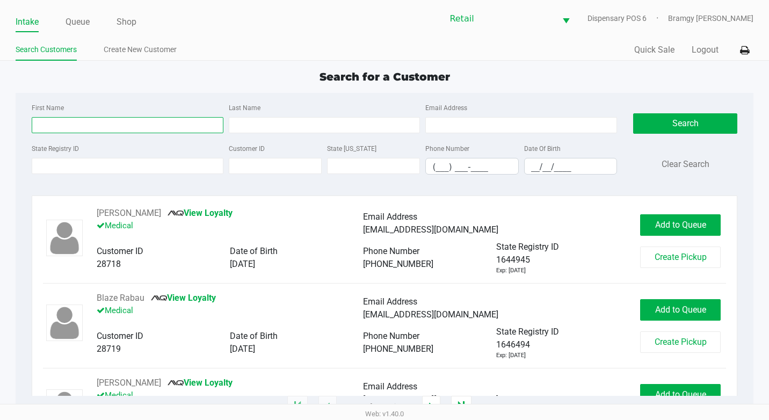
click at [68, 126] on input "First Name" at bounding box center [128, 125] width 192 height 16
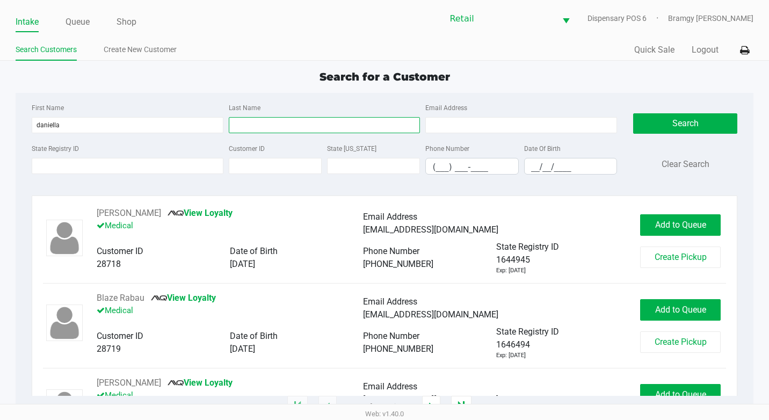
click at [292, 124] on input "Last Name" at bounding box center [325, 125] width 192 height 16
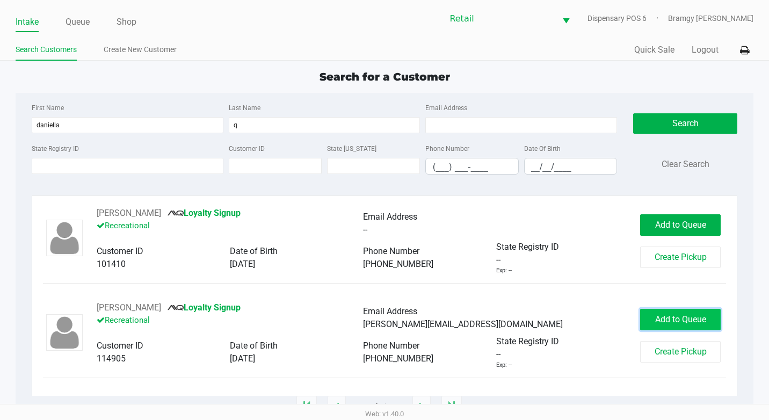
click at [653, 319] on button "Add to Queue" at bounding box center [680, 319] width 81 height 21
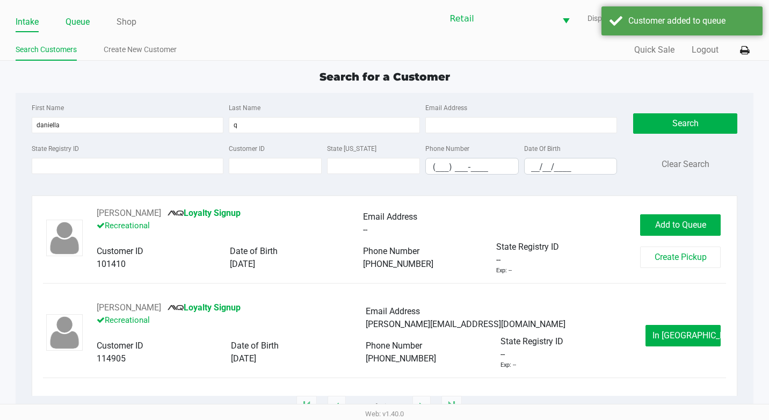
click at [78, 17] on link "Queue" at bounding box center [77, 21] width 24 height 15
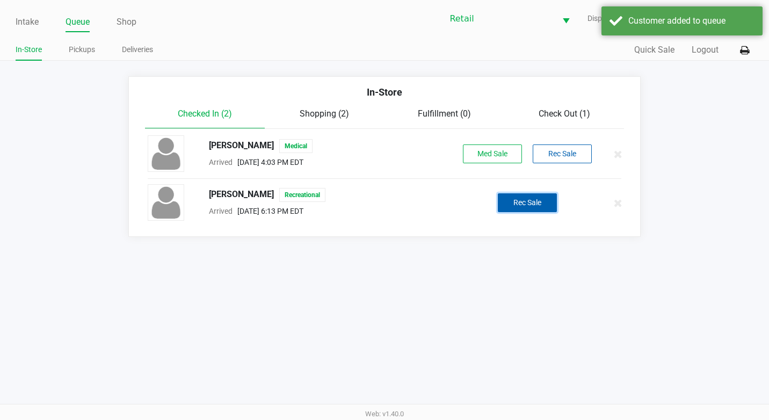
click at [521, 210] on button "Rec Sale" at bounding box center [527, 202] width 59 height 19
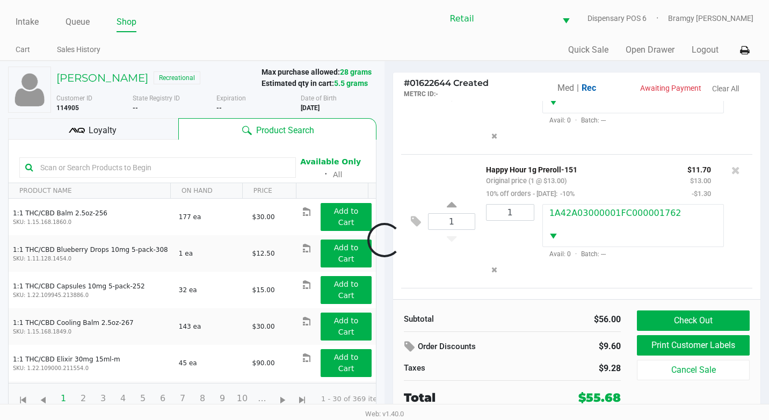
scroll to position [192, 0]
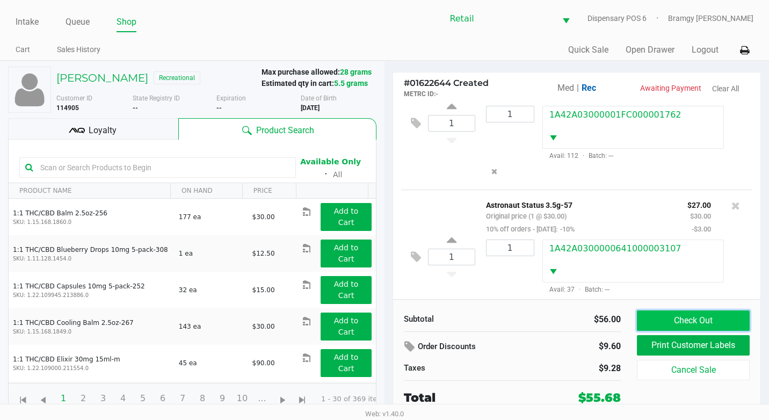
click at [696, 323] on button "Check Out" at bounding box center [693, 320] width 113 height 20
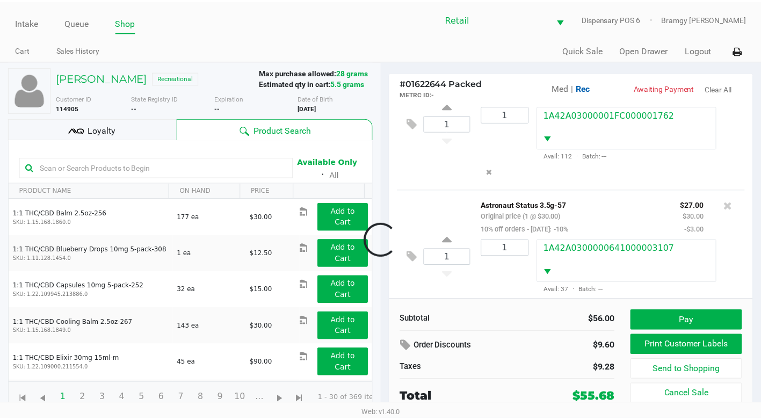
scroll to position [229, 0]
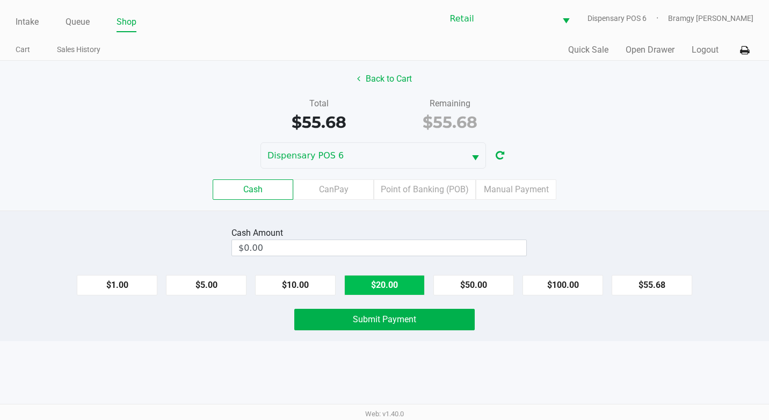
click at [397, 285] on button "$20.00" at bounding box center [384, 285] width 81 height 20
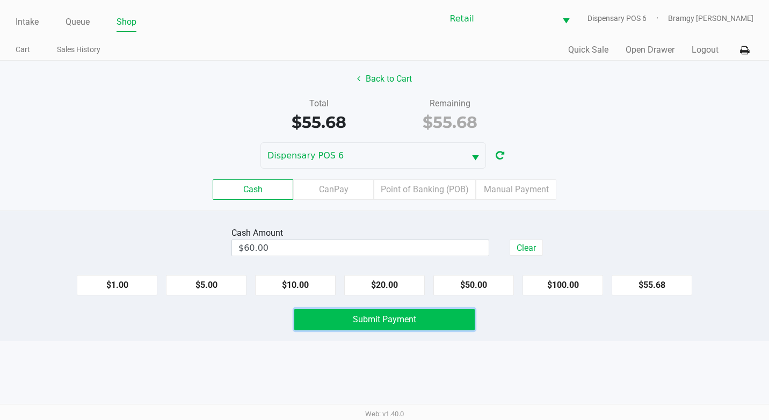
click at [398, 321] on span "Submit Payment" at bounding box center [384, 319] width 63 height 10
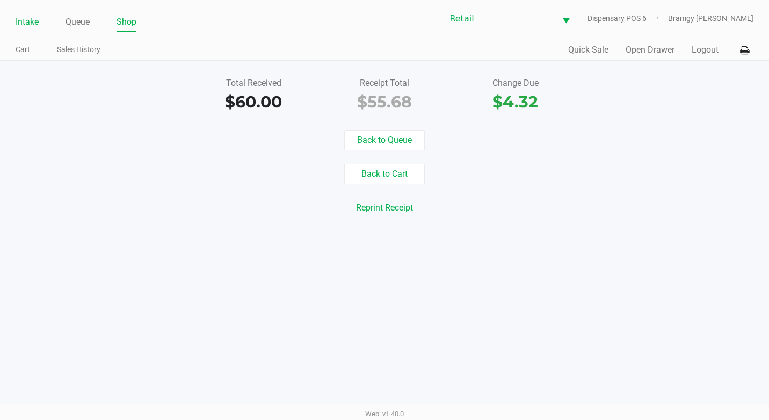
click at [16, 17] on link "Intake" at bounding box center [27, 21] width 23 height 15
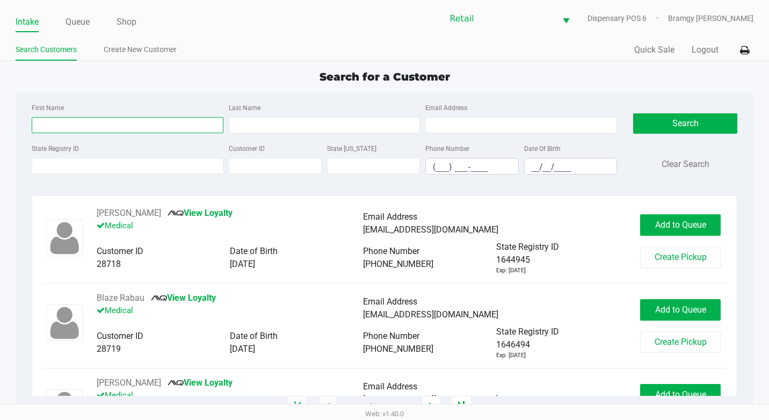
click at [86, 120] on input "First Name" at bounding box center [128, 125] width 192 height 16
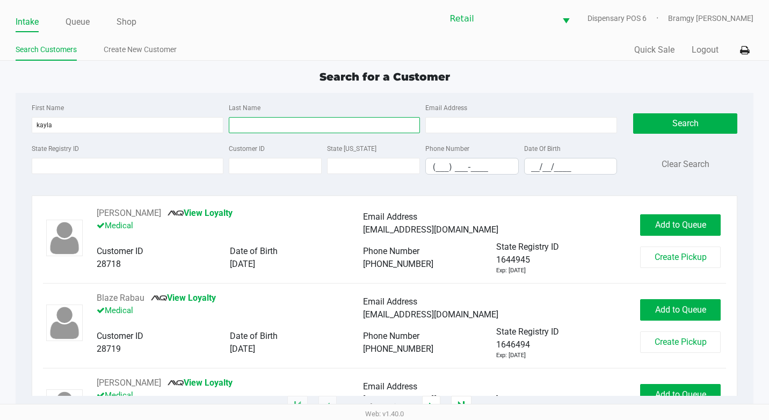
click at [310, 133] on input "Last Name" at bounding box center [325, 125] width 192 height 16
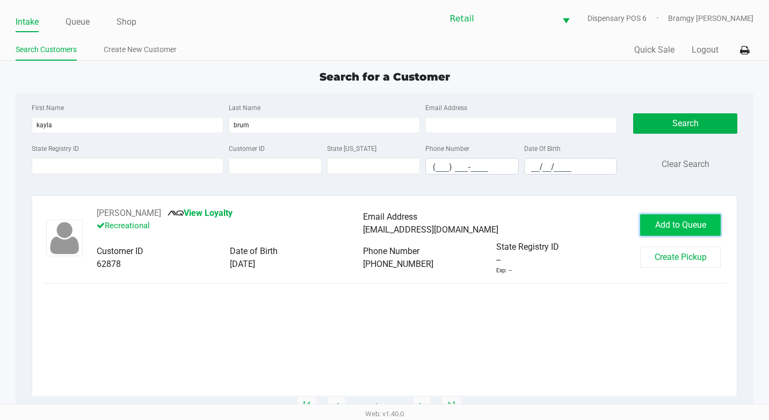
click at [698, 225] on span "Add to Queue" at bounding box center [680, 225] width 51 height 10
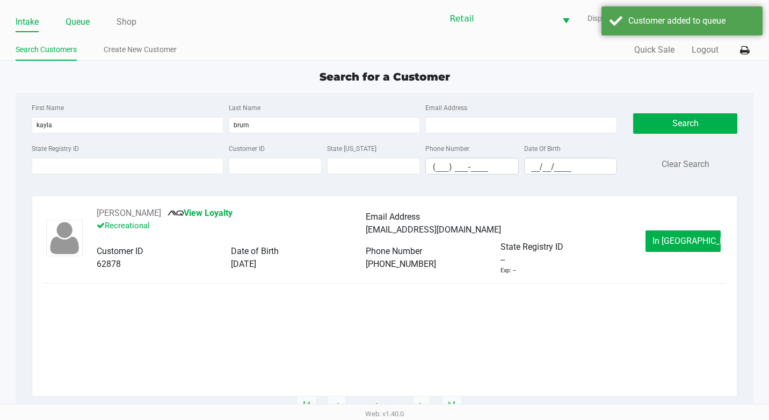
click at [84, 24] on link "Queue" at bounding box center [77, 21] width 24 height 15
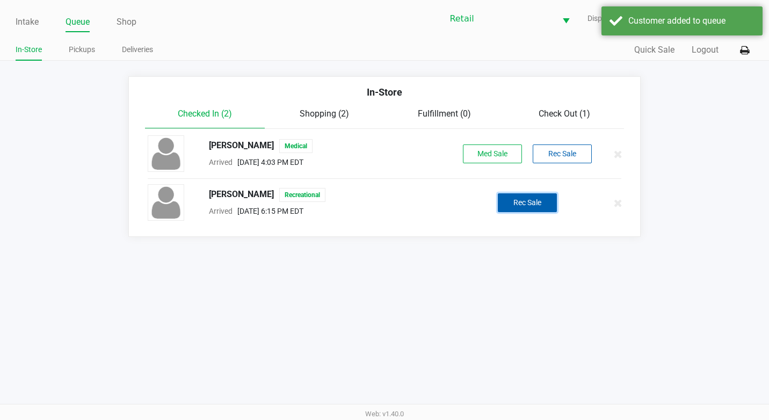
click at [516, 200] on button "Rec Sale" at bounding box center [527, 202] width 59 height 19
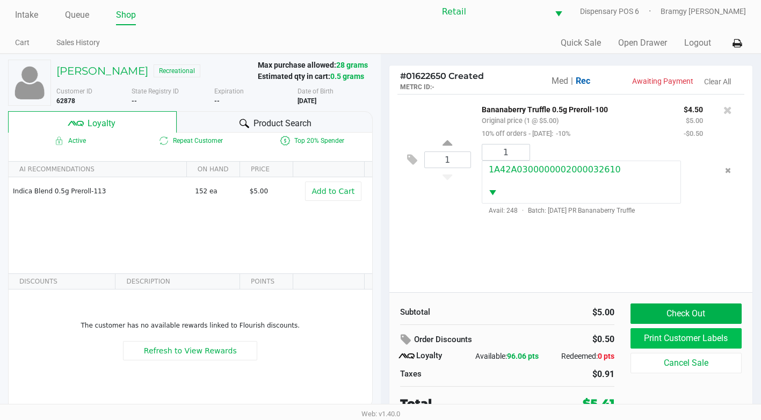
scroll to position [11, 0]
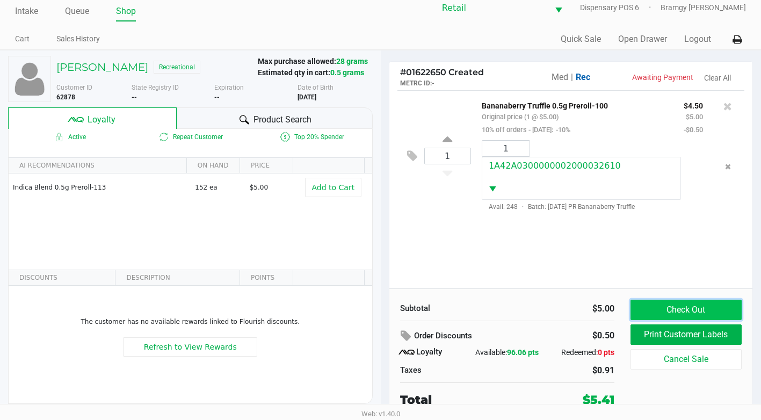
click at [699, 309] on button "Check Out" at bounding box center [685, 310] width 111 height 20
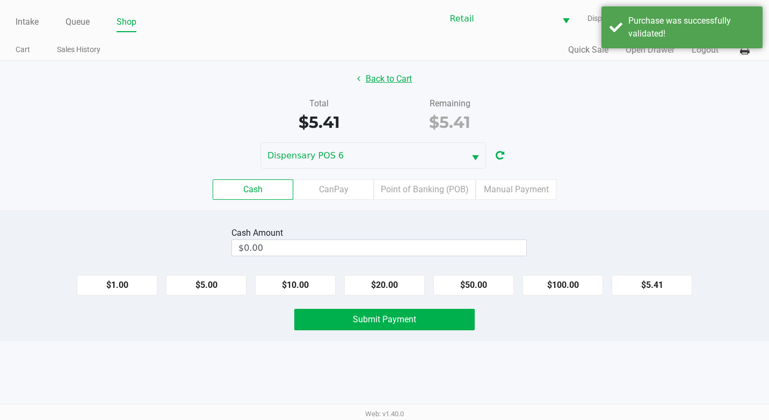
click at [409, 71] on button "Back to Cart" at bounding box center [384, 79] width 69 height 20
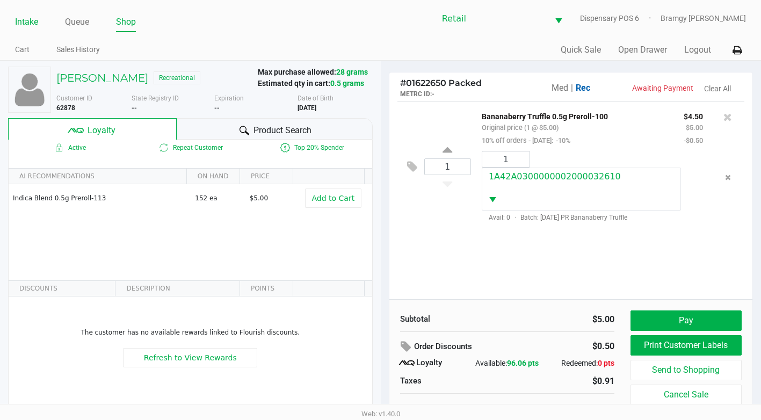
click at [28, 15] on link "Intake" at bounding box center [26, 21] width 23 height 15
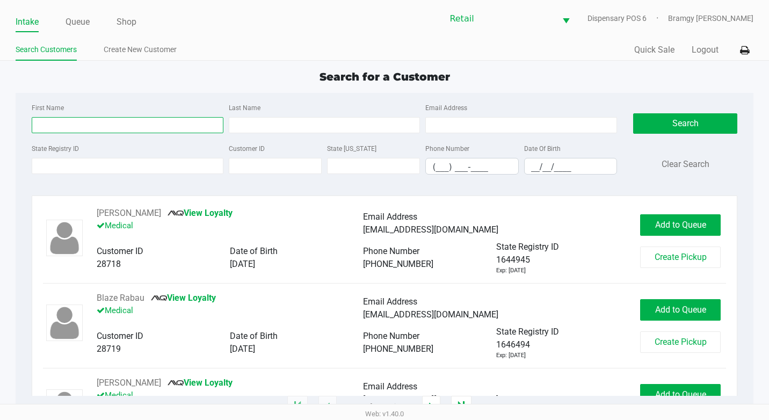
click at [105, 121] on input "First Name" at bounding box center [128, 125] width 192 height 16
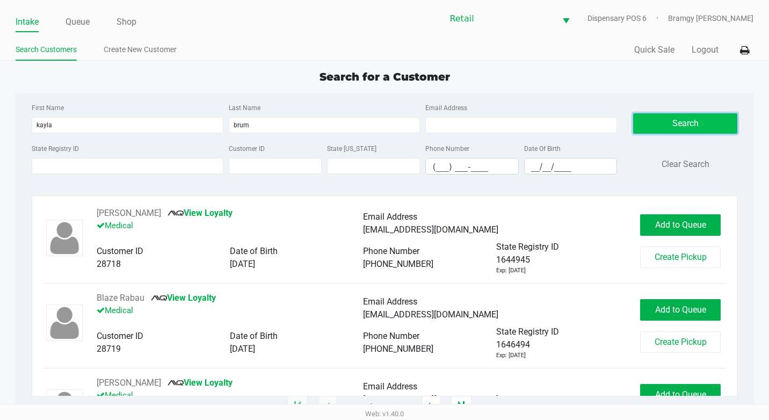
click at [674, 117] on button "Search" at bounding box center [685, 123] width 104 height 20
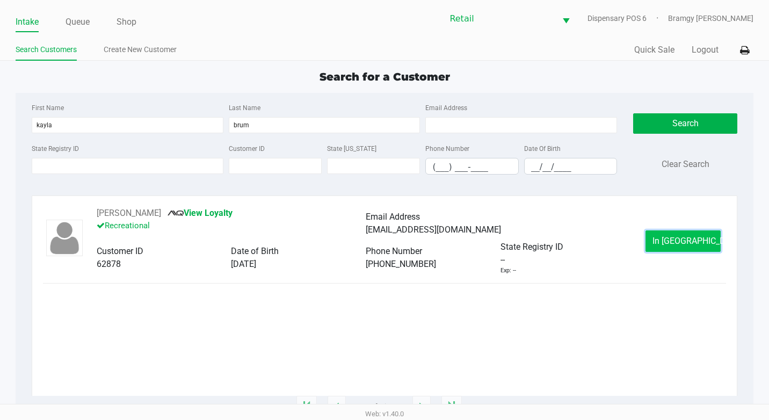
click at [665, 244] on button "In [GEOGRAPHIC_DATA]" at bounding box center [682, 240] width 75 height 21
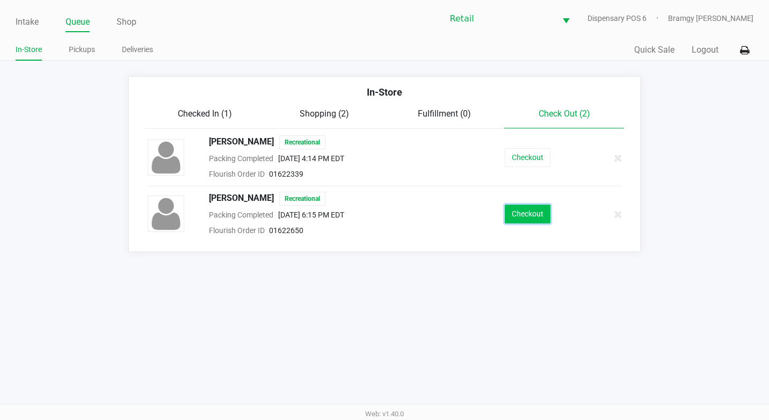
click at [513, 214] on button "Checkout" at bounding box center [528, 214] width 46 height 19
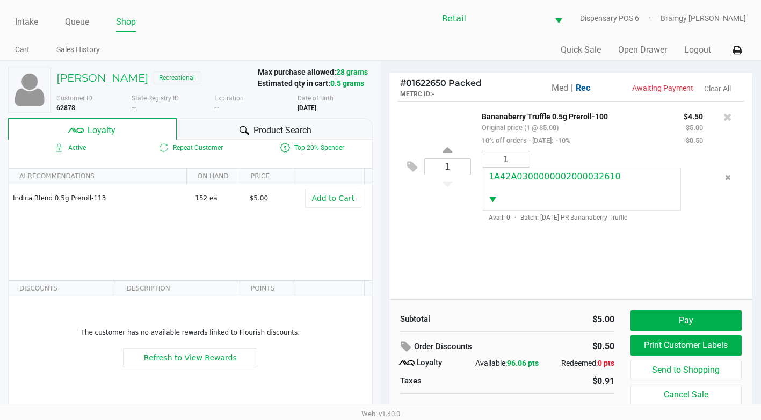
scroll to position [11, 0]
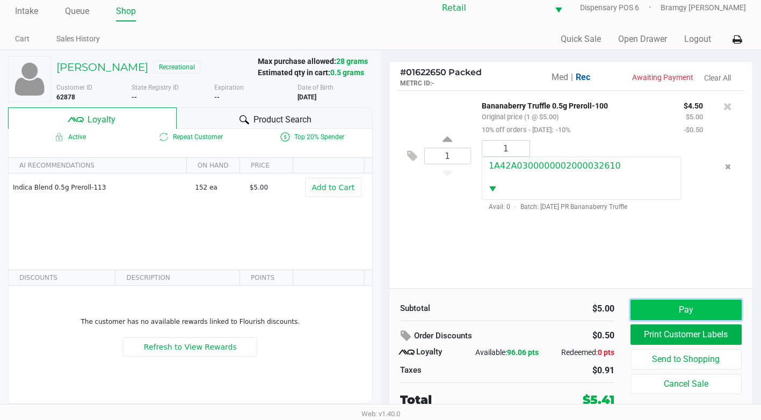
click at [693, 309] on button "Pay" at bounding box center [685, 310] width 111 height 20
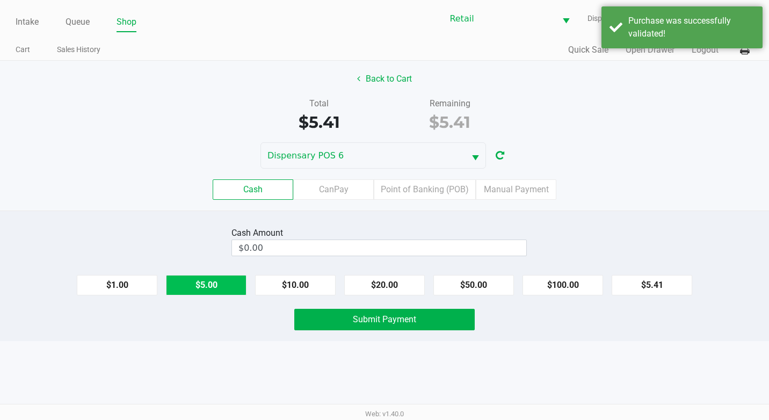
click at [214, 284] on button "$5.00" at bounding box center [206, 285] width 81 height 20
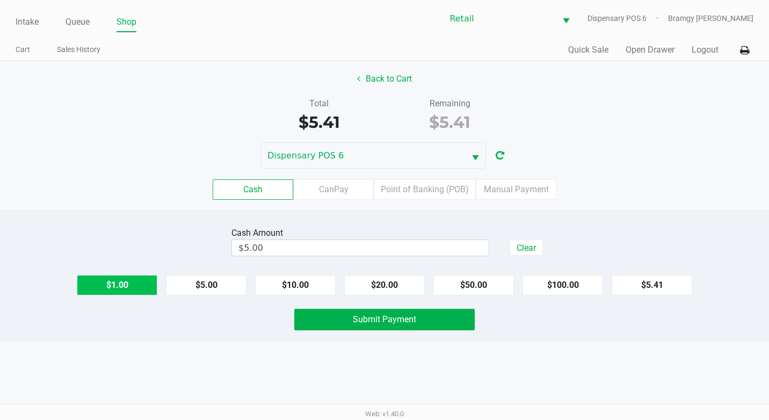
click at [154, 286] on button "$1.00" at bounding box center [117, 285] width 81 height 20
click at [361, 312] on button "Submit Payment" at bounding box center [384, 319] width 180 height 21
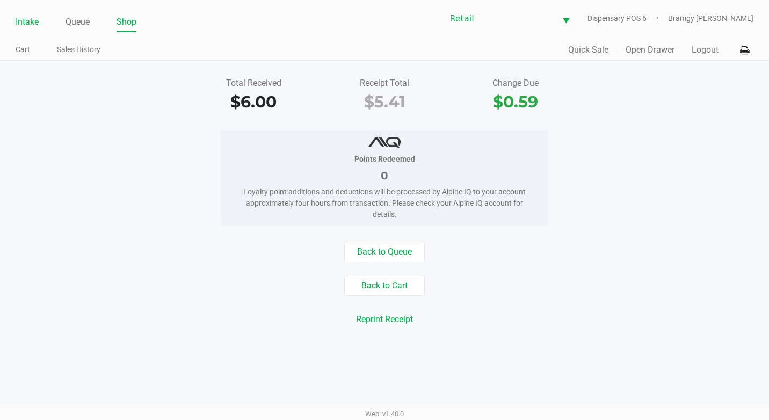
click at [34, 22] on link "Intake" at bounding box center [27, 21] width 23 height 15
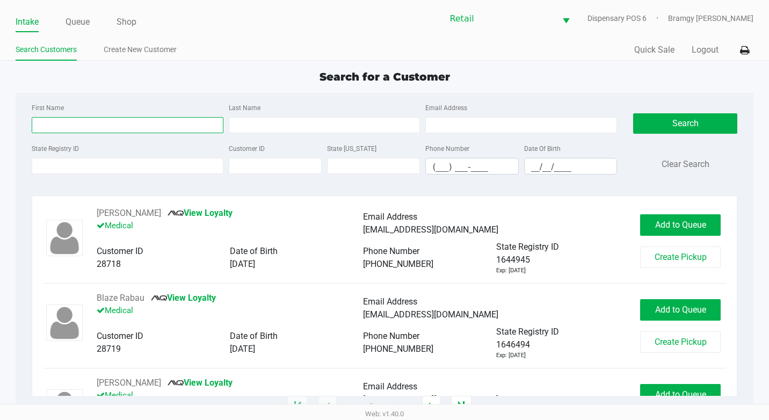
click at [79, 130] on input "First Name" at bounding box center [128, 125] width 192 height 16
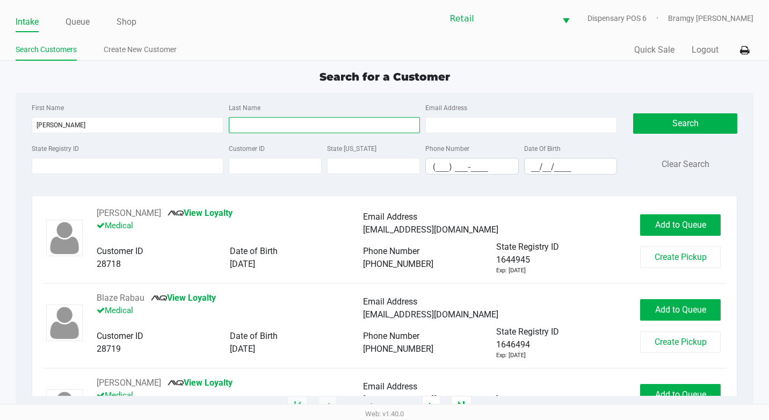
click at [237, 122] on input "Last Name" at bounding box center [325, 125] width 192 height 16
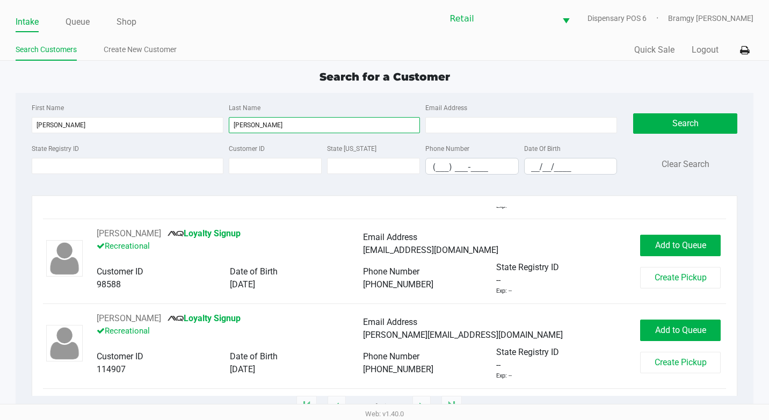
scroll to position [150, 0]
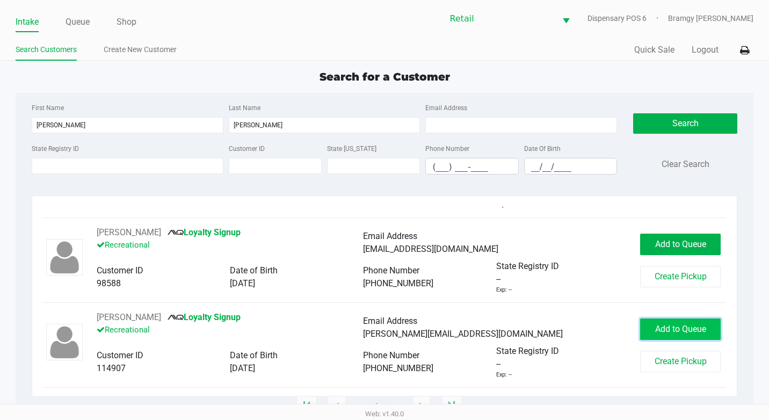
click at [687, 331] on span "Add to Queue" at bounding box center [680, 329] width 51 height 10
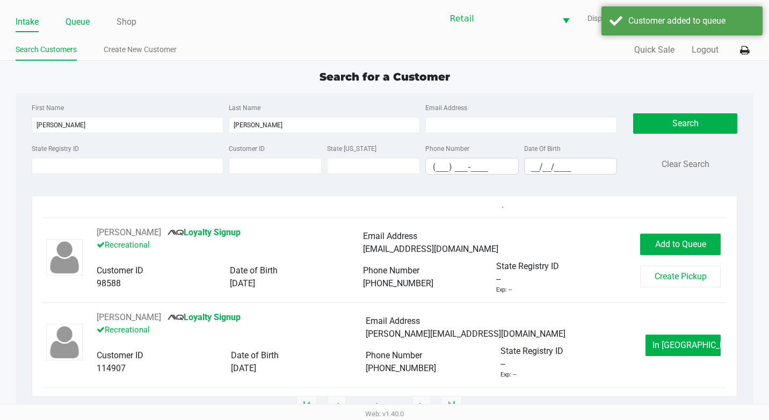
click at [85, 21] on link "Queue" at bounding box center [77, 21] width 24 height 15
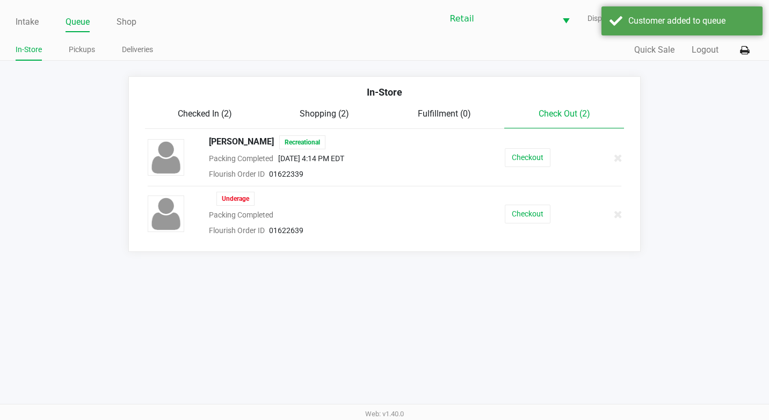
click at [552, 117] on span "Check Out (2)" at bounding box center [564, 113] width 52 height 10
click at [202, 111] on span "Checked In (2)" at bounding box center [205, 113] width 54 height 10
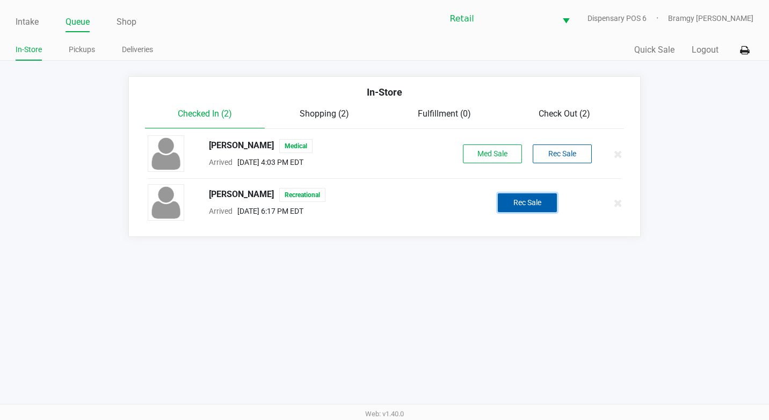
click at [539, 197] on button "Rec Sale" at bounding box center [527, 202] width 59 height 19
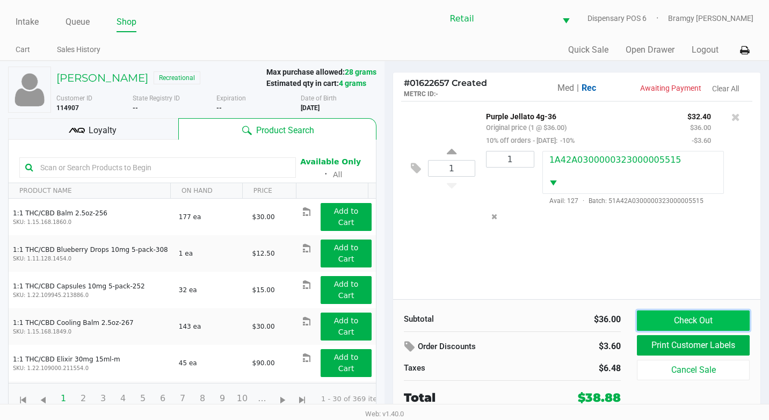
click at [675, 321] on button "Check Out" at bounding box center [693, 320] width 113 height 20
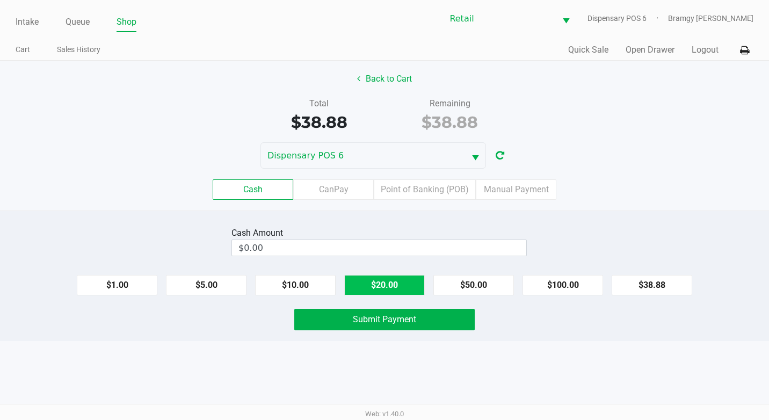
click at [359, 289] on button "$20.00" at bounding box center [384, 285] width 81 height 20
click at [519, 250] on button "Clear" at bounding box center [525, 247] width 33 height 16
click at [372, 289] on button "$20.00" at bounding box center [384, 285] width 81 height 20
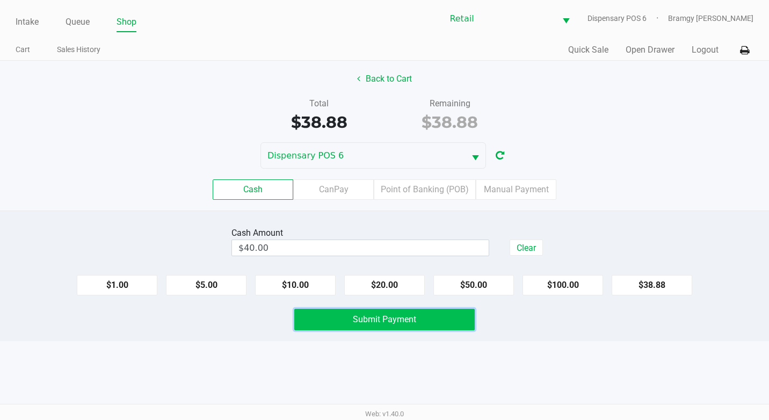
click at [357, 326] on button "Submit Payment" at bounding box center [384, 319] width 180 height 21
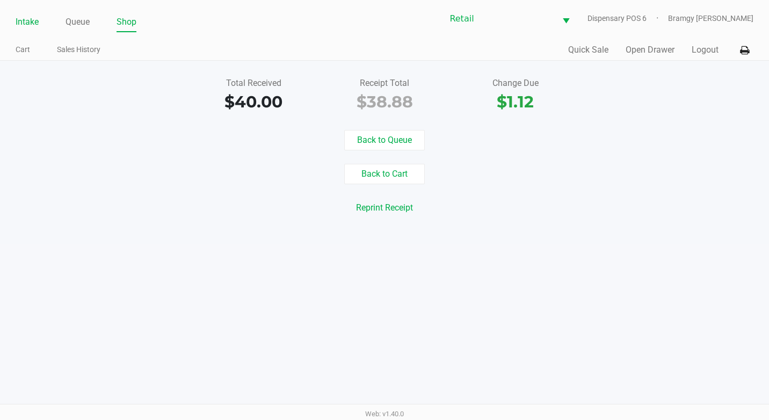
click at [38, 21] on link "Intake" at bounding box center [27, 21] width 23 height 15
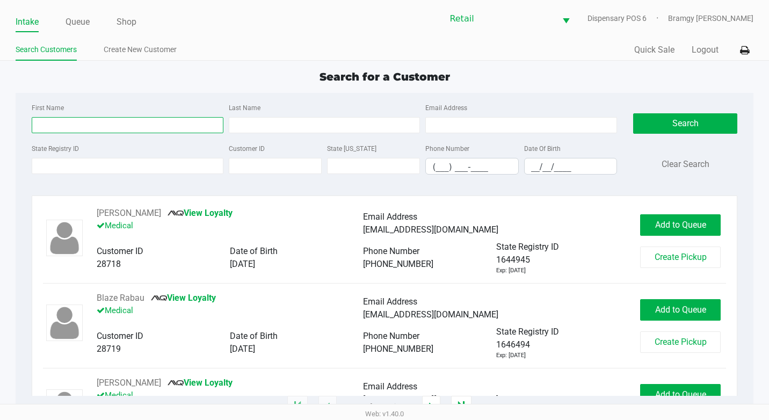
click at [69, 123] on input "First Name" at bounding box center [128, 125] width 192 height 16
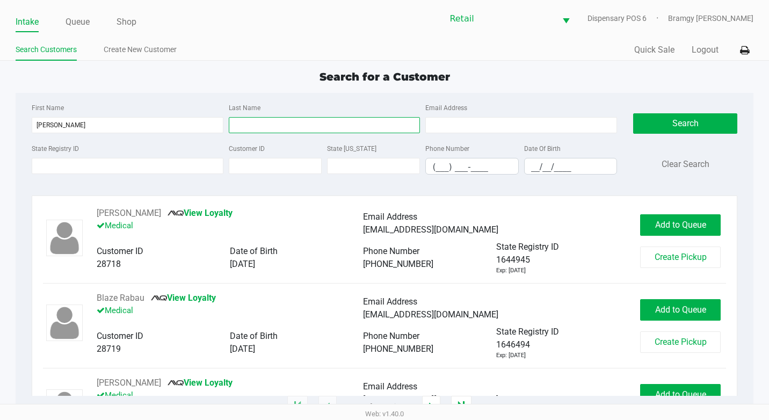
click at [319, 124] on input "Last Name" at bounding box center [325, 125] width 192 height 16
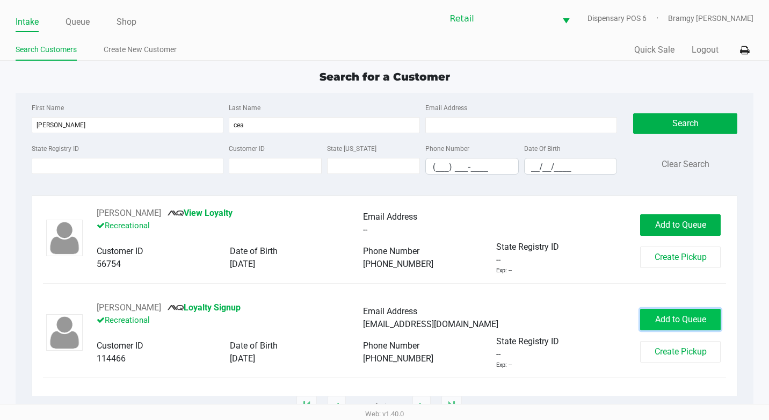
click at [659, 322] on span "Add to Queue" at bounding box center [680, 319] width 51 height 10
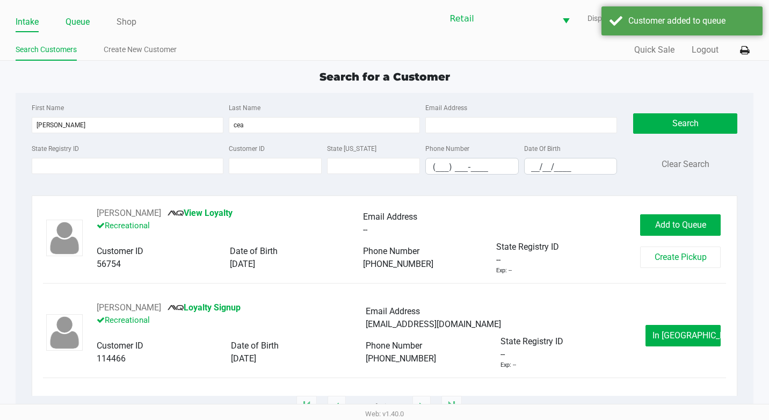
click at [78, 28] on link "Queue" at bounding box center [77, 21] width 24 height 15
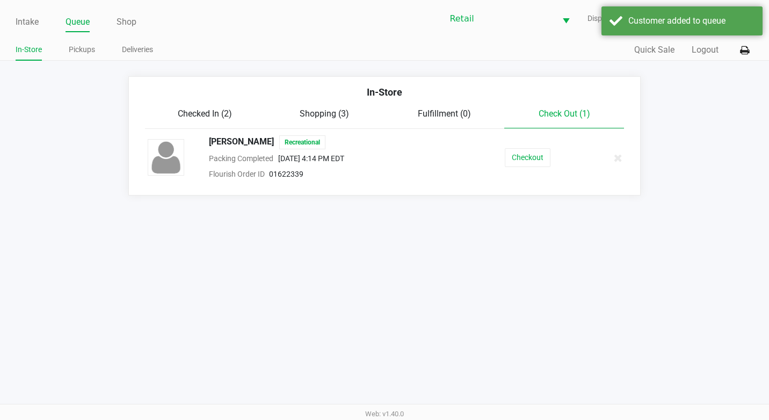
click at [212, 110] on span "Checked In (2)" at bounding box center [205, 113] width 54 height 10
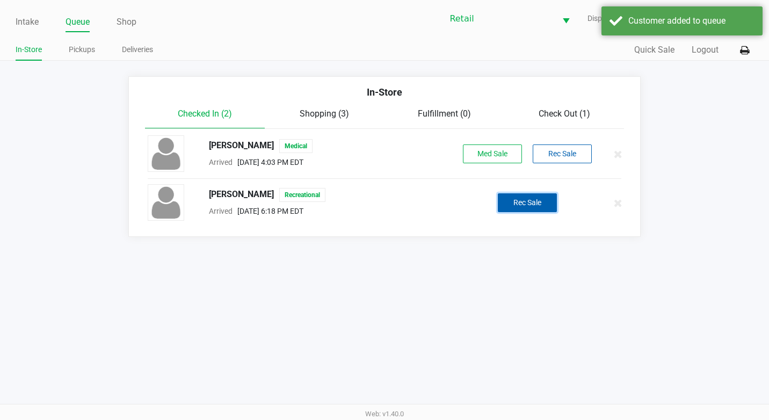
click at [499, 205] on button "Rec Sale" at bounding box center [527, 202] width 59 height 19
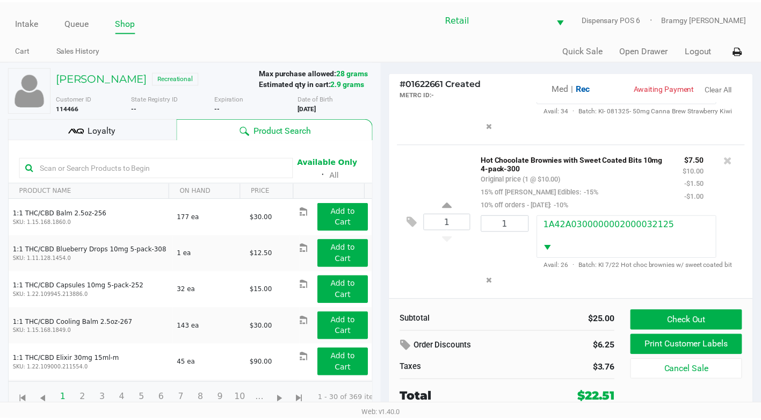
scroll to position [141, 0]
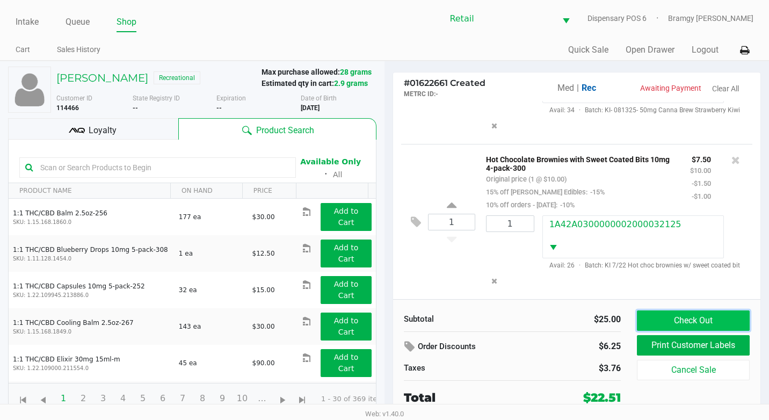
click at [679, 319] on button "Check Out" at bounding box center [693, 320] width 113 height 20
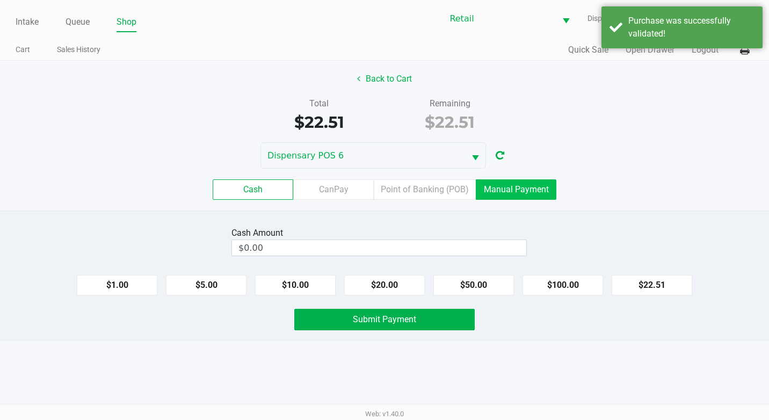
click at [522, 195] on label "Manual Payment" at bounding box center [516, 189] width 81 height 20
click at [0, 0] on 8 "Manual Payment" at bounding box center [0, 0] width 0 height 0
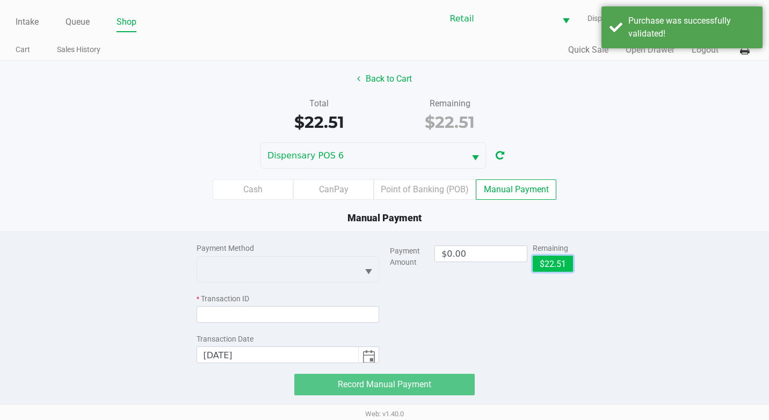
click at [550, 265] on button "$22.51" at bounding box center [553, 264] width 40 height 16
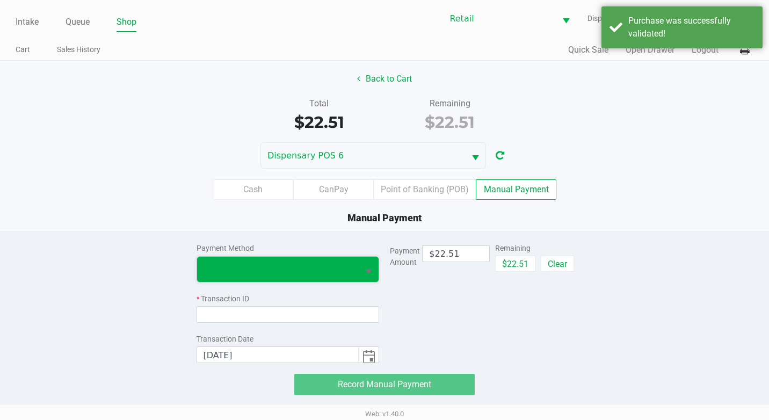
click at [318, 276] on span at bounding box center [278, 269] width 162 height 25
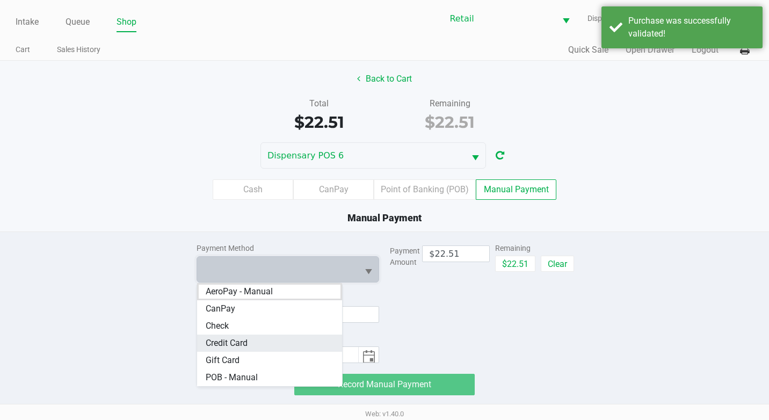
click at [280, 338] on Card "Credit Card" at bounding box center [269, 342] width 145 height 17
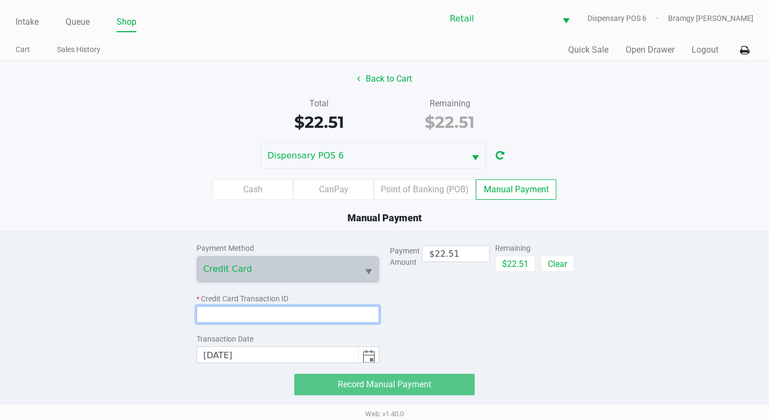
click at [280, 317] on input at bounding box center [287, 314] width 183 height 17
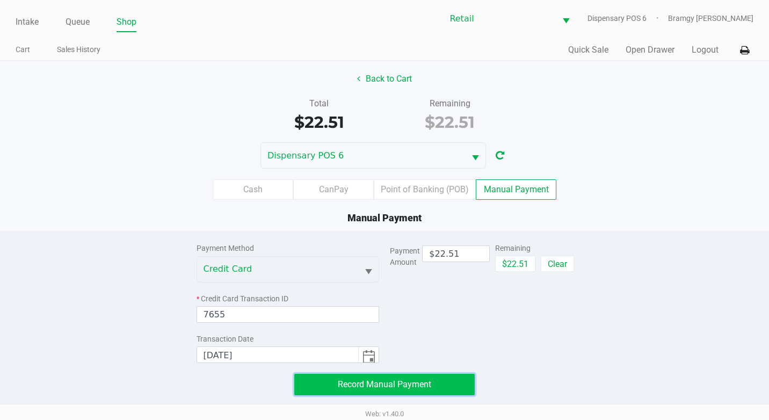
click at [348, 384] on span "Record Manual Payment" at bounding box center [384, 384] width 93 height 10
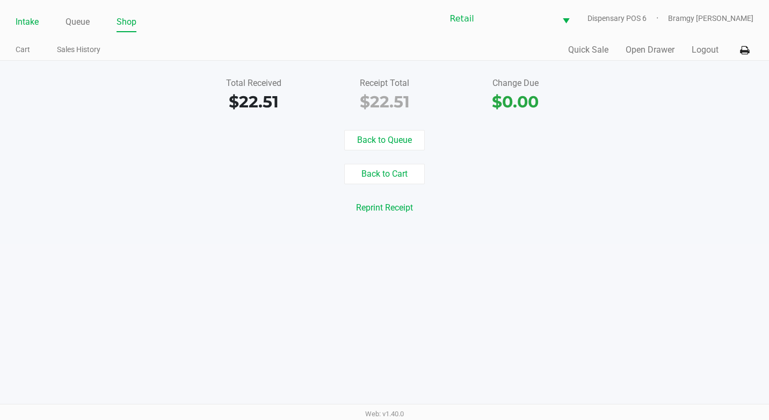
click at [25, 21] on link "Intake" at bounding box center [27, 21] width 23 height 15
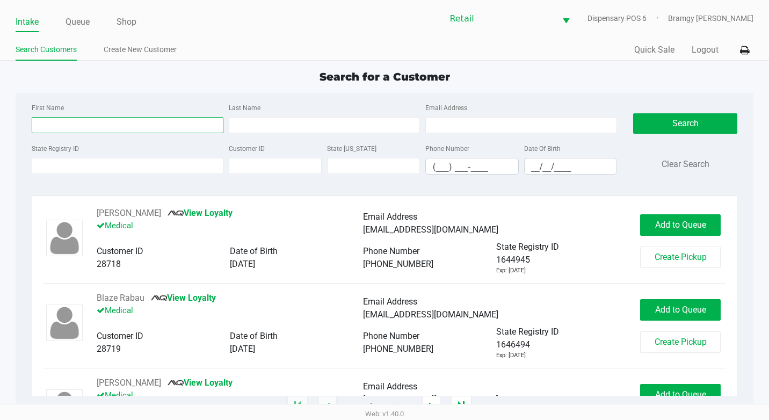
click at [72, 118] on input "First Name" at bounding box center [128, 125] width 192 height 16
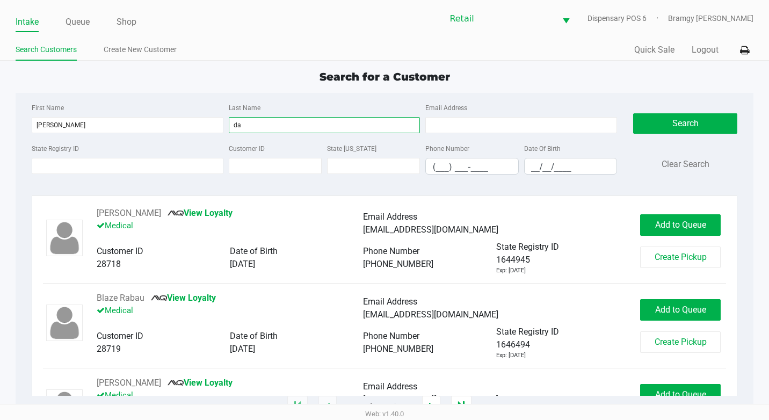
click at [253, 129] on input "da" at bounding box center [325, 125] width 192 height 16
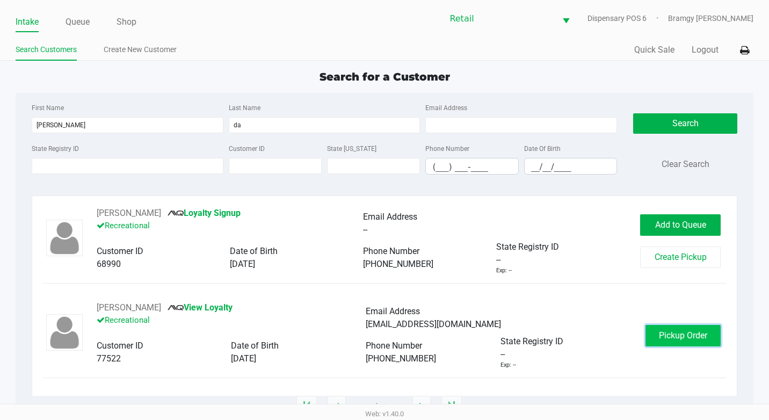
click at [669, 337] on span "Pickup Order" at bounding box center [683, 335] width 48 height 10
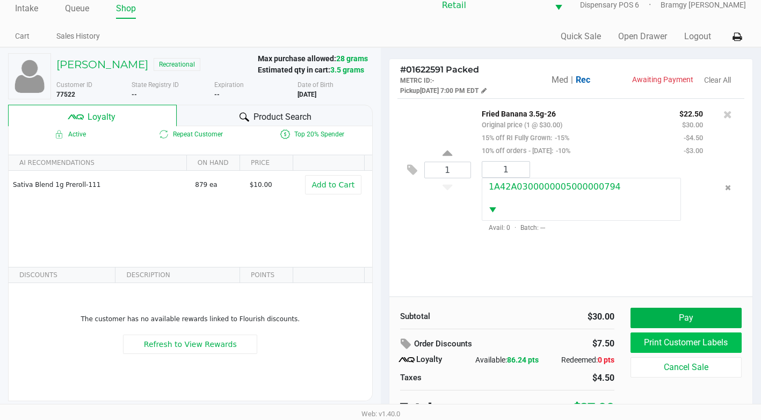
scroll to position [21, 0]
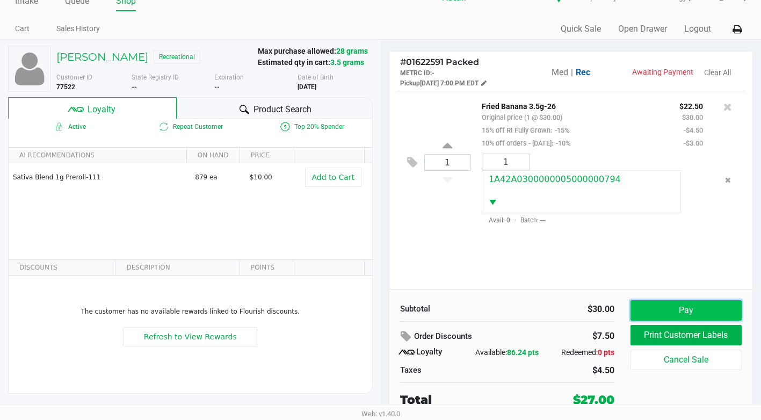
click at [681, 307] on button "Pay" at bounding box center [685, 310] width 111 height 20
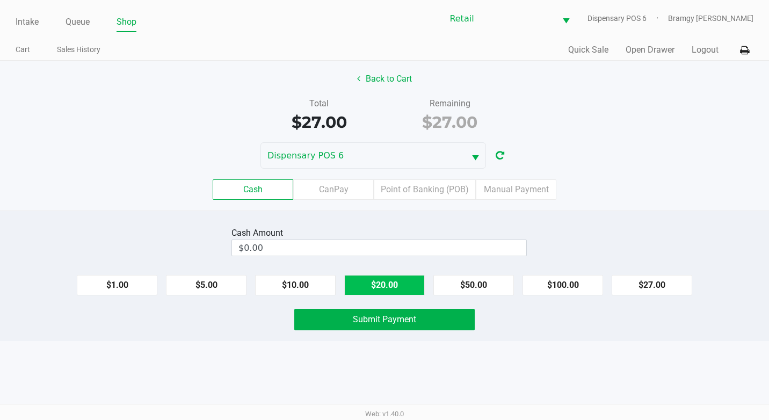
drag, startPoint x: 401, startPoint y: 291, endPoint x: 388, endPoint y: 291, distance: 13.4
click at [400, 291] on button "$20.00" at bounding box center [384, 285] width 81 height 20
click at [312, 296] on div "Cash Amount $20.00 Clear $1.00 $5.00 $10.00 $20.00 $50.00 $100.00 $27.00 Submit…" at bounding box center [384, 275] width 769 height 130
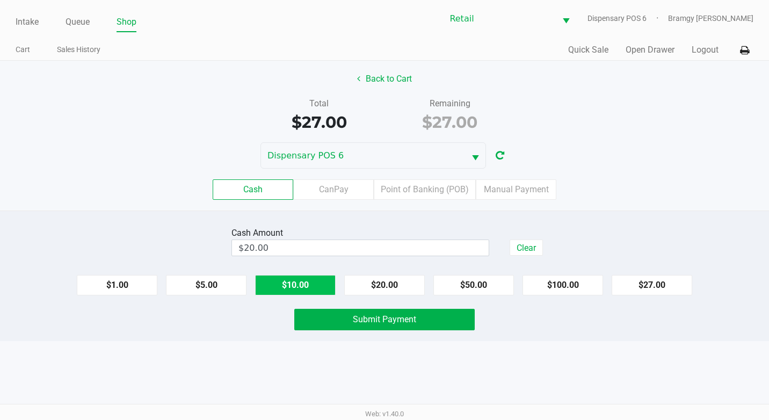
click at [327, 295] on button "$10.00" at bounding box center [295, 285] width 81 height 20
click at [334, 313] on button "Submit Payment" at bounding box center [384, 319] width 180 height 21
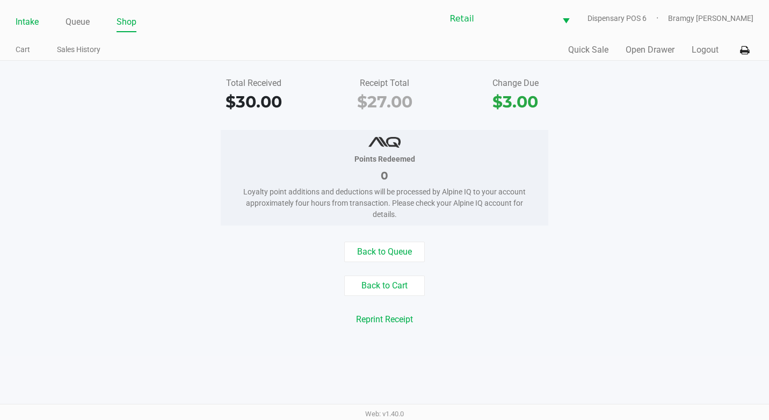
click at [39, 19] on link "Intake" at bounding box center [27, 21] width 23 height 15
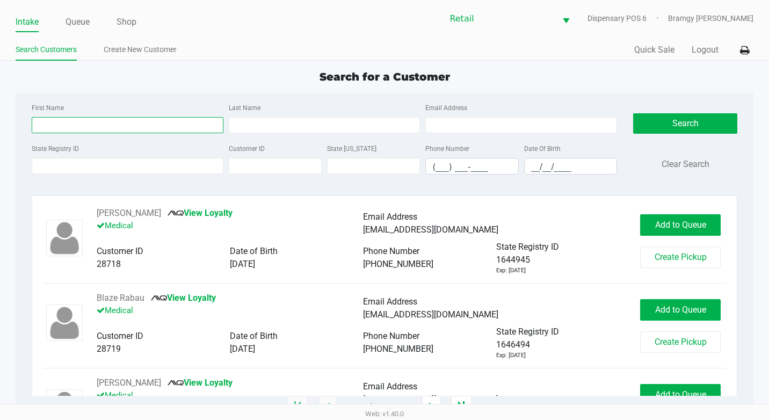
click at [108, 122] on input "First Name" at bounding box center [128, 125] width 192 height 16
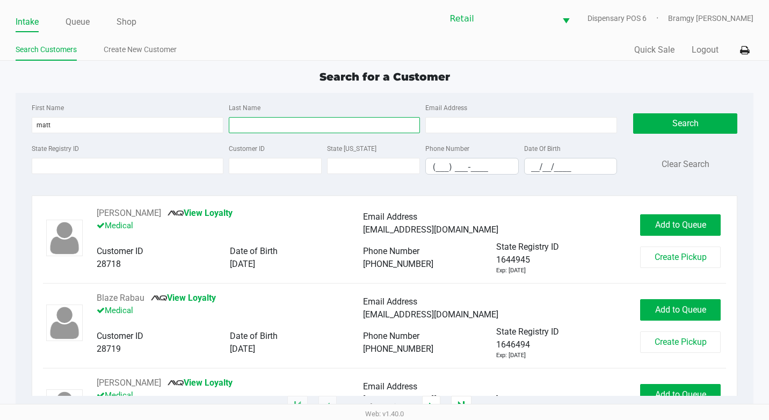
click at [306, 126] on input "Last Name" at bounding box center [325, 125] width 192 height 16
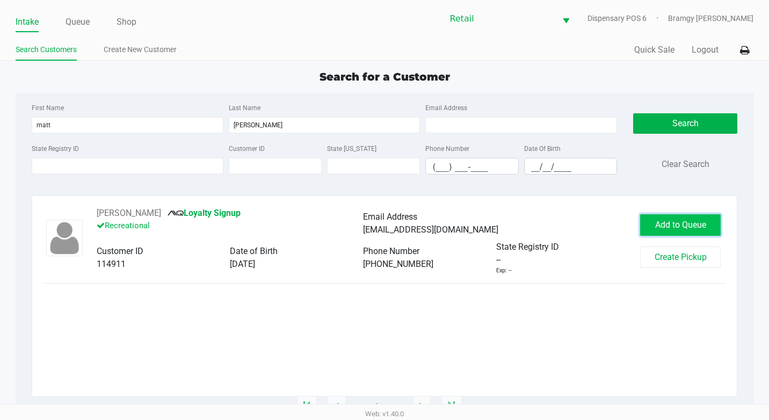
click at [672, 221] on span "Add to Queue" at bounding box center [680, 225] width 51 height 10
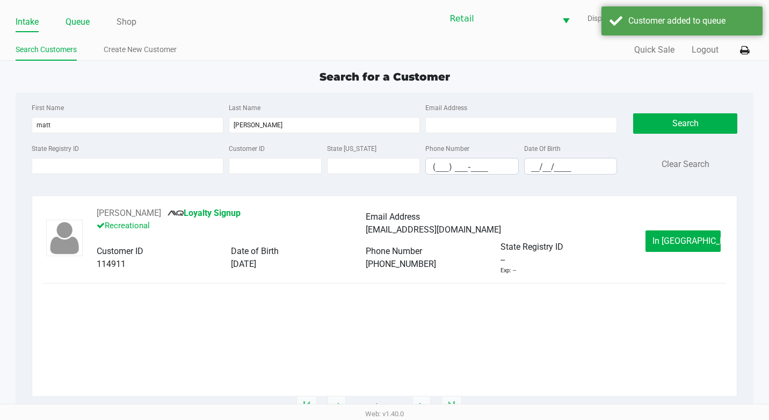
click at [89, 24] on link "Queue" at bounding box center [77, 21] width 24 height 15
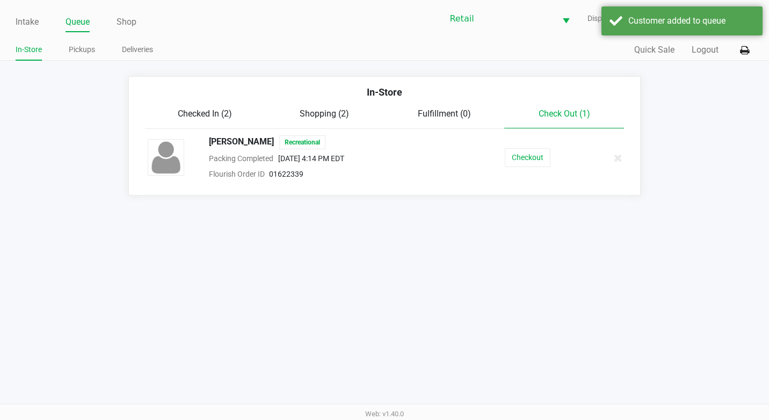
click at [222, 110] on span "Checked In (2)" at bounding box center [205, 113] width 54 height 10
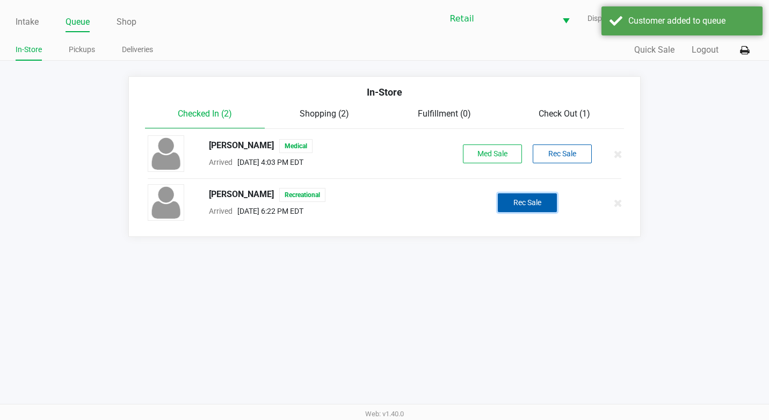
click at [536, 200] on button "Rec Sale" at bounding box center [527, 202] width 59 height 19
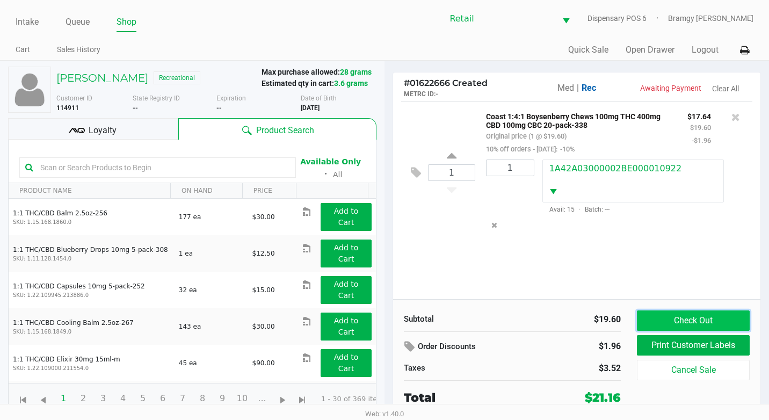
click at [675, 315] on button "Check Out" at bounding box center [693, 320] width 113 height 20
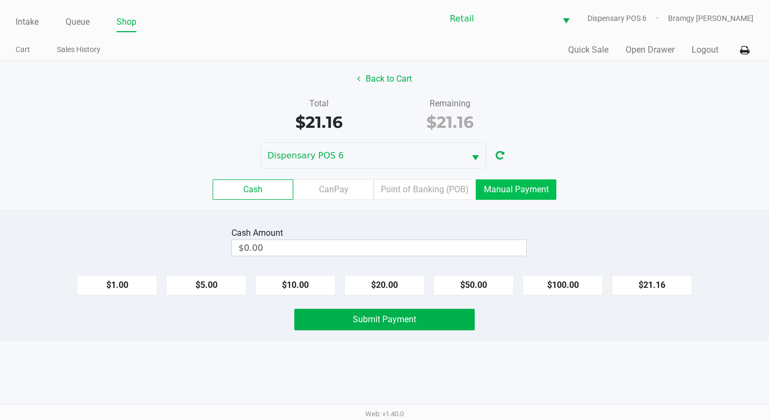
click at [537, 185] on label "Manual Payment" at bounding box center [516, 189] width 81 height 20
click at [0, 0] on 8 "Manual Payment" at bounding box center [0, 0] width 0 height 0
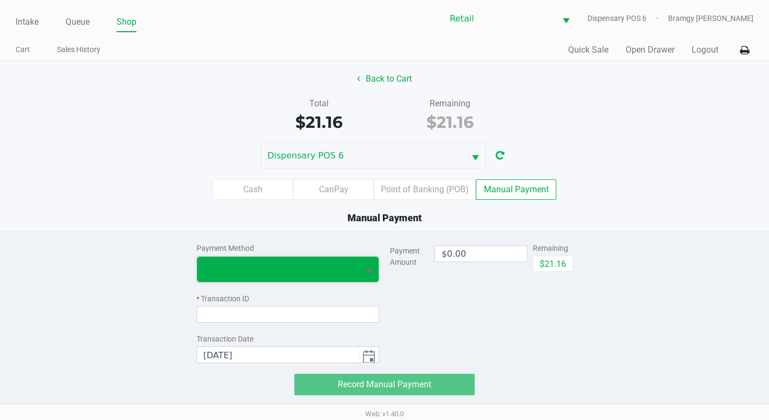
click at [311, 267] on span at bounding box center [277, 269] width 149 height 13
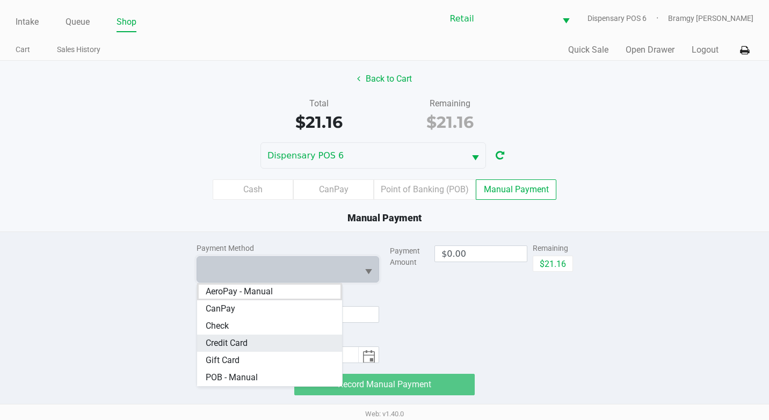
click at [290, 337] on Card "Credit Card" at bounding box center [269, 342] width 145 height 17
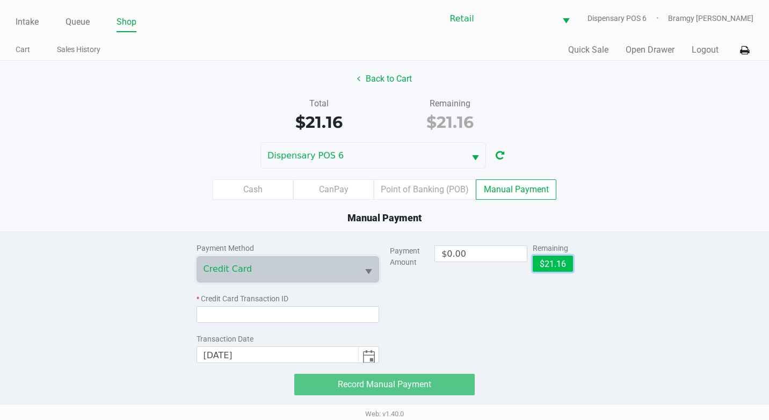
click at [563, 259] on button "$21.16" at bounding box center [553, 264] width 40 height 16
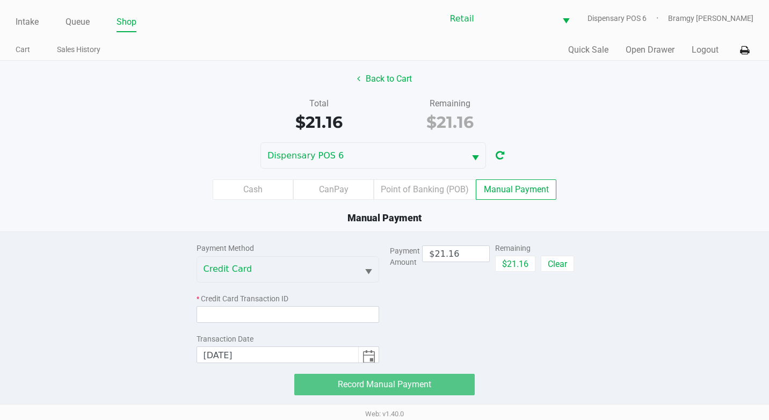
click at [328, 323] on div "Payment Method Credit Card * Credit Card Transaction ID Transaction Date [DATE]" at bounding box center [287, 297] width 183 height 131
click at [341, 306] on input at bounding box center [287, 314] width 183 height 17
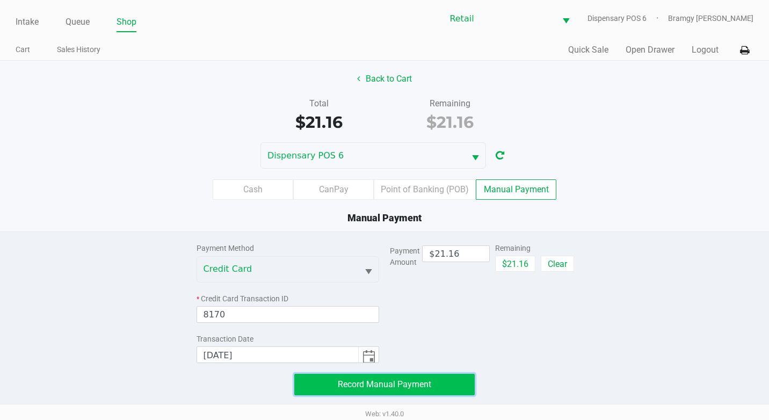
click at [389, 389] on span "Record Manual Payment" at bounding box center [384, 384] width 93 height 10
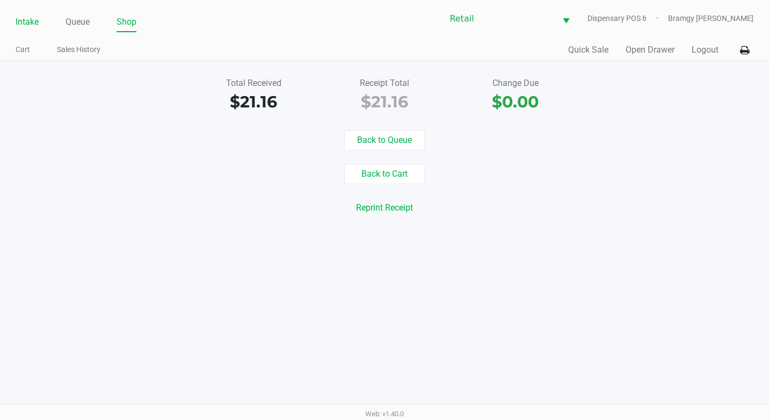
click at [23, 19] on link "Intake" at bounding box center [27, 21] width 23 height 15
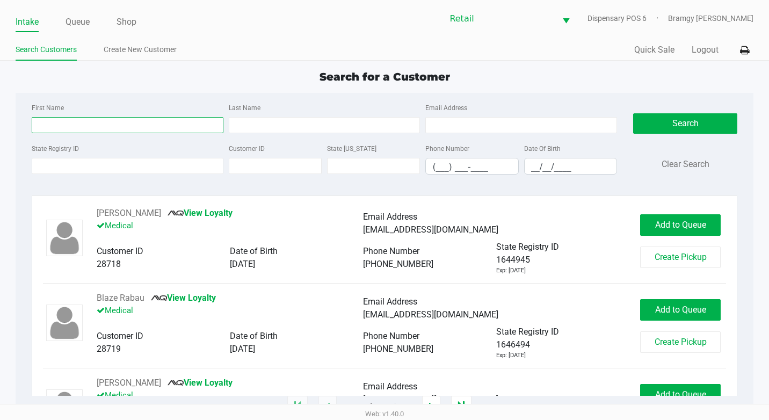
click at [107, 123] on input "First Name" at bounding box center [128, 125] width 192 height 16
click at [82, 26] on link "Queue" at bounding box center [77, 21] width 24 height 15
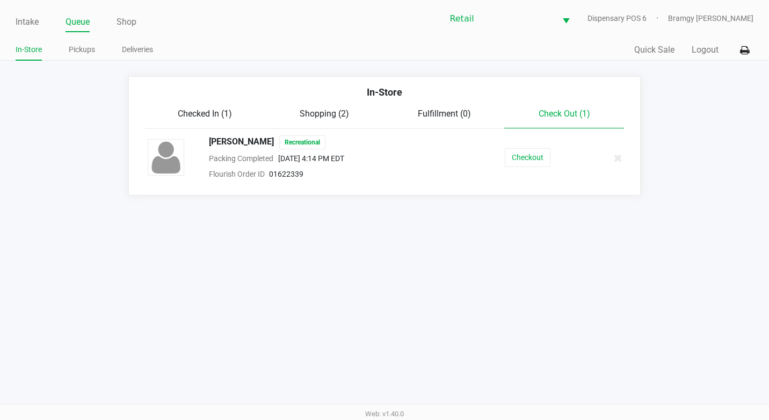
click at [210, 116] on span "Checked In (1)" at bounding box center [205, 113] width 54 height 10
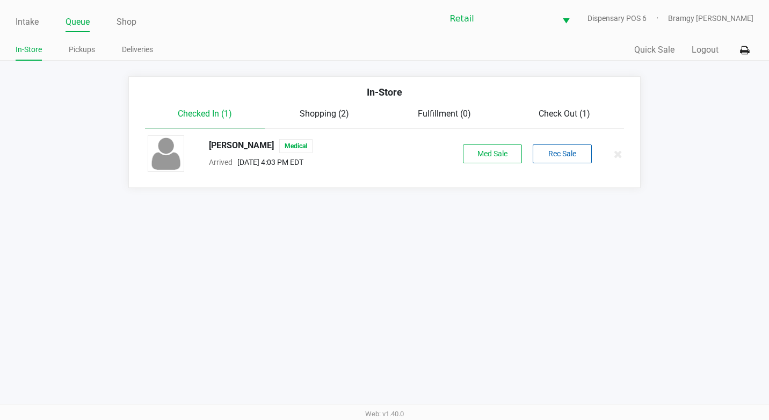
click at [412, 102] on div "In-Store" at bounding box center [385, 96] width 496 height 23
click at [425, 107] on div "Fulfillment (0)" at bounding box center [444, 113] width 120 height 13
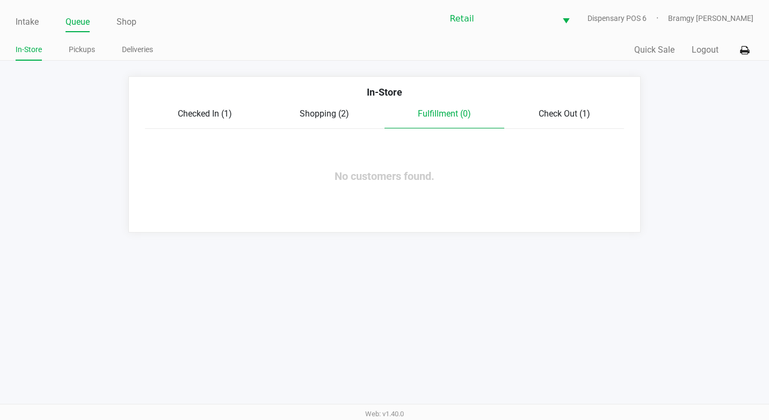
click at [595, 123] on div "Checked In (1) Shopping (2) Fulfillment (0) Check Out (1)" at bounding box center [384, 117] width 479 height 21
click at [566, 110] on span "Check Out (1)" at bounding box center [564, 113] width 52 height 10
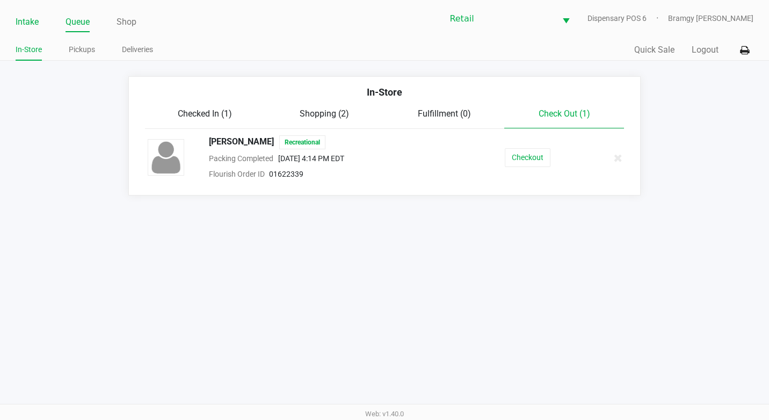
click at [34, 16] on link "Intake" at bounding box center [27, 21] width 23 height 15
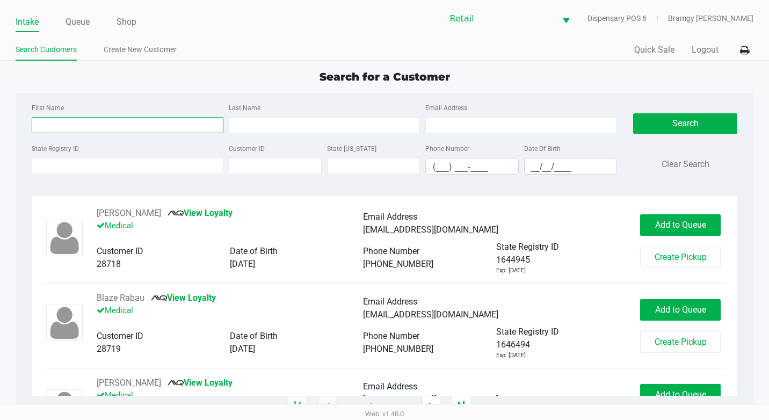
click at [124, 125] on input "First Name" at bounding box center [128, 125] width 192 height 16
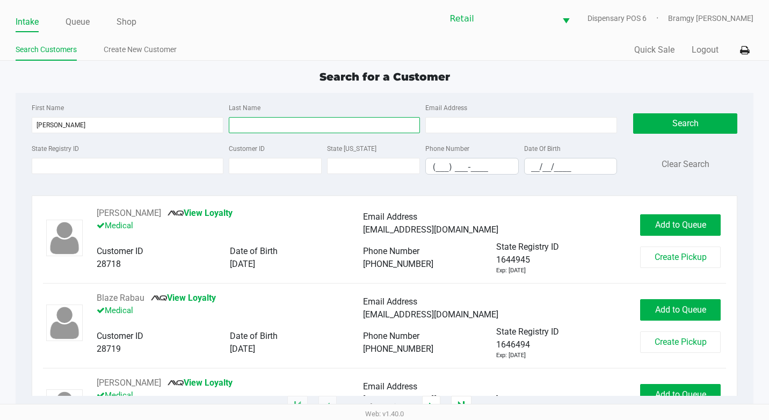
click at [279, 127] on input "Last Name" at bounding box center [325, 125] width 192 height 16
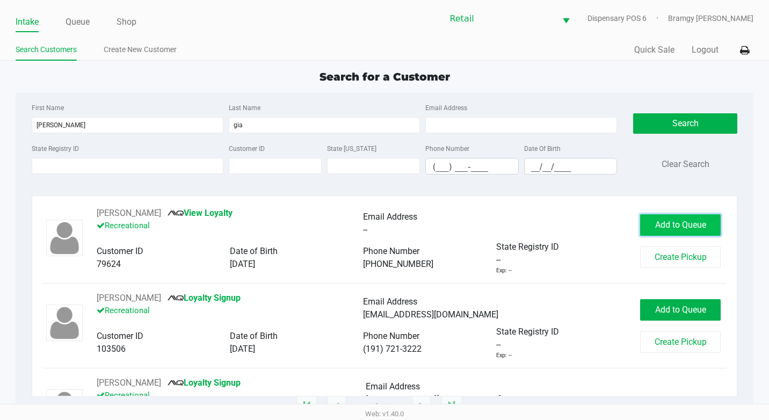
click at [655, 225] on span "Add to Queue" at bounding box center [680, 225] width 51 height 10
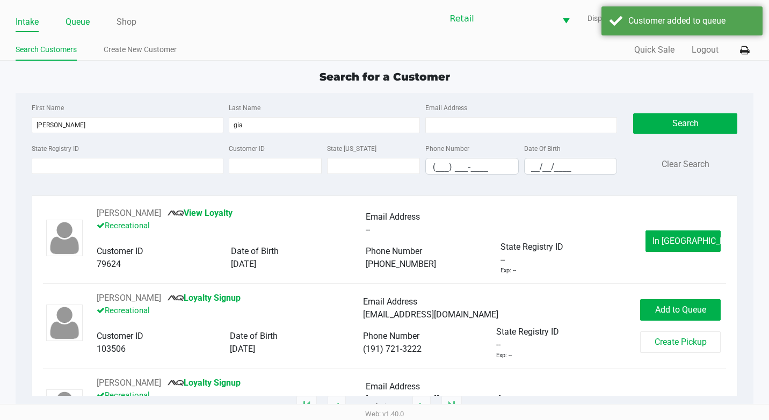
click at [81, 22] on link "Queue" at bounding box center [77, 21] width 24 height 15
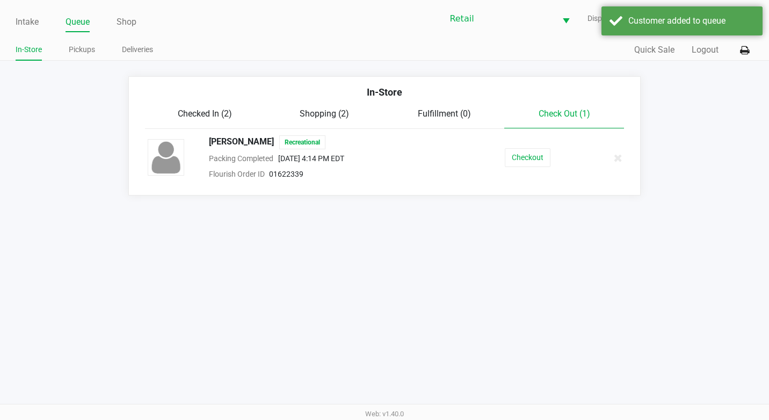
click at [188, 119] on div "Checked In (2)" at bounding box center [205, 113] width 120 height 13
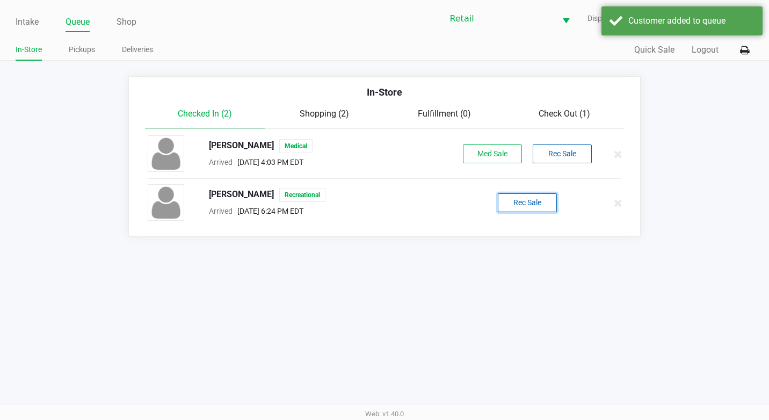
click at [514, 197] on button "Rec Sale" at bounding box center [527, 202] width 59 height 19
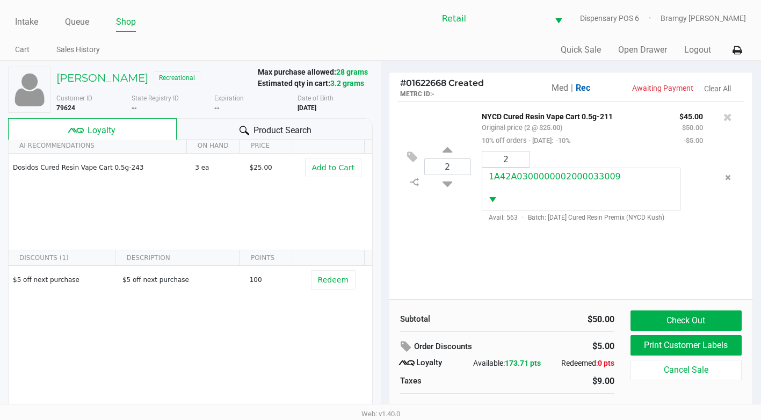
scroll to position [44, 0]
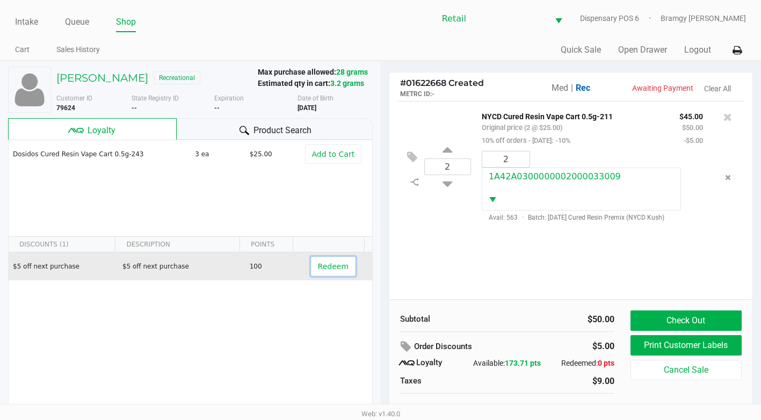
click at [318, 267] on span "Redeem" at bounding box center [333, 266] width 31 height 9
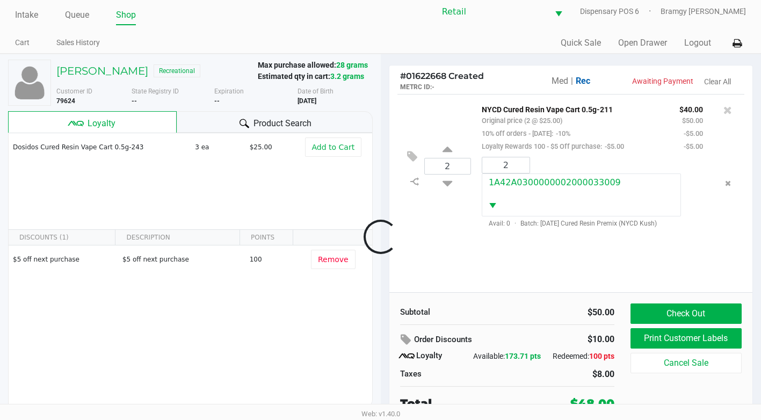
scroll to position [11, 0]
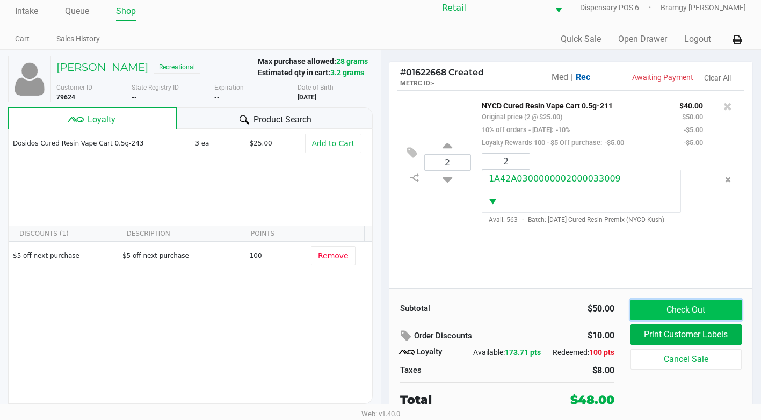
click at [644, 307] on button "Check Out" at bounding box center [685, 310] width 111 height 20
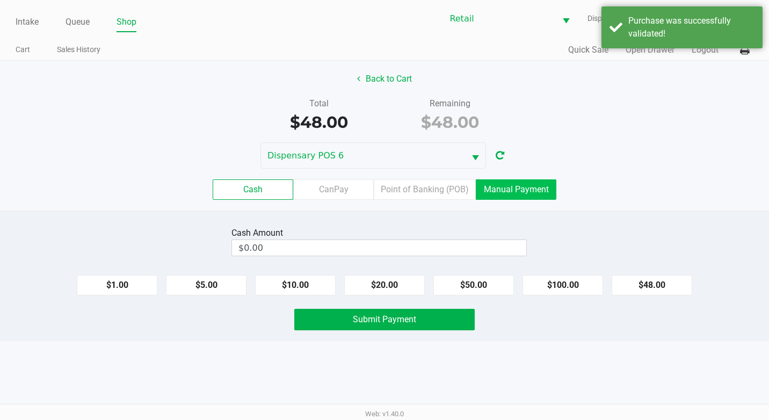
click at [544, 186] on label "Manual Payment" at bounding box center [516, 189] width 81 height 20
click at [0, 0] on 8 "Manual Payment" at bounding box center [0, 0] width 0 height 0
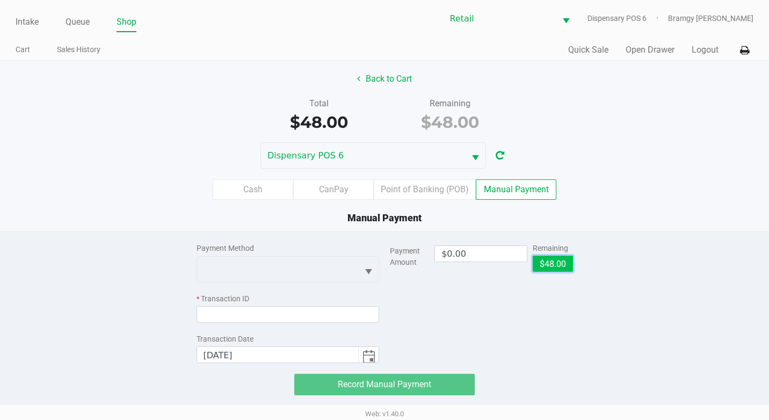
click at [559, 261] on button "$48.00" at bounding box center [553, 264] width 40 height 16
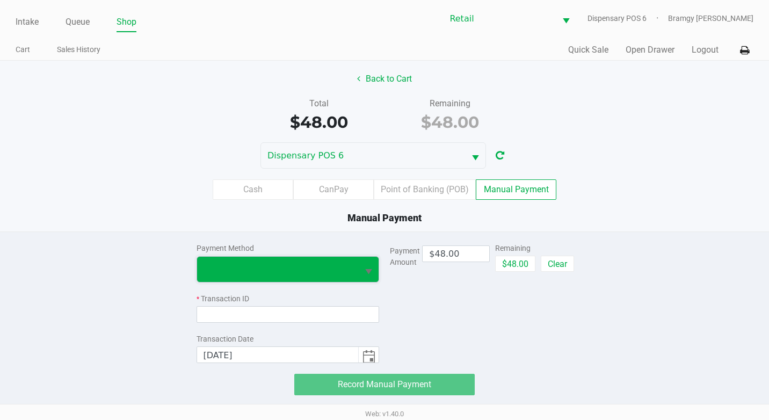
click at [312, 280] on span at bounding box center [278, 269] width 162 height 25
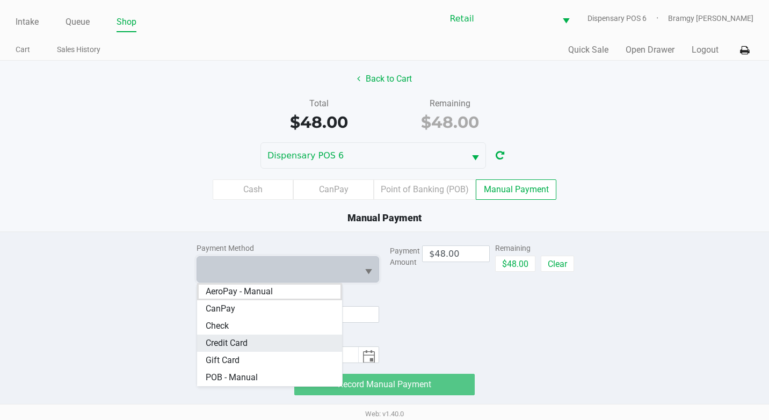
click at [264, 341] on Card "Credit Card" at bounding box center [269, 342] width 145 height 17
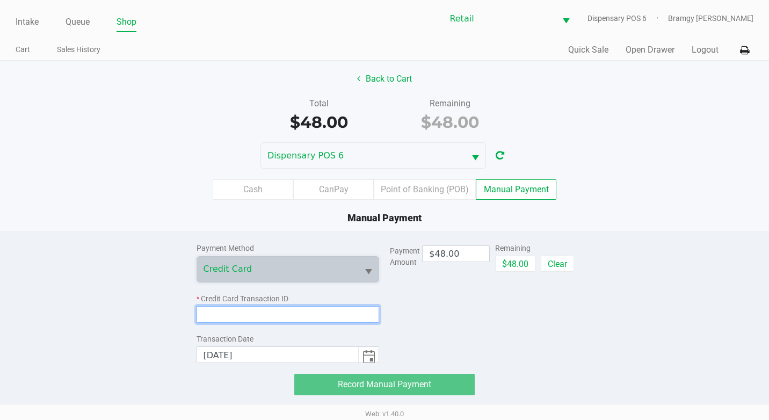
click at [274, 322] on input at bounding box center [287, 314] width 183 height 17
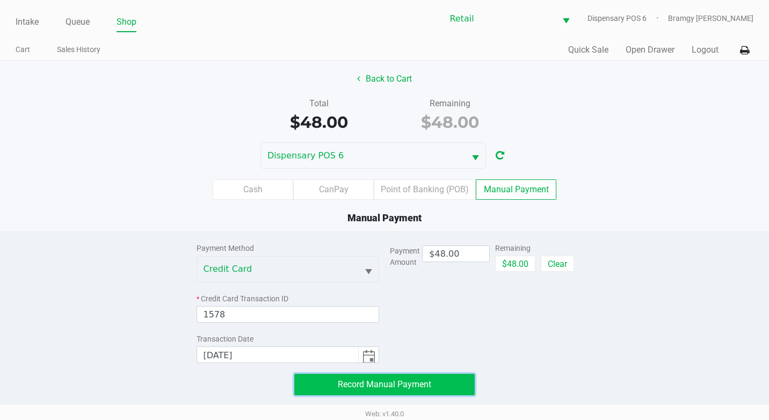
click at [318, 383] on button "Record Manual Payment" at bounding box center [384, 384] width 180 height 21
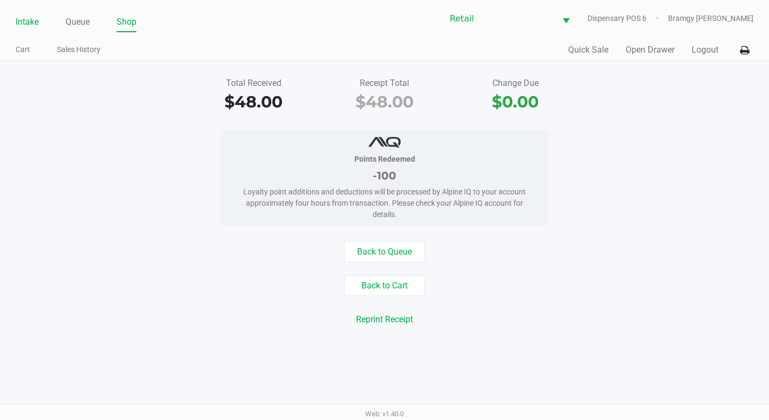
click at [16, 26] on link "Intake" at bounding box center [27, 21] width 23 height 15
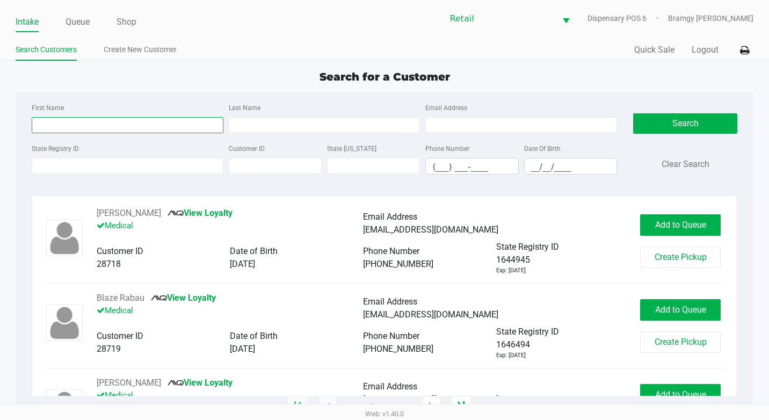
click at [78, 121] on input "First Name" at bounding box center [128, 125] width 192 height 16
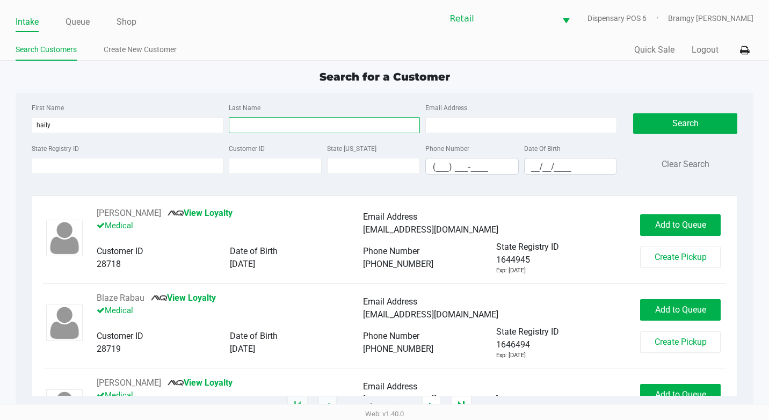
click at [244, 128] on input "Last Name" at bounding box center [325, 125] width 192 height 16
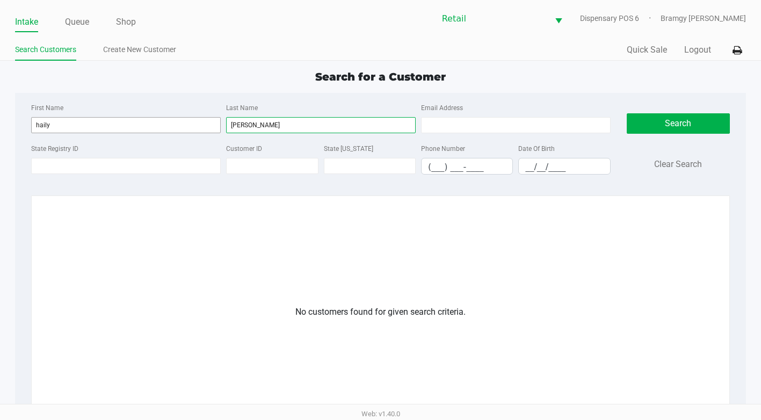
drag, startPoint x: 273, startPoint y: 126, endPoint x: 191, endPoint y: 120, distance: 82.3
click at [194, 127] on div "First Name haily Last Name [PERSON_NAME] Email Address" at bounding box center [320, 121] width 585 height 41
drag, startPoint x: 168, startPoint y: 128, endPoint x: 32, endPoint y: 131, distance: 135.9
click at [32, 131] on input "haily" at bounding box center [126, 125] width 190 height 16
drag, startPoint x: 232, startPoint y: 121, endPoint x: 254, endPoint y: 122, distance: 21.5
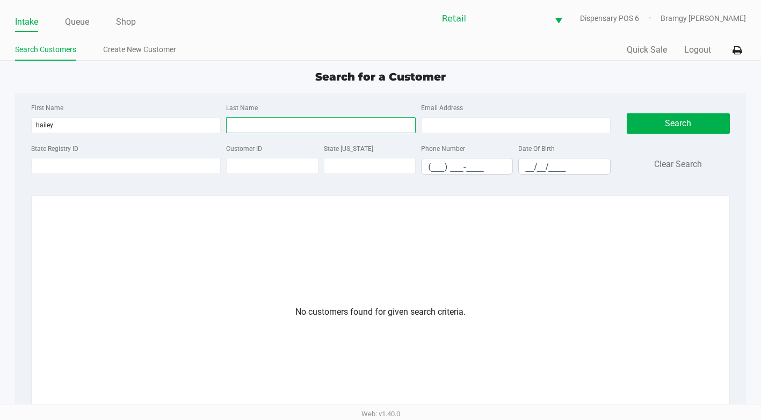
click at [233, 122] on input "Last Name" at bounding box center [321, 125] width 190 height 16
click at [664, 126] on button "Search" at bounding box center [678, 123] width 103 height 20
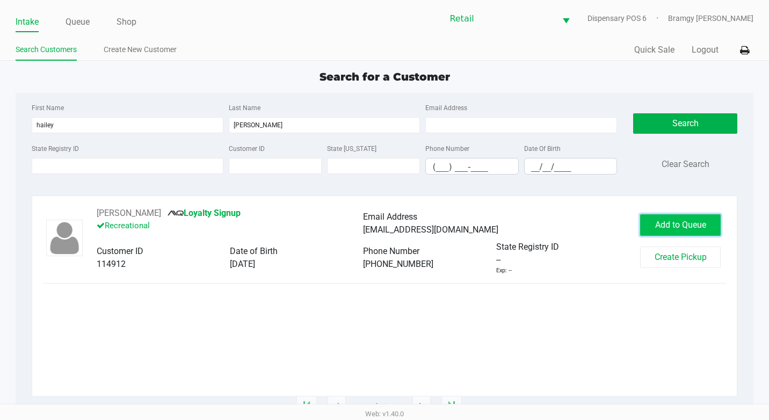
click at [668, 225] on span "Add to Queue" at bounding box center [680, 225] width 51 height 10
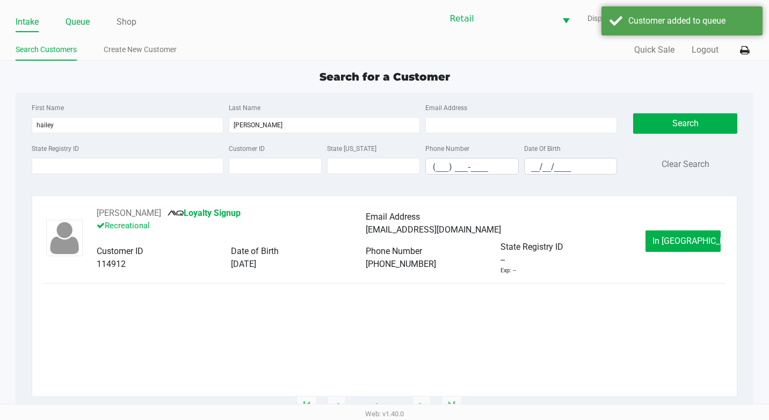
click at [76, 23] on link "Queue" at bounding box center [77, 21] width 24 height 15
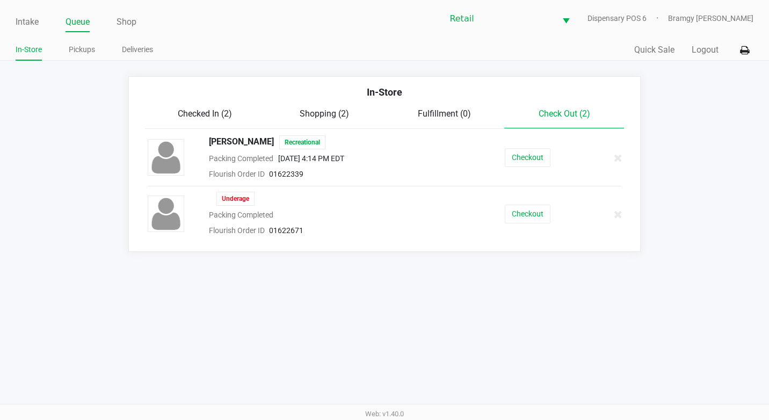
click at [210, 123] on div "Checked In (2) Shopping (2) Fulfillment (0) Check Out (2)" at bounding box center [384, 117] width 479 height 21
click at [210, 115] on span "Checked In (2)" at bounding box center [205, 113] width 54 height 10
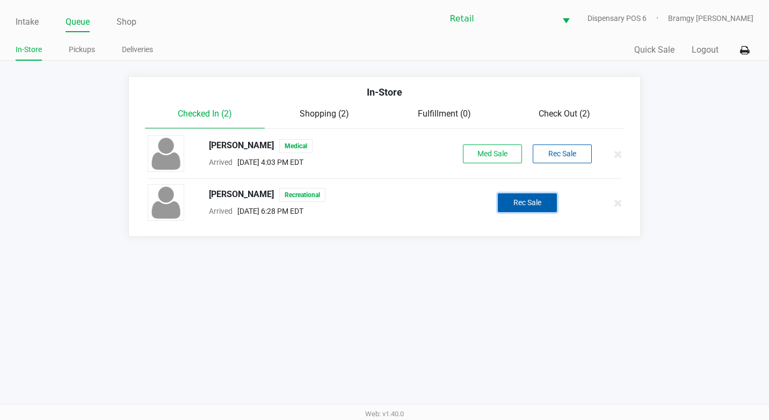
click at [544, 203] on button "Rec Sale" at bounding box center [527, 202] width 59 height 19
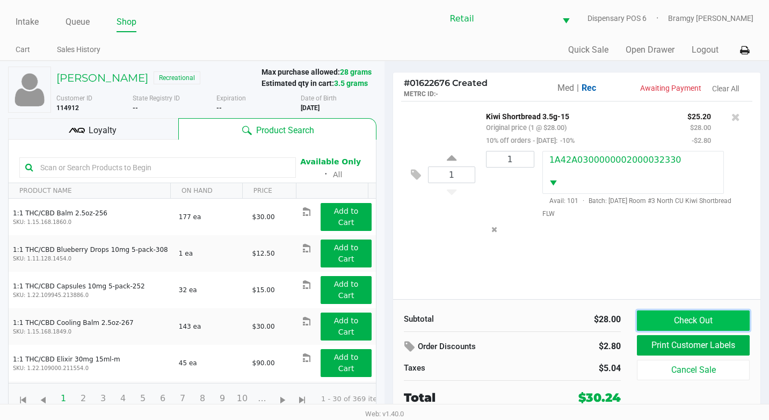
click at [712, 320] on button "Check Out" at bounding box center [693, 320] width 113 height 20
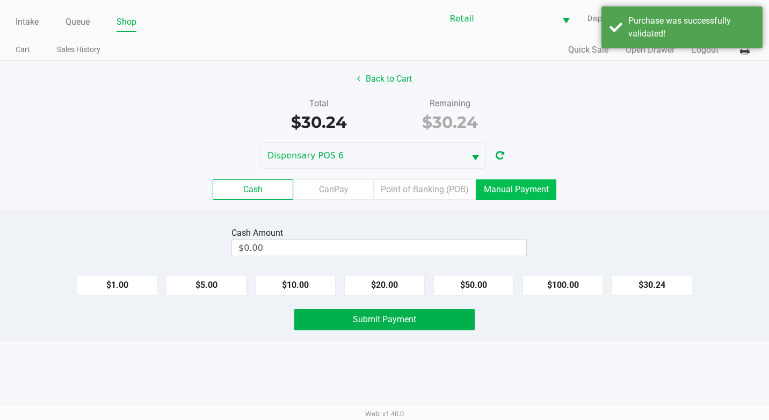
click at [528, 196] on label "Manual Payment" at bounding box center [516, 189] width 81 height 20
click at [0, 0] on 8 "Manual Payment" at bounding box center [0, 0] width 0 height 0
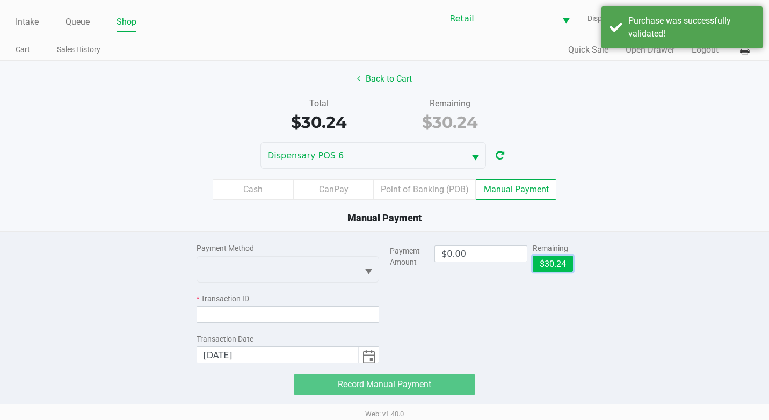
click at [559, 265] on button "$30.24" at bounding box center [553, 264] width 40 height 16
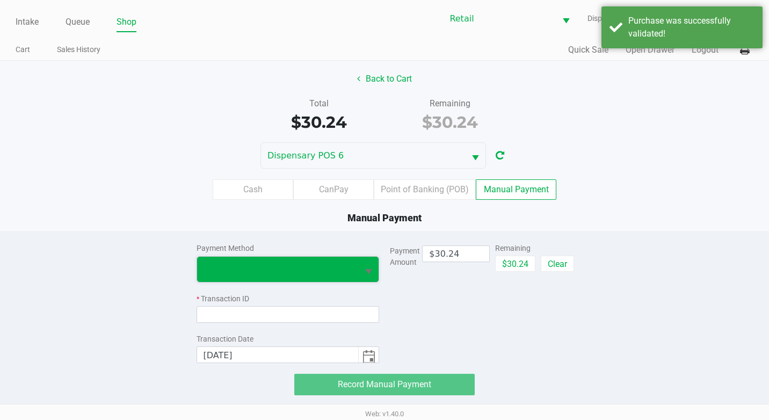
click at [254, 261] on span at bounding box center [278, 269] width 162 height 25
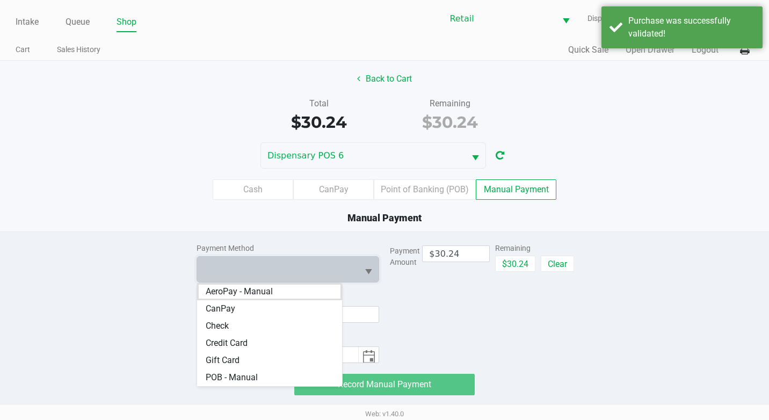
click at [270, 339] on Card "Credit Card" at bounding box center [269, 342] width 145 height 17
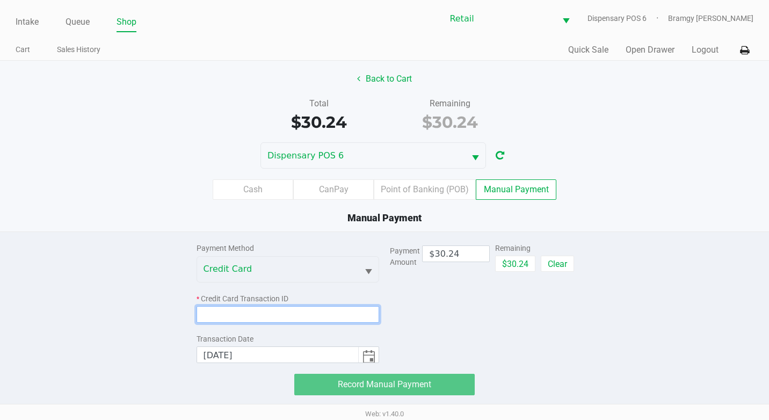
click at [333, 311] on input at bounding box center [287, 314] width 183 height 17
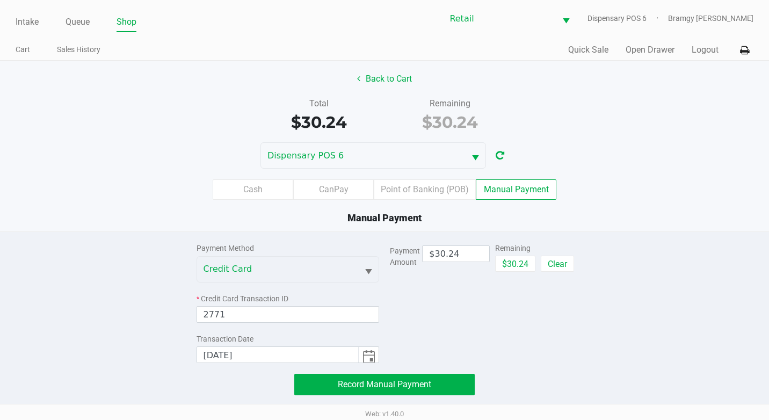
click at [418, 373] on div "Payment Method Credit Card * Credit Card Transaction ID 2771 Transaction Date […" at bounding box center [384, 313] width 392 height 163
click at [419, 377] on button "Record Manual Payment" at bounding box center [384, 384] width 180 height 21
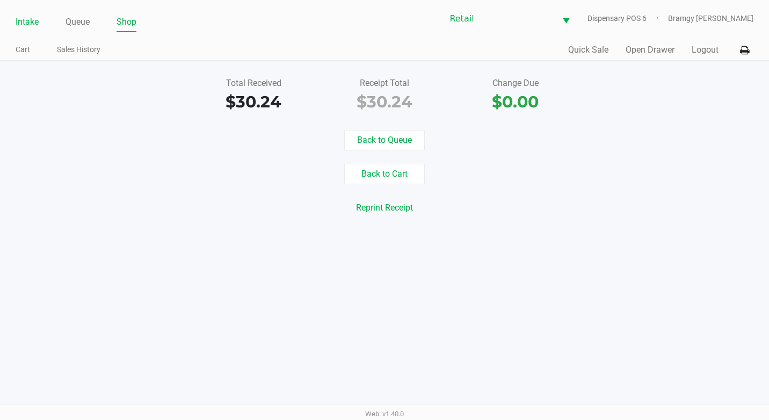
click at [21, 14] on li "Intake" at bounding box center [27, 22] width 23 height 19
click at [21, 18] on link "Intake" at bounding box center [27, 21] width 23 height 15
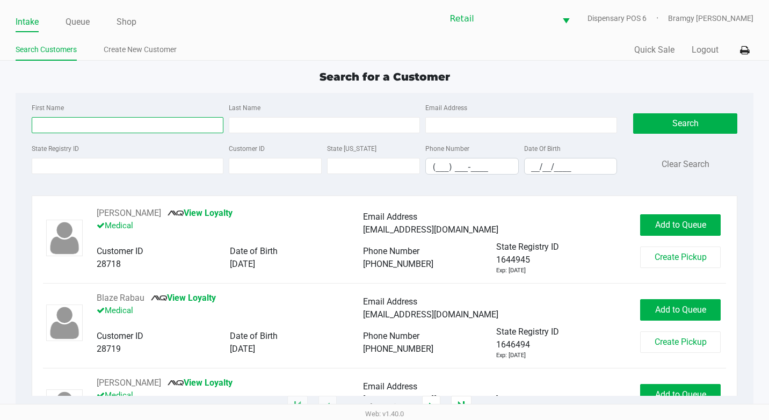
click at [68, 120] on input "First Name" at bounding box center [128, 125] width 192 height 16
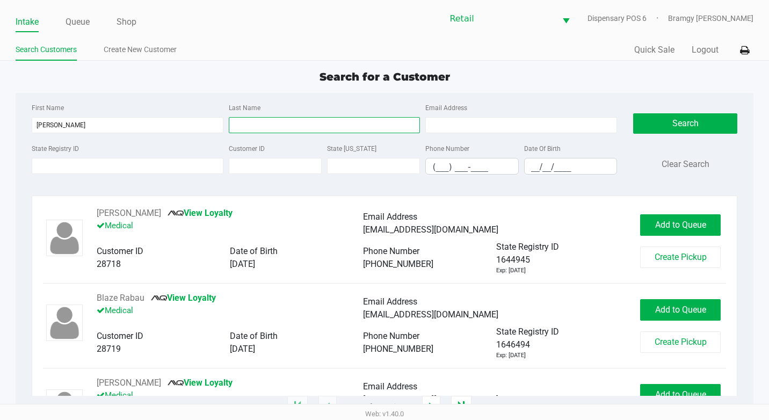
click at [269, 129] on input "Last Name" at bounding box center [325, 125] width 192 height 16
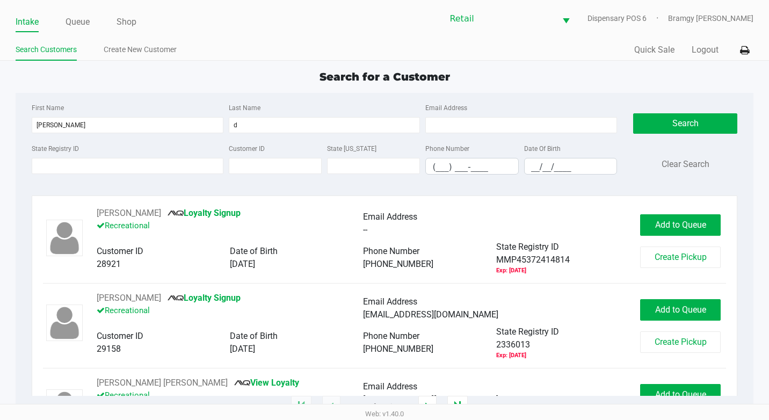
click at [9, 207] on app-all-customers "Search for a Customer First Name [PERSON_NAME] Last Name d Email Address State …" at bounding box center [384, 238] width 769 height 338
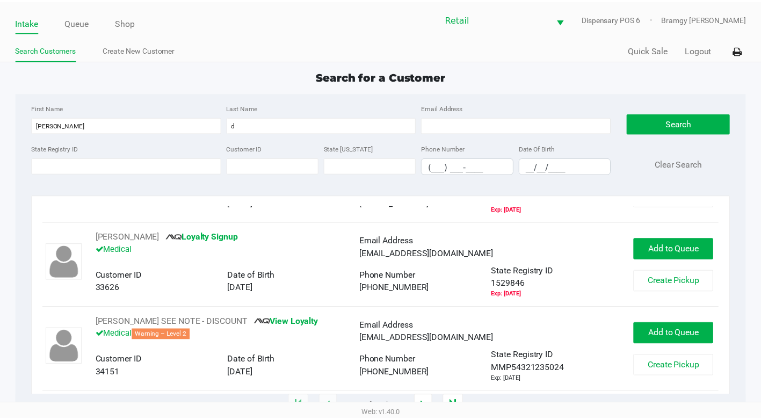
scroll to position [805, 0]
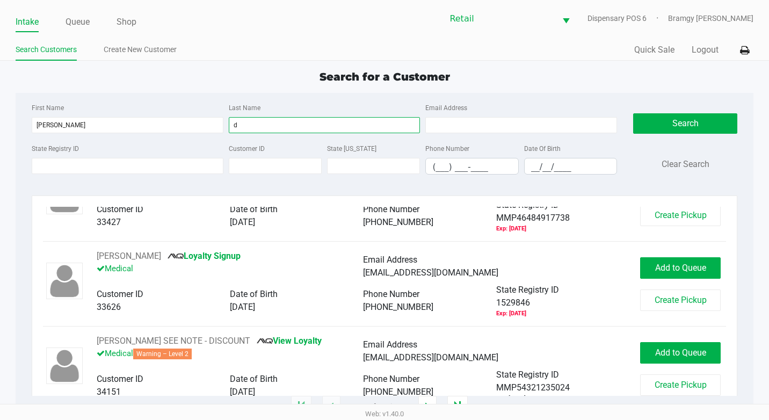
click at [293, 119] on input "d" at bounding box center [325, 125] width 192 height 16
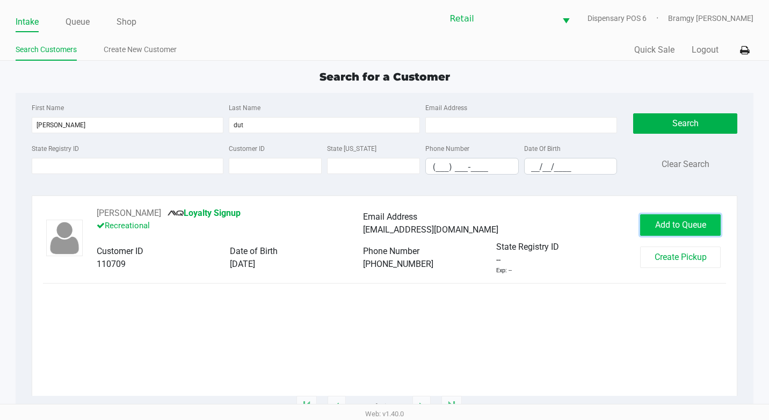
click at [677, 221] on span "Add to Queue" at bounding box center [680, 225] width 51 height 10
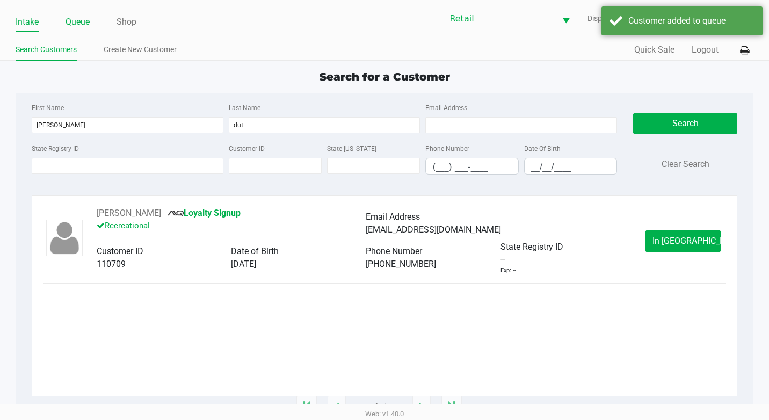
click at [72, 20] on link "Queue" at bounding box center [77, 21] width 24 height 15
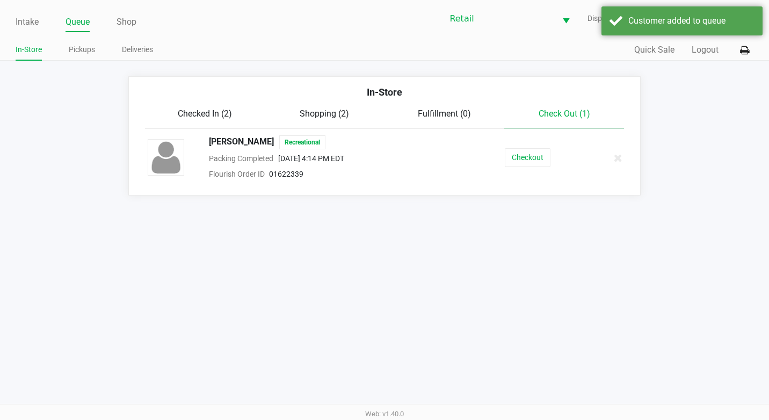
click at [200, 105] on div "In-Store" at bounding box center [385, 96] width 496 height 23
click at [205, 110] on span "Checked In (2)" at bounding box center [205, 113] width 54 height 10
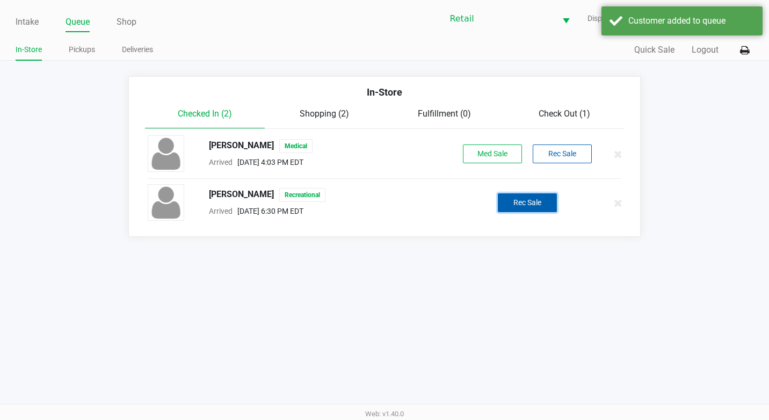
click at [500, 195] on button "Rec Sale" at bounding box center [527, 202] width 59 height 19
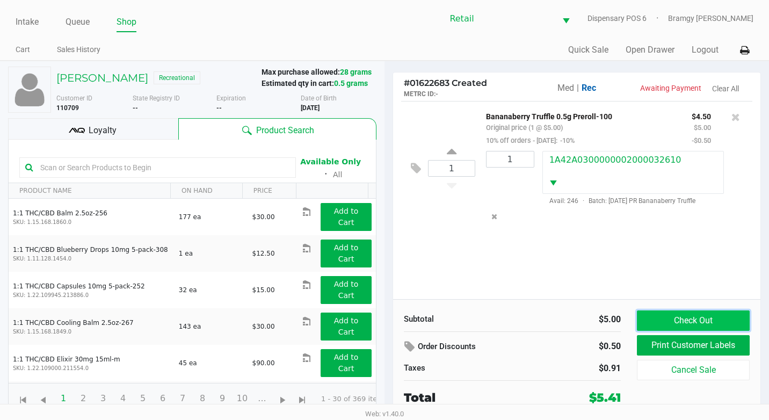
click at [672, 321] on button "Check Out" at bounding box center [693, 320] width 113 height 20
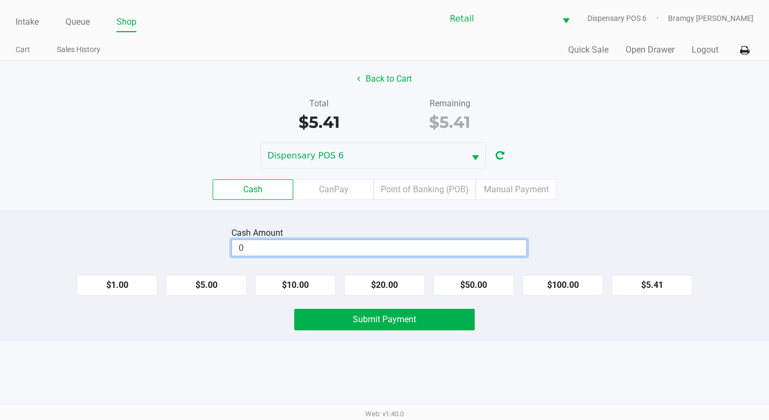
click at [324, 248] on input "0" at bounding box center [379, 248] width 294 height 16
click at [371, 312] on button "Submit Payment" at bounding box center [384, 319] width 180 height 21
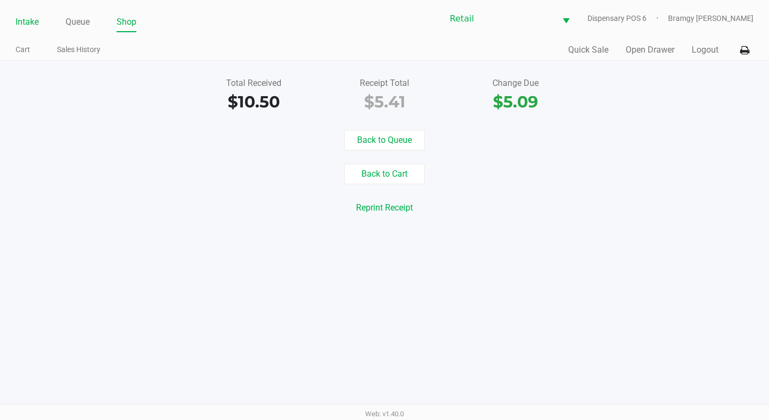
click at [27, 26] on link "Intake" at bounding box center [27, 21] width 23 height 15
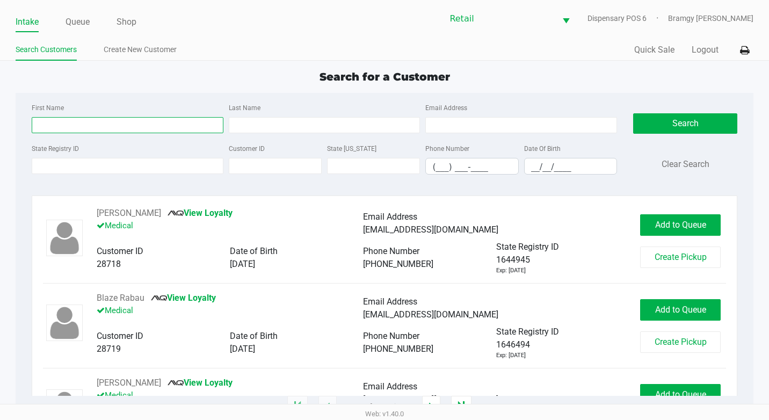
click at [74, 123] on input "First Name" at bounding box center [128, 125] width 192 height 16
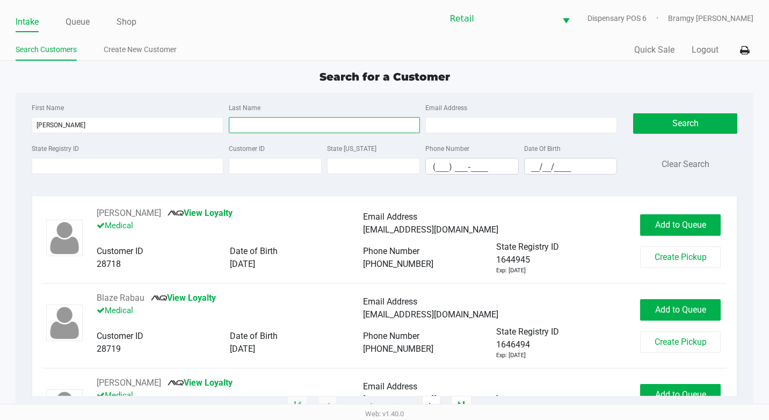
click at [266, 133] on input "Last Name" at bounding box center [325, 125] width 192 height 16
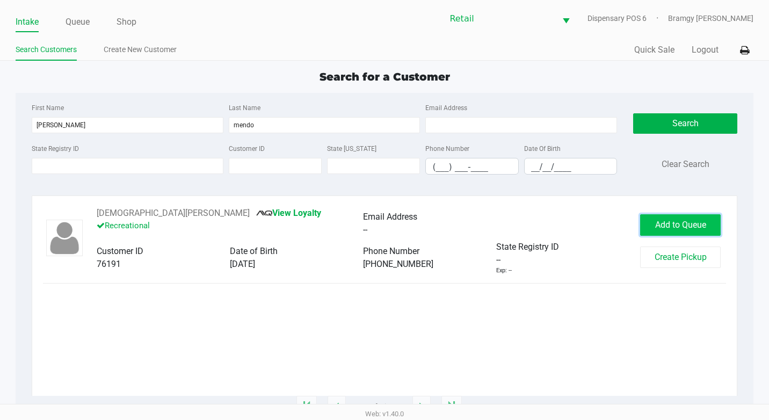
click at [683, 219] on button "Add to Queue" at bounding box center [680, 224] width 81 height 21
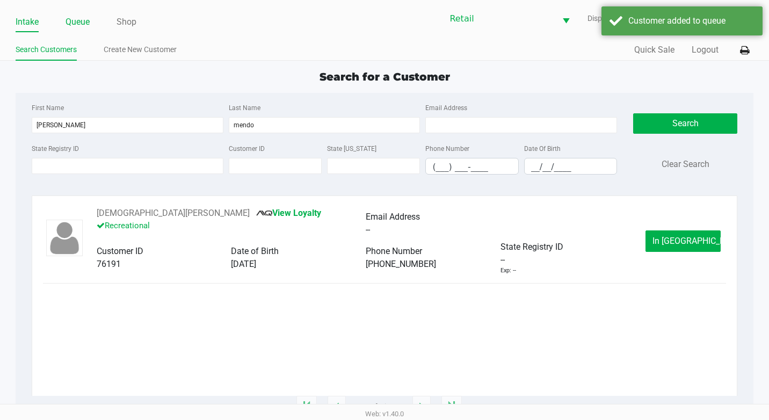
click at [79, 28] on link "Queue" at bounding box center [77, 21] width 24 height 15
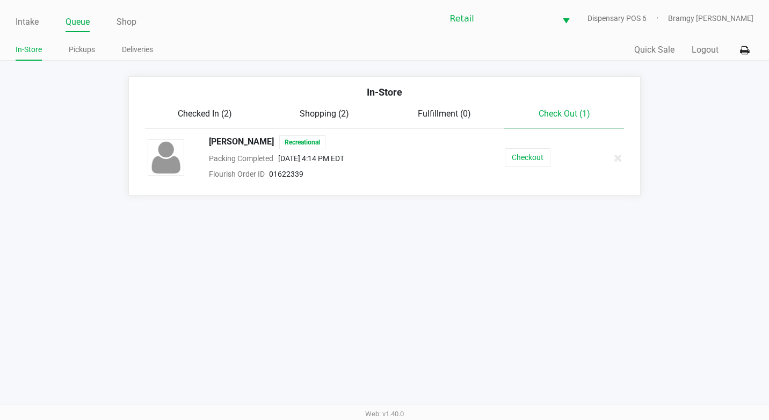
click at [233, 117] on div "Checked In (2)" at bounding box center [205, 113] width 120 height 13
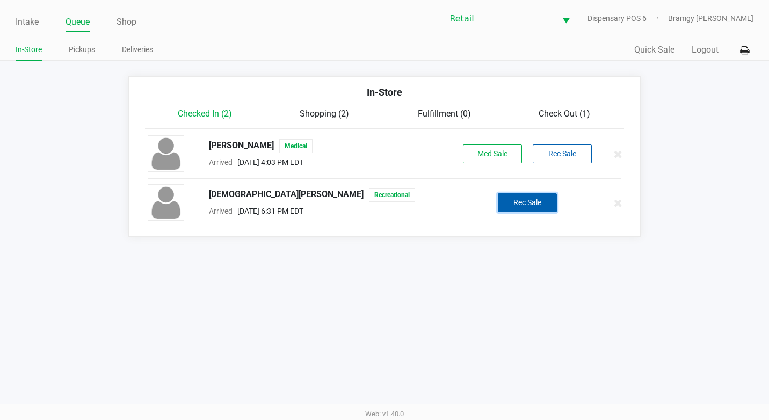
click at [515, 196] on button "Rec Sale" at bounding box center [527, 202] width 59 height 19
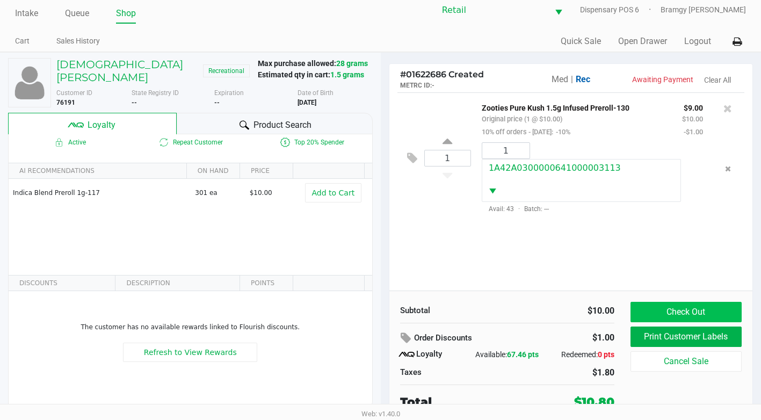
scroll to position [11, 0]
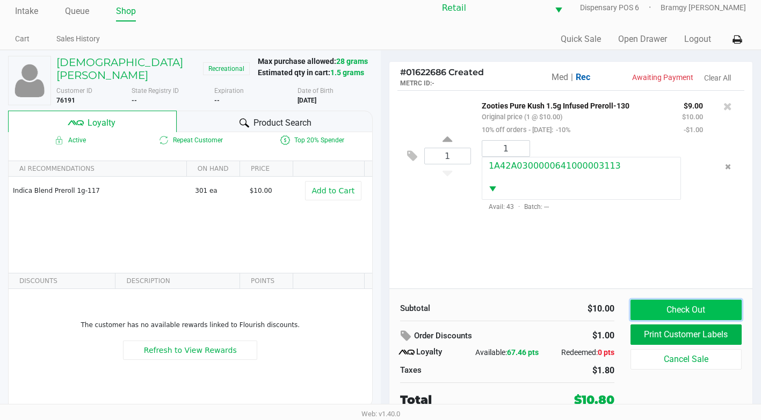
click at [675, 303] on button "Check Out" at bounding box center [685, 310] width 111 height 20
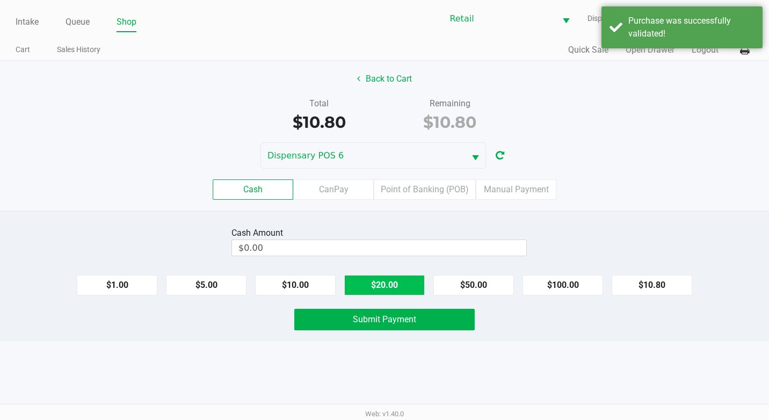
click at [395, 286] on button "$20.00" at bounding box center [384, 285] width 81 height 20
click at [520, 251] on button "Clear" at bounding box center [525, 247] width 33 height 16
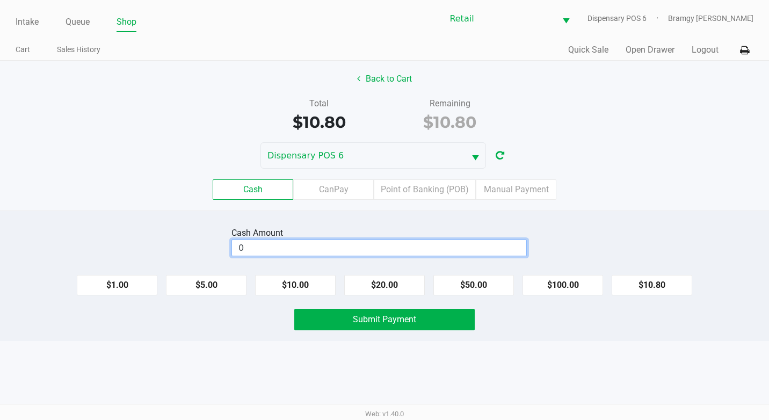
click at [315, 246] on input "0" at bounding box center [379, 248] width 294 height 16
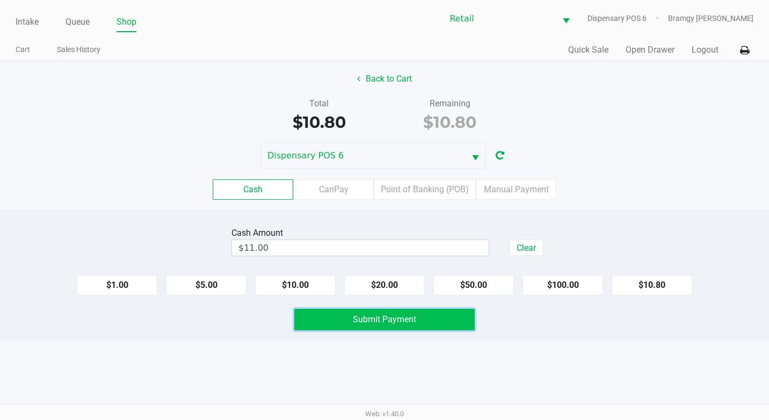
click at [401, 312] on button "Submit Payment" at bounding box center [384, 319] width 180 height 21
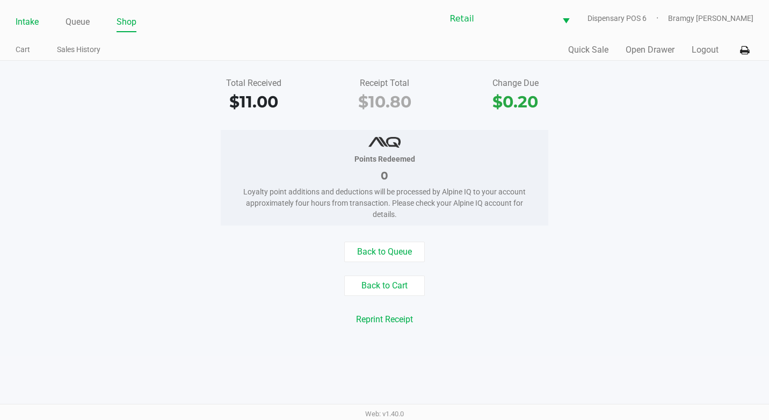
click at [27, 16] on link "Intake" at bounding box center [27, 21] width 23 height 15
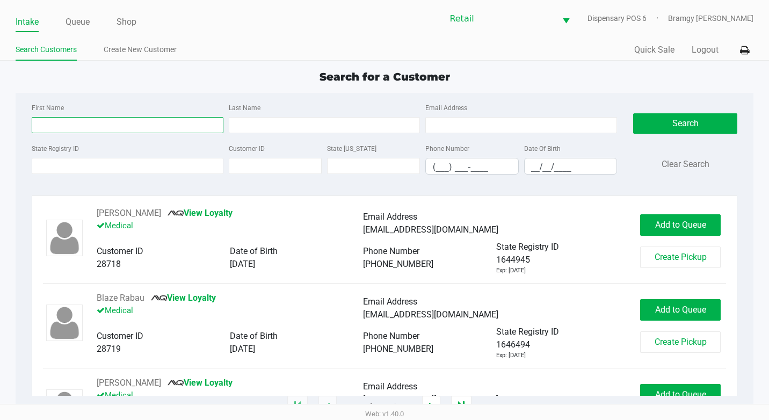
click at [84, 122] on input "First Name" at bounding box center [128, 125] width 192 height 16
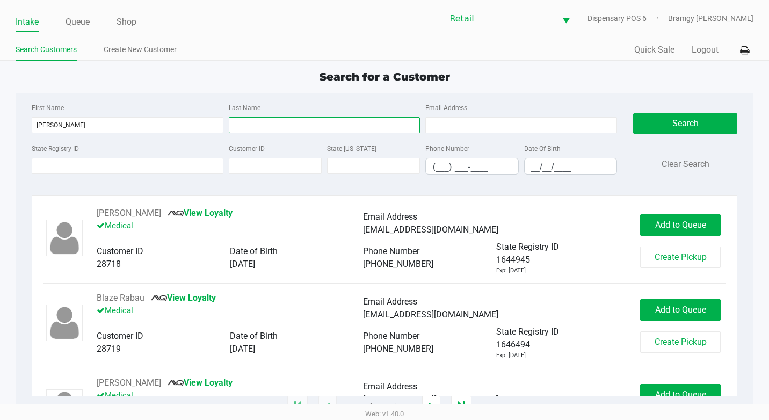
click at [244, 125] on input "Last Name" at bounding box center [325, 125] width 192 height 16
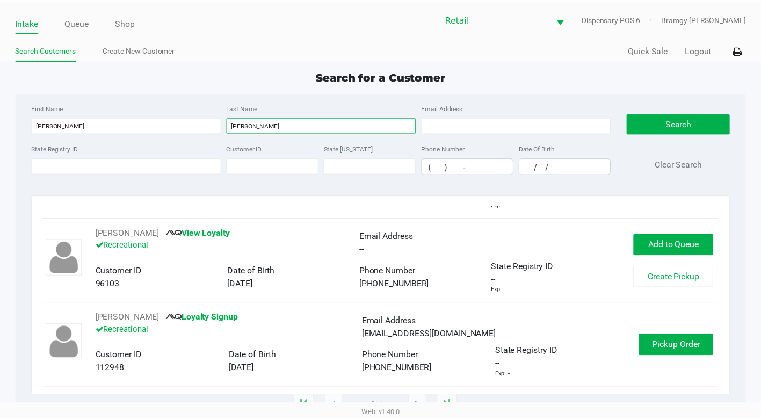
scroll to position [150, 0]
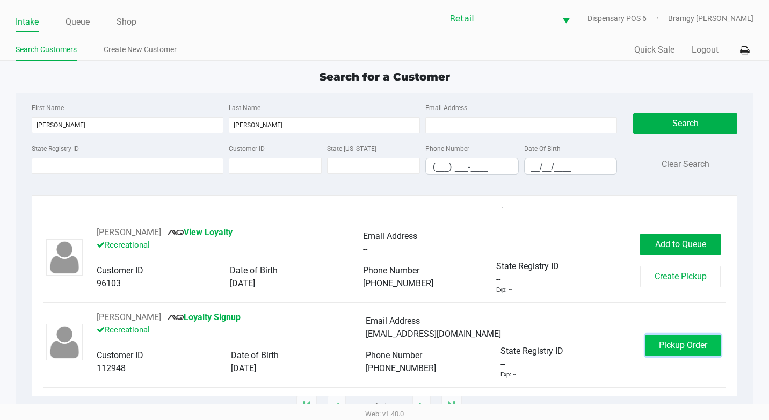
click at [664, 339] on button "Pickup Order" at bounding box center [682, 344] width 75 height 21
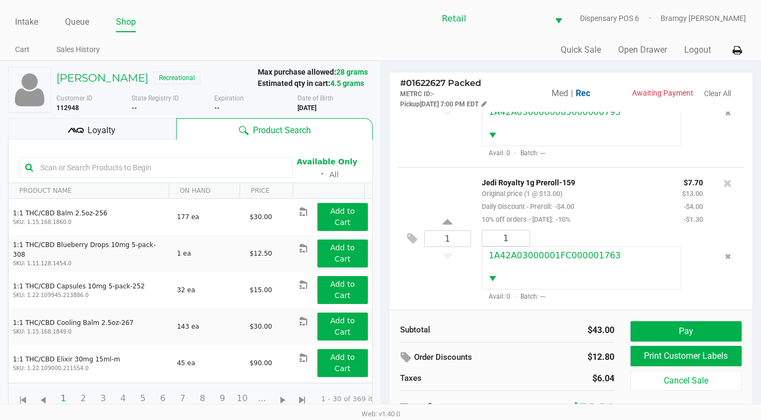
scroll to position [106, 0]
click at [671, 327] on button "Pay" at bounding box center [685, 331] width 111 height 20
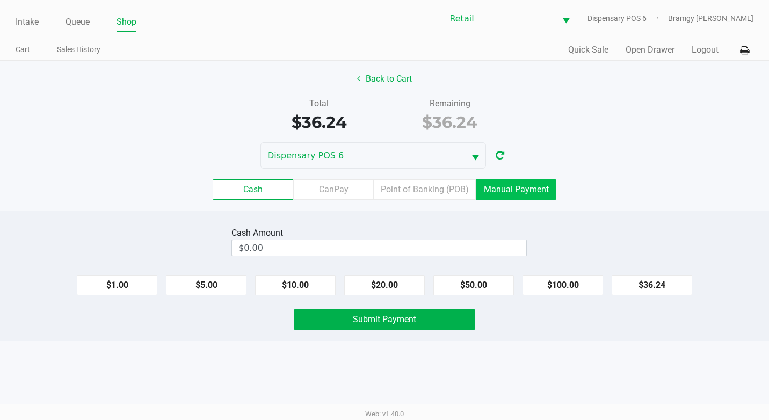
click at [551, 194] on label "Manual Payment" at bounding box center [516, 189] width 81 height 20
click at [0, 0] on 8 "Manual Payment" at bounding box center [0, 0] width 0 height 0
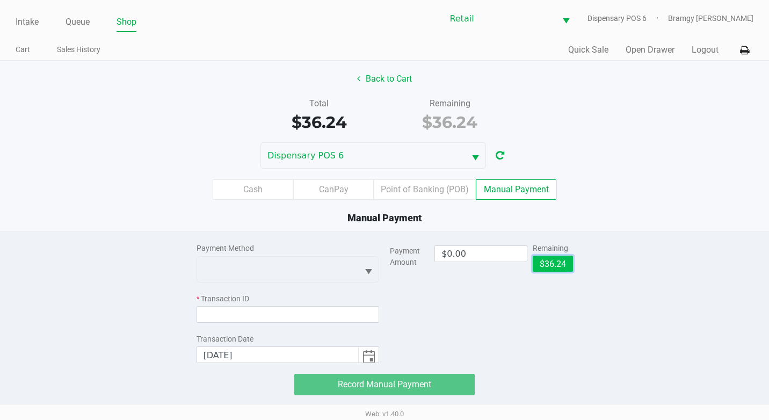
click at [554, 267] on button "$36.24" at bounding box center [553, 264] width 40 height 16
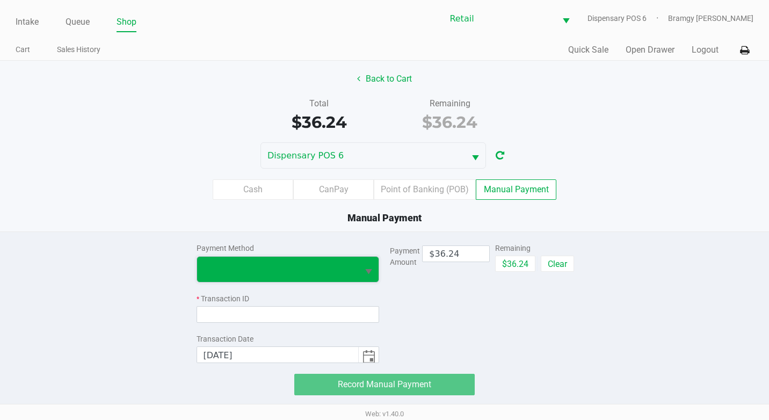
click at [337, 276] on span at bounding box center [278, 269] width 162 height 25
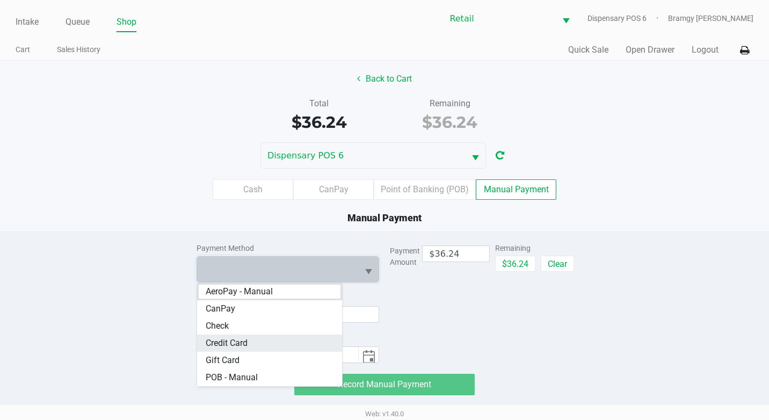
click at [278, 341] on Card "Credit Card" at bounding box center [269, 342] width 145 height 17
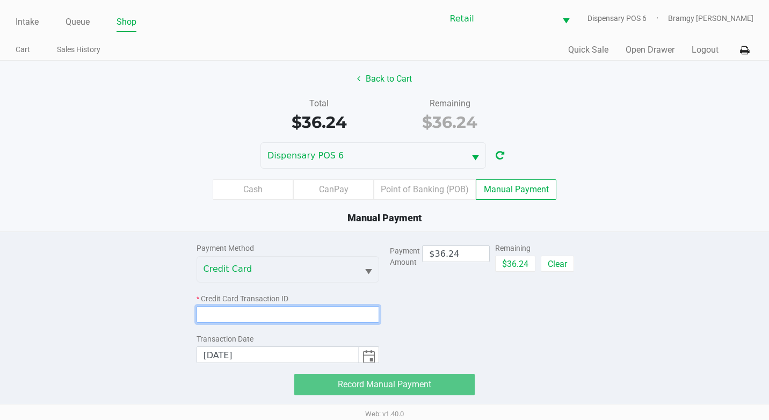
click at [306, 316] on input at bounding box center [287, 314] width 183 height 17
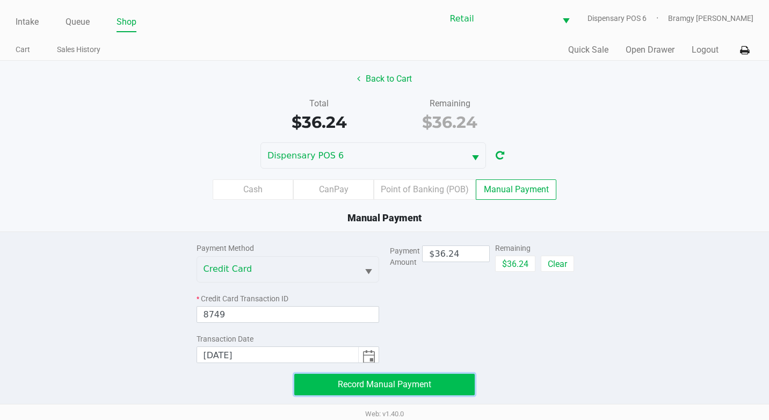
click at [467, 377] on button "Record Manual Payment" at bounding box center [384, 384] width 180 height 21
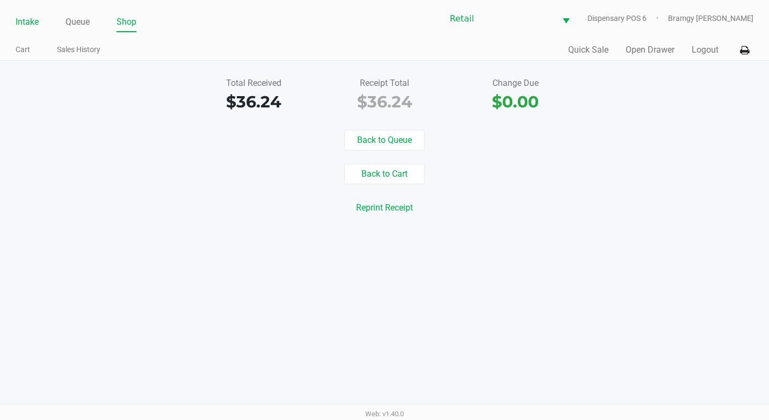
click at [18, 19] on link "Intake" at bounding box center [27, 21] width 23 height 15
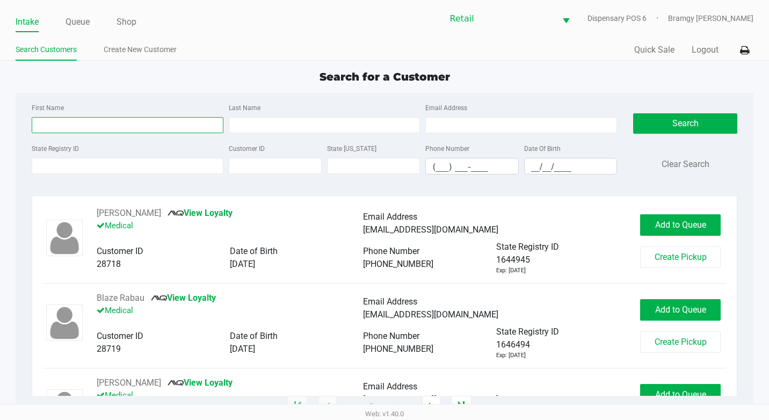
click at [60, 118] on input "First Name" at bounding box center [128, 125] width 192 height 16
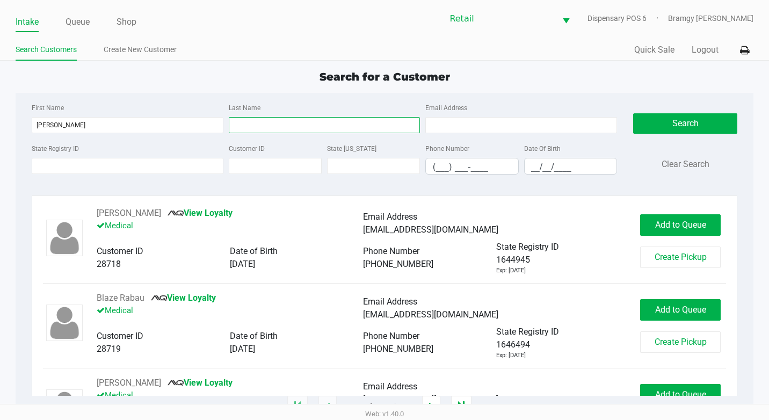
click at [266, 127] on input "Last Name" at bounding box center [325, 125] width 192 height 16
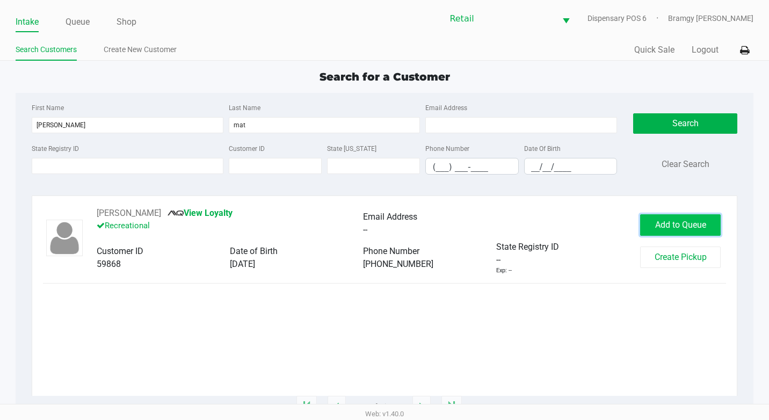
click at [677, 221] on span "Add to Queue" at bounding box center [680, 225] width 51 height 10
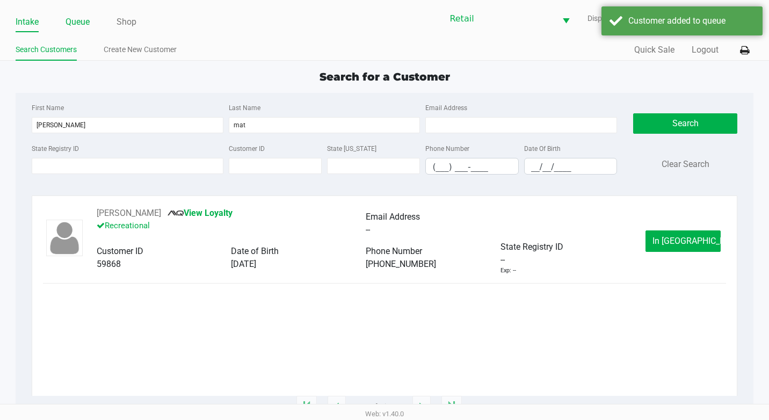
click at [75, 22] on link "Queue" at bounding box center [77, 21] width 24 height 15
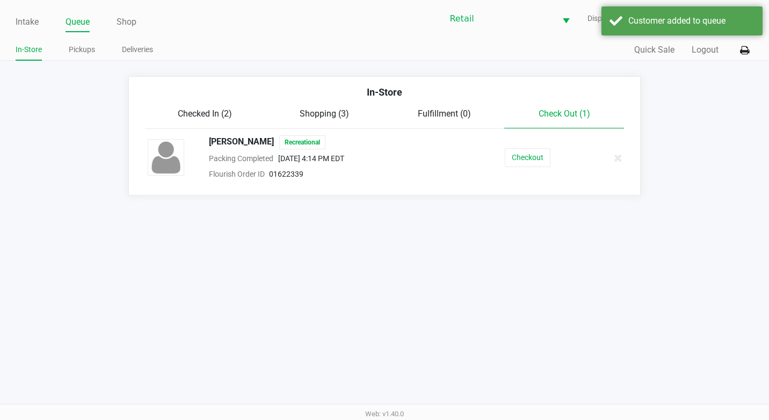
click at [207, 115] on span "Checked In (2)" at bounding box center [205, 113] width 54 height 10
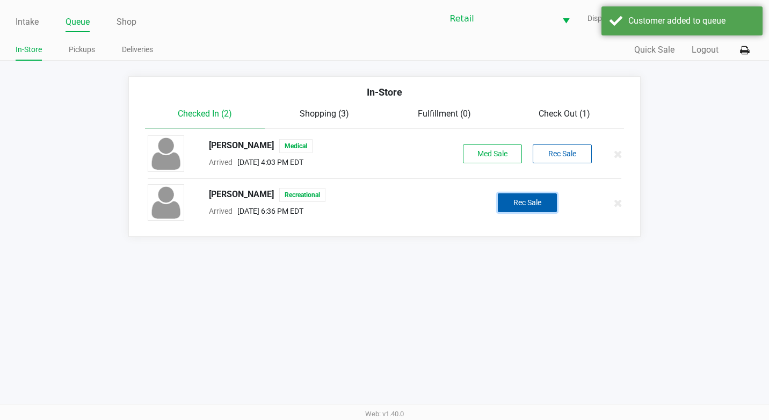
click at [524, 206] on button "Rec Sale" at bounding box center [527, 202] width 59 height 19
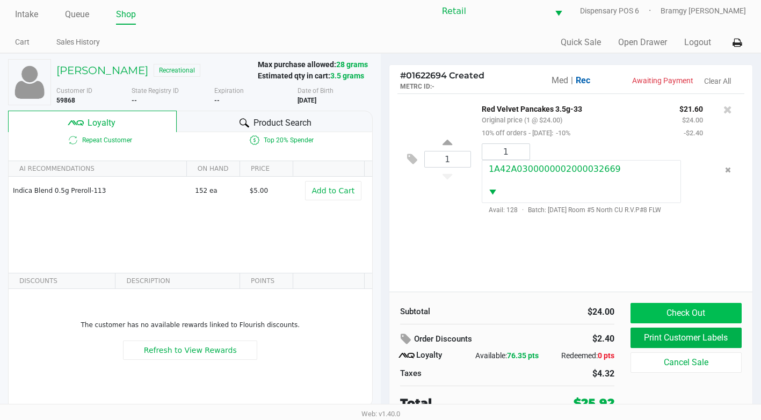
scroll to position [11, 0]
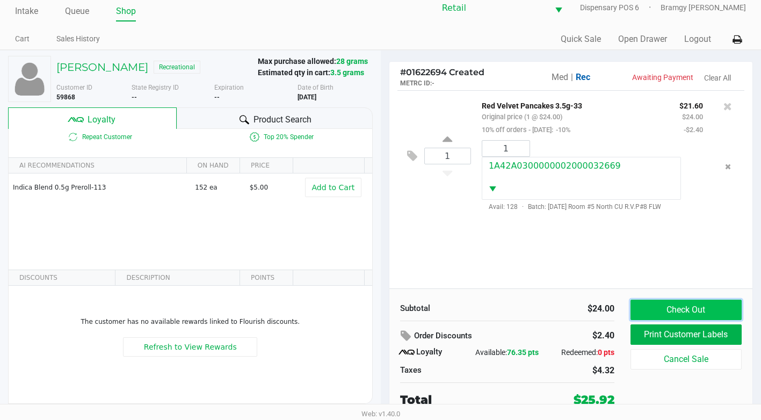
click at [649, 305] on button "Check Out" at bounding box center [685, 310] width 111 height 20
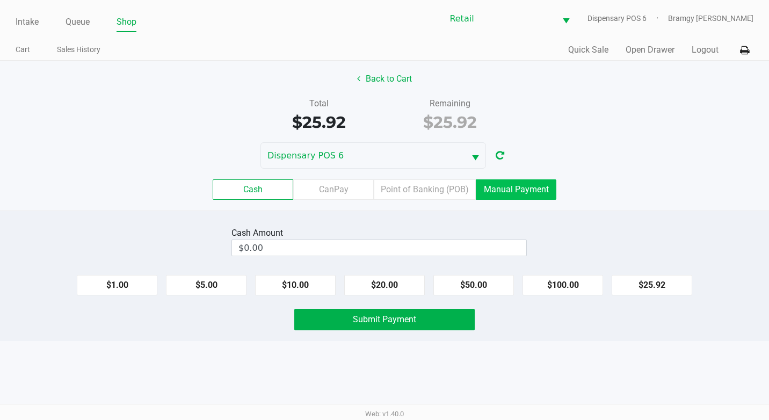
click at [529, 186] on label "Manual Payment" at bounding box center [516, 189] width 81 height 20
click at [0, 0] on 8 "Manual Payment" at bounding box center [0, 0] width 0 height 0
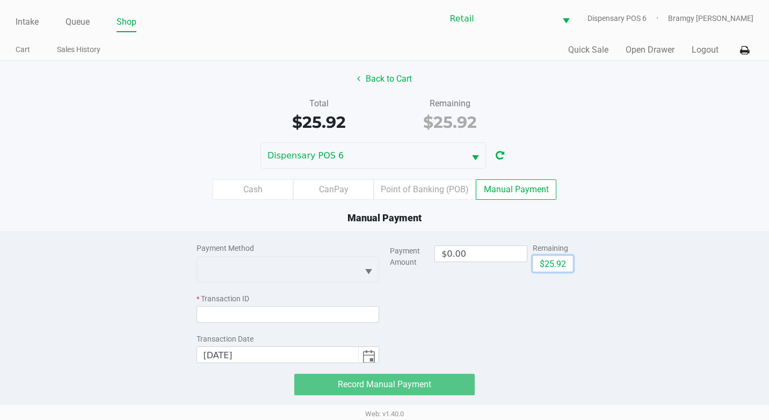
drag, startPoint x: 548, startPoint y: 264, endPoint x: 454, endPoint y: 278, distance: 94.5
click at [548, 264] on button "$25.92" at bounding box center [553, 264] width 40 height 16
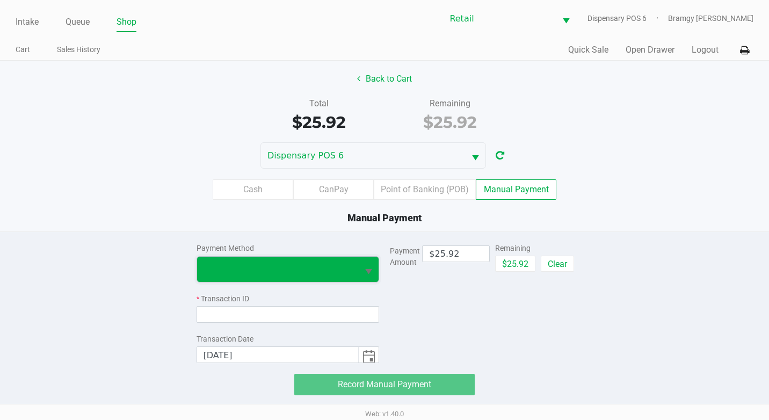
click at [338, 269] on span at bounding box center [277, 269] width 149 height 13
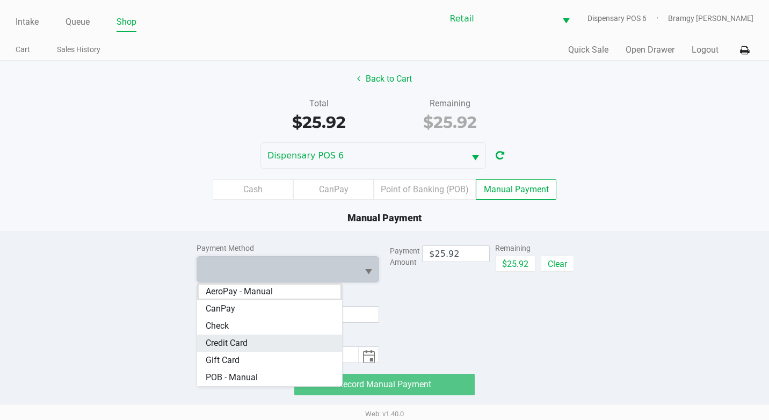
click at [266, 341] on Card "Credit Card" at bounding box center [269, 342] width 145 height 17
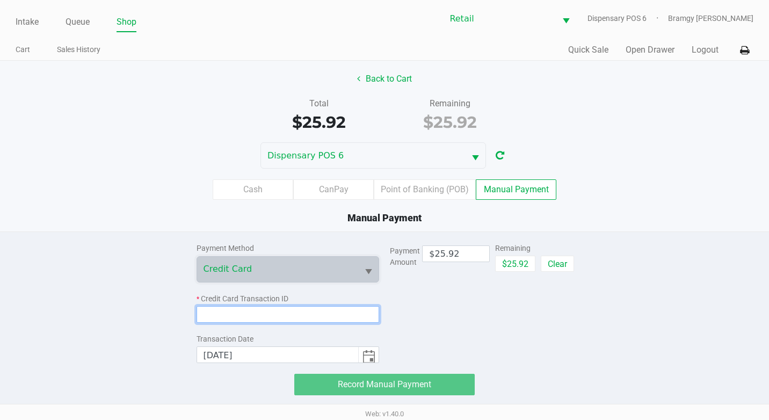
click at [324, 321] on input at bounding box center [287, 314] width 183 height 17
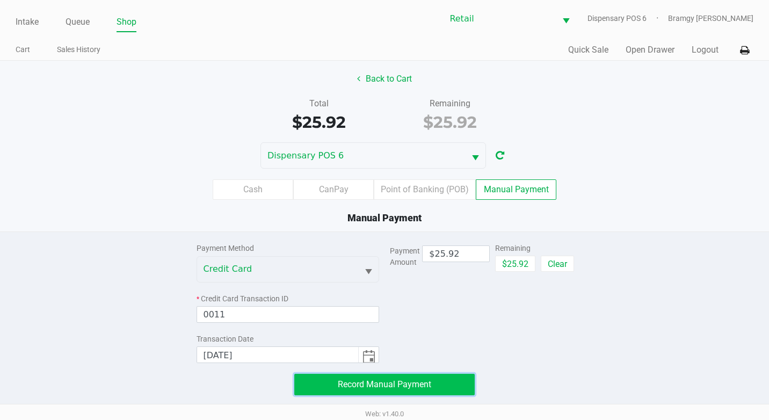
click at [385, 378] on button "Record Manual Payment" at bounding box center [384, 384] width 180 height 21
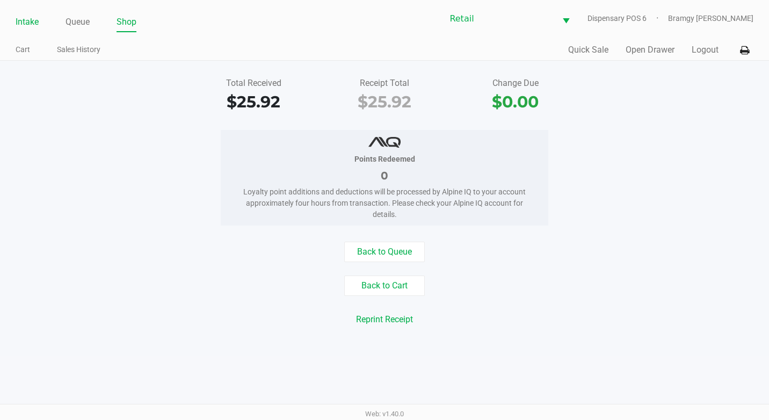
click at [21, 24] on link "Intake" at bounding box center [27, 21] width 23 height 15
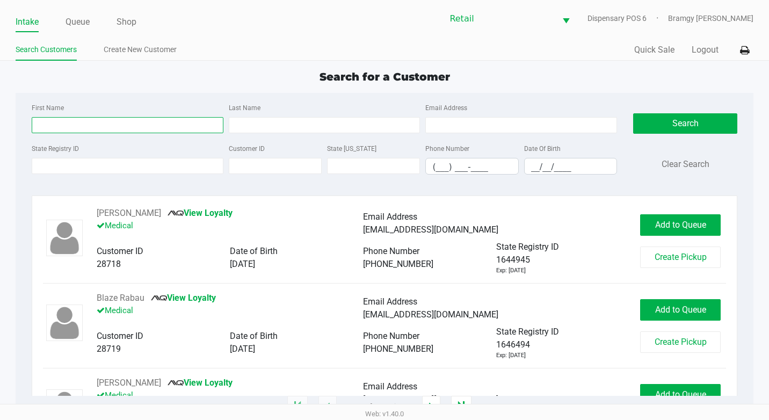
click at [62, 126] on input "First Name" at bounding box center [128, 125] width 192 height 16
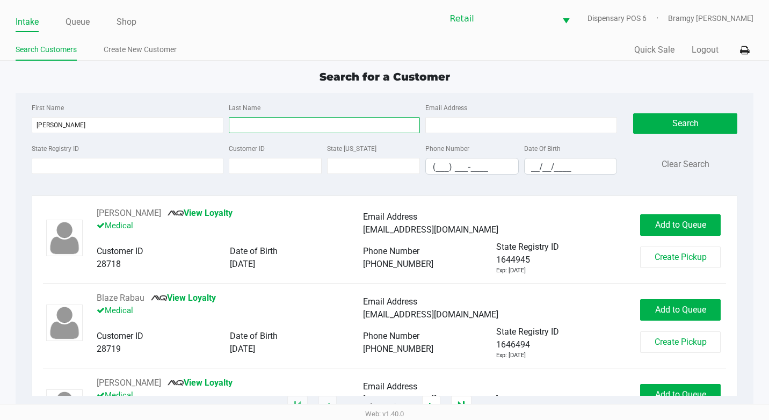
click at [261, 123] on input "Last Name" at bounding box center [325, 125] width 192 height 16
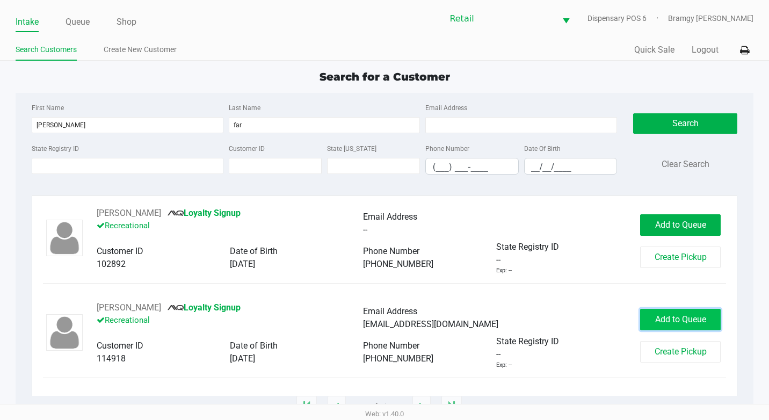
click at [659, 318] on span "Add to Queue" at bounding box center [680, 319] width 51 height 10
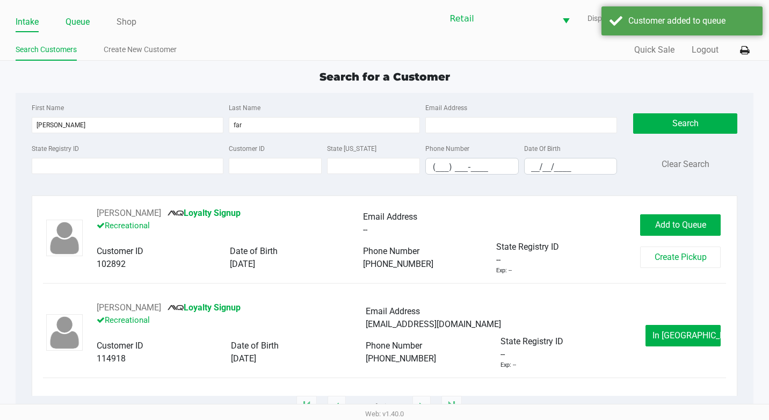
click at [90, 19] on link "Queue" at bounding box center [77, 21] width 24 height 15
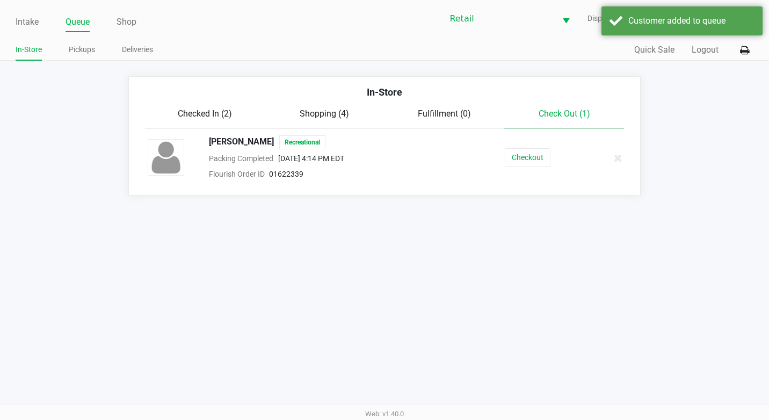
click at [192, 111] on span "Checked In (2)" at bounding box center [205, 113] width 54 height 10
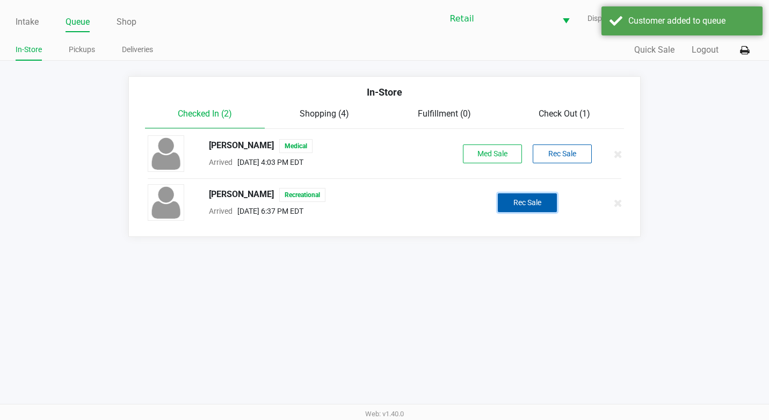
click at [518, 205] on button "Rec Sale" at bounding box center [527, 202] width 59 height 19
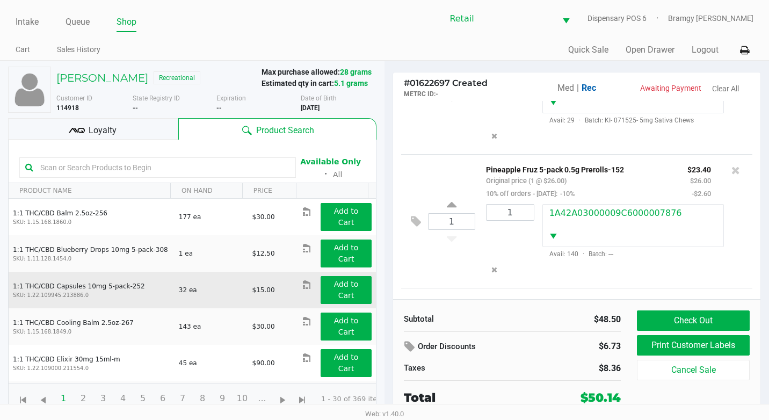
scroll to position [205, 0]
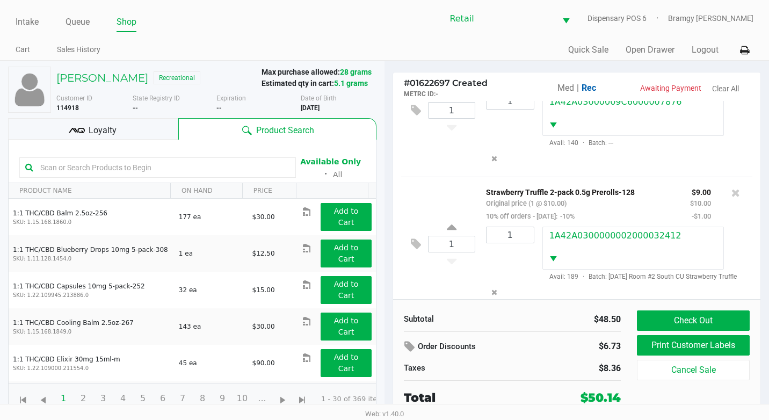
click at [727, 308] on div "Subtotal $48.50 Order Discounts $6.73 Taxes $8.36 Total $50.14 Check Out Print …" at bounding box center [576, 358] width 367 height 118
click at [724, 319] on button "Check Out" at bounding box center [693, 320] width 113 height 20
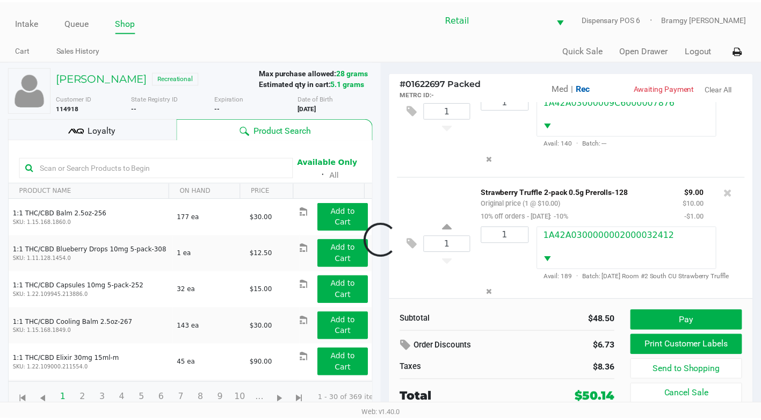
scroll to position [242, 0]
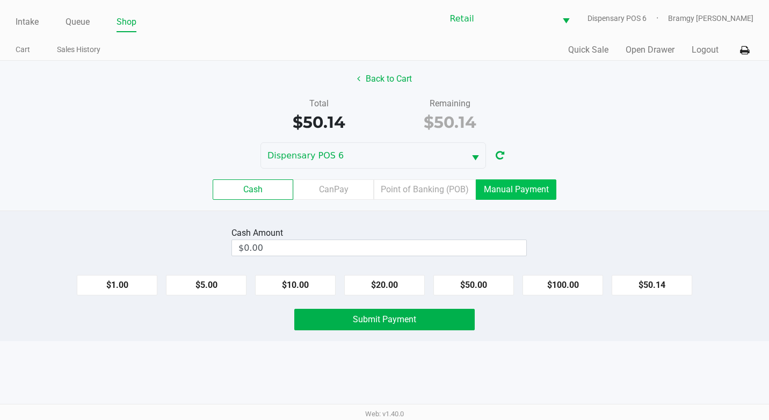
click at [530, 188] on label "Manual Payment" at bounding box center [516, 189] width 81 height 20
click at [0, 0] on 8 "Manual Payment" at bounding box center [0, 0] width 0 height 0
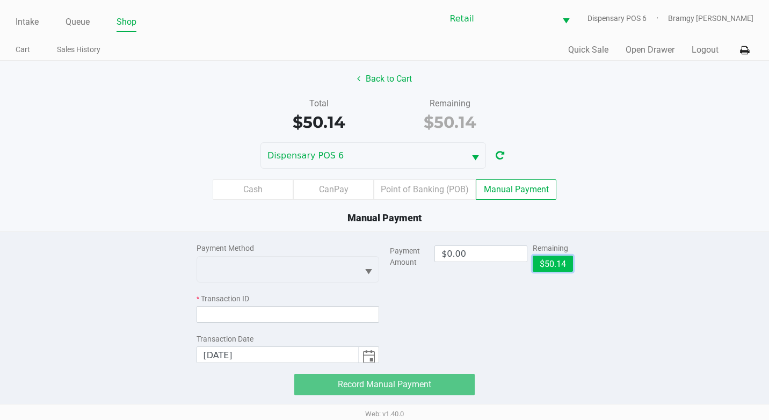
click at [561, 258] on button "$50.14" at bounding box center [553, 264] width 40 height 16
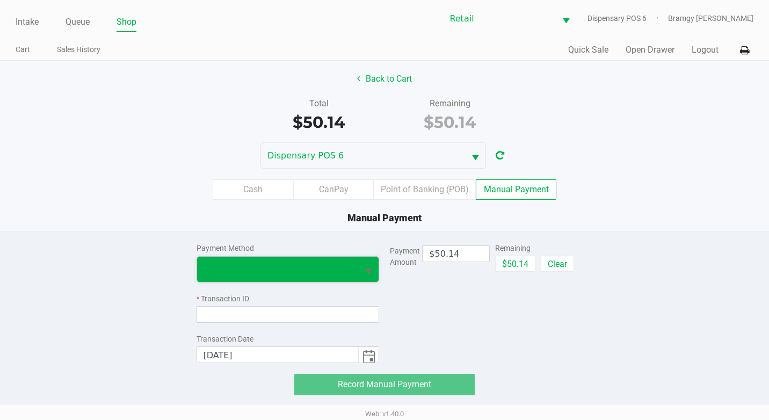
click at [353, 281] on span at bounding box center [278, 269] width 162 height 25
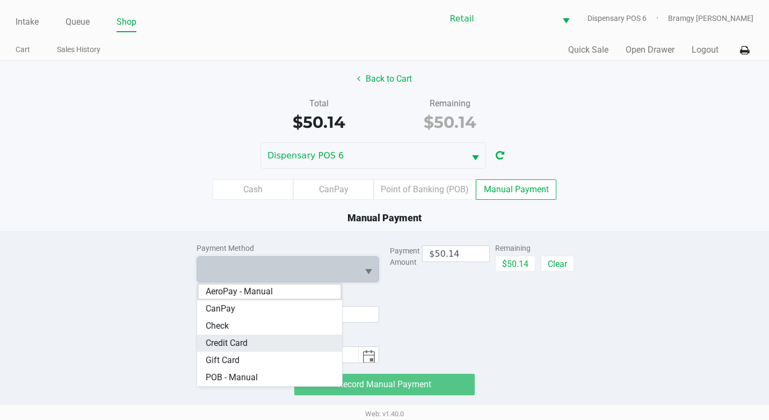
click at [276, 344] on Card "Credit Card" at bounding box center [269, 342] width 145 height 17
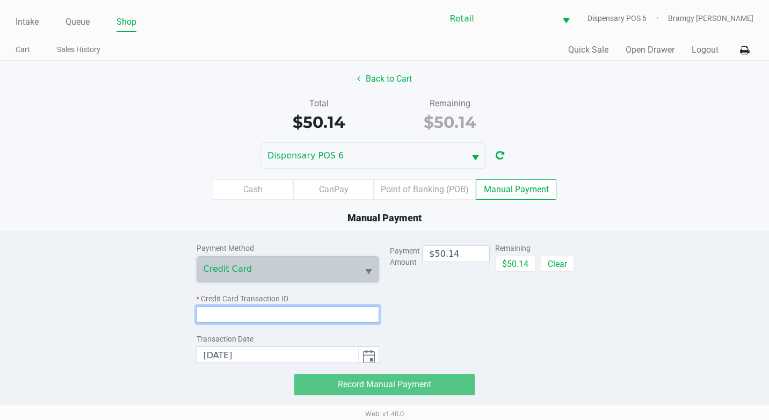
click at [312, 322] on input at bounding box center [287, 314] width 183 height 17
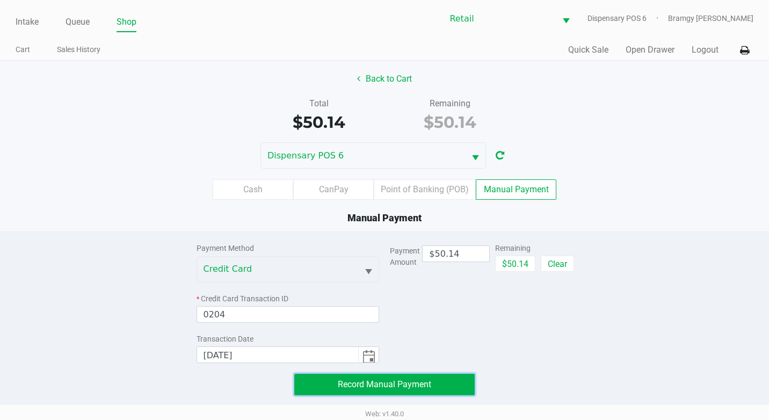
click at [384, 376] on button "Record Manual Payment" at bounding box center [384, 384] width 180 height 21
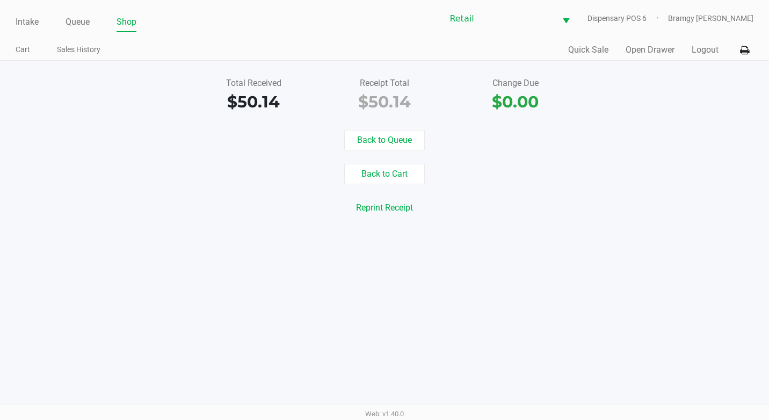
click at [25, 13] on div "Intake Queue Shop" at bounding box center [200, 22] width 369 height 20
click at [30, 26] on link "Intake" at bounding box center [27, 21] width 23 height 15
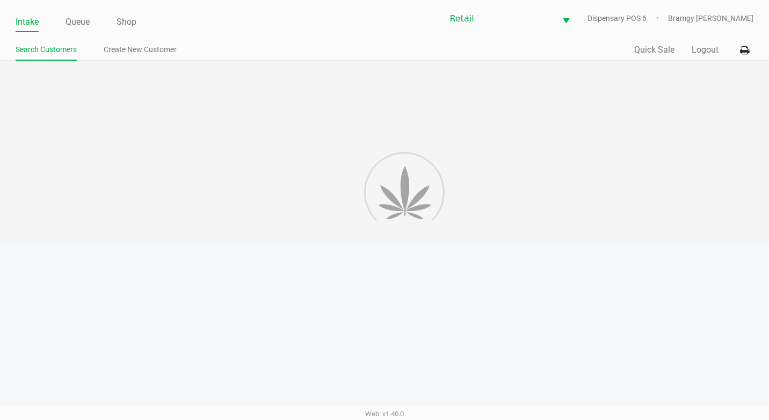
click at [31, 16] on link "Intake" at bounding box center [27, 21] width 23 height 15
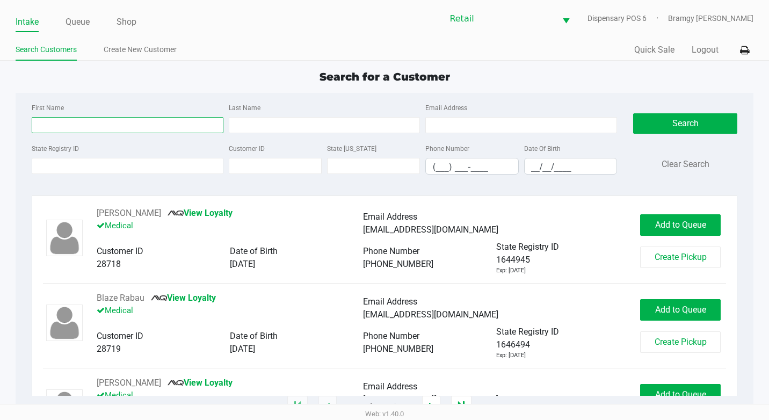
click at [90, 127] on input "First Name" at bounding box center [128, 125] width 192 height 16
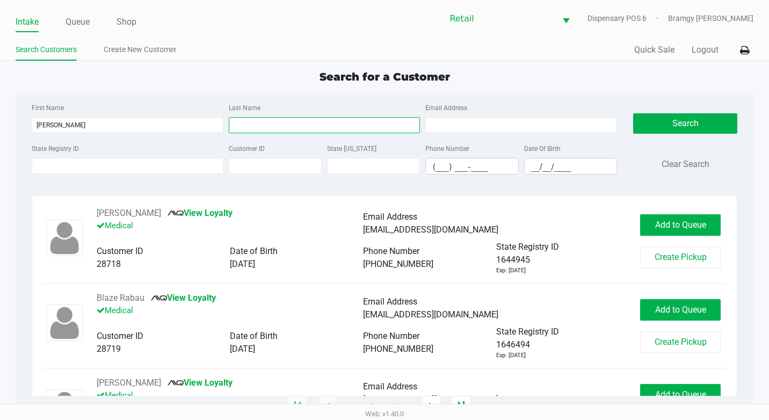
click at [251, 121] on input "Last Name" at bounding box center [325, 125] width 192 height 16
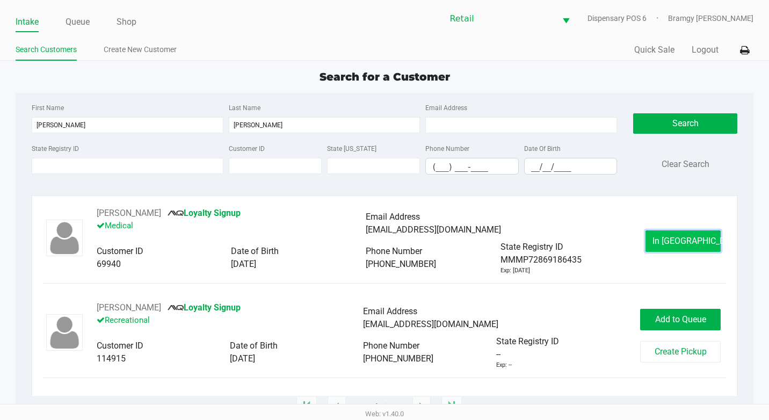
click at [689, 241] on span "In [GEOGRAPHIC_DATA]" at bounding box center [697, 241] width 90 height 10
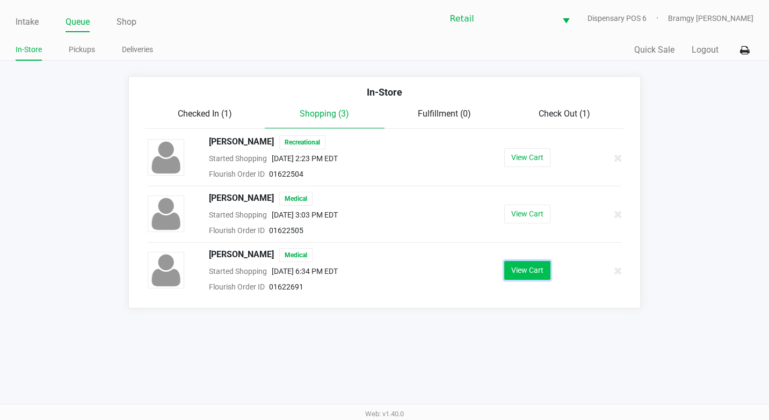
click at [547, 274] on button "View Cart" at bounding box center [527, 270] width 46 height 19
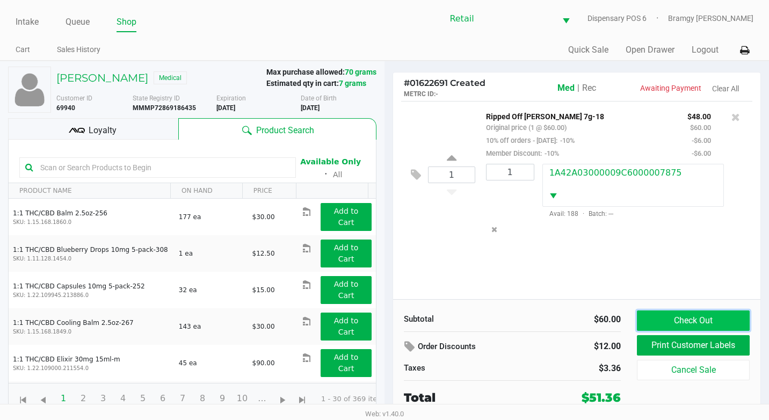
click at [715, 320] on button "Check Out" at bounding box center [693, 320] width 113 height 20
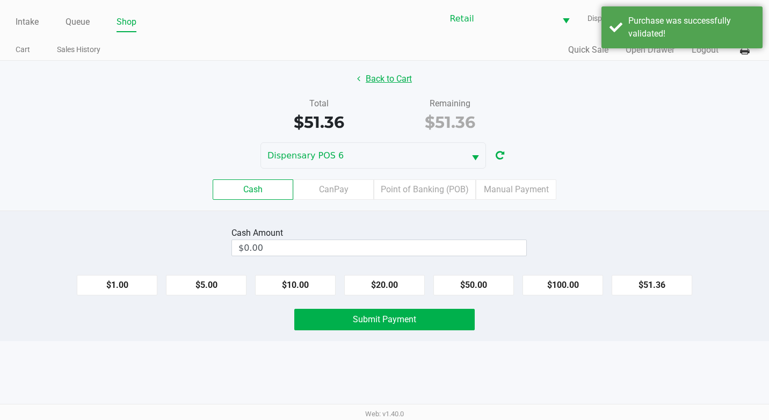
click at [353, 77] on button "Back to Cart" at bounding box center [384, 79] width 69 height 20
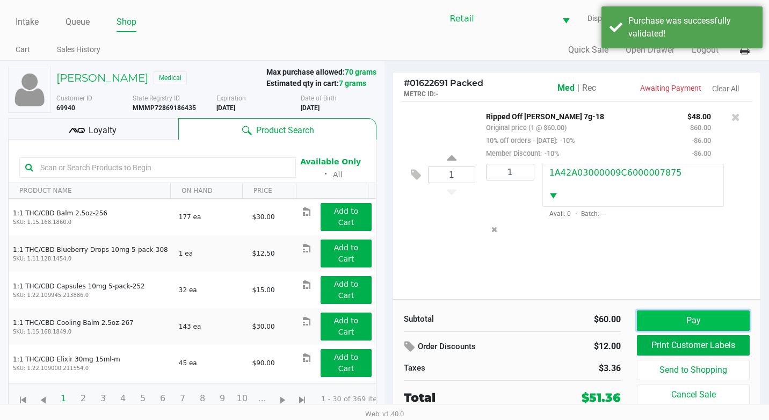
click at [706, 324] on button "Pay" at bounding box center [693, 320] width 113 height 20
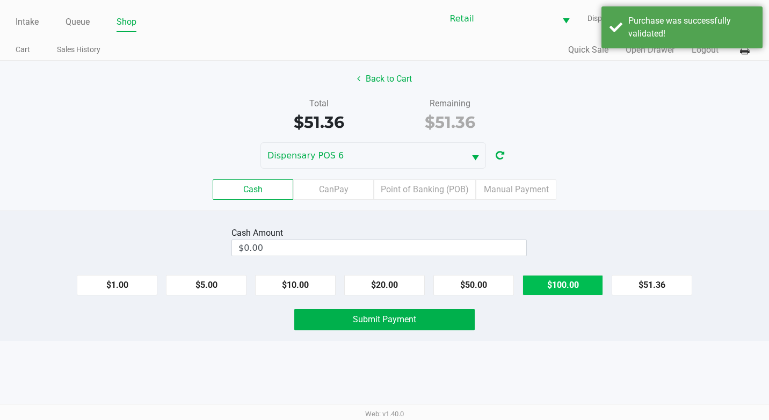
click at [549, 279] on button "$100.00" at bounding box center [562, 285] width 81 height 20
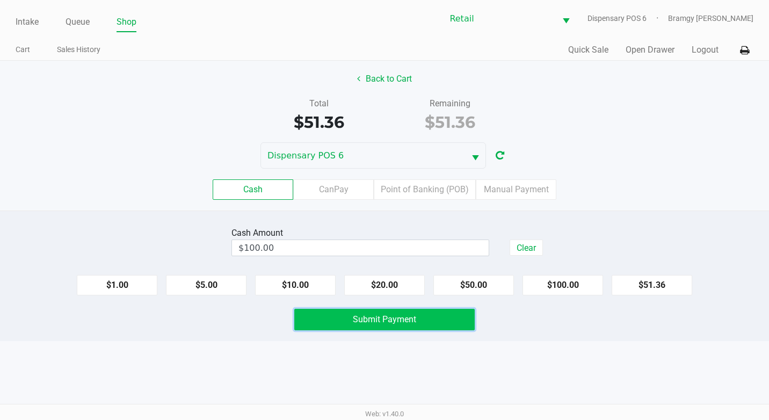
click at [381, 316] on span "Submit Payment" at bounding box center [384, 319] width 63 height 10
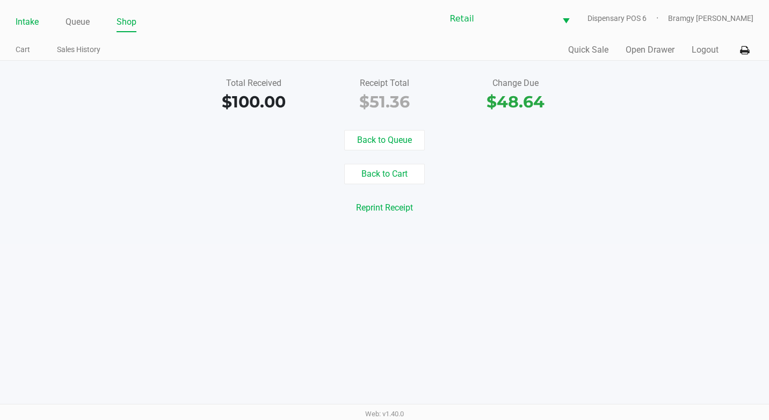
click at [23, 24] on link "Intake" at bounding box center [27, 21] width 23 height 15
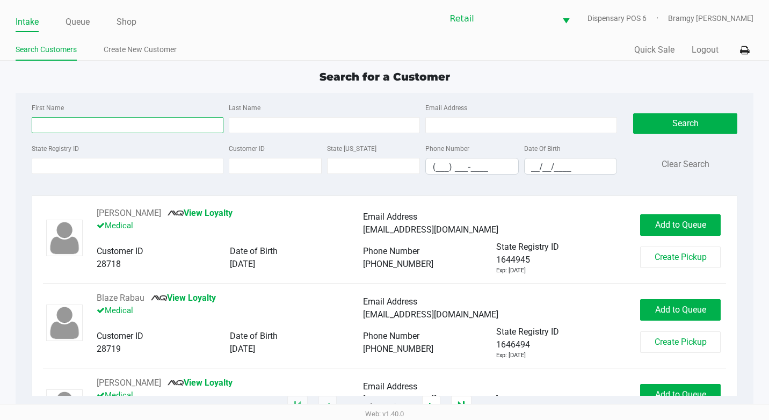
click at [111, 123] on input "First Name" at bounding box center [128, 125] width 192 height 16
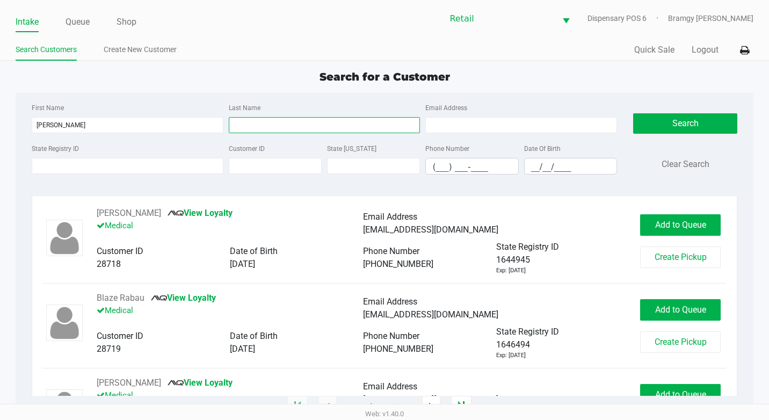
click at [279, 124] on input "Last Name" at bounding box center [325, 125] width 192 height 16
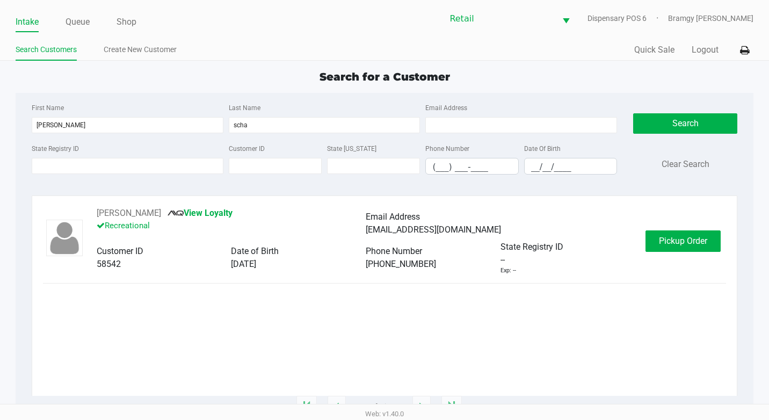
click at [696, 255] on div "[PERSON_NAME] View Loyalty Recreational Email Address [EMAIL_ADDRESS][DOMAIN_NA…" at bounding box center [384, 241] width 683 height 68
click at [696, 250] on button "Pickup Order" at bounding box center [682, 240] width 75 height 21
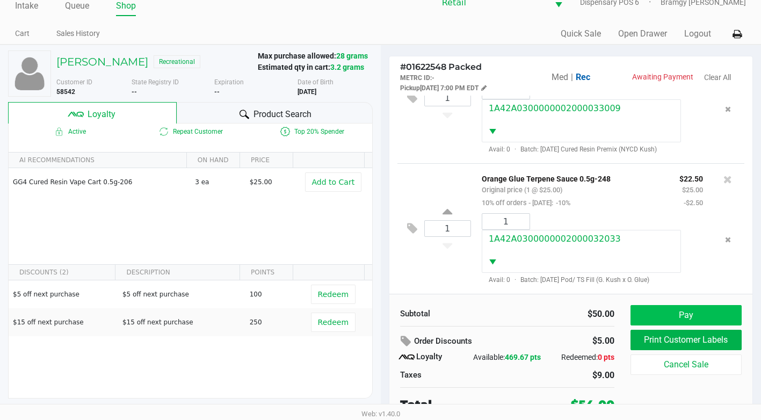
scroll to position [21, 0]
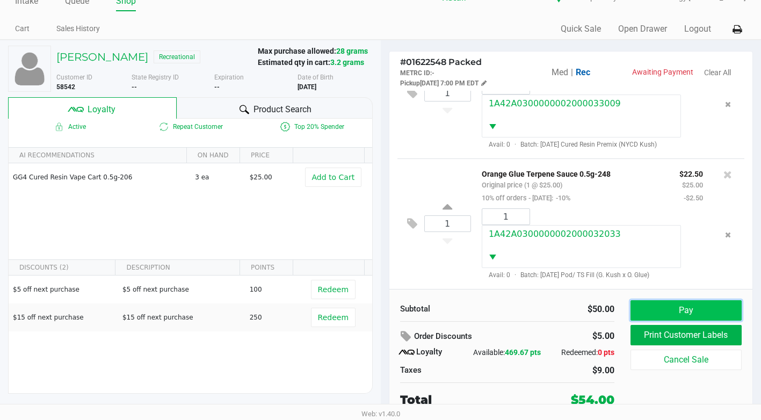
click at [682, 311] on button "Pay" at bounding box center [685, 310] width 111 height 20
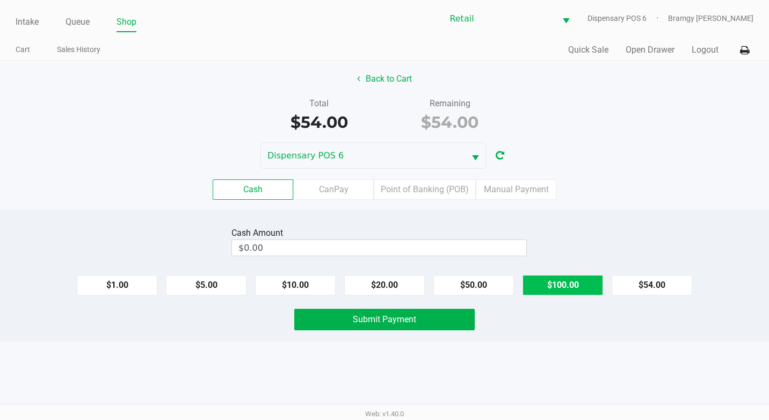
click at [552, 288] on button "$100.00" at bounding box center [562, 285] width 81 height 20
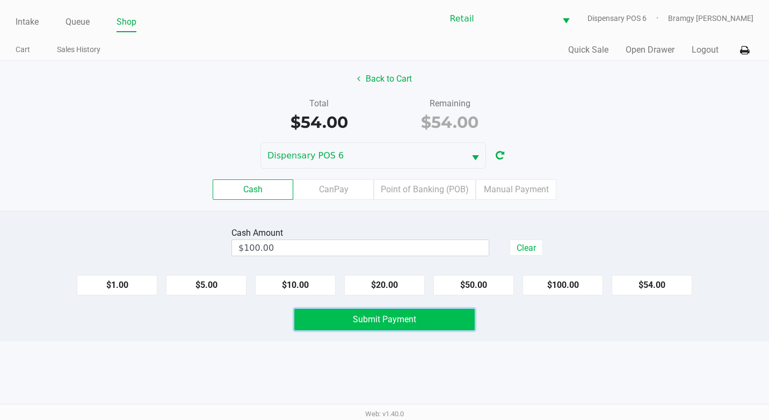
click at [413, 317] on span "Submit Payment" at bounding box center [384, 319] width 63 height 10
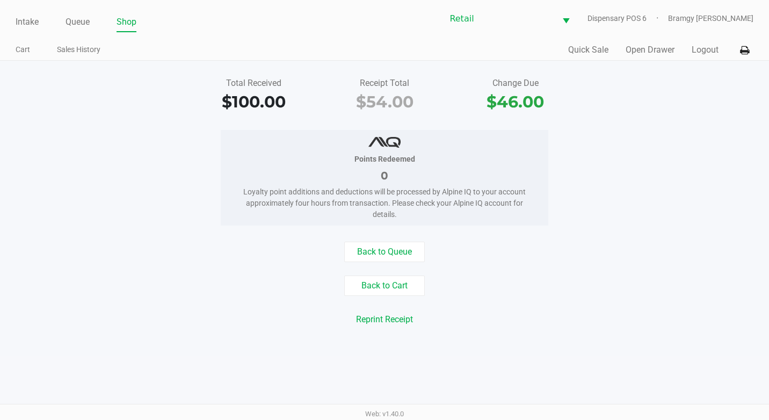
drag, startPoint x: 406, startPoint y: 352, endPoint x: 397, endPoint y: 371, distance: 21.2
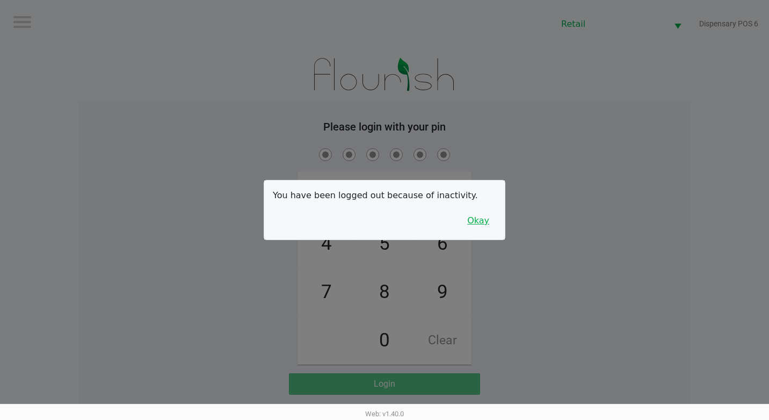
drag, startPoint x: 487, startPoint y: 223, endPoint x: 487, endPoint y: 229, distance: 5.4
click at [487, 223] on button "Okay" at bounding box center [478, 220] width 36 height 20
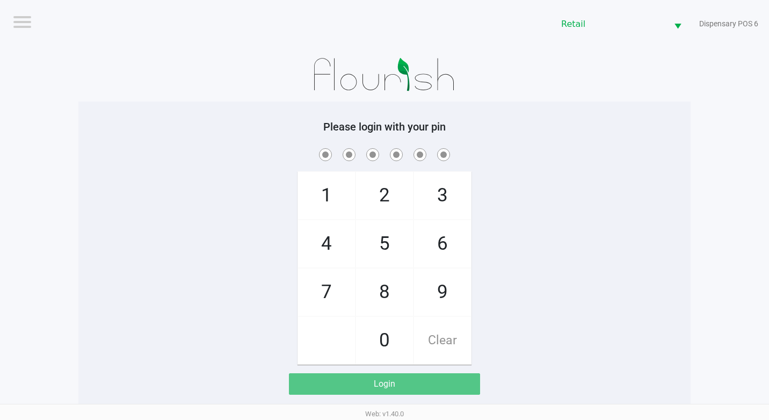
click at [457, 286] on span "9" at bounding box center [442, 291] width 57 height 47
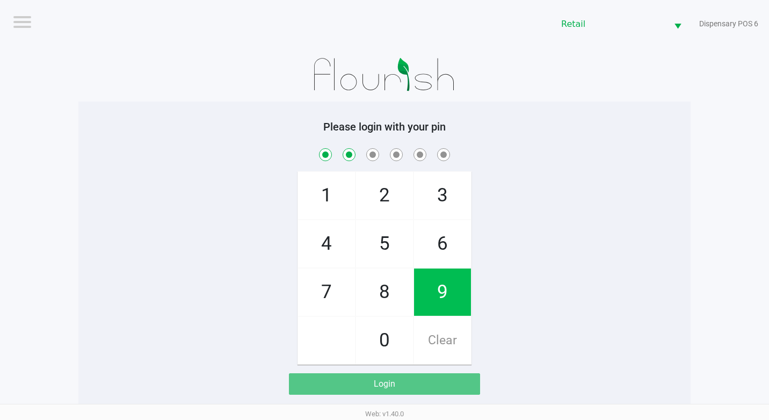
click at [457, 286] on span "9" at bounding box center [442, 291] width 57 height 47
drag, startPoint x: 457, startPoint y: 286, endPoint x: 426, endPoint y: 312, distance: 41.2
click at [382, 334] on span "0" at bounding box center [384, 340] width 57 height 47
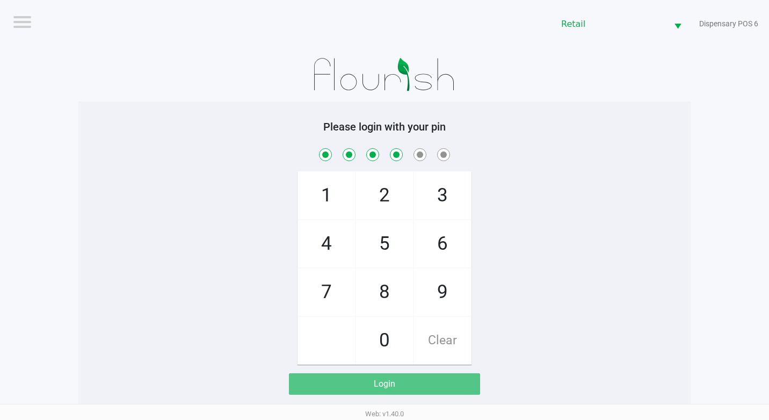
click at [432, 294] on span "9" at bounding box center [442, 291] width 57 height 47
click at [414, 292] on span "9" at bounding box center [442, 291] width 57 height 47
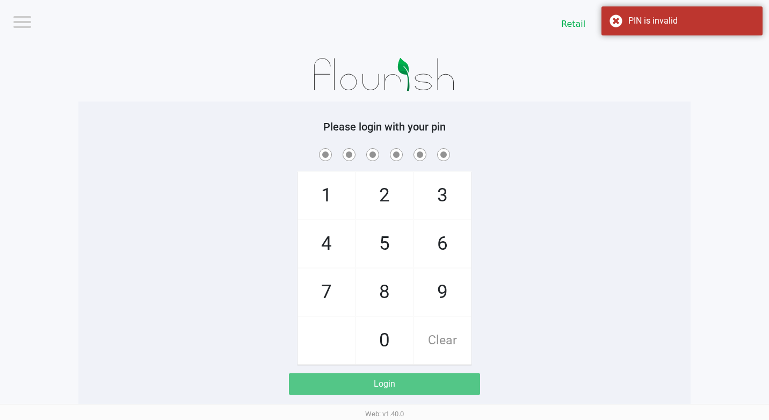
click at [445, 285] on span "9" at bounding box center [442, 291] width 57 height 47
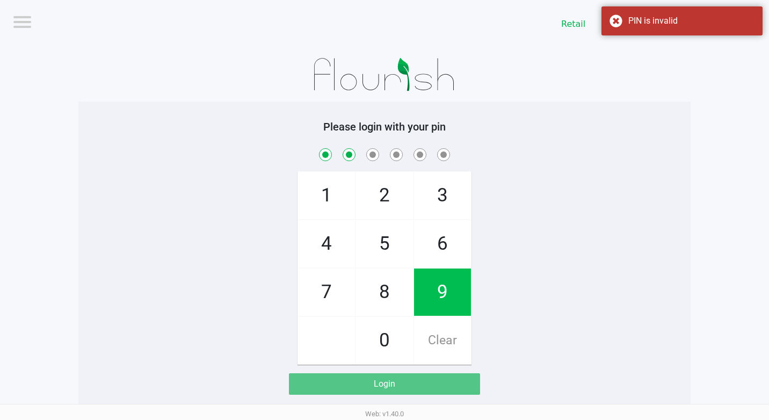
click at [445, 285] on span "9" at bounding box center [442, 291] width 57 height 47
drag, startPoint x: 445, startPoint y: 285, endPoint x: 397, endPoint y: 334, distance: 69.1
click at [397, 334] on span "0" at bounding box center [384, 340] width 57 height 47
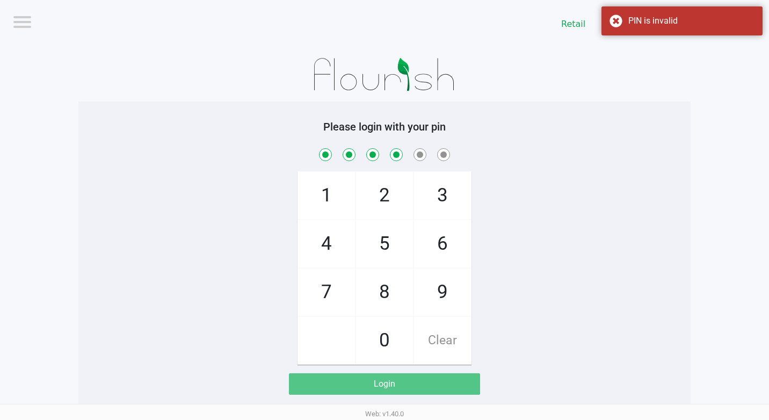
click at [425, 298] on span "9" at bounding box center [442, 291] width 57 height 47
click at [385, 297] on span "8" at bounding box center [384, 291] width 57 height 47
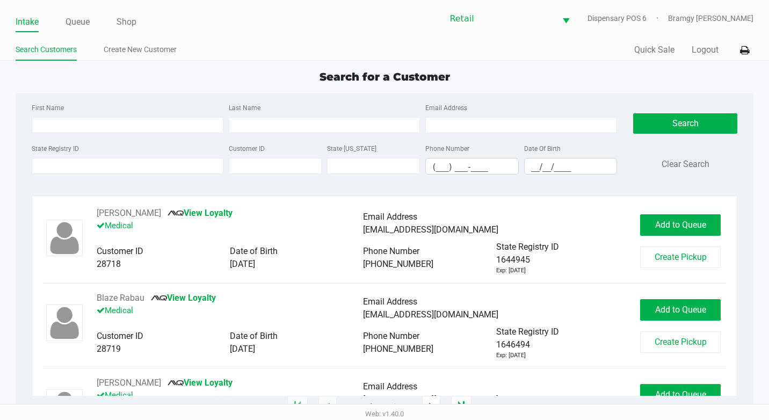
click at [56, 137] on div "First Name Last Name Email Address" at bounding box center [324, 121] width 591 height 41
click at [58, 127] on input "First Name" at bounding box center [128, 125] width 192 height 16
click at [294, 122] on input "Last Name" at bounding box center [325, 125] width 192 height 16
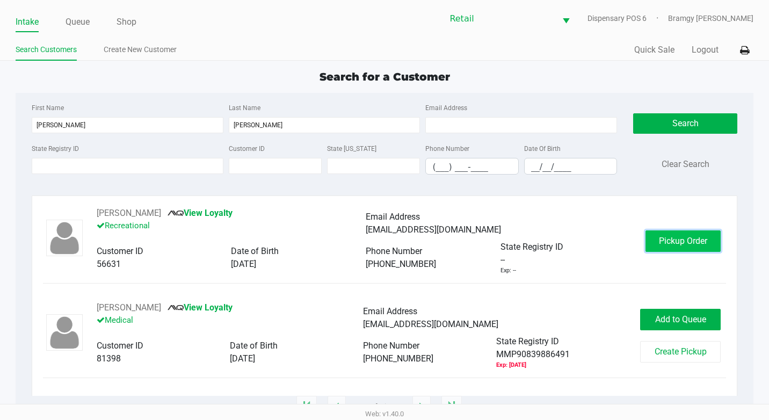
click at [690, 235] on button "Pickup Order" at bounding box center [682, 240] width 75 height 21
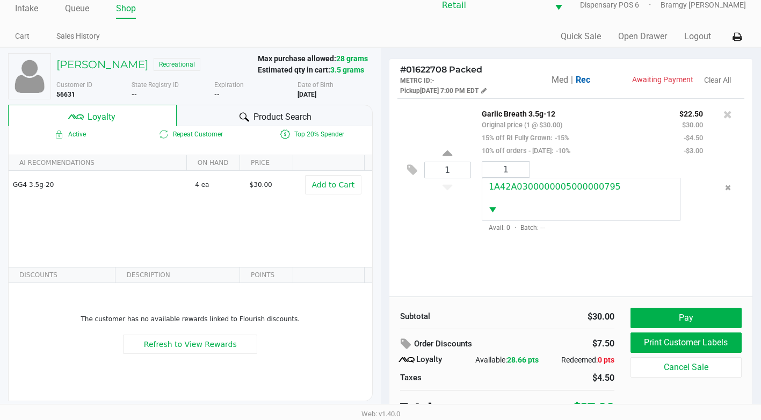
scroll to position [21, 0]
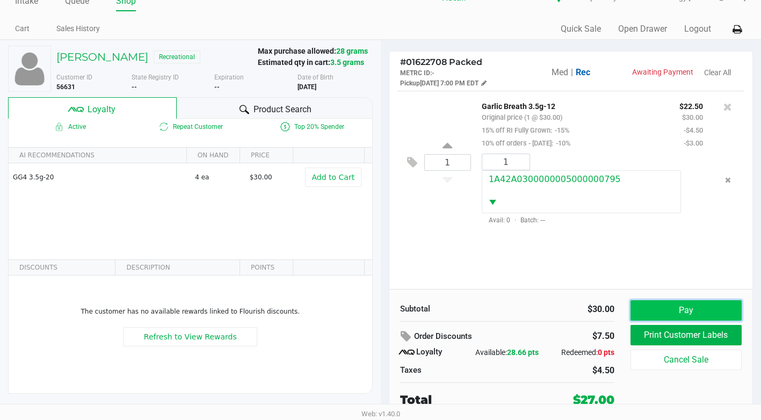
click at [671, 310] on button "Pay" at bounding box center [685, 310] width 111 height 20
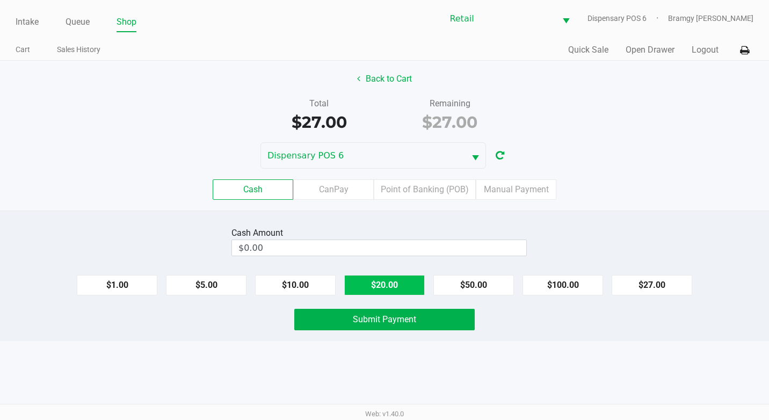
click at [385, 280] on button "$20.00" at bounding box center [384, 285] width 81 height 20
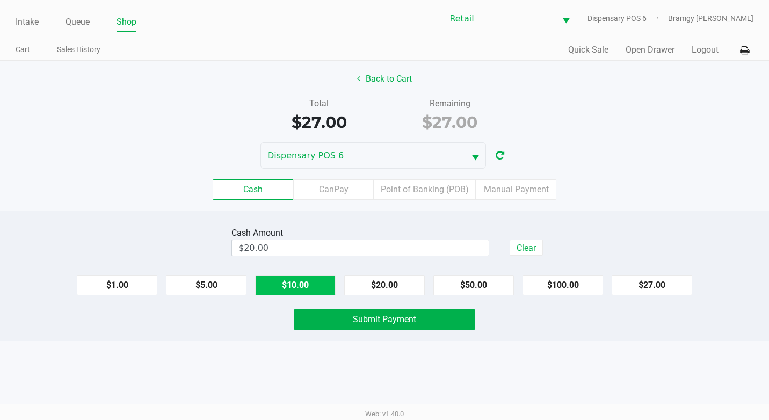
click at [323, 281] on button "$10.00" at bounding box center [295, 285] width 81 height 20
click at [343, 313] on button "Submit Payment" at bounding box center [384, 319] width 180 height 21
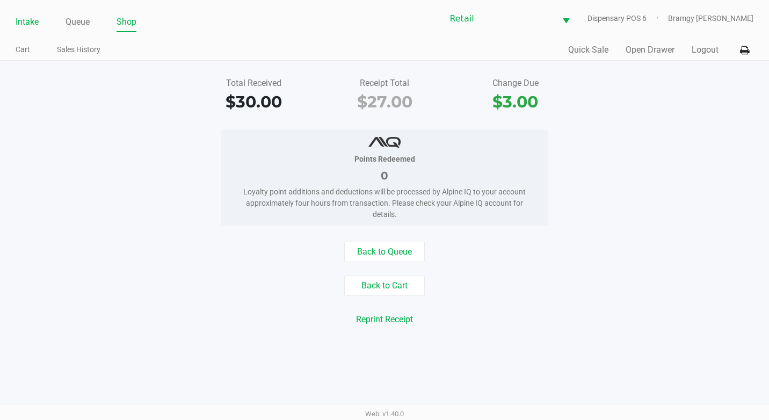
click at [26, 19] on link "Intake" at bounding box center [27, 21] width 23 height 15
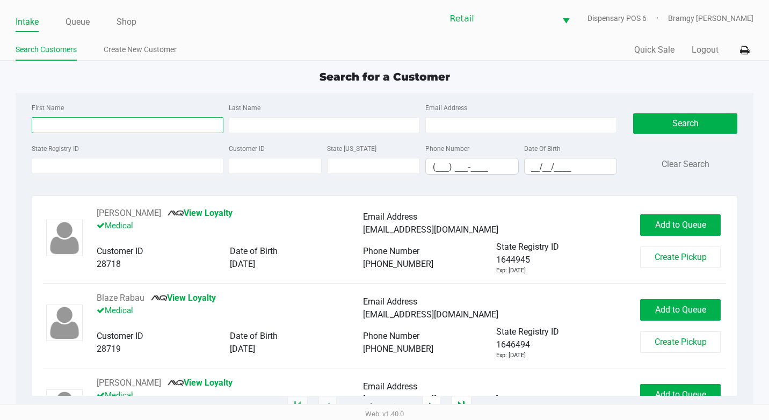
drag, startPoint x: 76, startPoint y: 129, endPoint x: 75, endPoint y: 124, distance: 5.6
click at [76, 129] on input "First Name" at bounding box center [128, 125] width 192 height 16
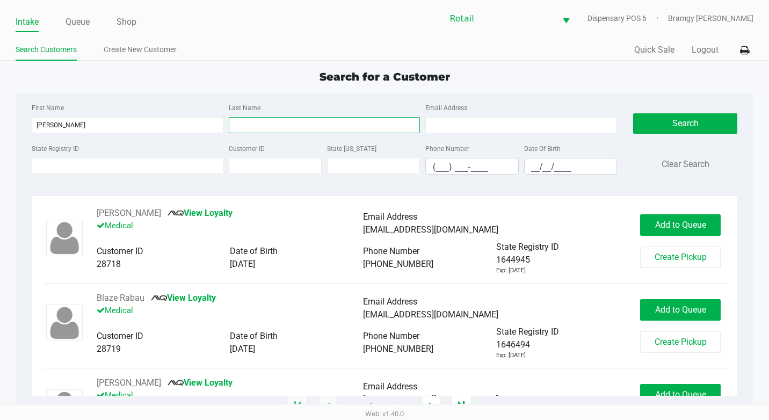
click at [269, 128] on input "Last Name" at bounding box center [325, 125] width 192 height 16
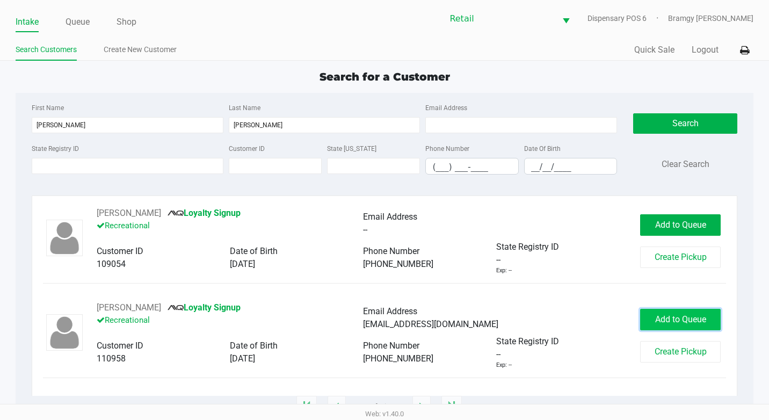
click at [700, 322] on span "Add to Queue" at bounding box center [680, 319] width 51 height 10
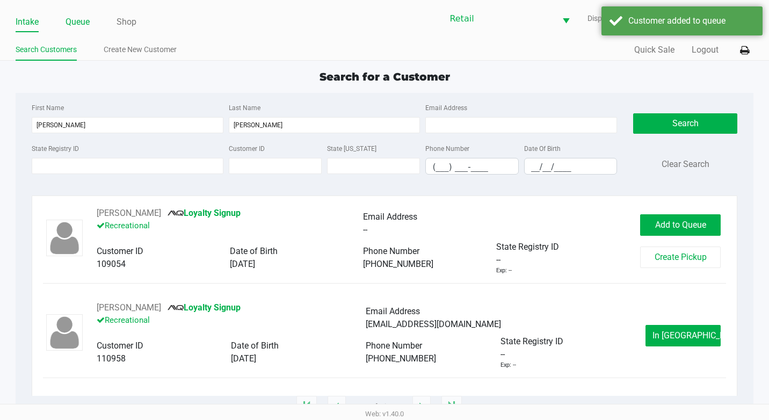
click at [89, 17] on link "Queue" at bounding box center [77, 21] width 24 height 15
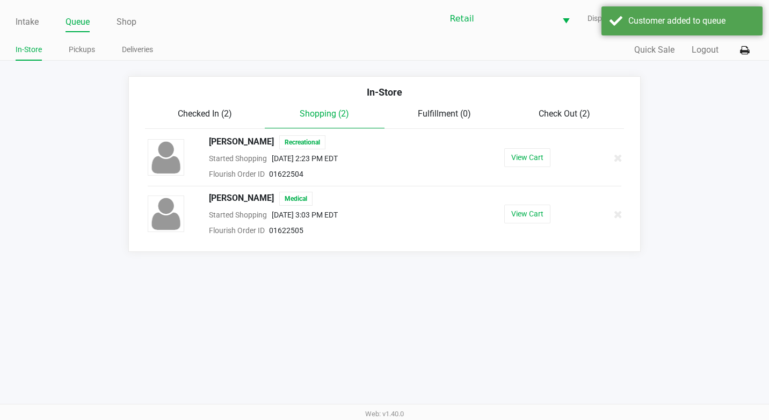
click at [555, 106] on div "In-Store" at bounding box center [385, 96] width 496 height 23
click at [556, 107] on div "Check Out (2)" at bounding box center [564, 113] width 120 height 13
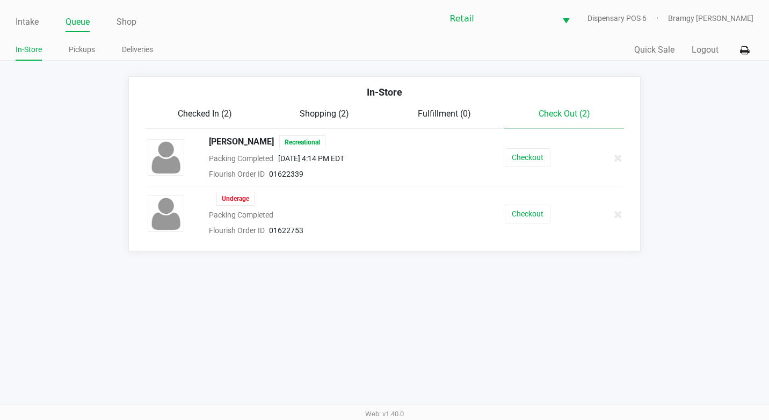
click at [194, 112] on span "Checked In (2)" at bounding box center [205, 113] width 54 height 10
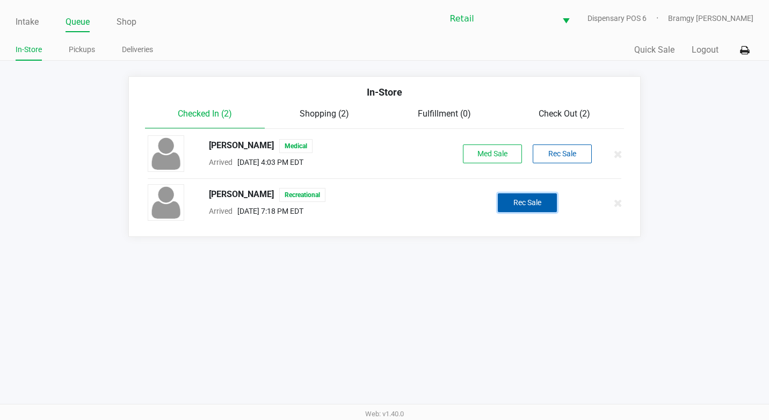
click at [503, 205] on button "Rec Sale" at bounding box center [527, 202] width 59 height 19
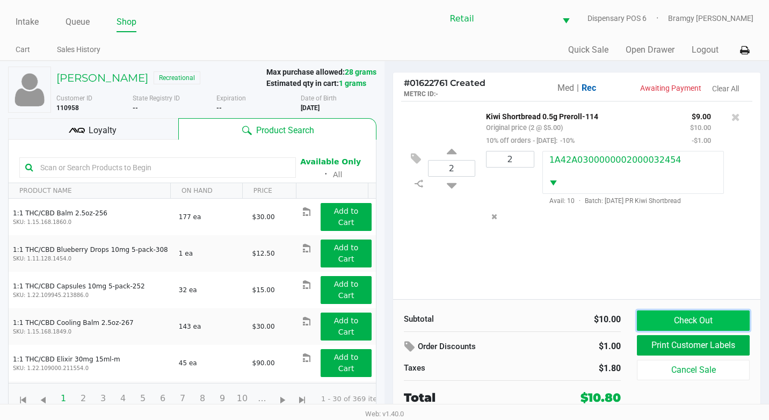
click at [697, 315] on button "Check Out" at bounding box center [693, 320] width 113 height 20
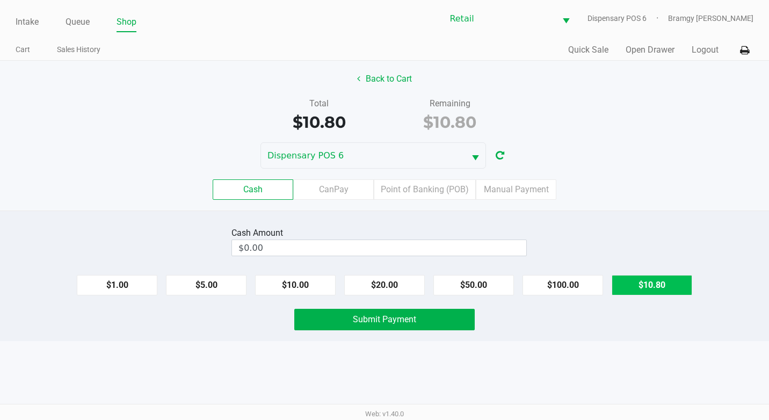
click at [664, 292] on button "$10.80" at bounding box center [651, 285] width 81 height 20
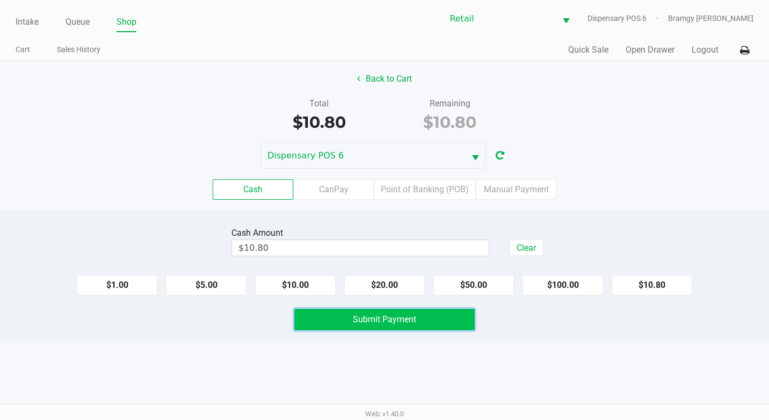
click at [429, 317] on button "Submit Payment" at bounding box center [384, 319] width 180 height 21
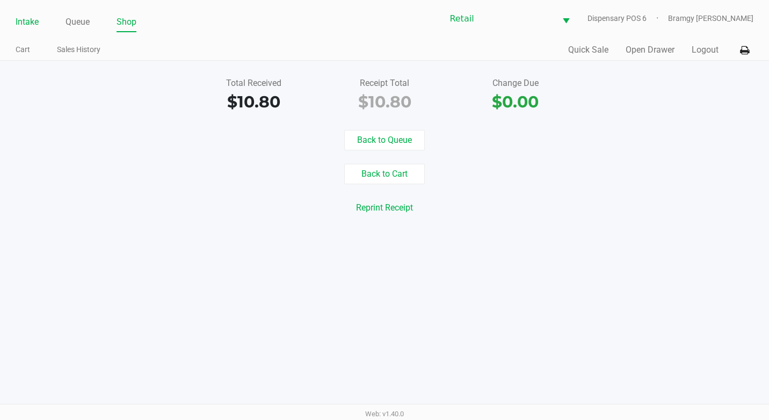
click at [28, 21] on link "Intake" at bounding box center [27, 21] width 23 height 15
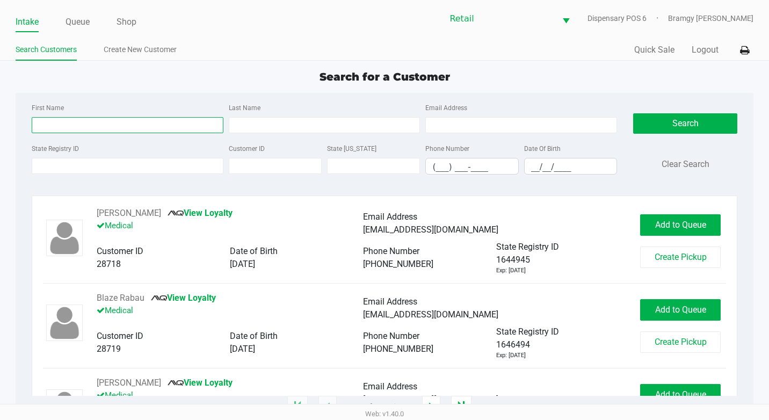
click at [101, 121] on input "First Name" at bounding box center [128, 125] width 192 height 16
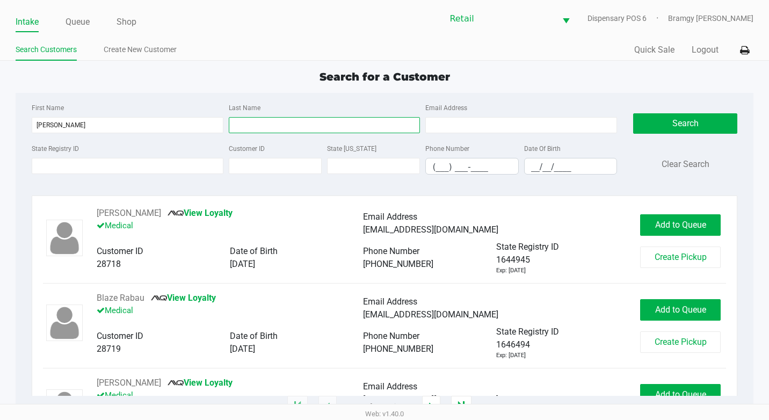
click at [265, 125] on input "Last Name" at bounding box center [325, 125] width 192 height 16
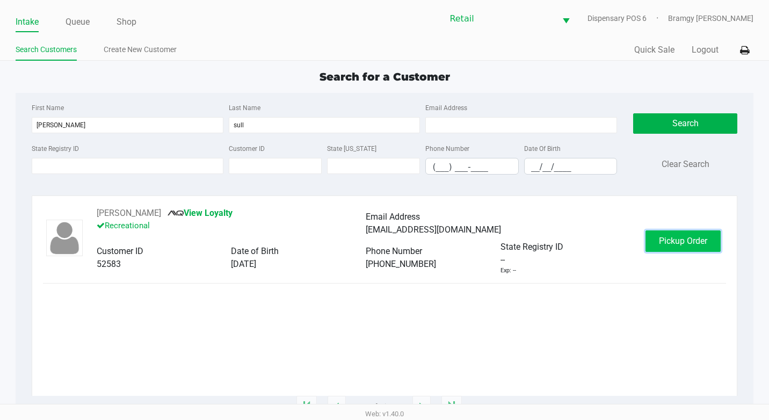
click at [672, 238] on span "Pickup Order" at bounding box center [683, 241] width 48 height 10
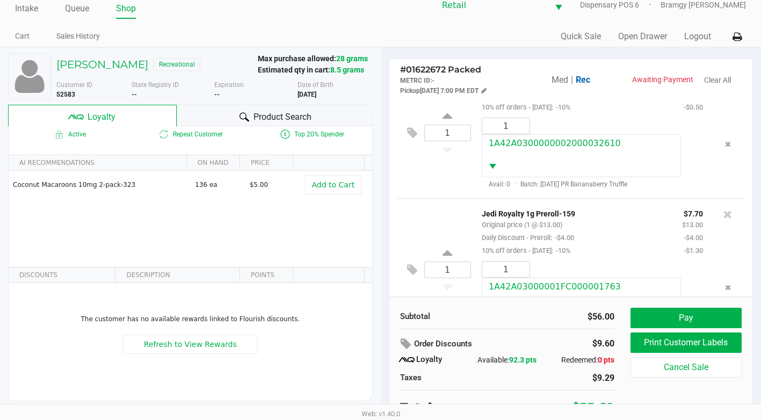
scroll to position [21, 0]
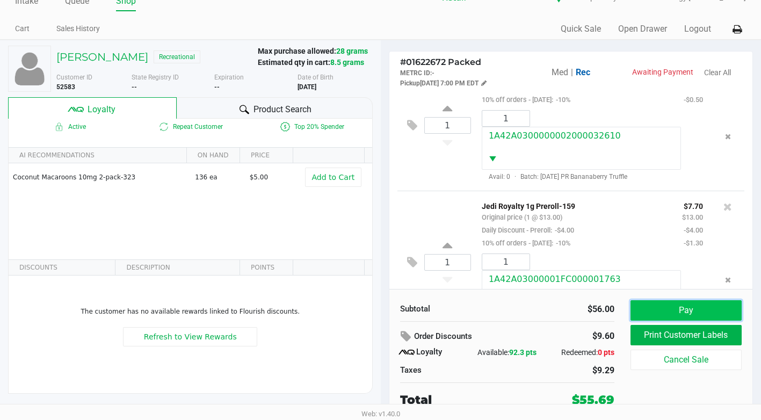
click at [664, 308] on button "Pay" at bounding box center [685, 310] width 111 height 20
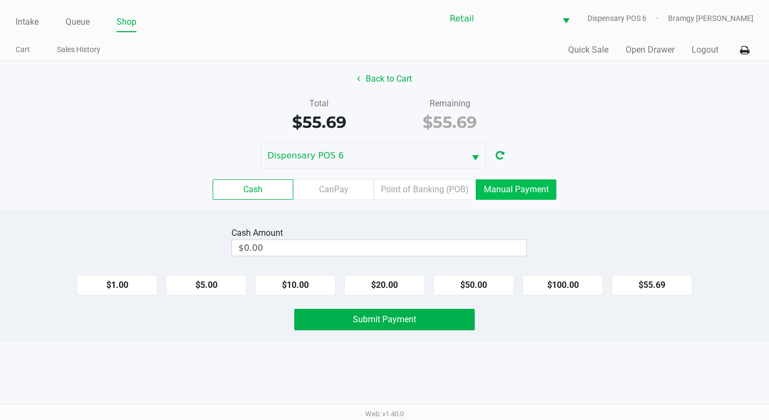
click at [534, 197] on label "Manual Payment" at bounding box center [516, 189] width 81 height 20
click at [0, 0] on 8 "Manual Payment" at bounding box center [0, 0] width 0 height 0
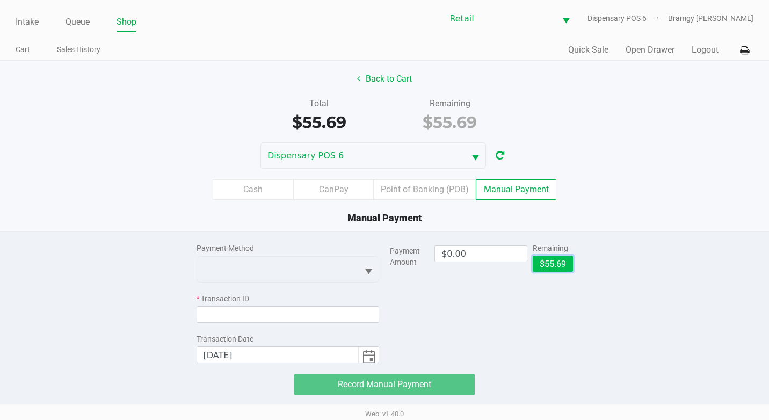
click at [554, 260] on button "$55.69" at bounding box center [553, 264] width 40 height 16
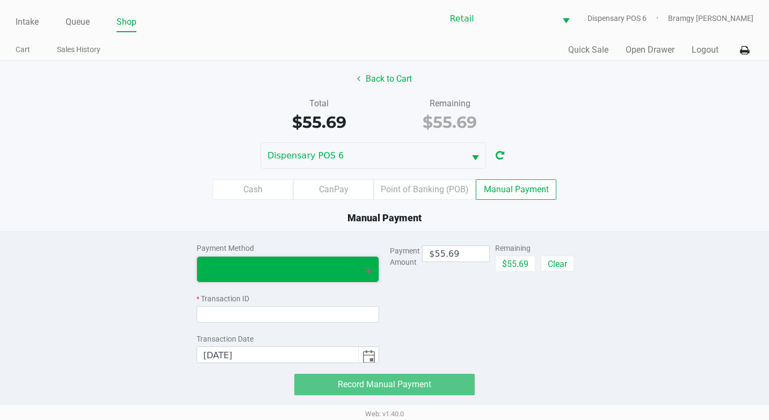
click at [333, 271] on span at bounding box center [277, 269] width 149 height 13
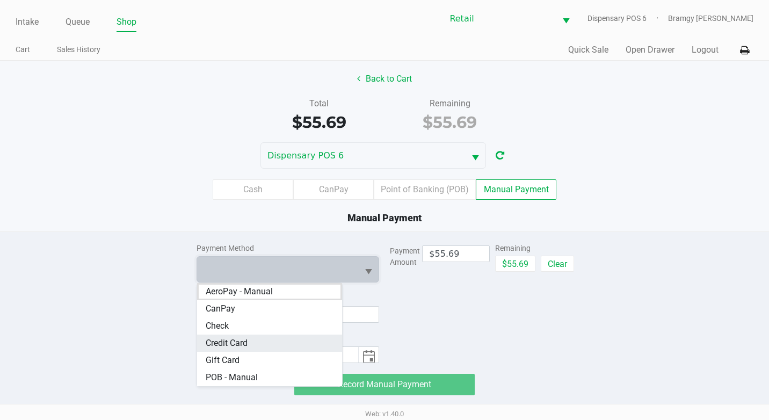
click at [288, 341] on Card "Credit Card" at bounding box center [269, 342] width 145 height 17
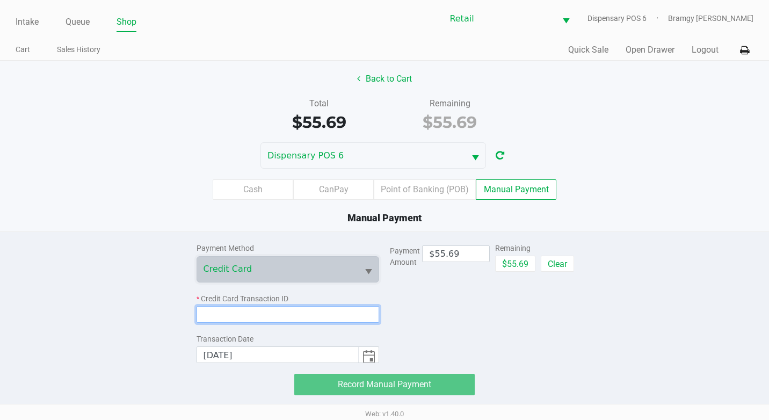
click at [341, 308] on input at bounding box center [287, 314] width 183 height 17
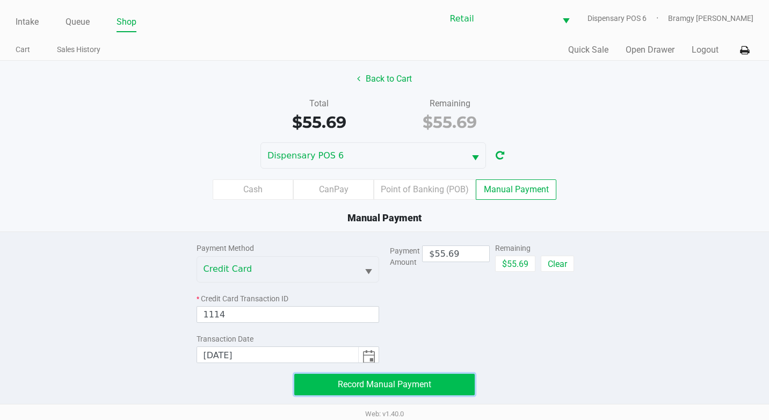
click at [469, 381] on button "Record Manual Payment" at bounding box center [384, 384] width 180 height 21
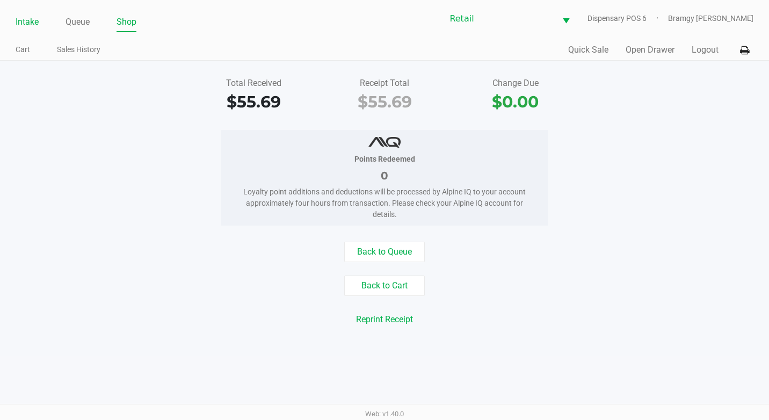
click at [24, 22] on link "Intake" at bounding box center [27, 21] width 23 height 15
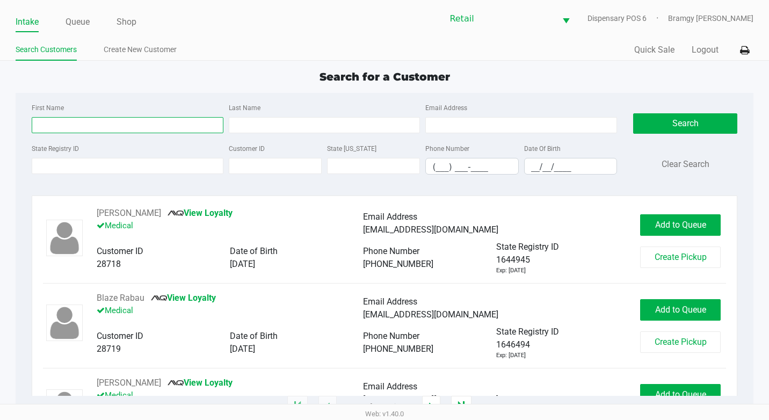
click at [88, 121] on input "First Name" at bounding box center [128, 125] width 192 height 16
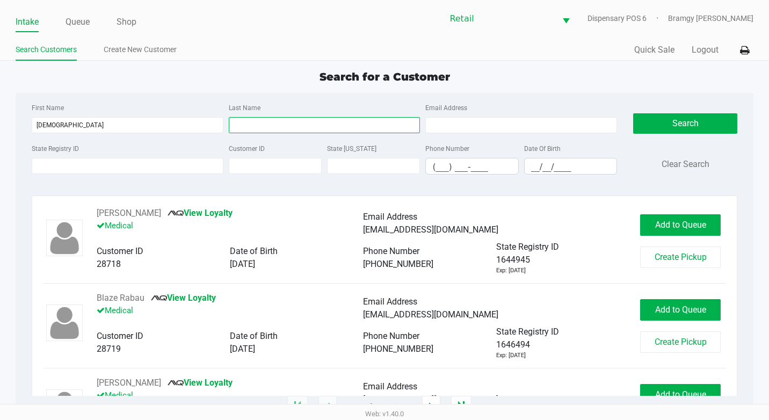
click at [259, 122] on input "Last Name" at bounding box center [325, 125] width 192 height 16
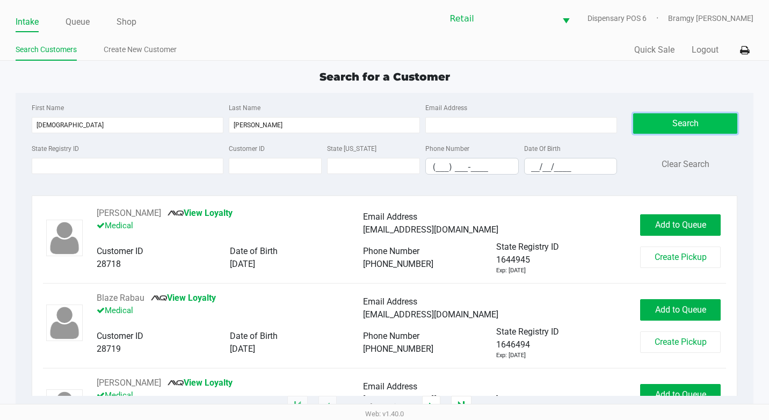
click at [658, 126] on button "Search" at bounding box center [685, 123] width 104 height 20
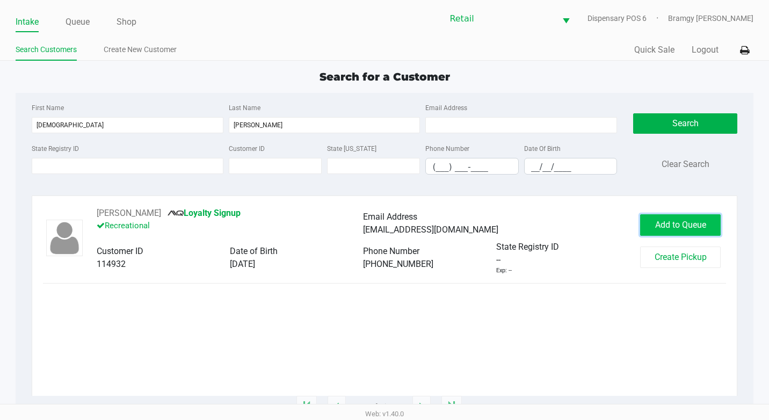
click at [695, 227] on span "Add to Queue" at bounding box center [680, 225] width 51 height 10
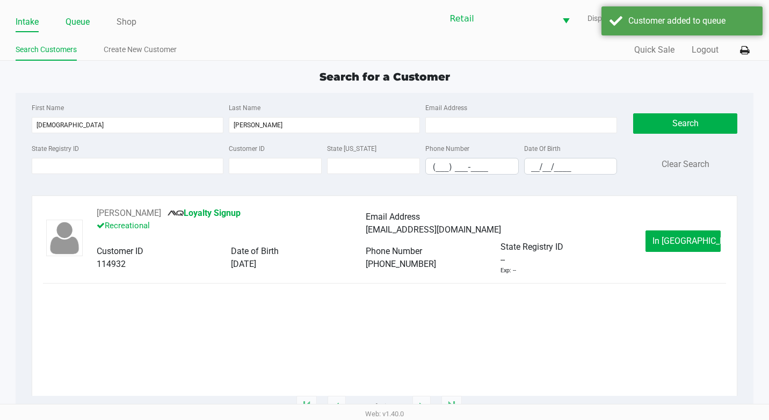
click at [82, 17] on link "Queue" at bounding box center [77, 21] width 24 height 15
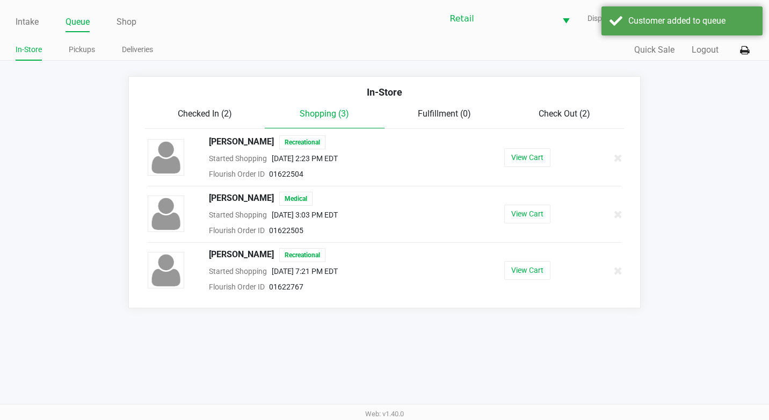
click at [220, 119] on div "Checked In (2)" at bounding box center [205, 113] width 120 height 13
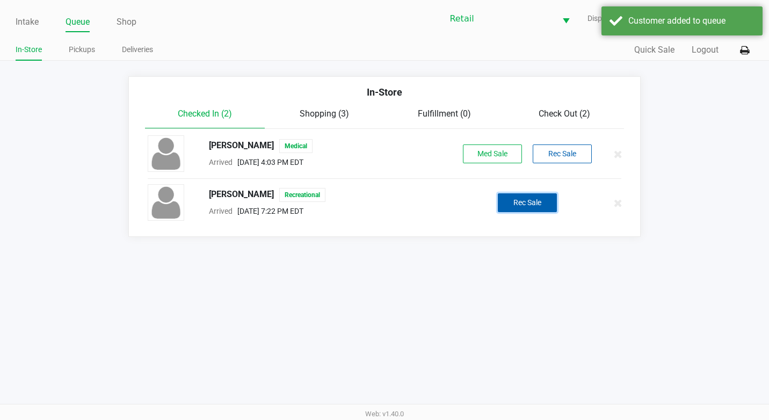
click at [545, 212] on button "Rec Sale" at bounding box center [527, 202] width 59 height 19
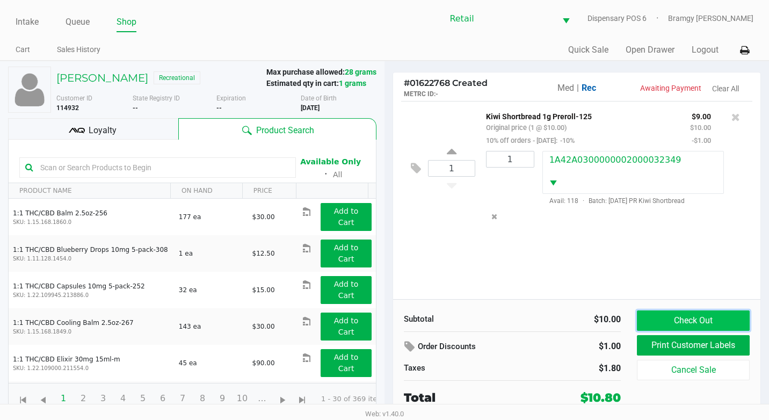
click at [709, 318] on button "Check Out" at bounding box center [693, 320] width 113 height 20
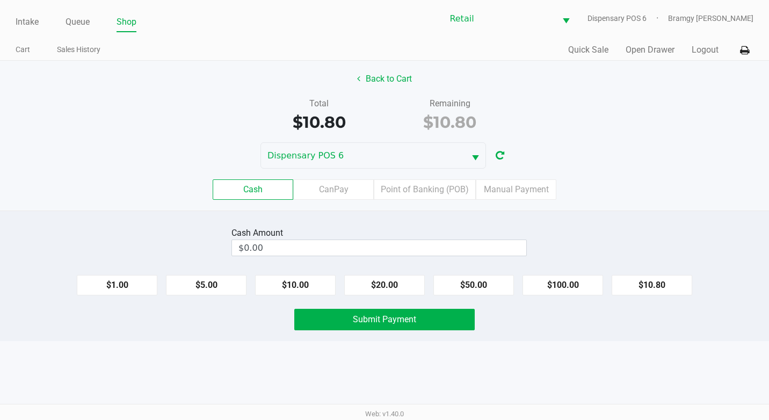
click at [504, 179] on div "Cash CanPay Point of Banking (POB) Manual Payment" at bounding box center [384, 190] width 785 height 42
click at [504, 190] on label "Manual Payment" at bounding box center [516, 189] width 81 height 20
click at [0, 0] on 8 "Manual Payment" at bounding box center [0, 0] width 0 height 0
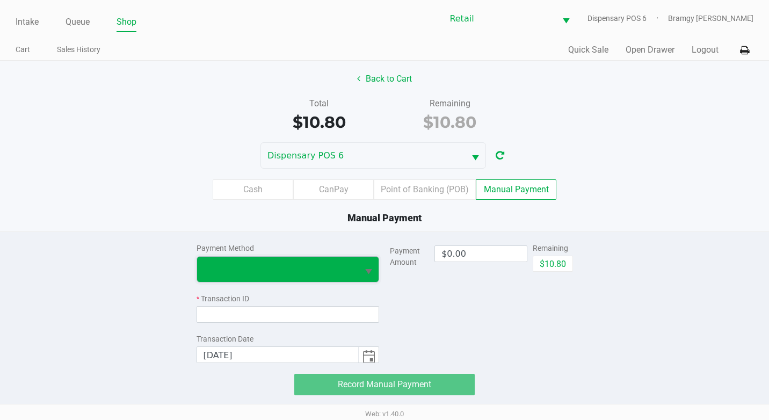
click at [223, 273] on span at bounding box center [277, 269] width 149 height 13
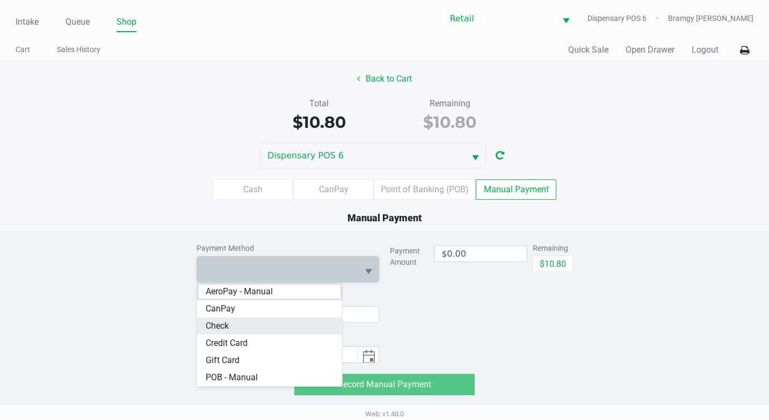
click at [241, 328] on li "Check" at bounding box center [269, 325] width 145 height 17
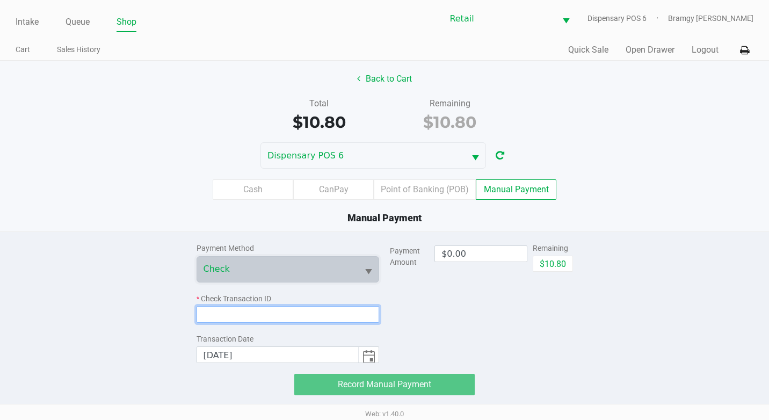
click at [247, 314] on input at bounding box center [287, 314] width 183 height 17
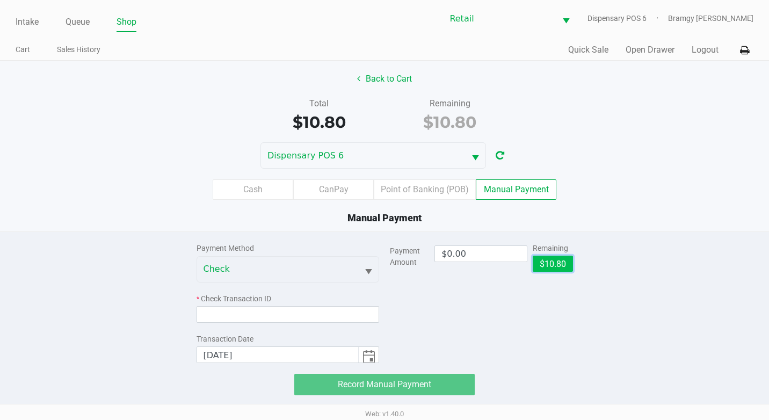
click at [562, 264] on button "$10.80" at bounding box center [553, 264] width 40 height 16
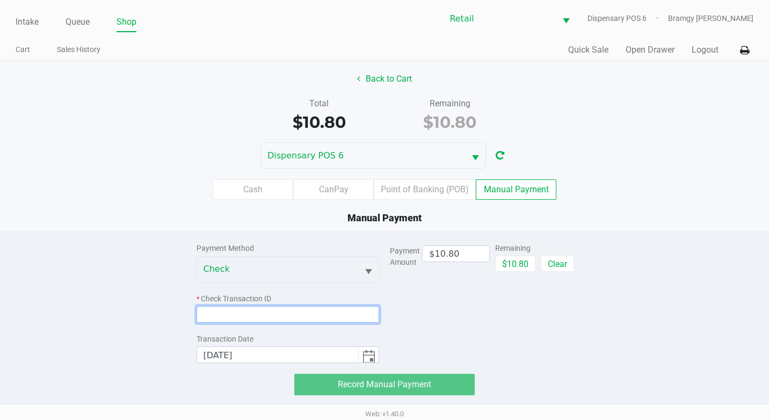
click at [260, 314] on input at bounding box center [287, 314] width 183 height 17
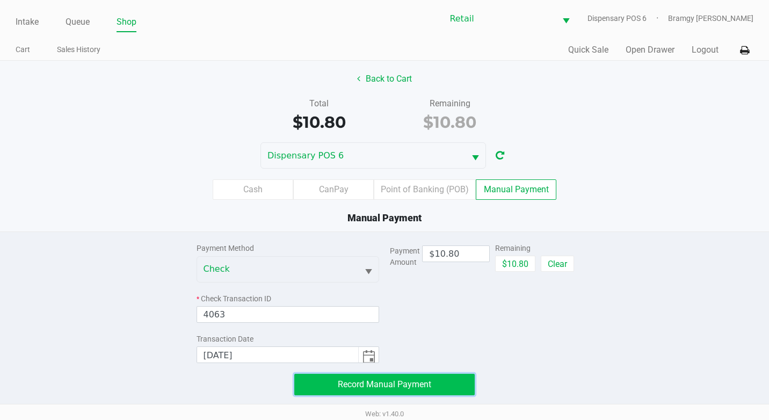
click at [395, 379] on span "Record Manual Payment" at bounding box center [384, 384] width 93 height 10
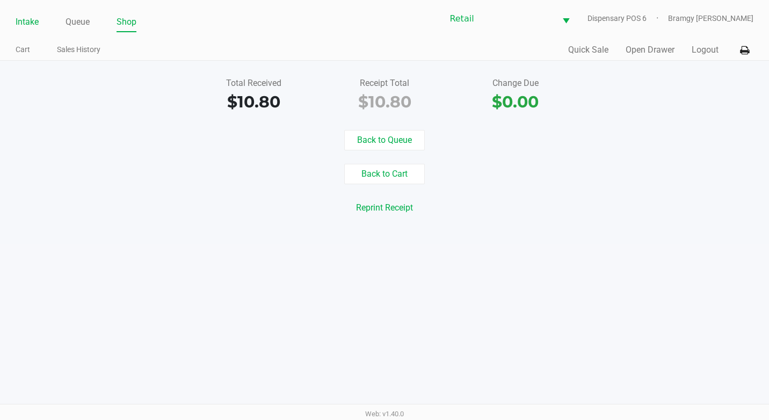
click at [24, 28] on link "Intake" at bounding box center [27, 21] width 23 height 15
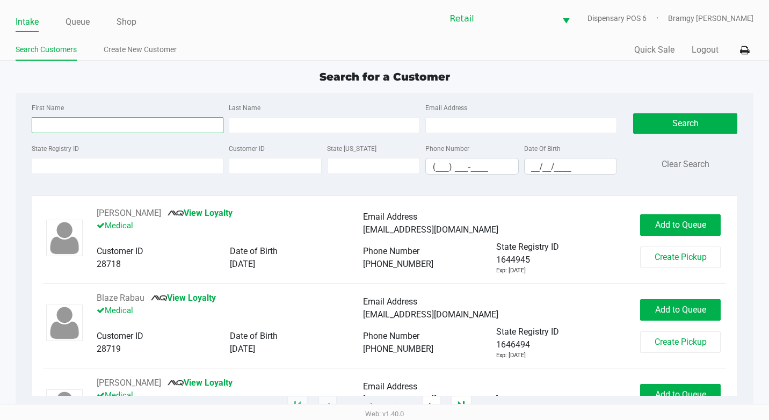
click at [48, 120] on input "First Name" at bounding box center [128, 125] width 192 height 16
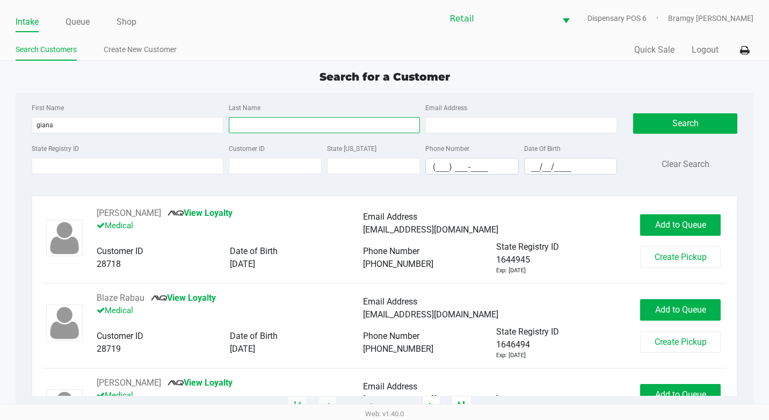
click at [287, 125] on input "Last Name" at bounding box center [325, 125] width 192 height 16
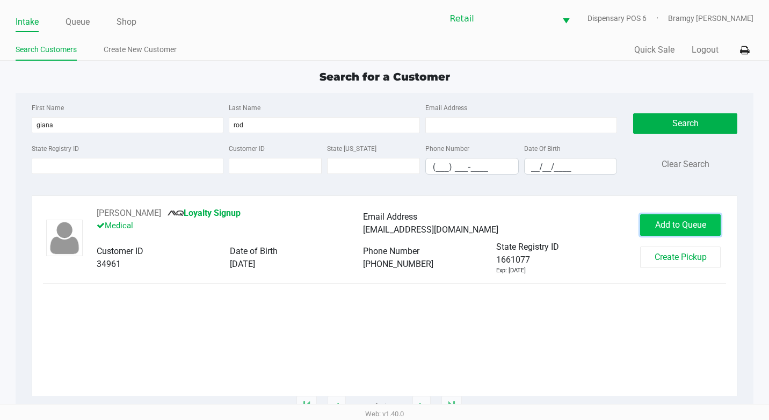
click at [668, 228] on span "Add to Queue" at bounding box center [680, 225] width 51 height 10
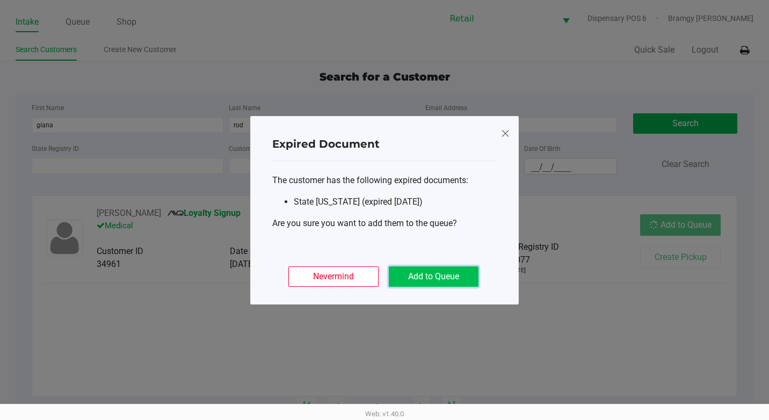
click at [448, 285] on button "Add to Queue" at bounding box center [434, 276] width 90 height 20
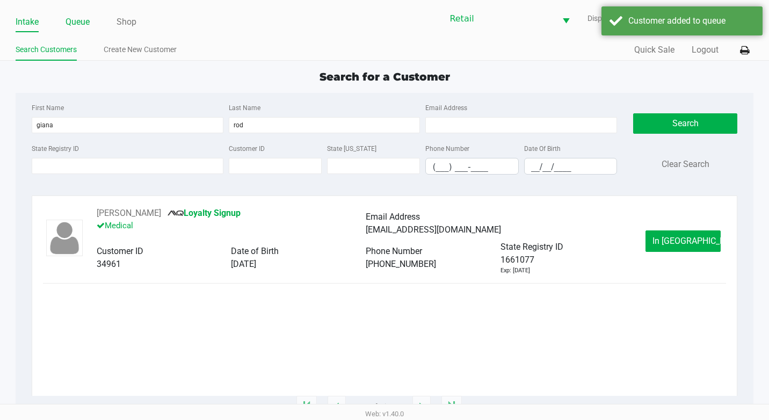
click at [78, 23] on link "Queue" at bounding box center [77, 21] width 24 height 15
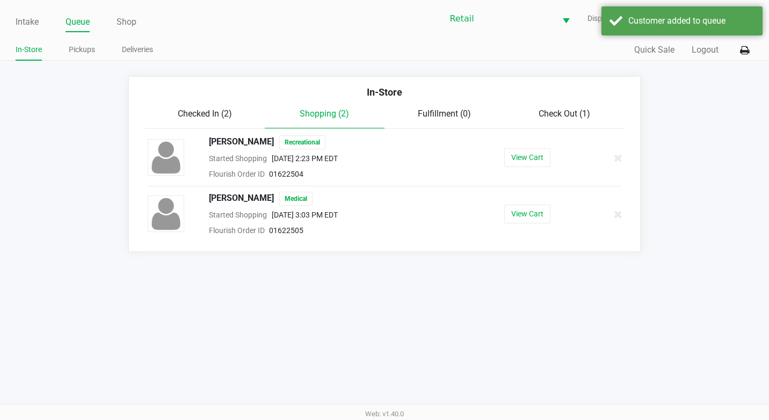
click at [234, 104] on div "In-Store" at bounding box center [385, 96] width 496 height 23
click at [540, 112] on span "Check Out (1)" at bounding box center [564, 113] width 52 height 10
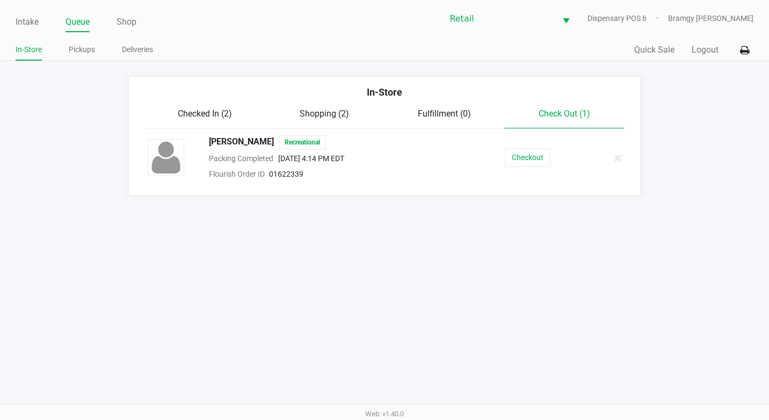
click at [212, 97] on div "In-Store" at bounding box center [385, 96] width 496 height 23
click at [213, 108] on span "Checked In (2)" at bounding box center [205, 113] width 54 height 10
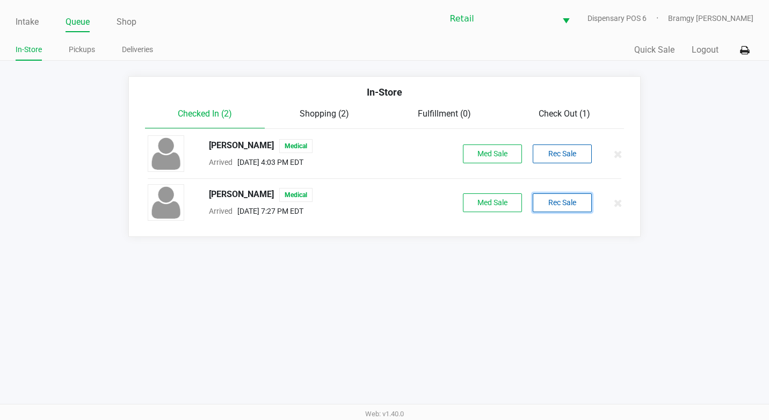
click at [545, 207] on button "Rec Sale" at bounding box center [562, 202] width 59 height 19
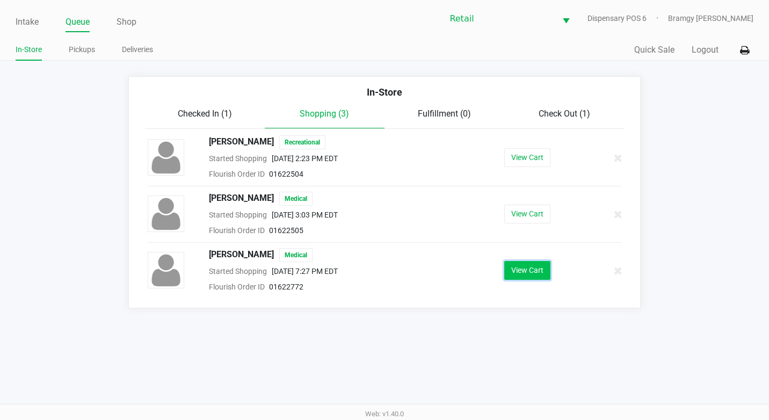
click at [540, 272] on button "View Cart" at bounding box center [527, 270] width 46 height 19
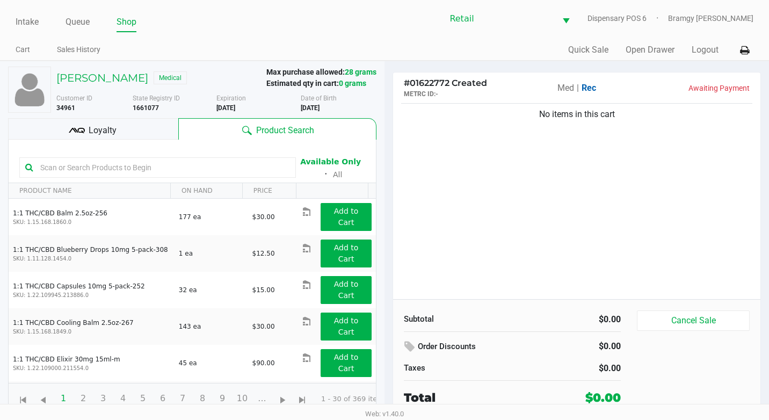
click at [559, 90] on span "Med" at bounding box center [565, 88] width 17 height 10
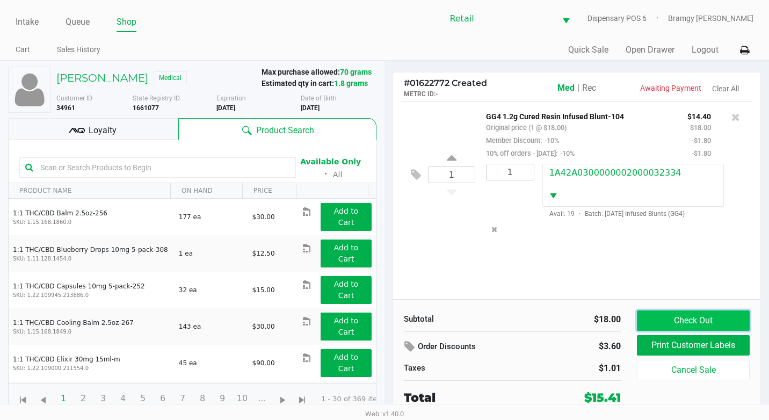
click at [674, 319] on button "Check Out" at bounding box center [693, 320] width 113 height 20
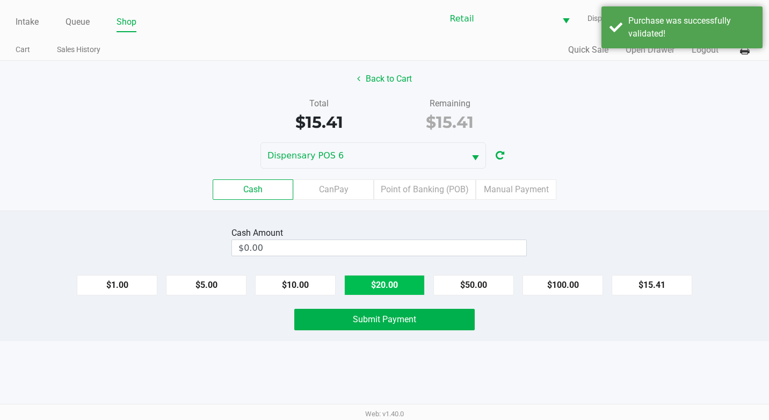
click at [389, 278] on button "$20.00" at bounding box center [384, 285] width 81 height 20
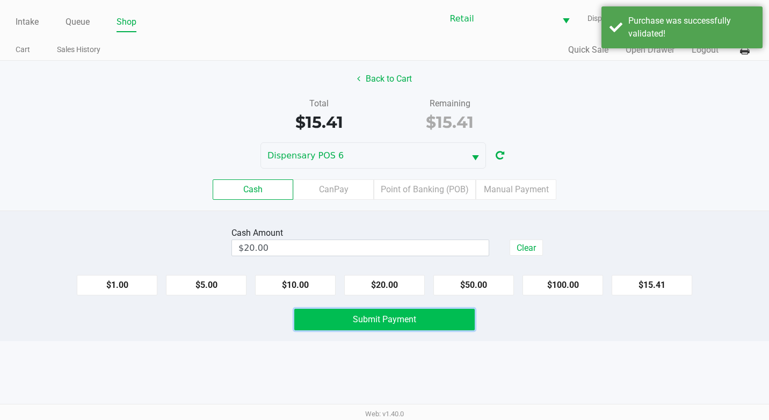
click at [408, 326] on button "Submit Payment" at bounding box center [384, 319] width 180 height 21
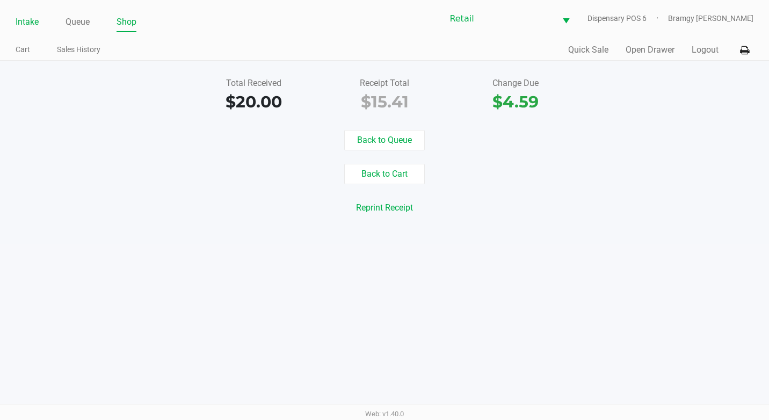
click at [28, 19] on link "Intake" at bounding box center [27, 21] width 23 height 15
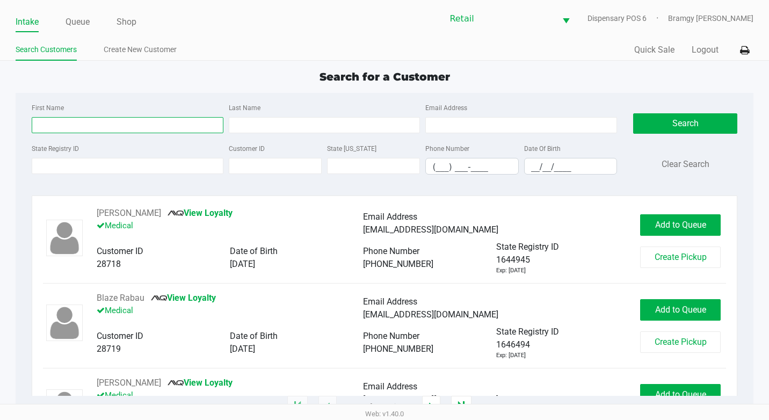
click at [78, 121] on input "First Name" at bounding box center [128, 125] width 192 height 16
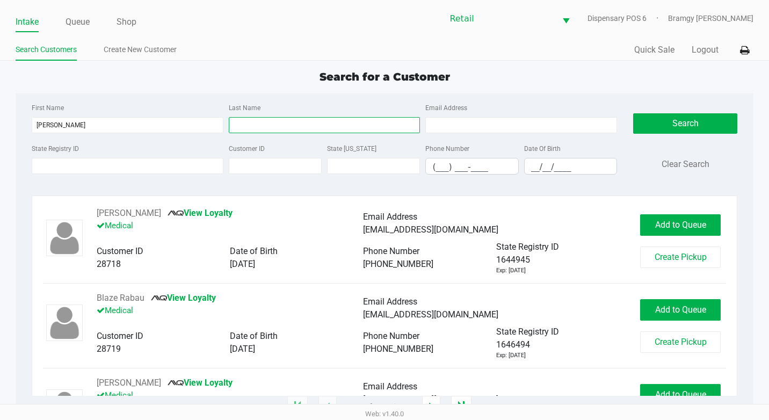
click at [303, 121] on input "Last Name" at bounding box center [325, 125] width 192 height 16
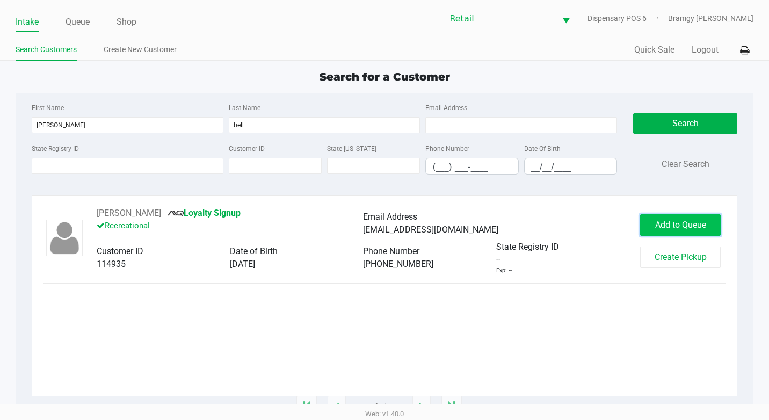
click at [691, 231] on button "Add to Queue" at bounding box center [680, 224] width 81 height 21
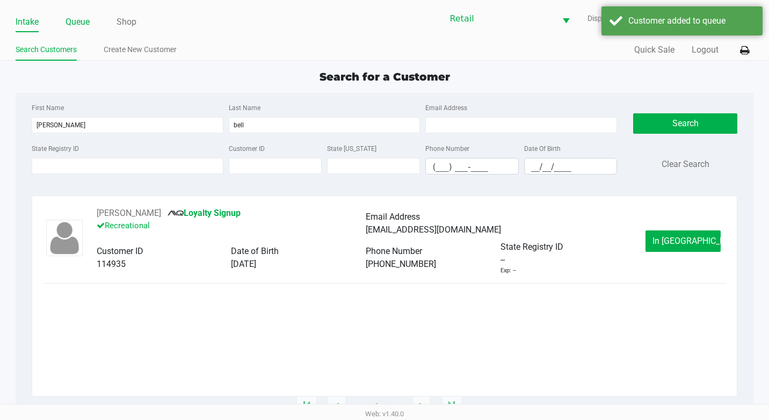
click at [70, 21] on link "Queue" at bounding box center [77, 21] width 24 height 15
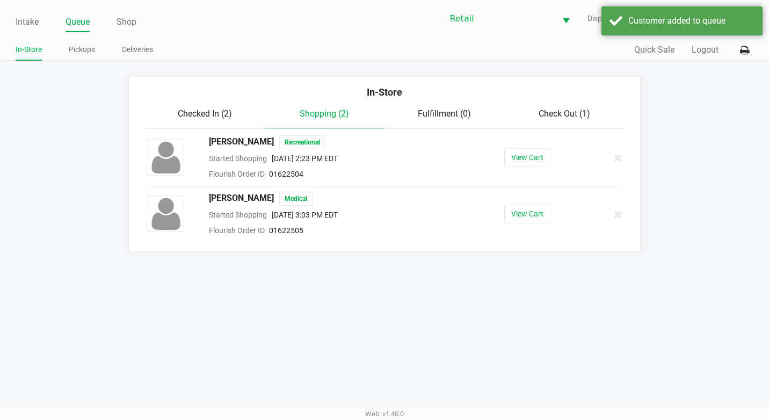
click at [559, 114] on span "Check Out (1)" at bounding box center [564, 113] width 52 height 10
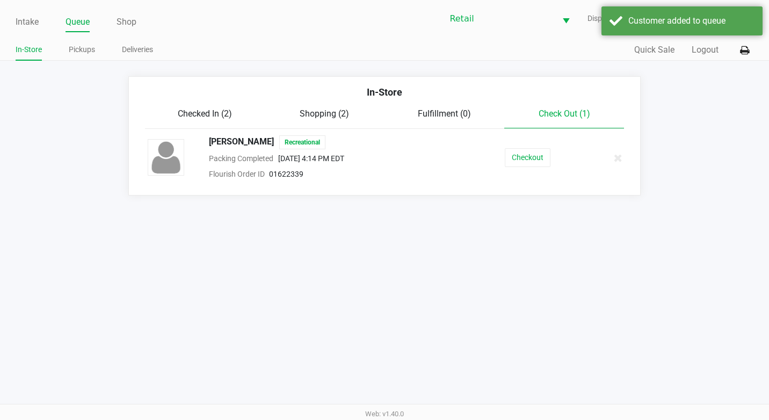
click at [199, 114] on span "Checked In (2)" at bounding box center [205, 113] width 54 height 10
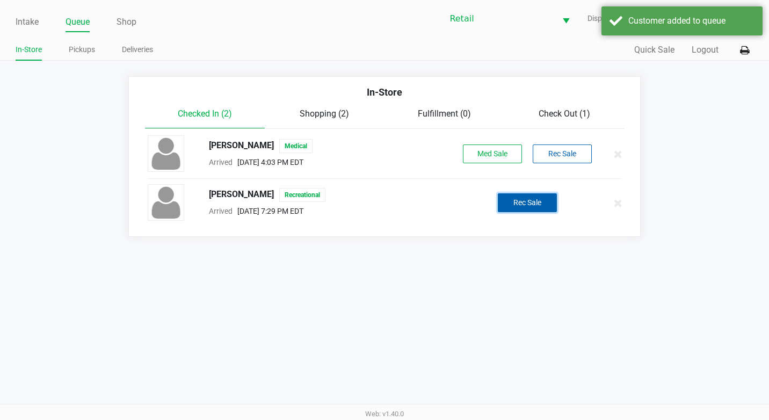
click at [536, 209] on button "Rec Sale" at bounding box center [527, 202] width 59 height 19
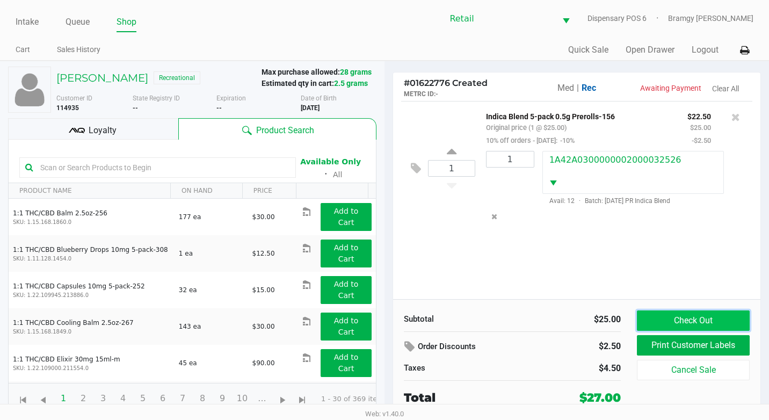
click at [689, 315] on button "Check Out" at bounding box center [693, 320] width 113 height 20
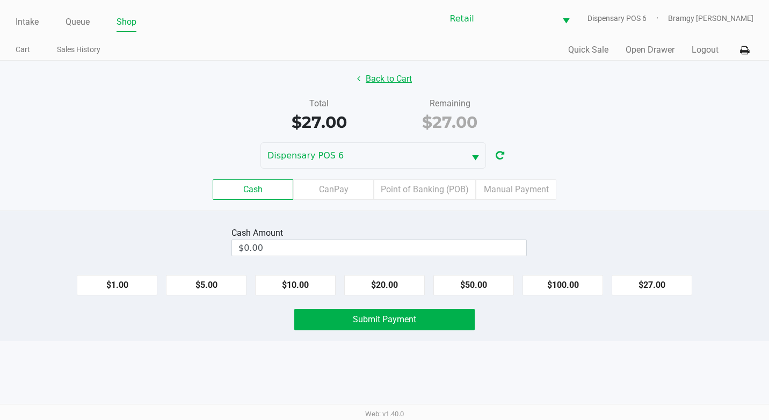
click at [380, 76] on button "Back to Cart" at bounding box center [384, 79] width 69 height 20
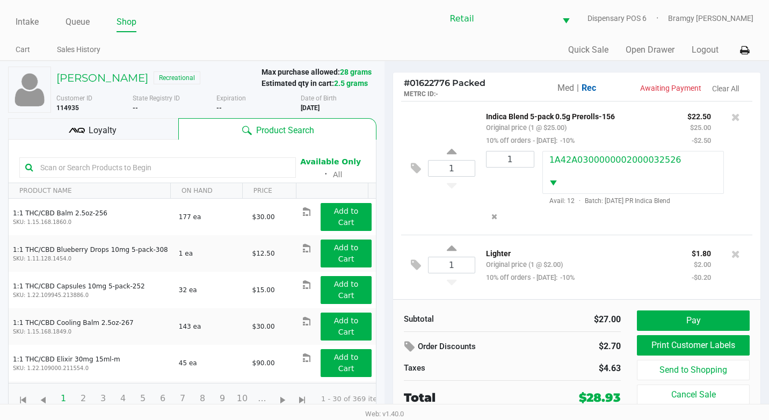
scroll to position [5, 0]
click at [710, 318] on button "Pay" at bounding box center [693, 320] width 113 height 20
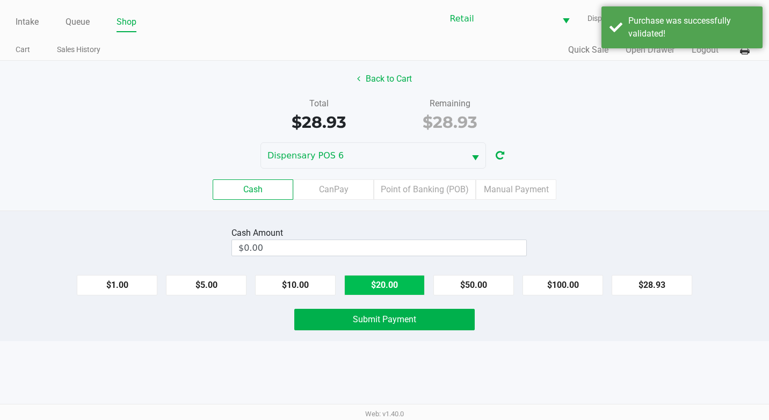
click at [392, 282] on button "$20.00" at bounding box center [384, 285] width 81 height 20
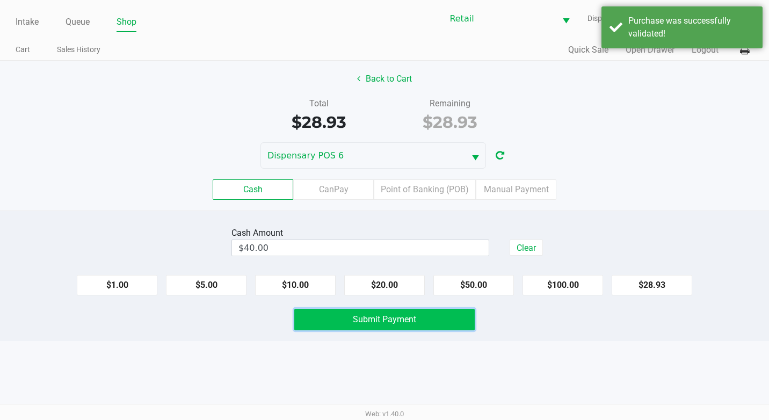
click at [390, 318] on span "Submit Payment" at bounding box center [384, 319] width 63 height 10
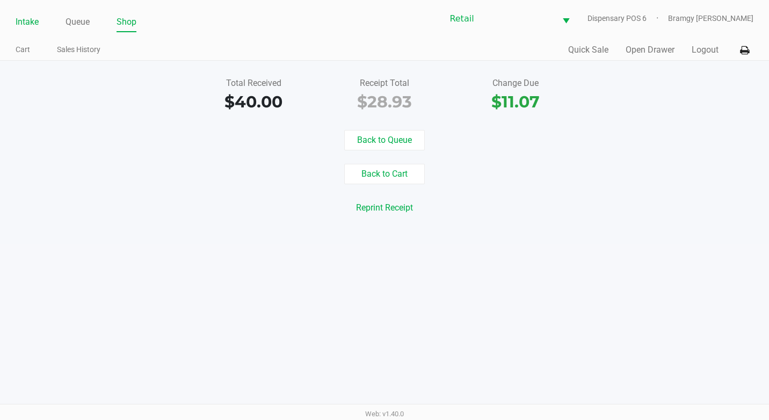
click at [21, 26] on link "Intake" at bounding box center [27, 21] width 23 height 15
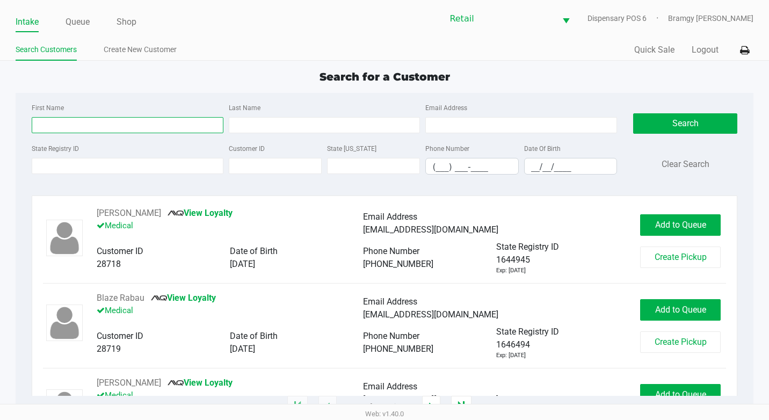
click at [132, 121] on input "First Name" at bounding box center [128, 125] width 192 height 16
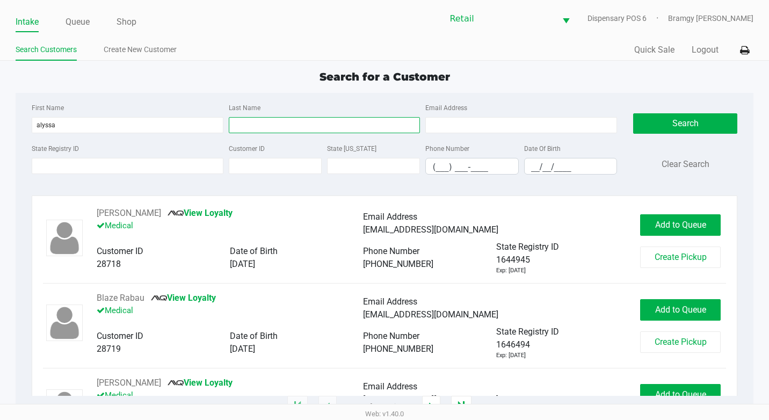
click at [244, 132] on input "Last Name" at bounding box center [325, 125] width 192 height 16
click at [305, 121] on input "[PERSON_NAME]" at bounding box center [325, 125] width 192 height 16
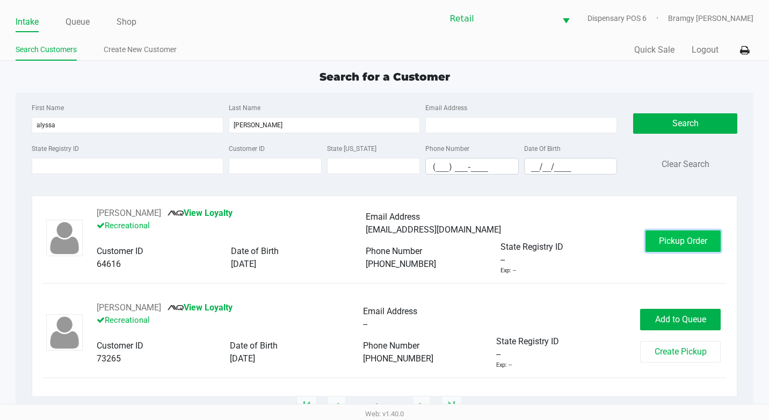
click at [694, 241] on span "Pickup Order" at bounding box center [683, 241] width 48 height 10
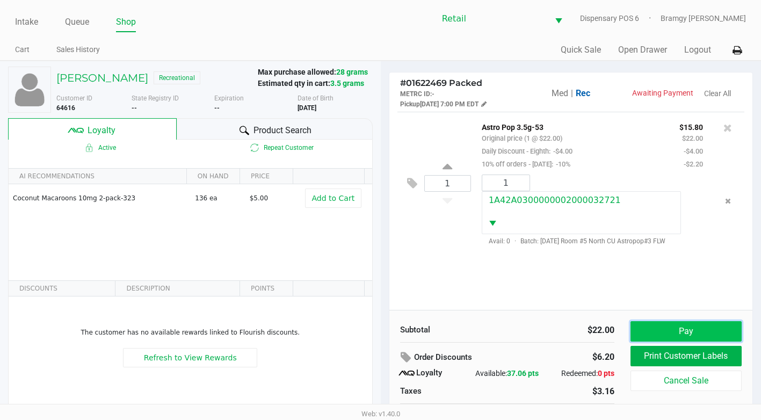
click at [646, 329] on button "Pay" at bounding box center [685, 331] width 111 height 20
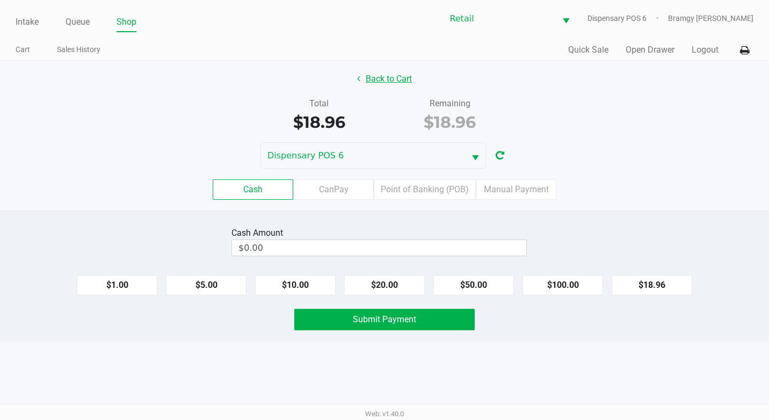
click at [378, 83] on button "Back to Cart" at bounding box center [384, 79] width 69 height 20
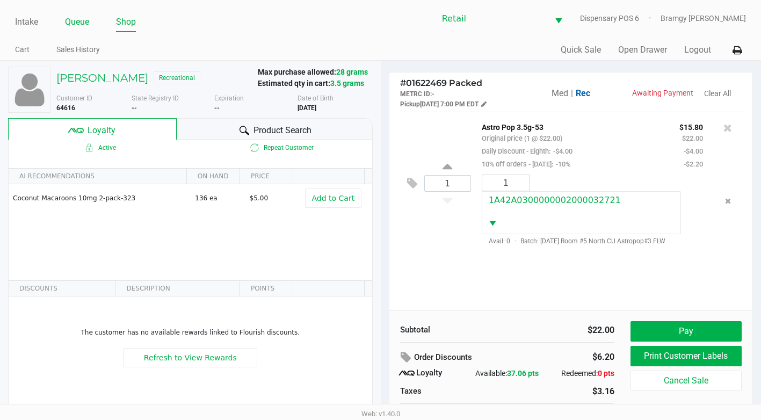
click at [69, 20] on link "Queue" at bounding box center [77, 21] width 24 height 15
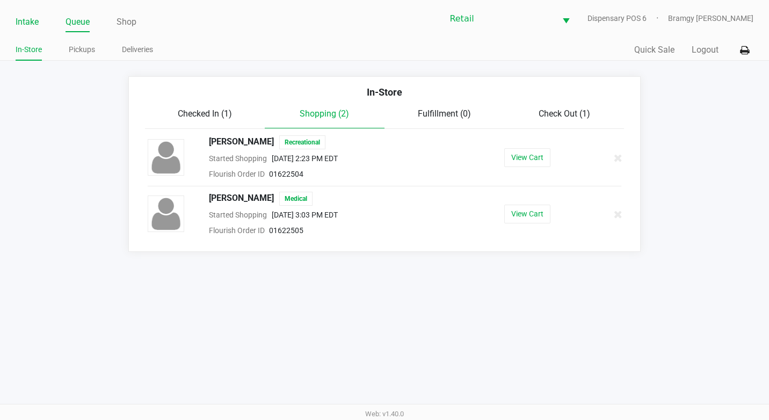
click at [31, 17] on link "Intake" at bounding box center [27, 21] width 23 height 15
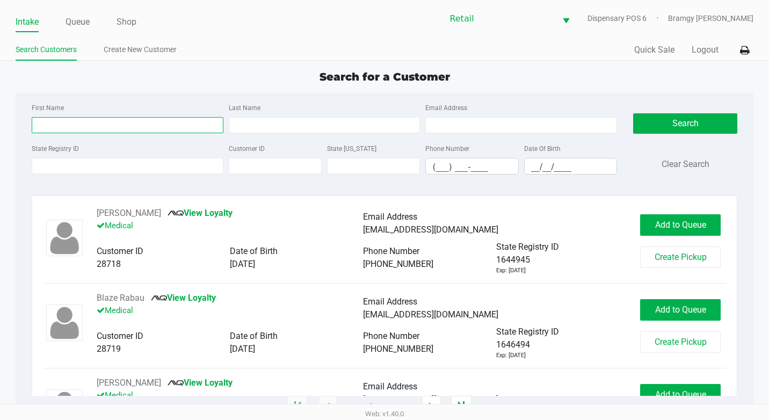
click at [82, 122] on input "First Name" at bounding box center [128, 125] width 192 height 16
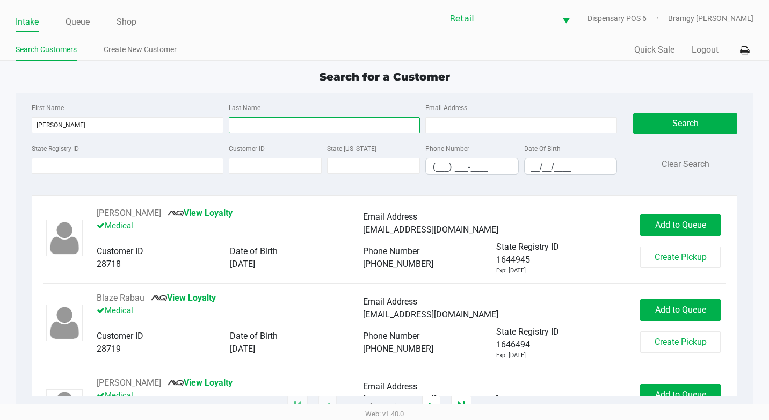
click at [273, 121] on input "Last Name" at bounding box center [325, 125] width 192 height 16
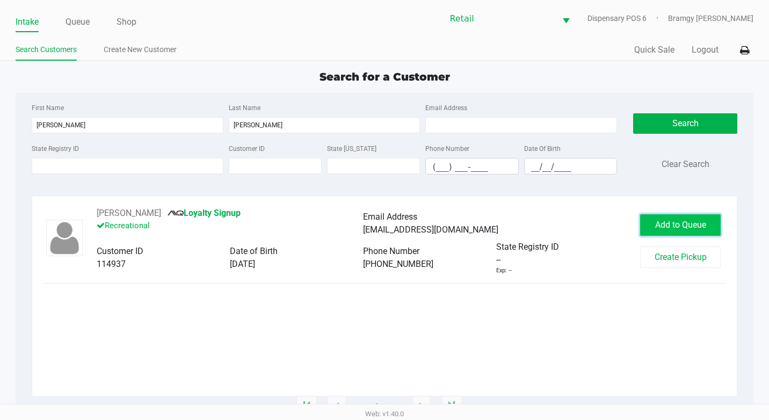
click at [672, 229] on span "Add to Queue" at bounding box center [680, 225] width 51 height 10
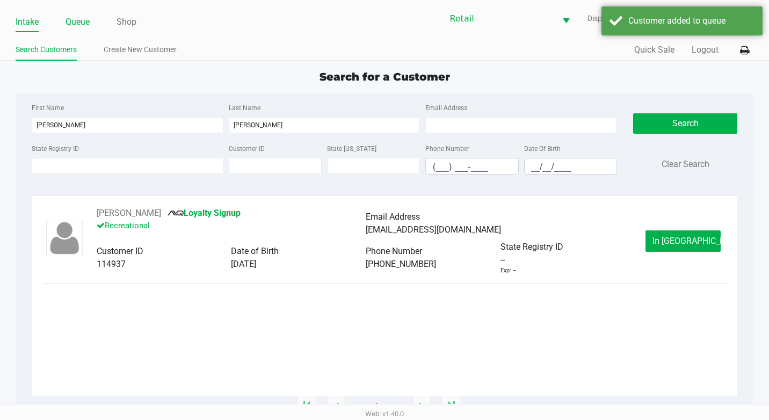
click at [85, 23] on link "Queue" at bounding box center [77, 21] width 24 height 15
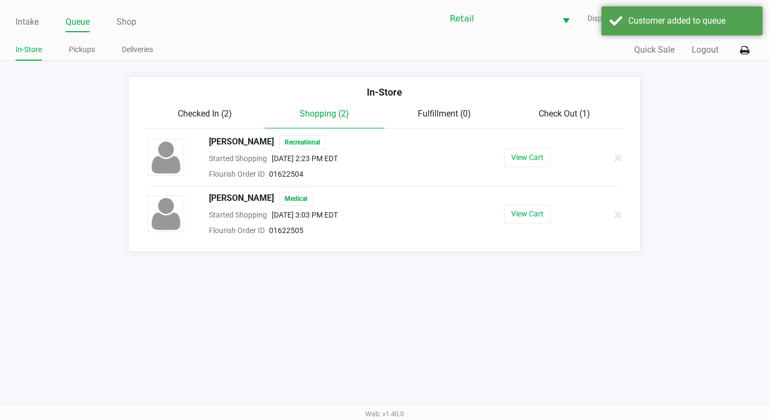
click at [542, 113] on span "Check Out (1)" at bounding box center [564, 113] width 52 height 10
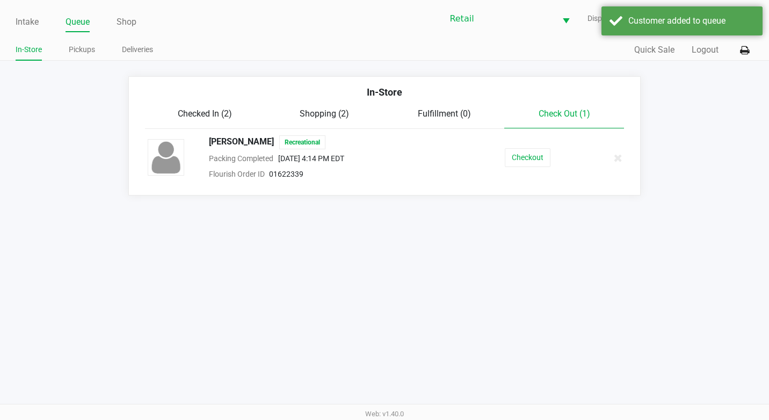
click at [196, 108] on span "Checked In (2)" at bounding box center [205, 113] width 54 height 10
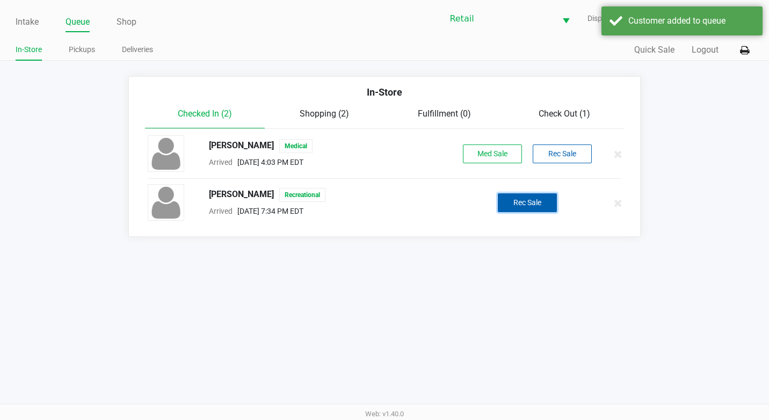
click at [509, 209] on button "Rec Sale" at bounding box center [527, 202] width 59 height 19
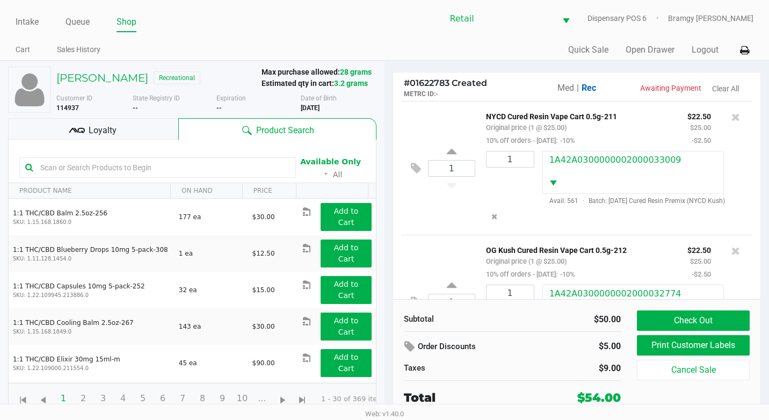
scroll to position [56, 0]
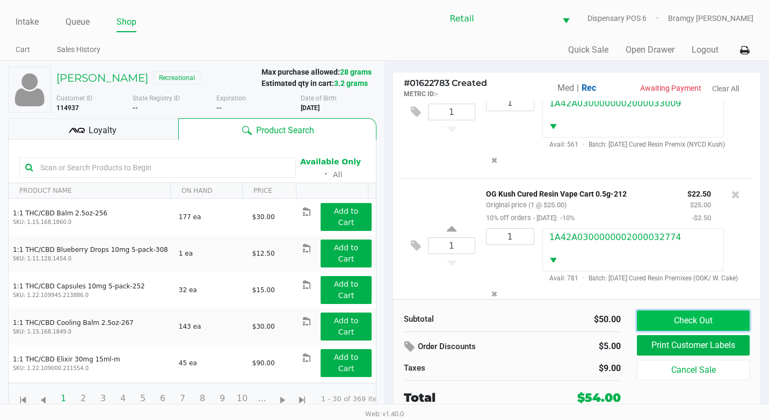
click at [686, 324] on button "Check Out" at bounding box center [693, 320] width 113 height 20
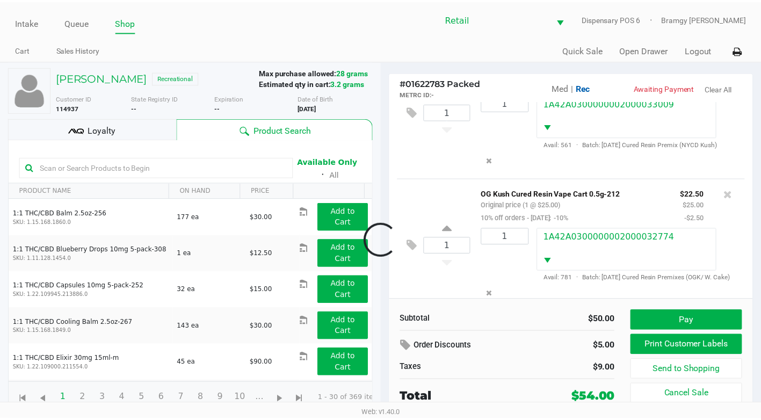
scroll to position [93, 0]
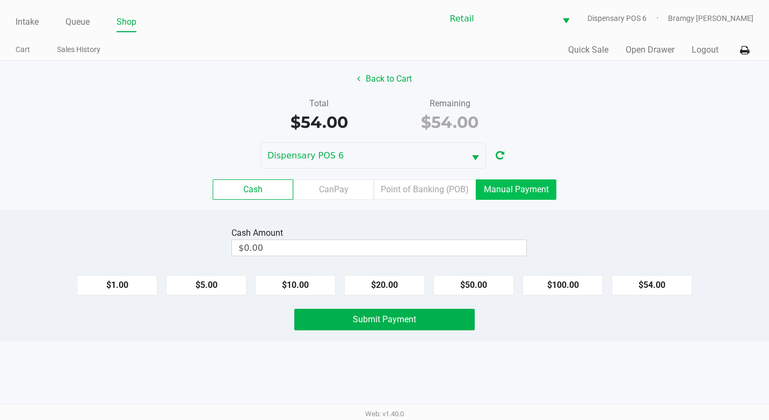
click at [531, 196] on label "Manual Payment" at bounding box center [516, 189] width 81 height 20
click at [0, 0] on 8 "Manual Payment" at bounding box center [0, 0] width 0 height 0
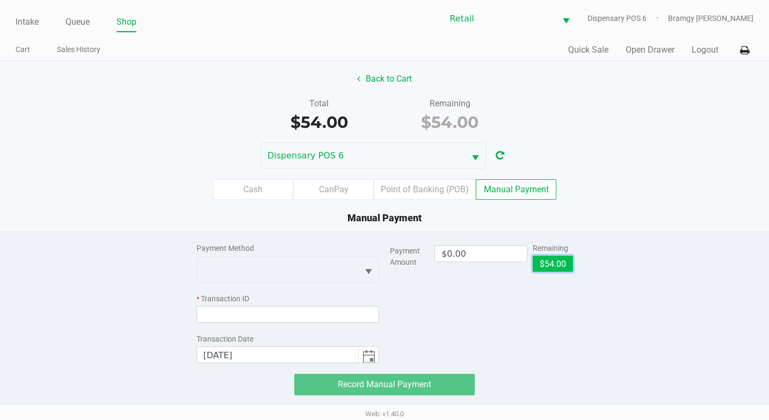
click at [550, 264] on button "$54.00" at bounding box center [553, 264] width 40 height 16
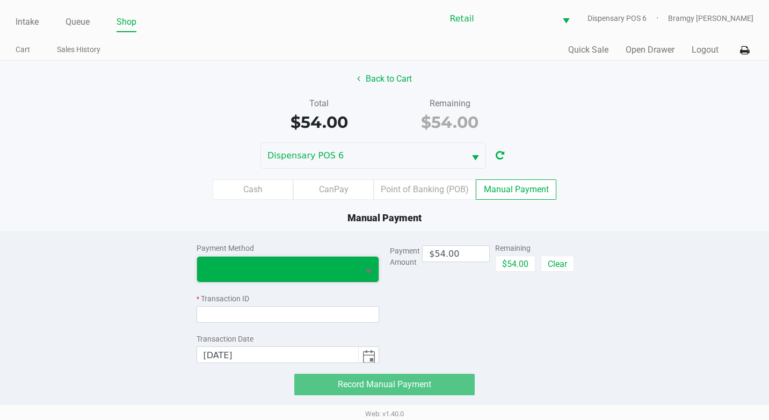
click at [299, 257] on span at bounding box center [278, 269] width 162 height 25
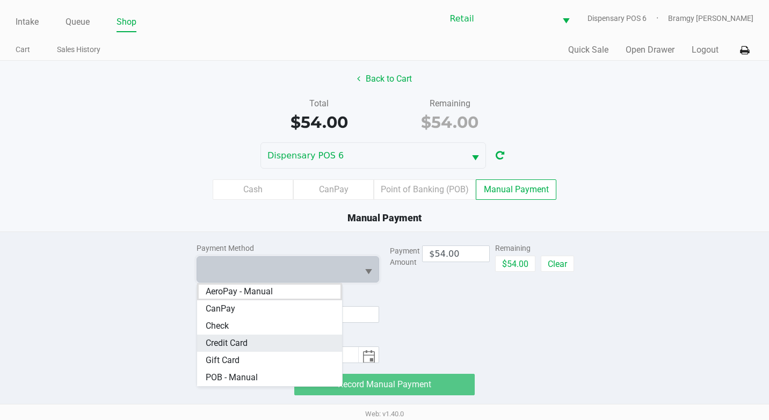
click at [283, 346] on Card "Credit Card" at bounding box center [269, 342] width 145 height 17
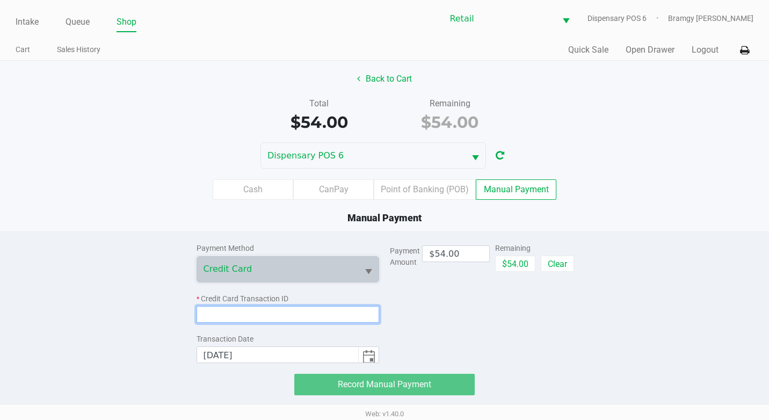
click at [282, 314] on input at bounding box center [287, 314] width 183 height 17
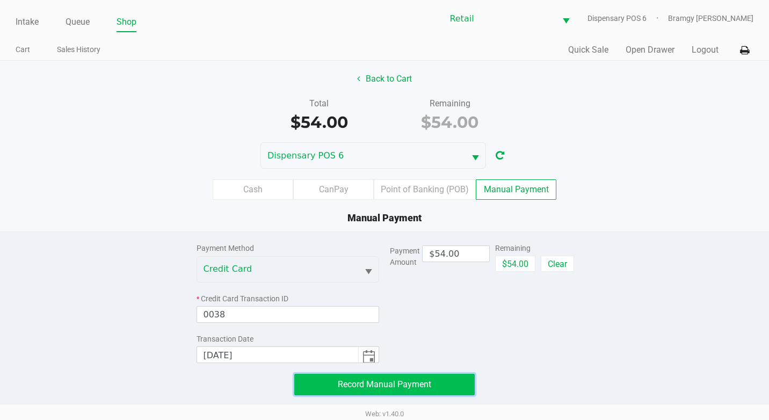
click at [347, 383] on span "Record Manual Payment" at bounding box center [384, 384] width 93 height 10
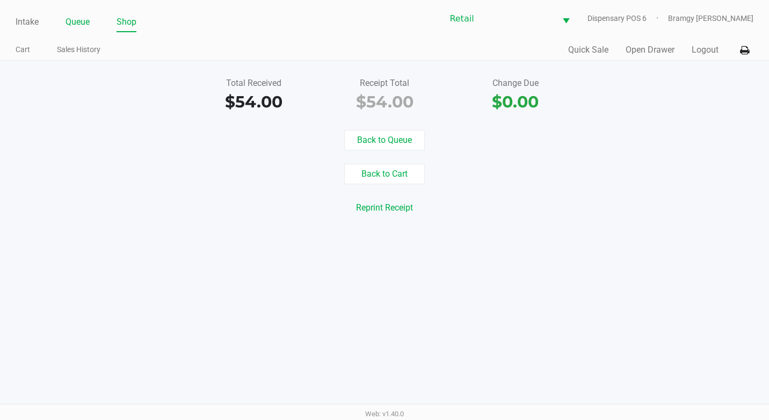
click at [76, 25] on link "Queue" at bounding box center [77, 21] width 24 height 15
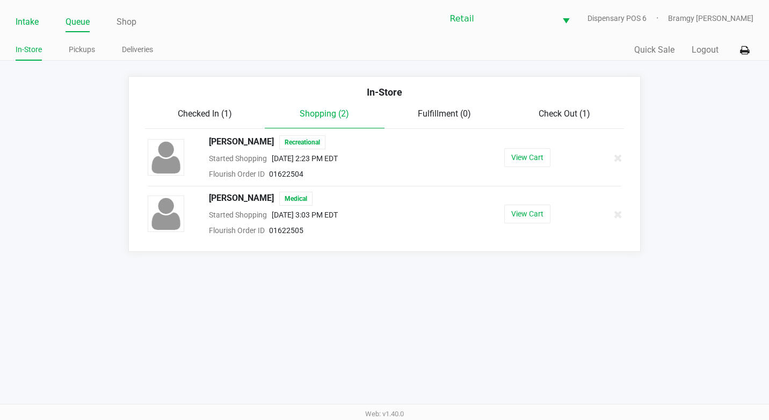
click at [21, 25] on link "Intake" at bounding box center [27, 21] width 23 height 15
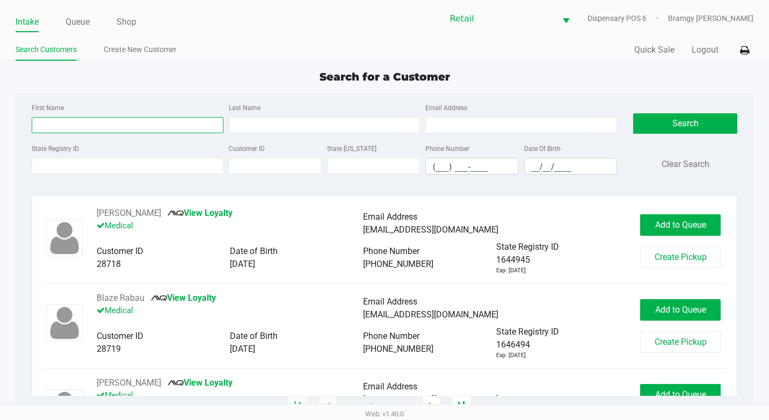
click at [134, 121] on input "First Name" at bounding box center [128, 125] width 192 height 16
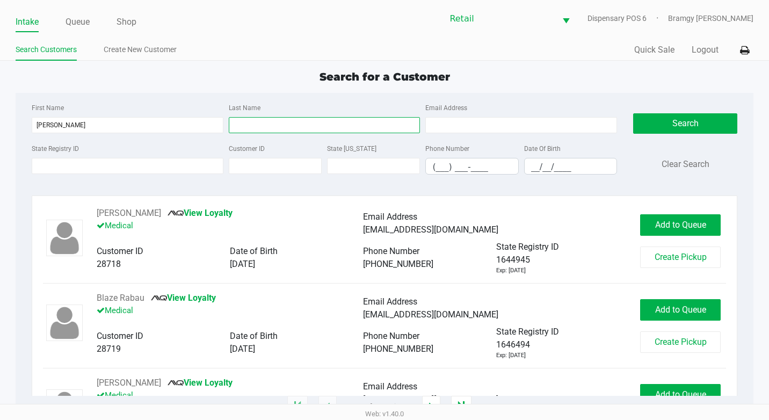
click at [319, 126] on input "Last Name" at bounding box center [325, 125] width 192 height 16
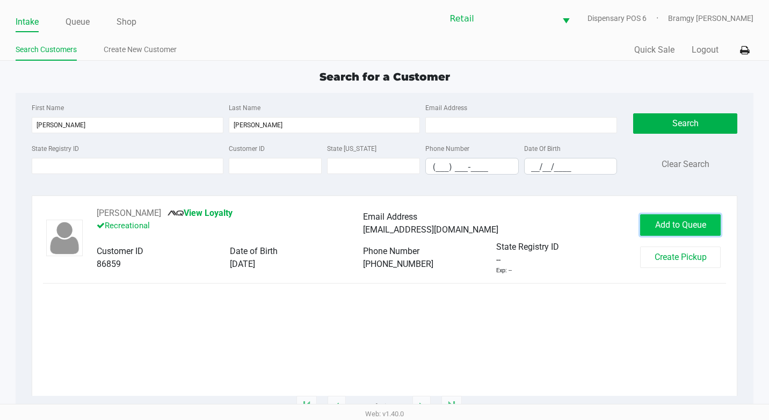
click at [689, 225] on span "Add to Queue" at bounding box center [680, 225] width 51 height 10
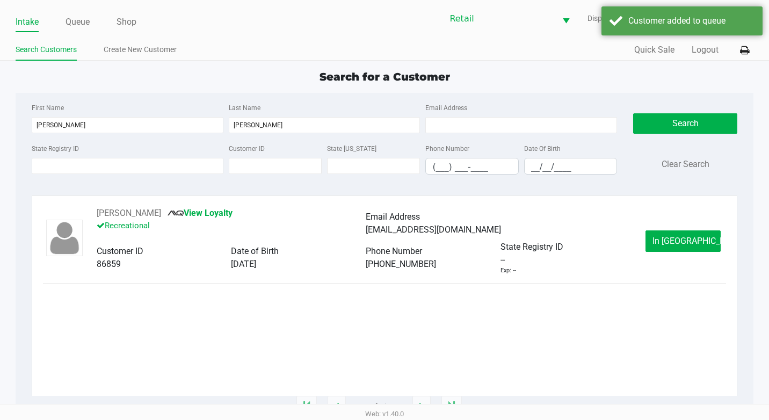
click at [93, 22] on ul "Intake Queue Shop" at bounding box center [200, 22] width 369 height 18
click at [79, 22] on link "Queue" at bounding box center [77, 21] width 24 height 15
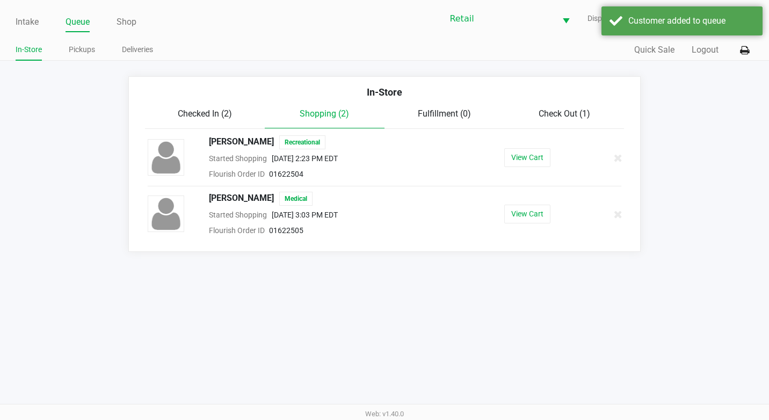
click at [566, 114] on span "Check Out (1)" at bounding box center [564, 113] width 52 height 10
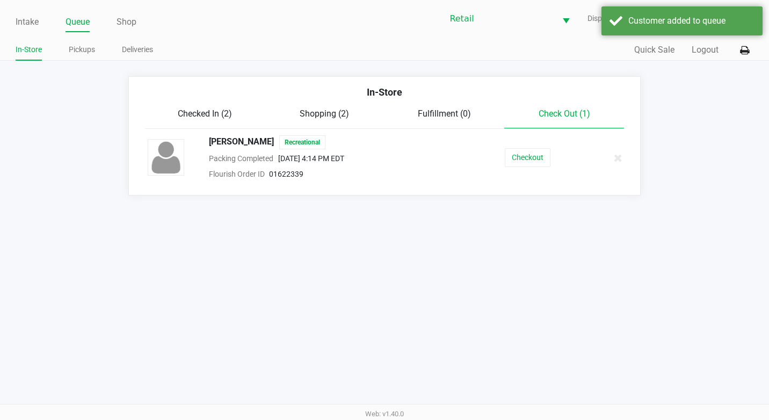
click at [173, 110] on div "Checked In (2)" at bounding box center [205, 113] width 120 height 13
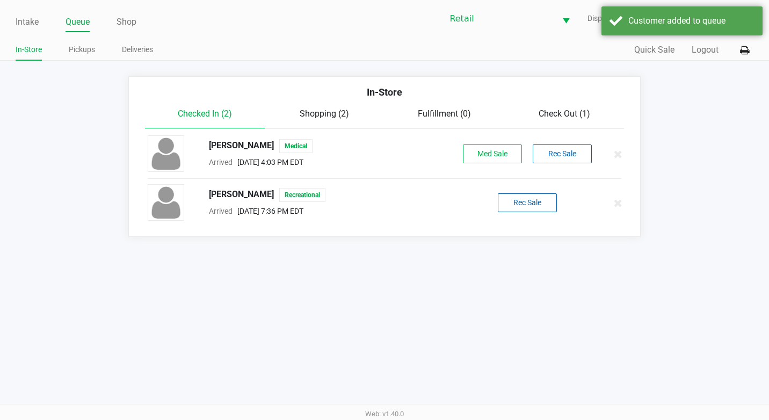
click at [547, 213] on div "[PERSON_NAME] Recreational Arrived [DATE] 7:36 PM EDT Rec Sale" at bounding box center [385, 203] width 490 height 38
click at [545, 208] on button "Rec Sale" at bounding box center [527, 202] width 59 height 19
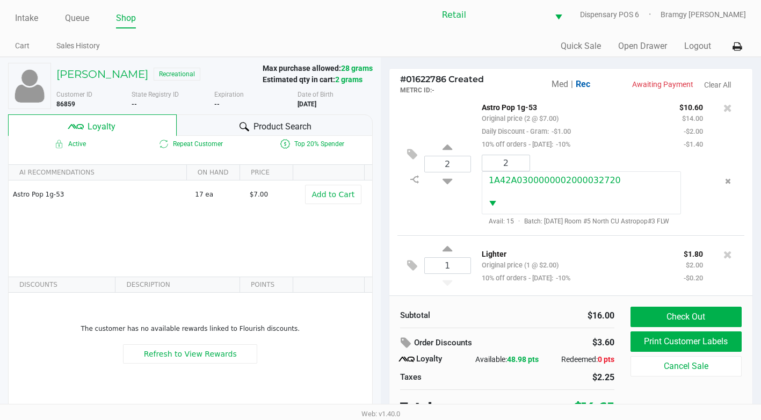
scroll to position [11, 0]
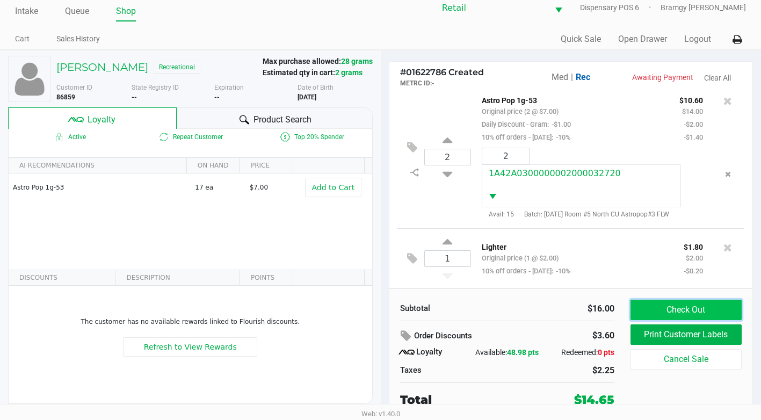
click at [703, 311] on button "Check Out" at bounding box center [685, 310] width 111 height 20
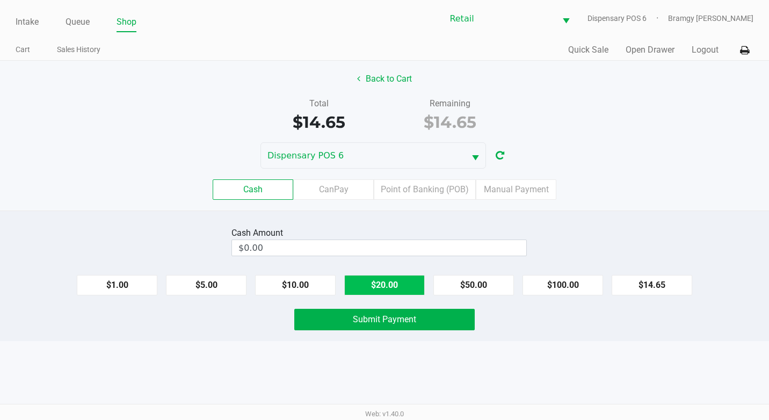
click at [396, 280] on button "$20.00" at bounding box center [384, 285] width 81 height 20
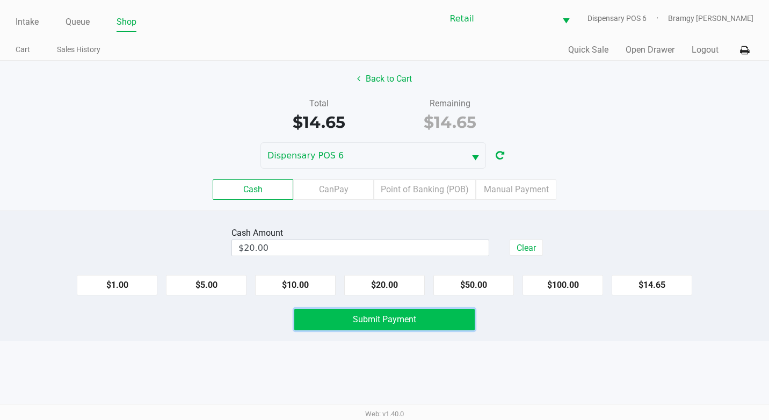
click at [397, 326] on button "Submit Payment" at bounding box center [384, 319] width 180 height 21
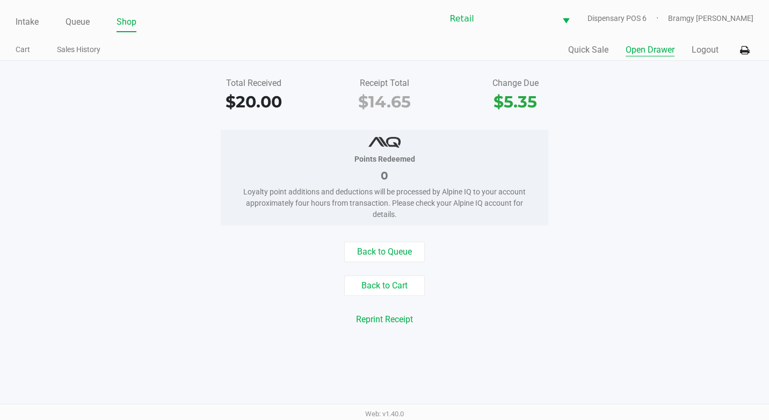
click at [640, 52] on button "Open Drawer" at bounding box center [649, 49] width 49 height 13
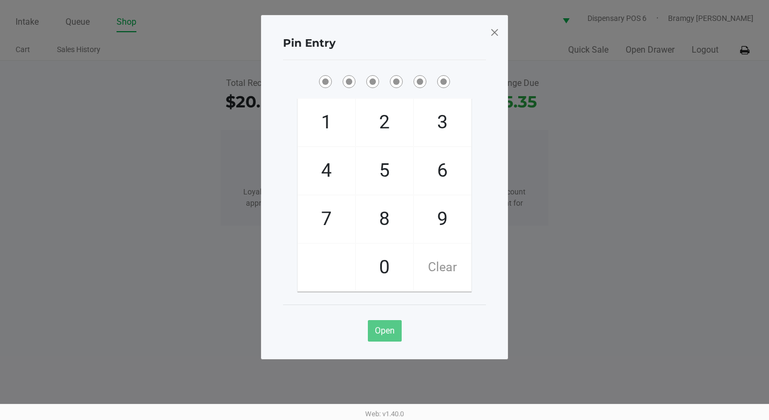
click at [432, 210] on span "9" at bounding box center [442, 218] width 57 height 47
click at [433, 210] on span "9" at bounding box center [442, 218] width 57 height 47
drag, startPoint x: 376, startPoint y: 267, endPoint x: 418, endPoint y: 233, distance: 54.2
click at [380, 266] on span "0" at bounding box center [384, 267] width 57 height 47
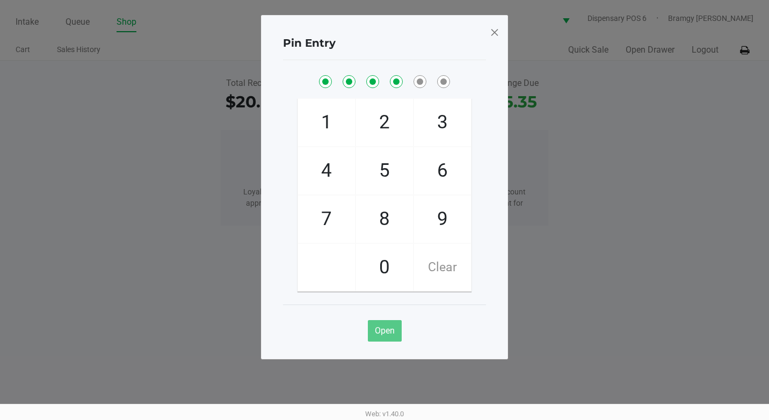
click at [421, 219] on span "9" at bounding box center [442, 218] width 57 height 47
click at [390, 220] on span "8" at bounding box center [384, 218] width 57 height 47
click at [498, 29] on span at bounding box center [495, 32] width 10 height 17
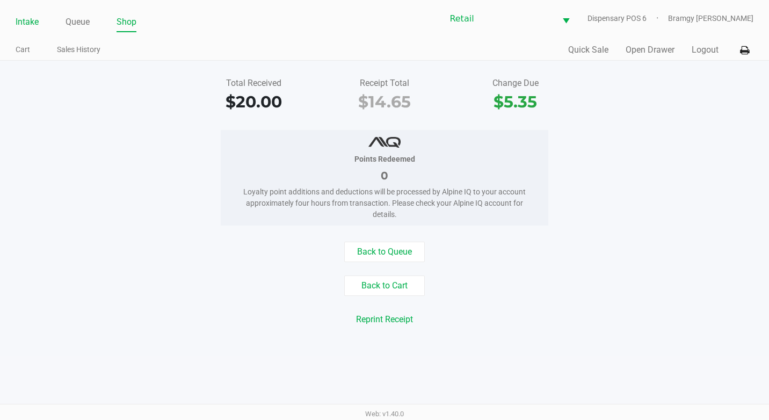
click at [35, 19] on link "Intake" at bounding box center [27, 21] width 23 height 15
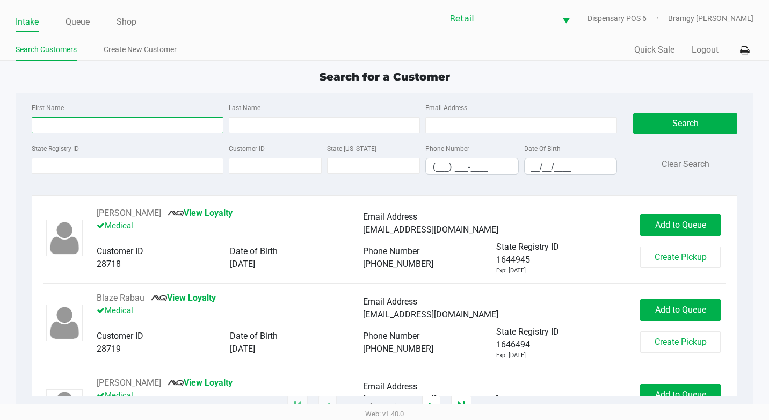
click at [89, 120] on input "First Name" at bounding box center [128, 125] width 192 height 16
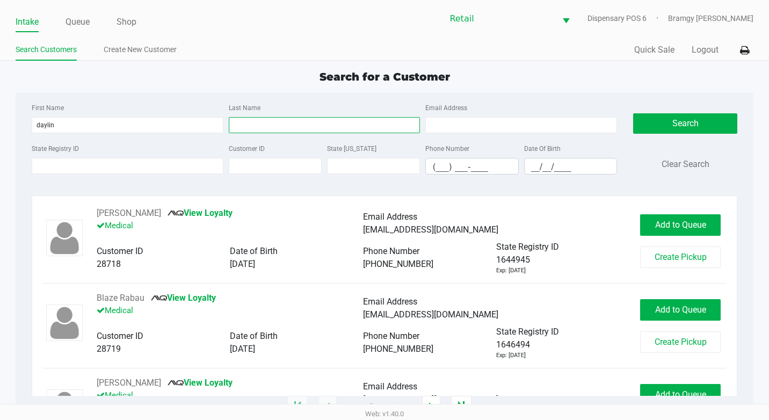
click at [284, 122] on input "Last Name" at bounding box center [325, 125] width 192 height 16
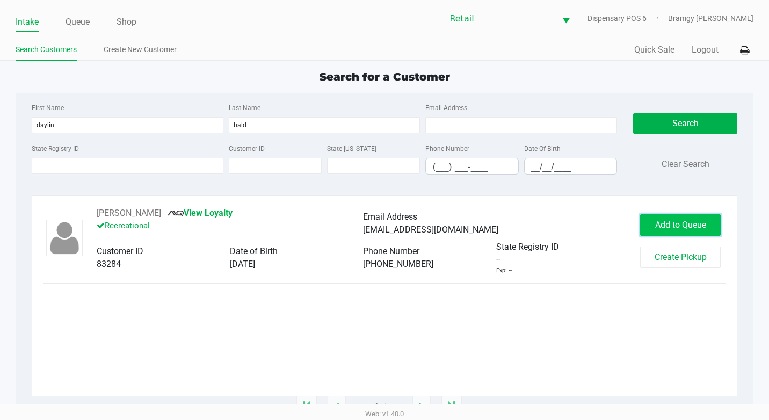
click at [687, 226] on span "Add to Queue" at bounding box center [680, 225] width 51 height 10
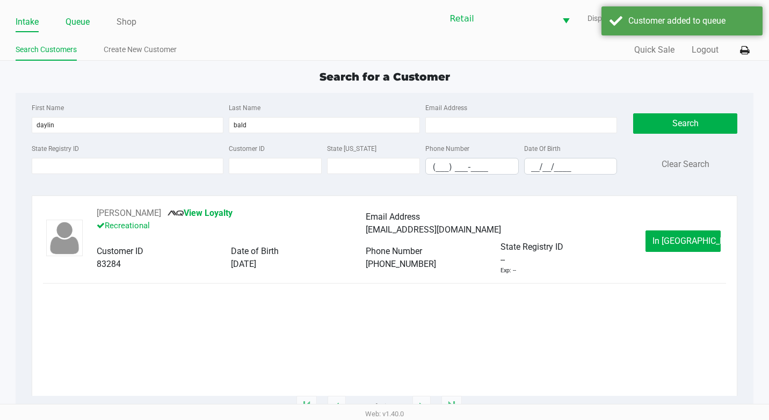
click at [77, 23] on link "Queue" at bounding box center [77, 21] width 24 height 15
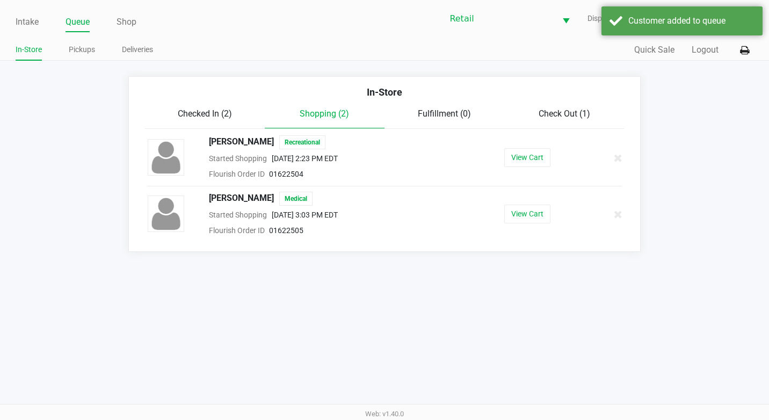
click at [569, 118] on span "Check Out (1)" at bounding box center [564, 113] width 52 height 10
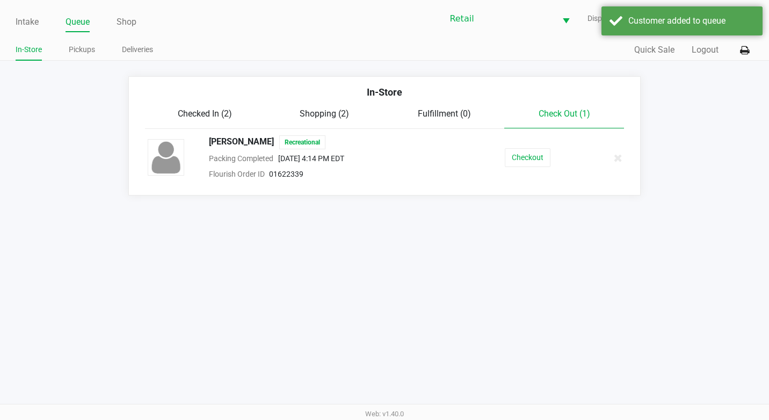
click at [239, 118] on div "Checked In (2)" at bounding box center [205, 113] width 120 height 13
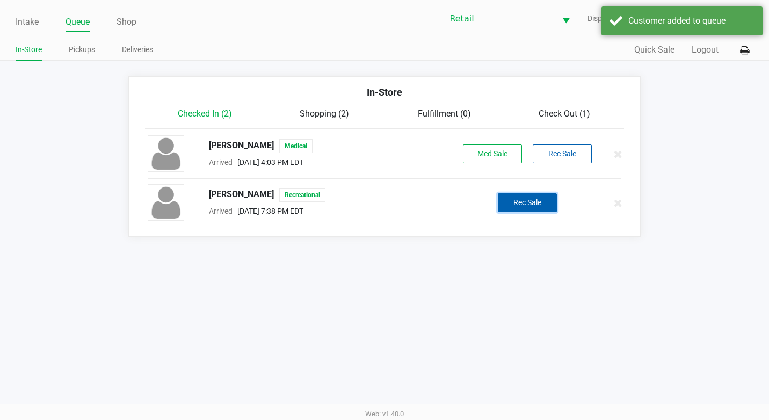
click at [552, 201] on button "Rec Sale" at bounding box center [527, 202] width 59 height 19
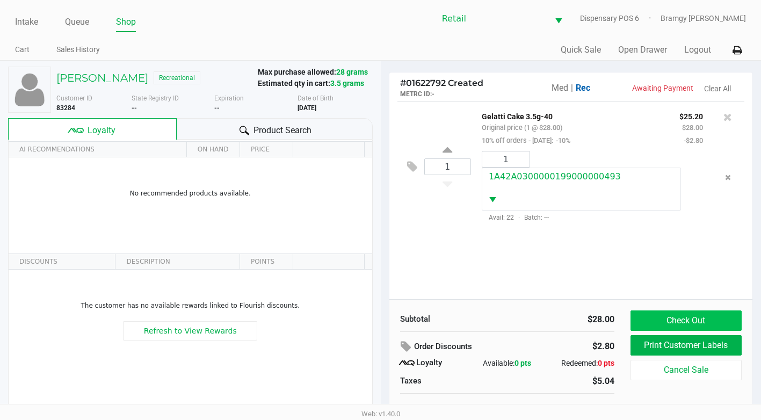
scroll to position [11, 0]
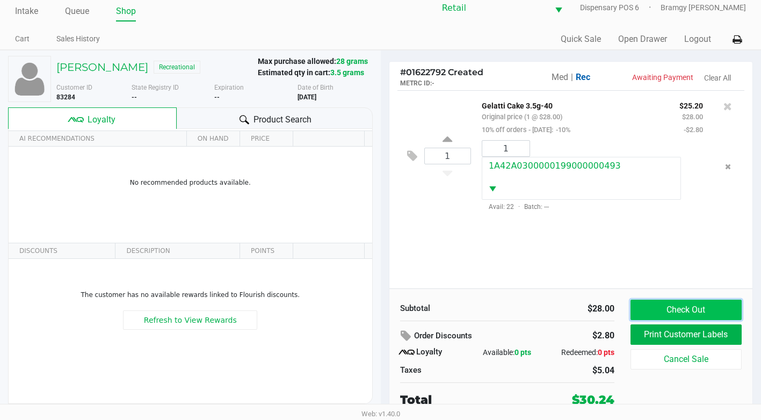
click at [679, 314] on button "Check Out" at bounding box center [685, 310] width 111 height 20
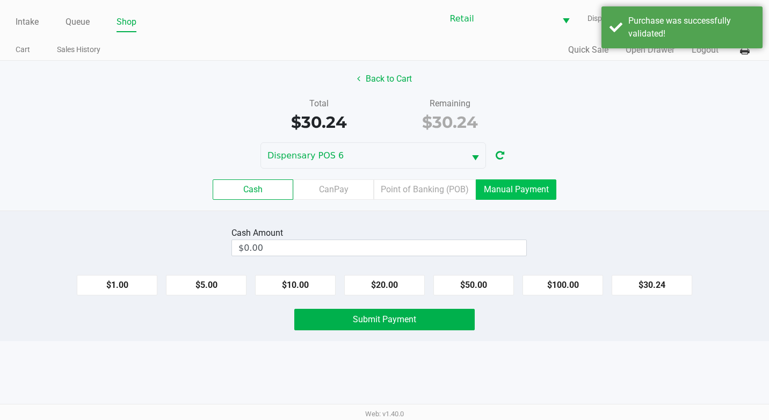
click at [530, 181] on label "Manual Payment" at bounding box center [516, 189] width 81 height 20
click at [0, 0] on 8 "Manual Payment" at bounding box center [0, 0] width 0 height 0
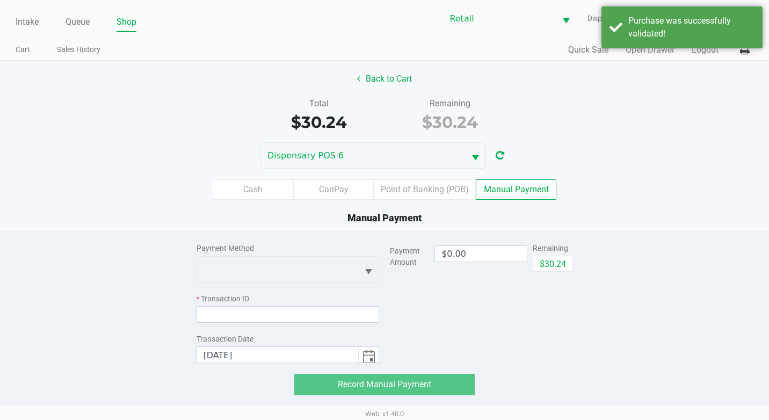
click at [634, 196] on div "Cash CanPay Point of Banking (POB) Manual Payment" at bounding box center [384, 189] width 769 height 20
click at [489, 185] on label "Manual Payment" at bounding box center [516, 189] width 81 height 20
click at [0, 0] on 8 "Manual Payment" at bounding box center [0, 0] width 0 height 0
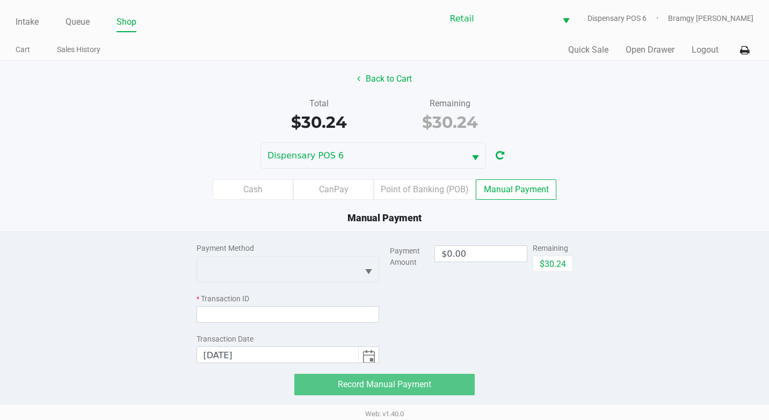
click at [516, 193] on label "Manual Payment" at bounding box center [516, 189] width 81 height 20
click at [0, 0] on 8 "Manual Payment" at bounding box center [0, 0] width 0 height 0
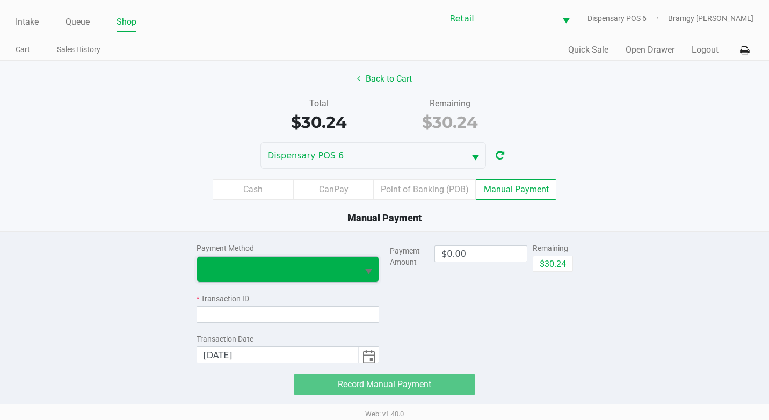
click at [322, 259] on span at bounding box center [278, 269] width 162 height 25
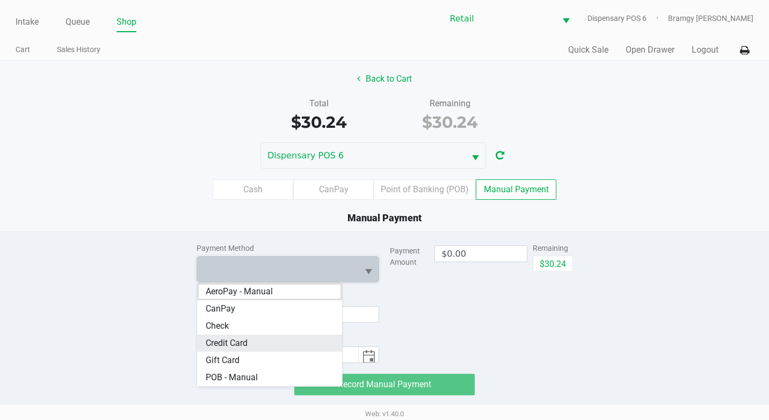
click at [283, 340] on Card "Credit Card" at bounding box center [269, 342] width 145 height 17
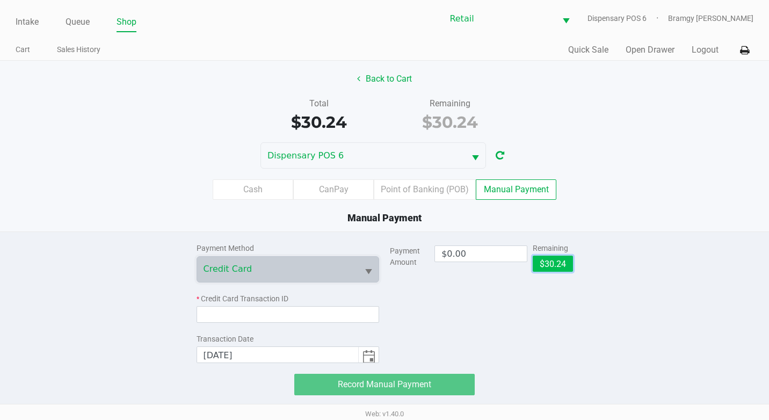
click at [550, 262] on button "$30.24" at bounding box center [553, 264] width 40 height 16
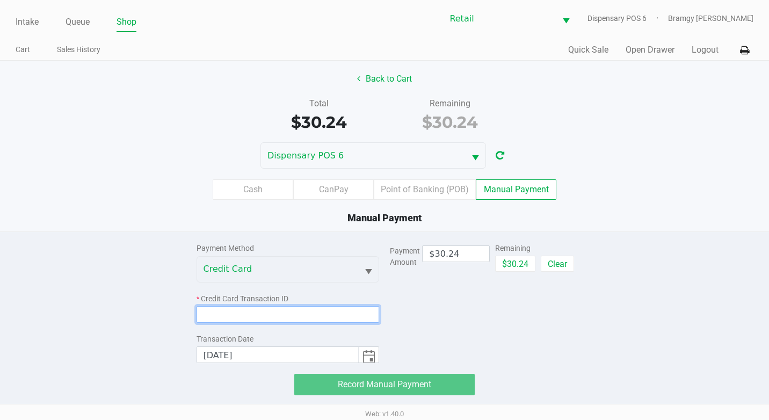
click at [243, 316] on input at bounding box center [287, 314] width 183 height 17
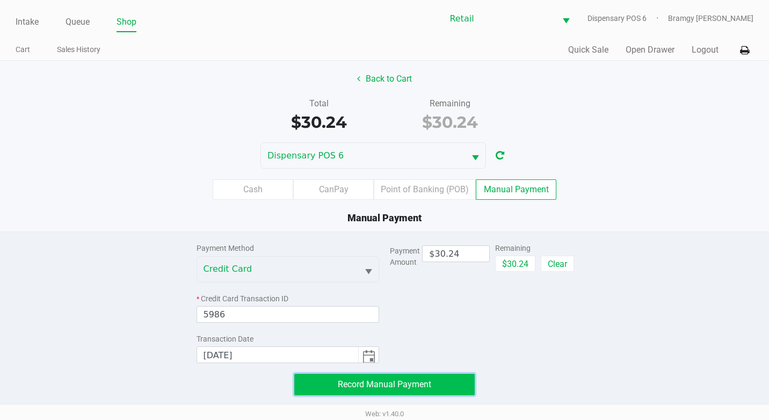
click at [354, 385] on span "Record Manual Payment" at bounding box center [384, 384] width 93 height 10
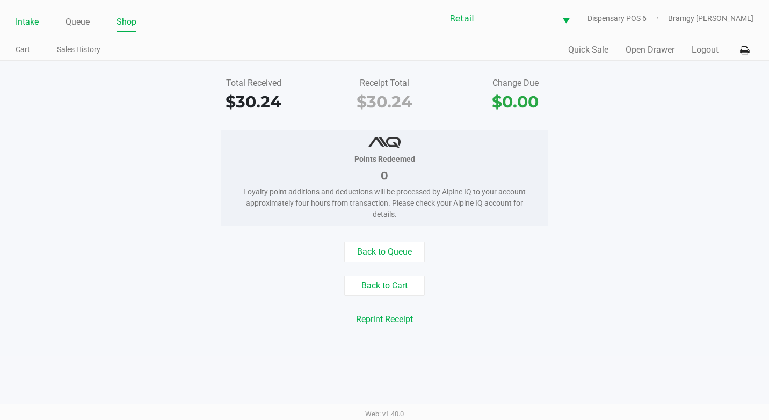
click at [24, 17] on link "Intake" at bounding box center [27, 21] width 23 height 15
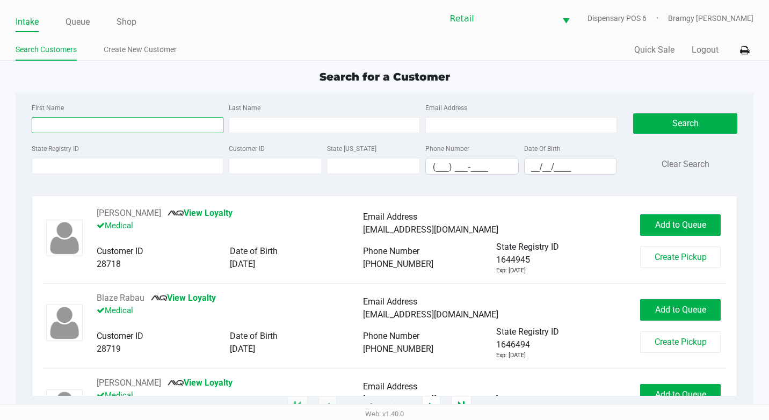
click at [89, 123] on input "First Name" at bounding box center [128, 125] width 192 height 16
click at [252, 117] on div "Last Name" at bounding box center [324, 117] width 197 height 32
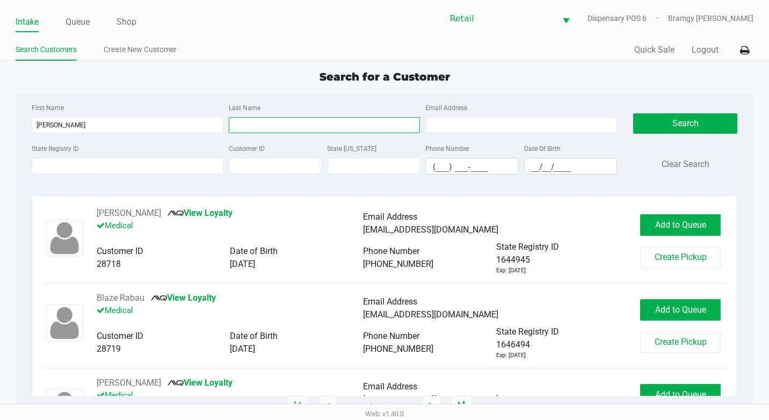
click at [253, 121] on input "Last Name" at bounding box center [325, 125] width 192 height 16
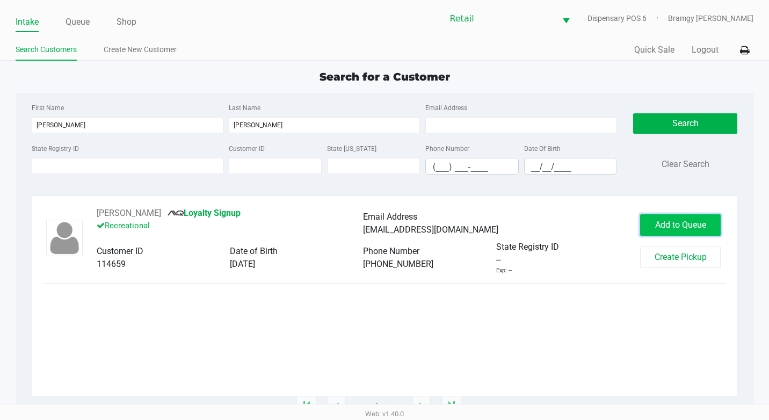
click at [690, 217] on button "Add to Queue" at bounding box center [680, 224] width 81 height 21
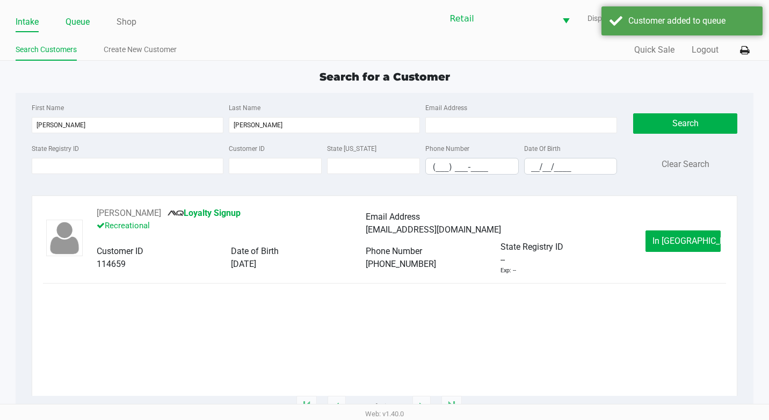
click at [69, 21] on link "Queue" at bounding box center [77, 21] width 24 height 15
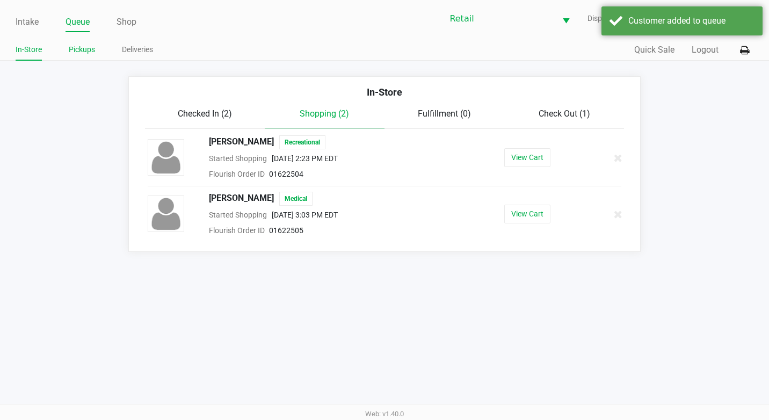
click at [88, 49] on link "Pickups" at bounding box center [82, 49] width 26 height 13
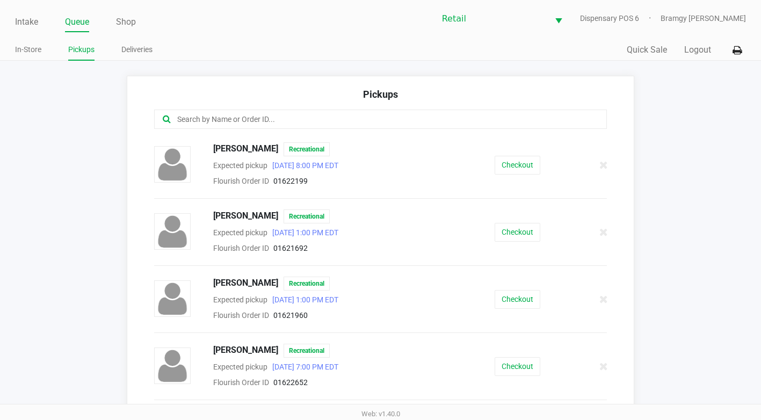
drag, startPoint x: 70, startPoint y: 24, endPoint x: 71, endPoint y: 45, distance: 21.0
click at [70, 24] on link "Queue" at bounding box center [77, 21] width 24 height 15
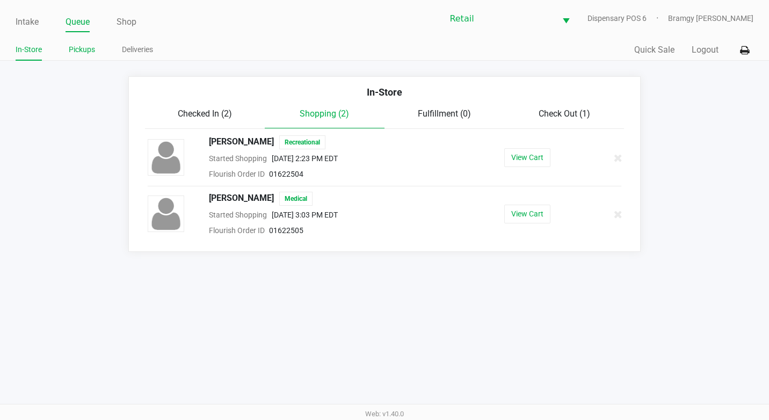
click at [83, 54] on link "Pickups" at bounding box center [82, 49] width 26 height 13
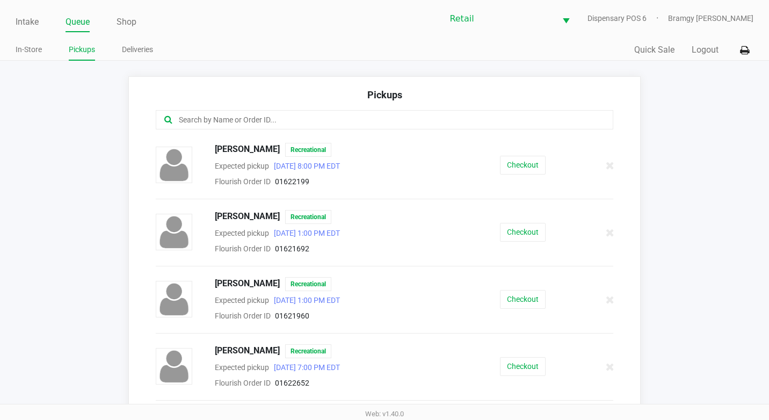
click at [76, 21] on link "Queue" at bounding box center [77, 21] width 24 height 15
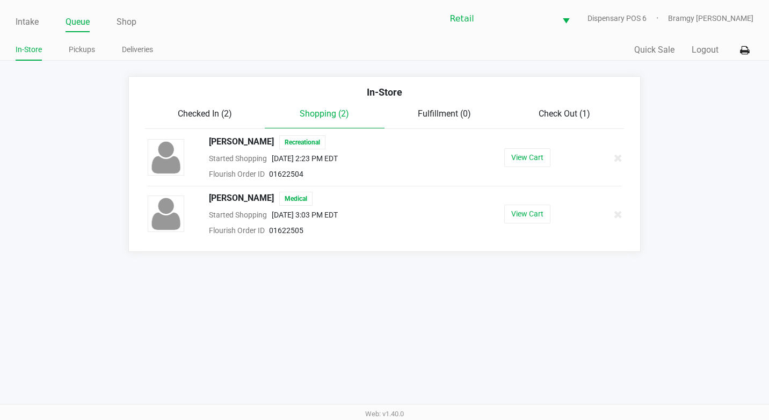
click at [518, 111] on div "Check Out (1)" at bounding box center [564, 113] width 120 height 13
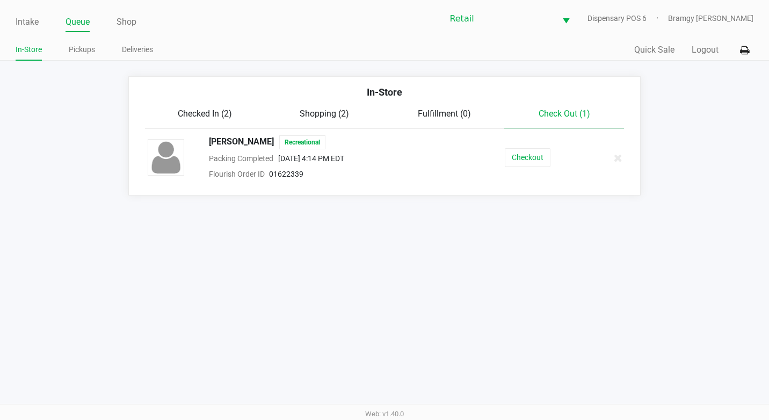
click at [203, 111] on span "Checked In (2)" at bounding box center [205, 113] width 54 height 10
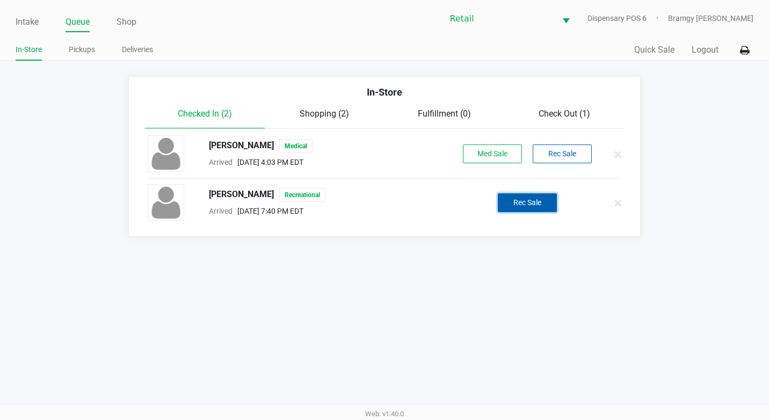
click at [524, 207] on button "Rec Sale" at bounding box center [527, 202] width 59 height 19
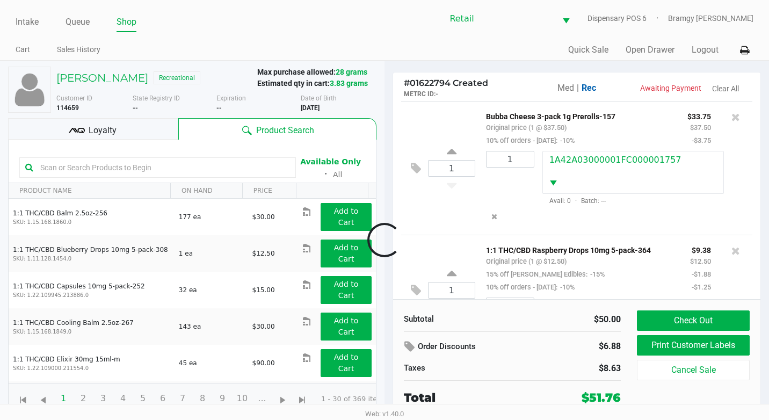
scroll to position [56, 0]
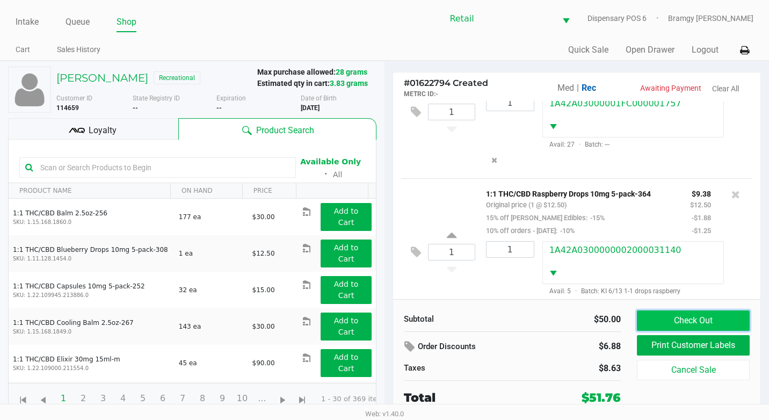
click at [700, 327] on button "Check Out" at bounding box center [693, 320] width 113 height 20
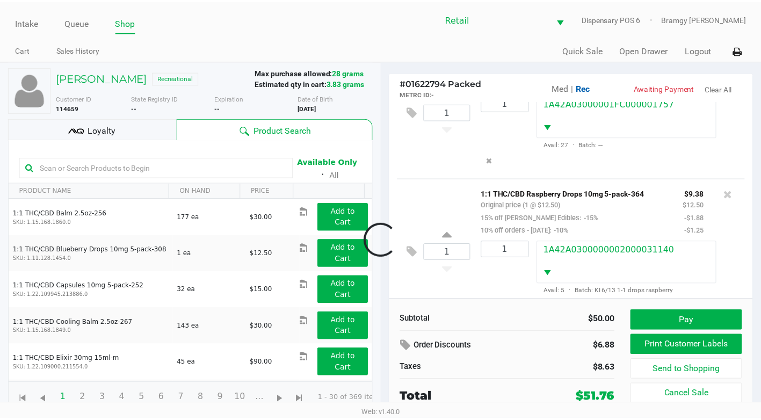
scroll to position [93, 0]
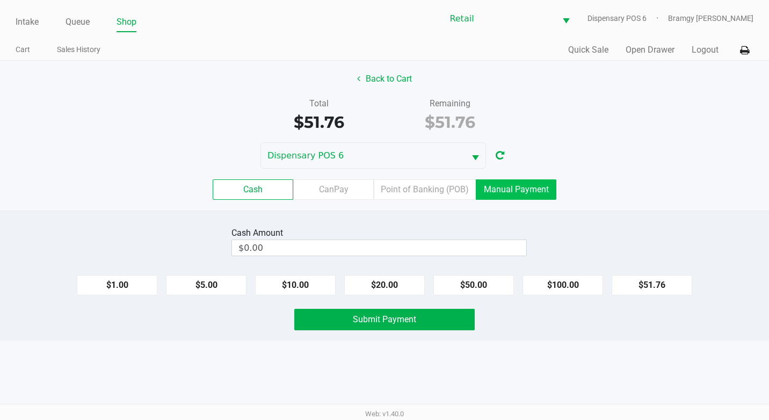
click at [551, 194] on label "Manual Payment" at bounding box center [516, 189] width 81 height 20
click at [0, 0] on 8 "Manual Payment" at bounding box center [0, 0] width 0 height 0
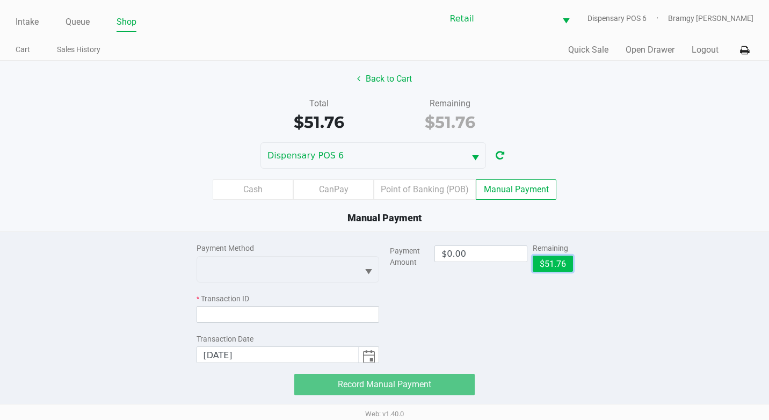
click at [560, 263] on button "$51.76" at bounding box center [553, 264] width 40 height 16
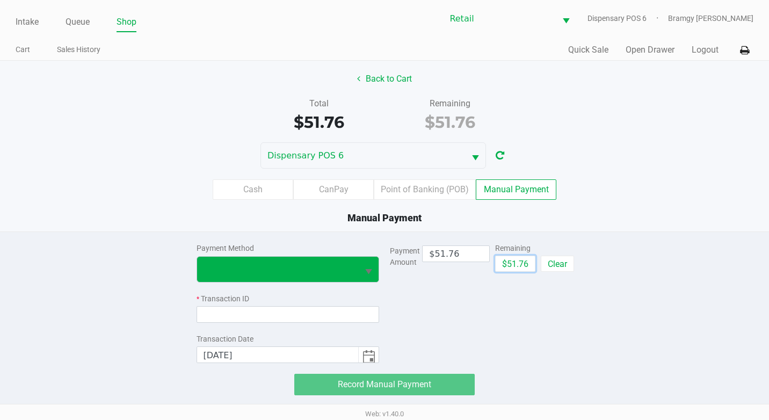
click at [358, 264] on button "Select" at bounding box center [368, 269] width 20 height 25
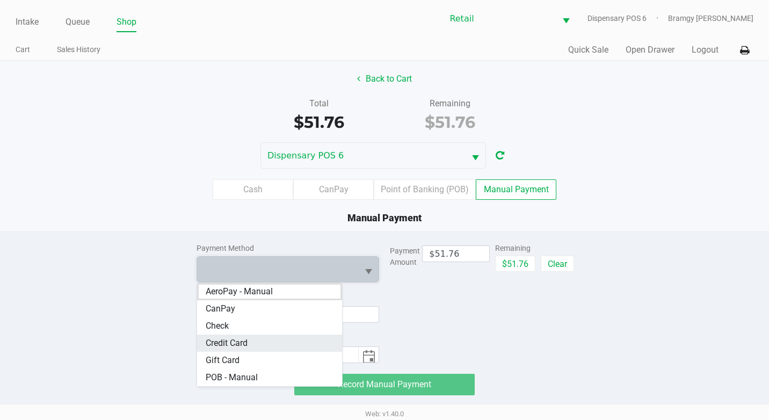
click at [317, 339] on Card "Credit Card" at bounding box center [269, 342] width 145 height 17
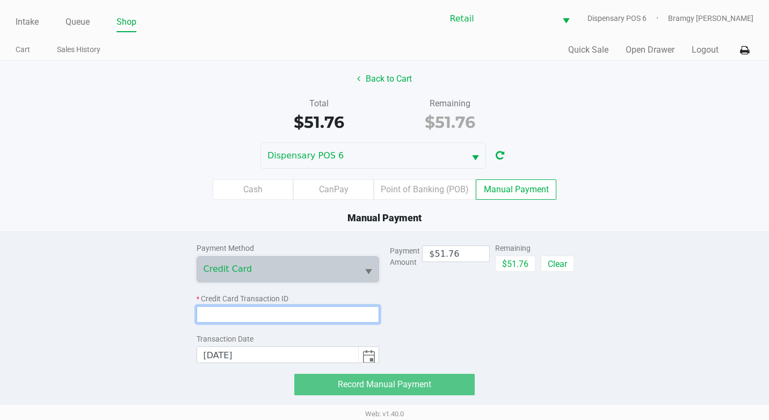
click at [260, 318] on input at bounding box center [287, 314] width 183 height 17
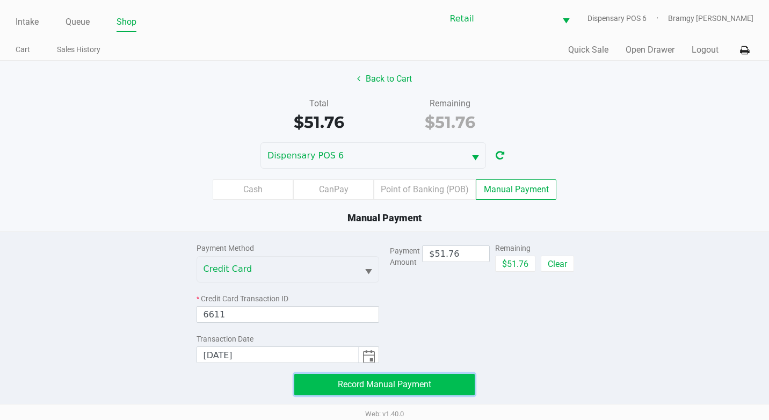
click at [353, 387] on span "Record Manual Payment" at bounding box center [384, 384] width 93 height 10
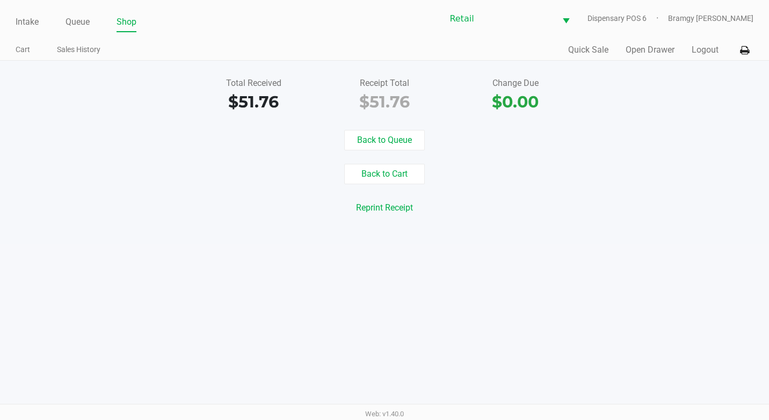
click at [62, 17] on ul "Intake Queue Shop" at bounding box center [200, 22] width 369 height 18
click at [74, 20] on link "Queue" at bounding box center [77, 21] width 24 height 15
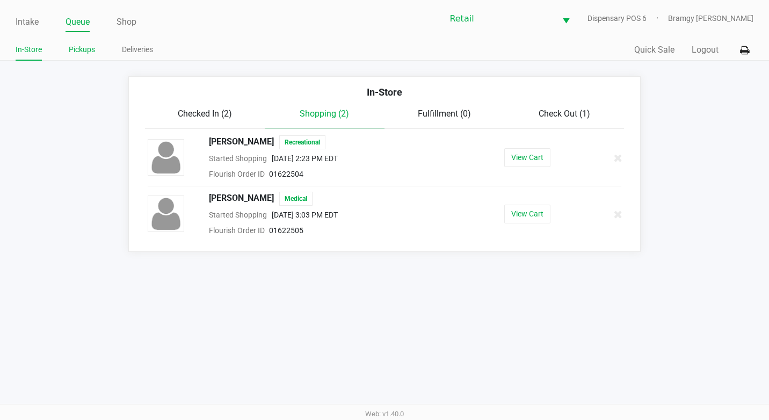
click at [88, 48] on link "Pickups" at bounding box center [82, 49] width 26 height 13
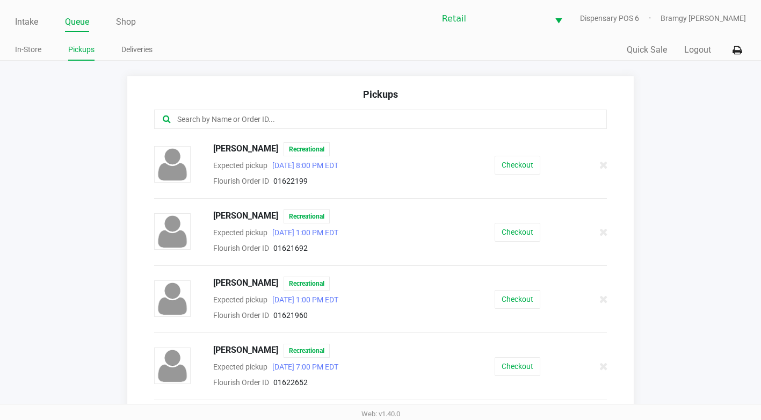
click at [223, 120] on input "text" at bounding box center [372, 119] width 392 height 12
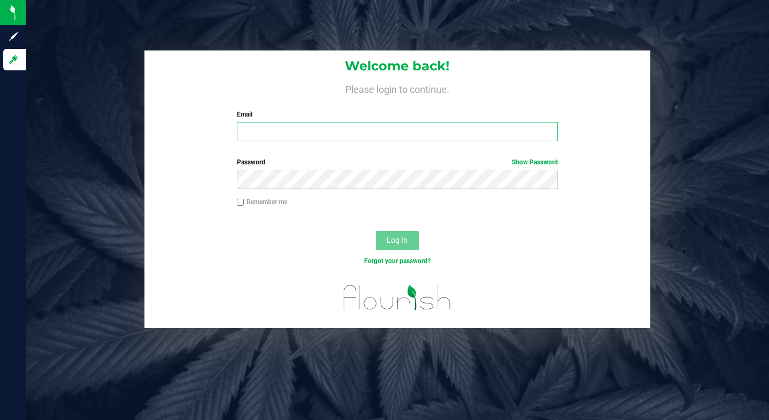
type input "spiffy0323@gmail.com"
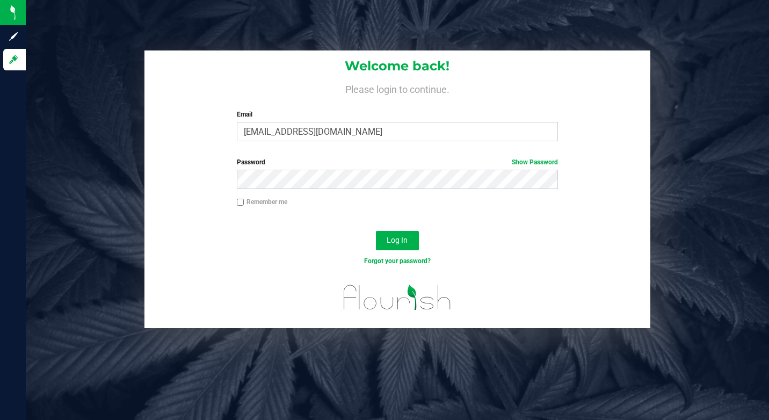
click at [420, 242] on div "Log In" at bounding box center [397, 244] width 506 height 36
click at [411, 242] on button "Log In" at bounding box center [397, 240] width 43 height 19
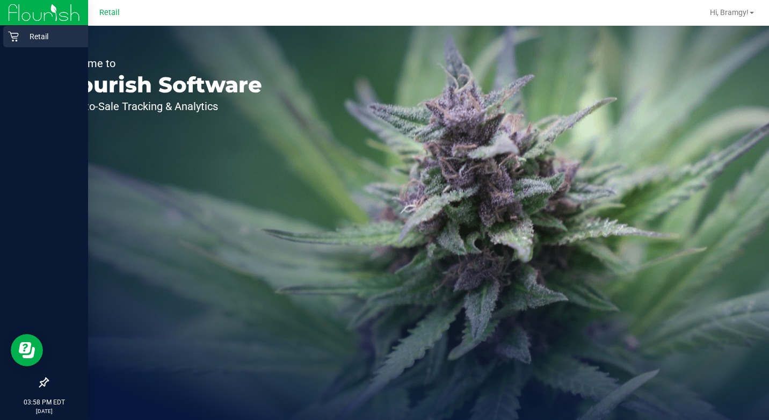
click at [24, 36] on p "Retail" at bounding box center [51, 36] width 64 height 13
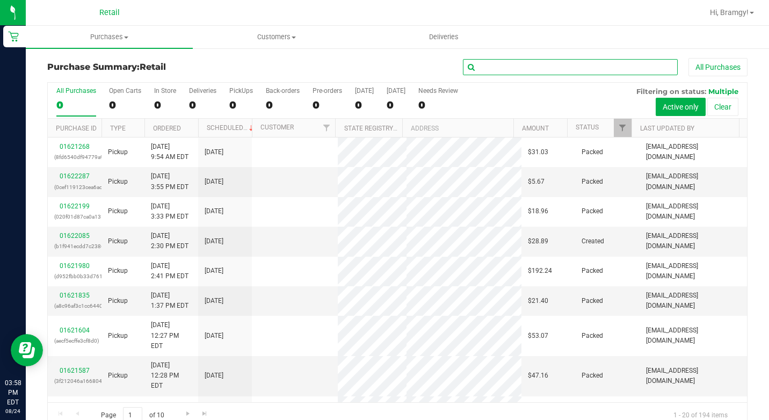
click at [516, 66] on input "text" at bounding box center [570, 67] width 215 height 16
type input "ocampo"
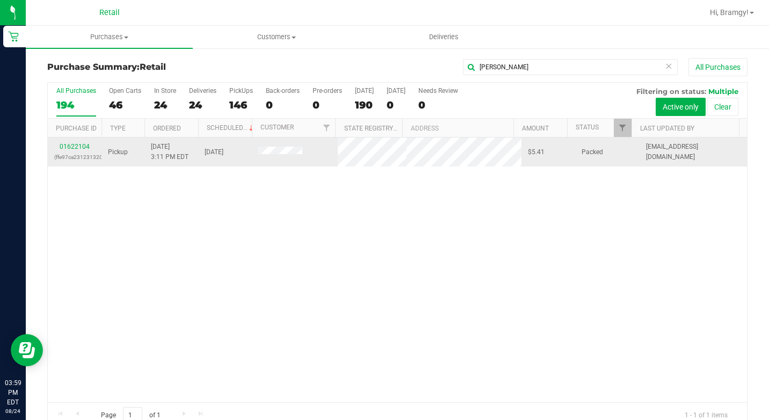
click at [67, 151] on div "01622104 (ffe97ca231231320)" at bounding box center [74, 152] width 41 height 20
click at [68, 147] on link "01622104" at bounding box center [75, 147] width 30 height 8
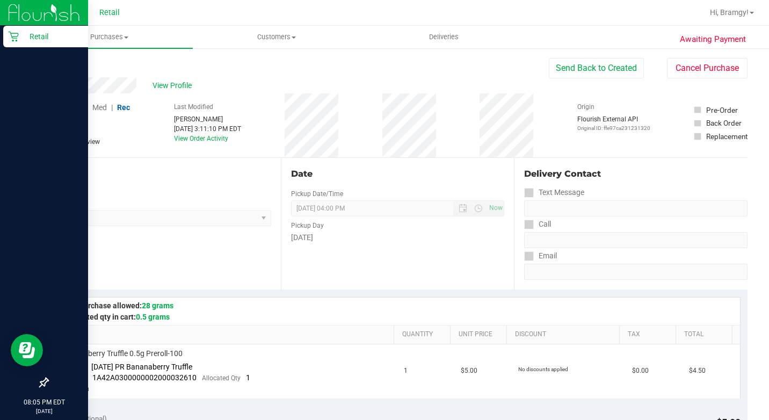
click at [16, 34] on icon at bounding box center [13, 36] width 11 height 11
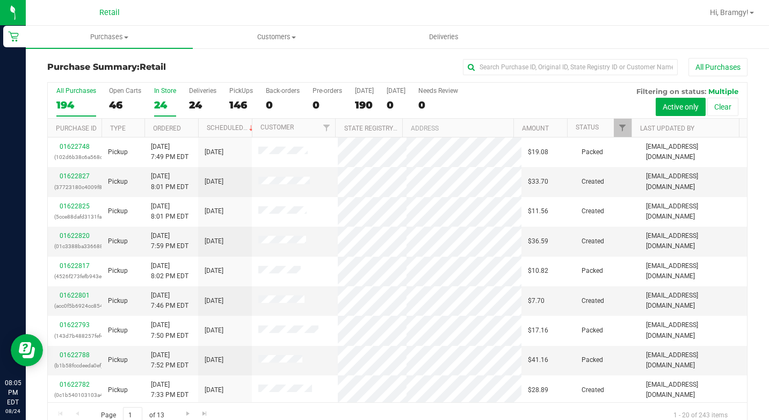
click at [160, 100] on div "24" at bounding box center [165, 105] width 22 height 12
click at [0, 0] on input "In Store 24" at bounding box center [0, 0] width 0 height 0
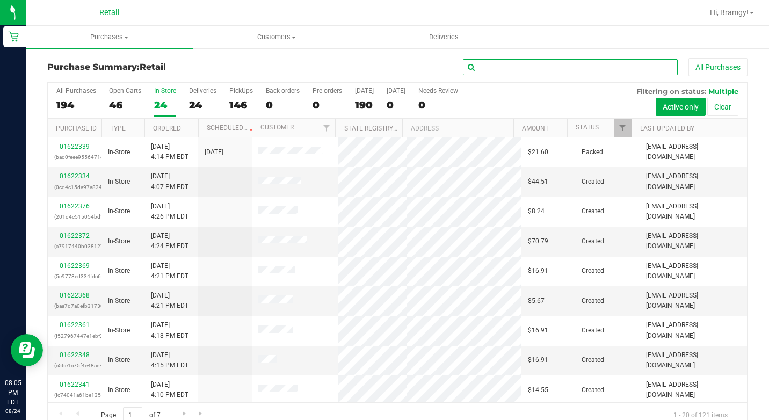
click at [475, 66] on input "text" at bounding box center [570, 67] width 215 height 16
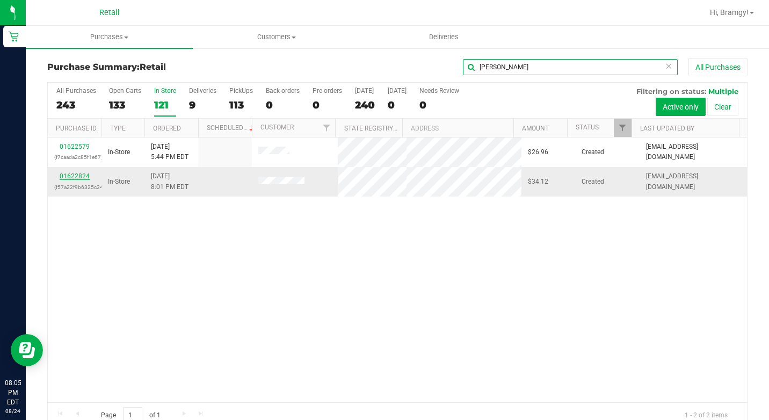
type input "anthony"
click at [77, 175] on link "01622824" at bounding box center [75, 176] width 30 height 8
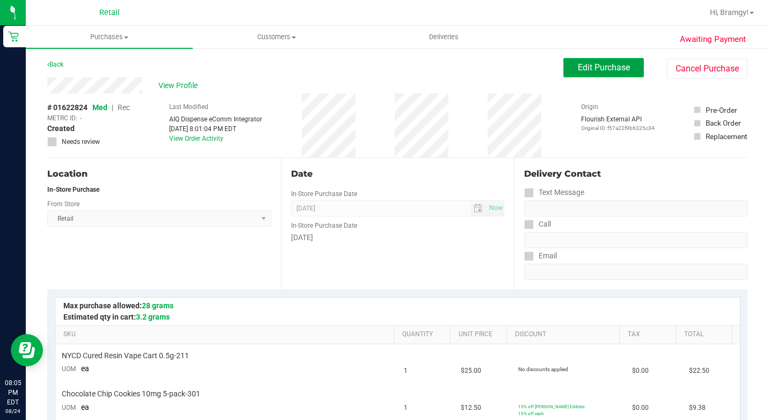
click at [584, 67] on span "Edit Purchase" at bounding box center [604, 67] width 52 height 10
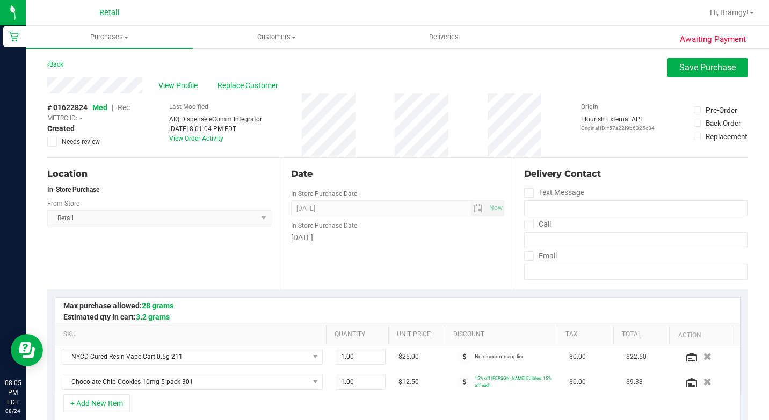
click at [127, 107] on span "Rec" at bounding box center [124, 107] width 12 height 9
click at [248, 84] on span "Replace Customer" at bounding box center [249, 85] width 64 height 11
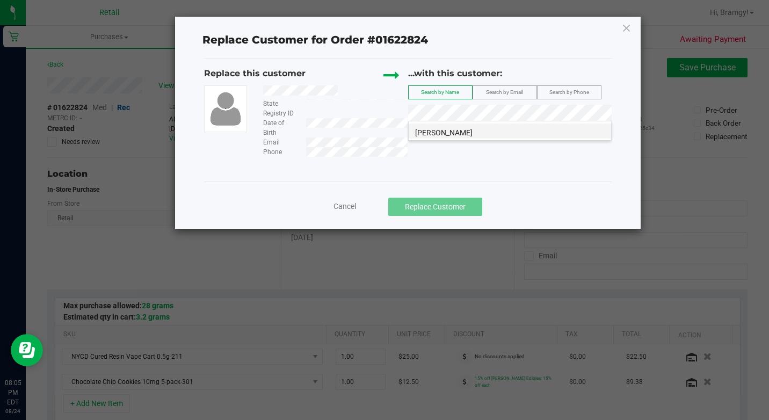
click at [468, 126] on li "Anthony Alvarez" at bounding box center [510, 130] width 202 height 15
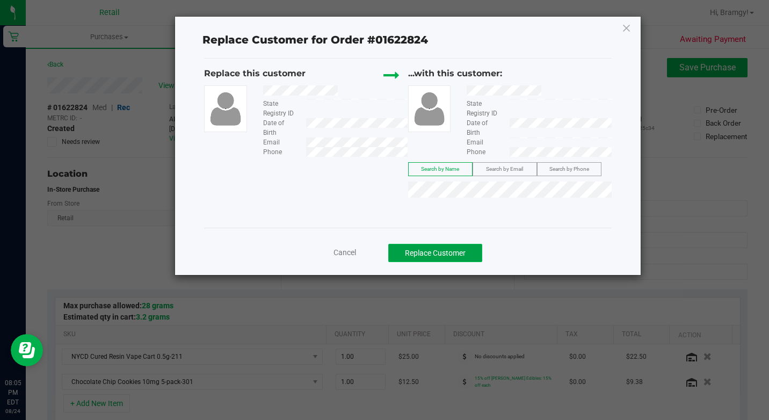
click at [475, 249] on button "Replace Customer" at bounding box center [435, 253] width 94 height 18
click at [456, 245] on button "Replace Customer" at bounding box center [435, 253] width 94 height 18
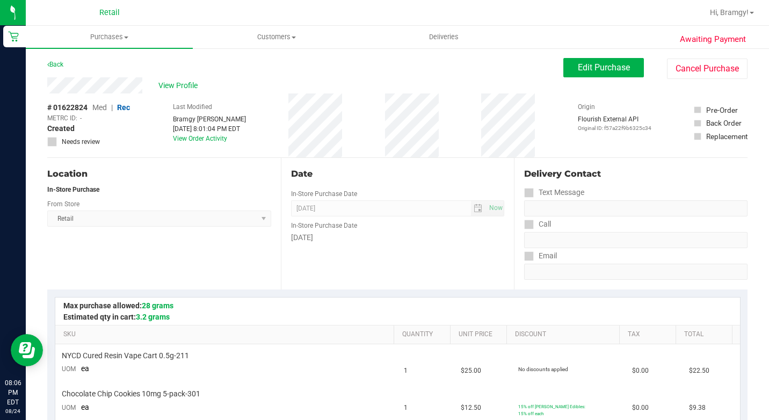
scroll to position [215, 0]
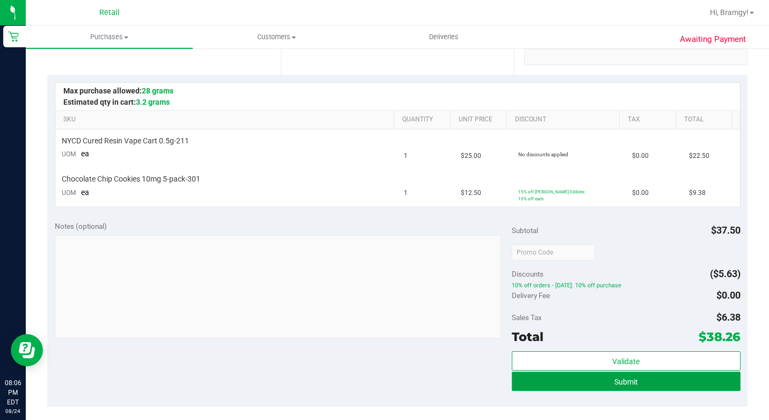
click at [581, 372] on button "Submit" at bounding box center [626, 381] width 229 height 19
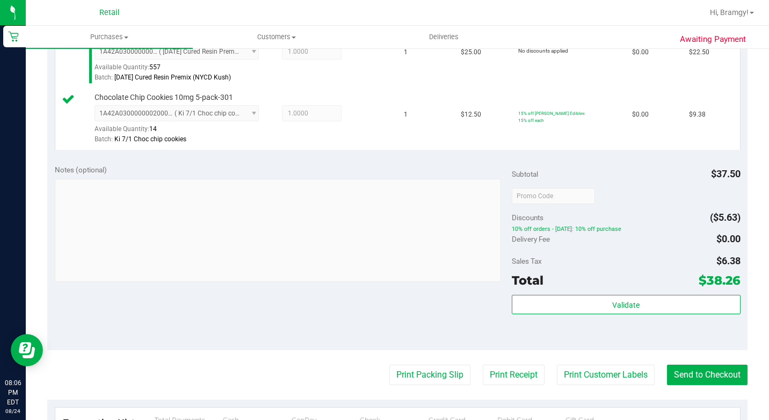
scroll to position [376, 0]
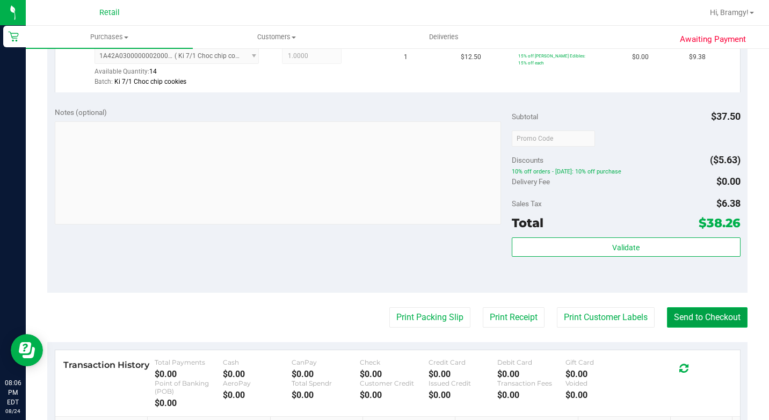
click at [691, 327] on button "Send to Checkout" at bounding box center [707, 317] width 81 height 20
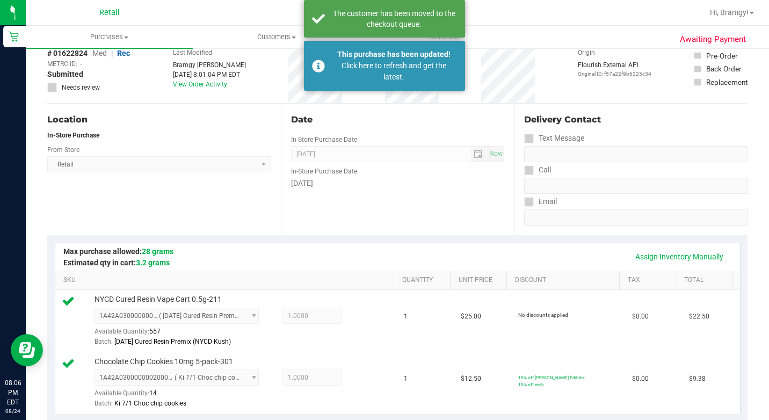
scroll to position [54, 0]
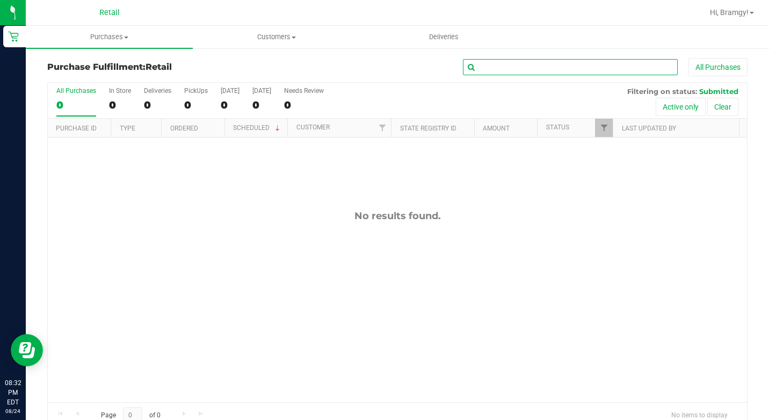
click at [498, 68] on input "text" at bounding box center [570, 67] width 215 height 16
type input "desmond"
drag, startPoint x: 514, startPoint y: 74, endPoint x: 321, endPoint y: 83, distance: 193.5
click at [317, 70] on div "desmond All Purchases" at bounding box center [514, 67] width 467 height 18
